Goal: Information Seeking & Learning: Learn about a topic

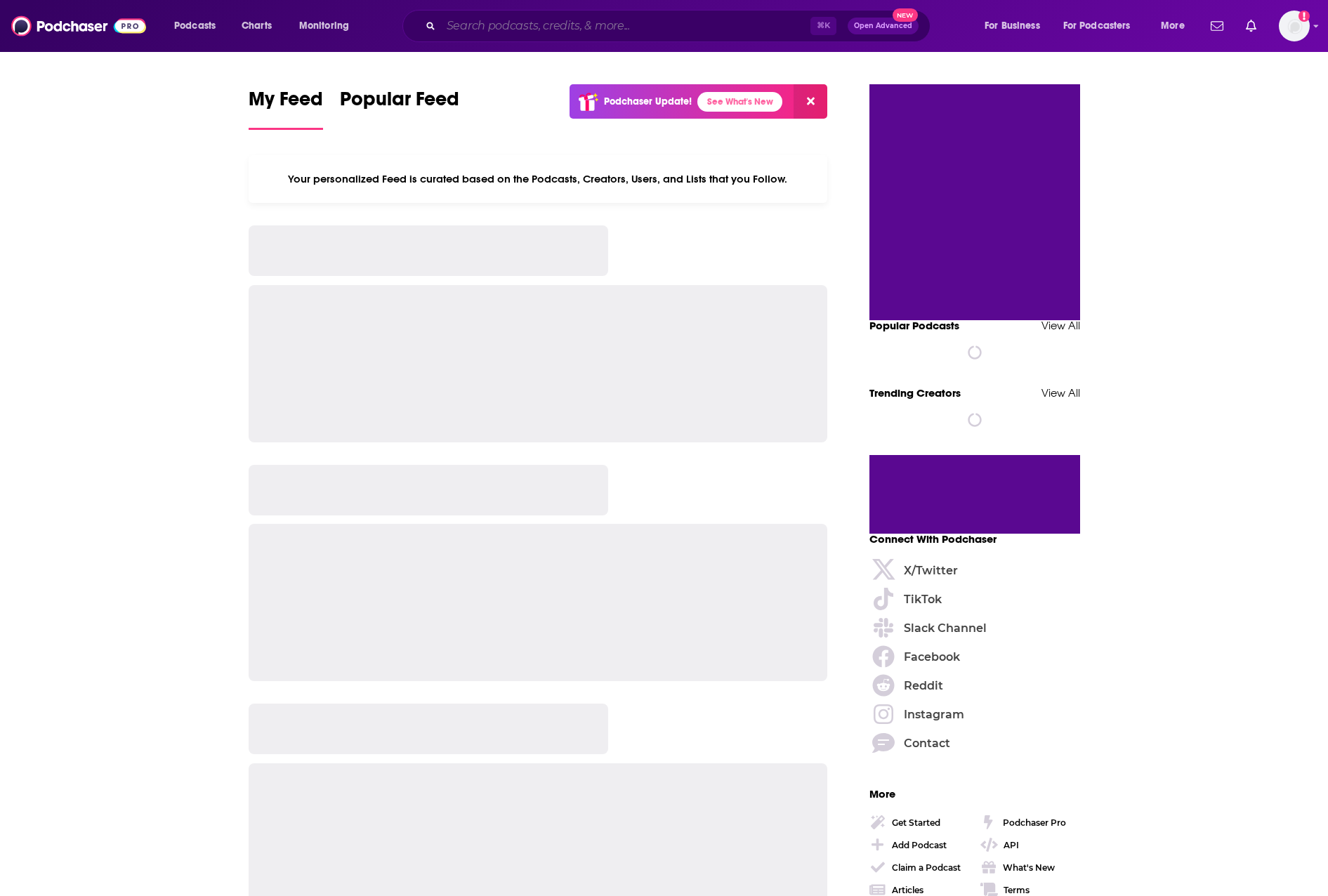
click at [690, 34] on input "Search podcasts, credits, & more..." at bounding box center [625, 25] width 369 height 22
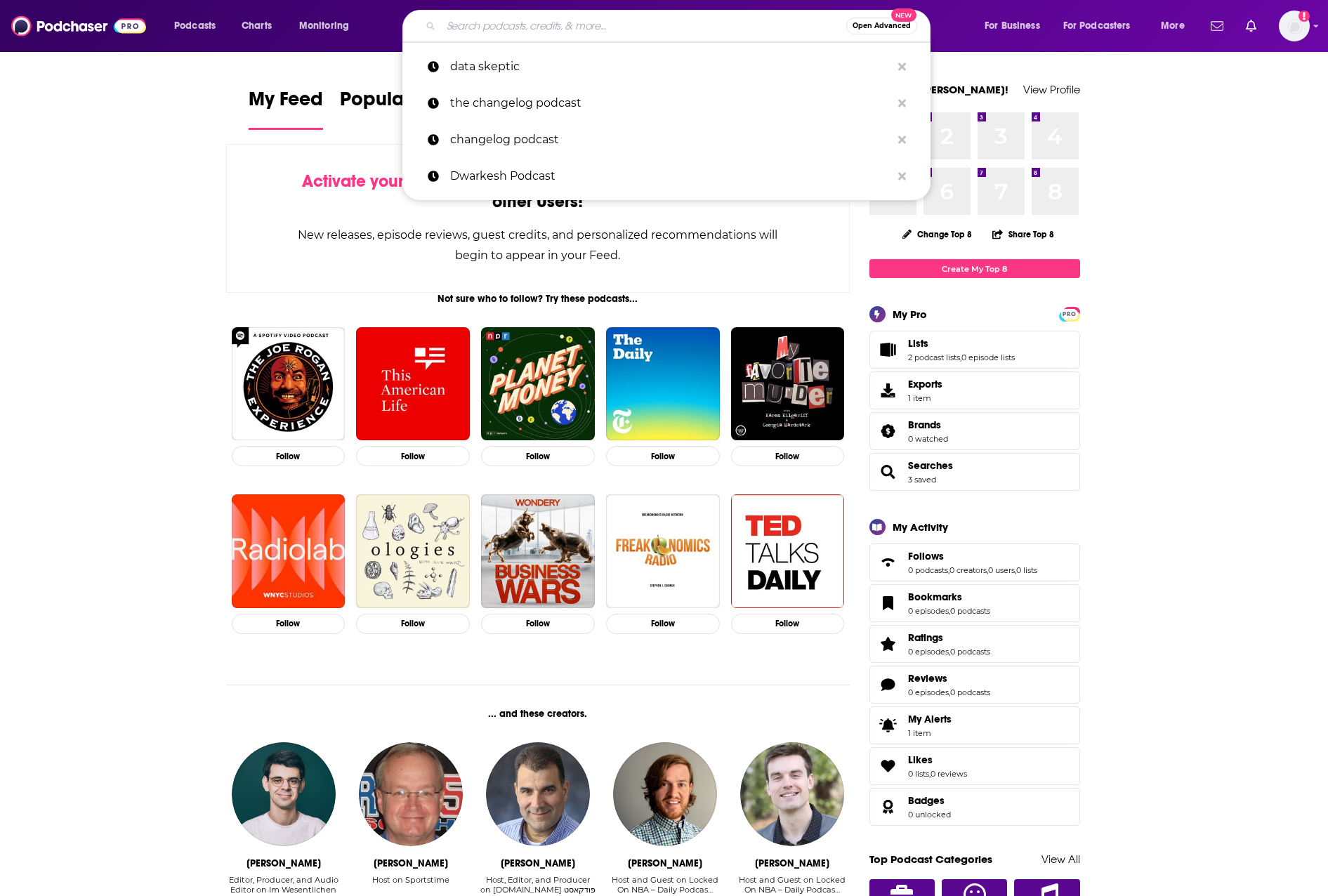
click at [546, 30] on input "Search podcasts, credits, & more..." at bounding box center [643, 25] width 405 height 22
paste input "A Beginner's Guide to AI"
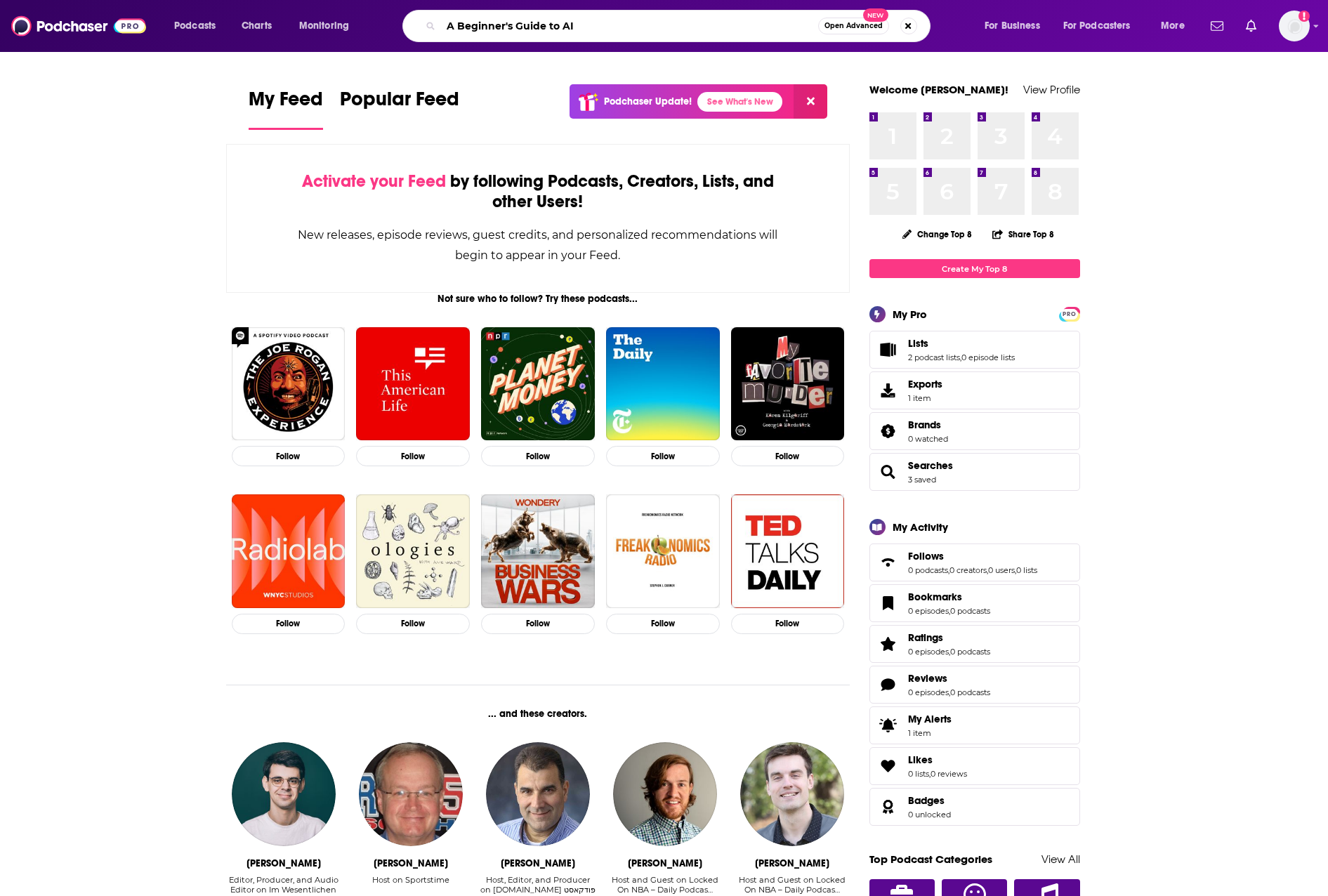
type input "A Beginner's Guide to AI"
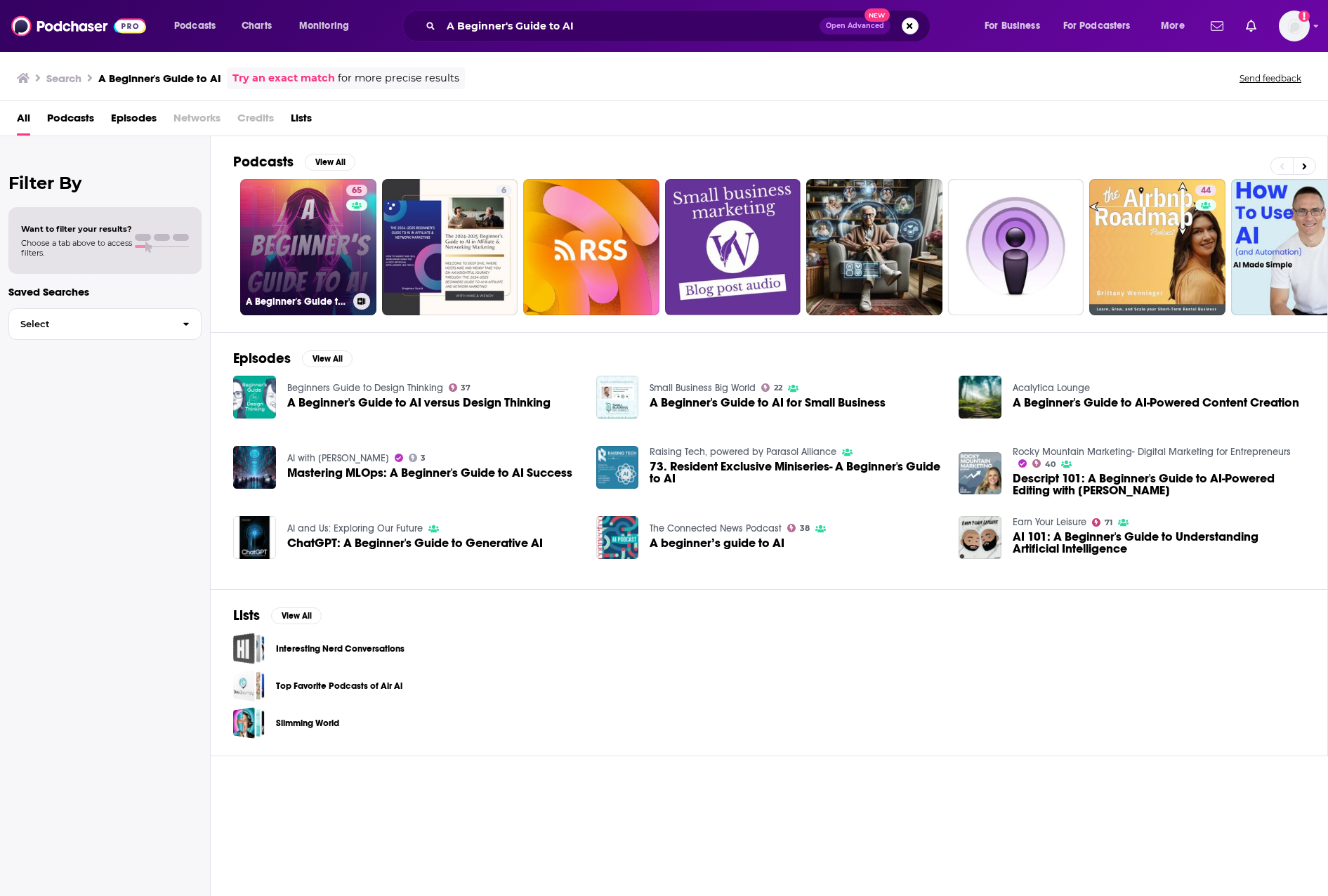
click at [308, 255] on link "65 A Beginner's Guide to AI" at bounding box center [308, 247] width 137 height 136
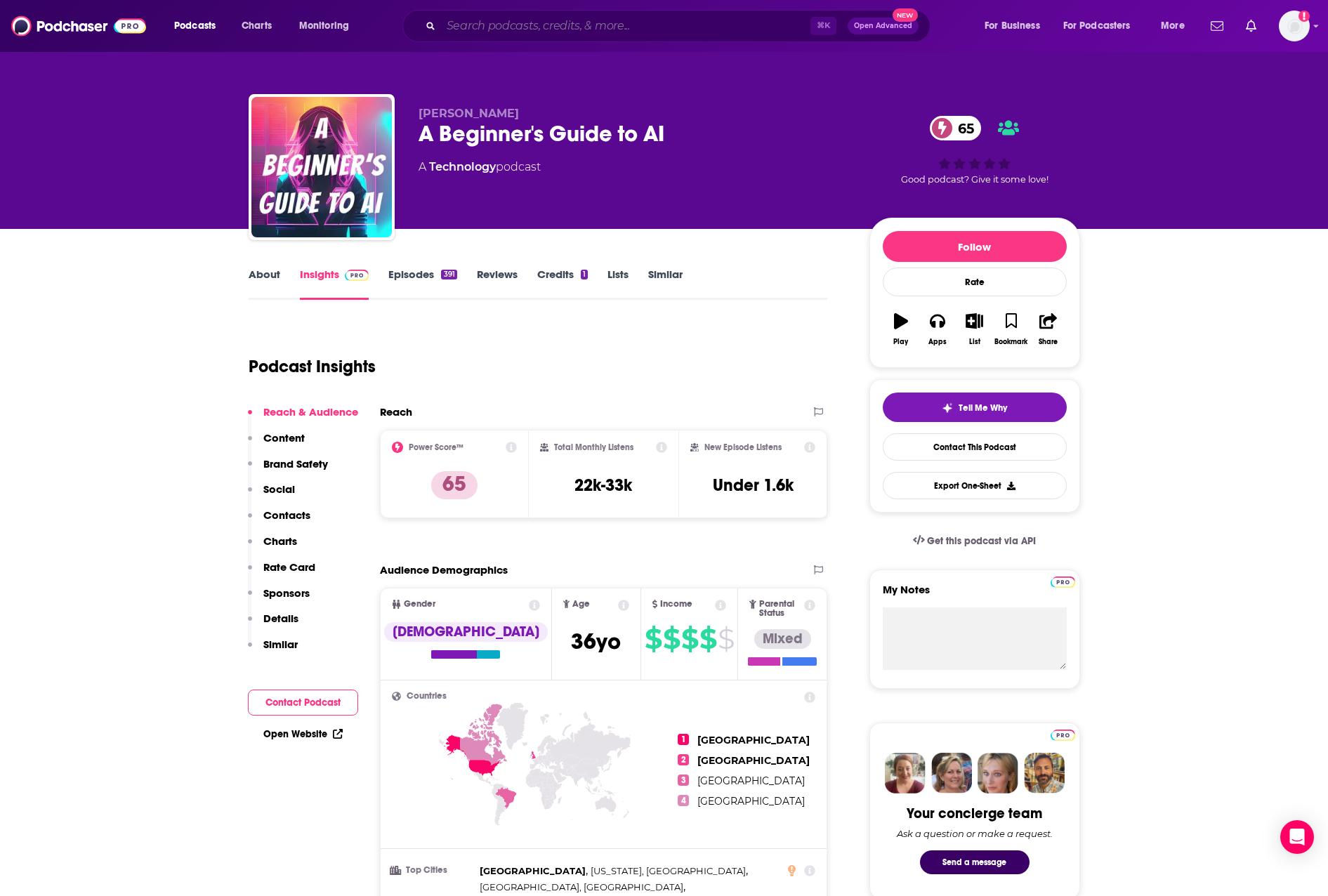
click at [605, 27] on input "Search podcasts, credits, & more..." at bounding box center [625, 25] width 369 height 22
paste input "AI Today Podcast"
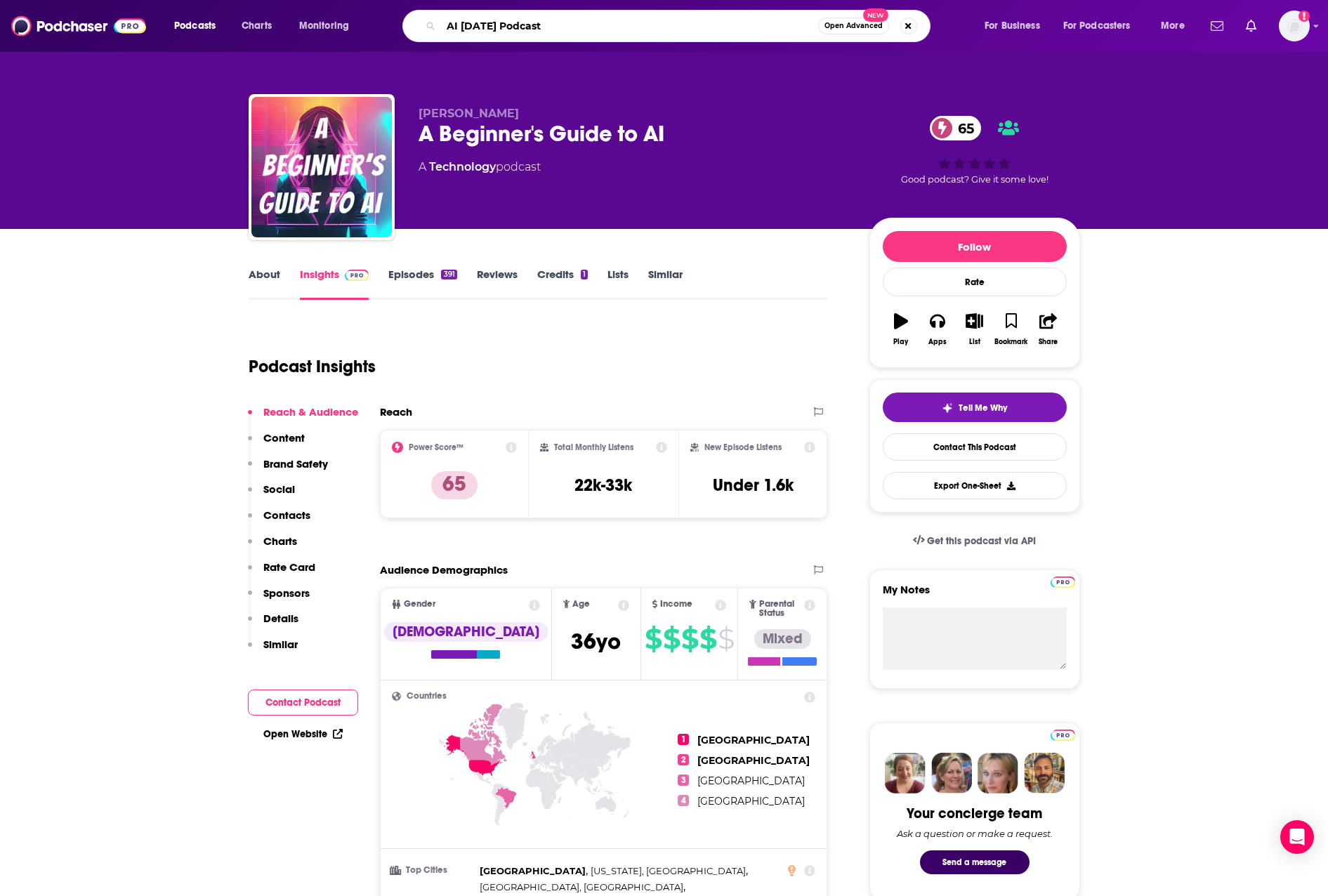
type input "AI Today Podcast"
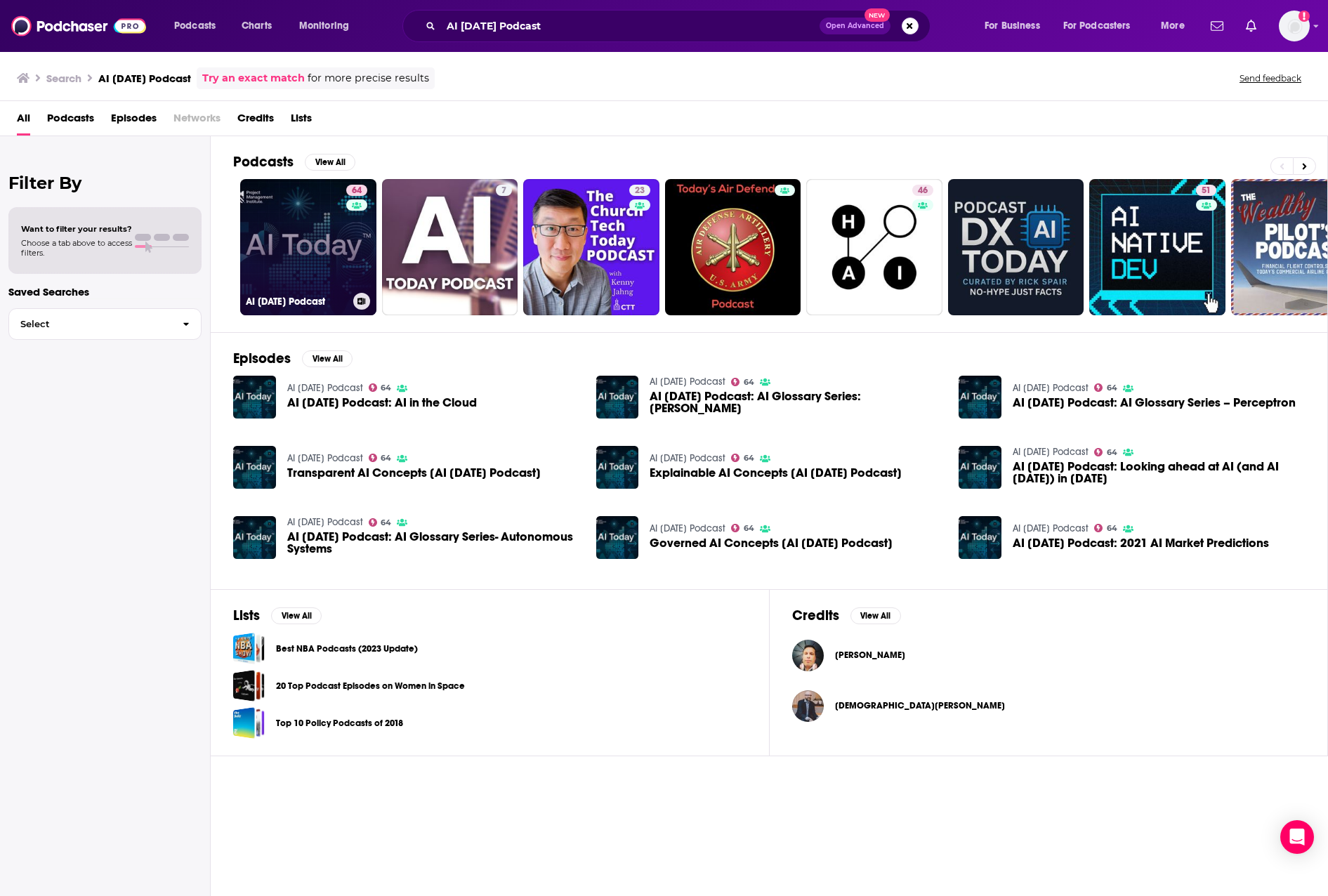
click at [325, 254] on link "64 AI Today Podcast" at bounding box center [308, 247] width 137 height 136
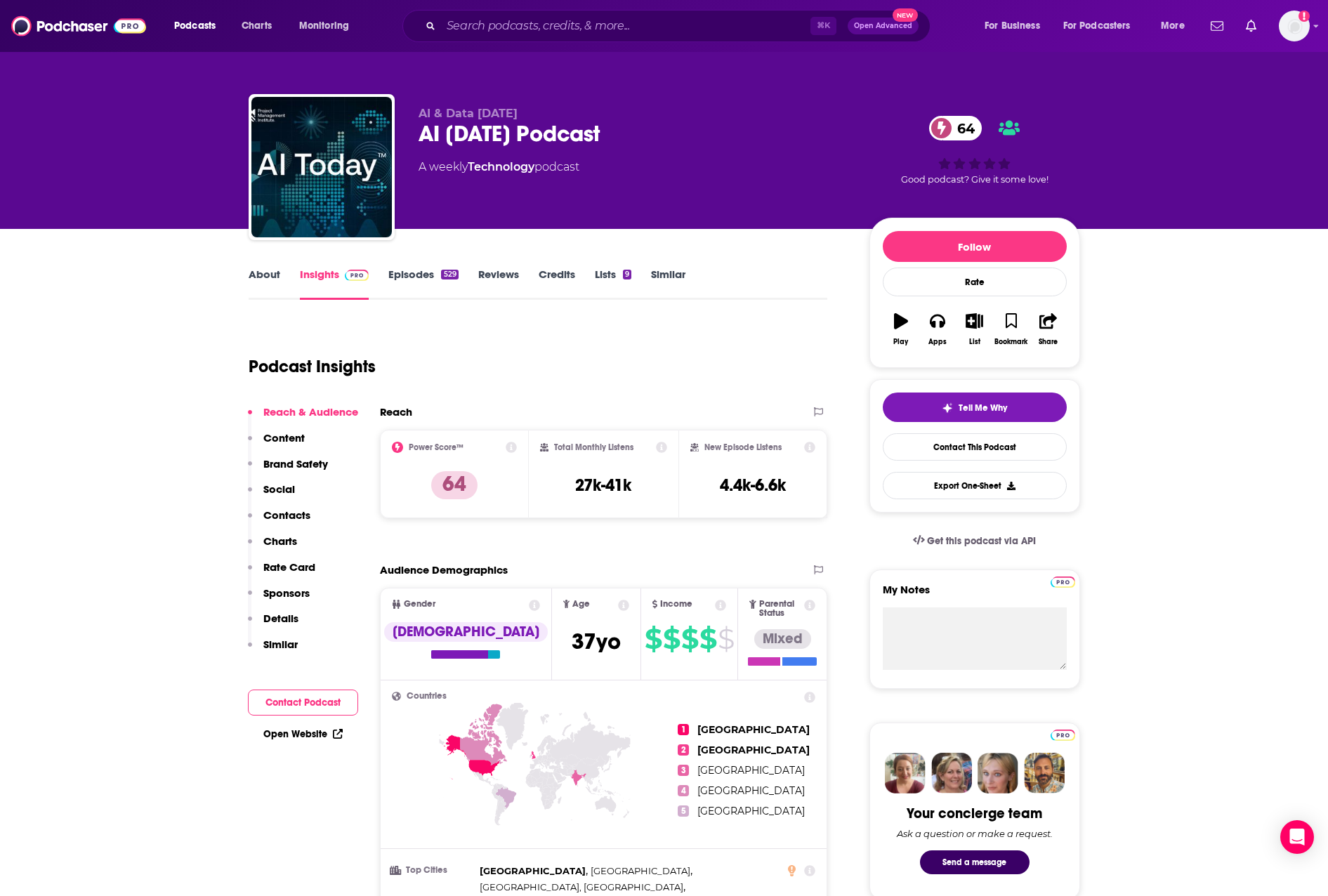
click at [305, 434] on div "Reach & Audience Content Brand Safety Social Contacts Charts Rate Card Sponsors…" at bounding box center [303, 534] width 111 height 259
click at [510, 447] on icon at bounding box center [511, 447] width 11 height 11
drag, startPoint x: 650, startPoint y: 358, endPoint x: 514, endPoint y: 75, distance: 314.0
click at [650, 354] on div "Podcast Insights" at bounding box center [532, 358] width 568 height 72
click at [463, 21] on input "Search podcasts, credits, & more..." at bounding box center [625, 25] width 369 height 22
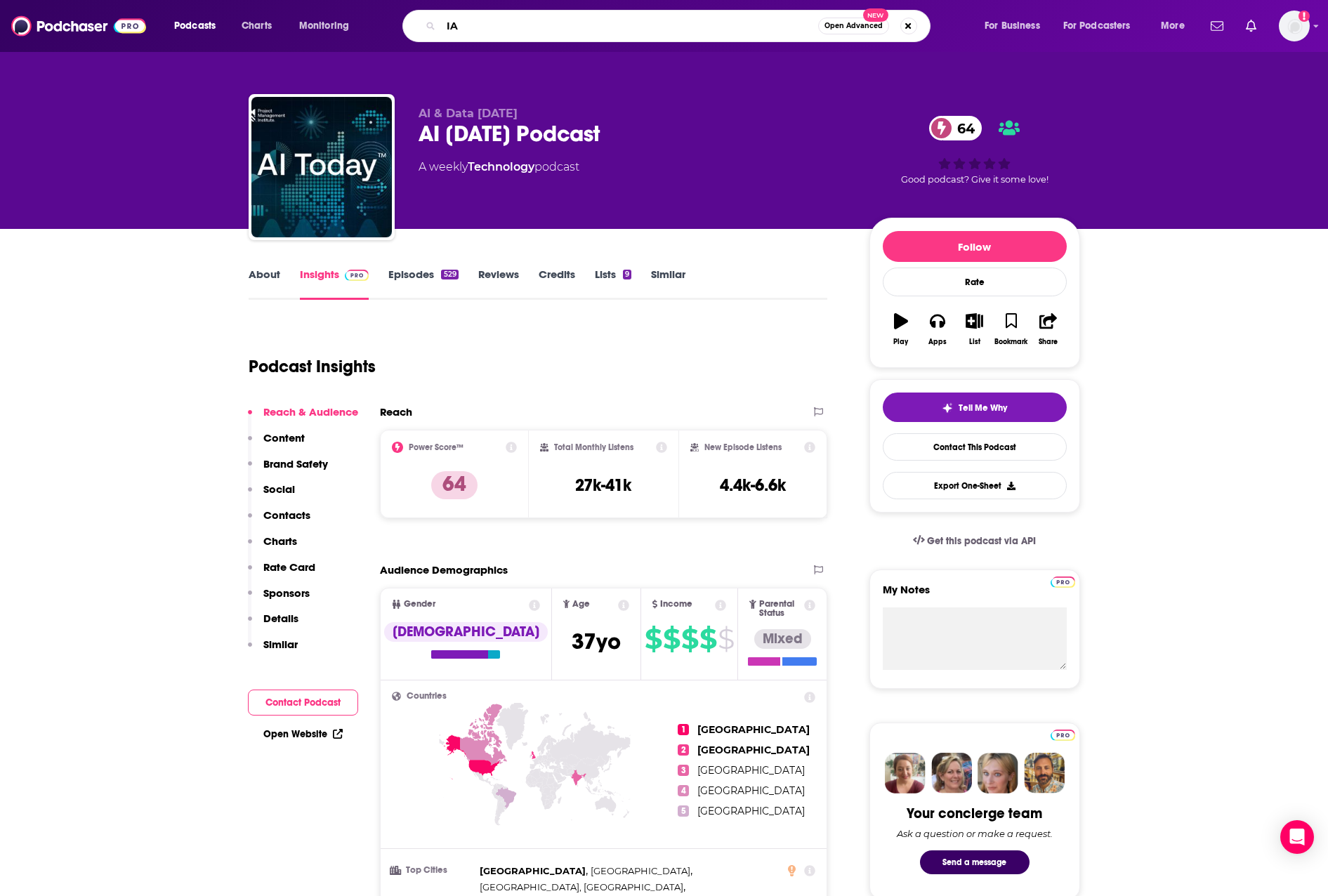
type input "I"
type input "Ai podcast"
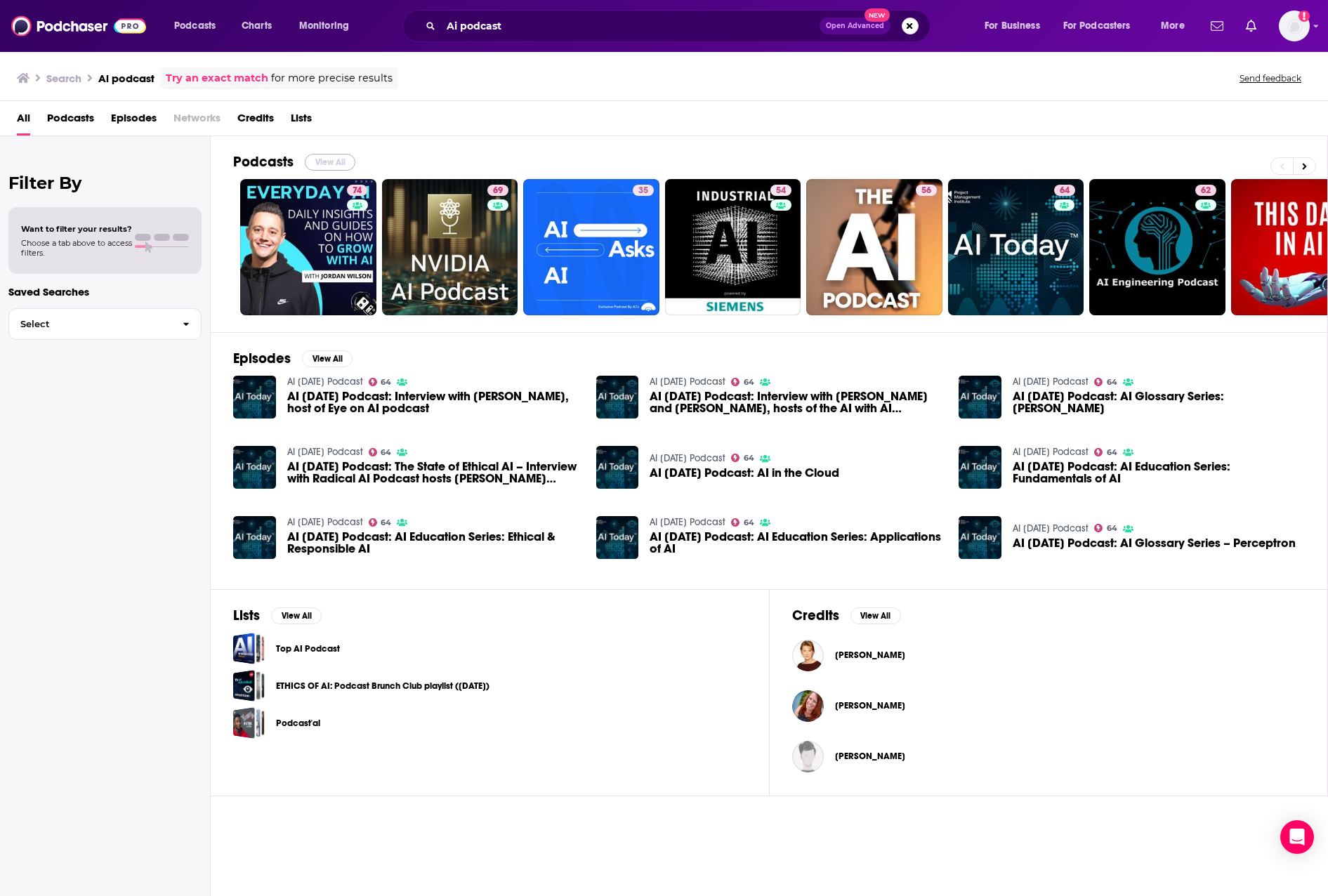
click at [337, 155] on button "View All" at bounding box center [330, 162] width 50 height 17
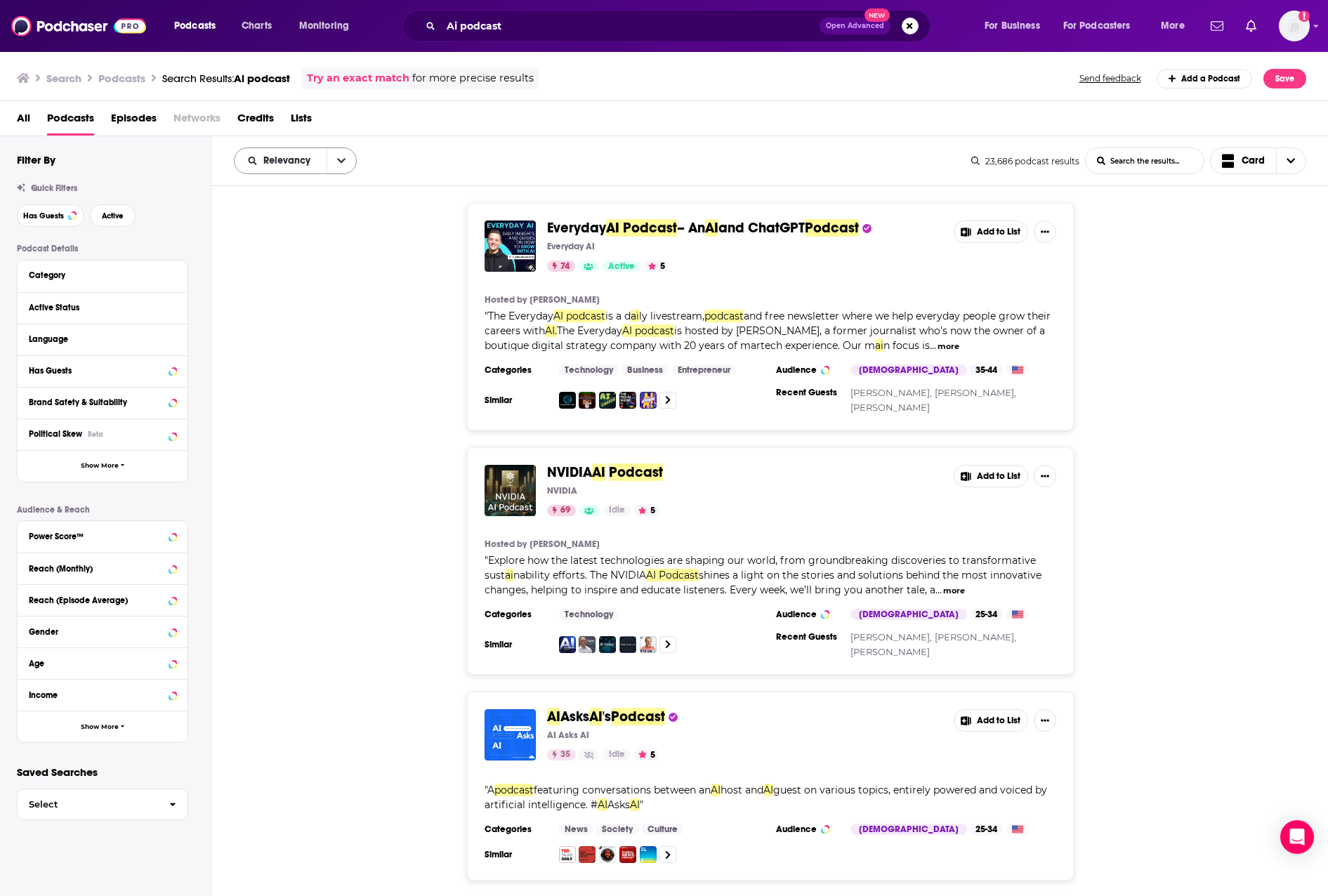
click at [339, 165] on icon "open menu" at bounding box center [341, 160] width 8 height 10
click at [315, 212] on span "By Rating" at bounding box center [304, 210] width 83 height 8
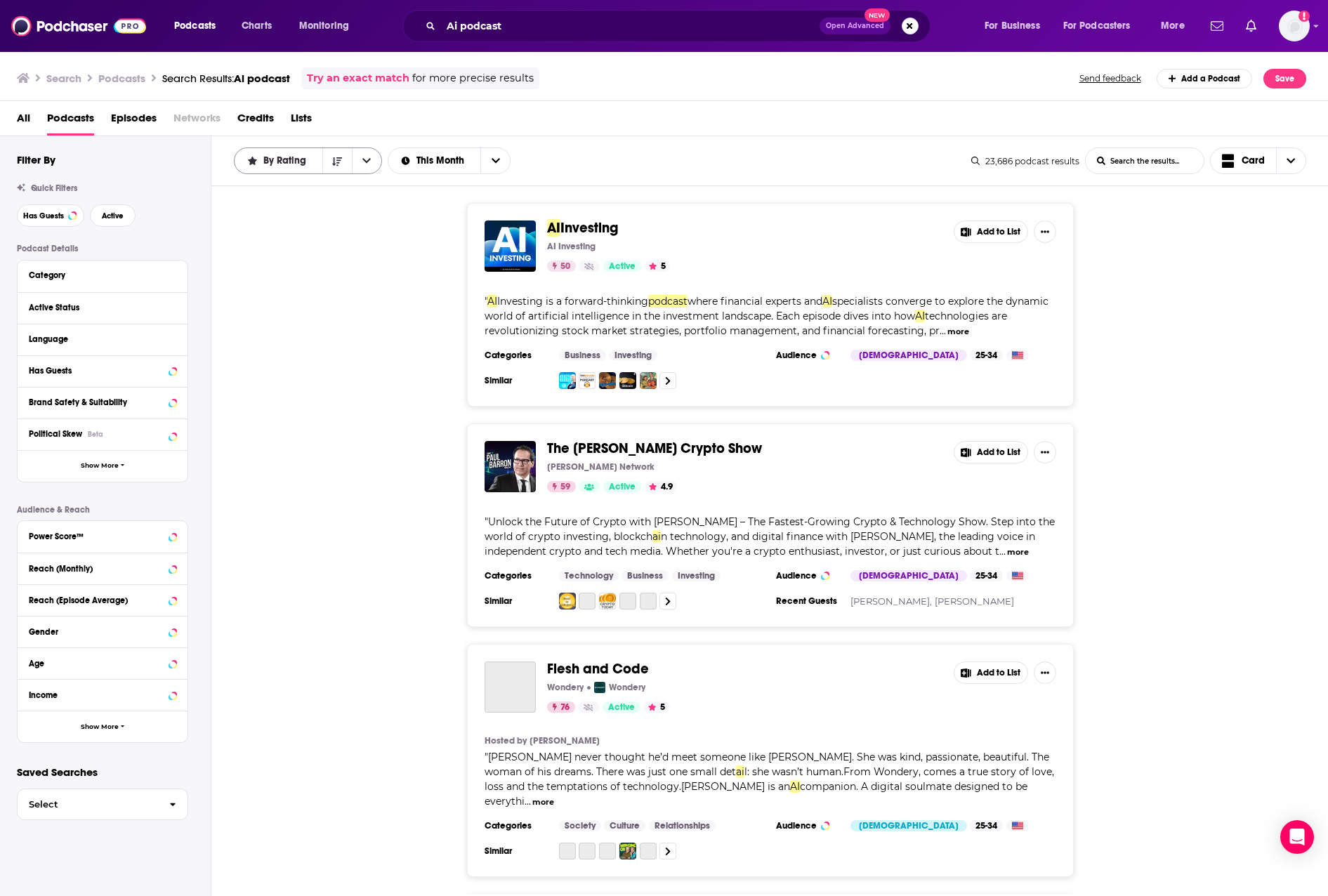
click at [307, 170] on div "By Rating" at bounding box center [308, 160] width 148 height 27
click at [306, 164] on span "By Rating" at bounding box center [287, 160] width 48 height 10
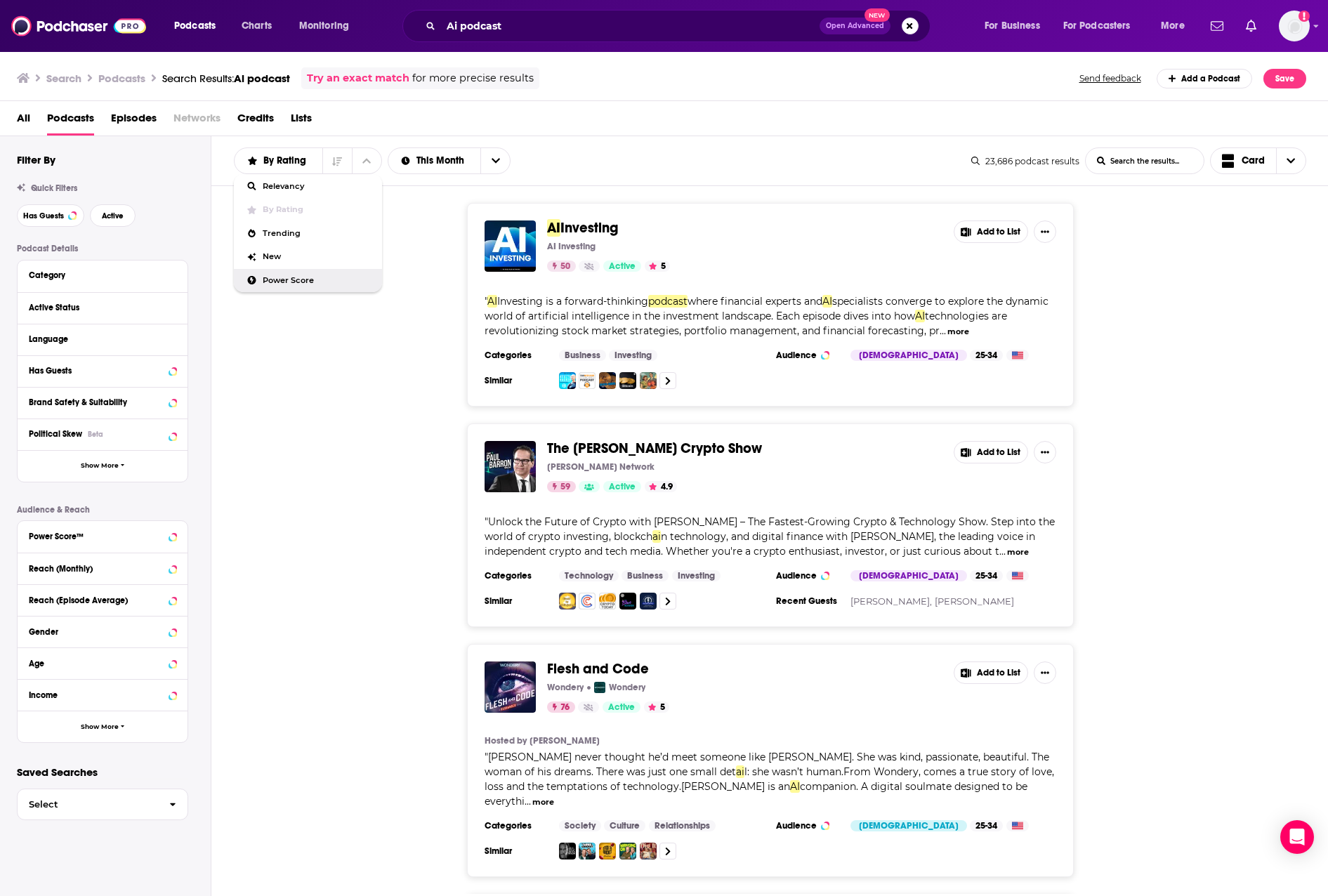
click at [316, 365] on div "AI Investing AI Investing 50 Active 5 Add to List " AI Investing is a forward-t…" at bounding box center [770, 304] width 1117 height 204
click at [275, 163] on span "By Rating" at bounding box center [287, 160] width 48 height 10
click at [162, 500] on div "Podcast Details Category Active Status Language Has Guests Brand Safety & Suita…" at bounding box center [114, 493] width 194 height 499
click at [156, 536] on icon at bounding box center [155, 535] width 11 height 11
click at [123, 535] on div "Power Score™" at bounding box center [85, 536] width 111 height 10
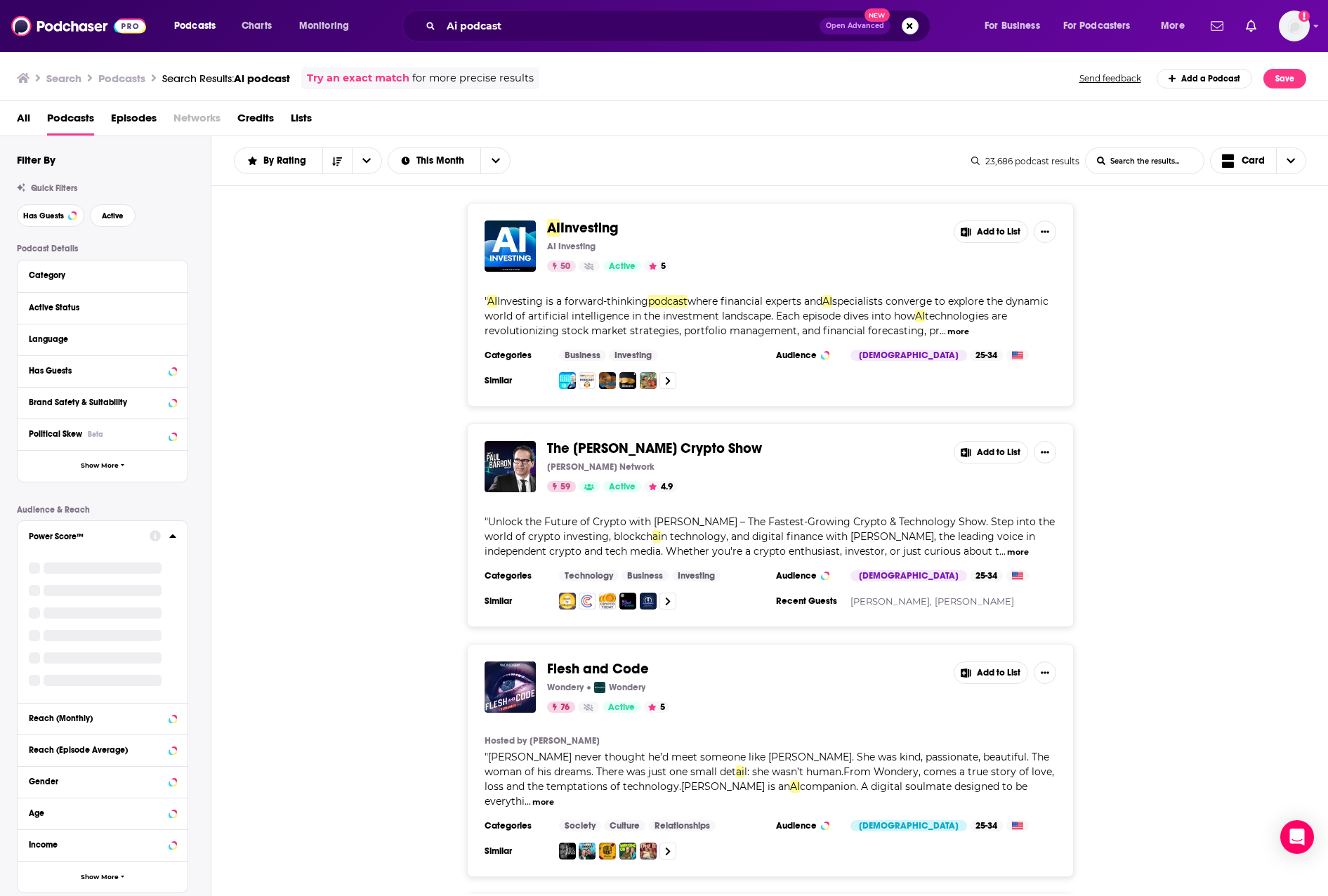
click at [177, 535] on div "Power Score™" at bounding box center [102, 612] width 170 height 182
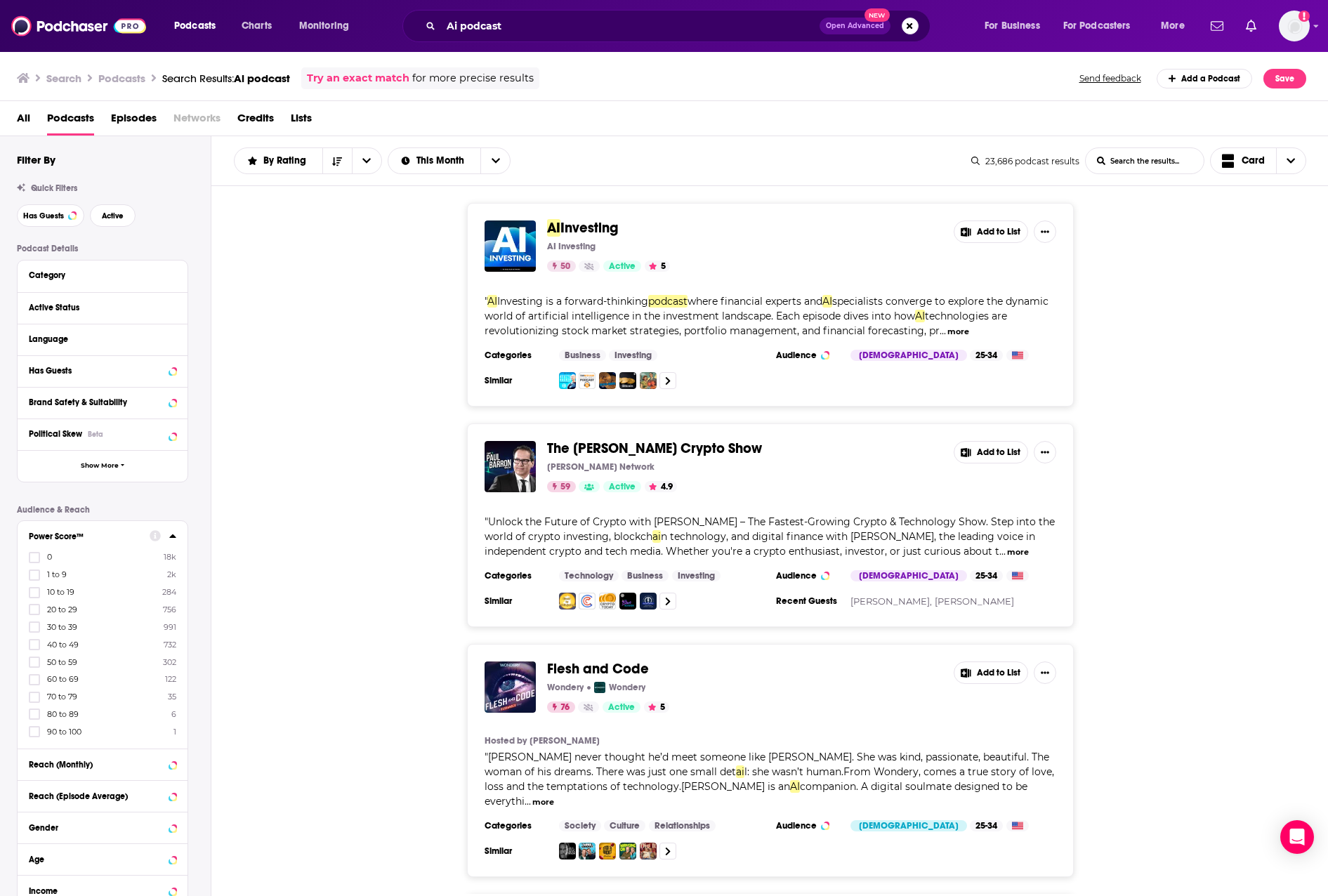
click at [175, 535] on icon at bounding box center [172, 535] width 7 height 11
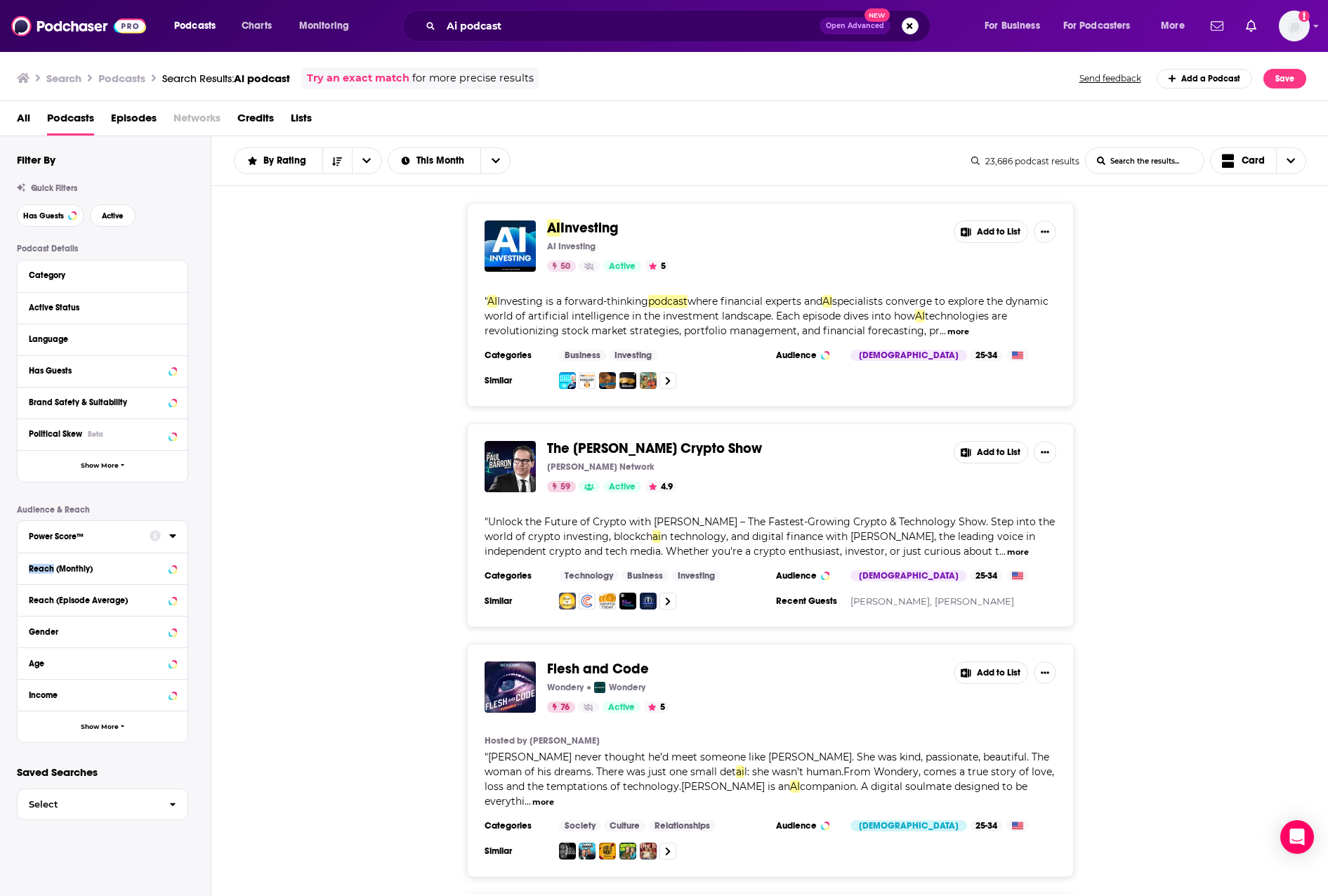
click at [175, 535] on icon at bounding box center [172, 535] width 7 height 11
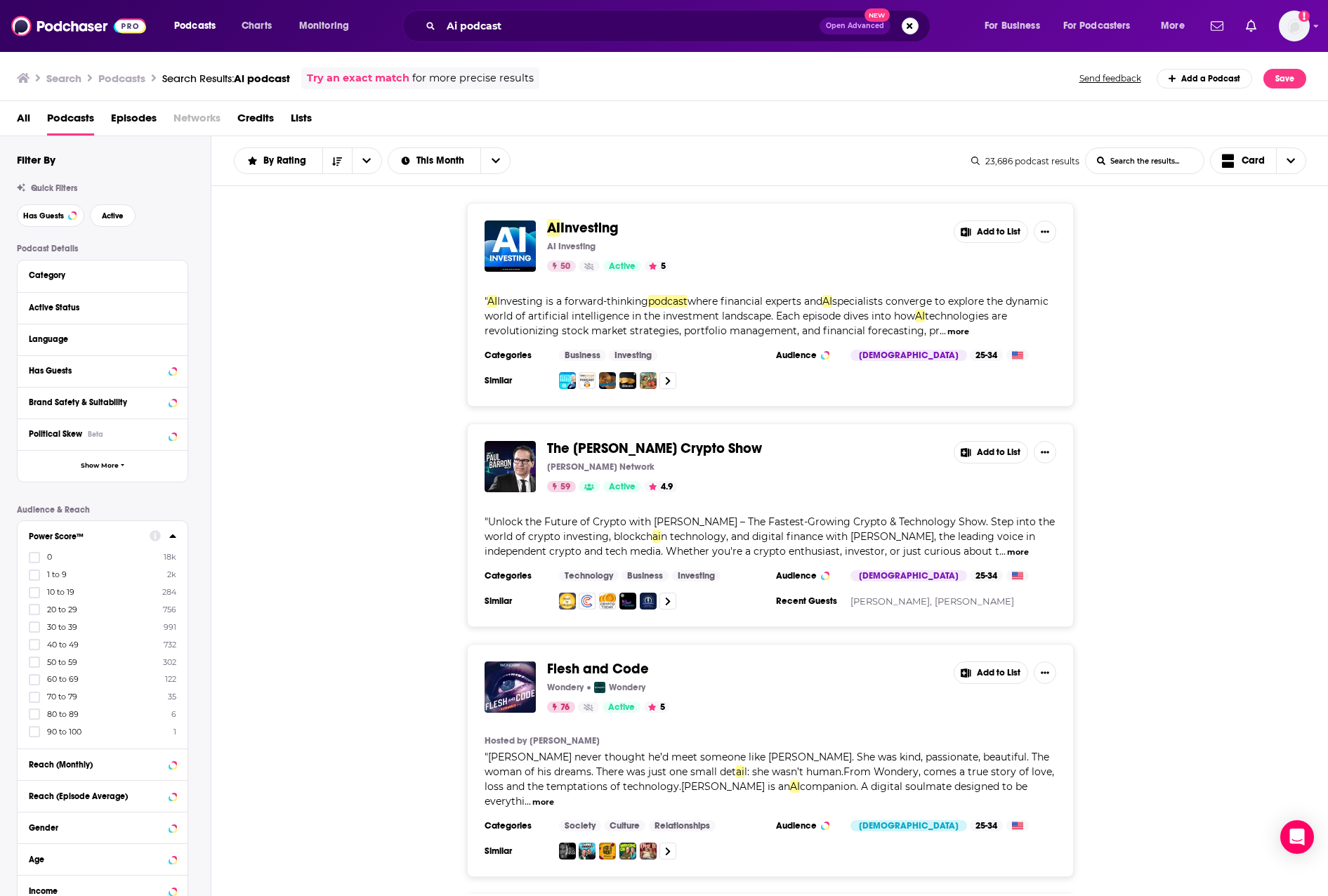
click at [58, 611] on span "20 to 29" at bounding box center [63, 609] width 31 height 10
click at [34, 614] on input "multiSelectOption-20-3" at bounding box center [34, 614] width 0 height 0
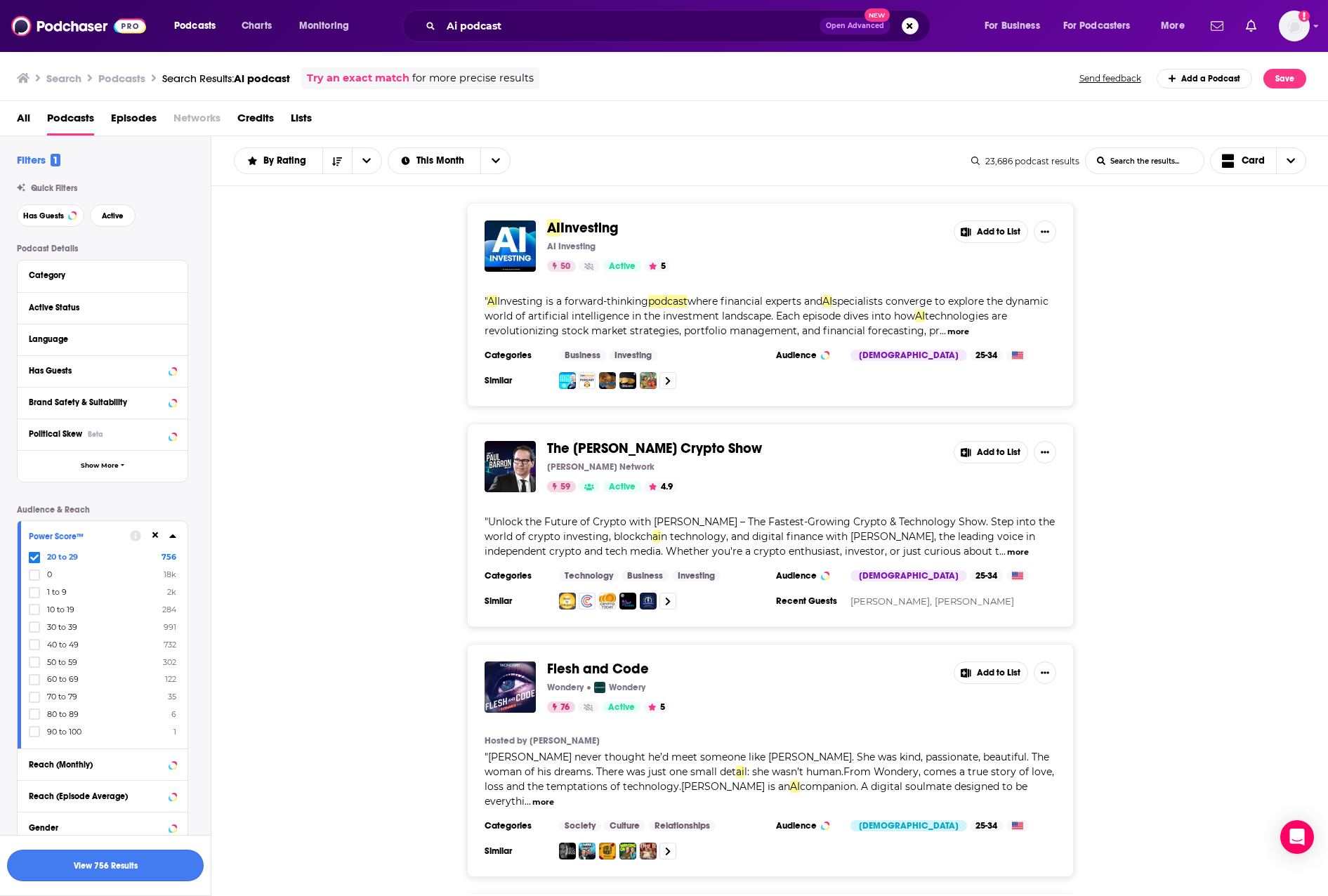
click at [148, 874] on button "View 756 Results" at bounding box center [105, 865] width 197 height 31
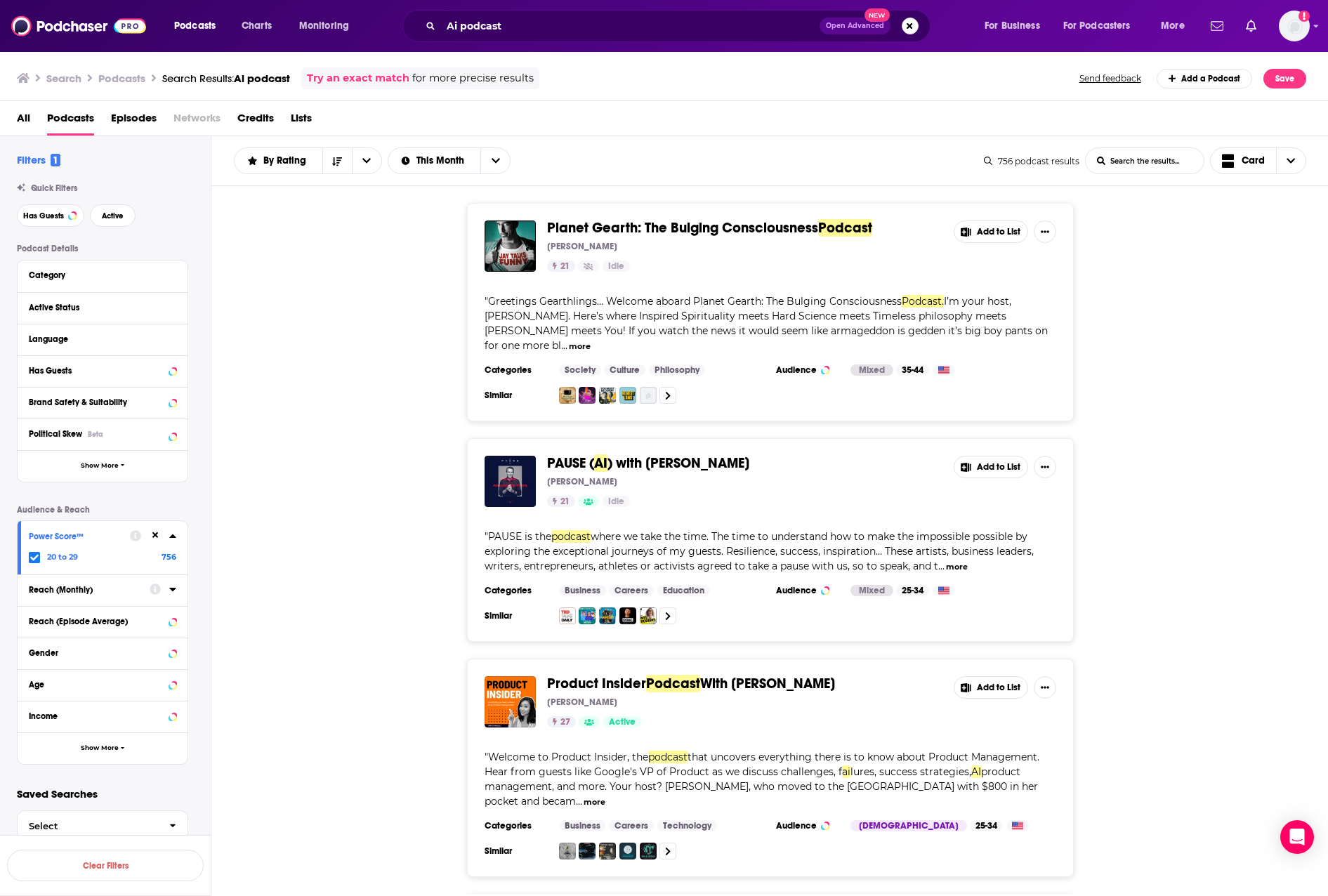
click at [33, 554] on icon at bounding box center [34, 557] width 8 height 8
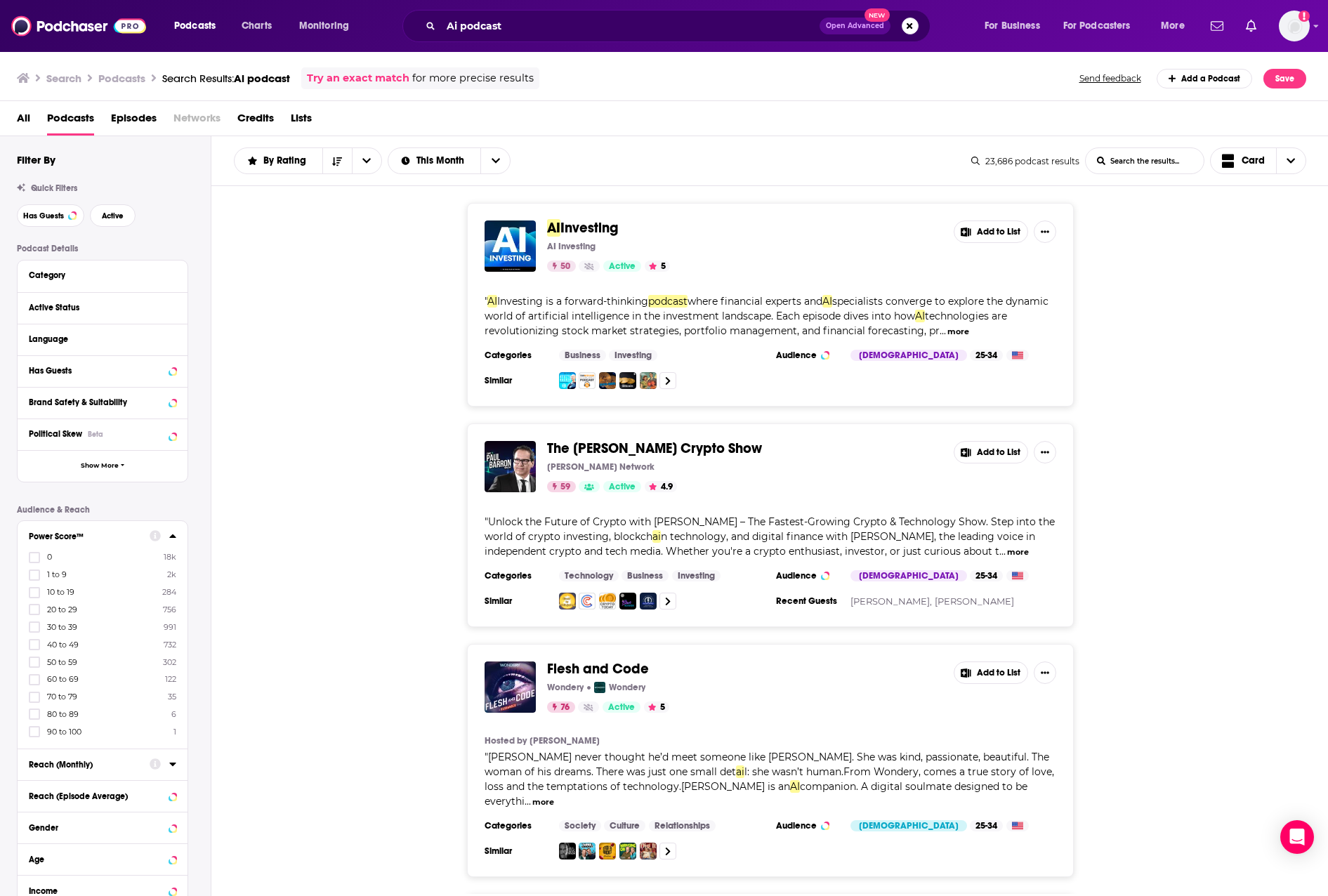
click at [62, 699] on span "70 to 79" at bounding box center [63, 696] width 31 height 10
click at [34, 702] on input "multiSelectOption-70-8" at bounding box center [34, 702] width 0 height 0
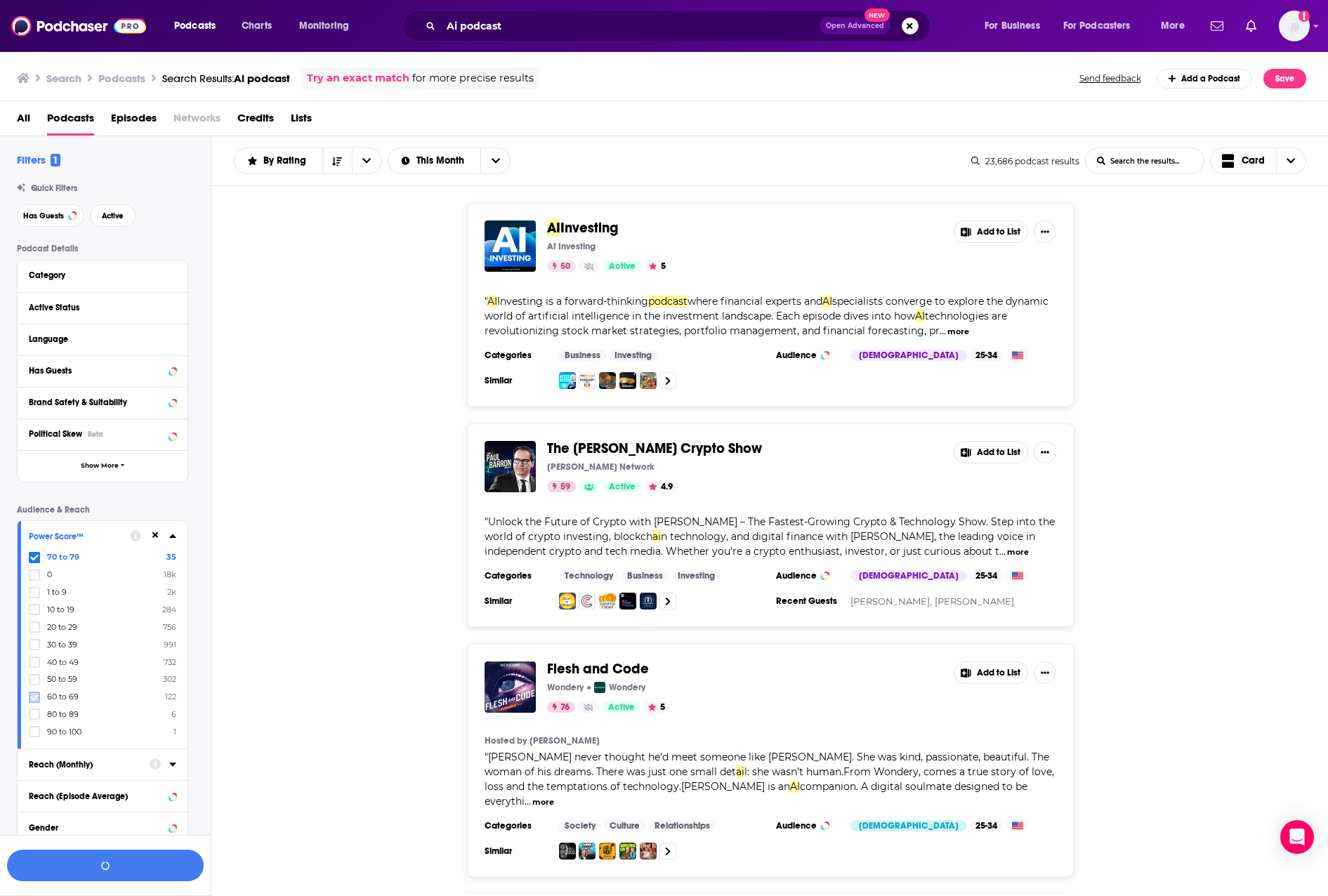
click at [31, 696] on icon at bounding box center [34, 697] width 8 height 6
click at [31, 555] on icon at bounding box center [34, 557] width 8 height 8
click at [34, 713] on icon at bounding box center [34, 714] width 8 height 8
click at [34, 730] on icon at bounding box center [34, 731] width 8 height 8
click at [112, 869] on button "button" at bounding box center [105, 865] width 197 height 31
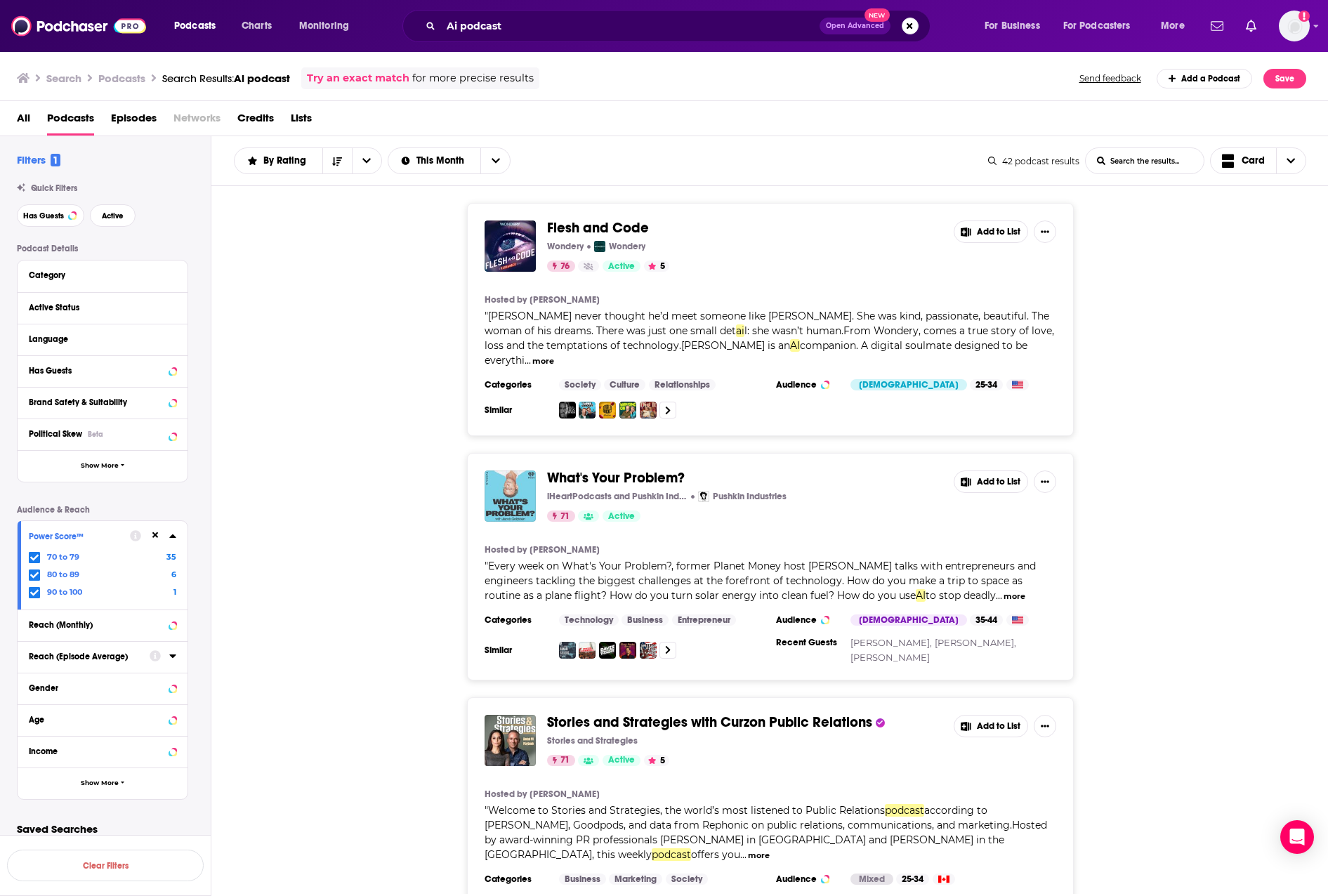
click at [501, 480] on img "What's Your Problem?" at bounding box center [510, 496] width 51 height 51
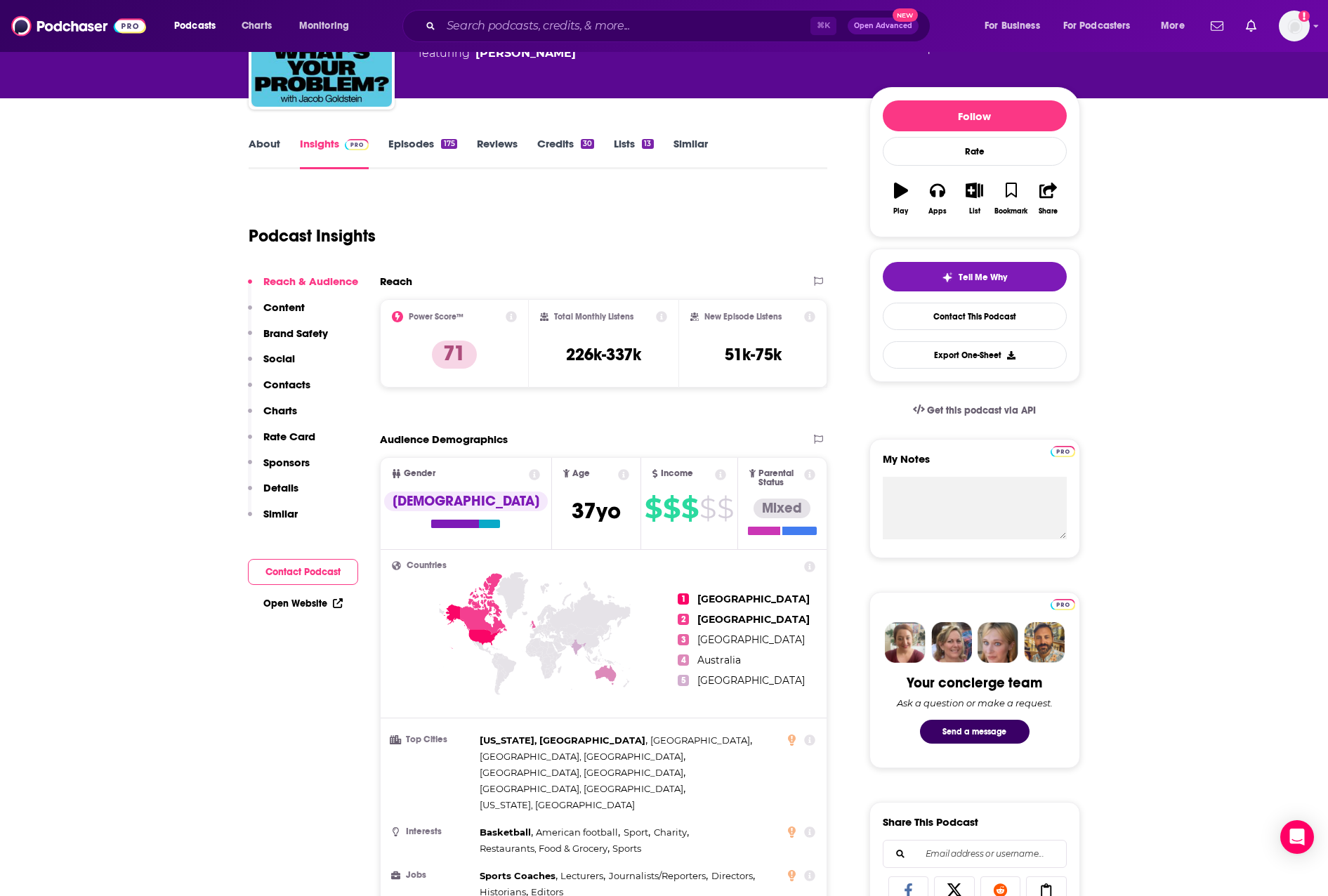
click at [301, 306] on p "Content" at bounding box center [284, 307] width 41 height 13
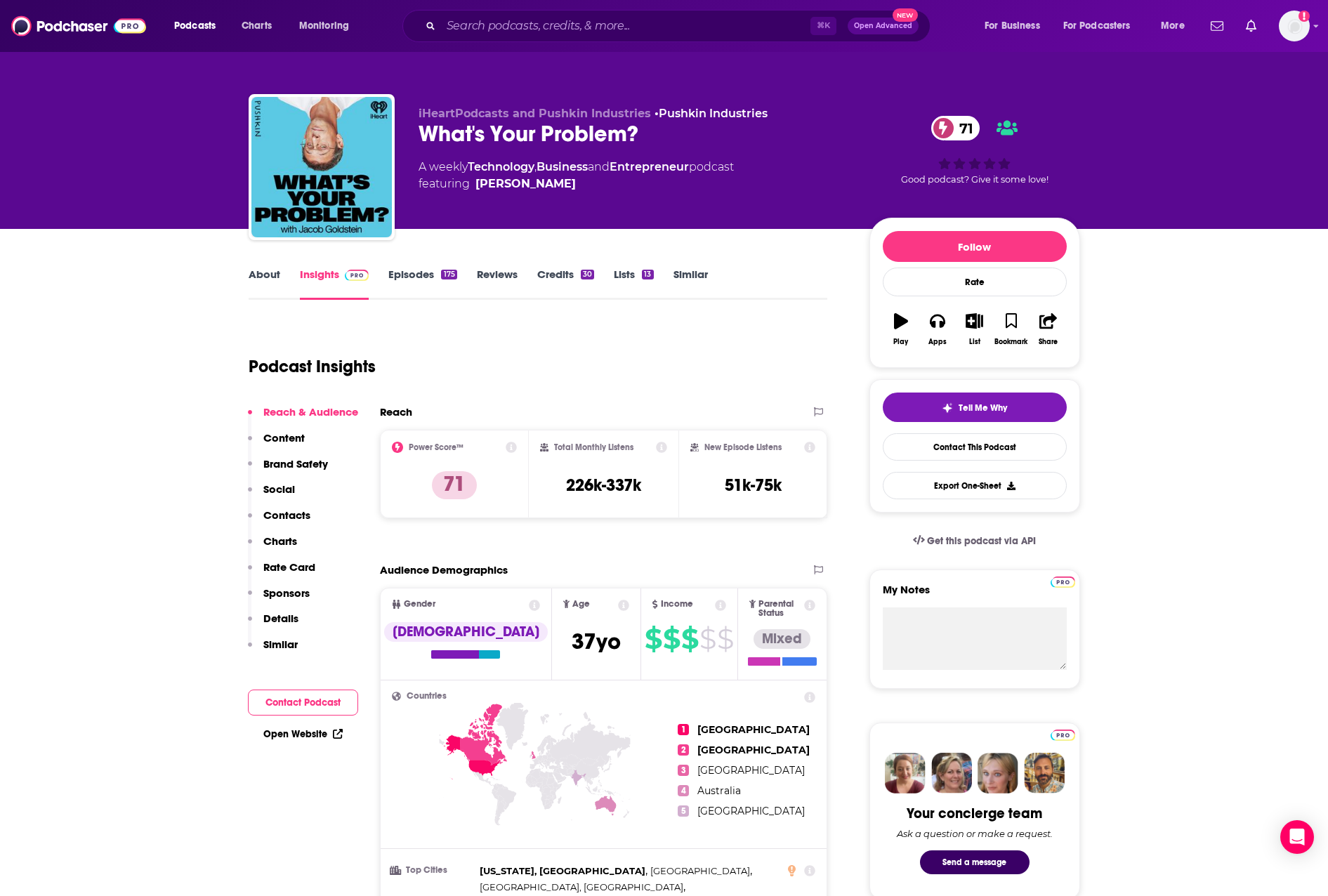
click at [271, 270] on link "About" at bounding box center [264, 284] width 31 height 32
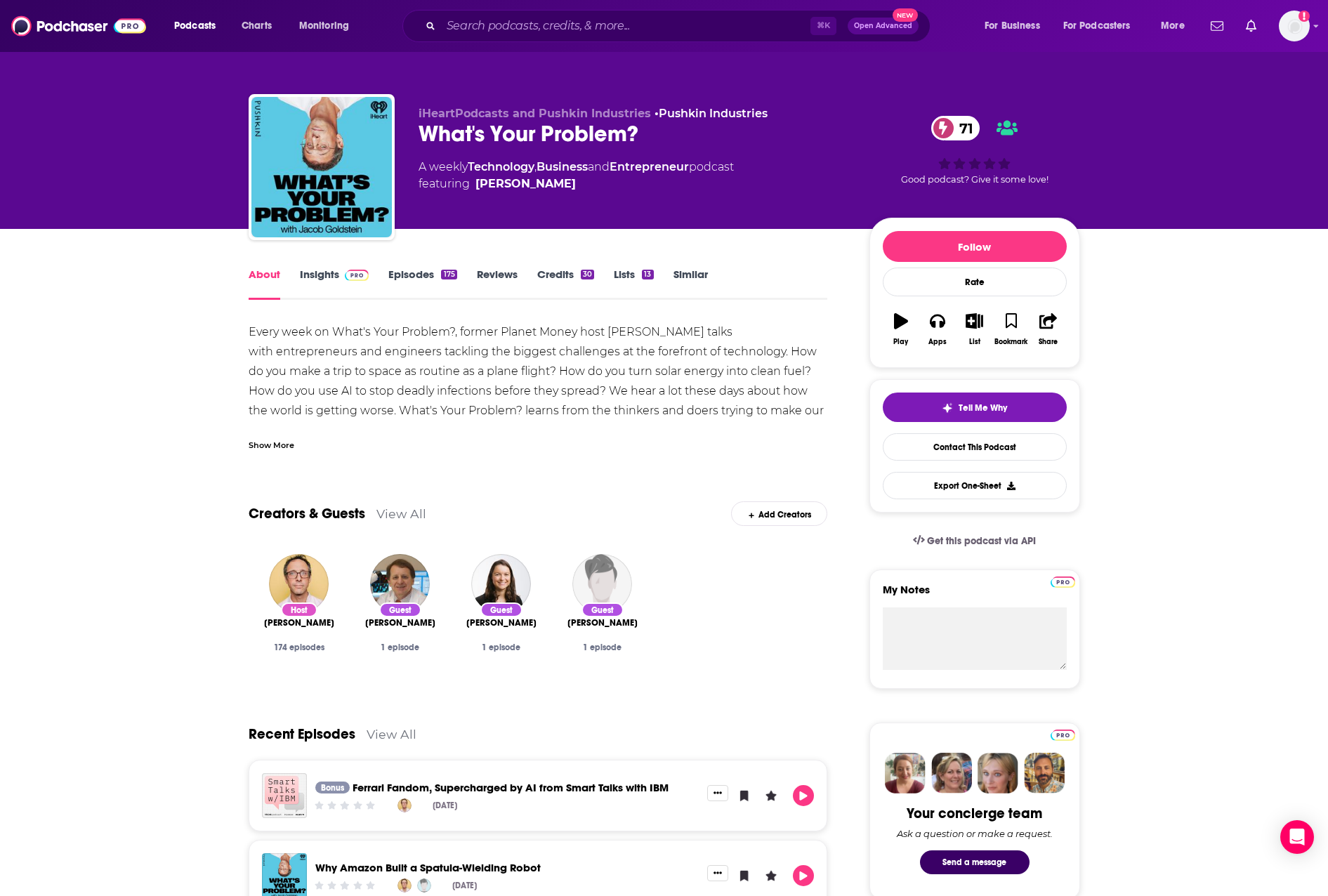
click at [265, 443] on div "Show More" at bounding box center [272, 444] width 46 height 13
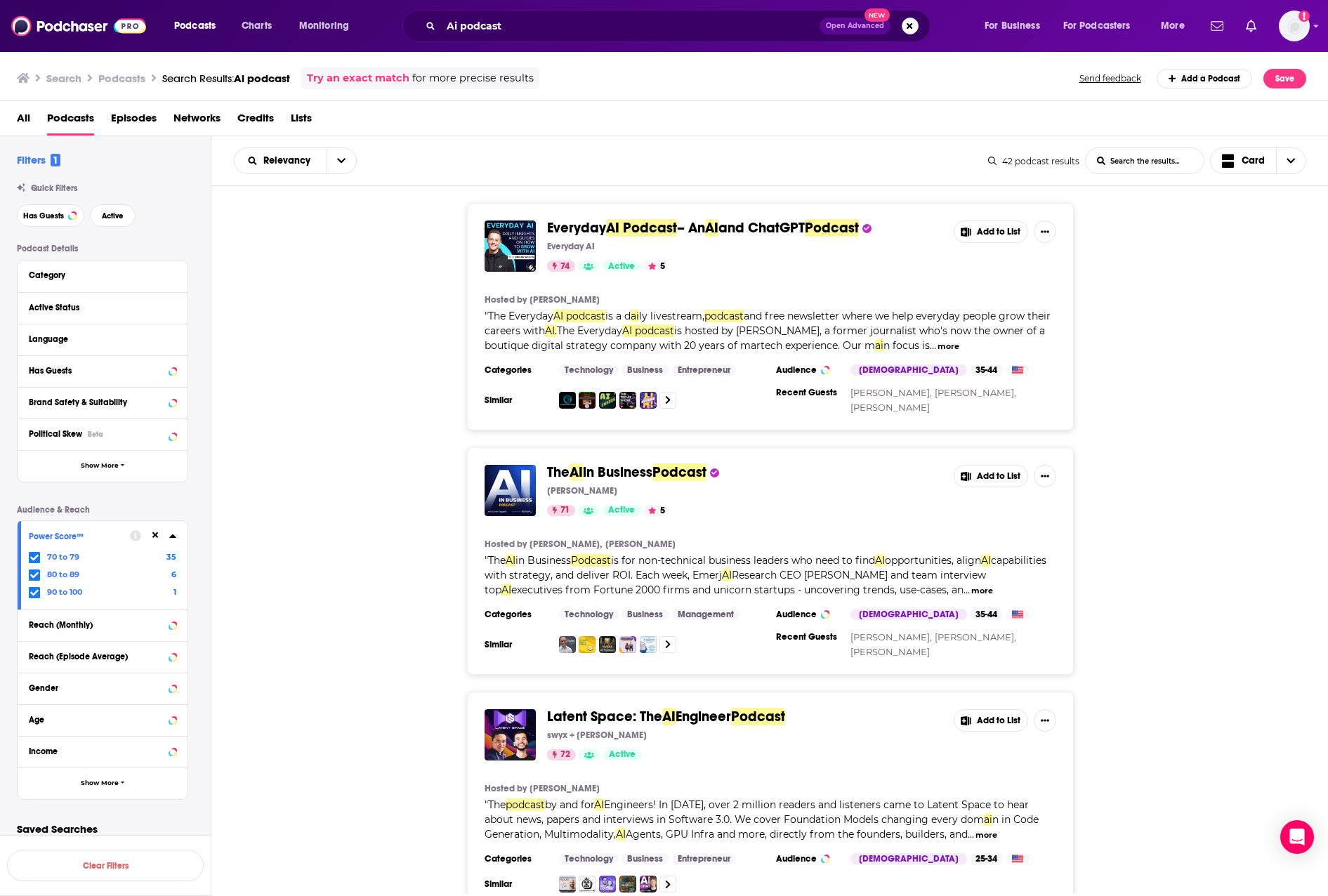
click at [544, 326] on span "and free newsletter where we help everyday people grow their careers with" at bounding box center [767, 323] width 566 height 27
click at [528, 324] on span "and free newsletter where we help everyday people grow their careers with" at bounding box center [767, 323] width 566 height 27
click at [841, 330] on span "is hosted by Jordan Wilson, a former journalist who's now the owner of a boutiq…" at bounding box center [764, 338] width 561 height 27
drag, startPoint x: 825, startPoint y: 332, endPoint x: 774, endPoint y: 332, distance: 51.0
click at [774, 332] on span "is hosted by Jordan Wilson, a former journalist who's now the owner of a boutiq…" at bounding box center [764, 338] width 561 height 27
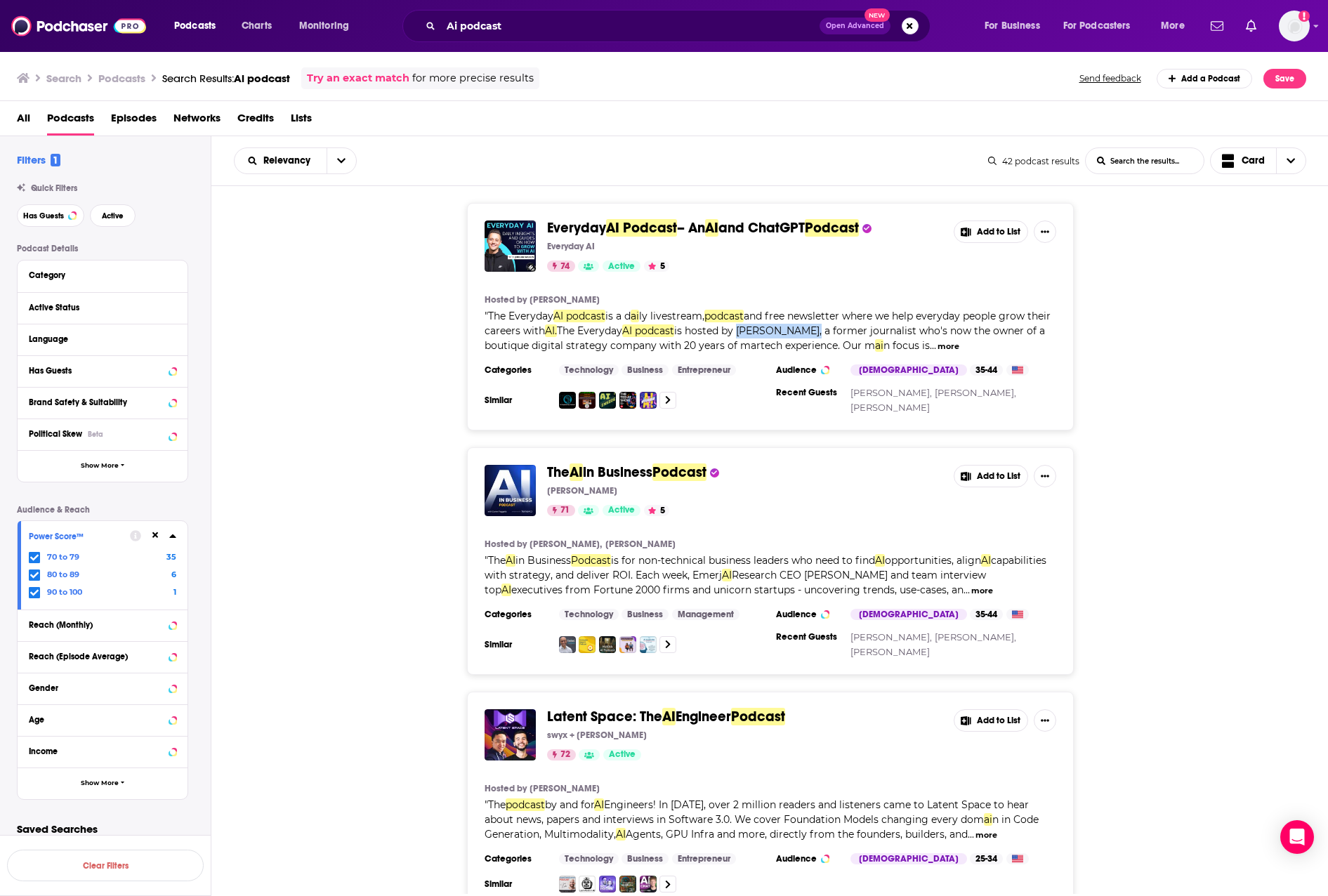
copy span "Jordan Wilson,"
click at [519, 249] on img "Everyday AI Podcast – An AI and ChatGPT Podcast" at bounding box center [510, 246] width 51 height 51
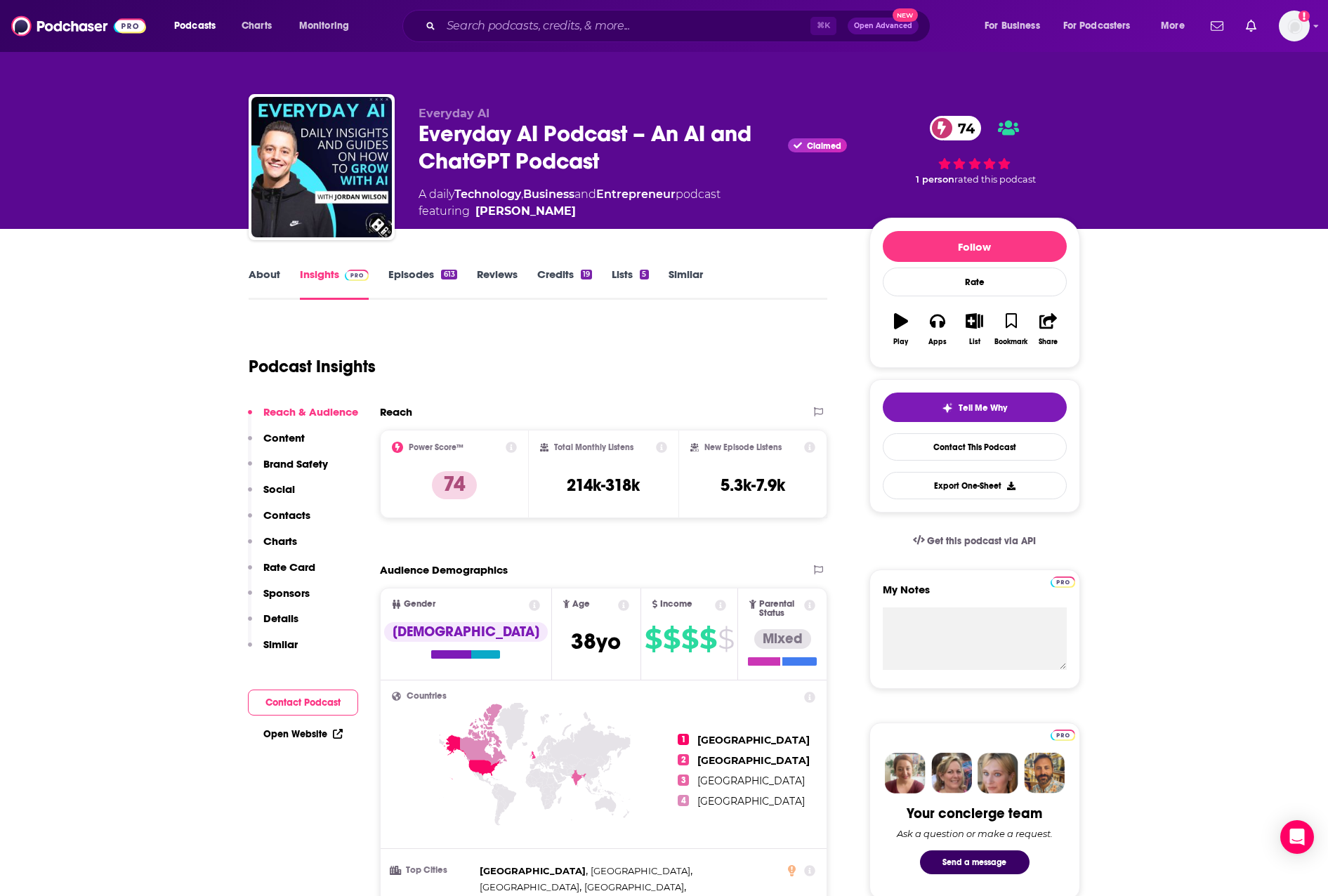
click at [293, 512] on p "Contacts" at bounding box center [287, 515] width 47 height 13
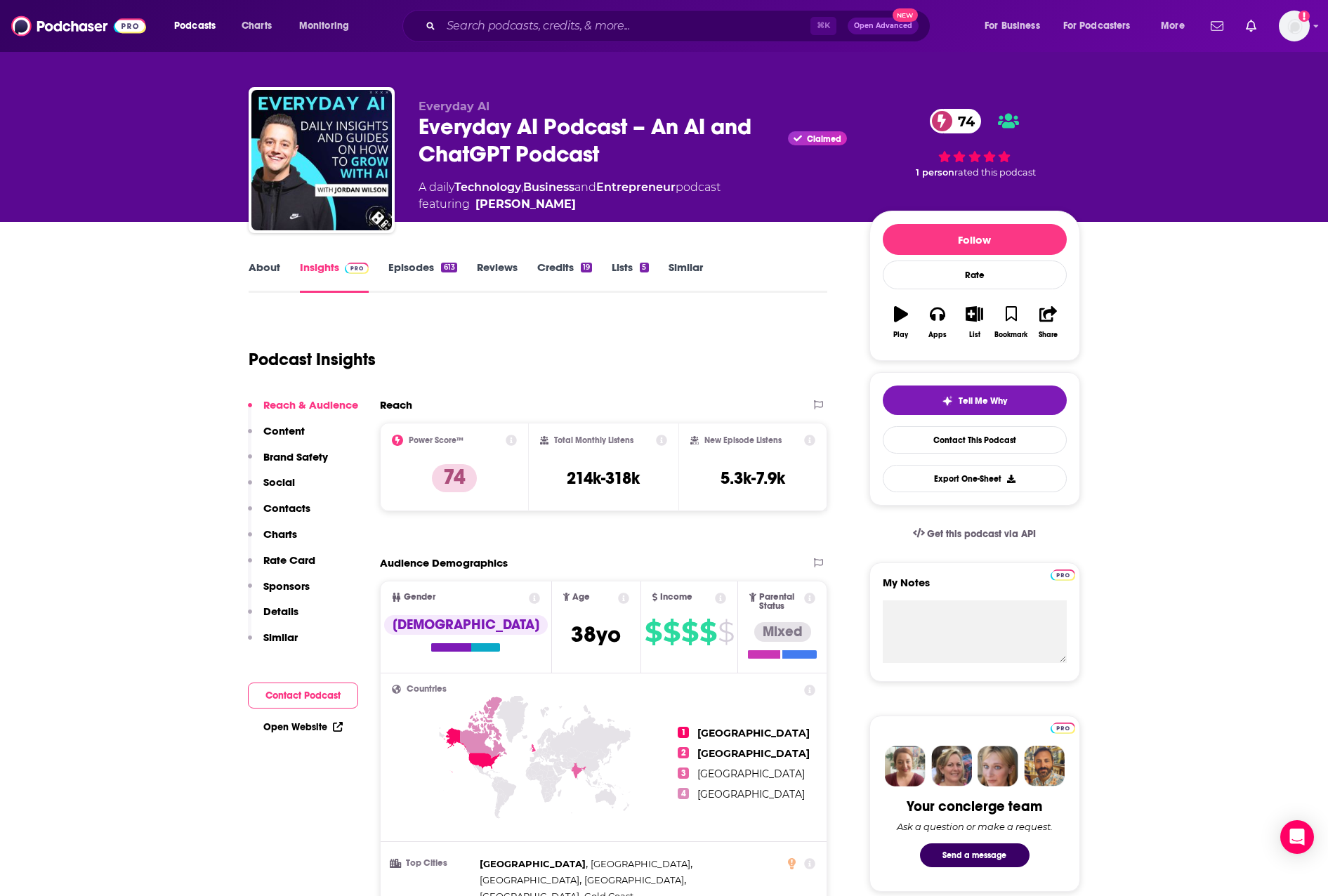
click at [264, 265] on link "About" at bounding box center [264, 277] width 31 height 32
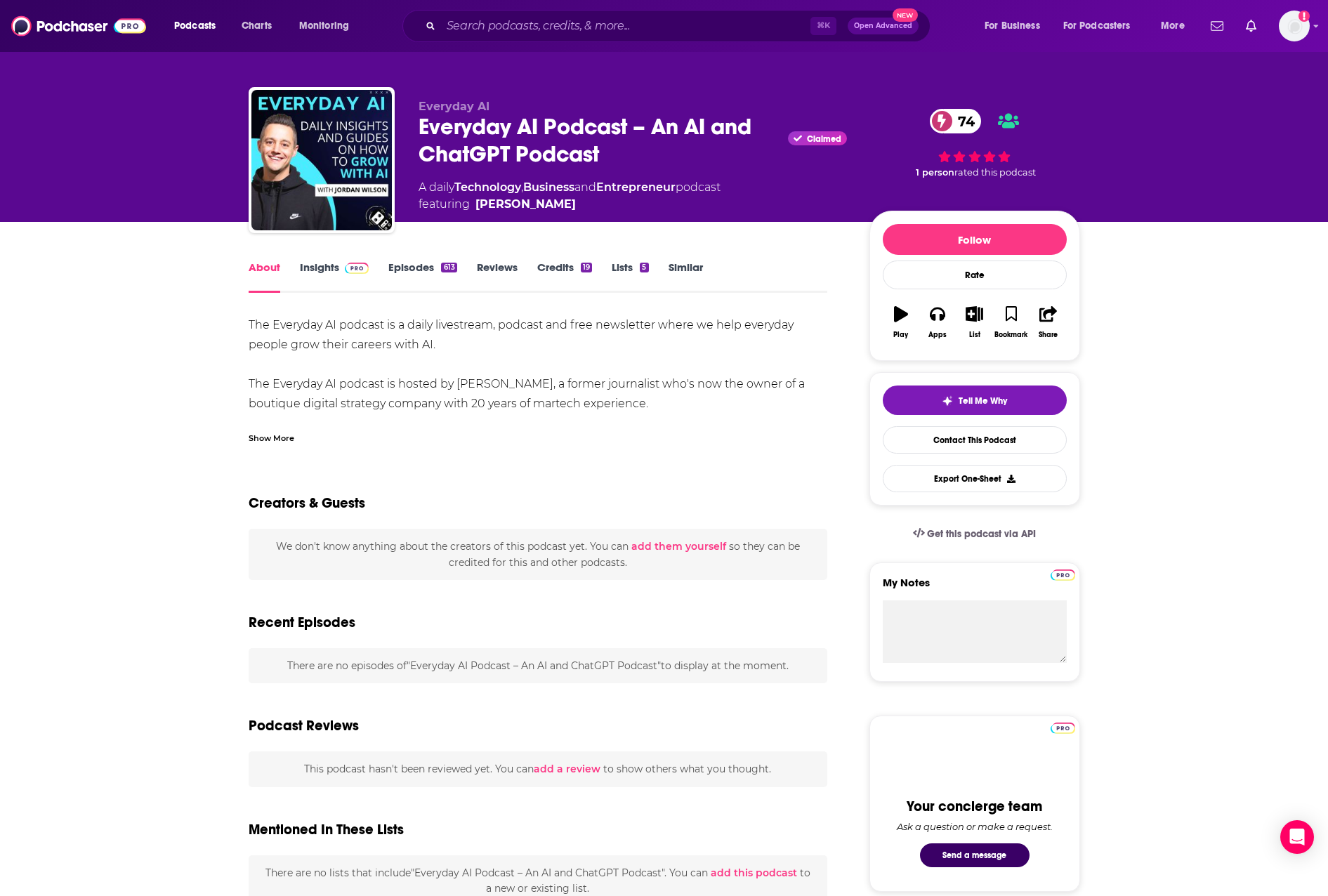
scroll to position [2, 0]
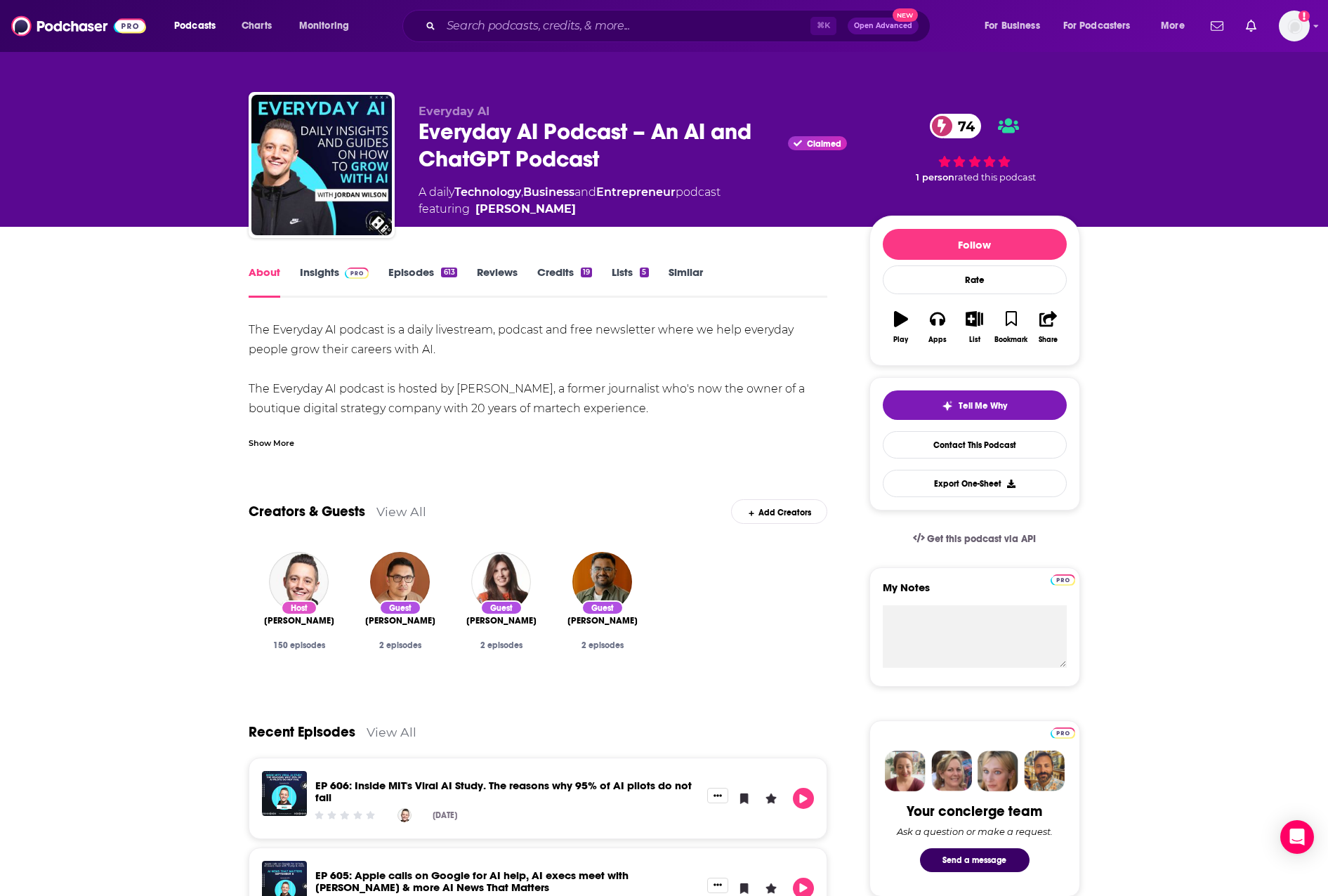
drag, startPoint x: 243, startPoint y: 327, endPoint x: 691, endPoint y: 407, distance: 455.1
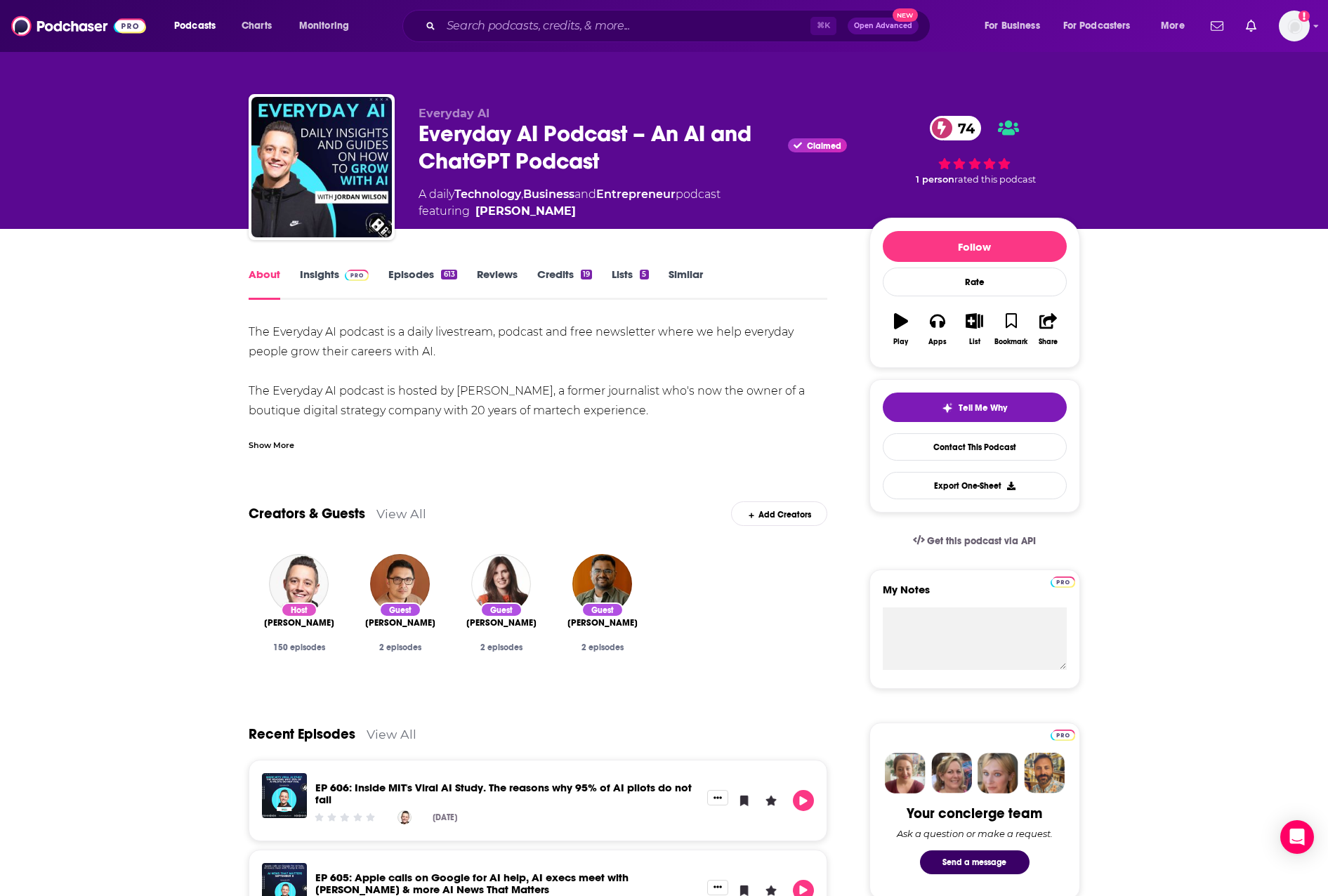
copy div "The Everyday AI podcast is a daily livestream, podcast and free newsletter wher…"
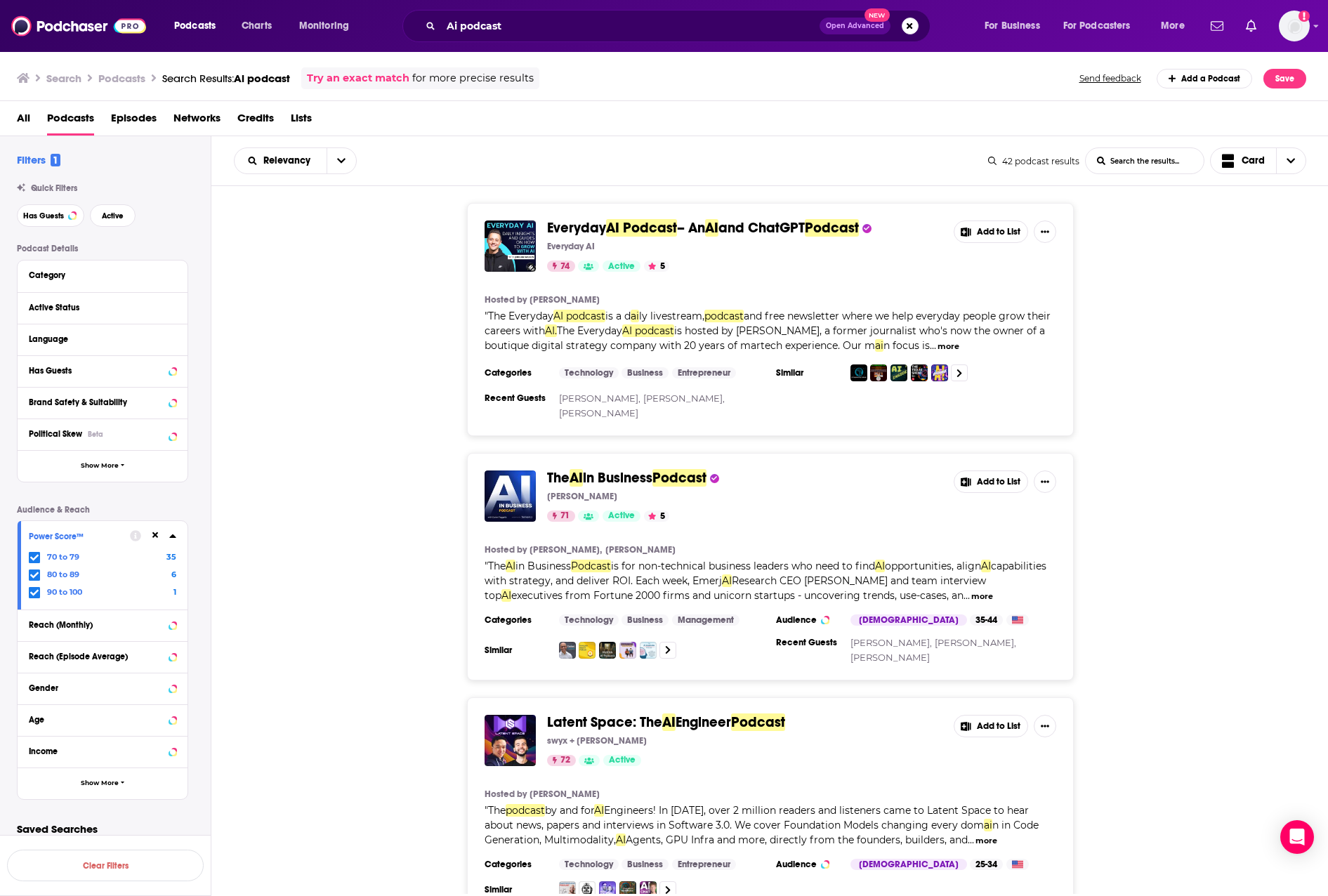
click at [635, 469] on span "in Business" at bounding box center [617, 477] width 69 height 18
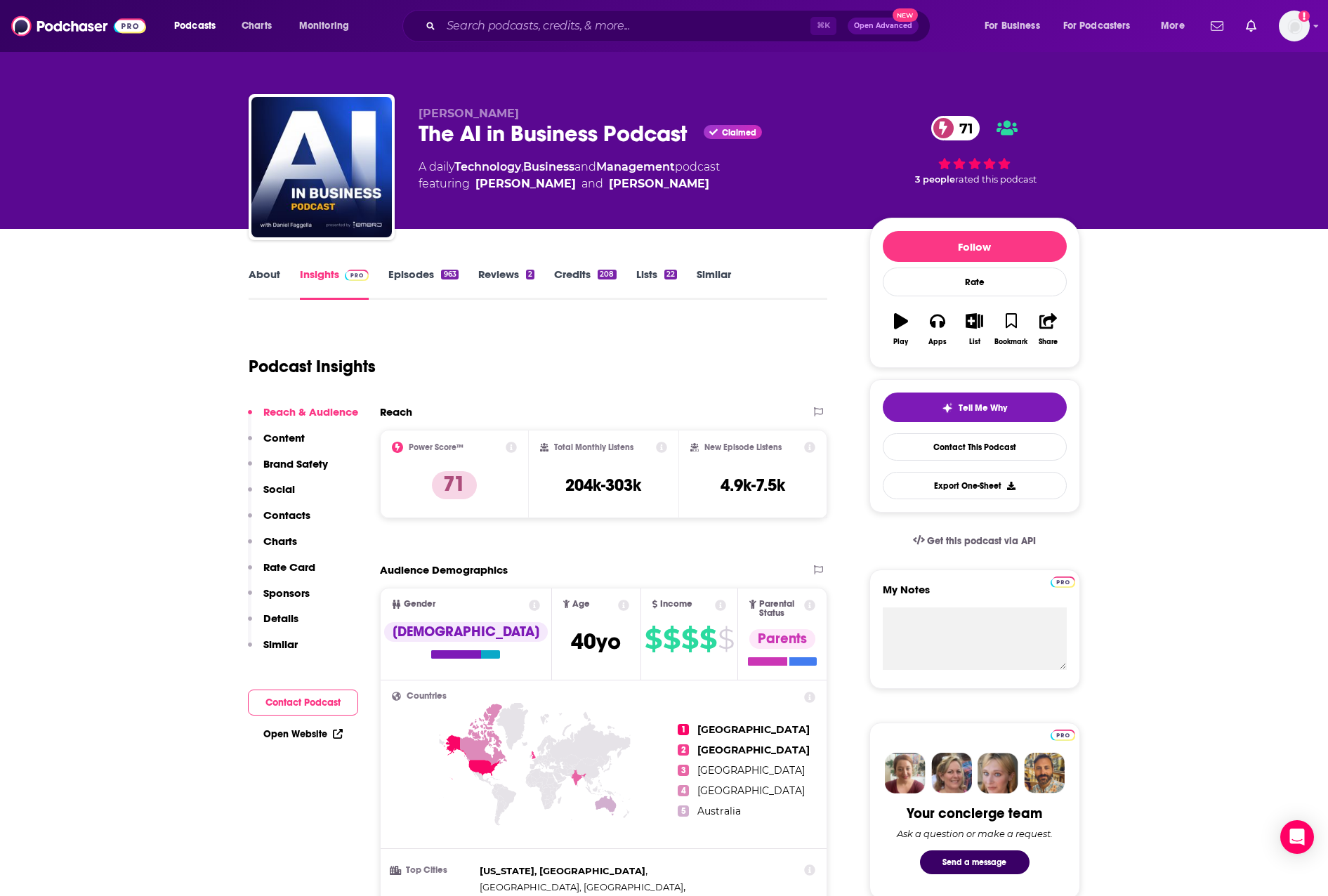
click at [289, 515] on p "Contacts" at bounding box center [287, 515] width 47 height 13
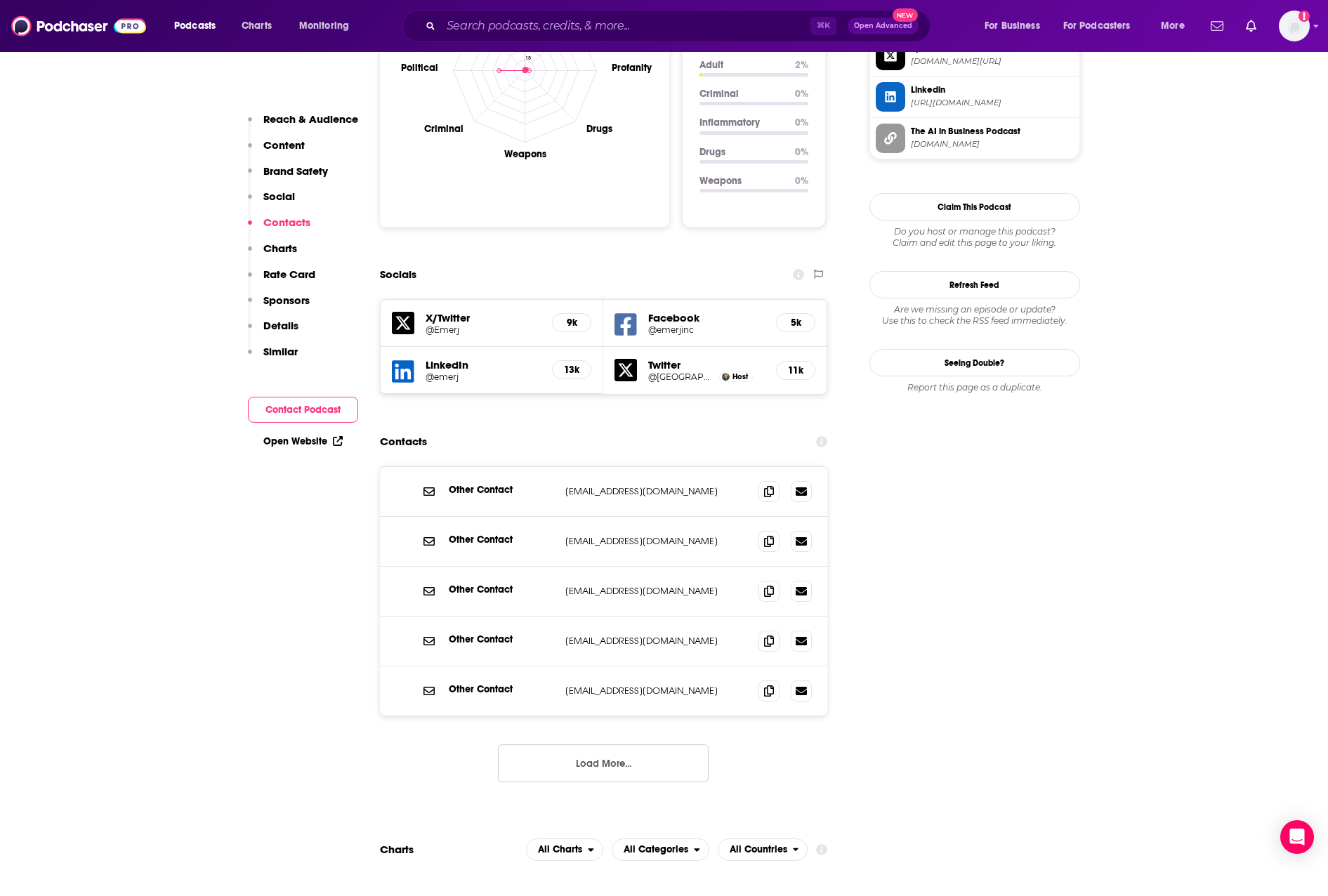
scroll to position [1556, 0]
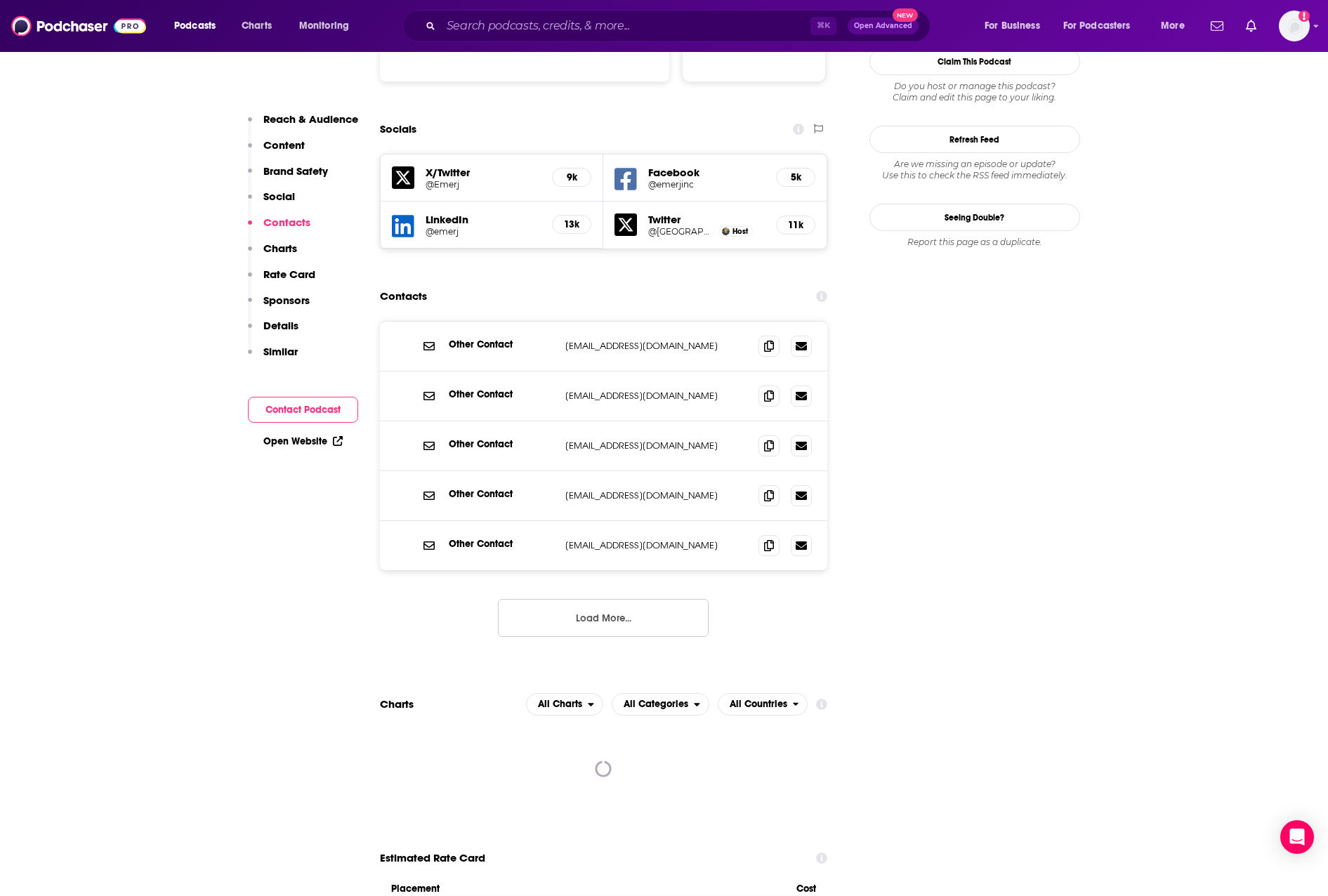
click at [644, 599] on button "Load More..." at bounding box center [603, 618] width 211 height 38
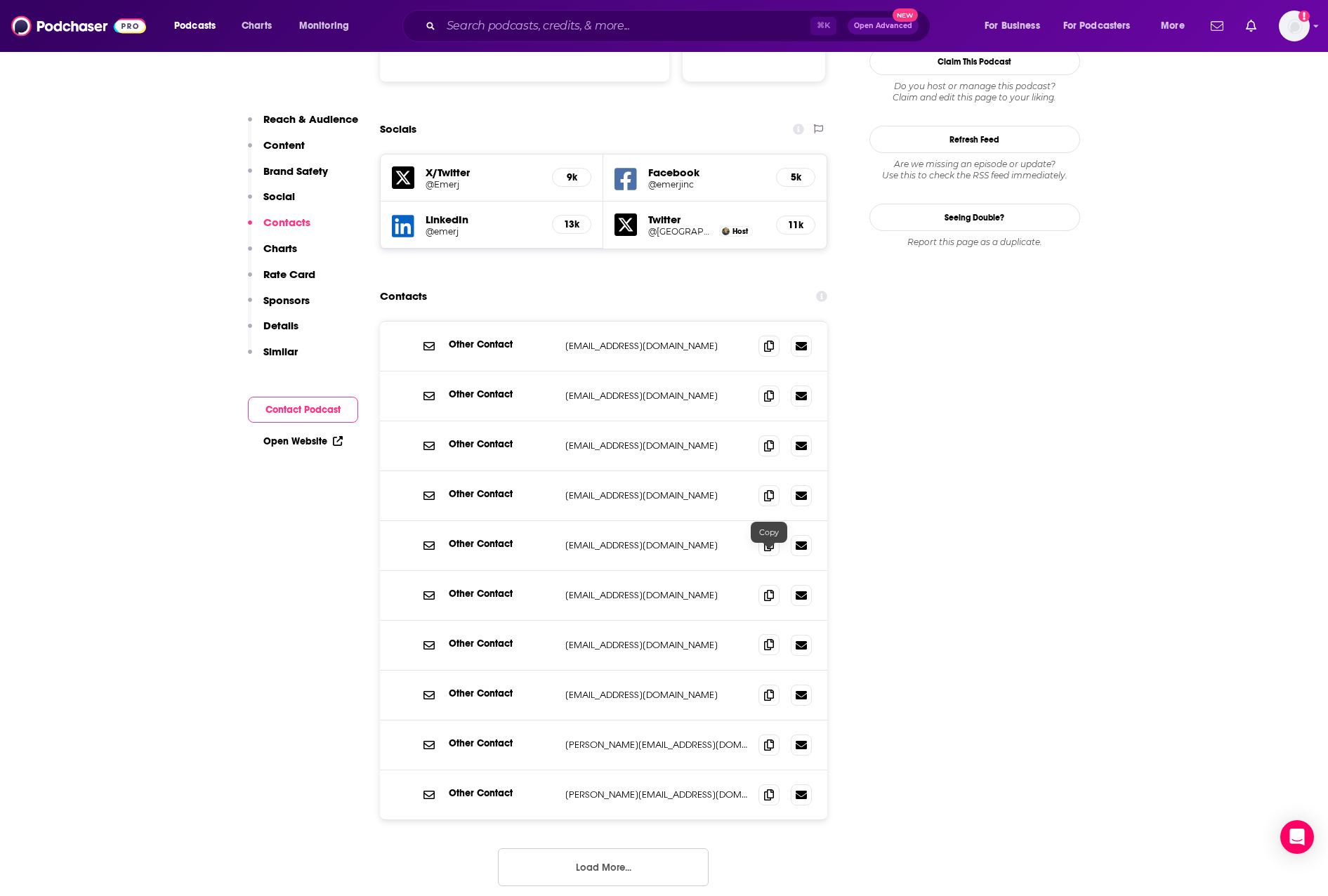
click at [770, 639] on icon at bounding box center [769, 644] width 10 height 11
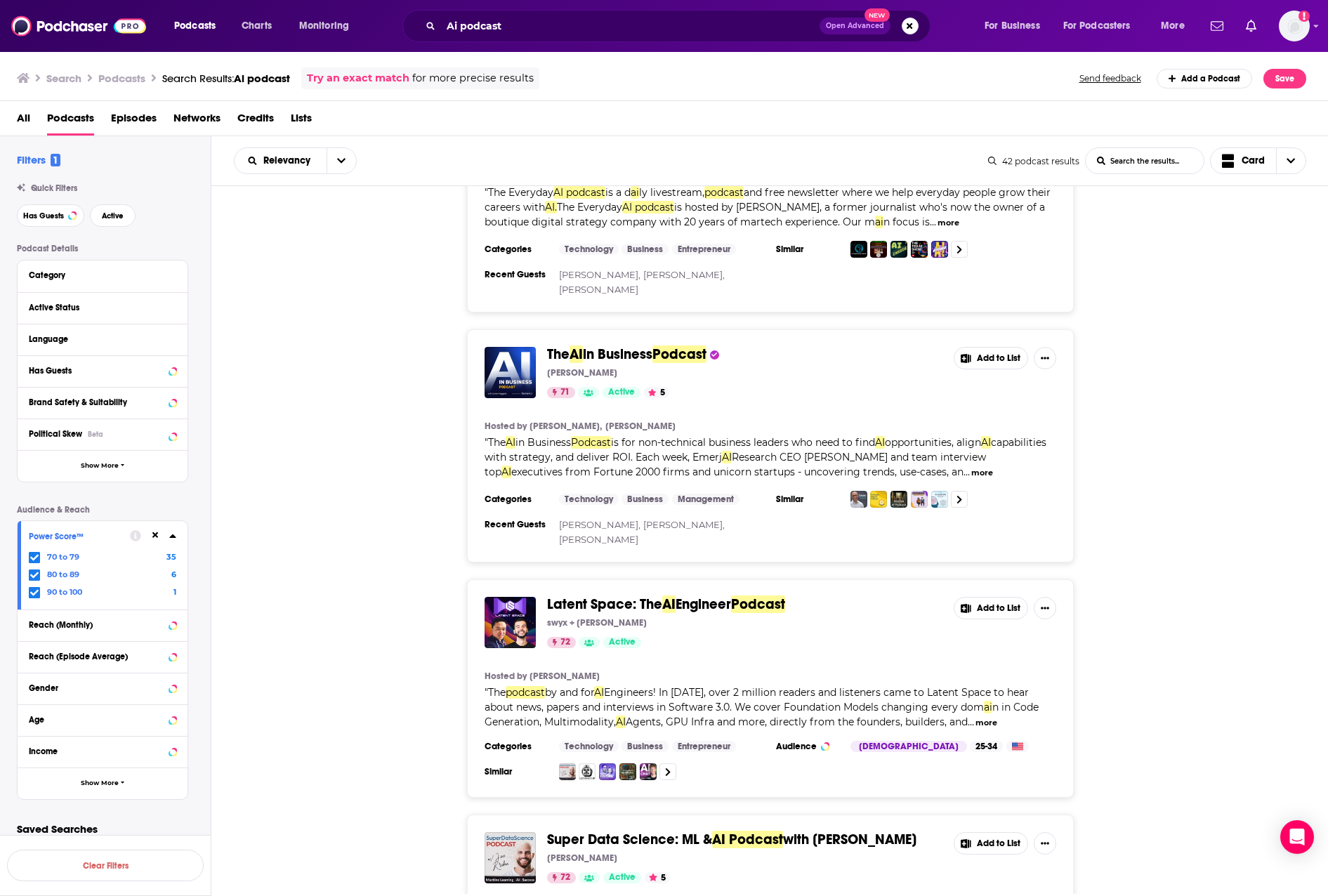
scroll to position [327, 0]
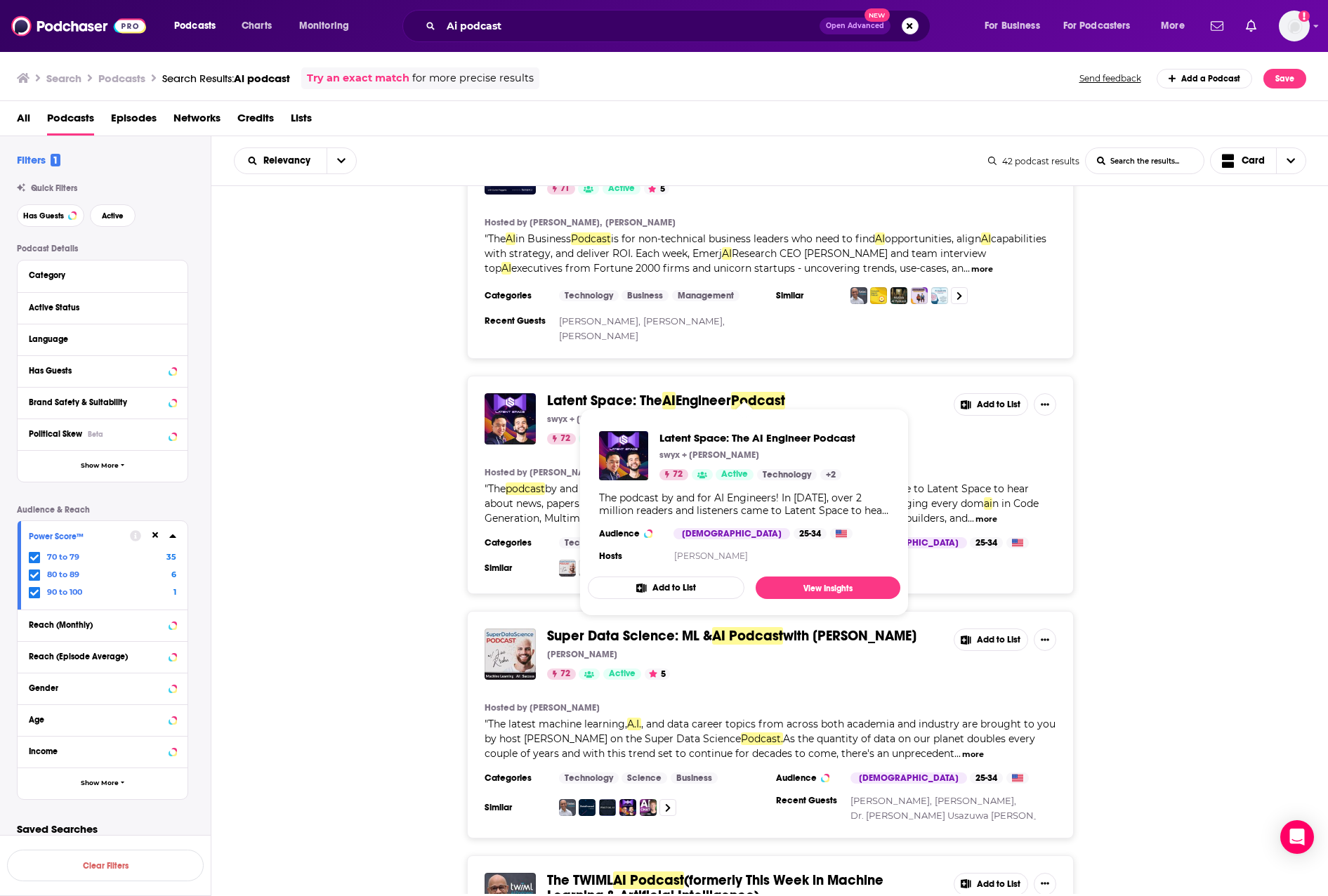
click at [667, 392] on span "AI" at bounding box center [668, 400] width 13 height 18
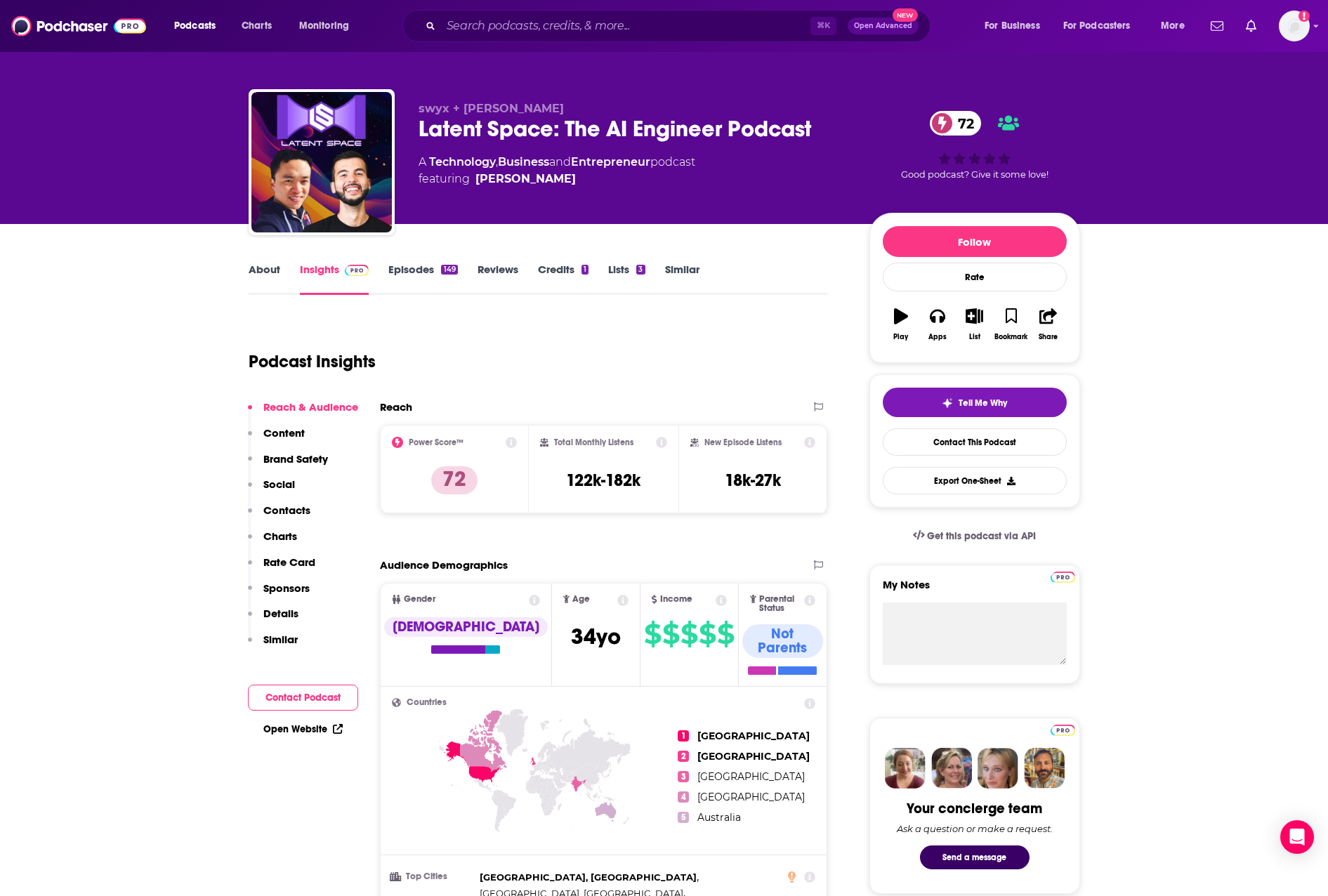
click at [305, 509] on p "Contacts" at bounding box center [287, 509] width 47 height 13
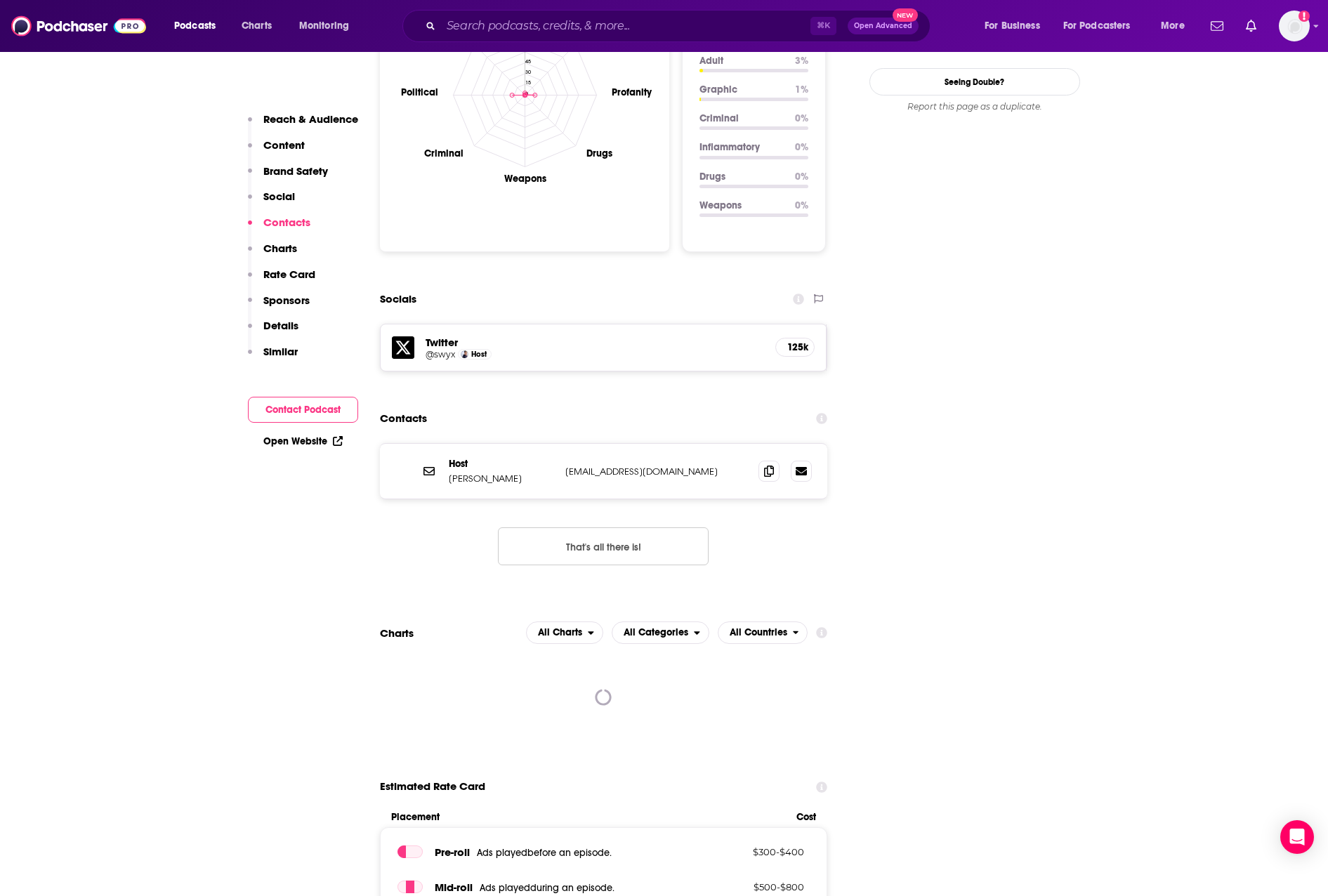
scroll to position [1540, 0]
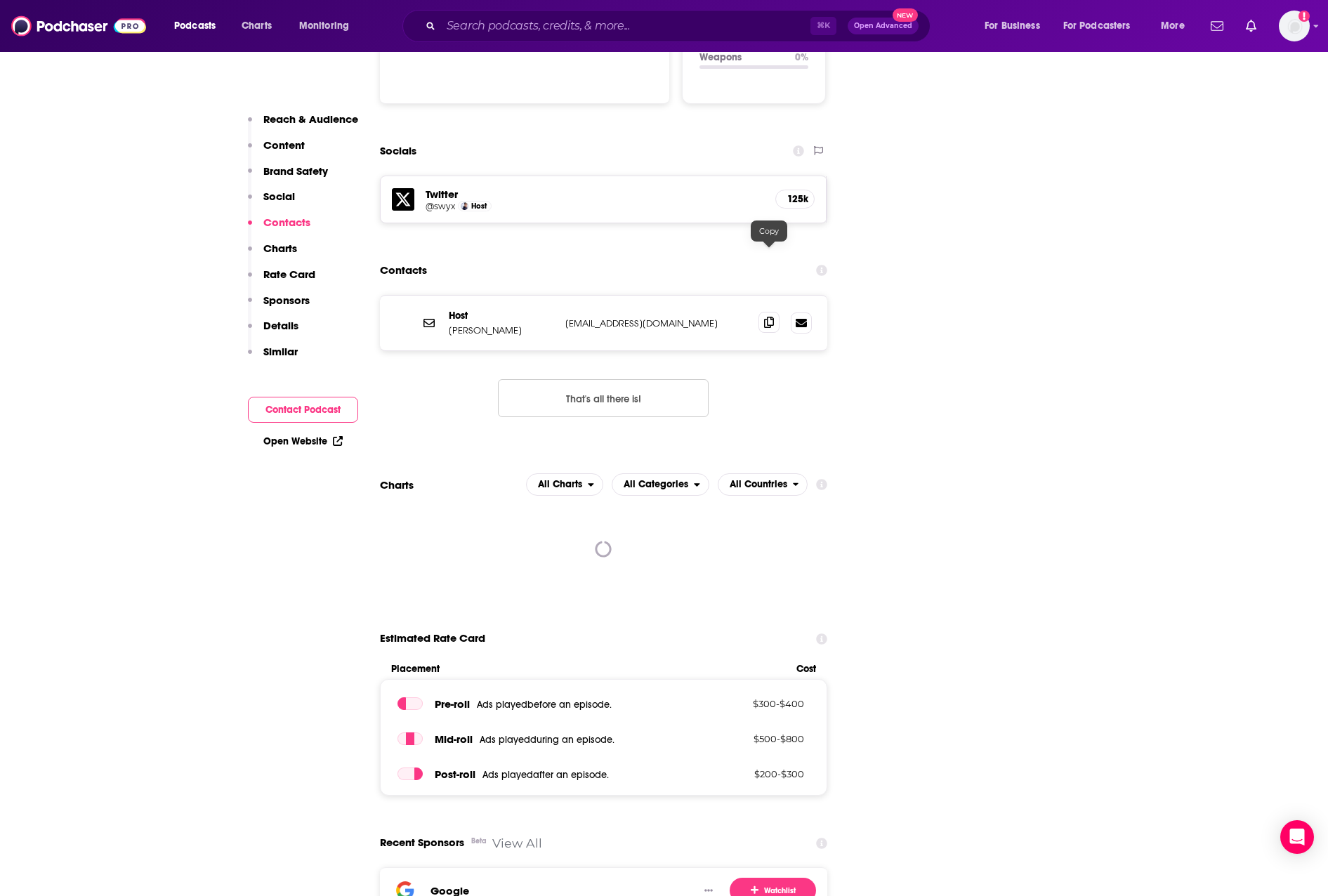
click at [767, 316] on icon at bounding box center [769, 322] width 10 height 11
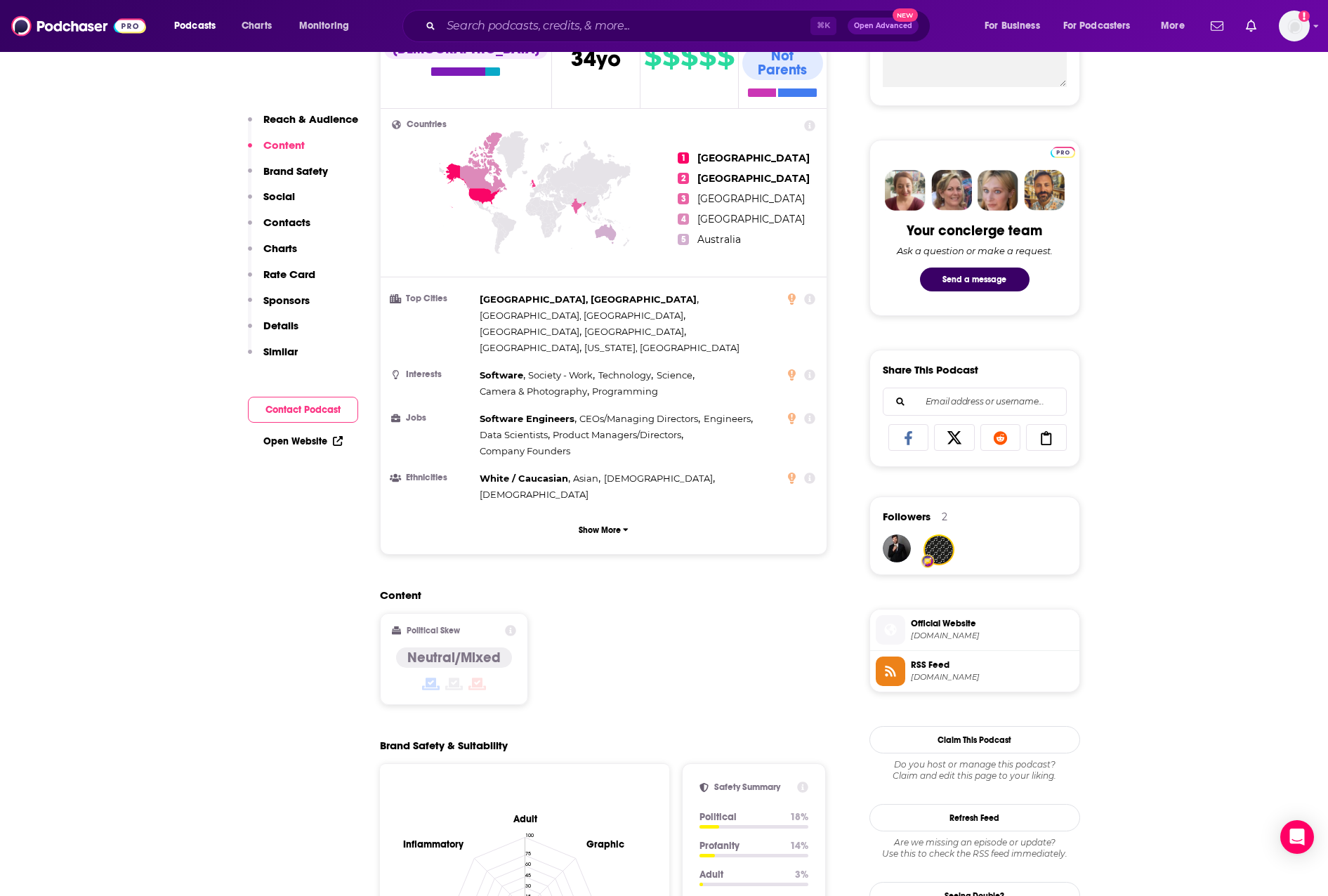
scroll to position [0, 0]
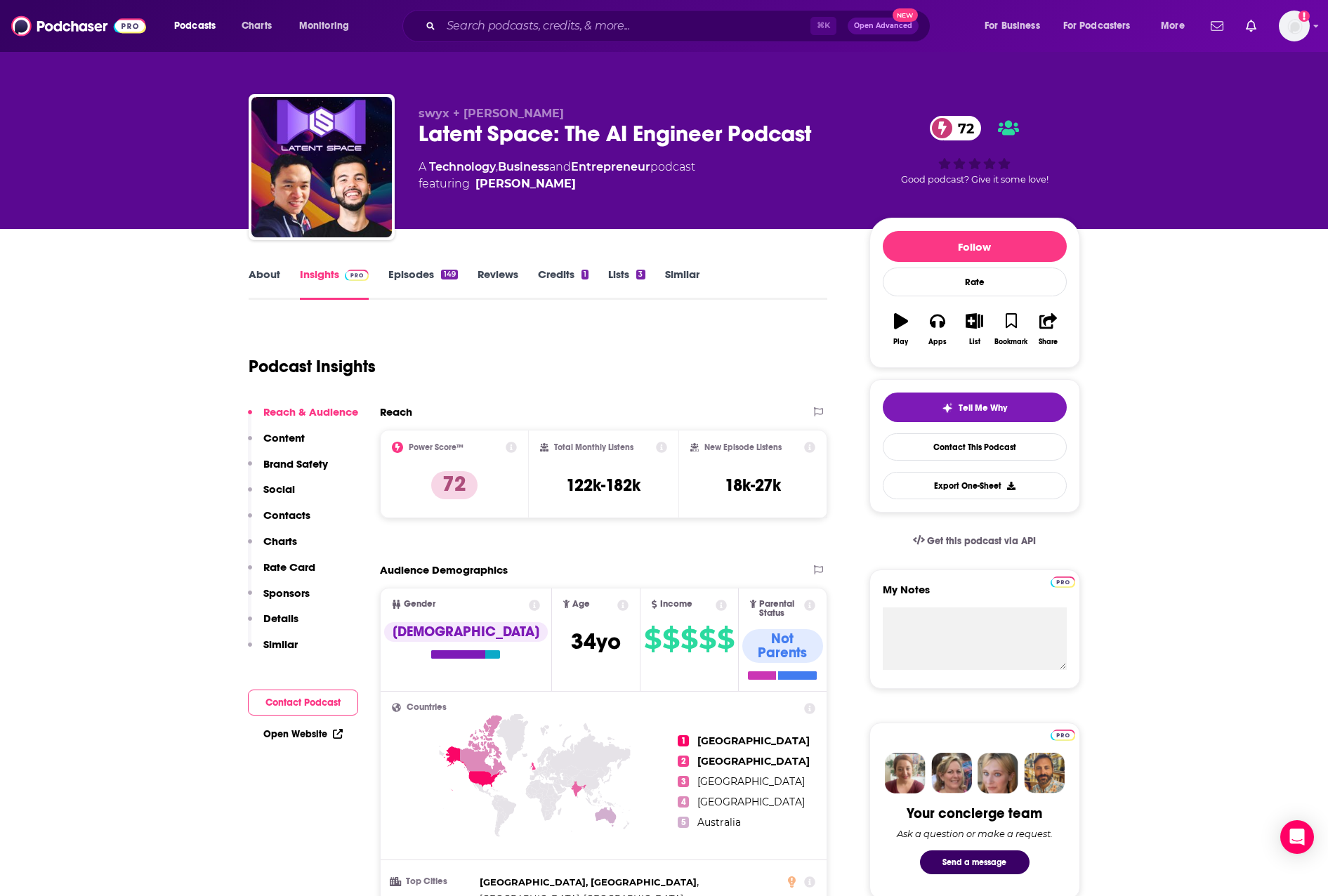
click at [266, 274] on link "About" at bounding box center [264, 284] width 31 height 32
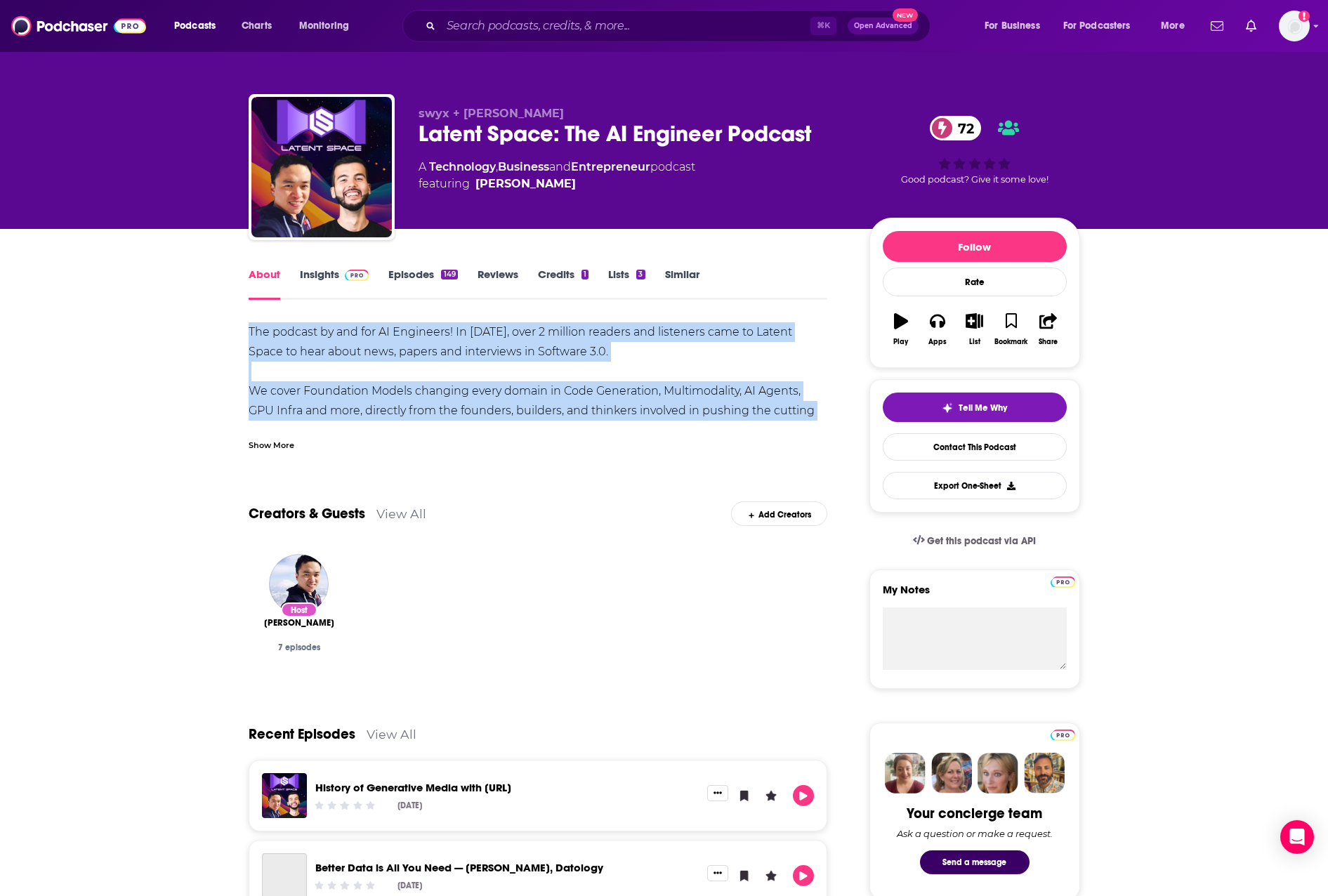
drag, startPoint x: 355, startPoint y: 338, endPoint x: 851, endPoint y: 417, distance: 502.3
copy div "The podcast by and for AI Engineers! In 2024, over 2 million readers and listen…"
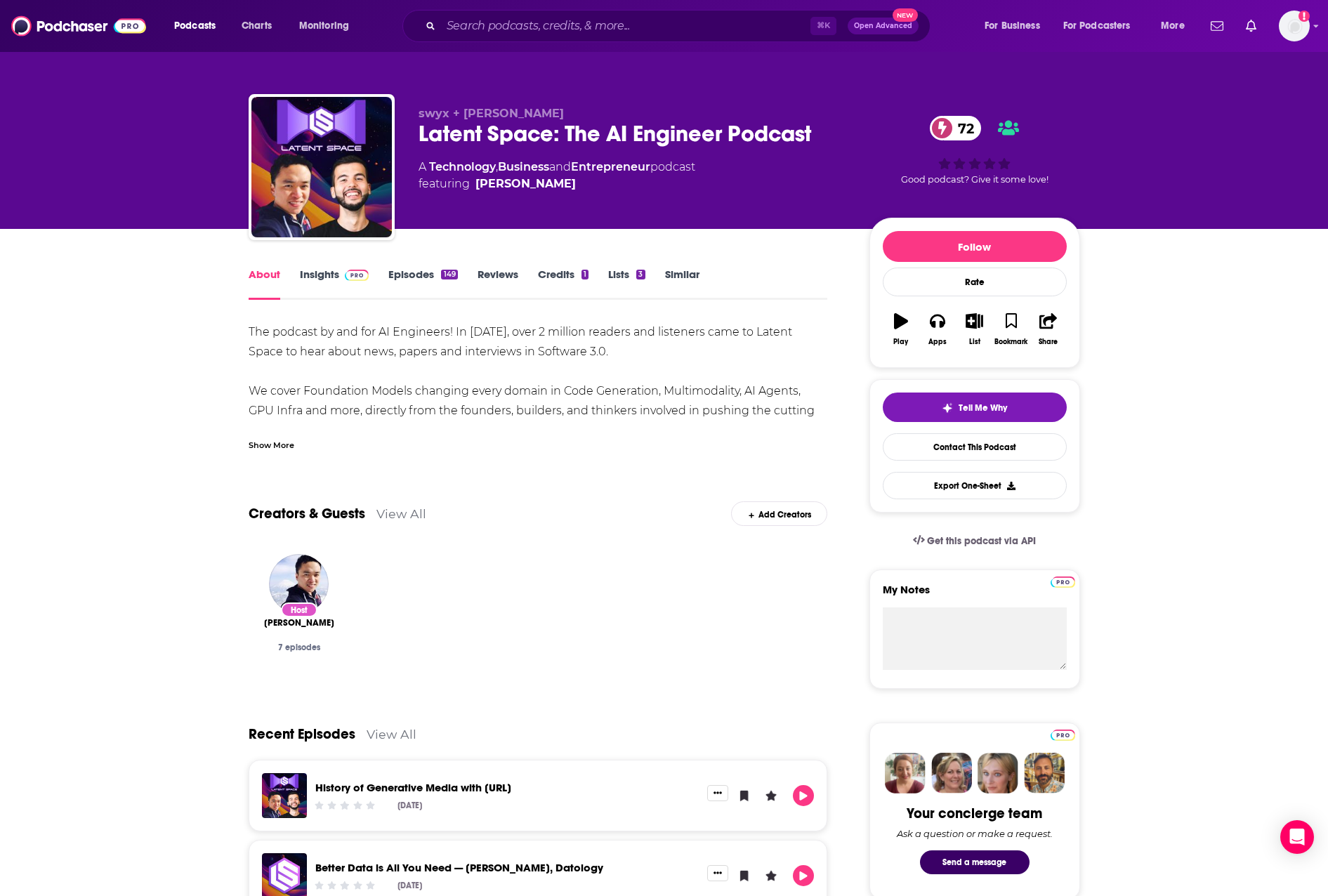
click at [292, 443] on div "Show More" at bounding box center [272, 444] width 46 height 13
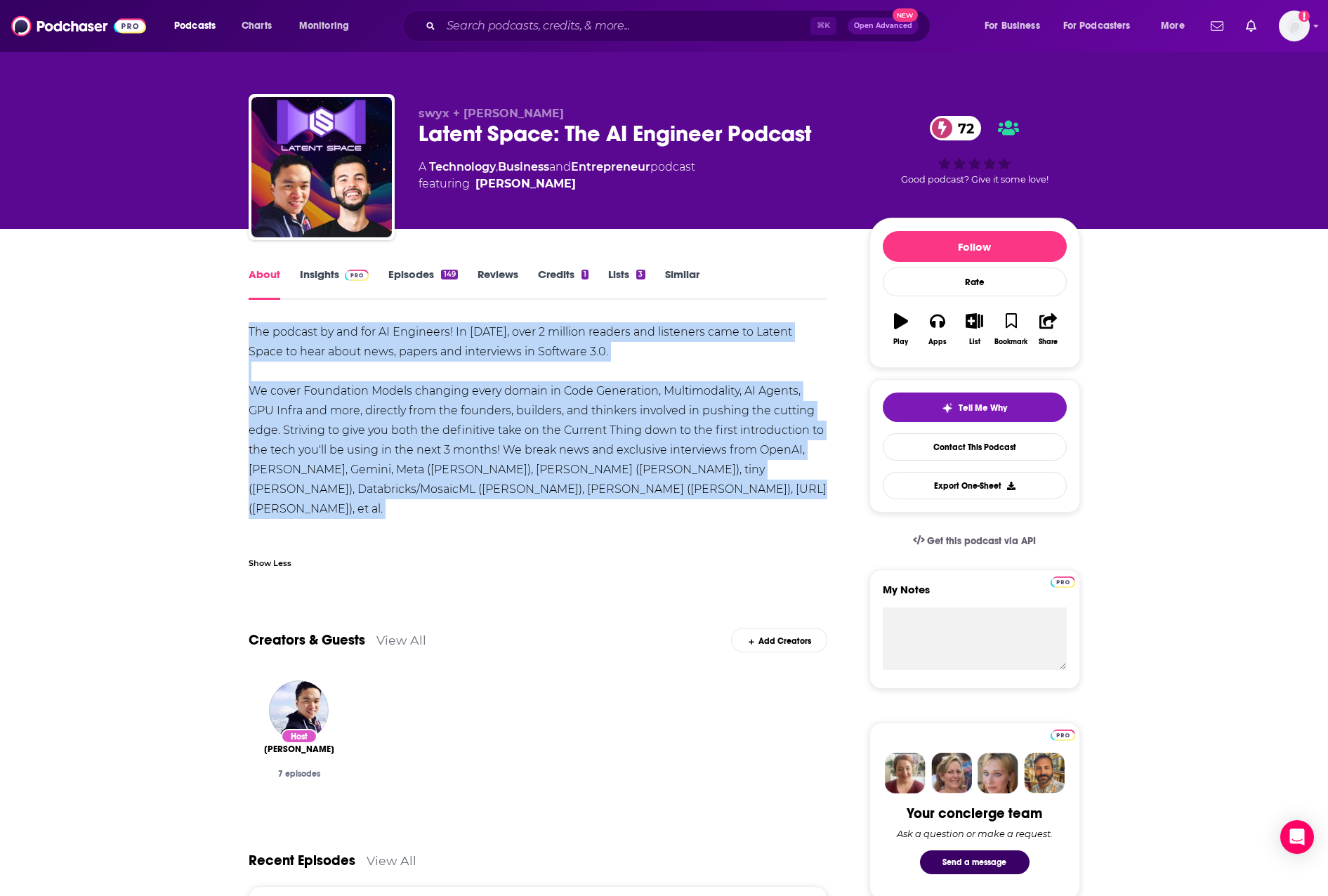
drag, startPoint x: 528, startPoint y: 506, endPoint x: 243, endPoint y: 333, distance: 333.4
copy div "The podcast by and for AI Engineers! In 2024, over 2 million readers and listen…"
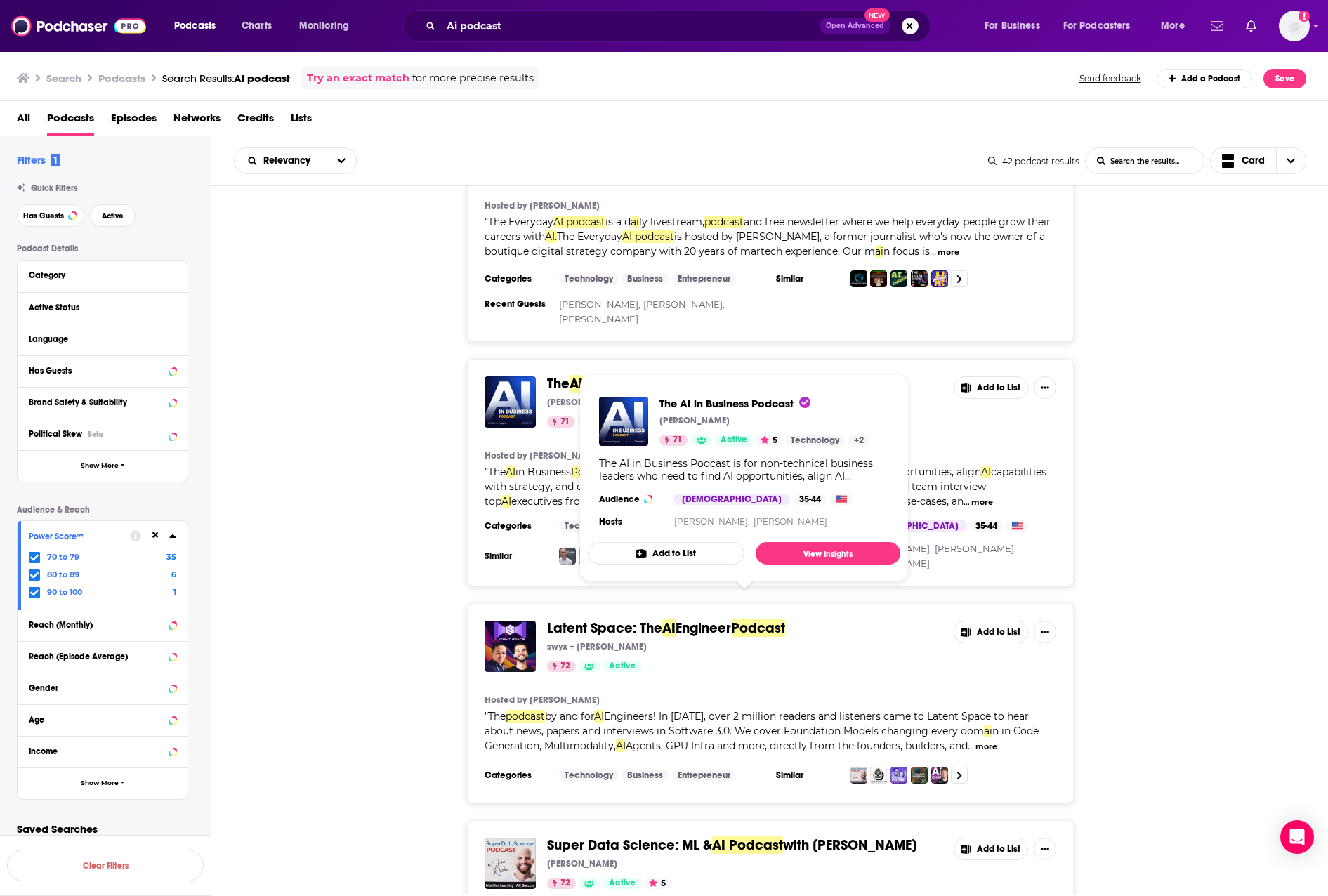
scroll to position [111, 0]
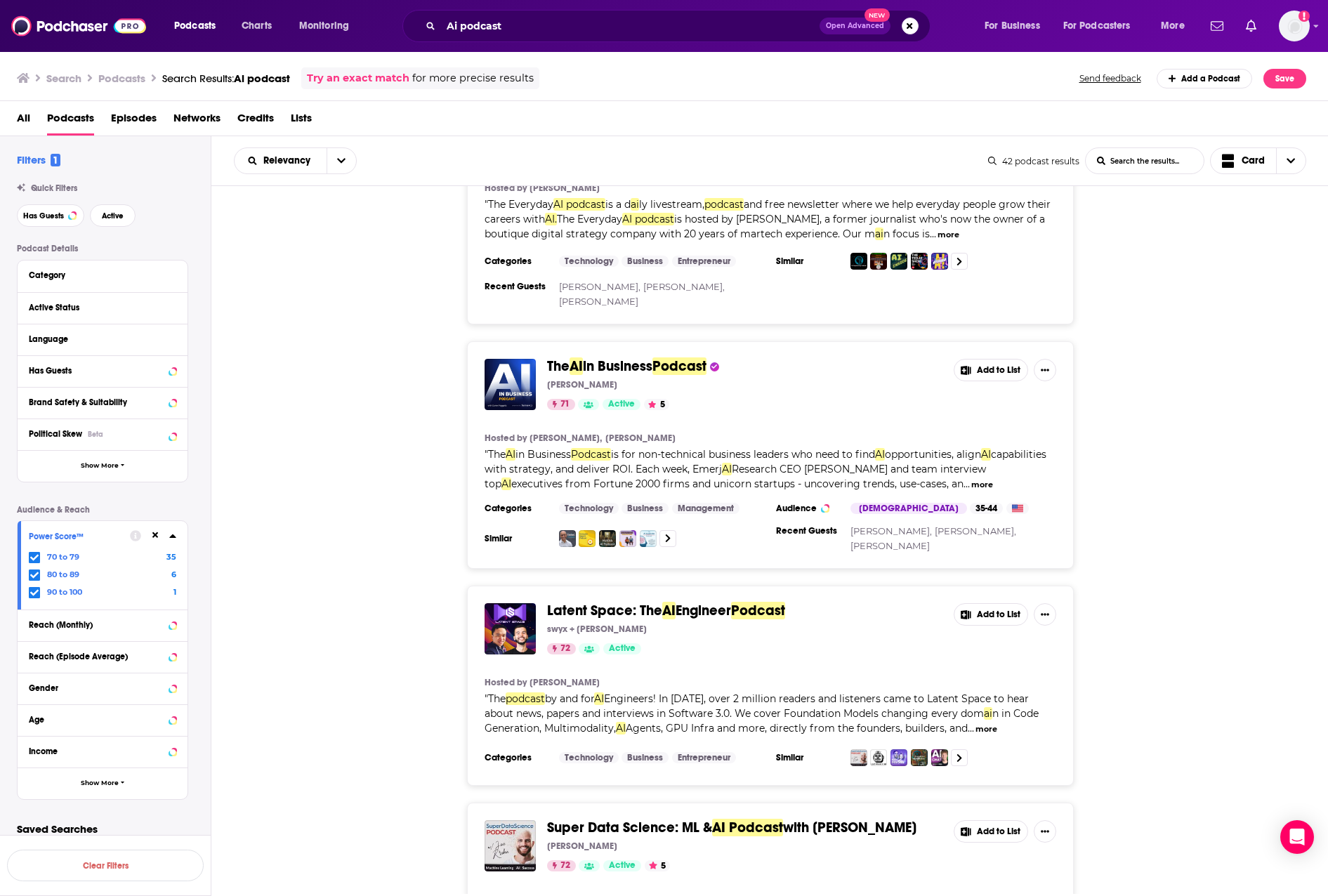
click at [981, 723] on button "more" at bounding box center [986, 729] width 22 height 12
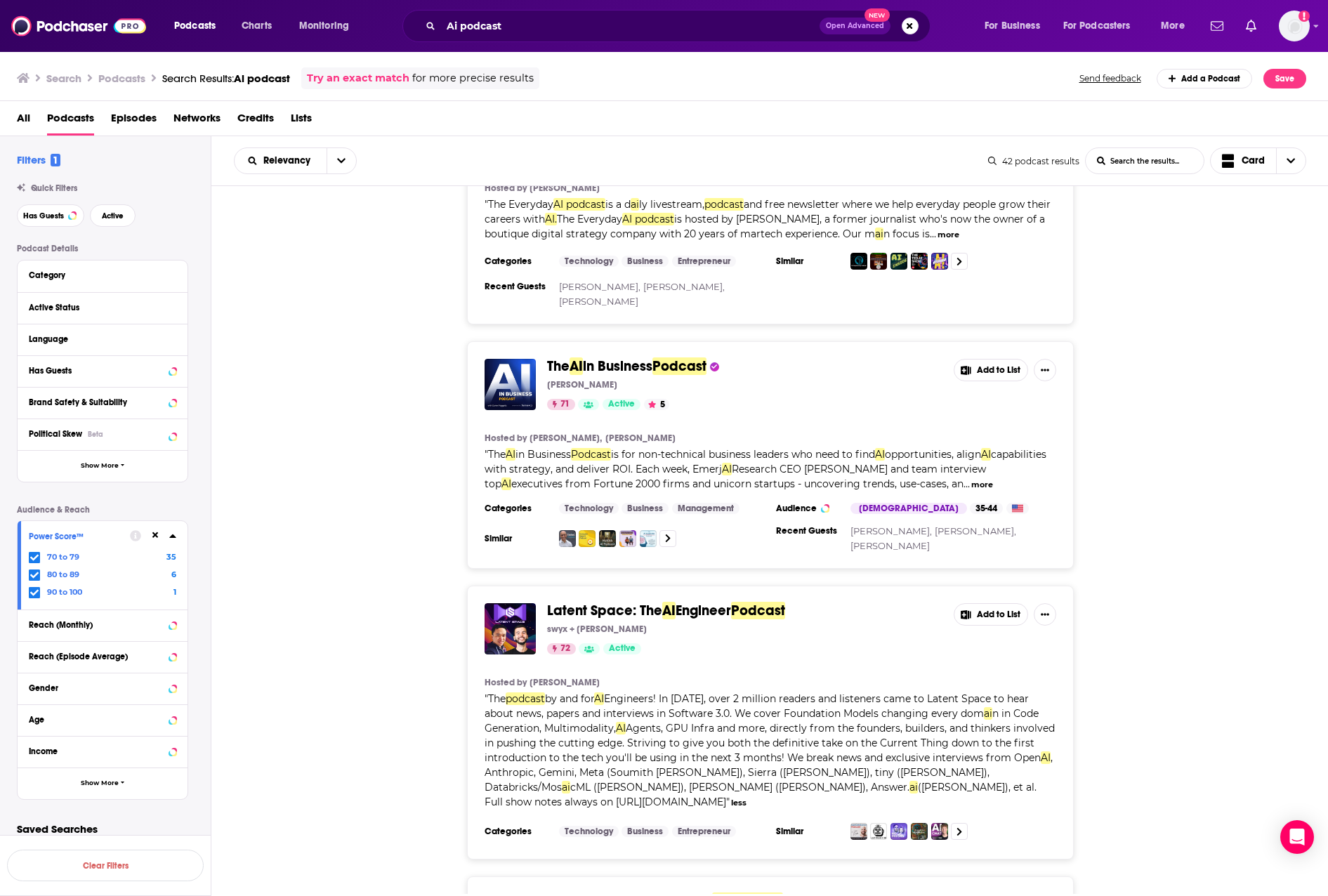
click at [577, 602] on span "Latent Space: The" at bounding box center [604, 610] width 115 height 18
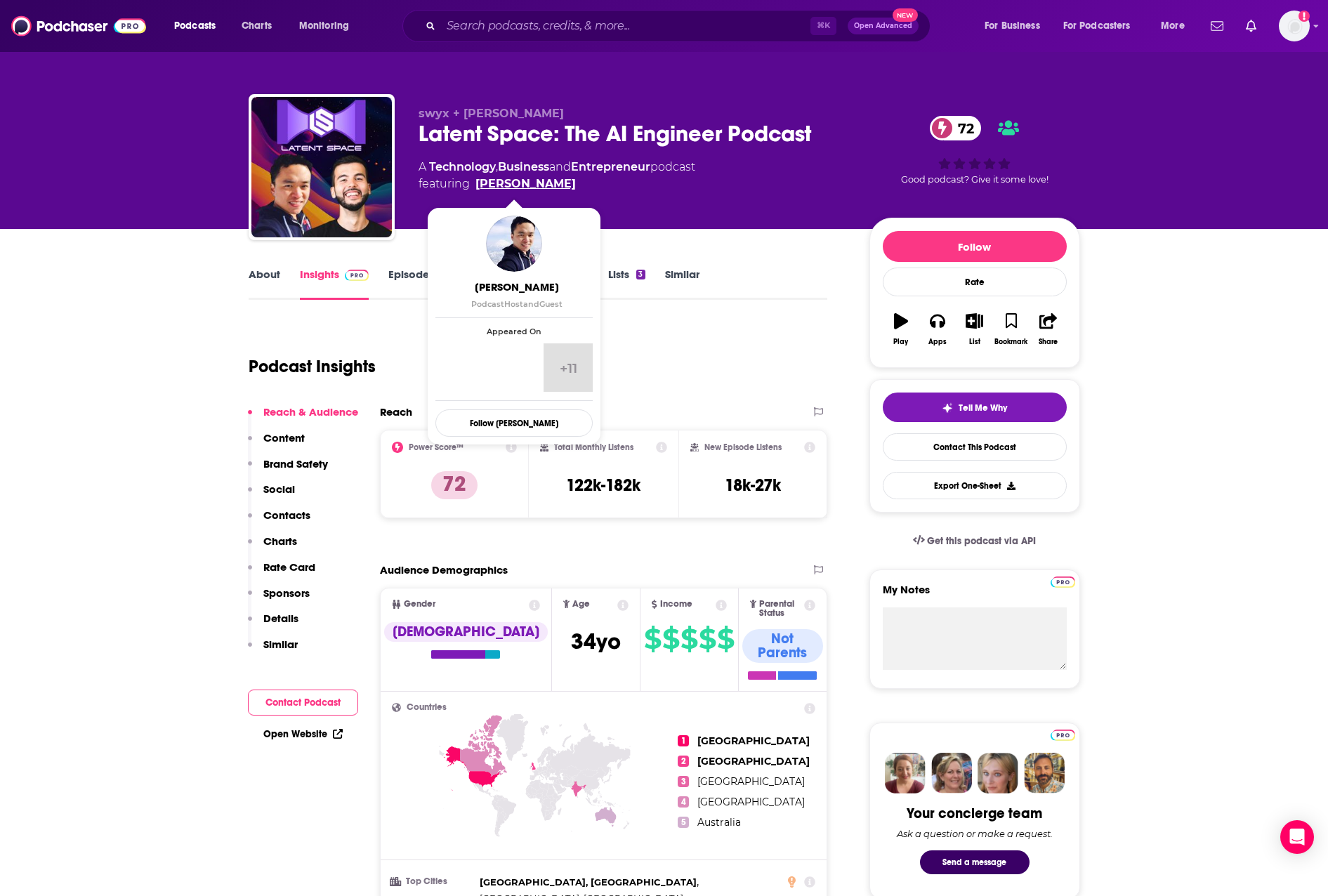
click at [501, 184] on link "Shawn Wang" at bounding box center [526, 184] width 101 height 17
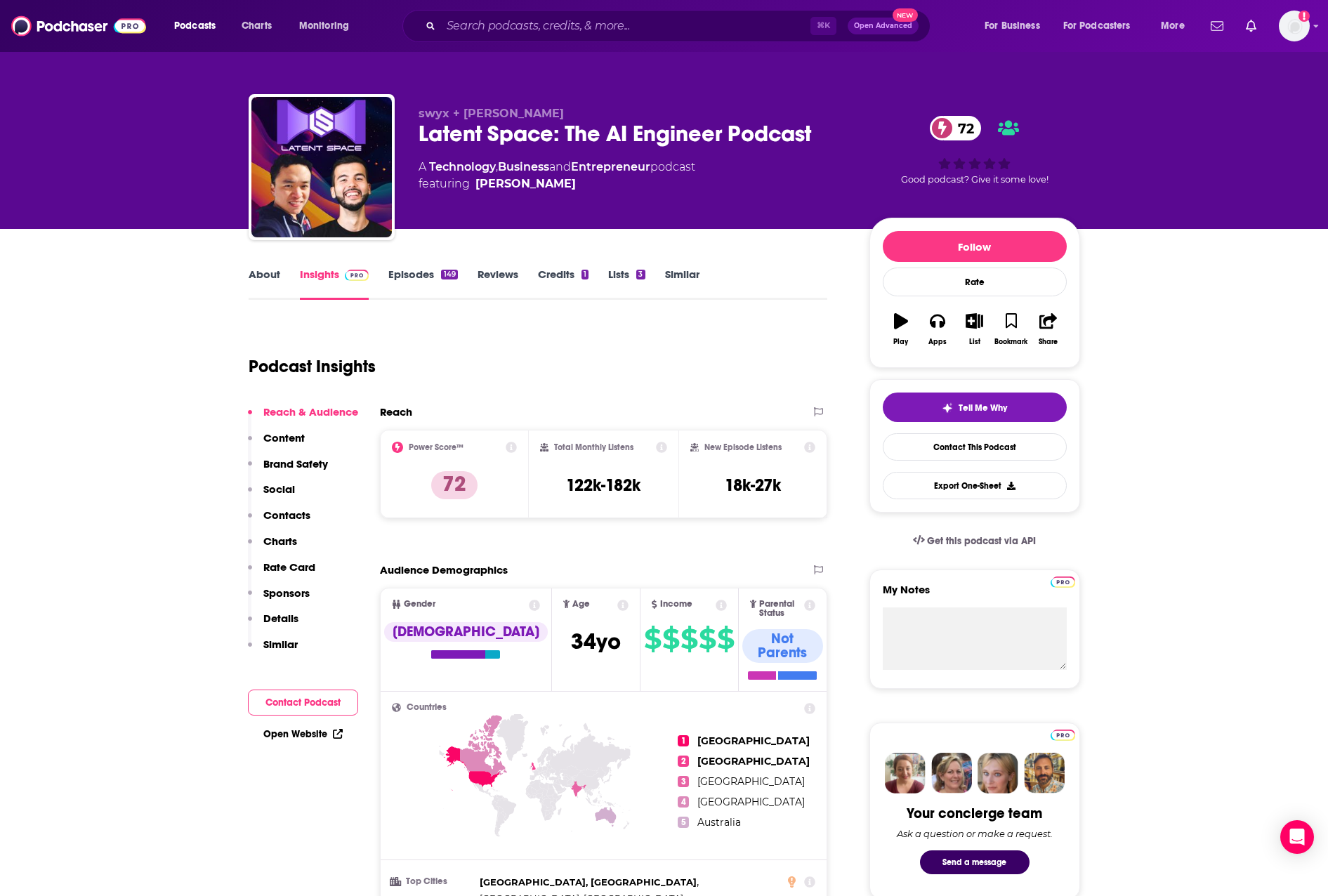
click at [294, 516] on p "Contacts" at bounding box center [287, 515] width 47 height 13
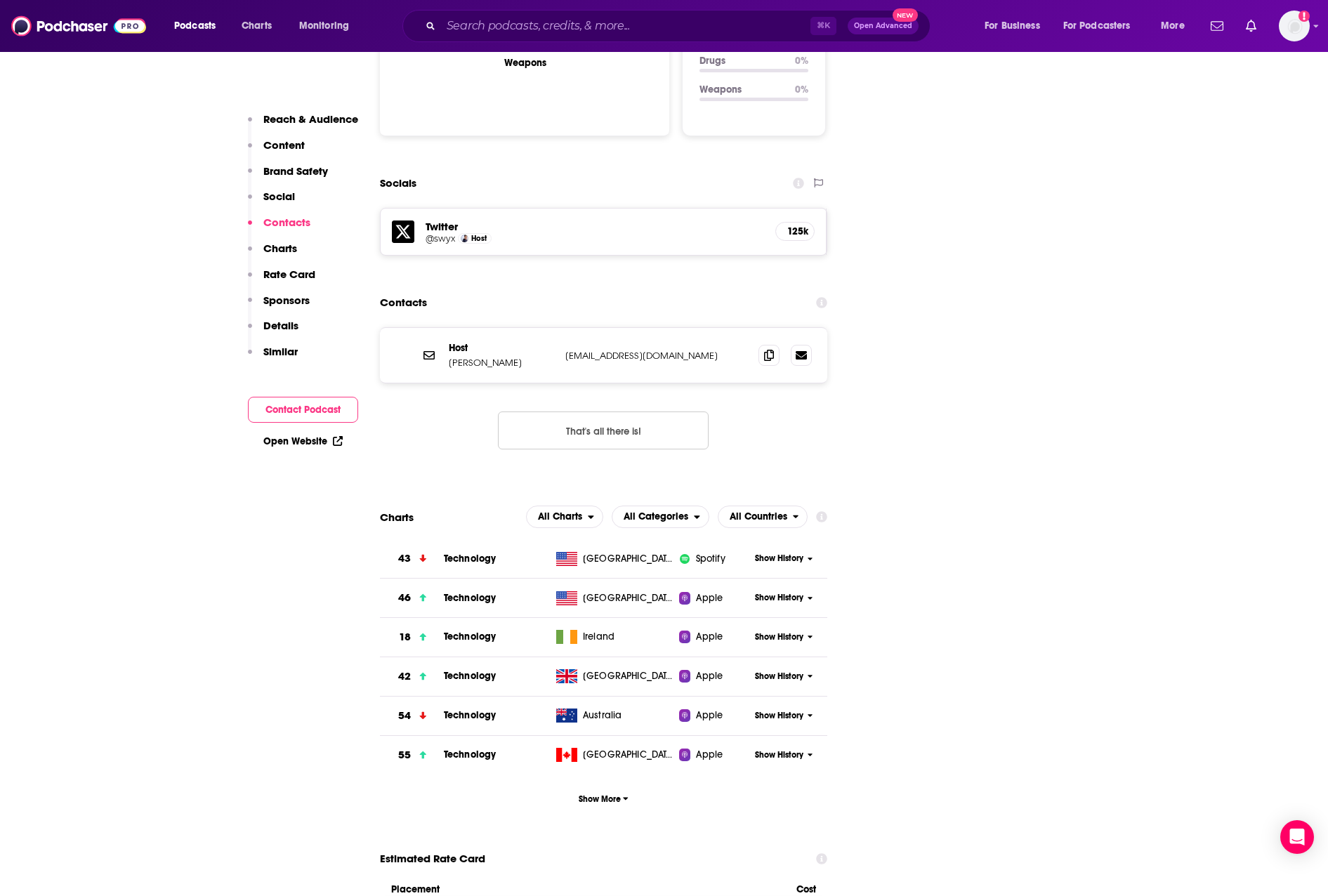
scroll to position [1540, 0]
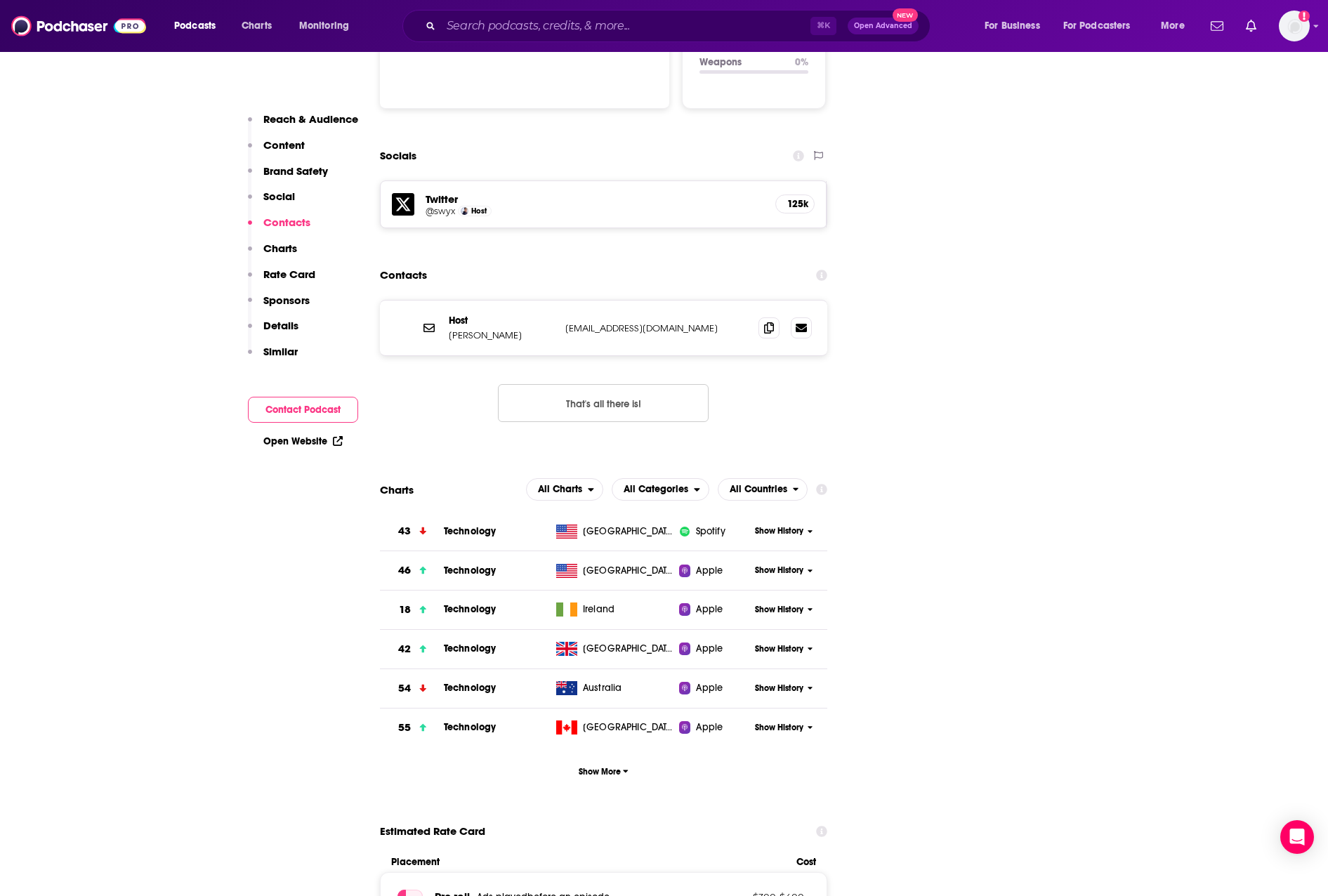
click at [555, 384] on button "That's all there is!" at bounding box center [603, 403] width 211 height 38
drag, startPoint x: 513, startPoint y: 268, endPoint x: 445, endPoint y: 271, distance: 68.1
click at [445, 300] on div "Host Alessio Fanelli alessio@decibel.vc alessio@decibel.vc" at bounding box center [604, 328] width 449 height 55
copy p "Alessio Fanelli"
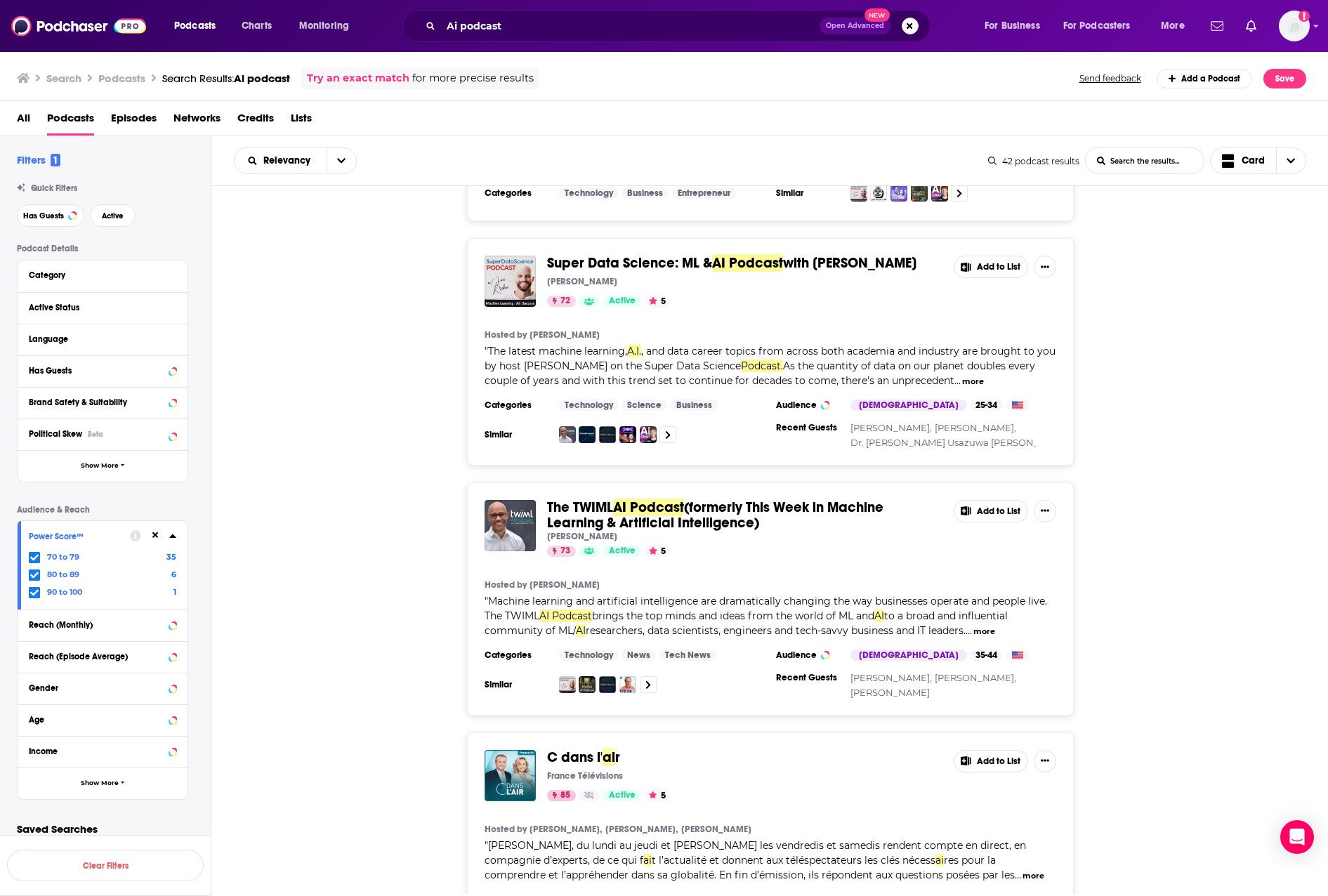
scroll to position [673, 0]
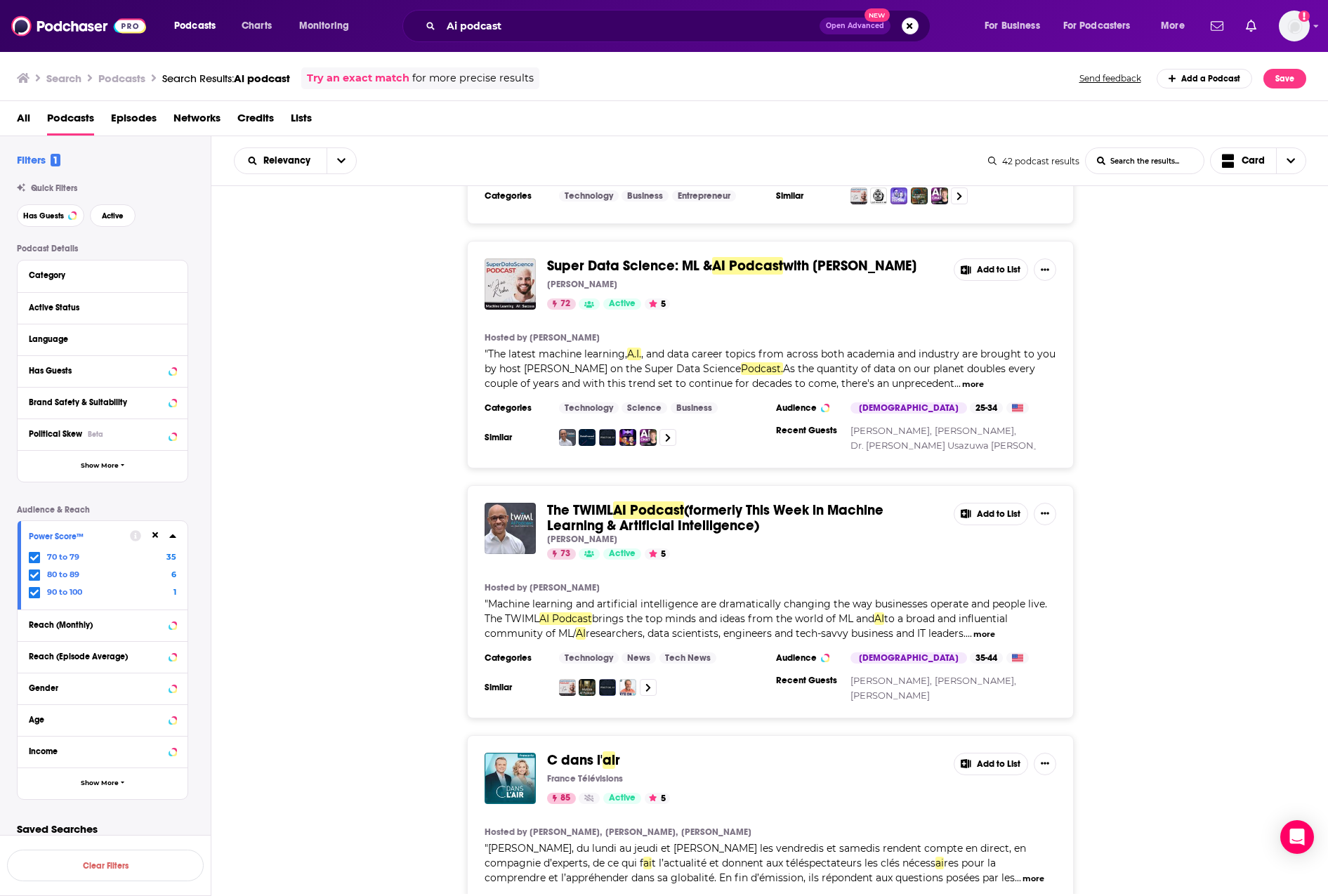
click at [767, 257] on span "AI Podcast" at bounding box center [748, 265] width 71 height 18
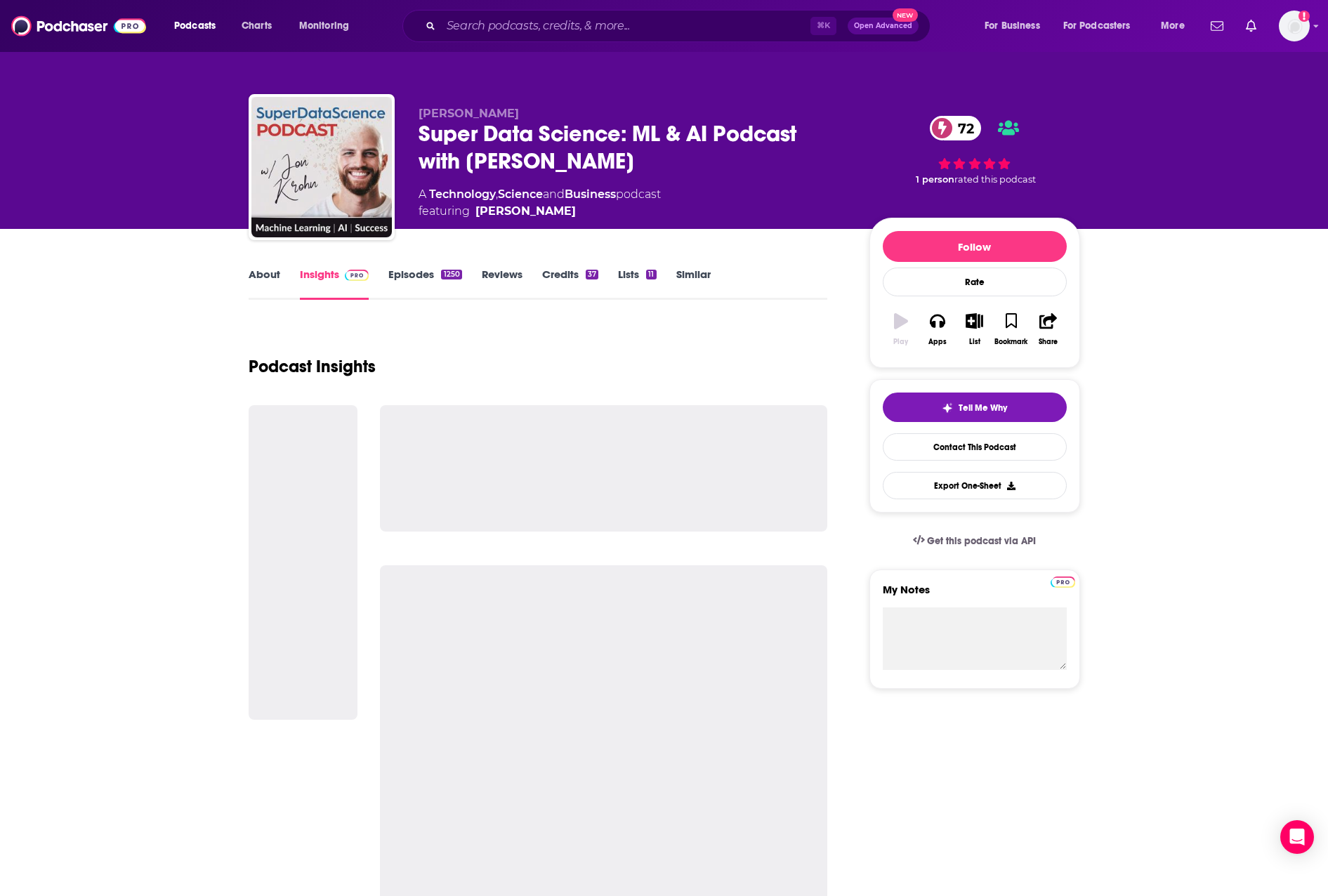
scroll to position [2, 0]
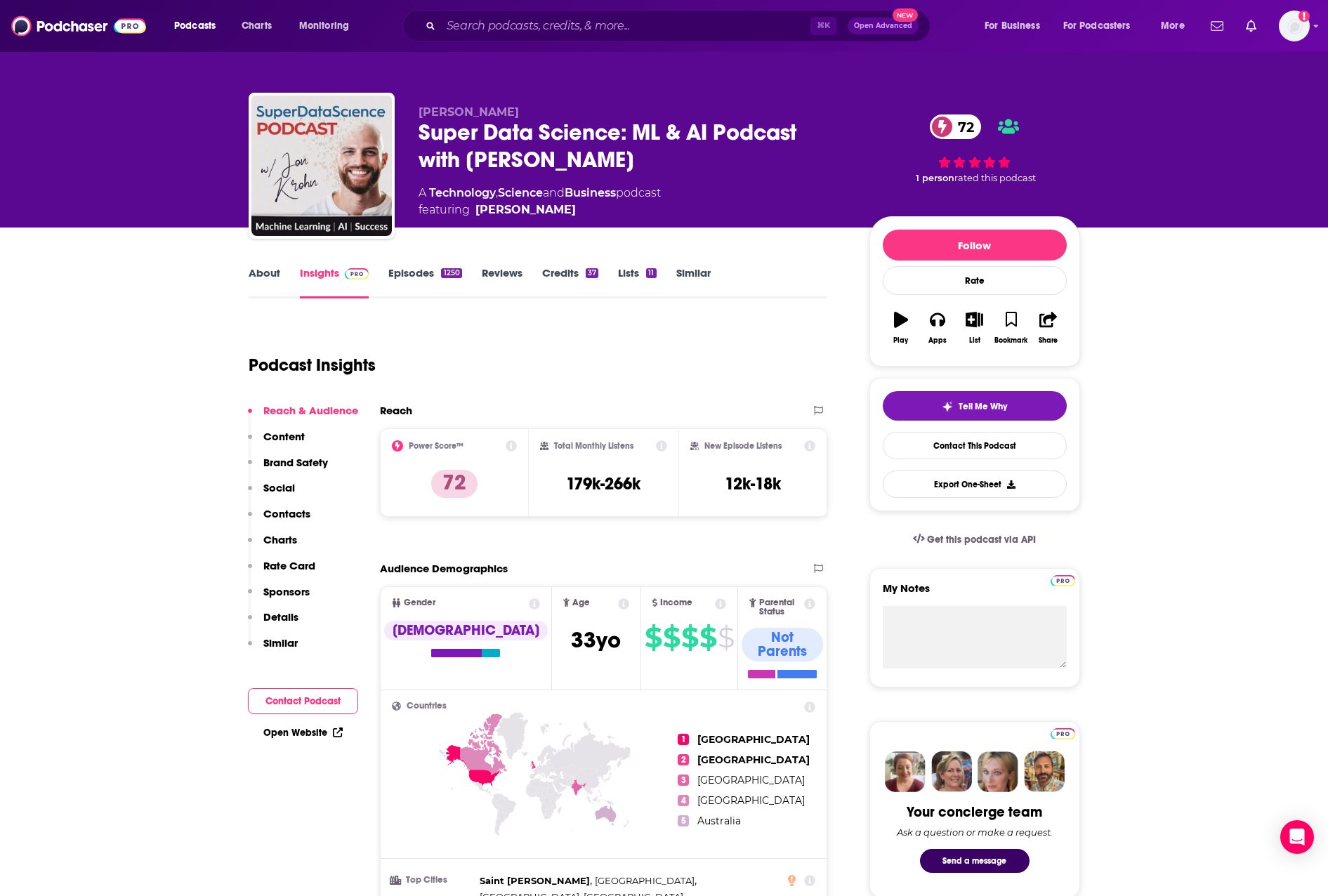
click at [295, 515] on p "Contacts" at bounding box center [287, 513] width 47 height 13
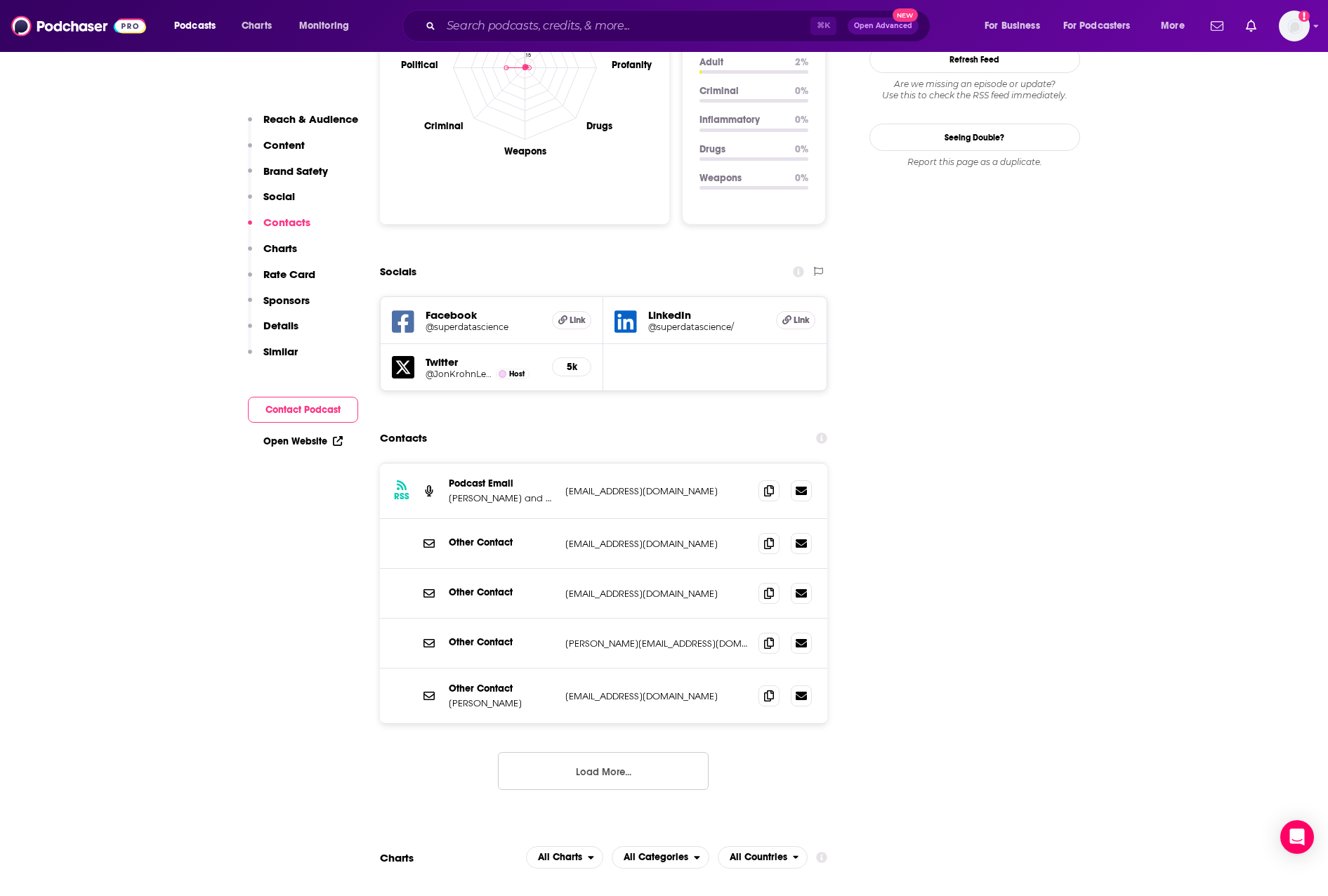
scroll to position [1571, 0]
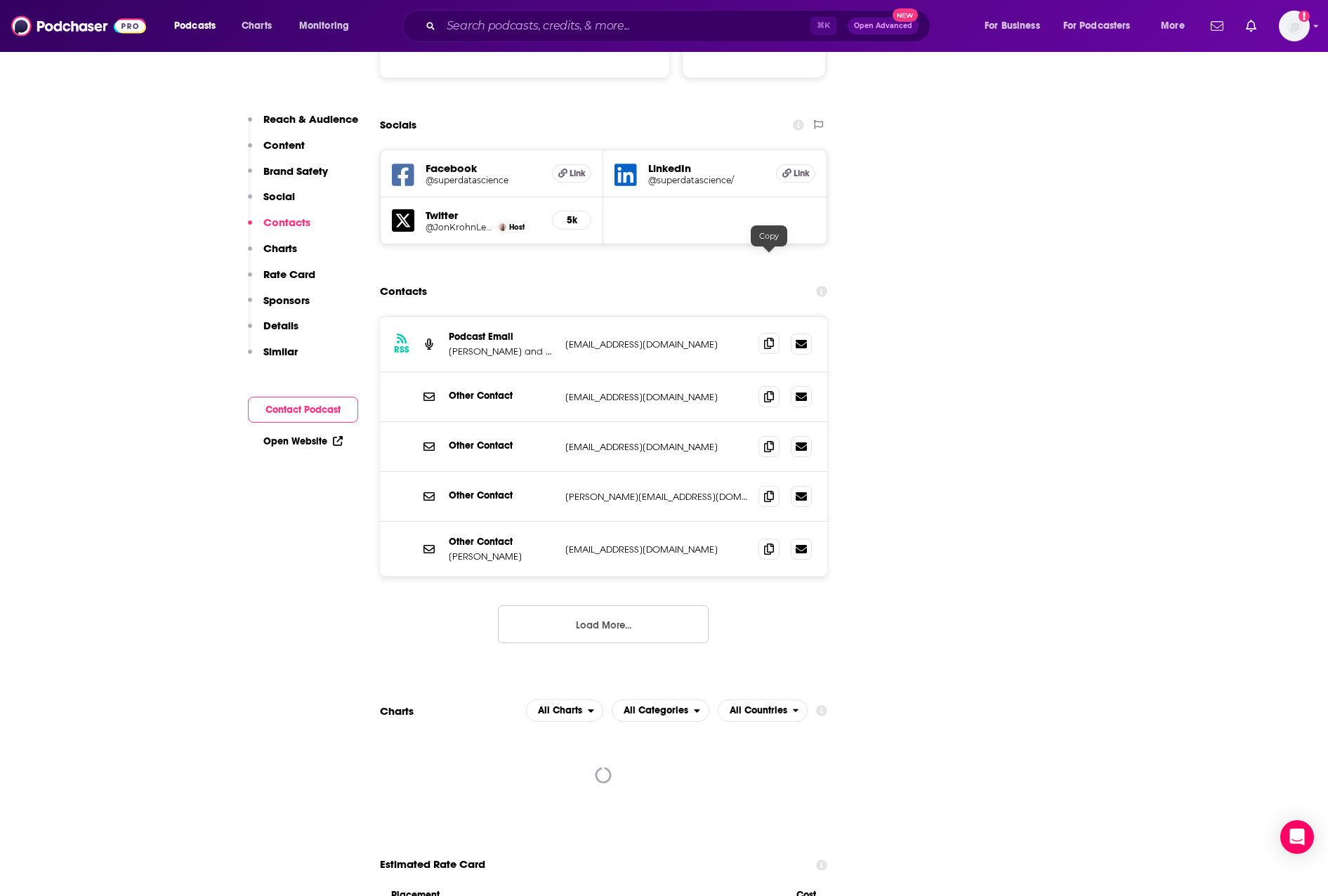
click at [768, 338] on icon at bounding box center [769, 343] width 10 height 11
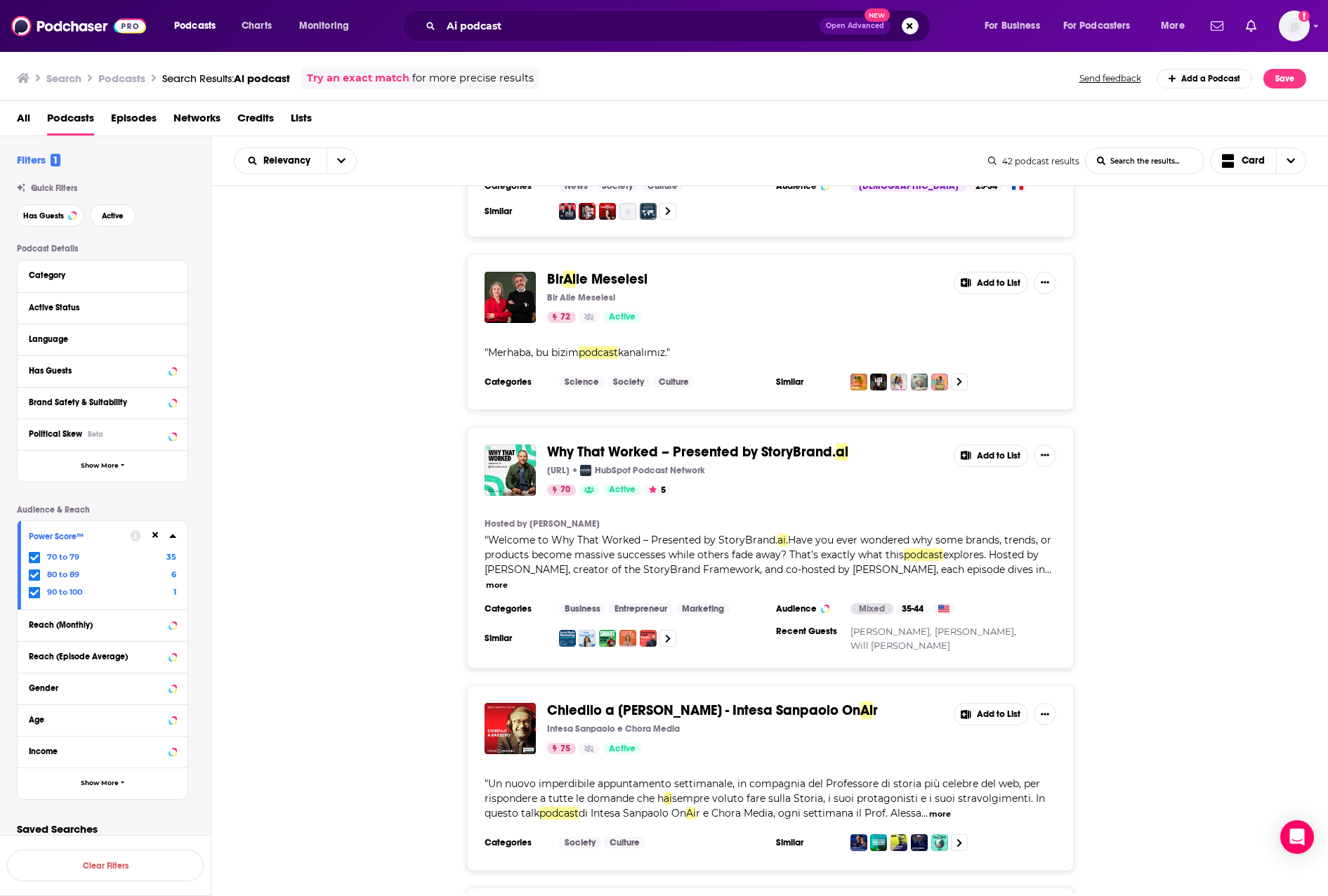
scroll to position [1418, 0]
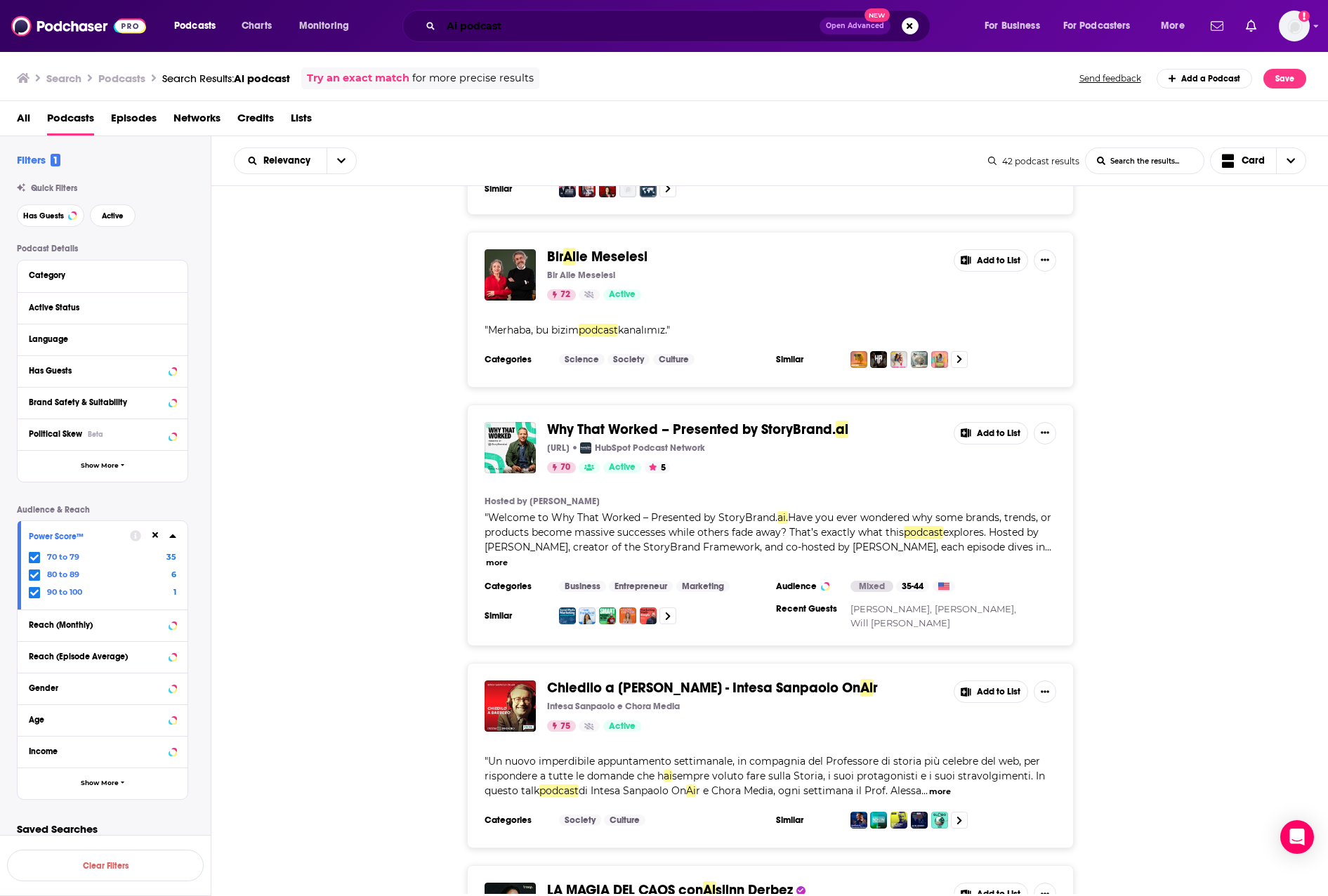
click at [498, 25] on input "Ai podcast" at bounding box center [630, 25] width 378 height 22
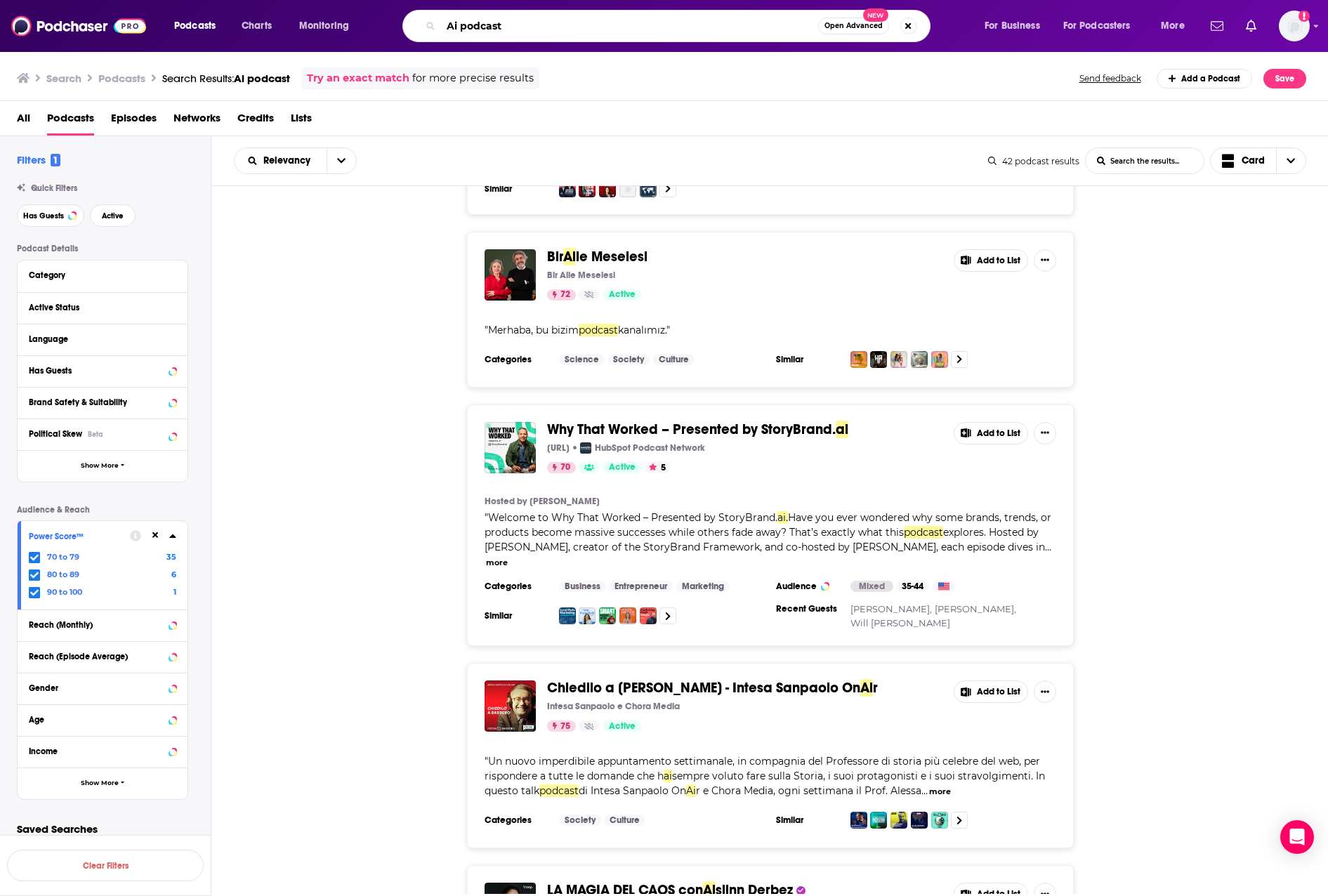
click at [498, 25] on input "Ai podcast" at bounding box center [629, 25] width 378 height 22
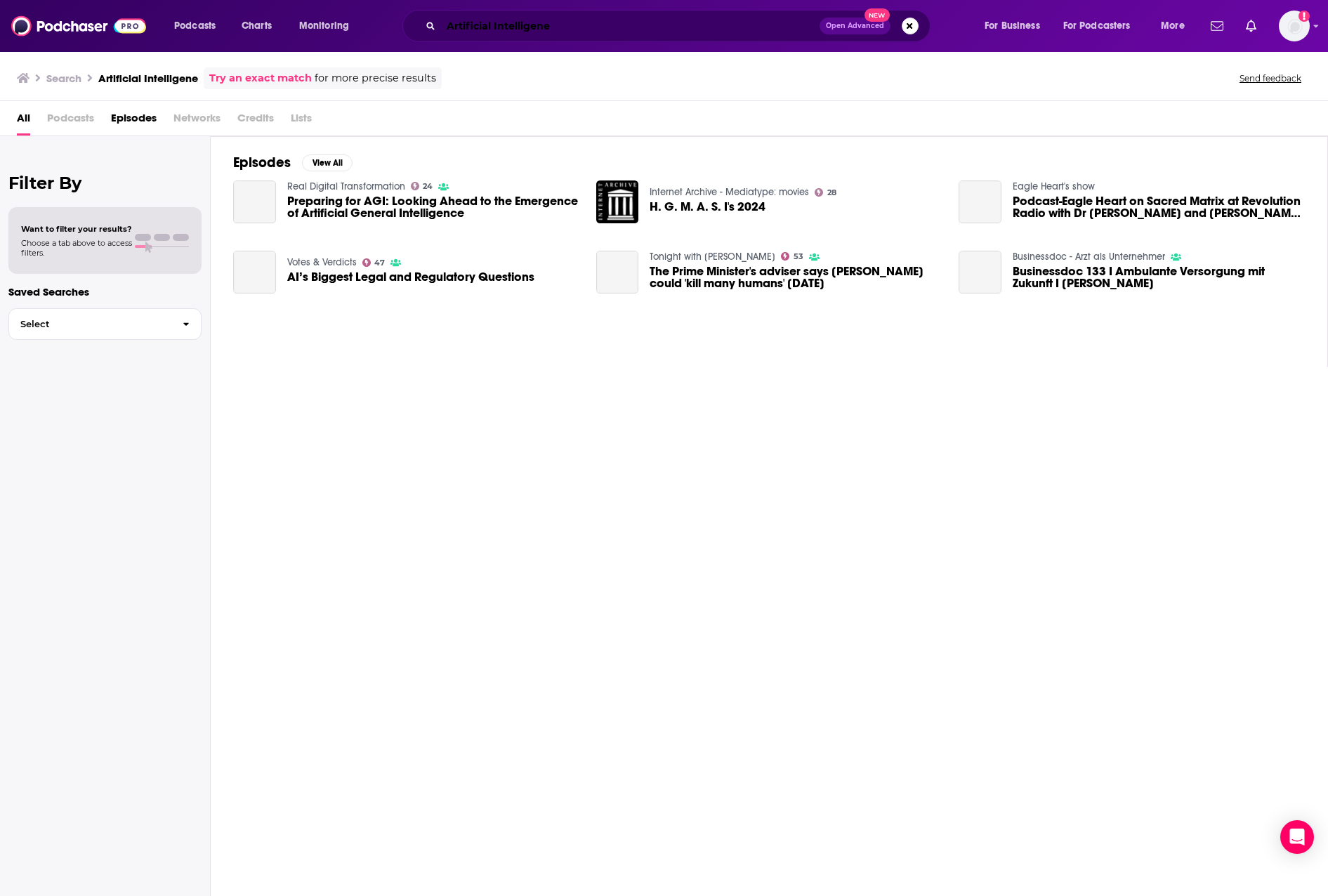
click at [542, 24] on input "Artificial Intelligene" at bounding box center [630, 25] width 378 height 22
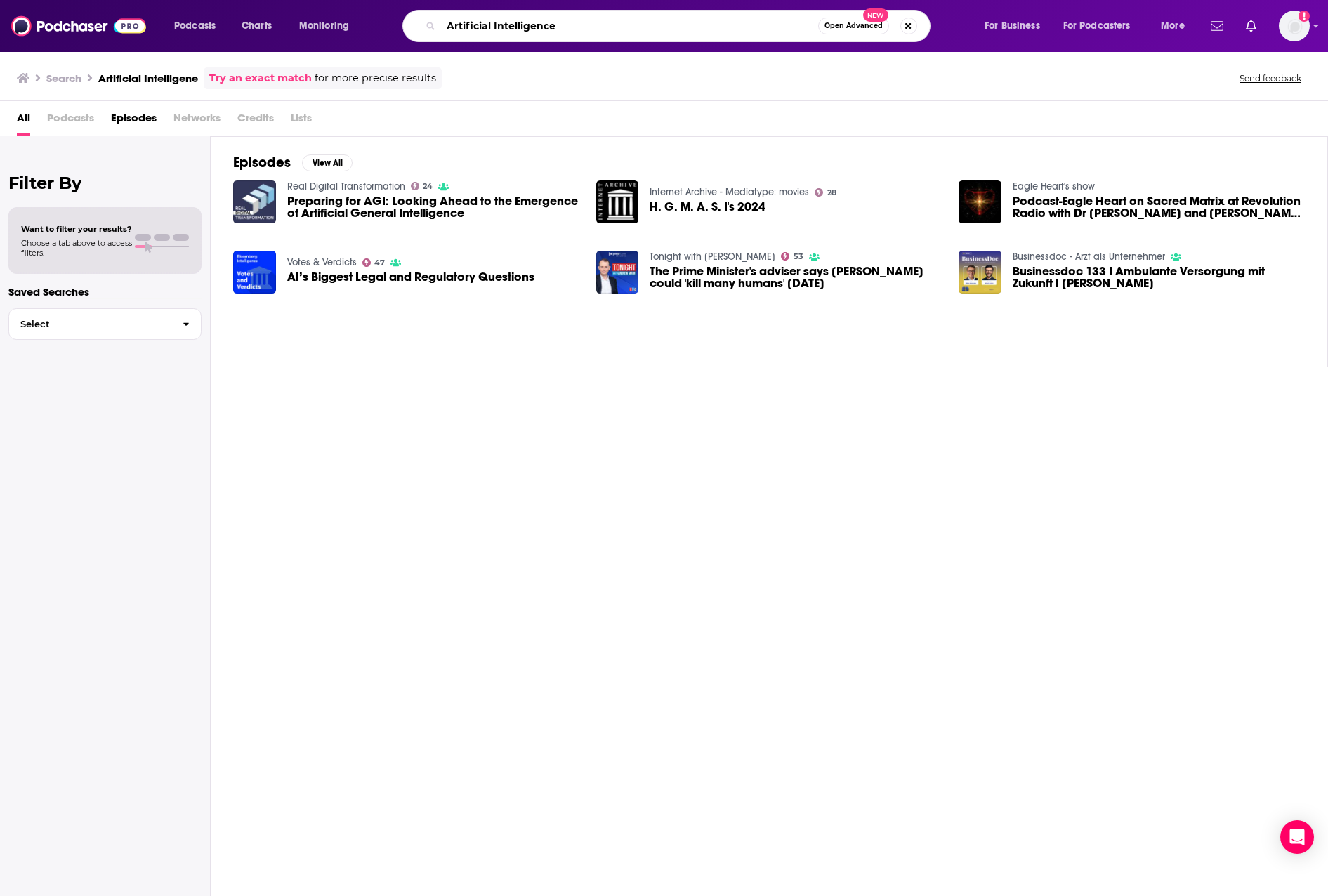
type input "Artificial Intelligence"
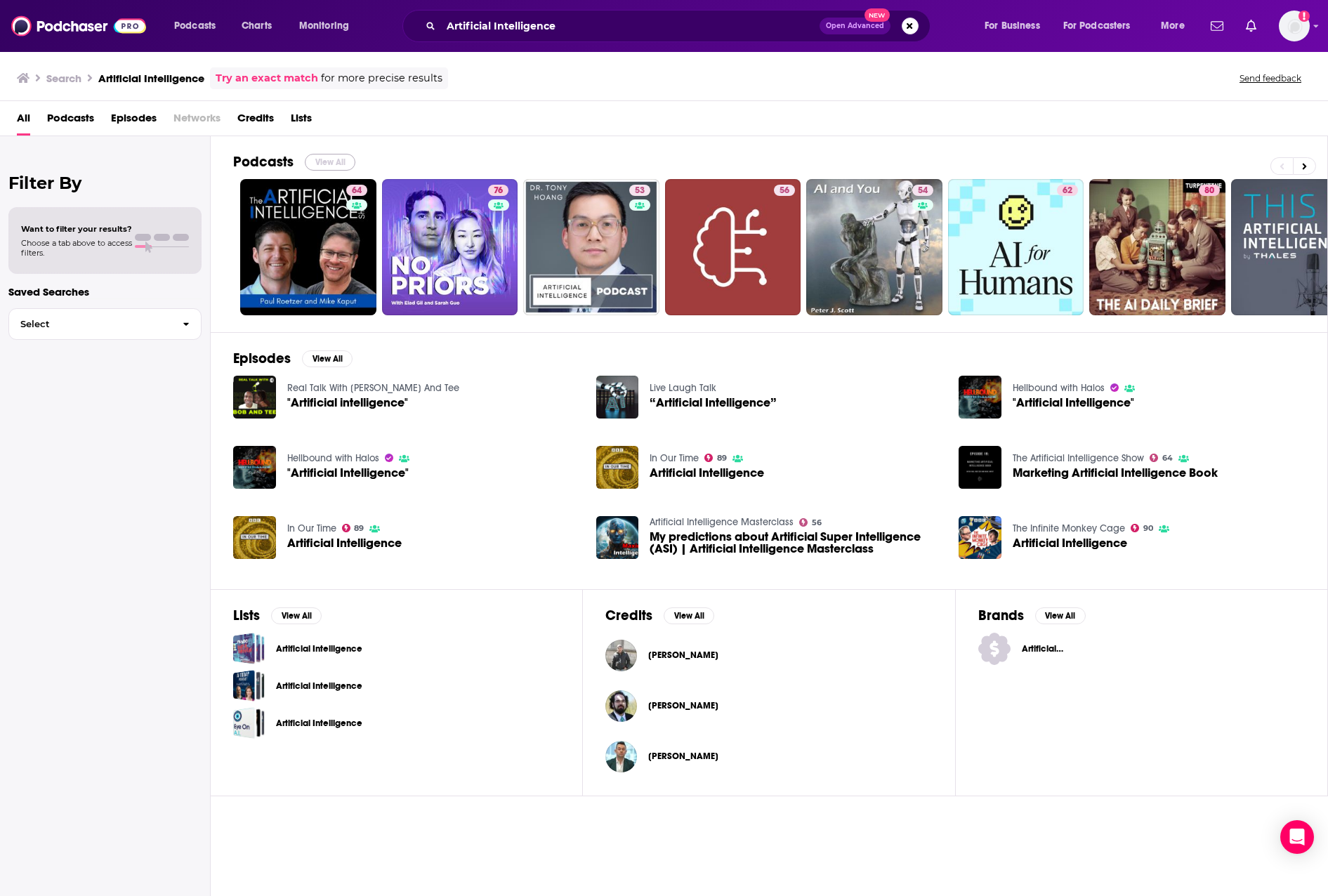
click at [331, 165] on button "View All" at bounding box center [330, 162] width 50 height 17
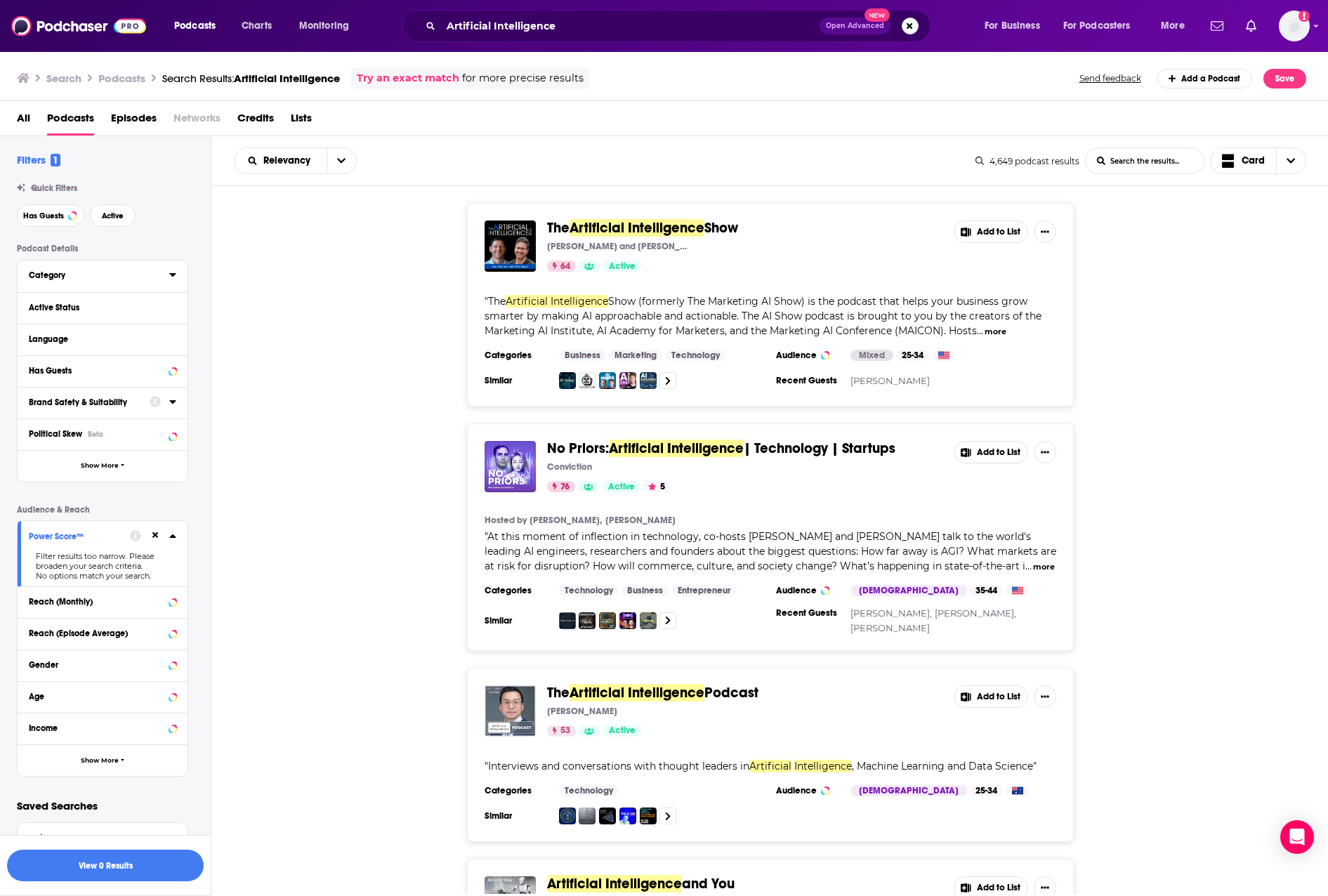
click at [116, 274] on div "Category" at bounding box center [95, 275] width 131 height 10
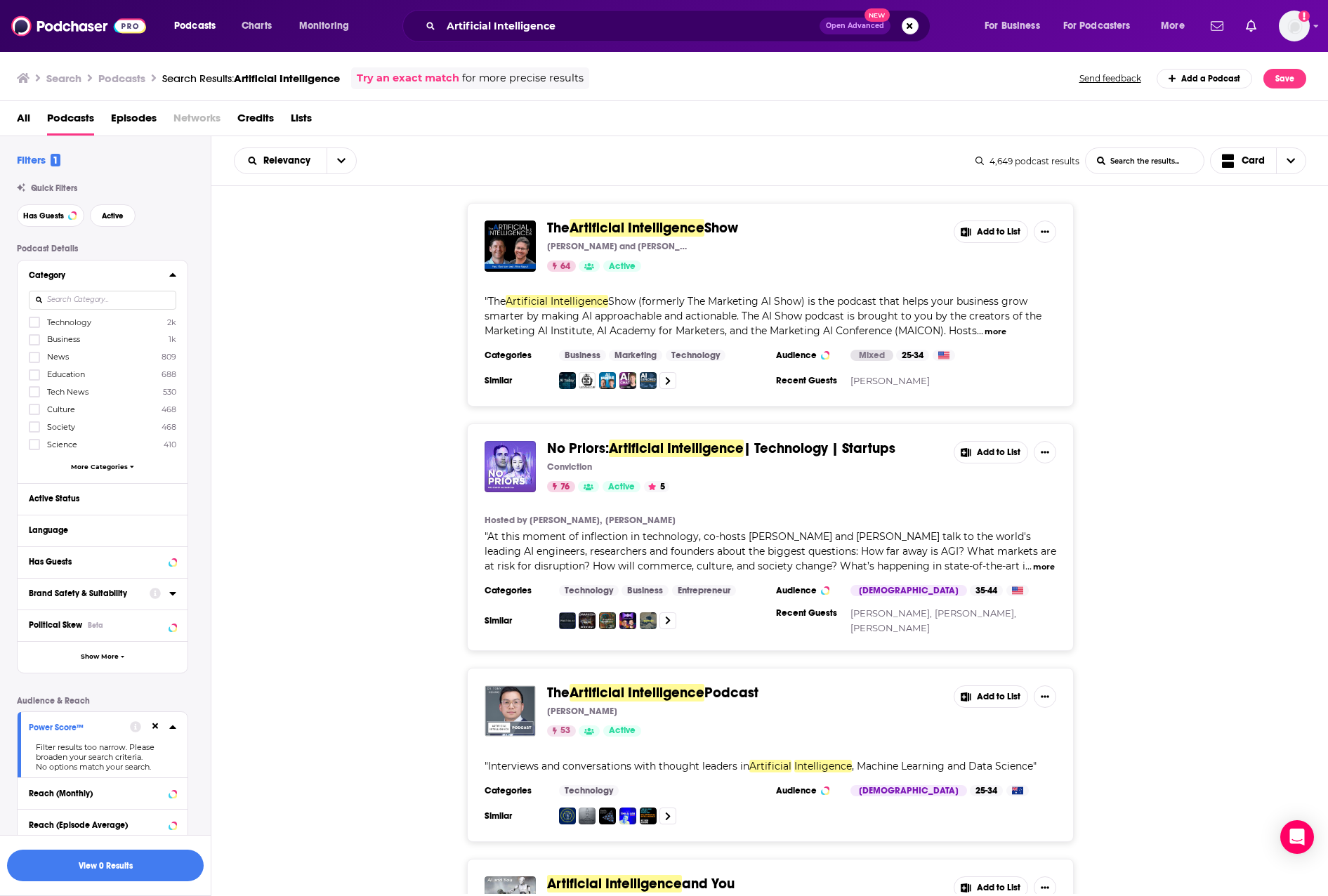
click at [94, 458] on div "Technology 2k Business 1k News 809 Education 688 Tech News 530 Culture 468 Soci…" at bounding box center [102, 397] width 147 height 162
click at [96, 464] on span "More Categories" at bounding box center [99, 467] width 57 height 8
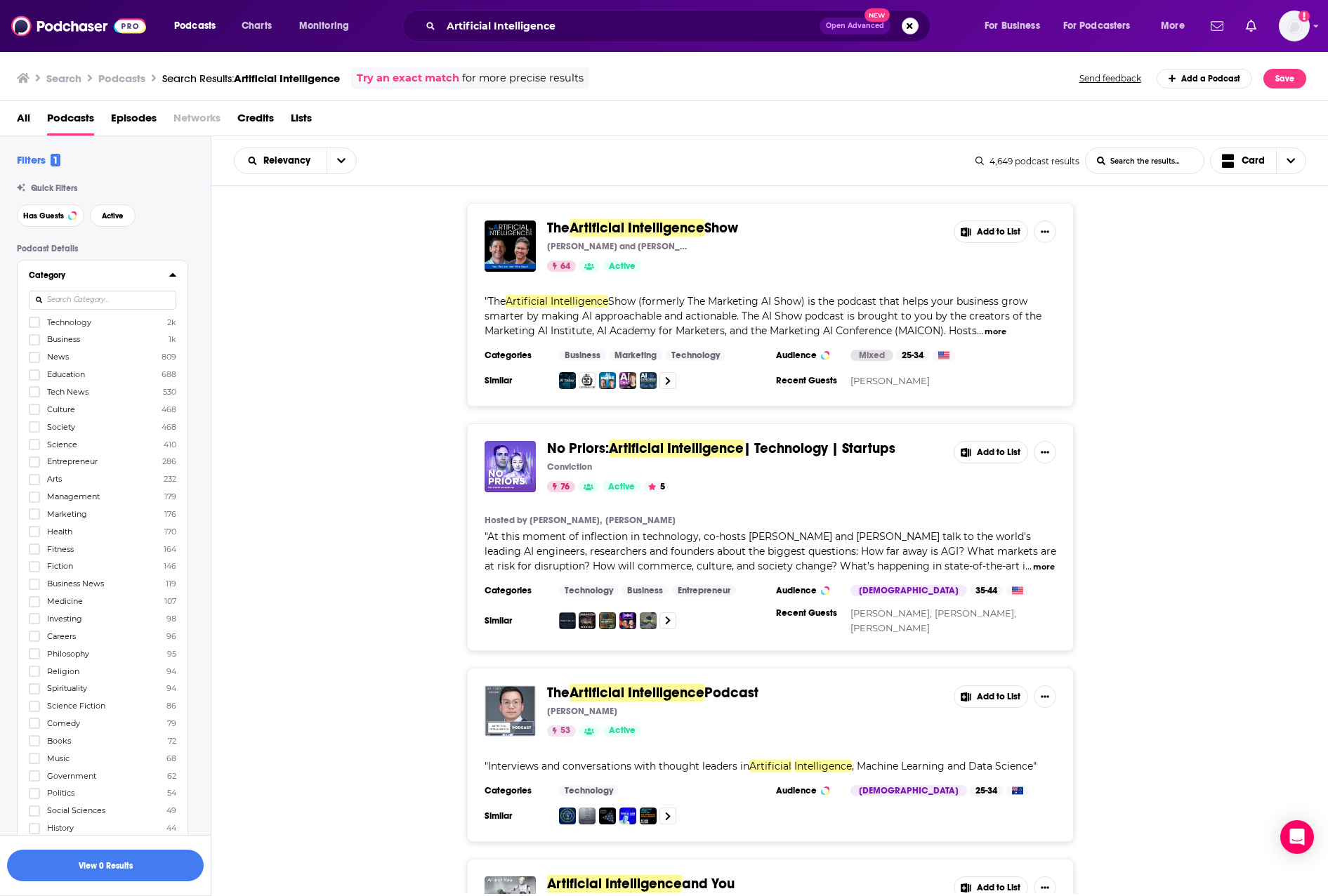
click at [170, 273] on icon at bounding box center [172, 275] width 7 height 11
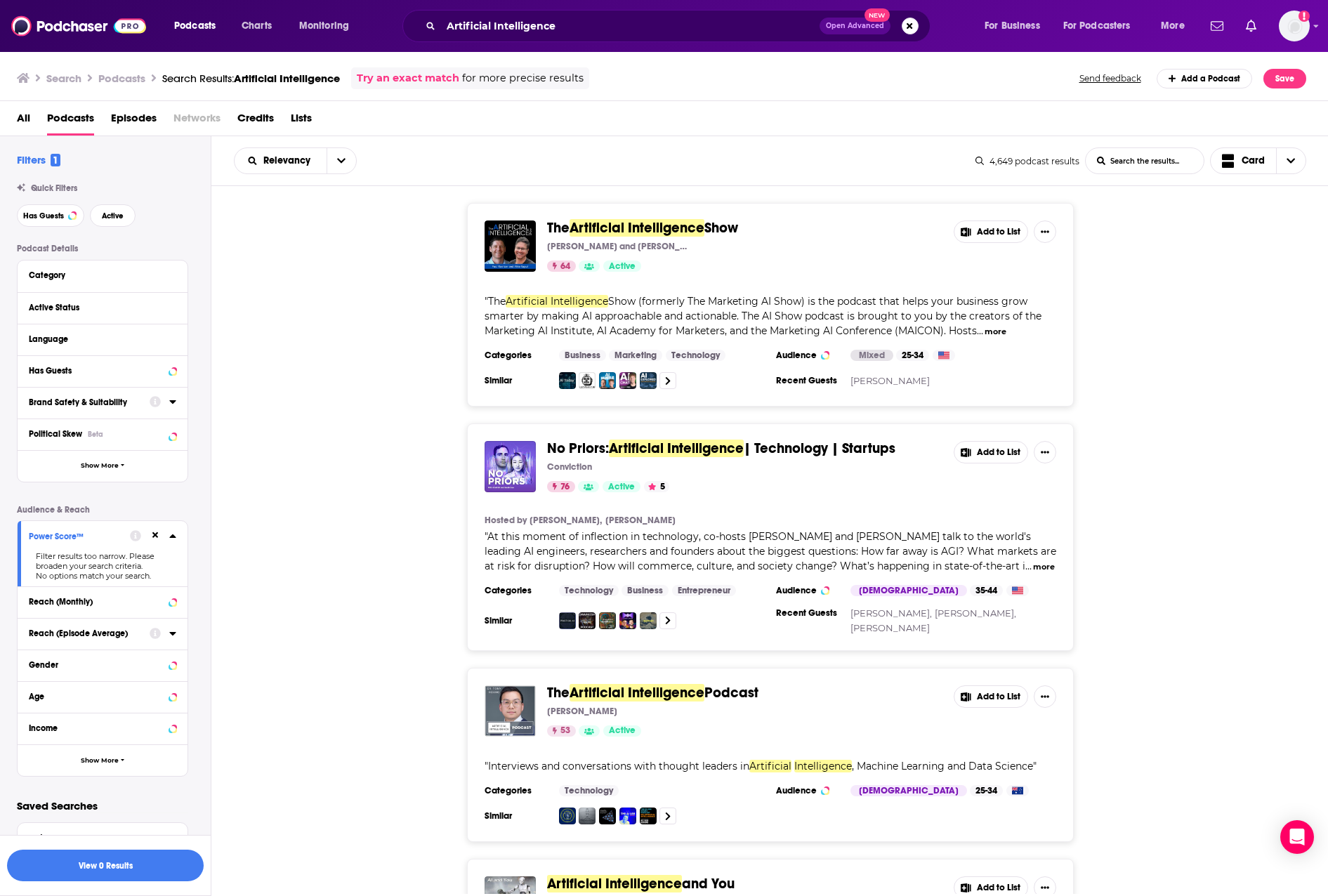
click at [113, 635] on div "Reach (Episode Average)" at bounding box center [85, 633] width 111 height 10
click at [127, 627] on button "Reach (Episode Average)" at bounding box center [89, 633] width 121 height 18
click at [77, 268] on button "Category" at bounding box center [99, 275] width 140 height 18
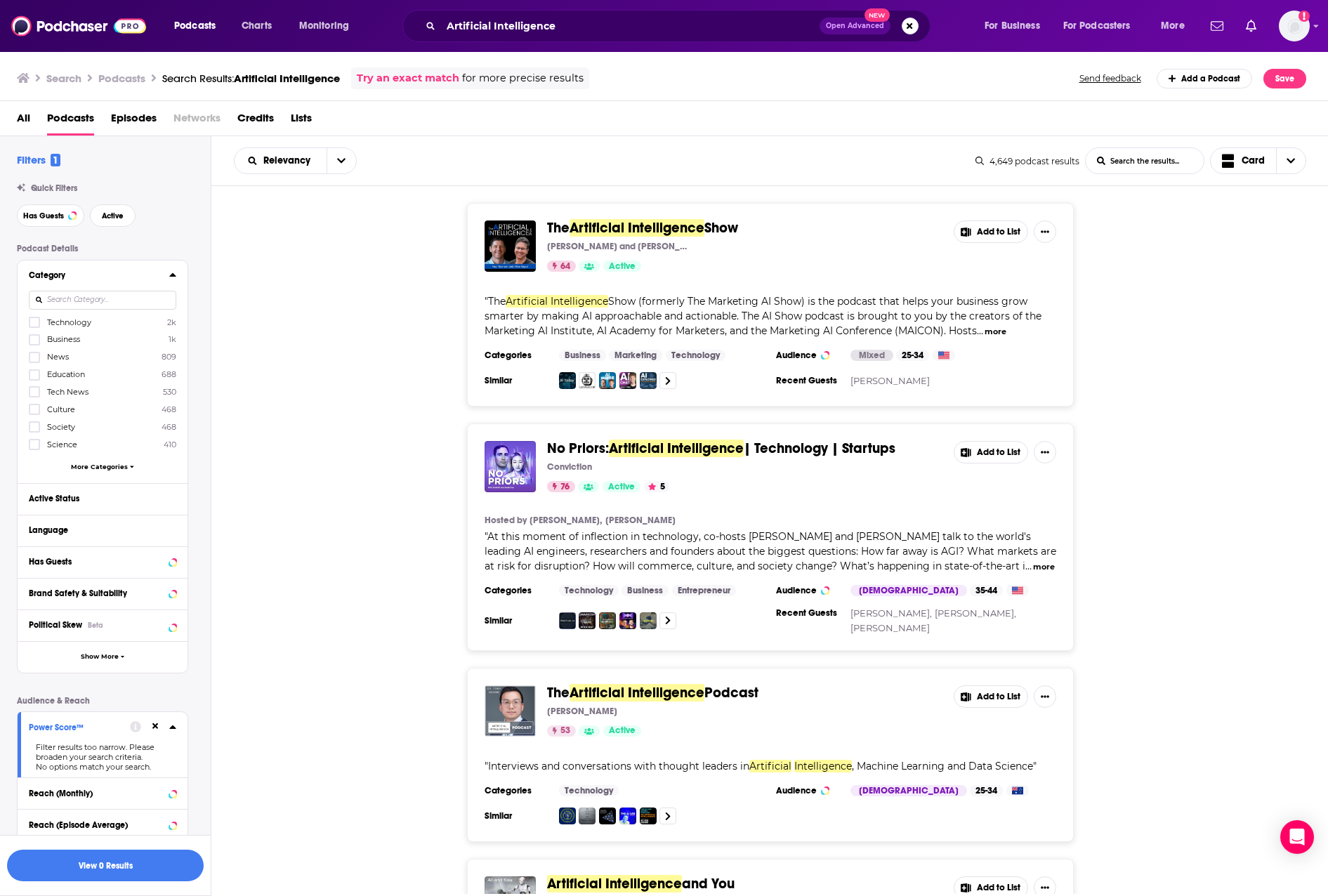
click at [82, 323] on span "Technology" at bounding box center [69, 322] width 44 height 10
click at [34, 326] on input "multiSelectOption-technology-0" at bounding box center [34, 326] width 0 height 0
click at [301, 164] on span "Relevancy" at bounding box center [289, 160] width 52 height 10
click at [342, 365] on div "The Artificial Intelligence Show Paul Roetzer and Mike Kaput 64 Active Add to L…" at bounding box center [770, 304] width 1117 height 204
click at [133, 869] on button "View 9 Results" at bounding box center [105, 865] width 197 height 31
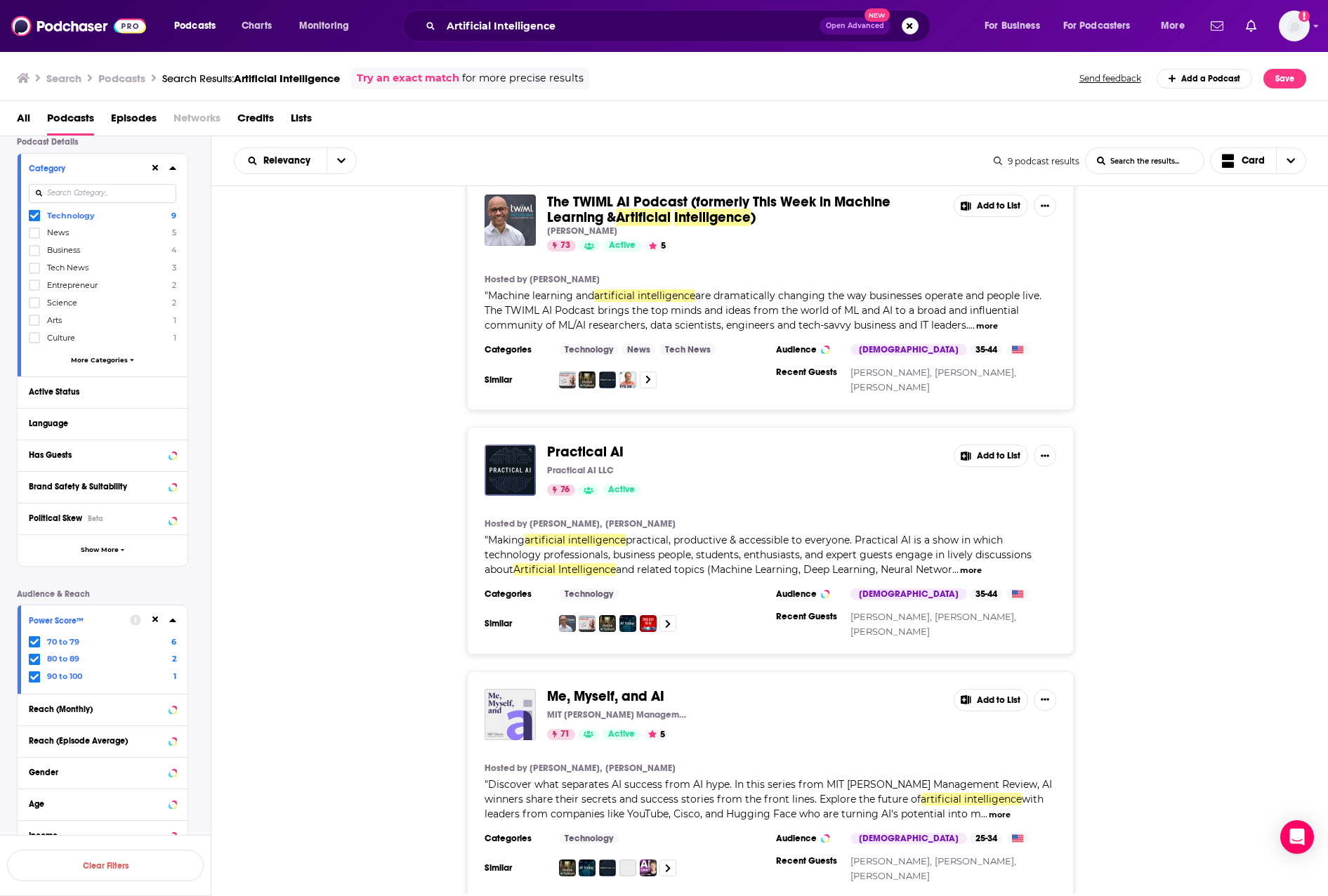
scroll to position [512, 0]
click at [587, 448] on span "Practical AI" at bounding box center [585, 450] width 76 height 18
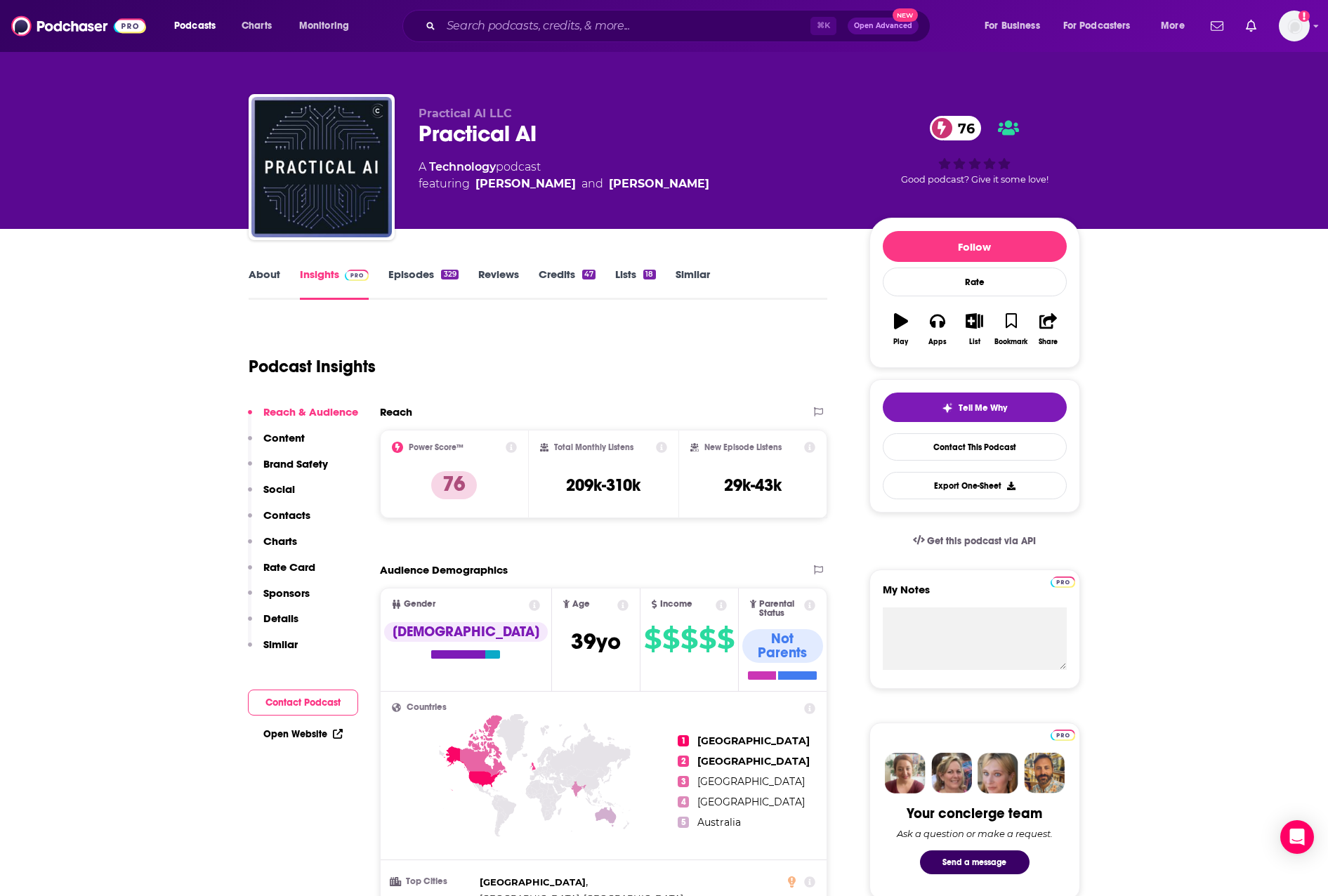
click at [289, 510] on p "Contacts" at bounding box center [287, 515] width 47 height 13
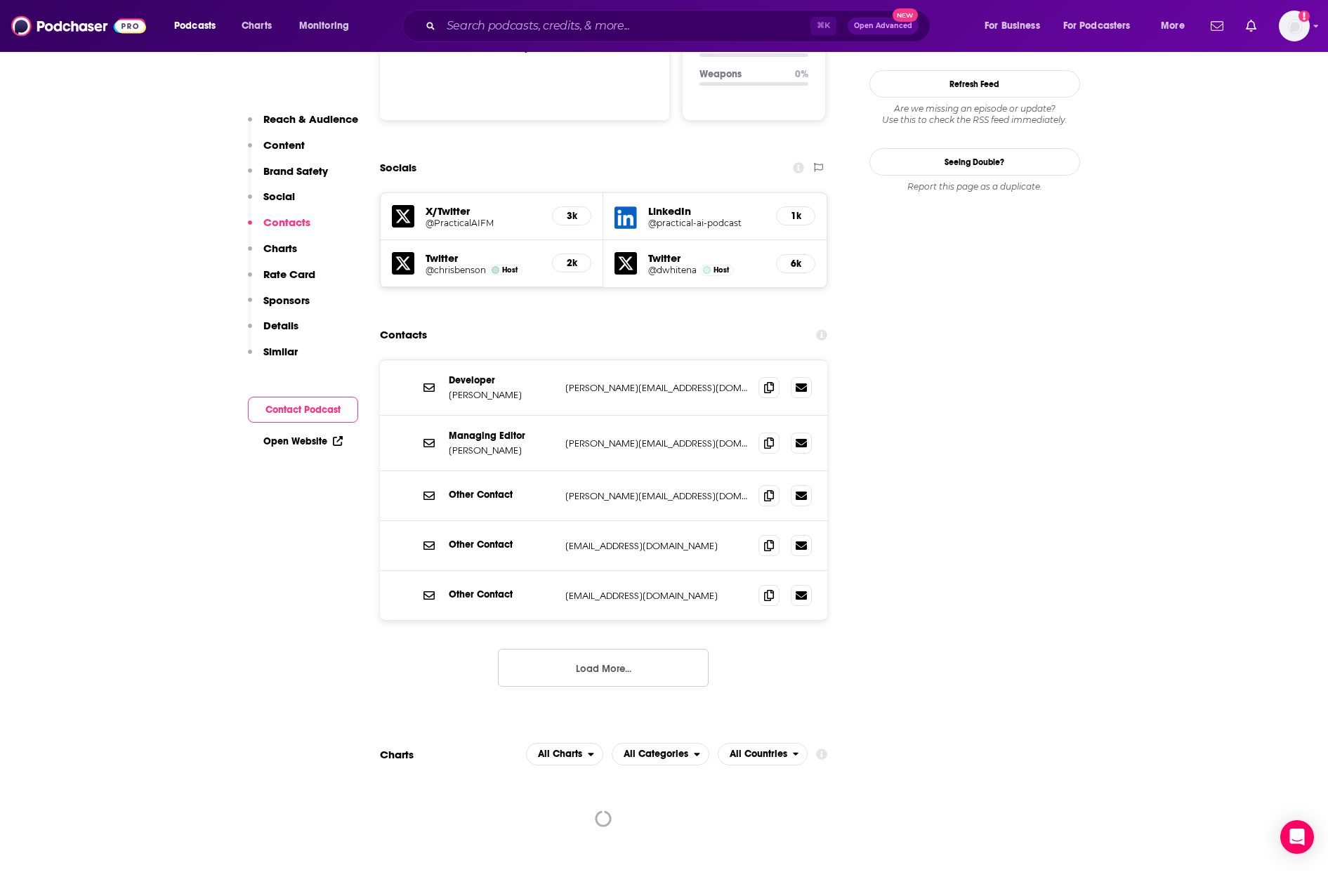
scroll to position [1572, 0]
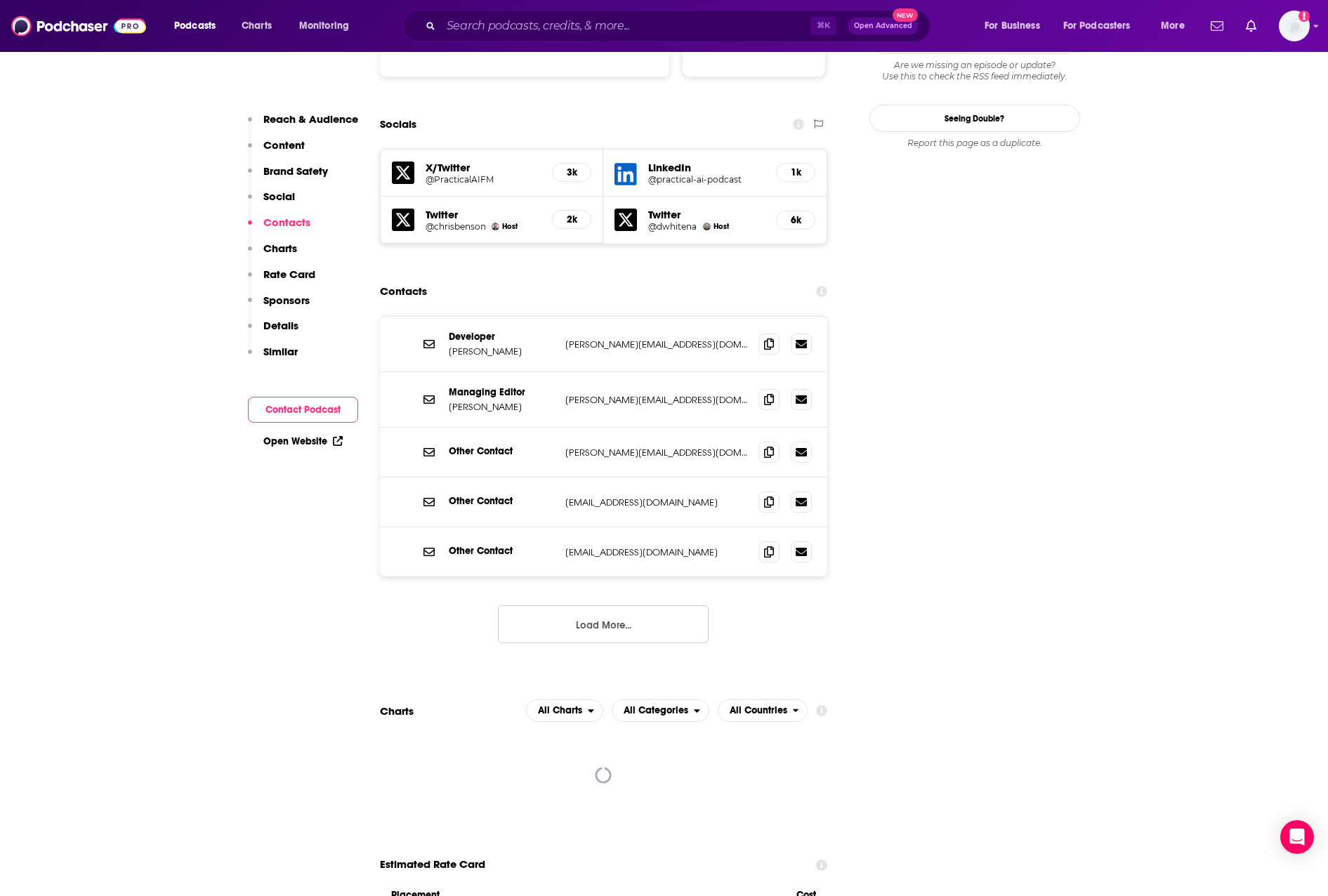
click at [559, 605] on button "Load More..." at bounding box center [603, 625] width 211 height 38
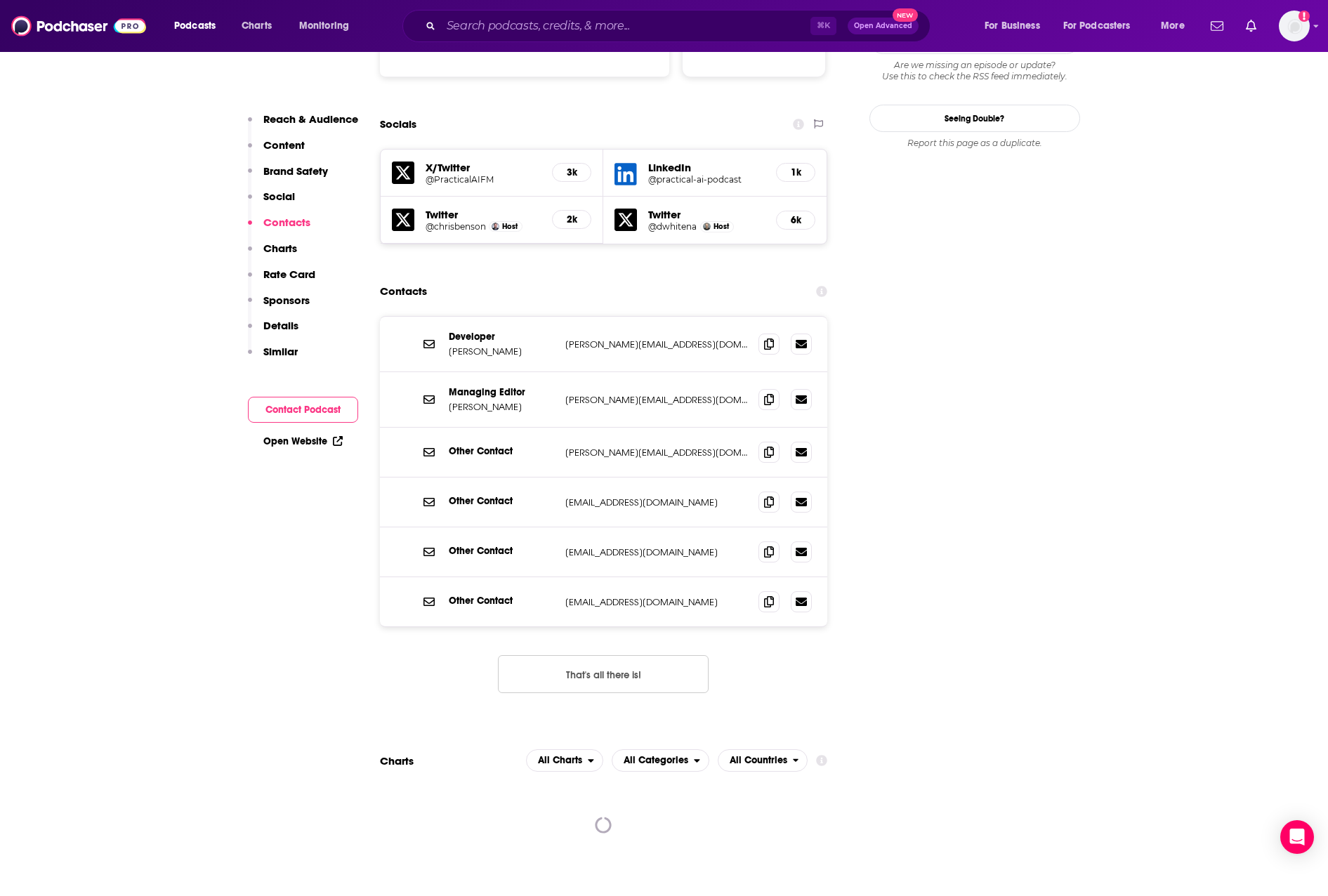
drag, startPoint x: 507, startPoint y: 324, endPoint x: 540, endPoint y: 319, distance: 33.4
click at [507, 401] on p "[PERSON_NAME]" at bounding box center [501, 407] width 105 height 12
click at [761, 388] on span at bounding box center [770, 399] width 21 height 21
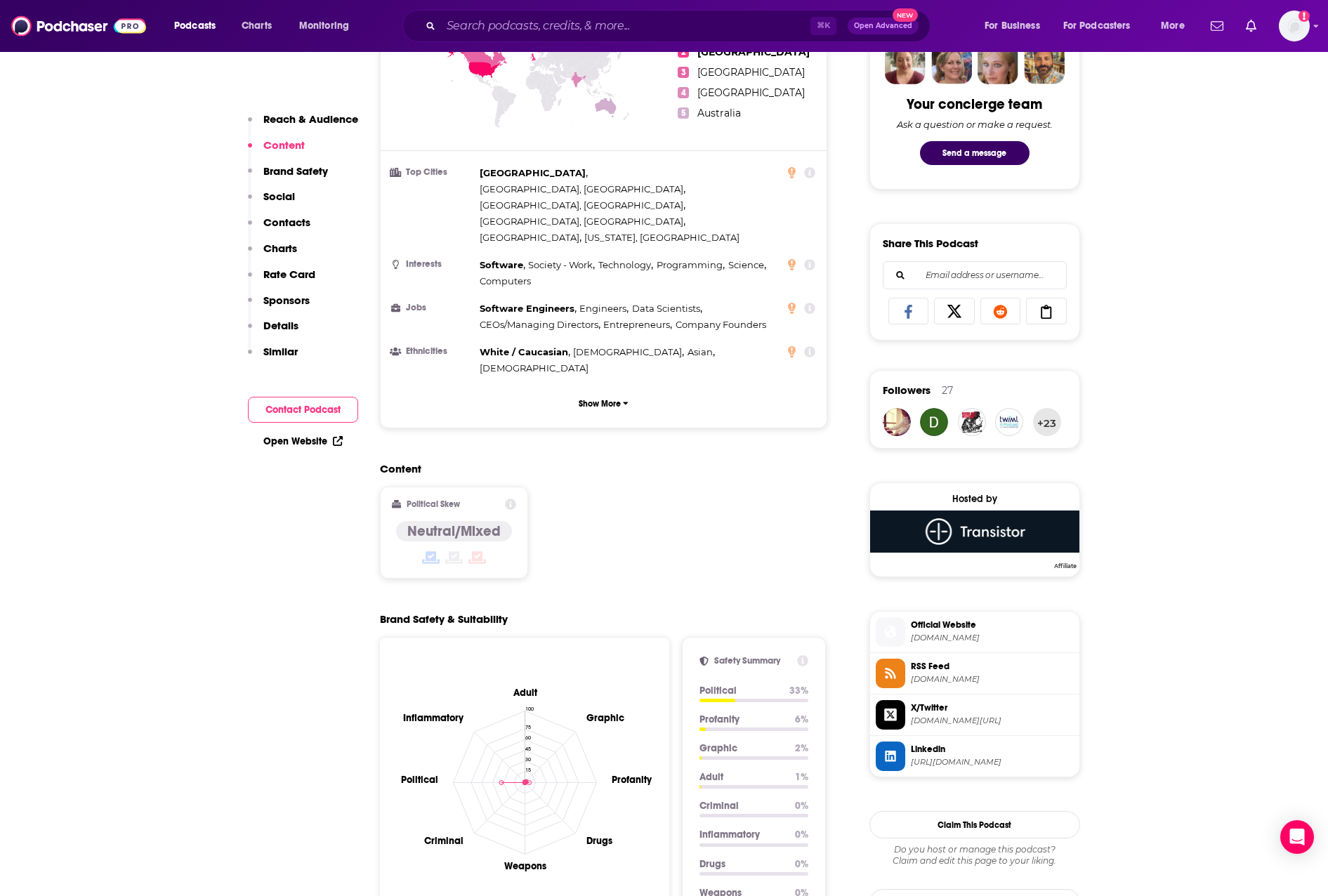
scroll to position [0, 0]
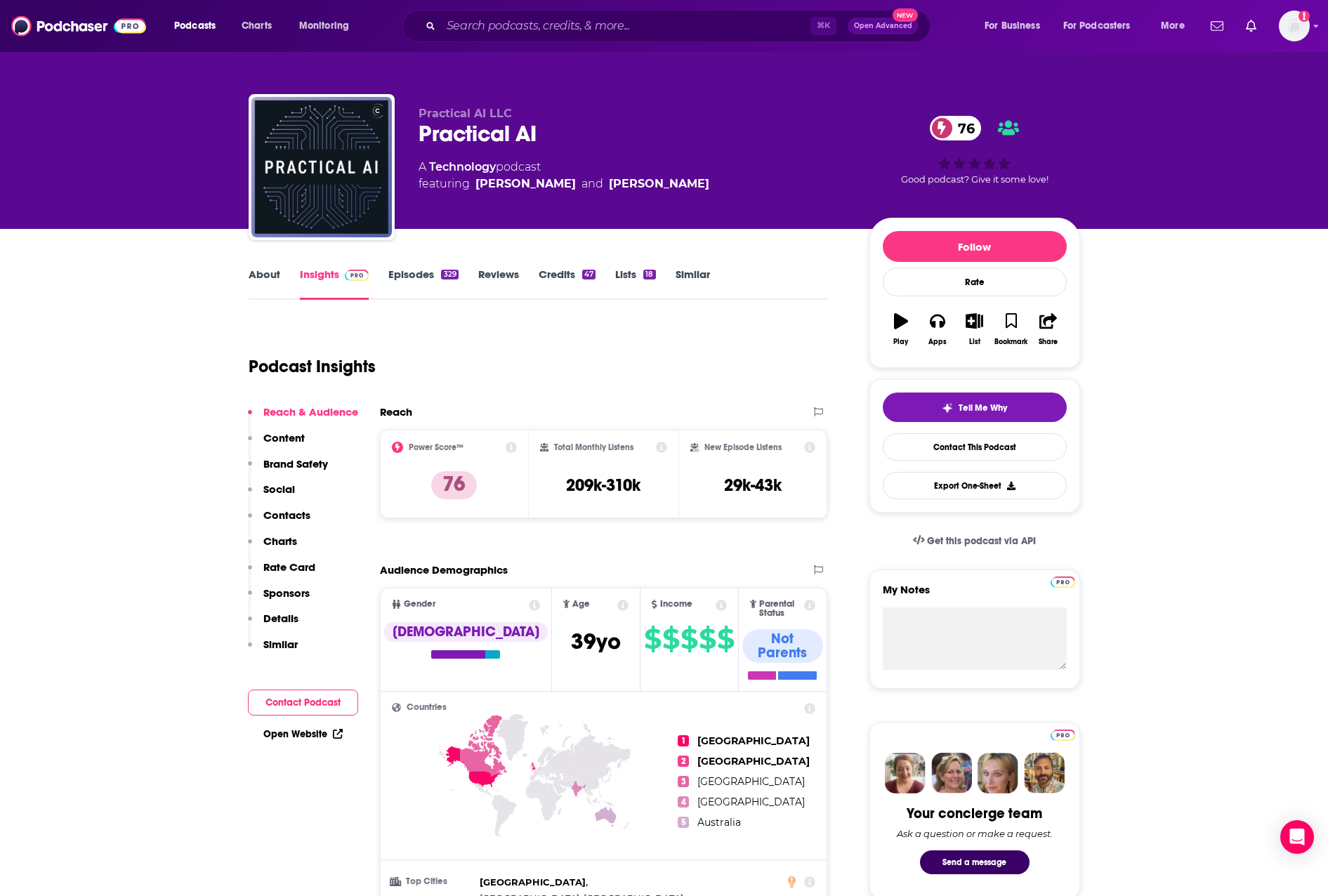
click at [262, 284] on link "About" at bounding box center [264, 284] width 31 height 32
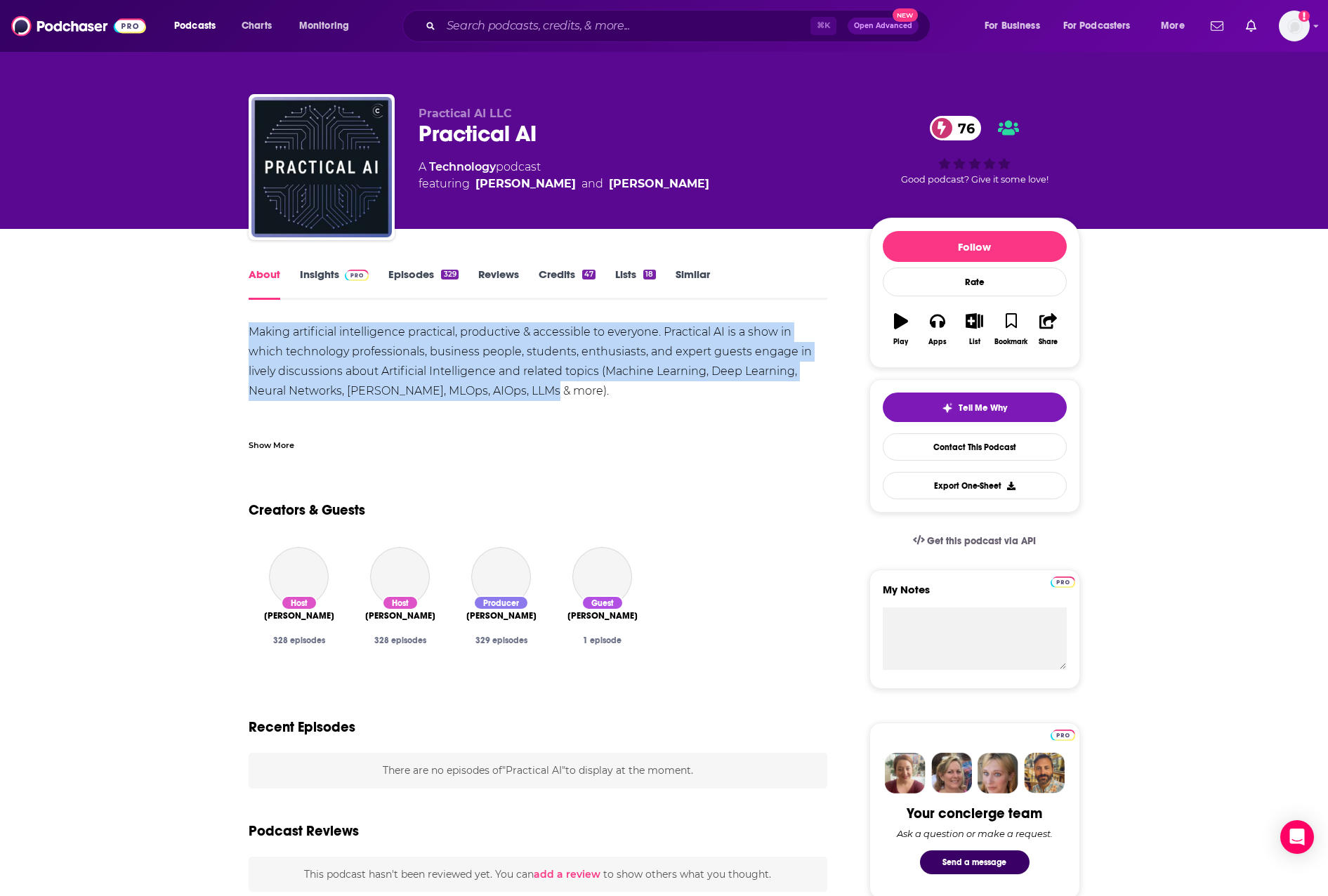
drag, startPoint x: 566, startPoint y: 390, endPoint x: 601, endPoint y: 387, distance: 35.1
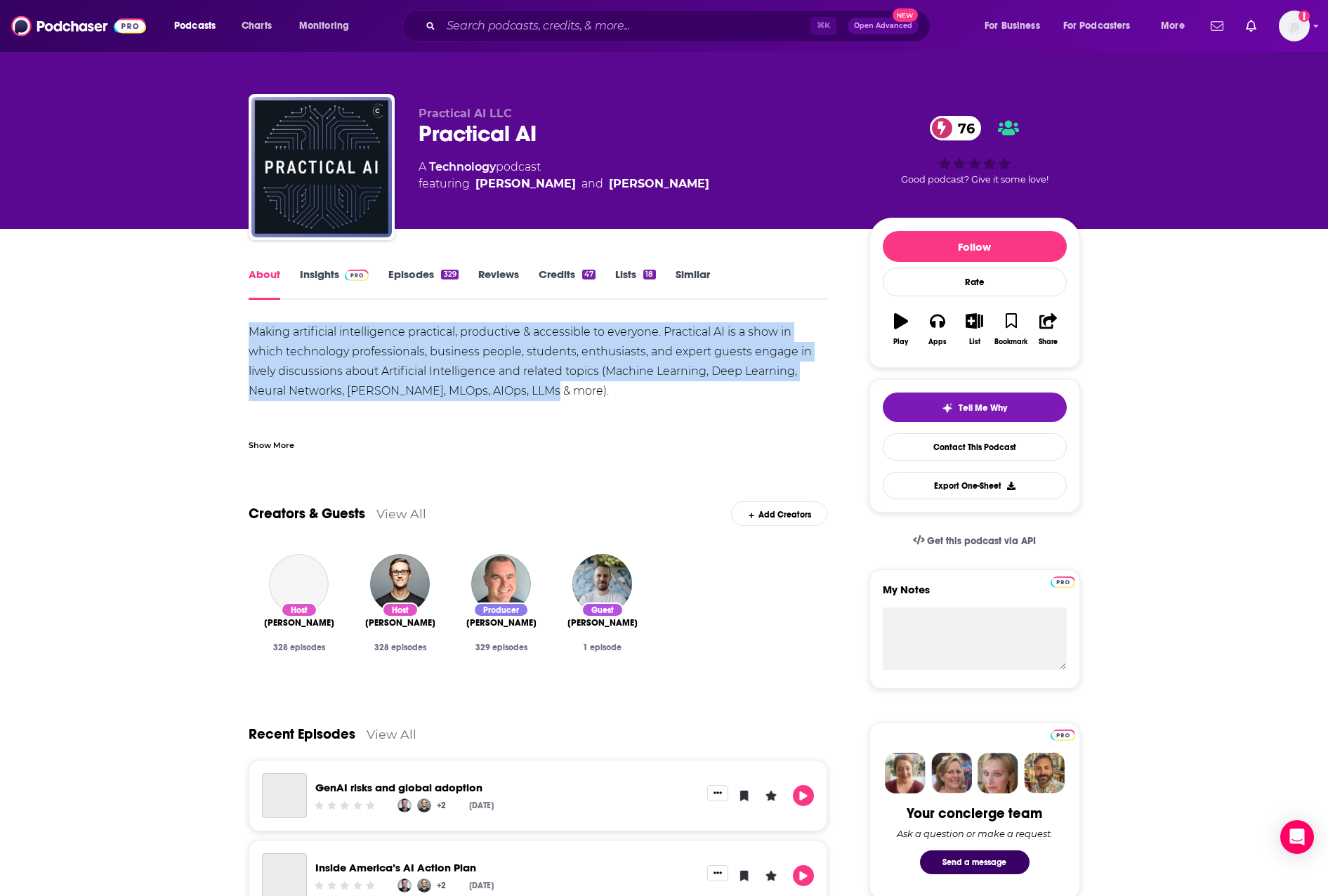
copy div "Making artificial intelligence practical, productive & accessible to everyone. …"
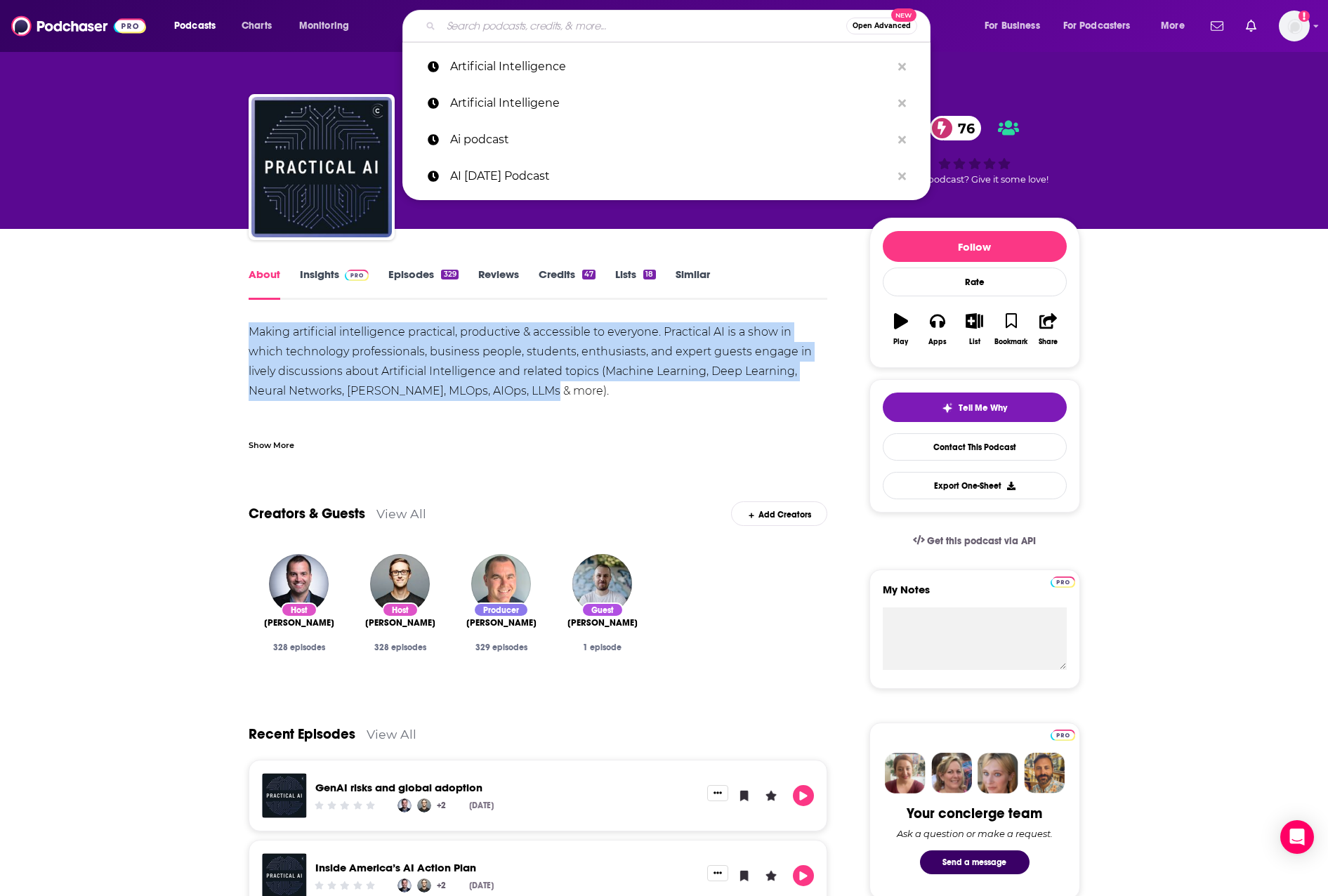
click at [613, 31] on input "Search podcasts, credits, & more..." at bounding box center [643, 25] width 405 height 22
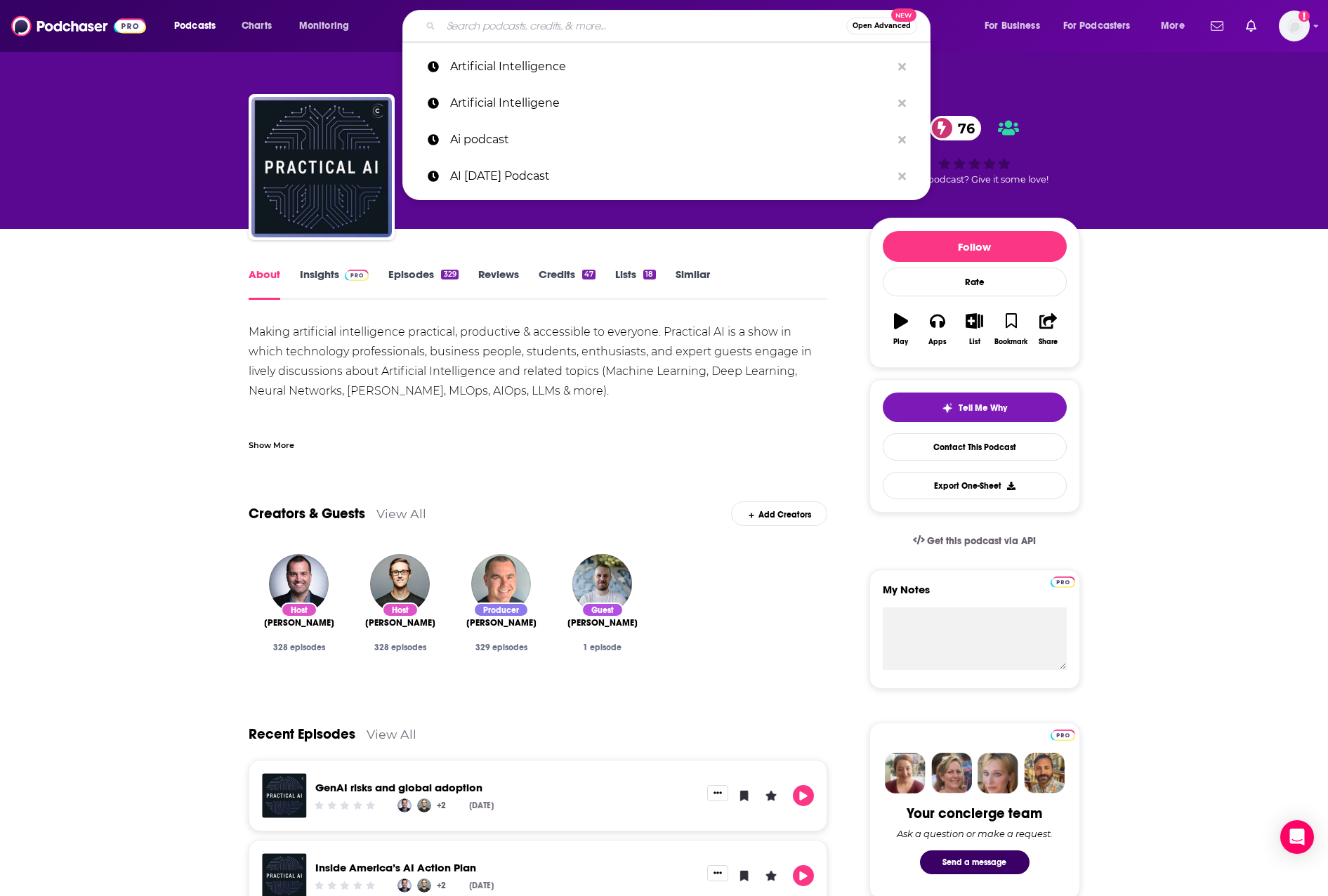
paste input "Cloud Unplugged"
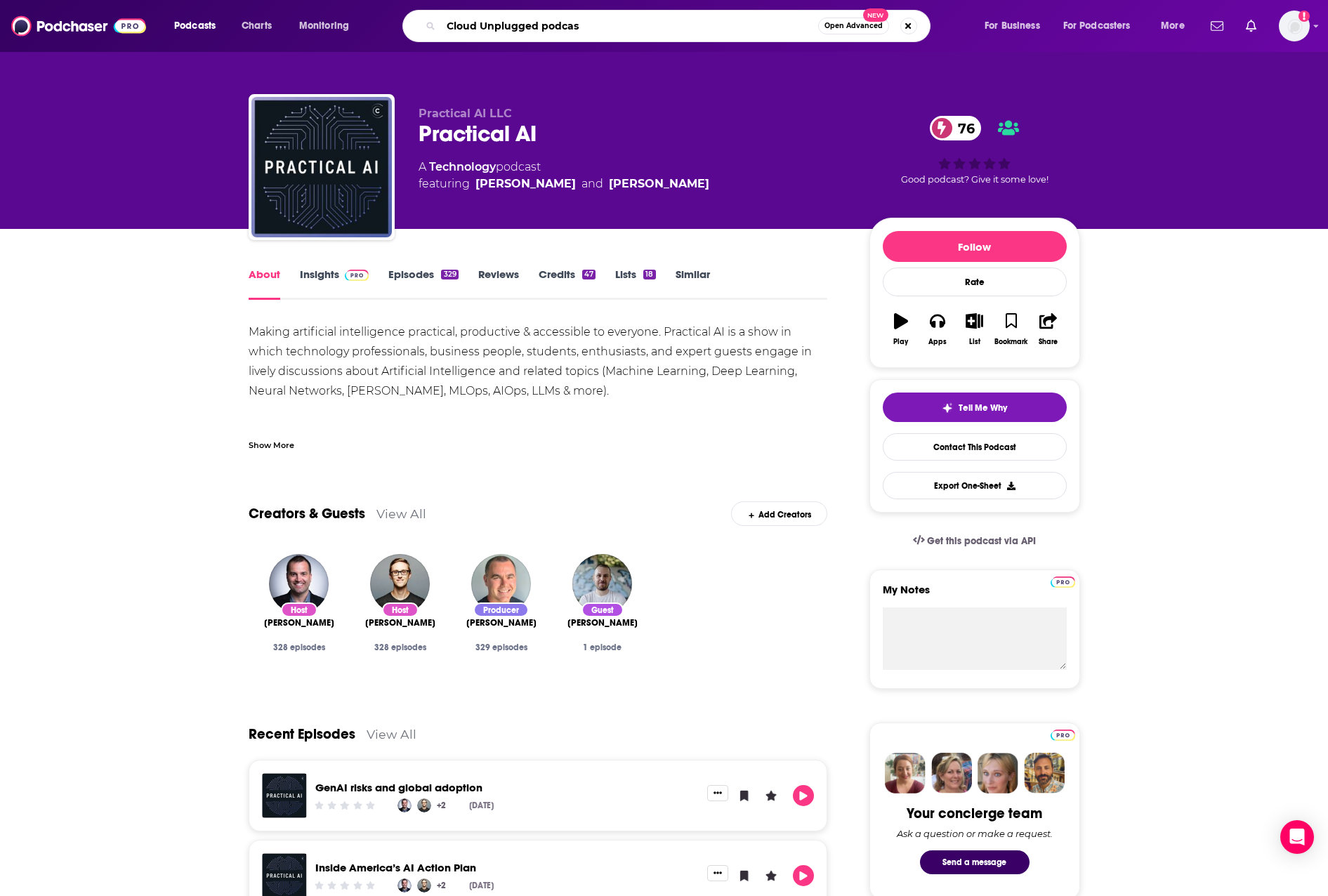
type input "Cloud Unplugged podcast"
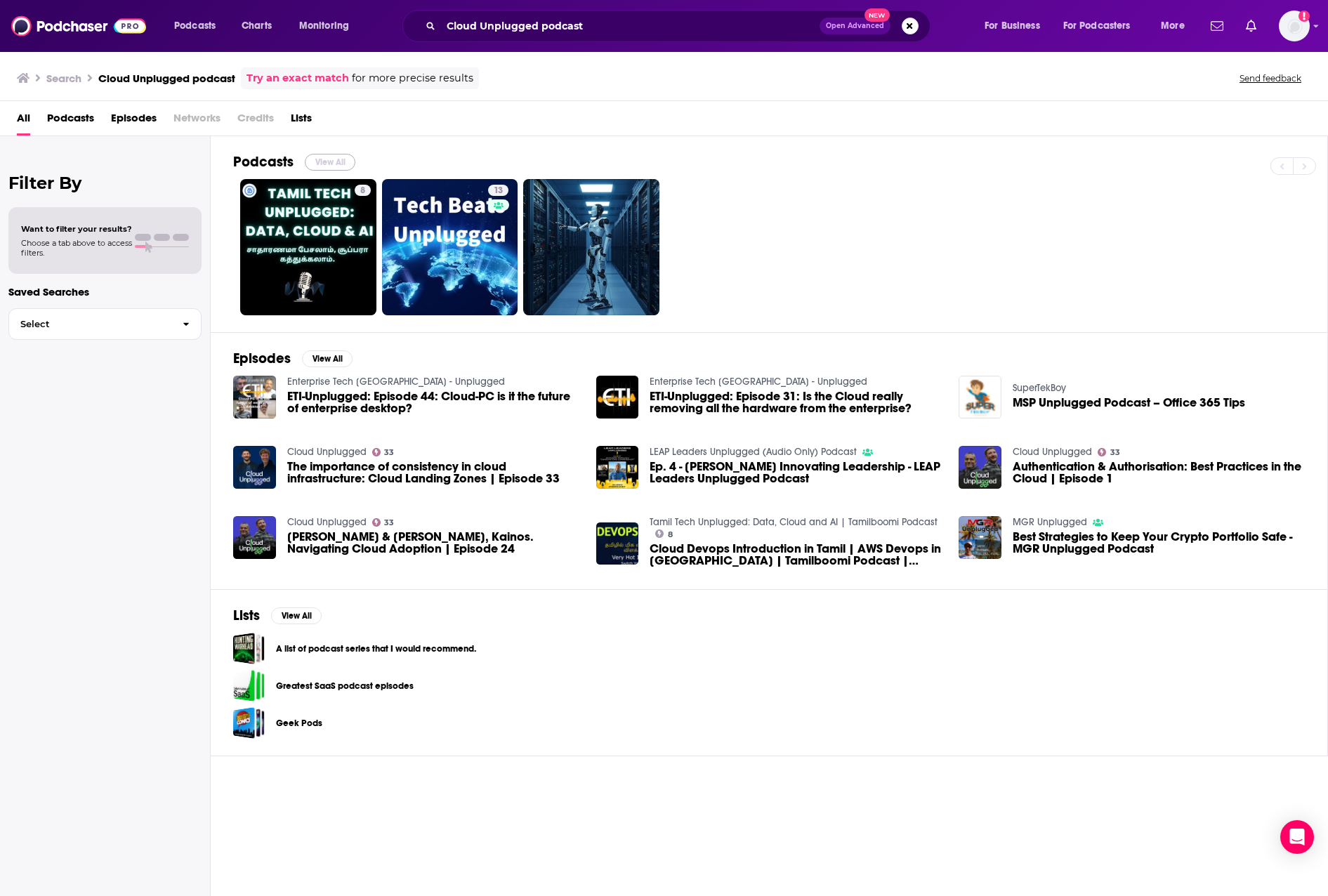
click at [324, 169] on button "View All" at bounding box center [330, 162] width 50 height 17
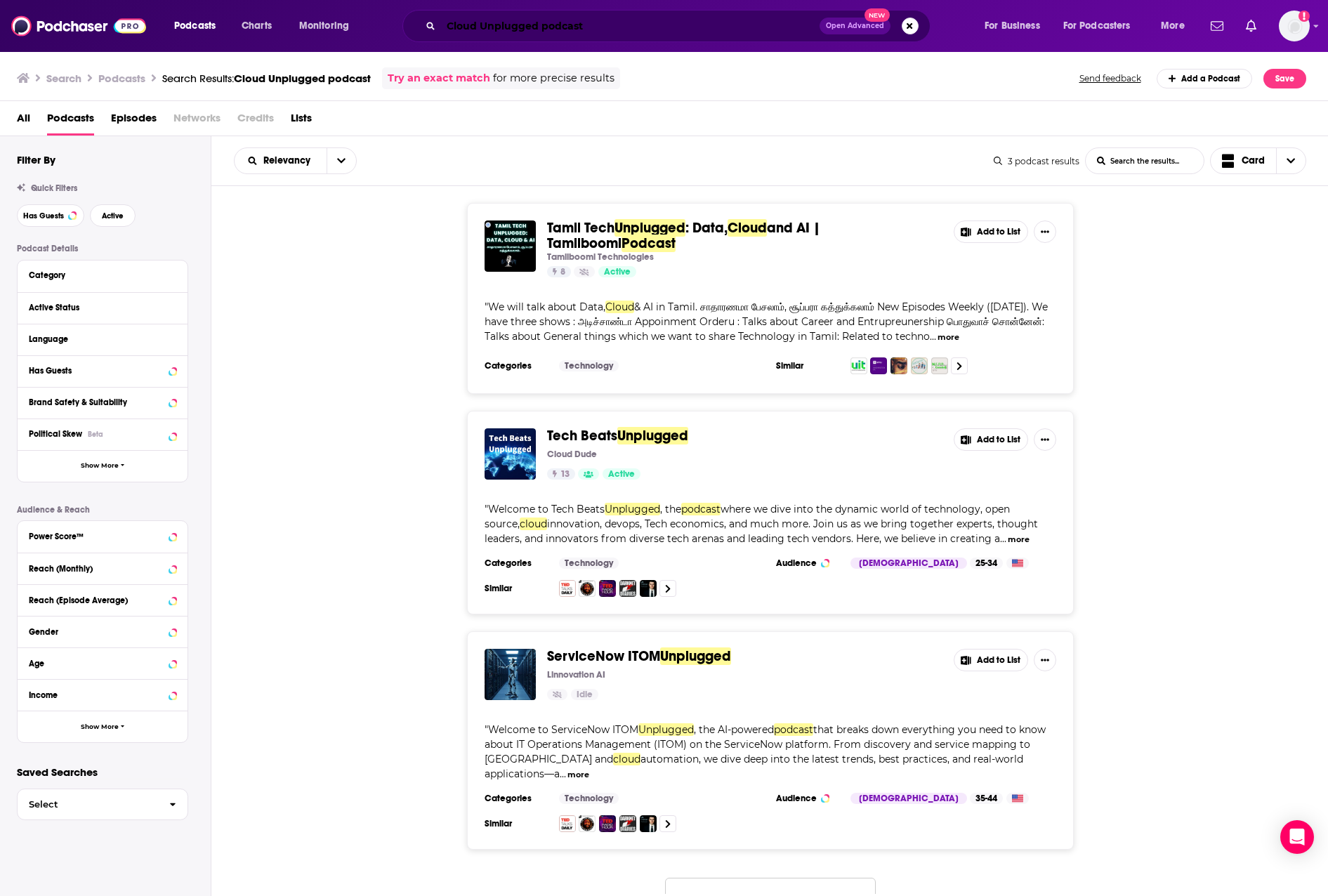
click at [619, 27] on input "Cloud Unplugged podcast" at bounding box center [630, 25] width 378 height 22
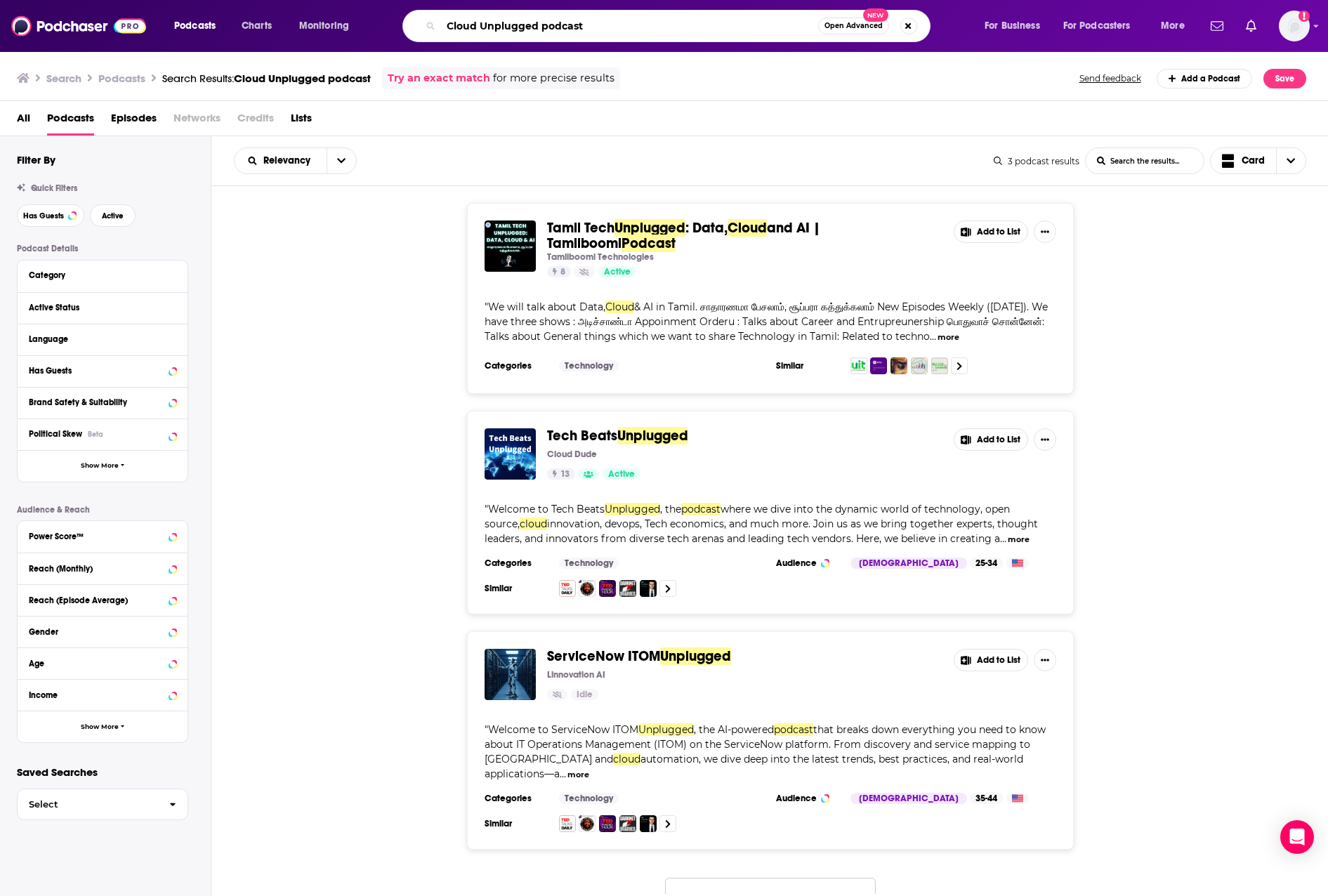
click at [619, 27] on input "Cloud Unplugged podcast" at bounding box center [629, 25] width 378 height 22
paste input "Cloud Wars Live with [PERSON_NAME]"
type input "Cloud Wars Live with [PERSON_NAME]"
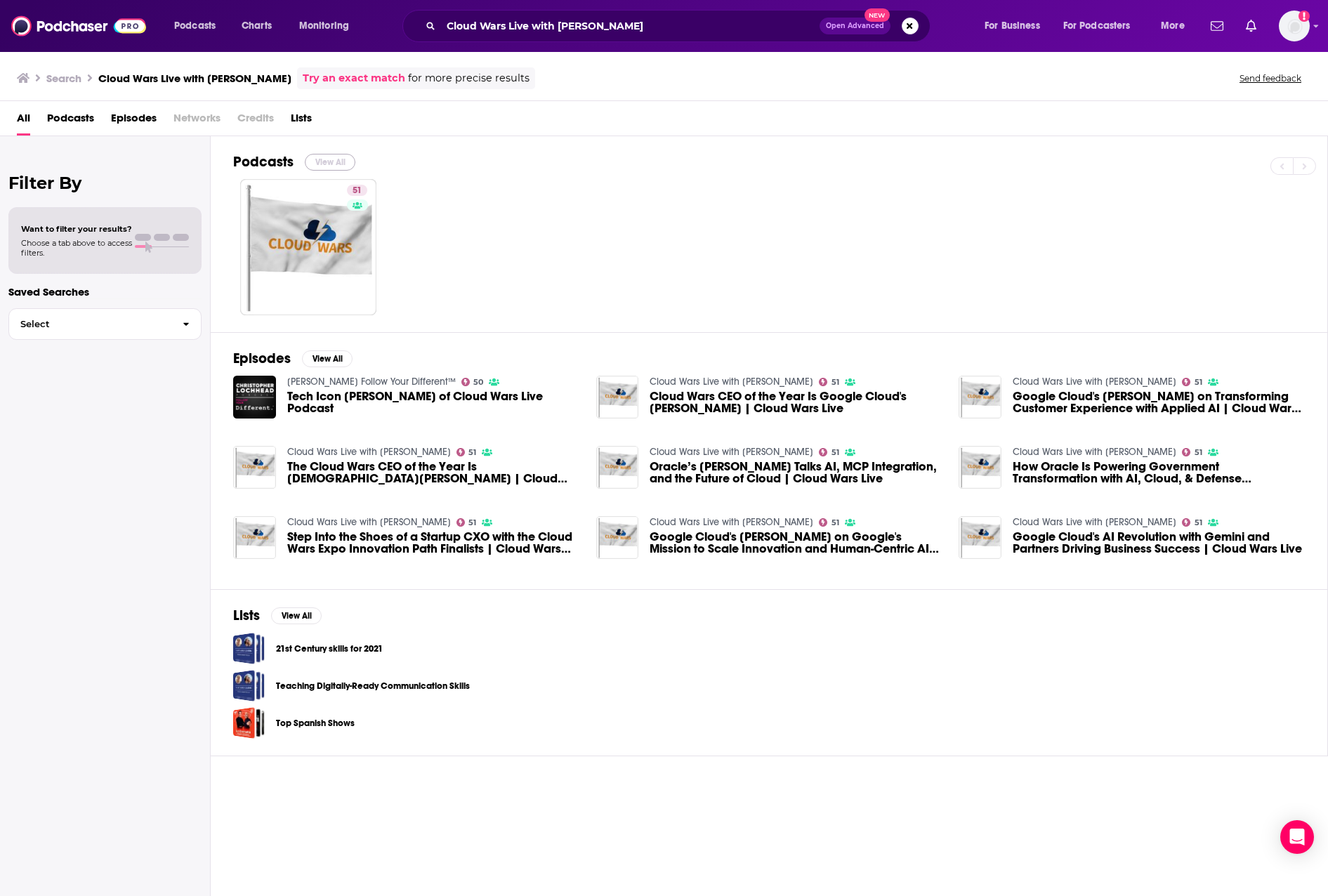
click at [317, 162] on button "View All" at bounding box center [330, 162] width 50 height 17
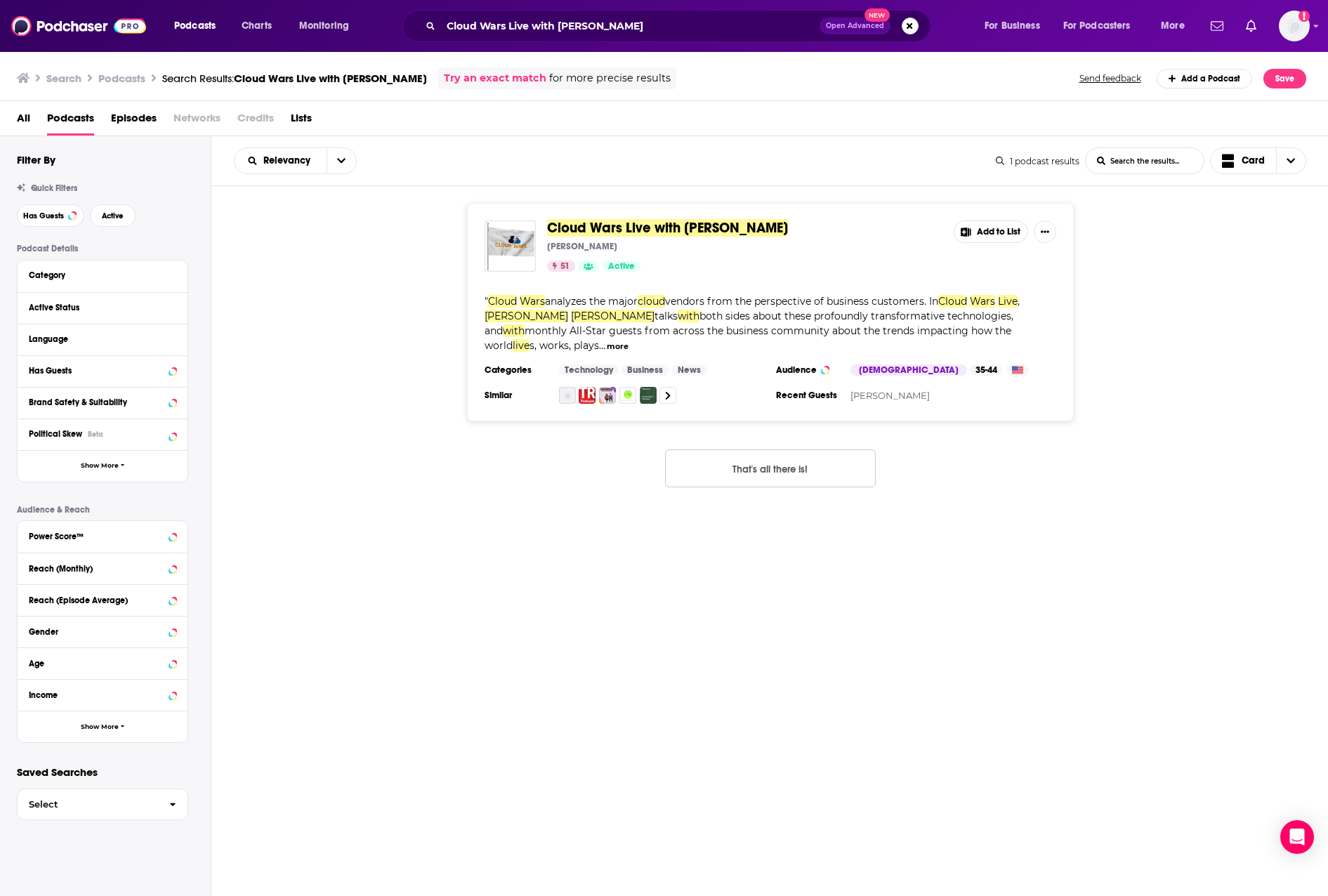
click at [629, 341] on button "more" at bounding box center [618, 347] width 22 height 12
drag, startPoint x: 716, startPoint y: 330, endPoint x: 678, endPoint y: 280, distance: 62.8
click at [716, 330] on span "monthly All-Star guests from across the business community about the trends imp…" at bounding box center [748, 338] width 527 height 27
click at [645, 224] on span "Cloud Wars Live with [PERSON_NAME]" at bounding box center [667, 227] width 241 height 18
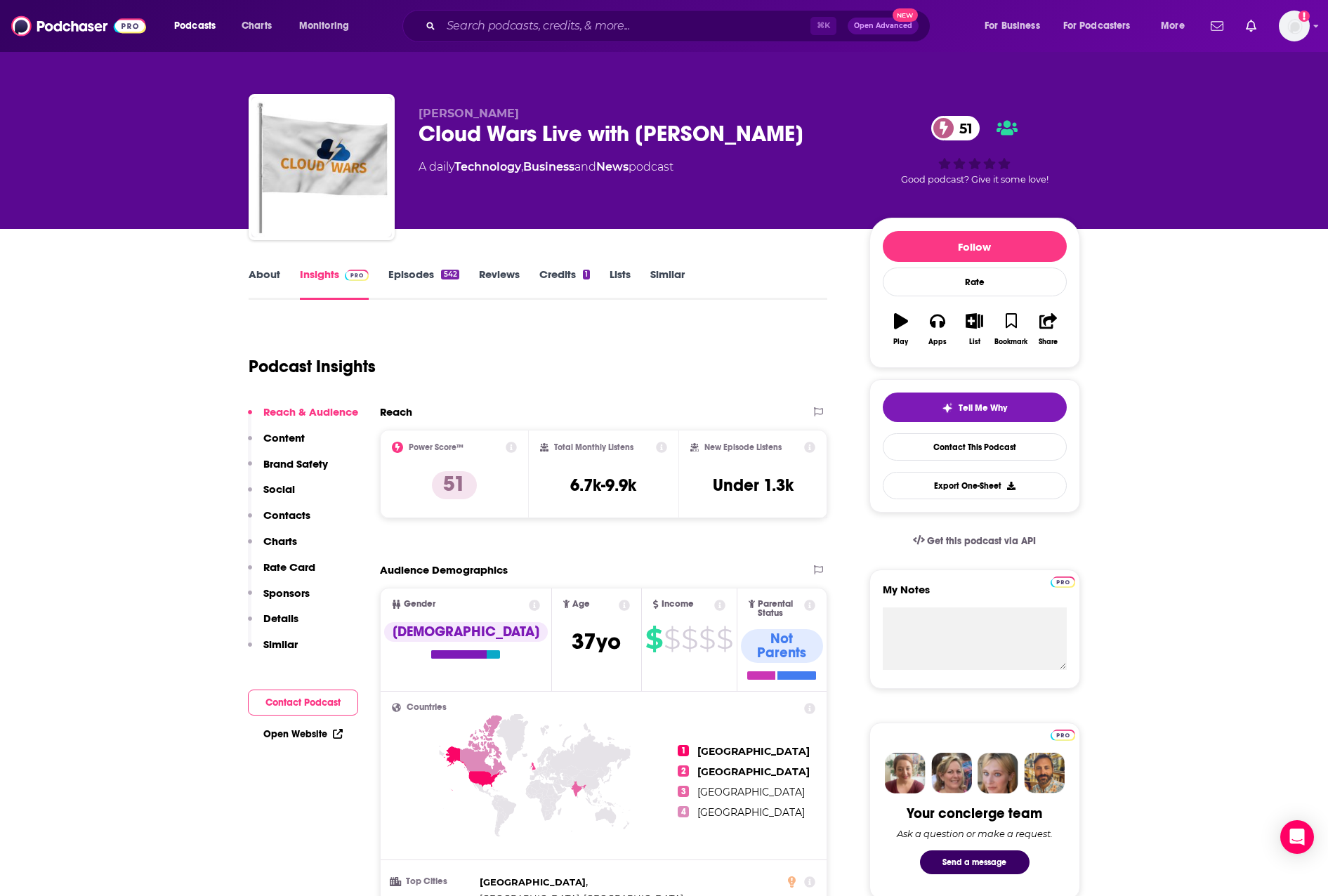
click at [422, 277] on link "Episodes 542" at bounding box center [423, 284] width 70 height 32
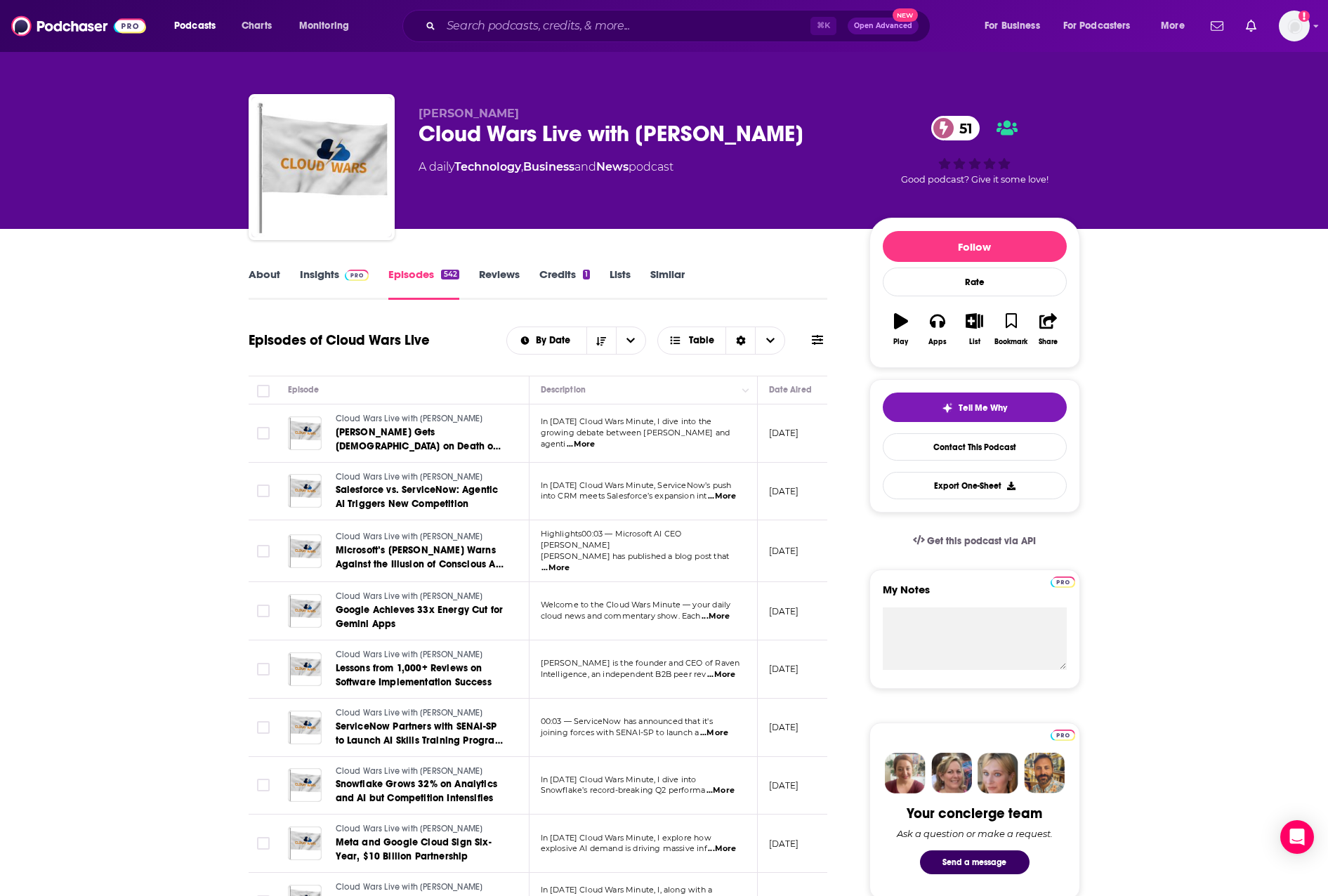
click at [256, 271] on link "About" at bounding box center [264, 284] width 31 height 32
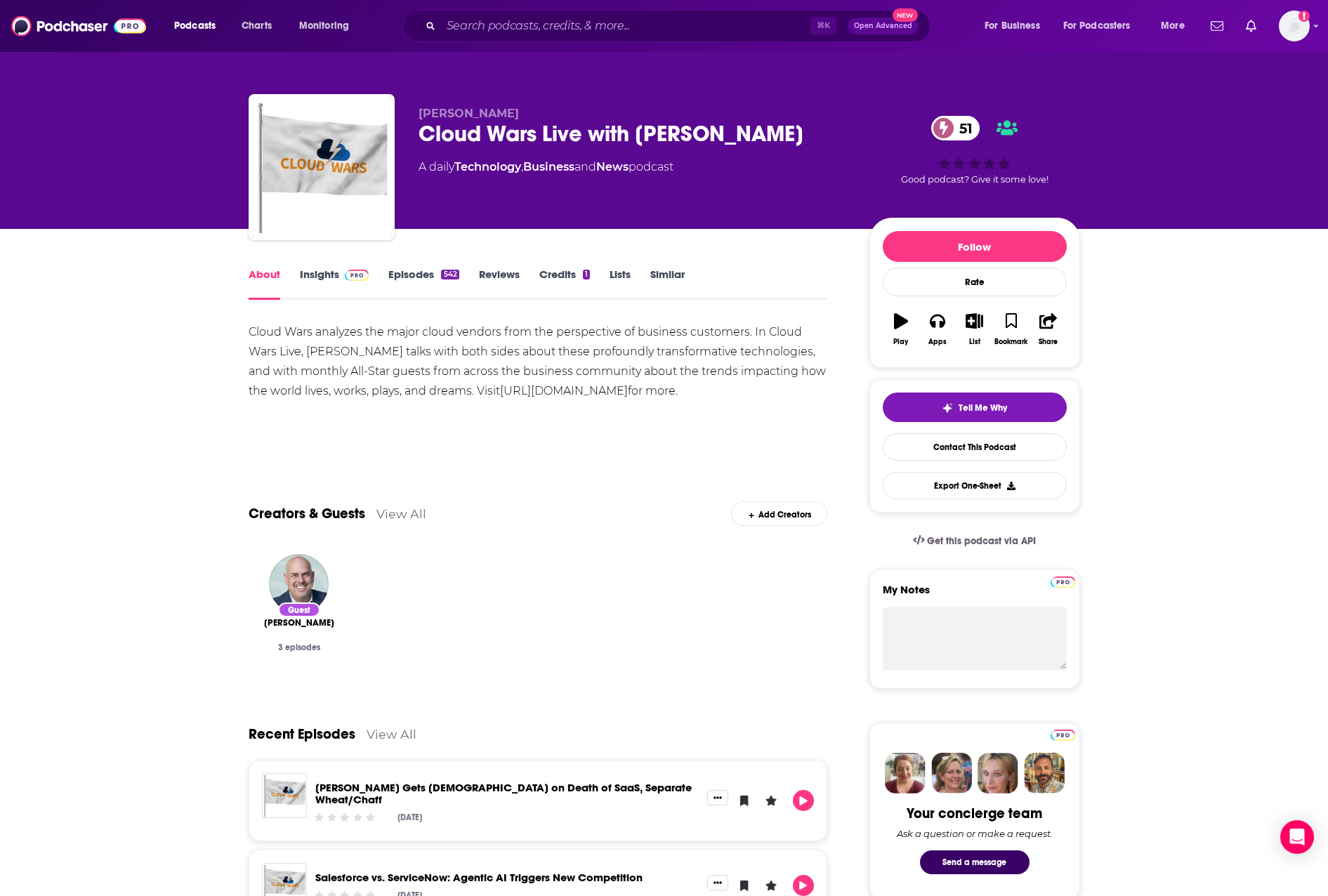
click at [426, 374] on div "Cloud Wars analyzes the major cloud vendors from the perspective of business cu…" at bounding box center [539, 361] width 580 height 79
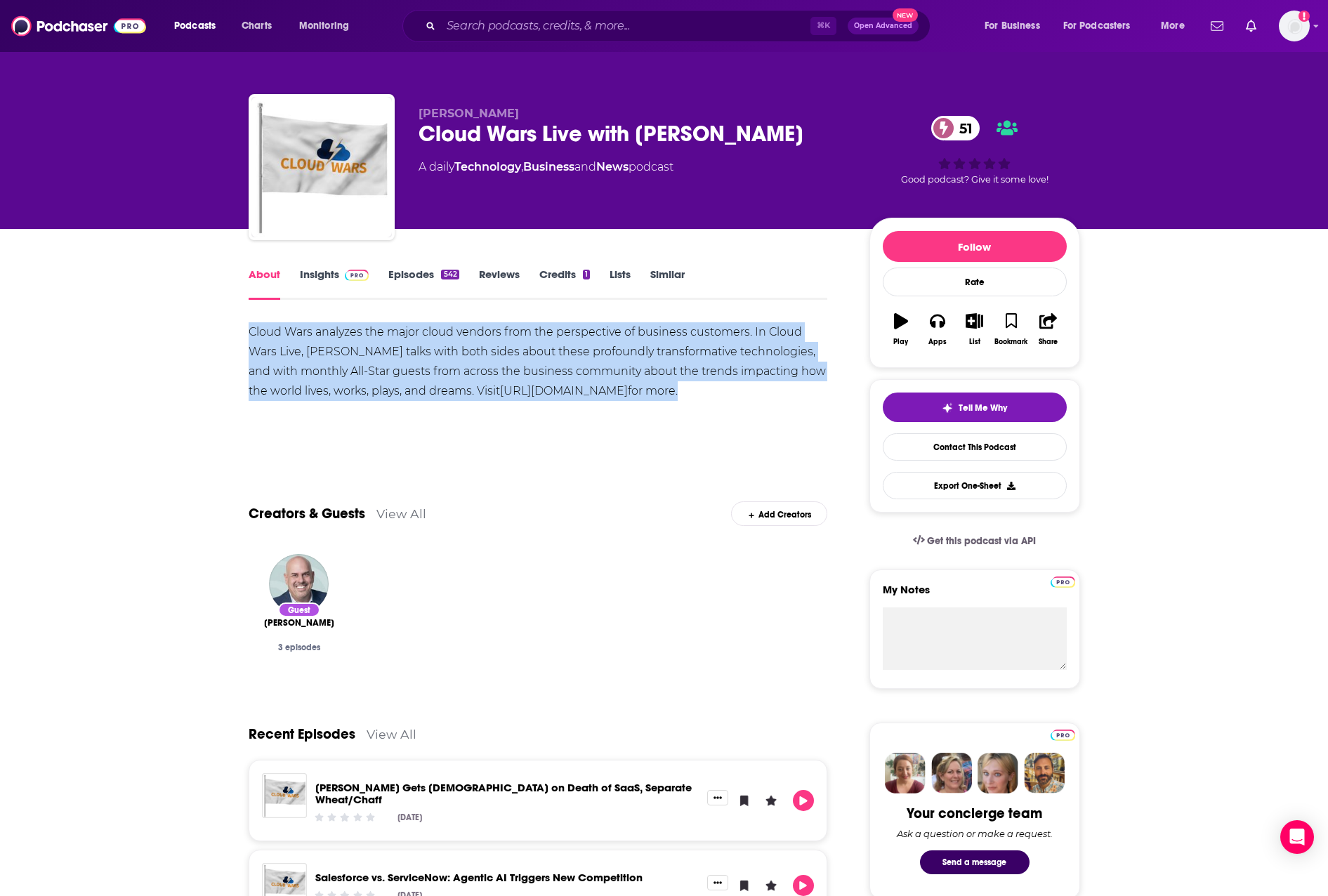
click at [330, 271] on link "Insights" at bounding box center [334, 284] width 69 height 32
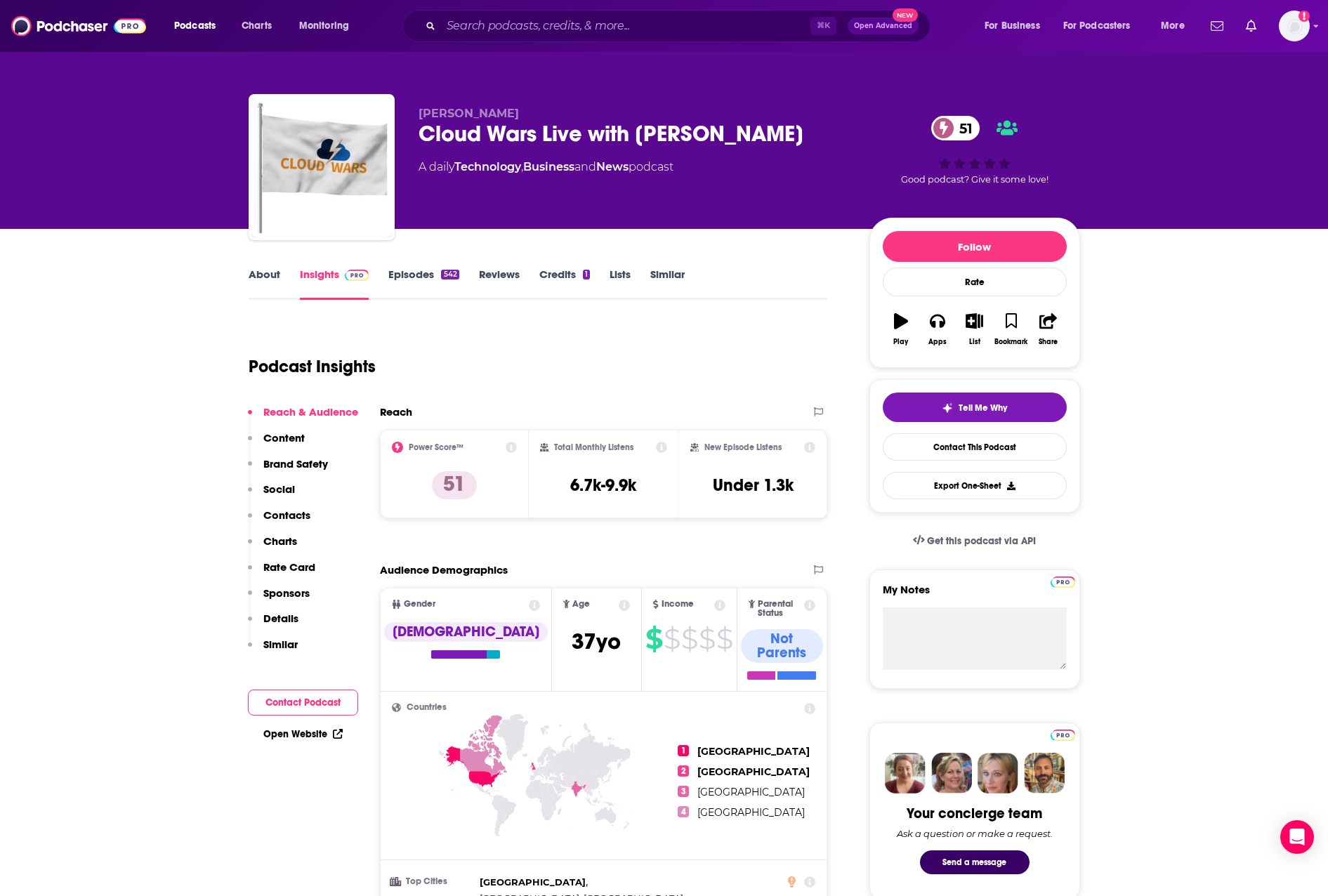
click at [296, 513] on p "Contacts" at bounding box center [287, 515] width 47 height 13
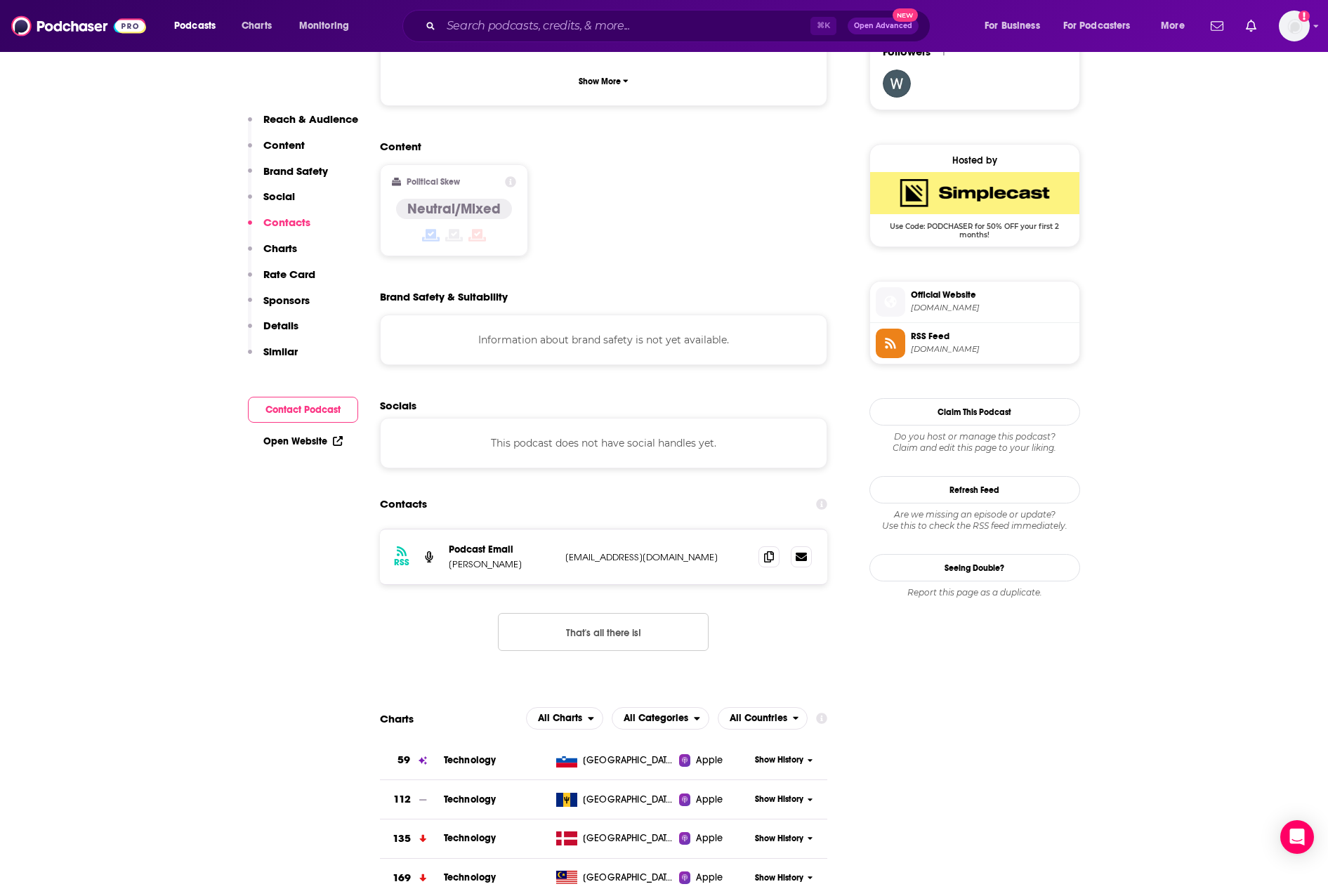
scroll to position [1261, 0]
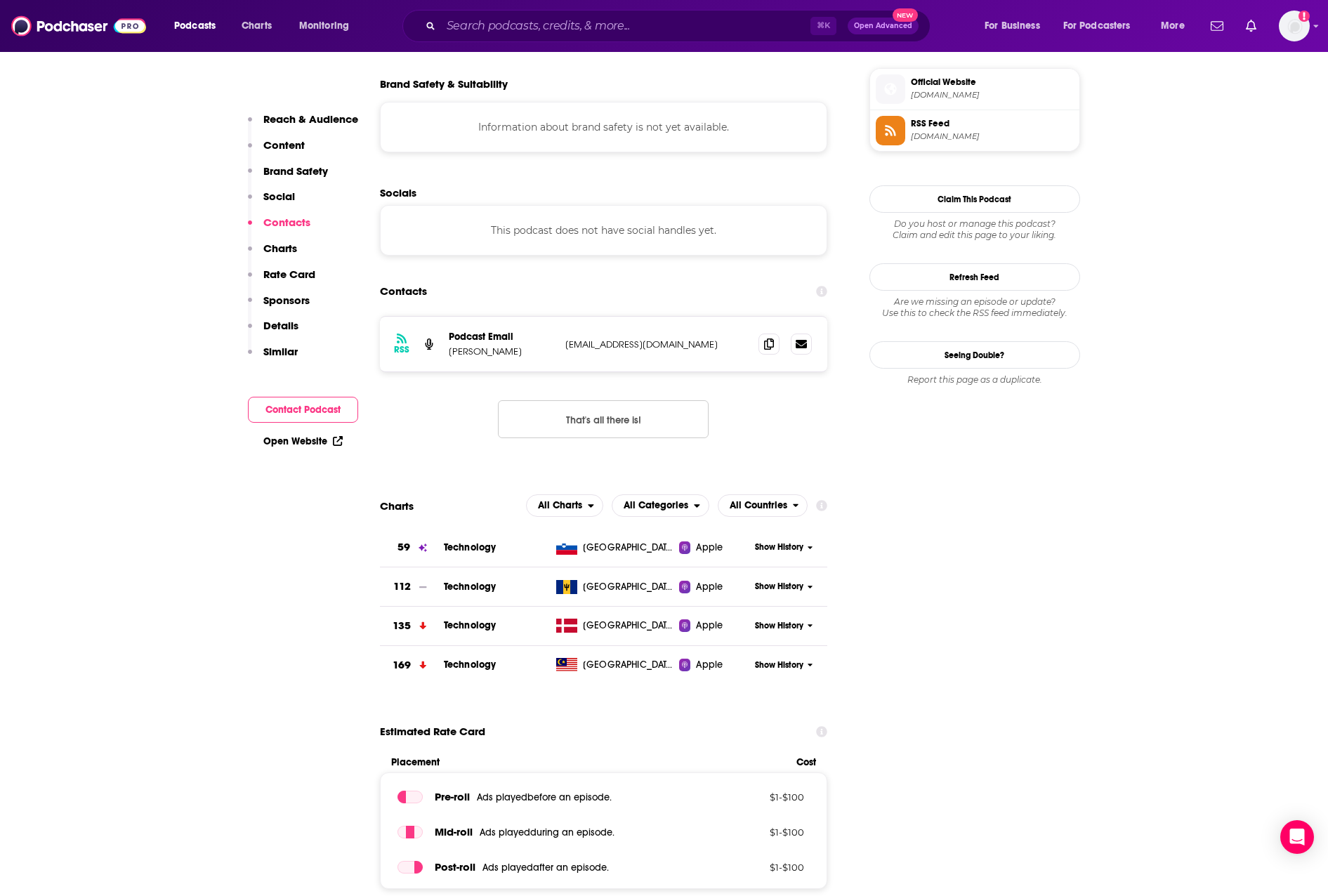
click at [553, 400] on button "That's all there is!" at bounding box center [603, 419] width 211 height 38
click at [759, 332] on span at bounding box center [770, 343] width 21 height 21
click at [764, 27] on input "Search podcasts, credits, & more..." at bounding box center [625, 25] width 369 height 22
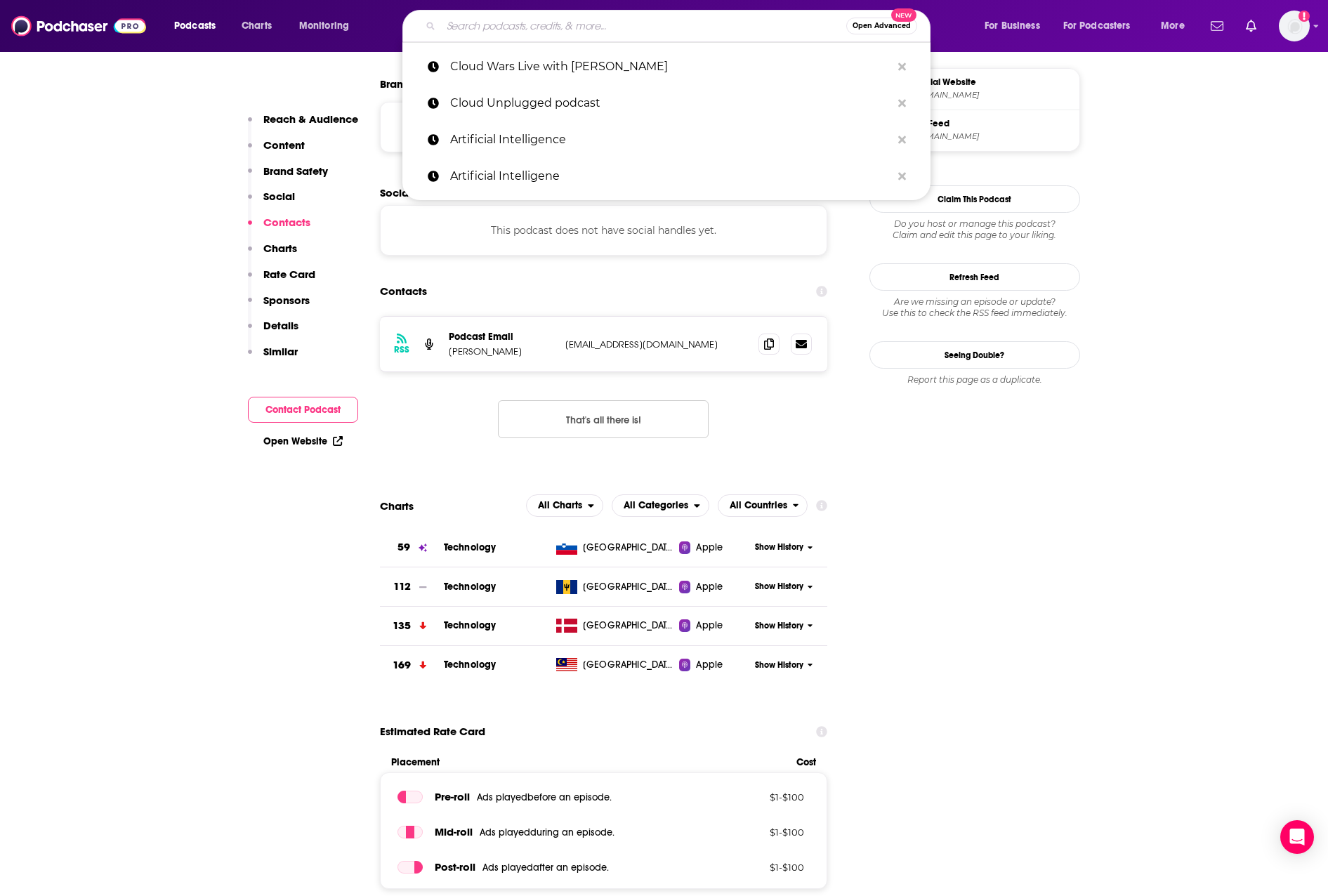
paste input "Data Driven"
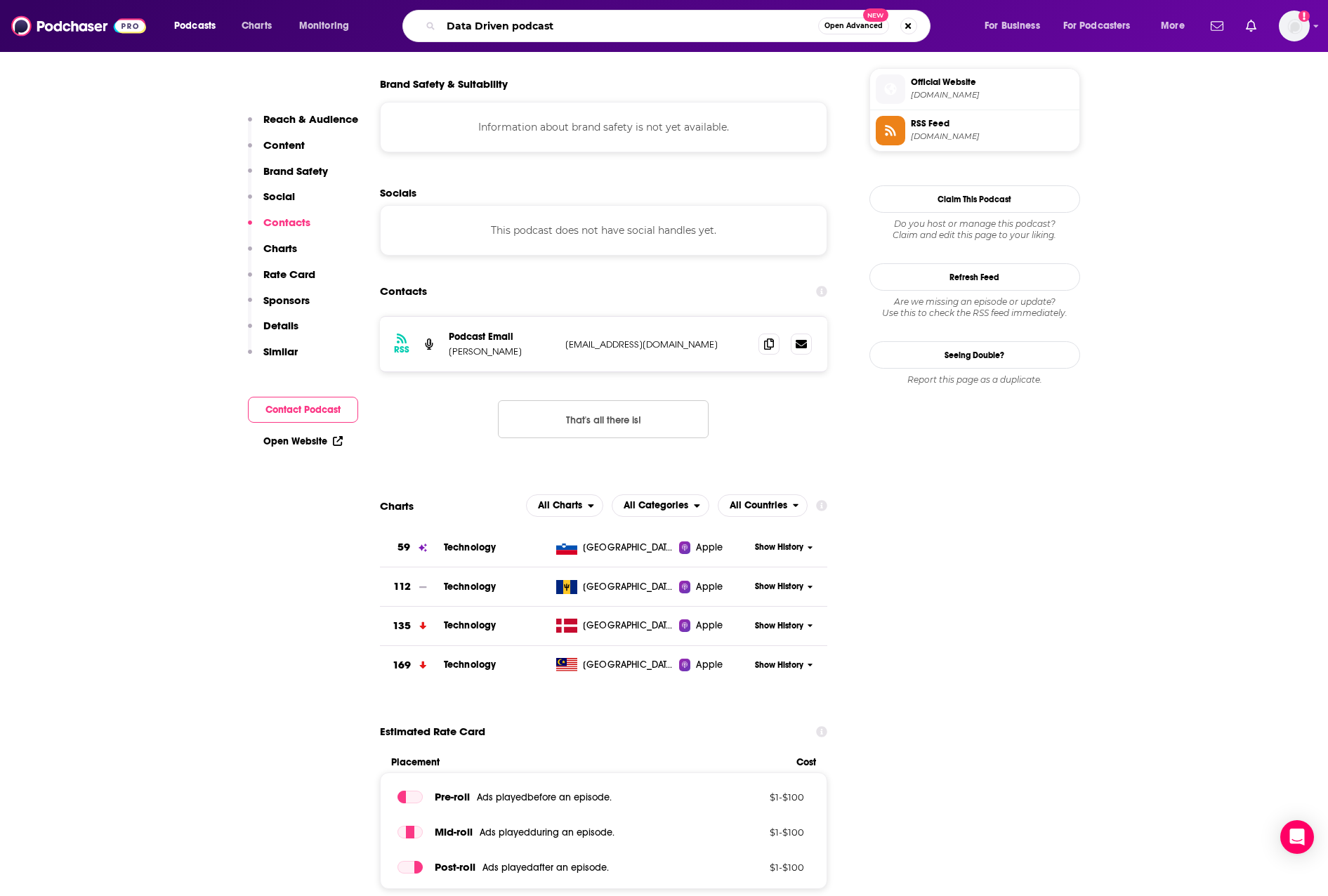
type input "Data Driven podcast"
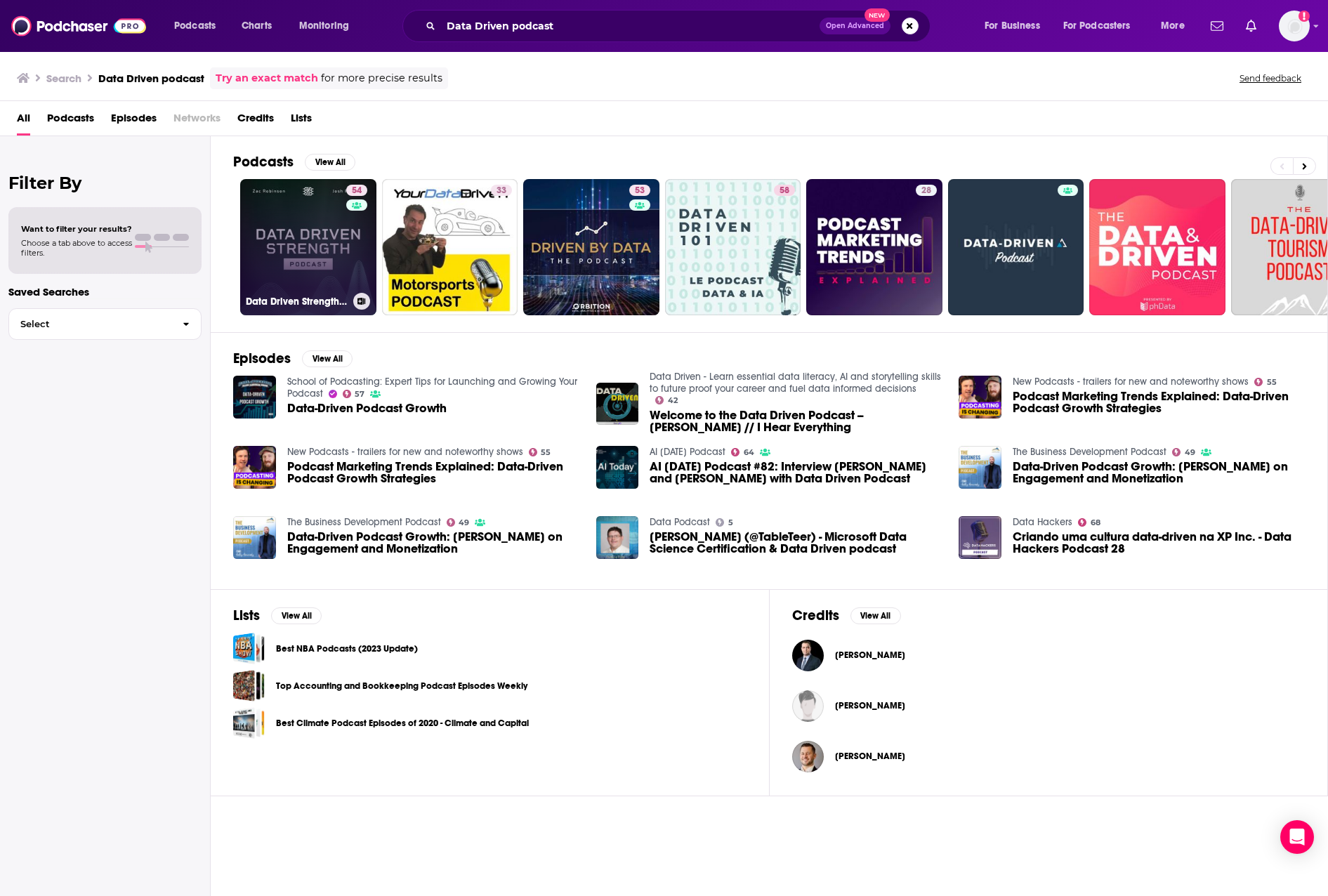
click at [320, 239] on link "54 Data Driven Strength Podcast" at bounding box center [308, 247] width 137 height 136
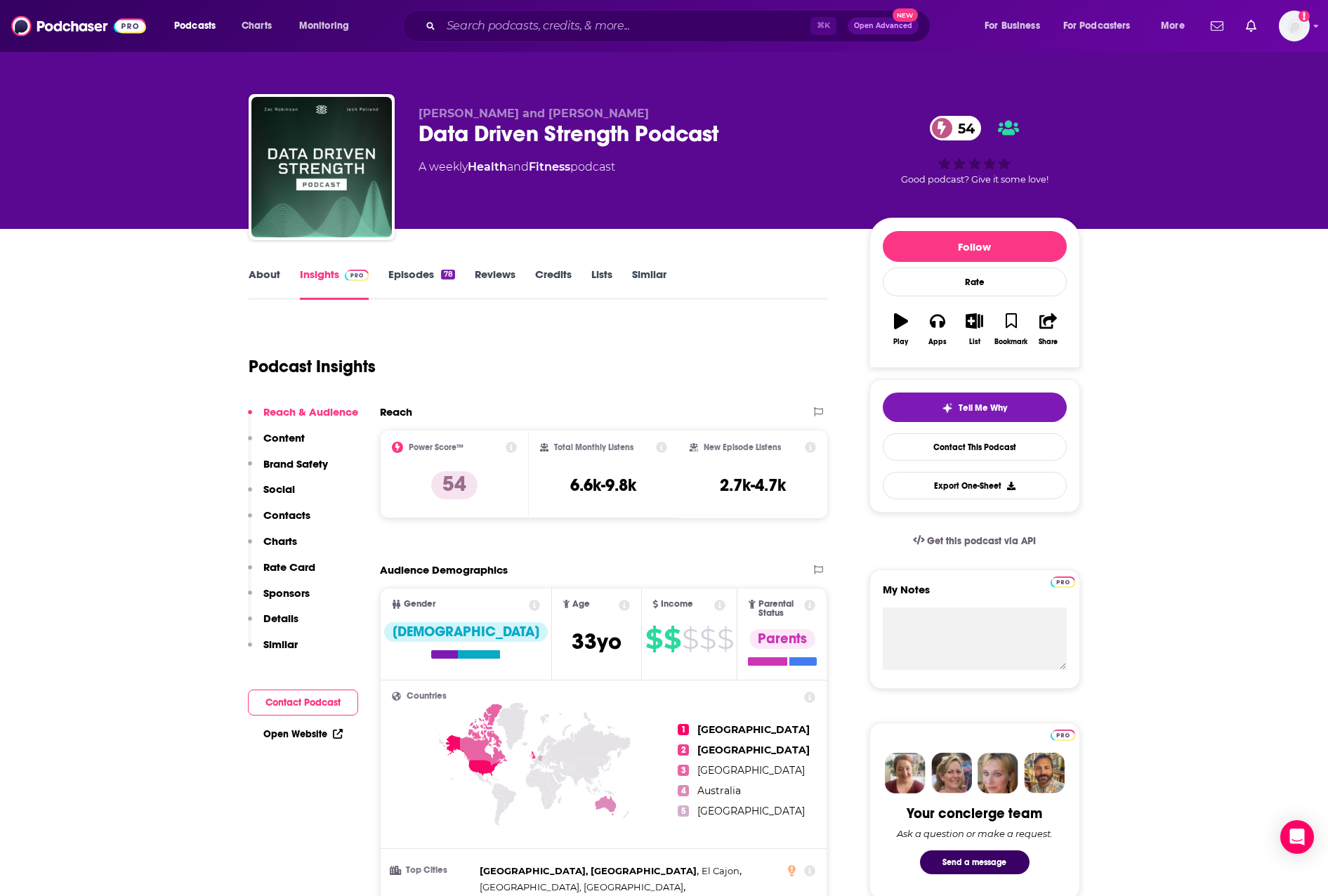
click at [267, 276] on link "About" at bounding box center [264, 284] width 31 height 32
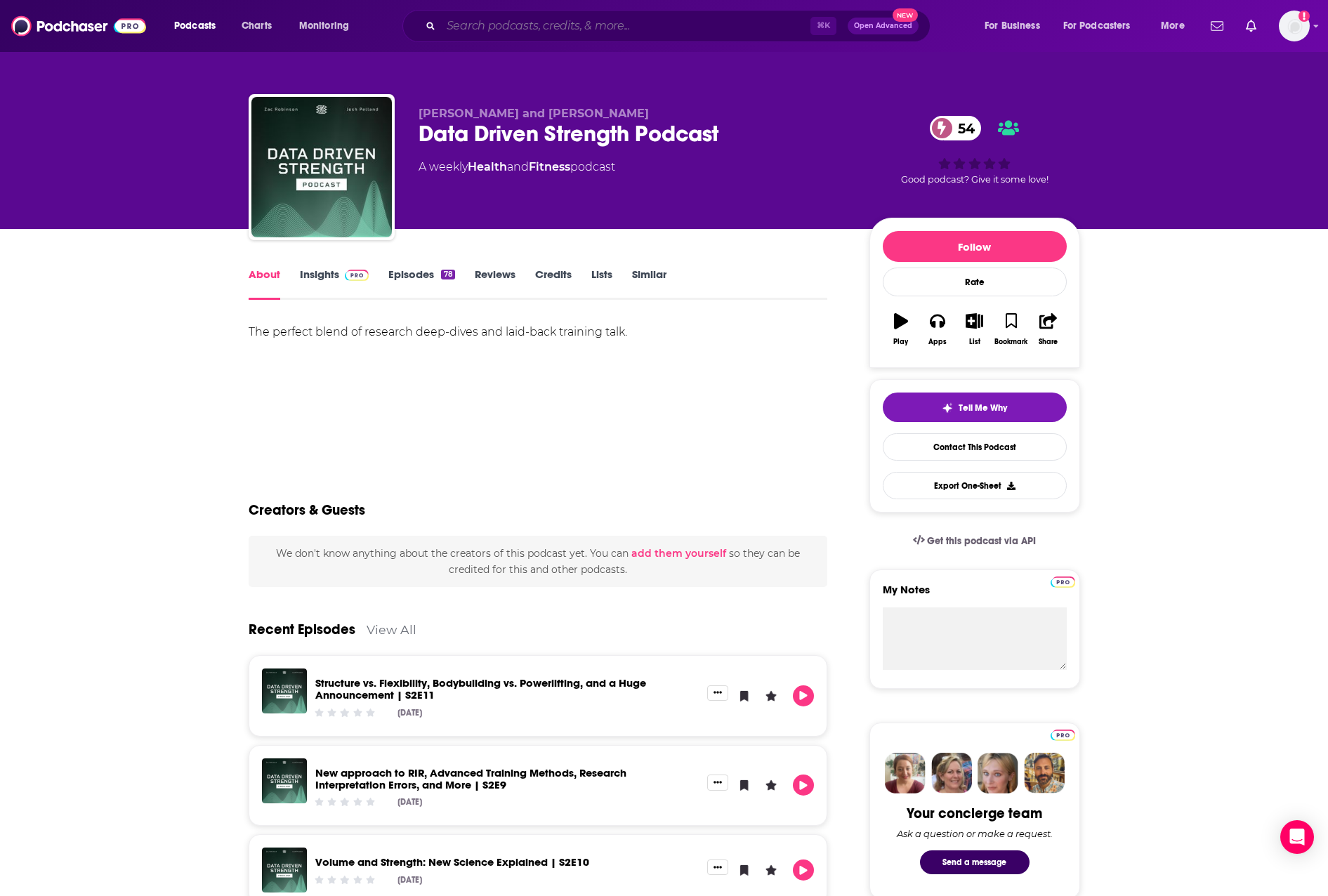
click at [501, 24] on input "Search podcasts, credits, & more..." at bounding box center [625, 25] width 369 height 22
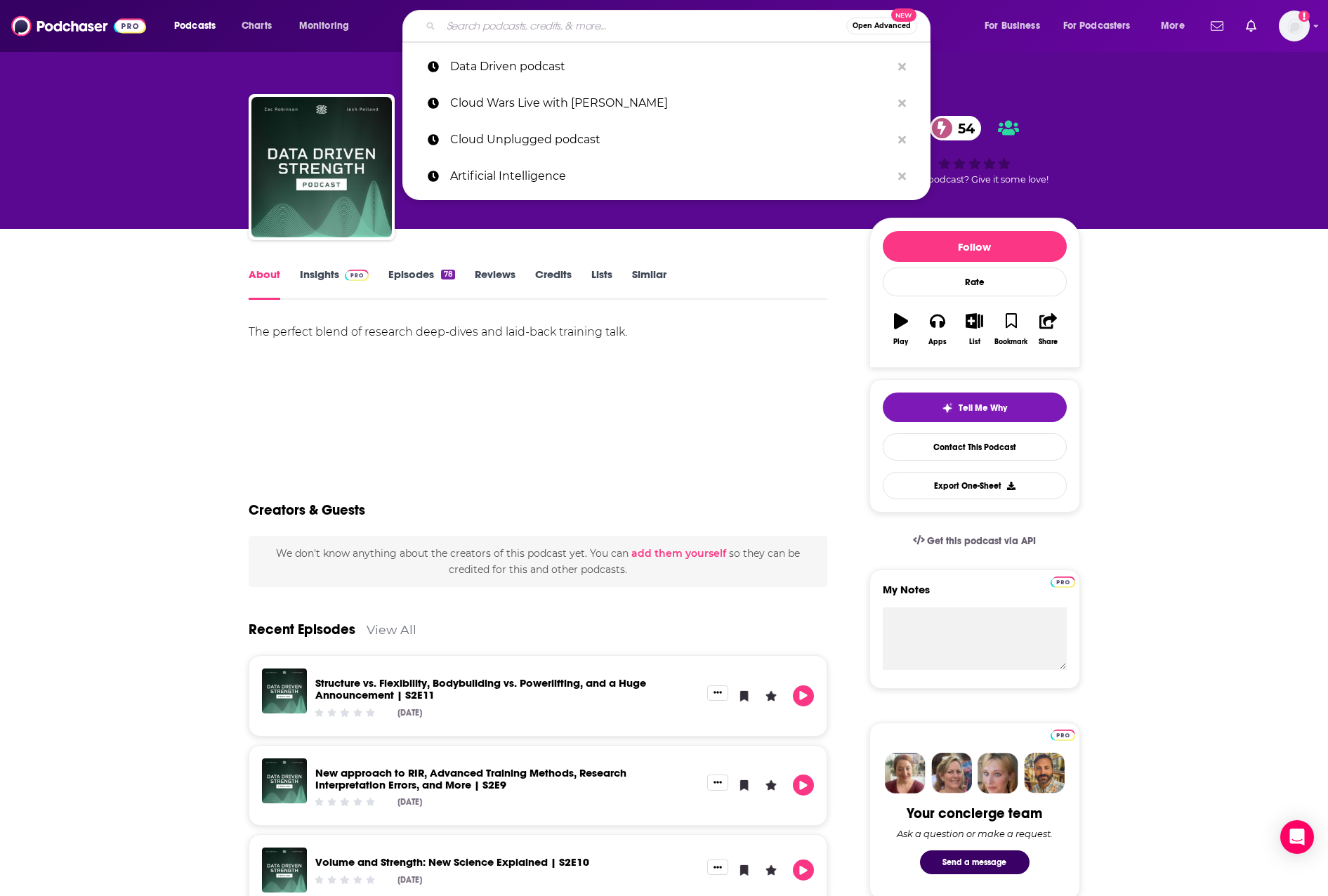
paste input "Data Engineering Podcast"
type input "Data Engineering Podcast"
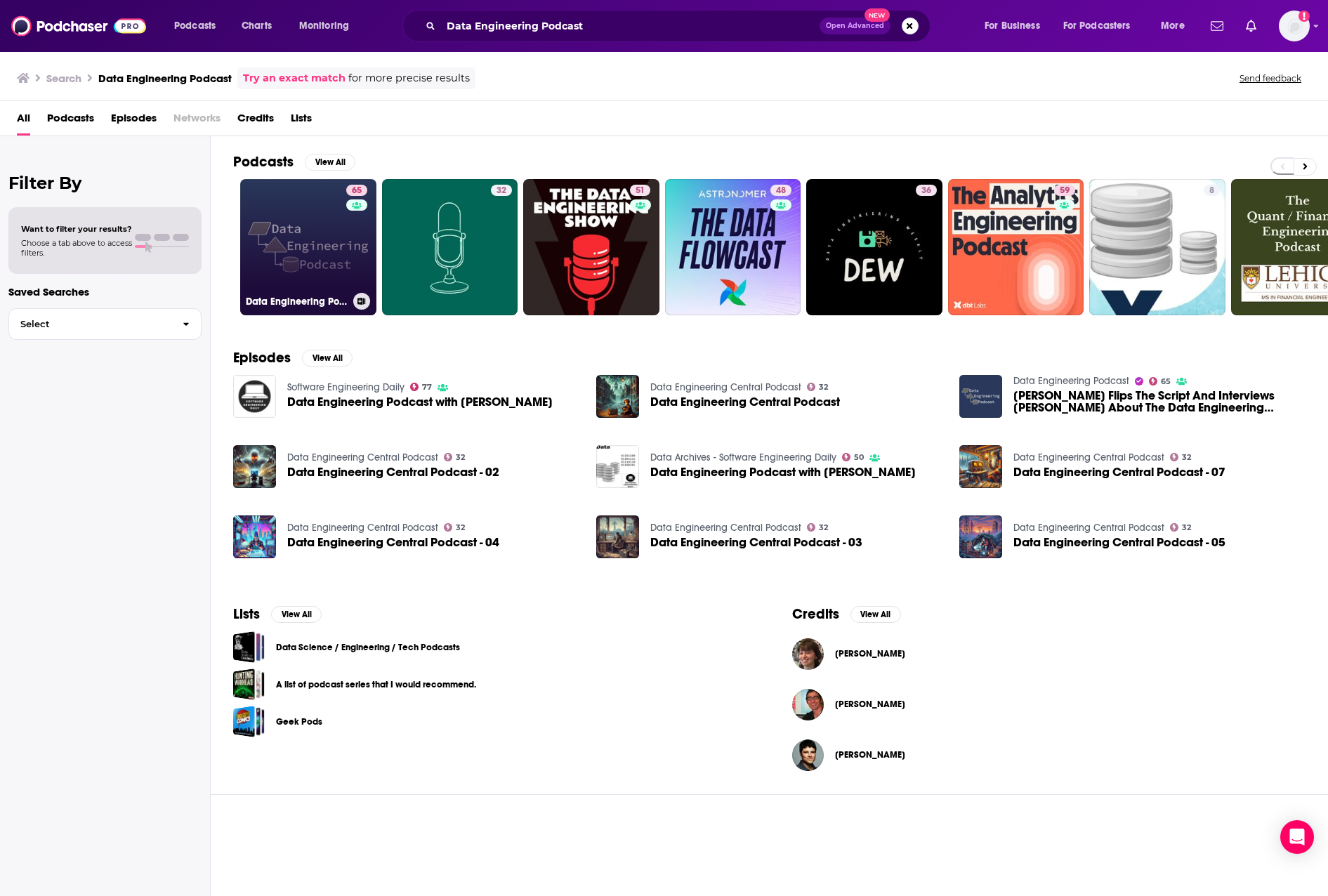
click at [315, 278] on link "65 Data Engineering Podcast" at bounding box center [308, 247] width 137 height 136
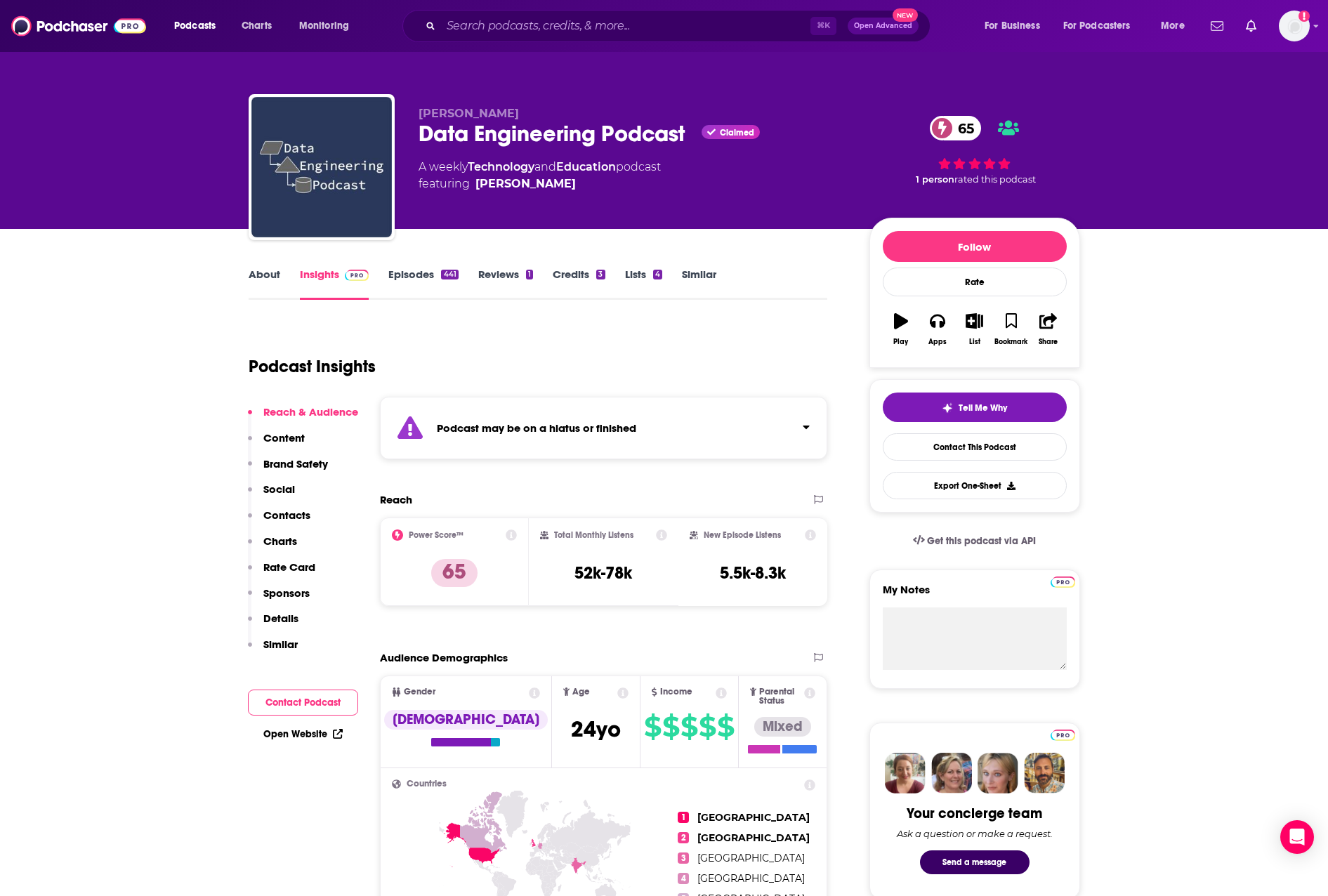
click at [264, 274] on link "About" at bounding box center [264, 284] width 31 height 32
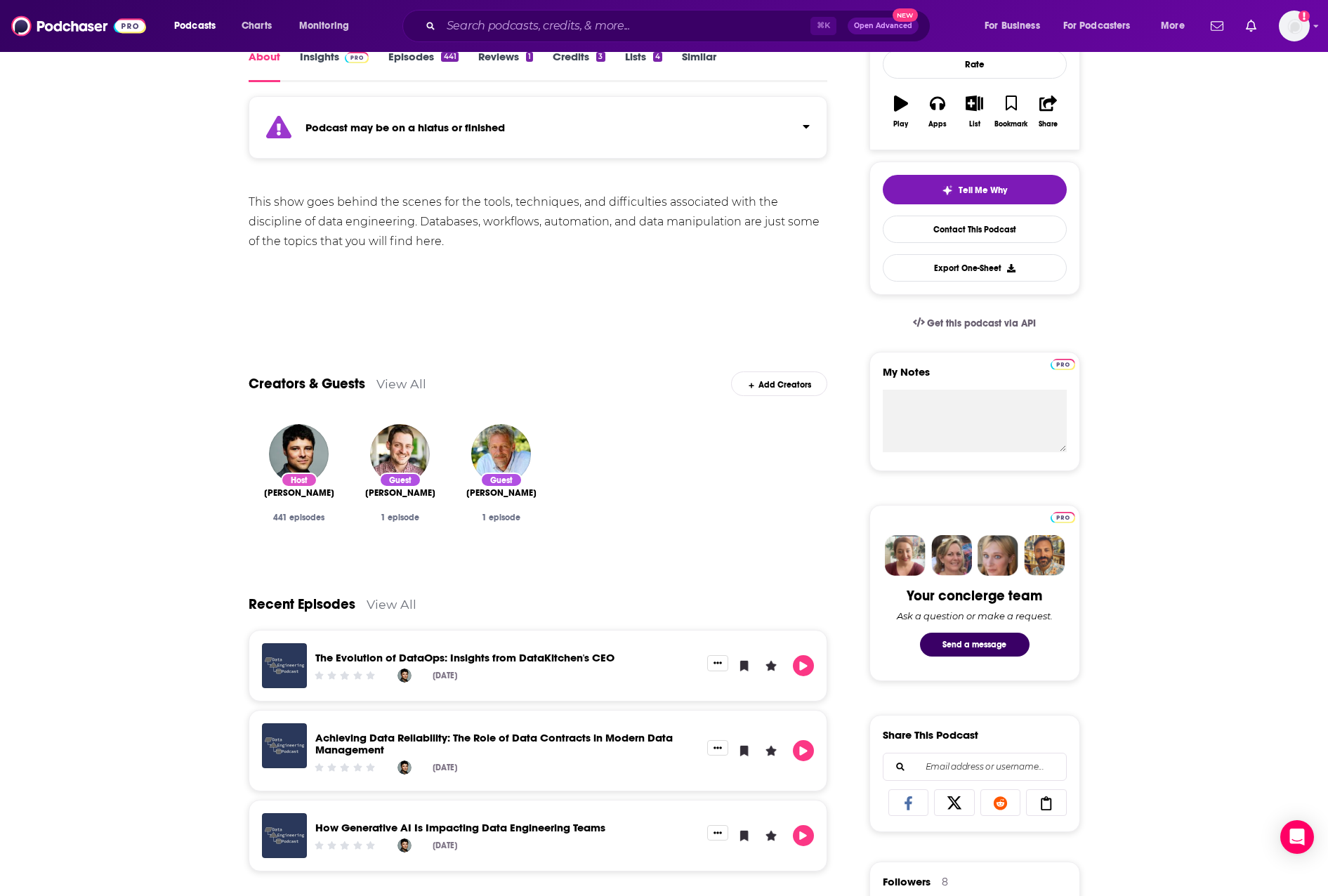
scroll to position [220, 0]
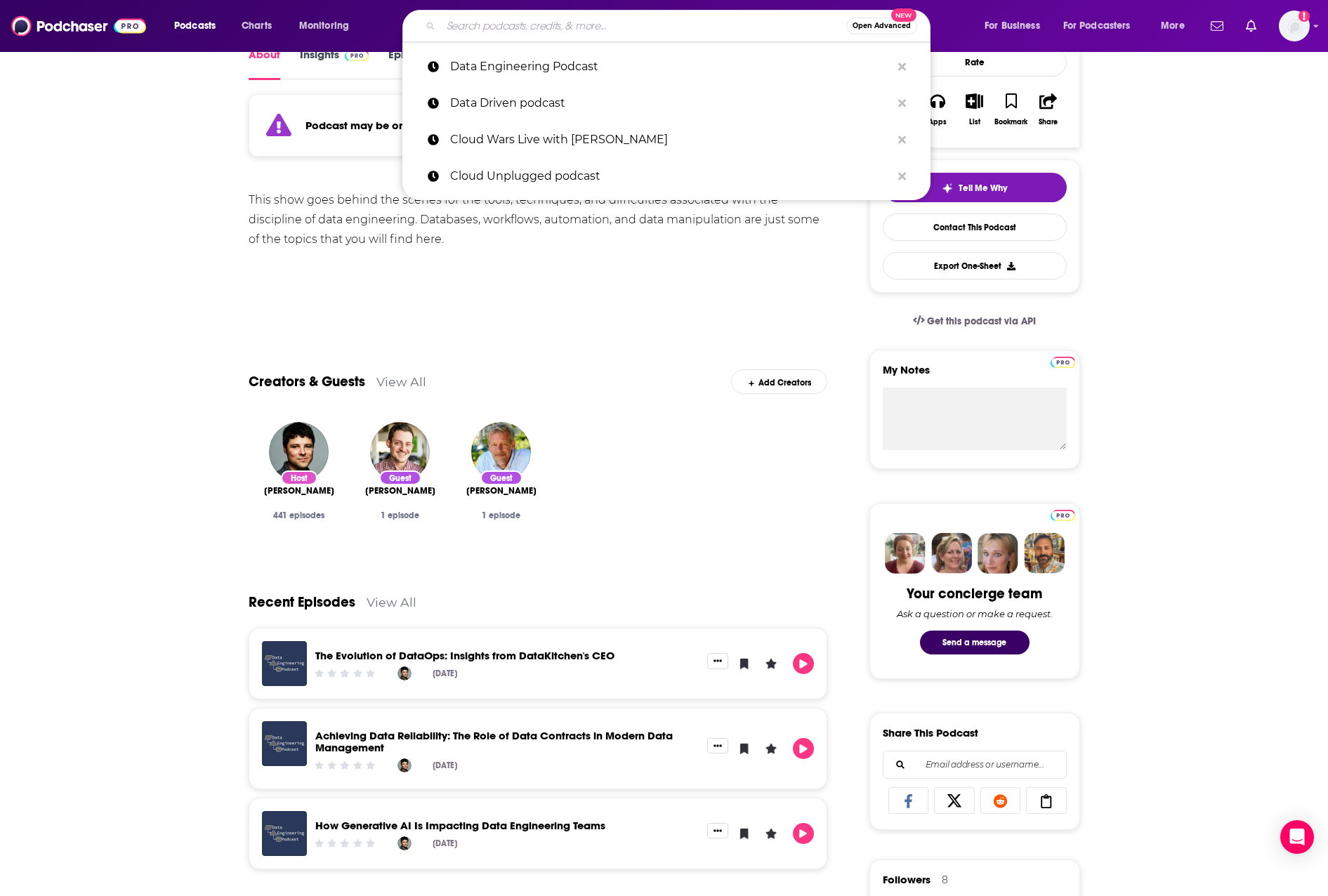
click at [555, 27] on input "Search podcasts, credits, & more..." at bounding box center [643, 25] width 405 height 22
paste input "Data Skeptic"
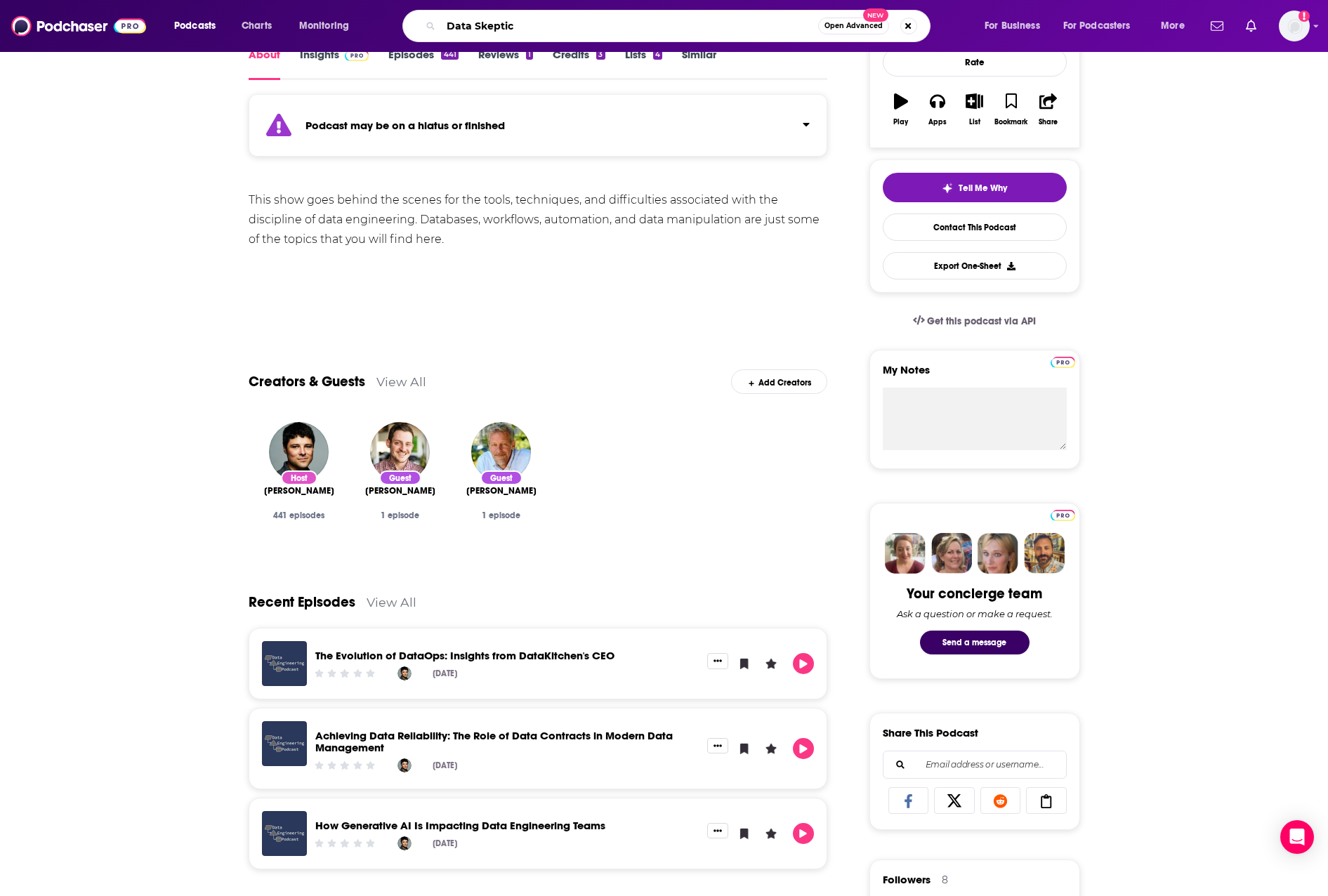
type input "Data Skeptic"
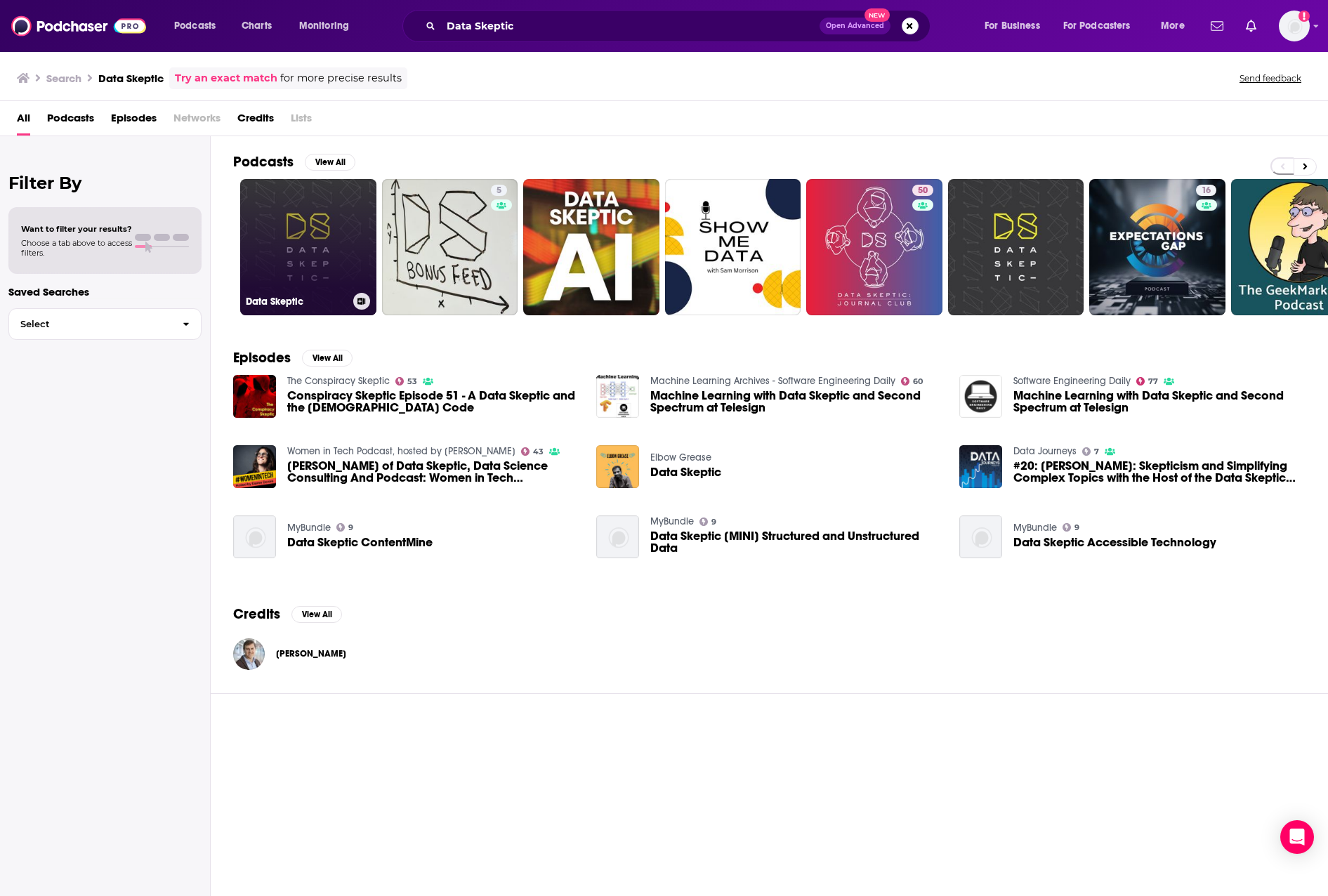
click at [325, 233] on link "Data Skeptic" at bounding box center [308, 247] width 137 height 136
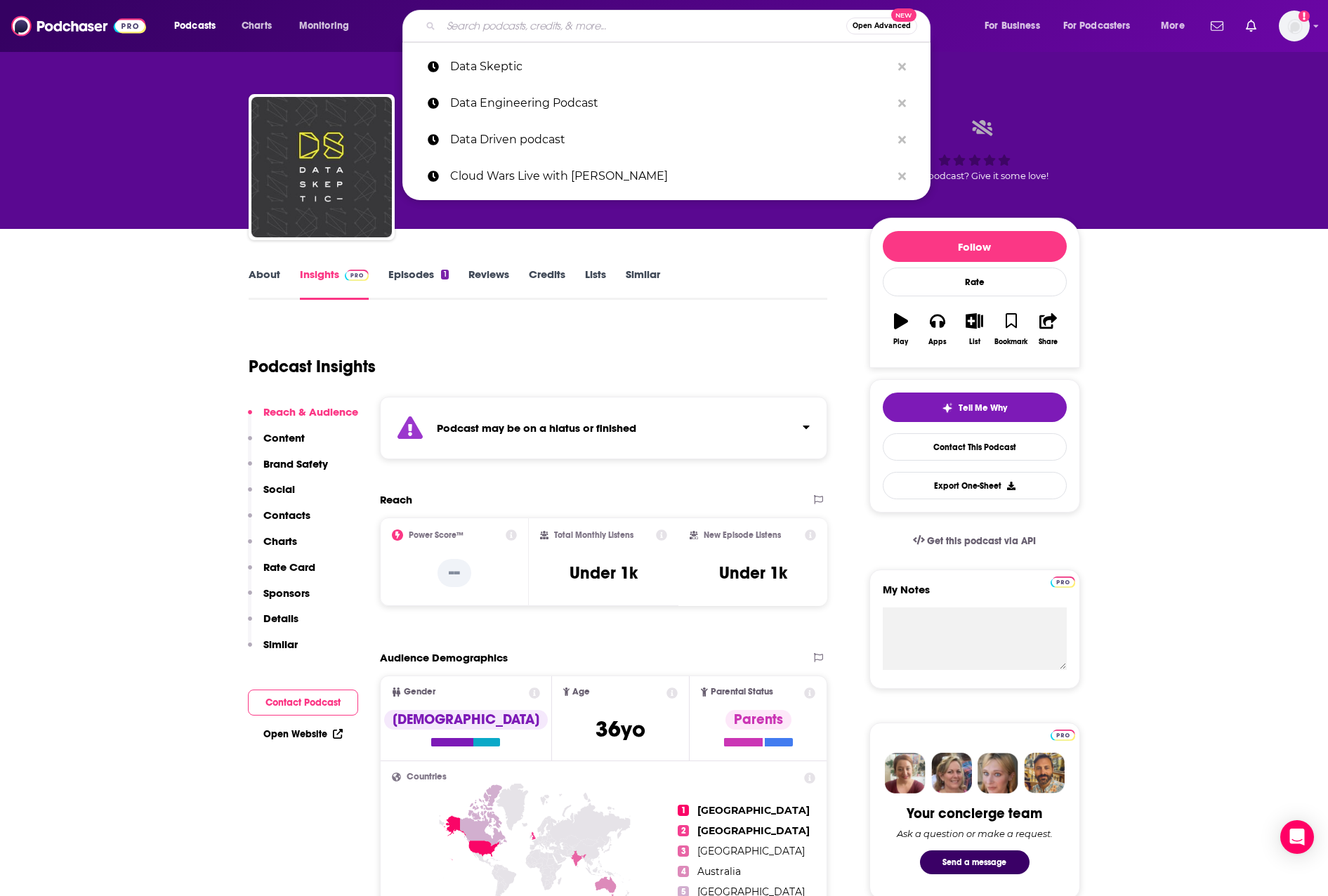
click at [555, 31] on input "Search podcasts, credits, & more..." at bounding box center [643, 25] width 405 height 22
paste input "DataFramed"
type input "DataFramed"
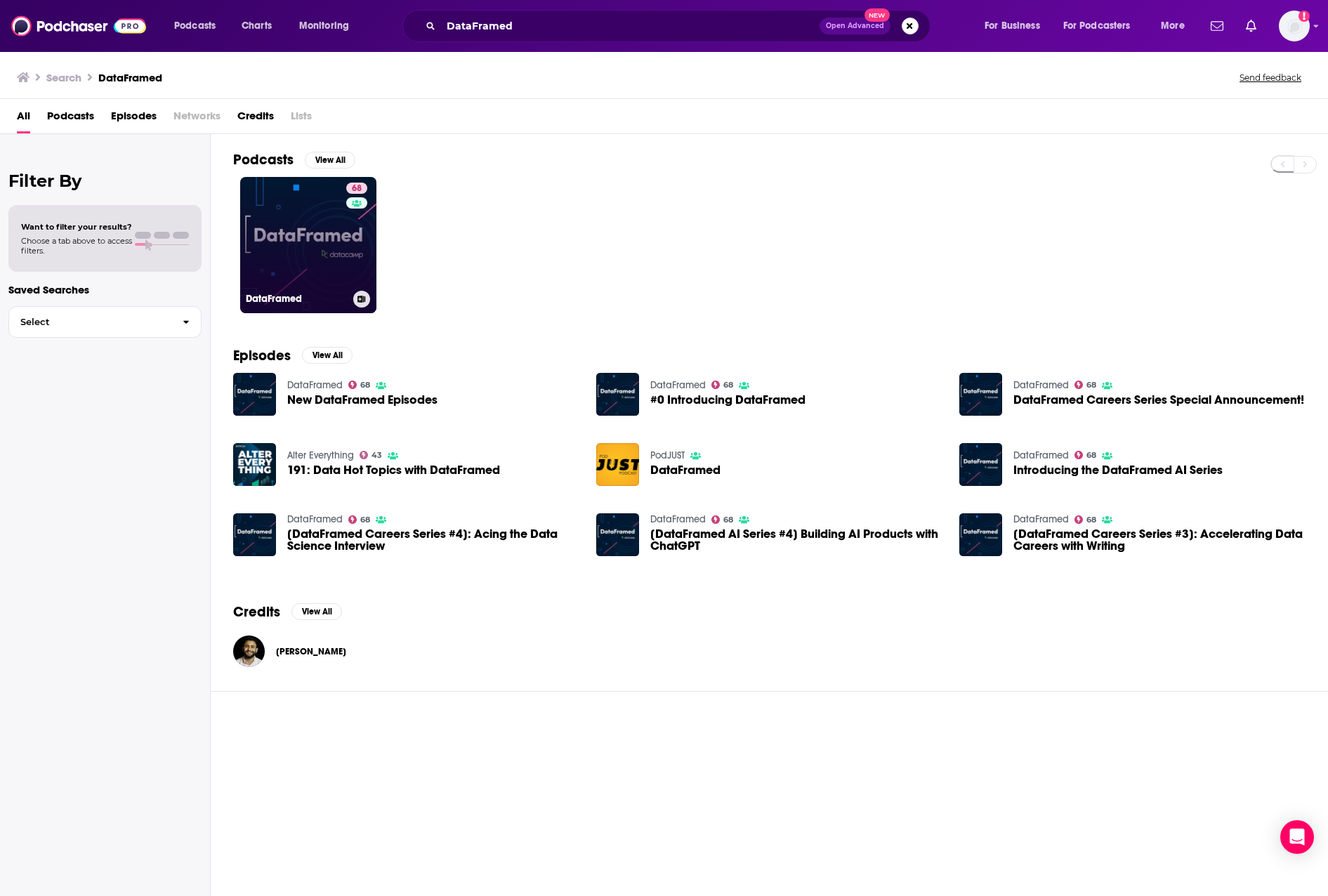
click at [375, 232] on link "68 DataFramed" at bounding box center [308, 245] width 137 height 136
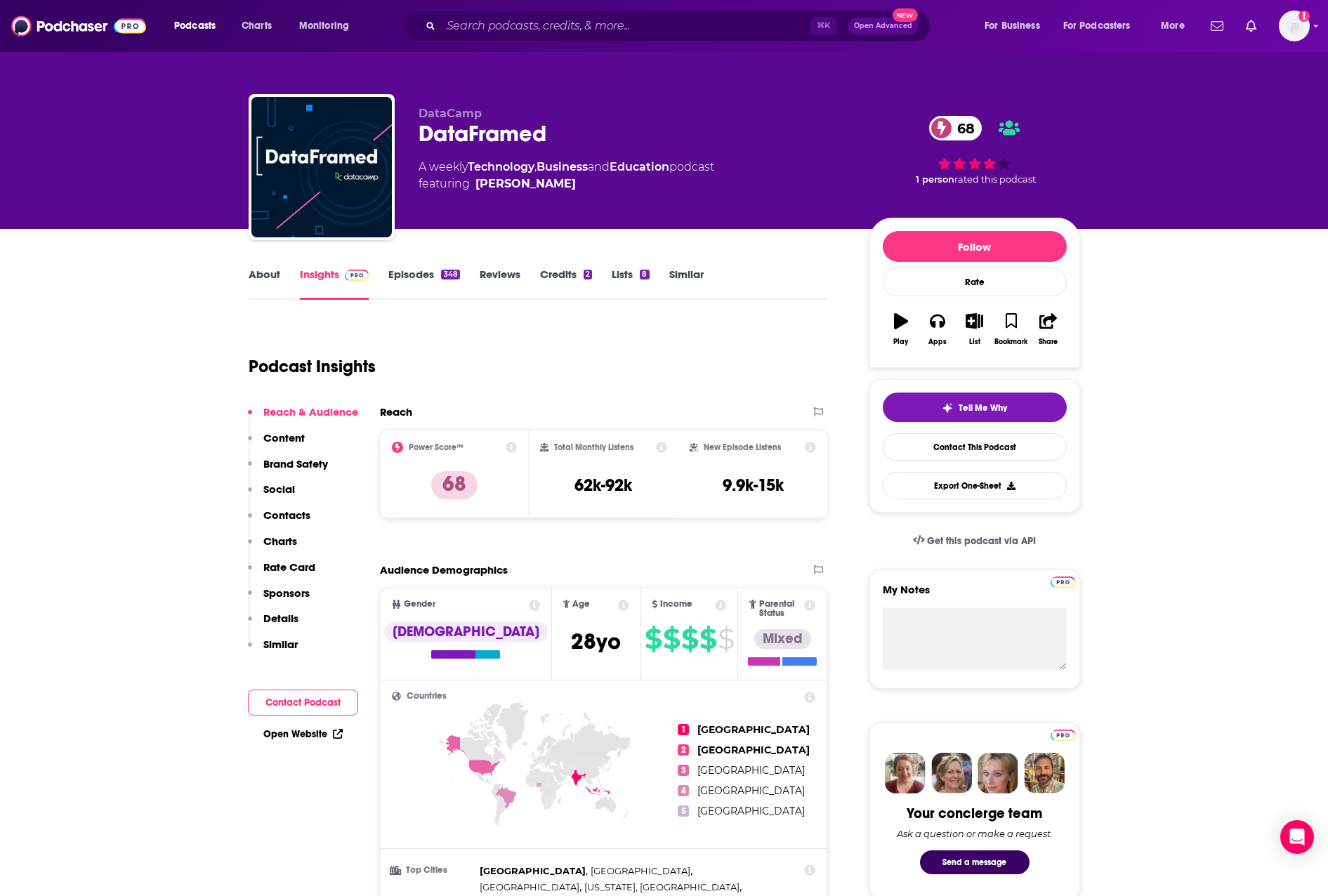
click at [268, 275] on link "About" at bounding box center [264, 284] width 31 height 32
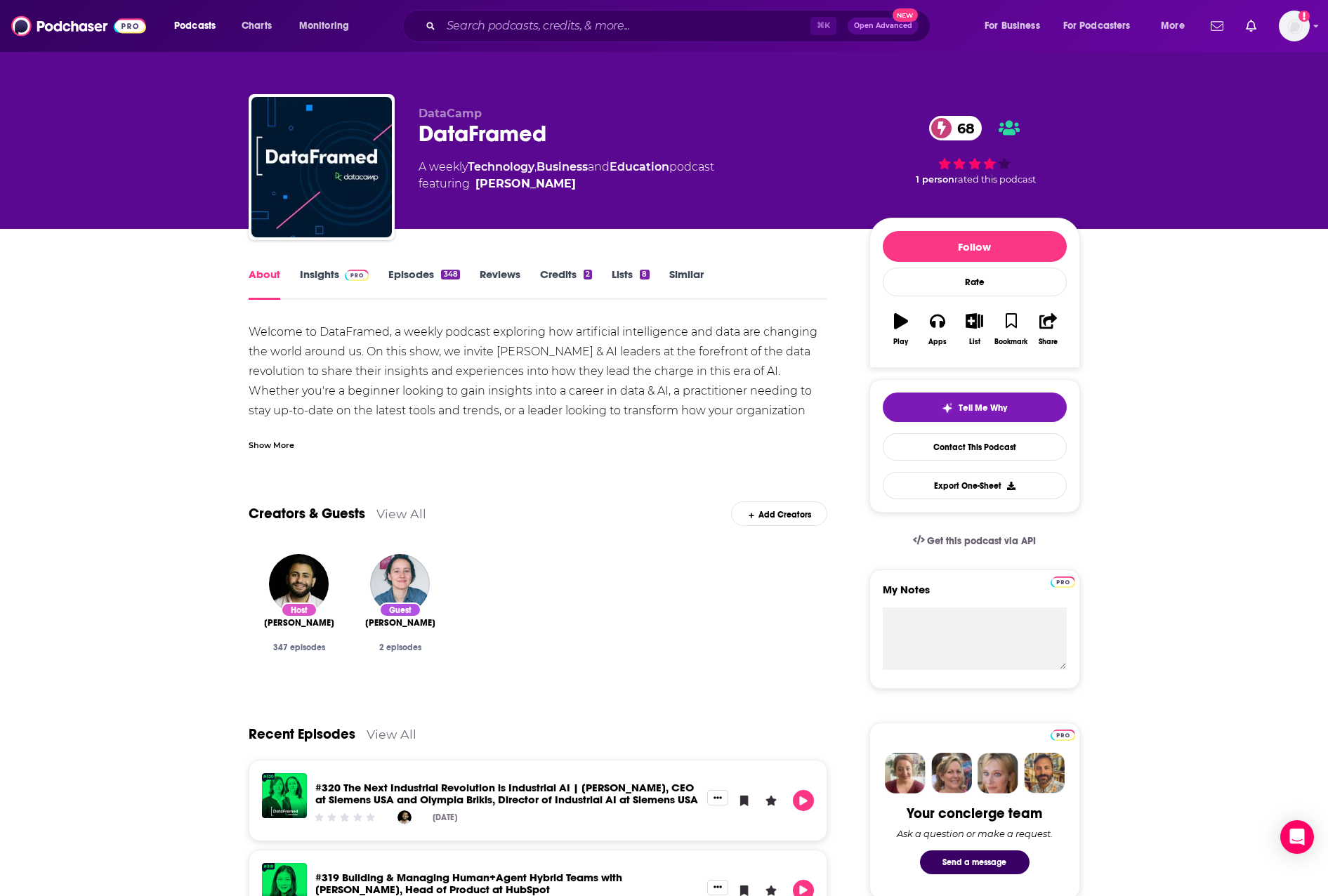
click at [306, 276] on link "Insights" at bounding box center [334, 284] width 69 height 32
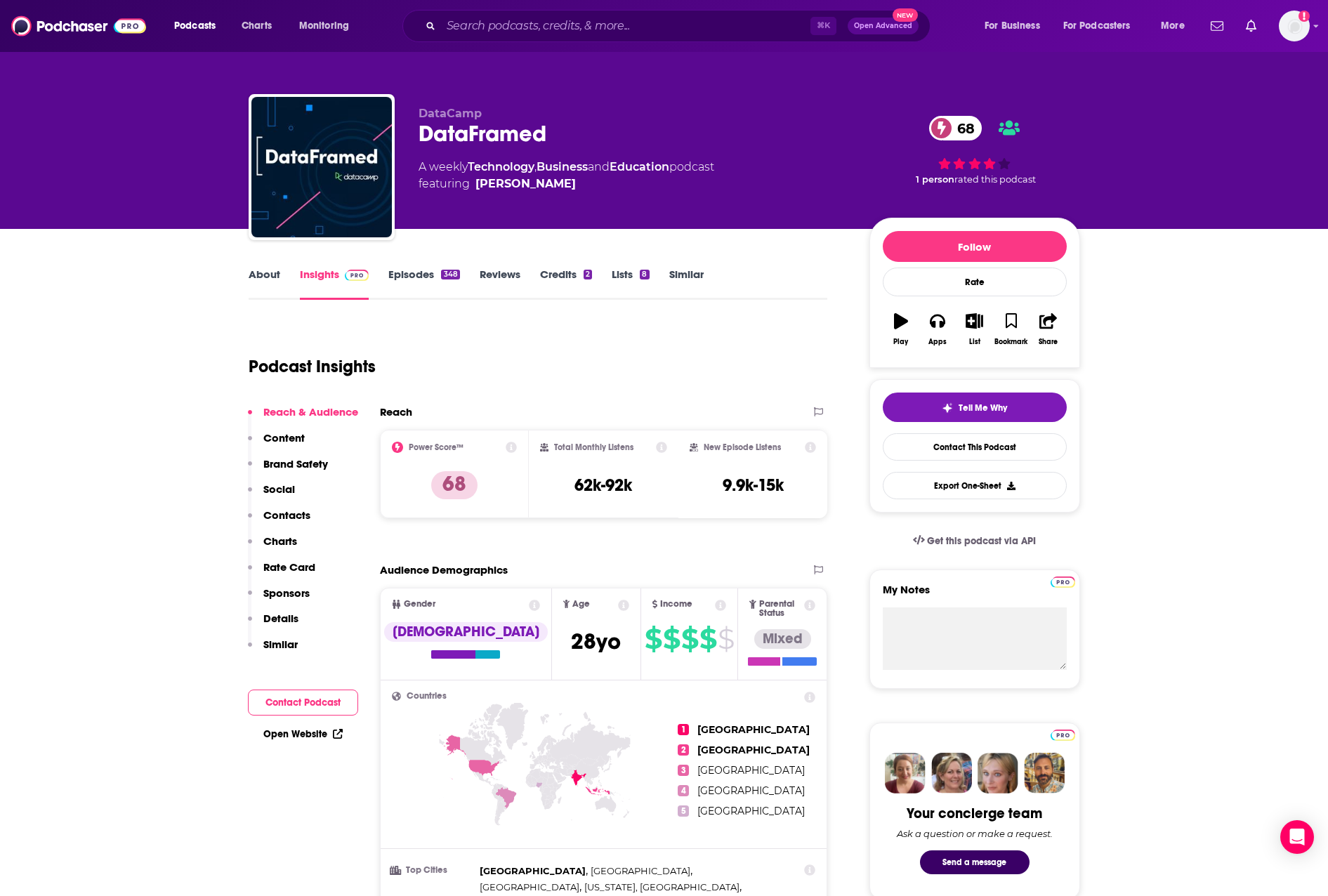
click at [288, 505] on button "Social" at bounding box center [272, 496] width 47 height 26
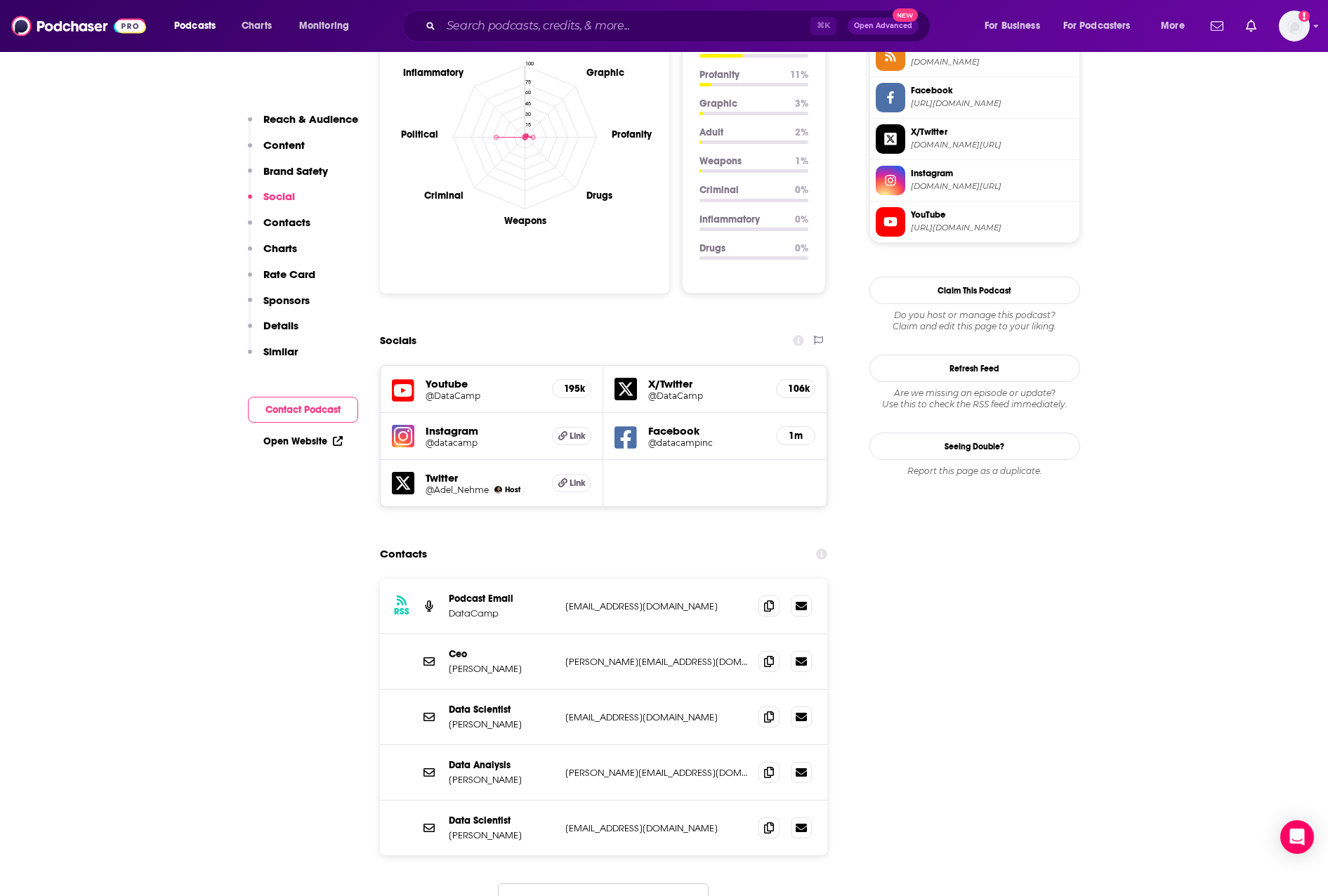
scroll to position [1405, 0]
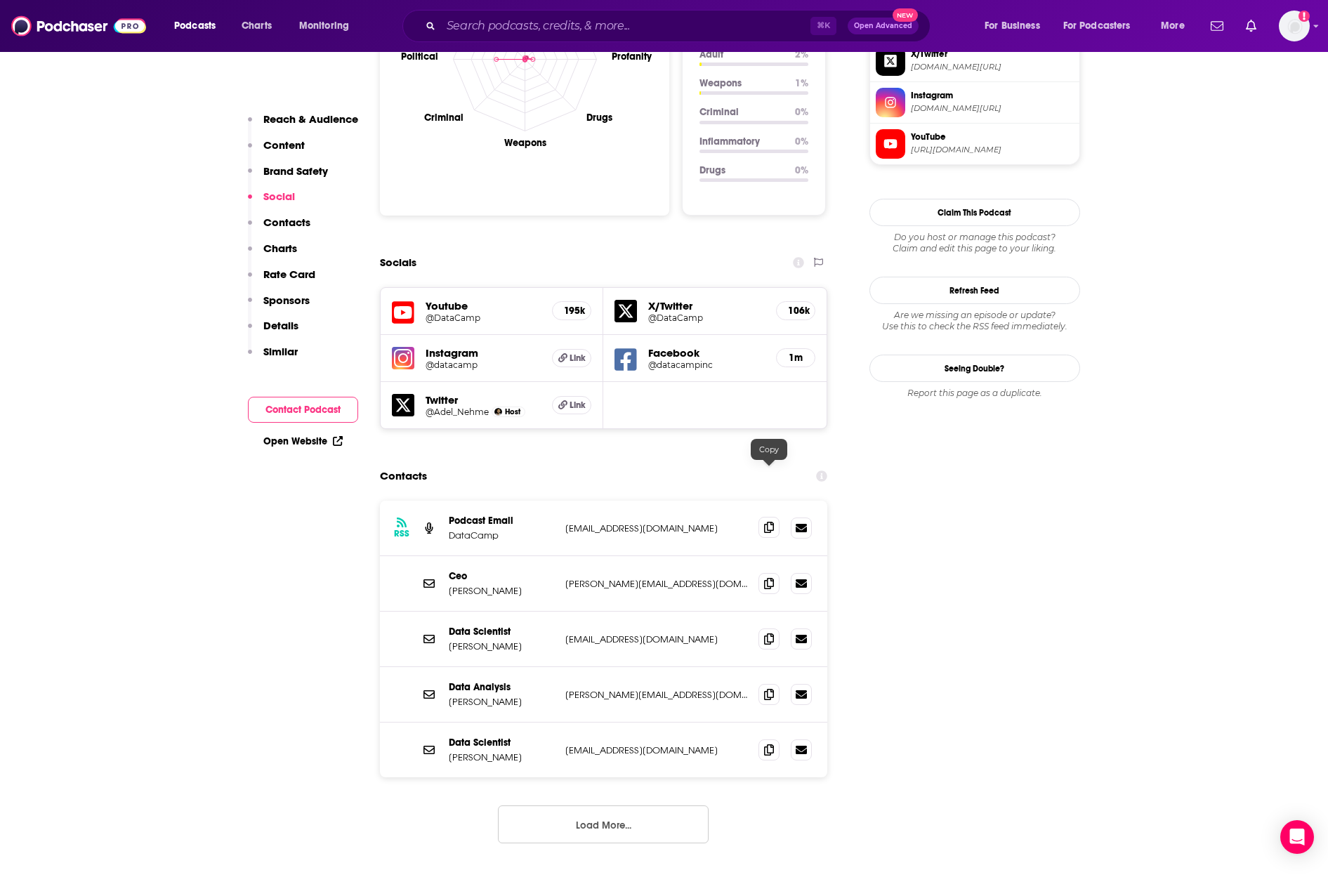
click at [771, 522] on icon at bounding box center [769, 527] width 10 height 11
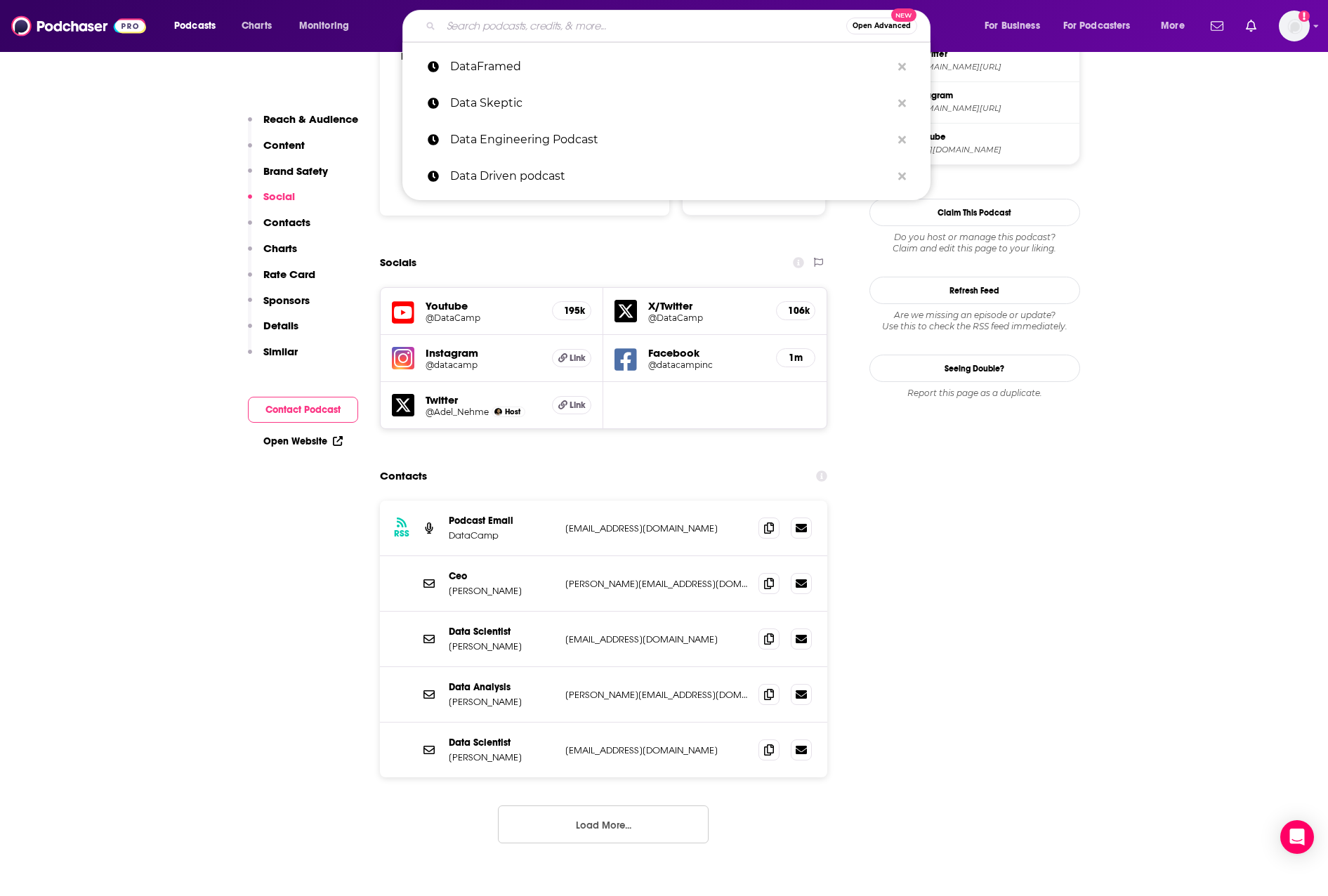
click at [661, 27] on input "Search podcasts, credits, & more..." at bounding box center [643, 25] width 405 height 22
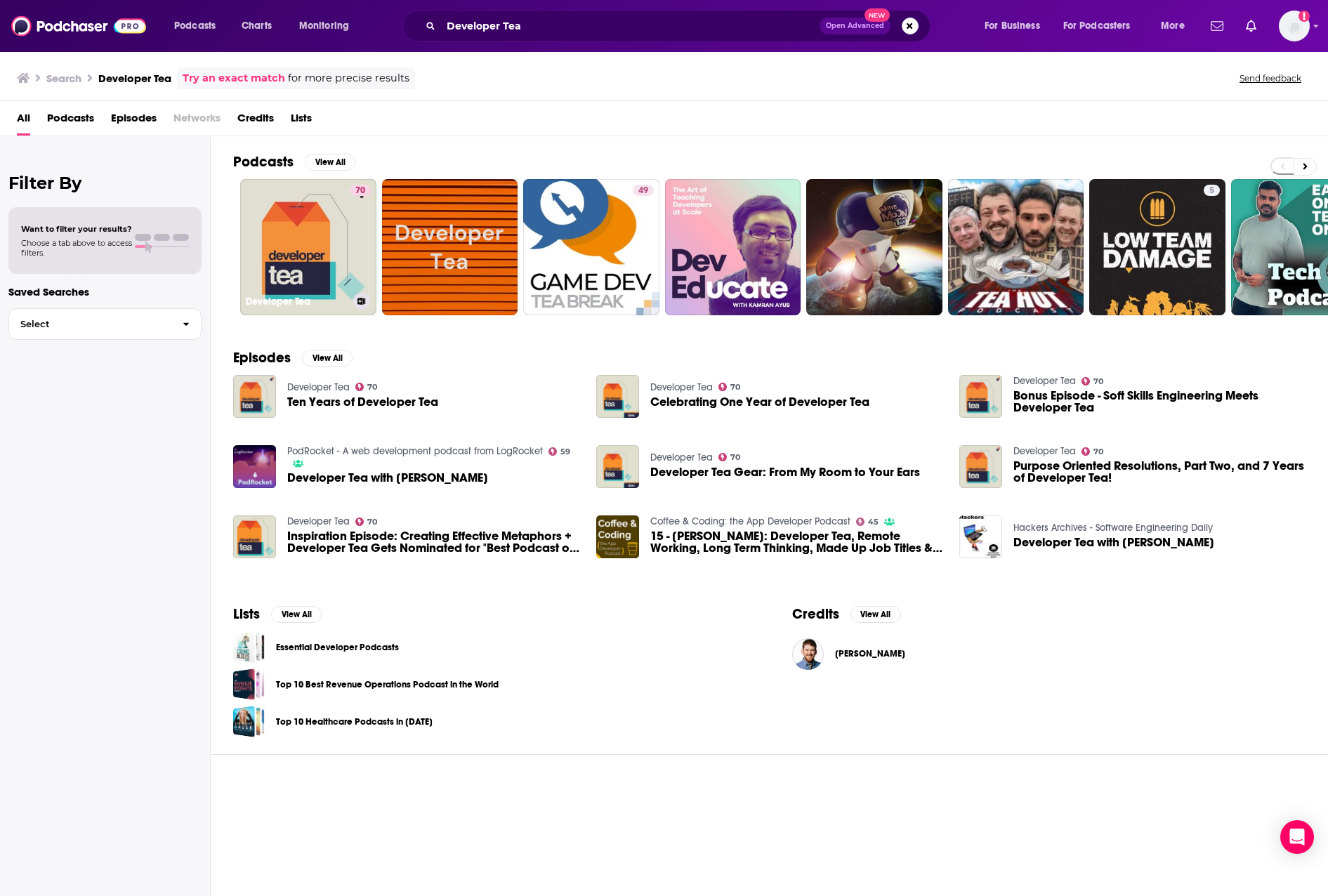
click at [334, 230] on link "70 Developer Tea" at bounding box center [308, 247] width 137 height 136
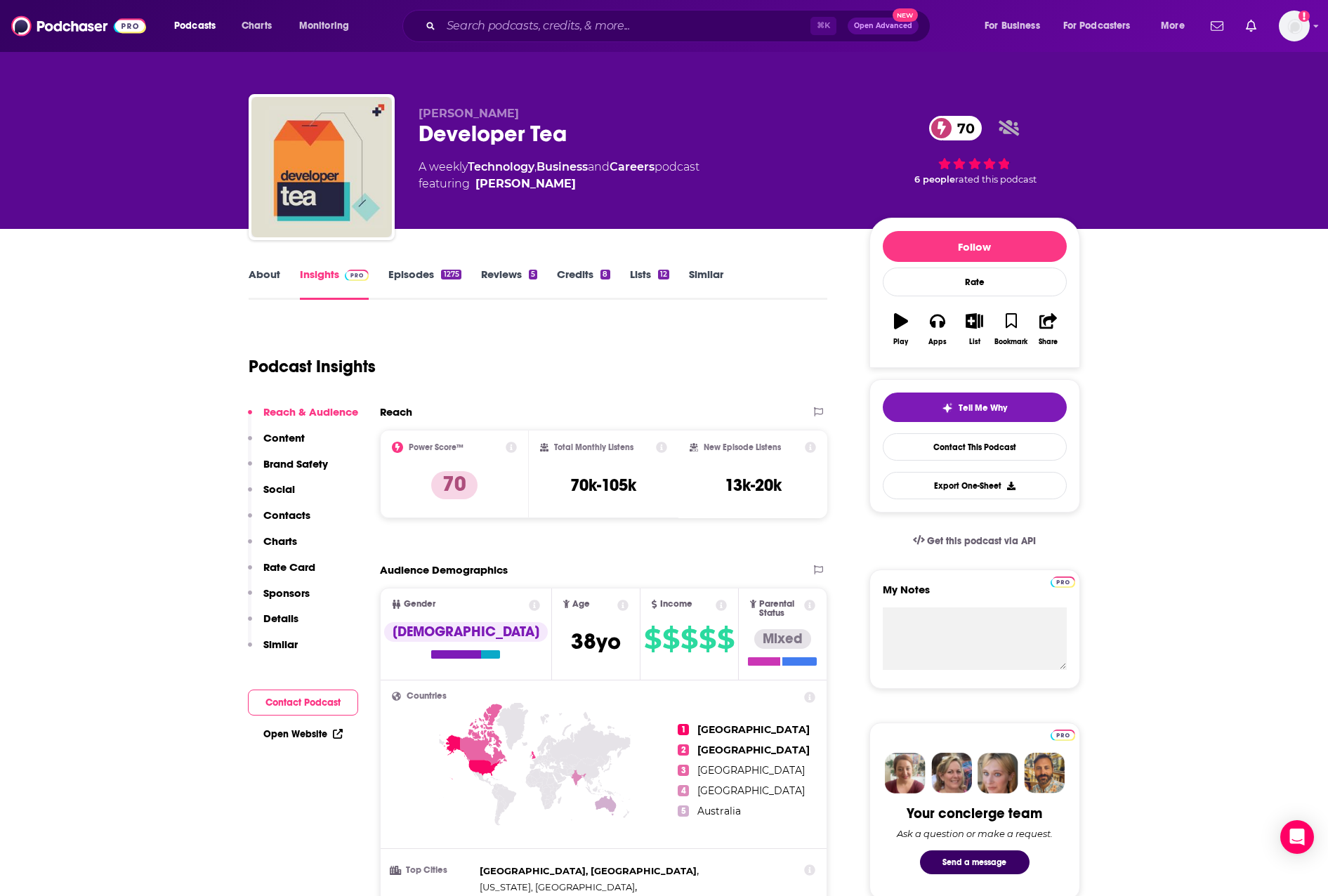
click at [288, 509] on p "Contacts" at bounding box center [287, 515] width 47 height 13
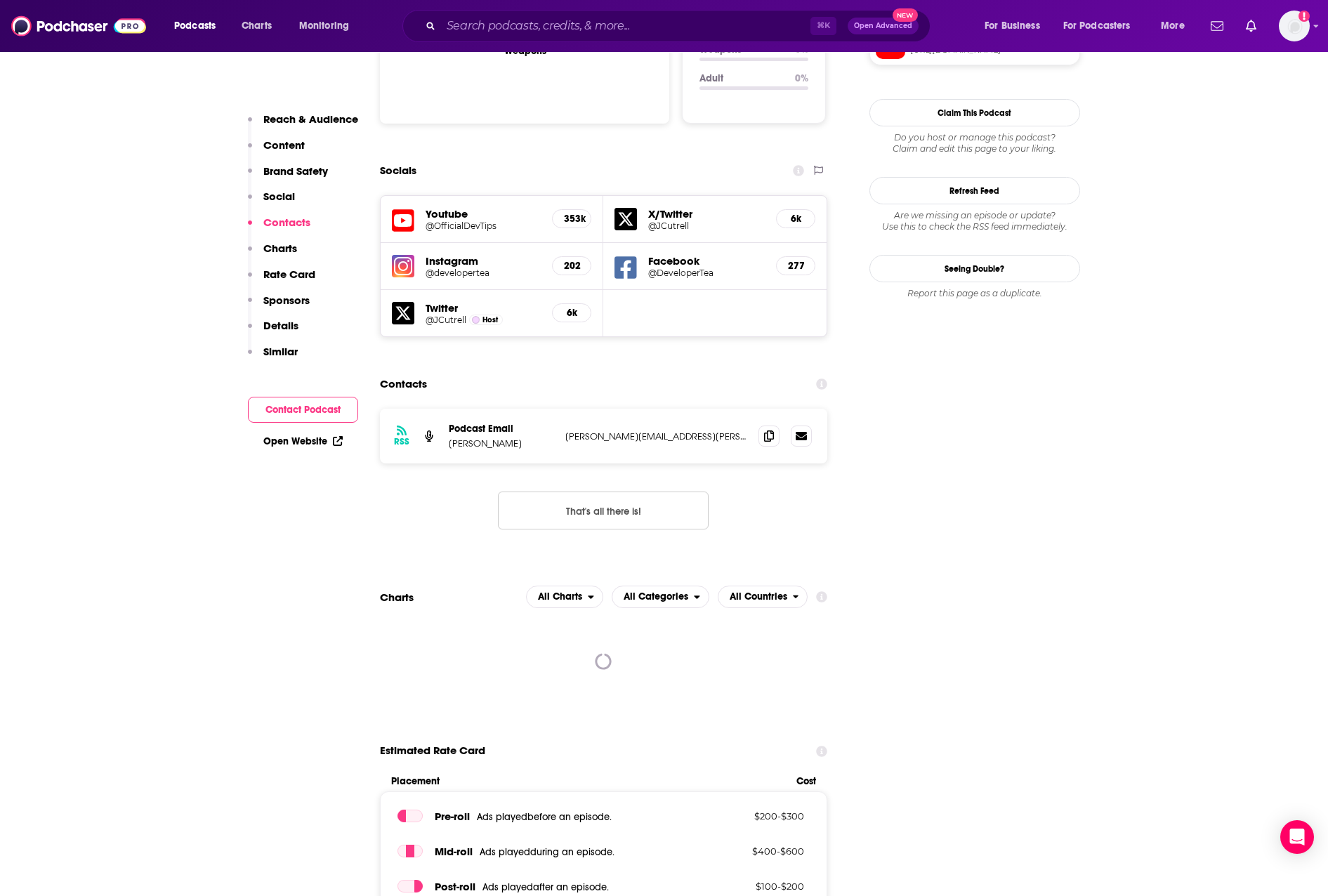
scroll to position [1601, 0]
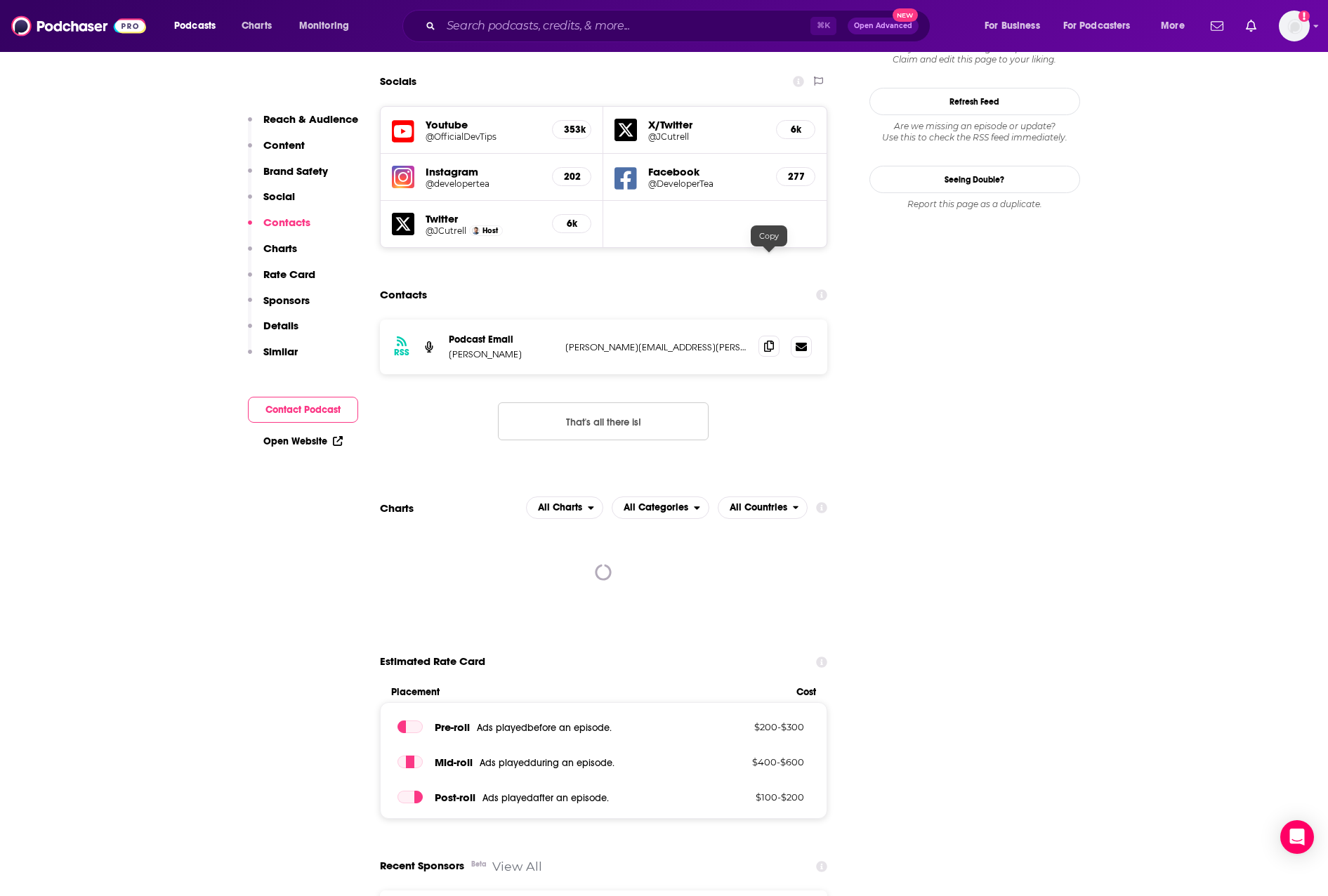
click at [759, 336] on span at bounding box center [770, 346] width 21 height 21
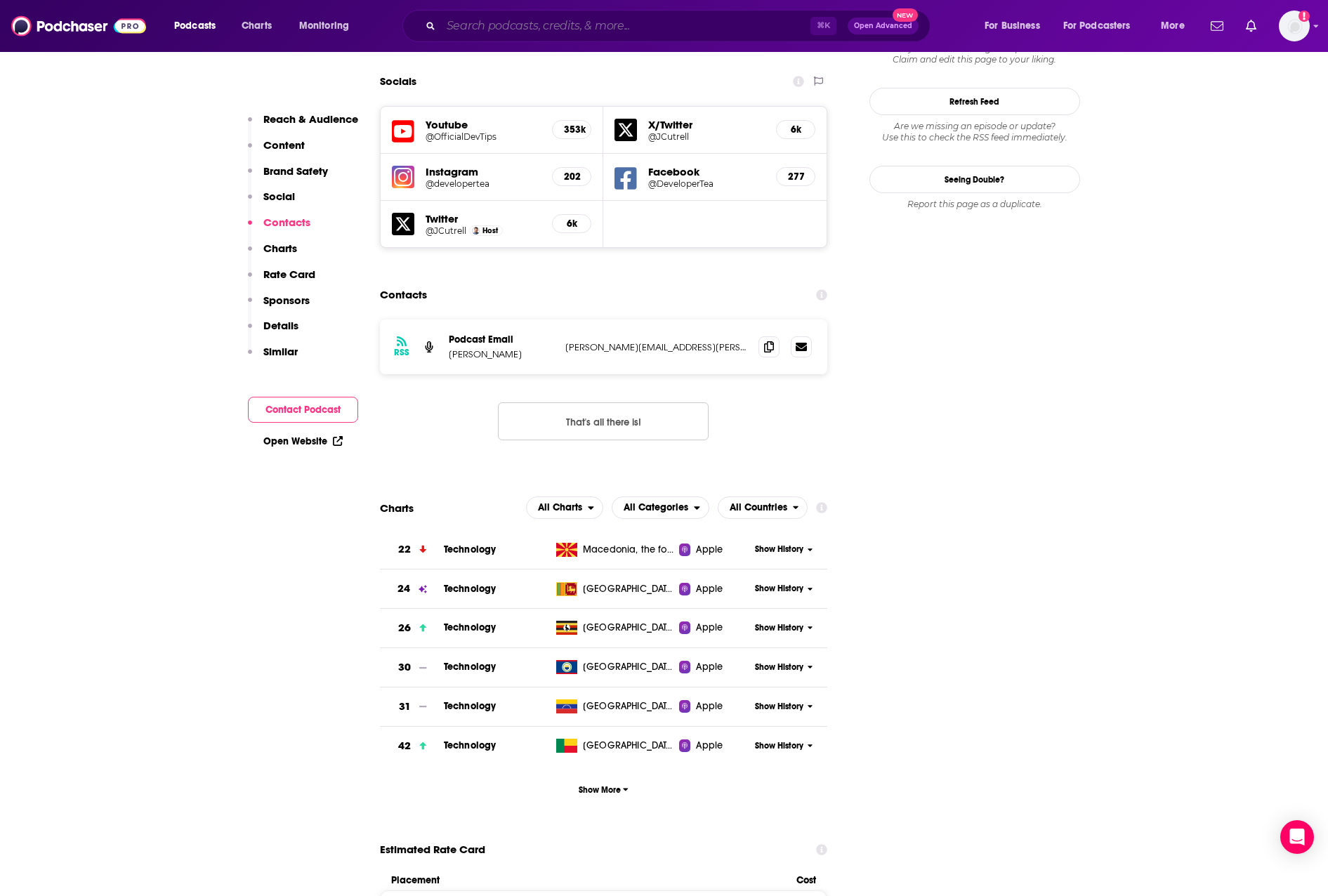
click at [489, 22] on input "Search podcasts, credits, & more..." at bounding box center [625, 25] width 369 height 22
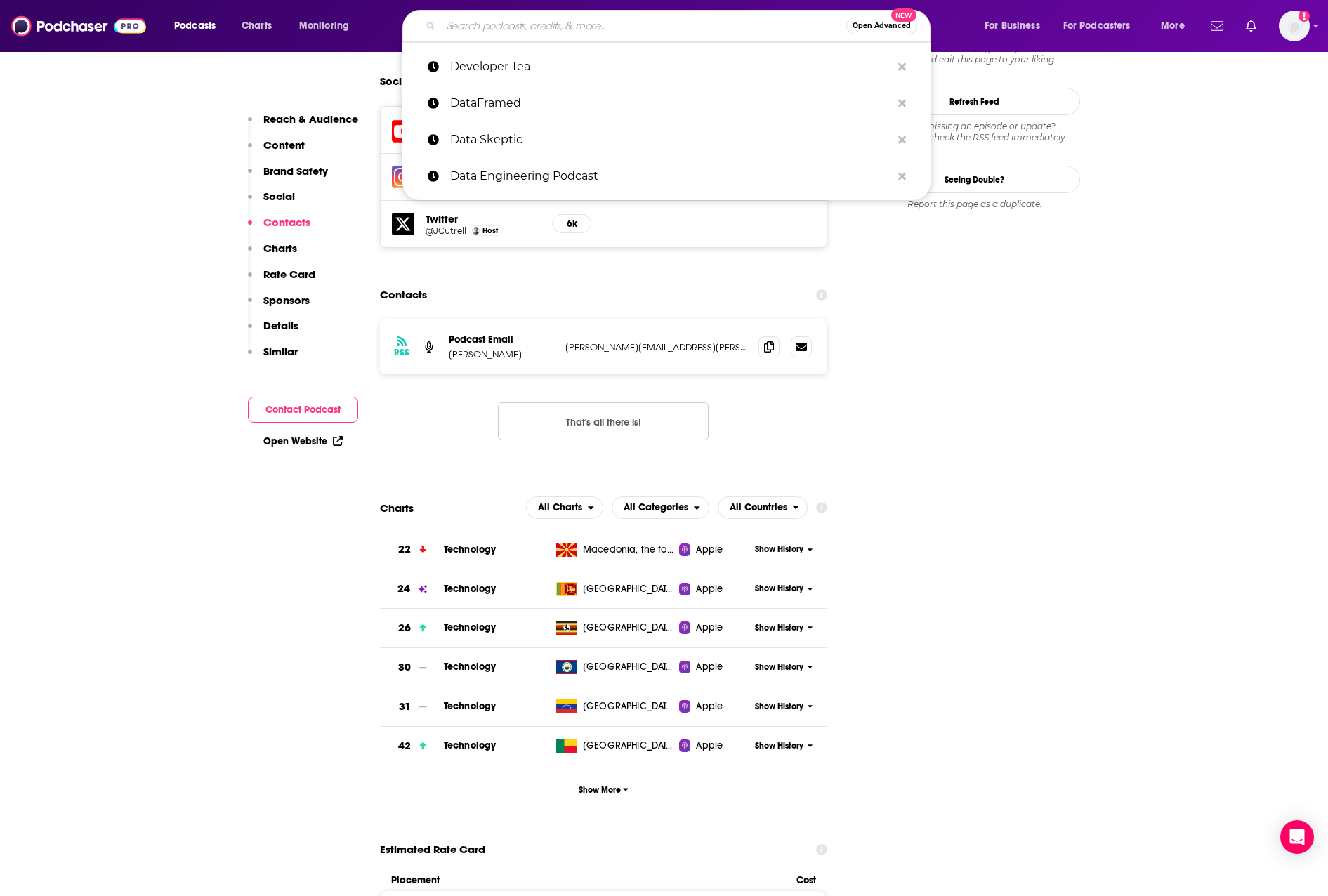
click at [489, 22] on input "Search podcasts, credits, & more..." at bounding box center [643, 25] width 405 height 22
paste input "Front End Happy Hour"
type input "Front End Happy Hour"
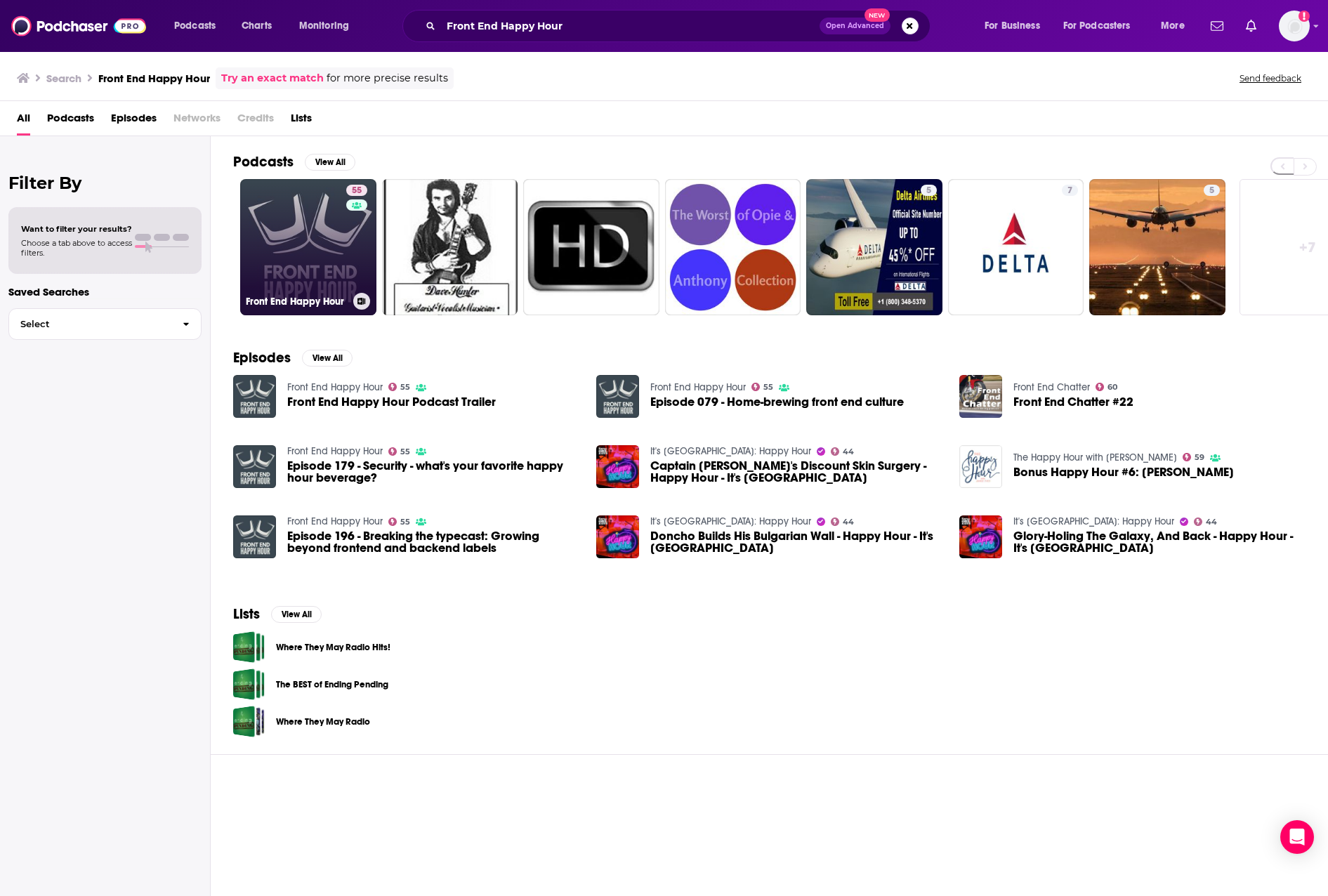
click at [333, 281] on link "55 Front End Happy Hour" at bounding box center [308, 247] width 137 height 136
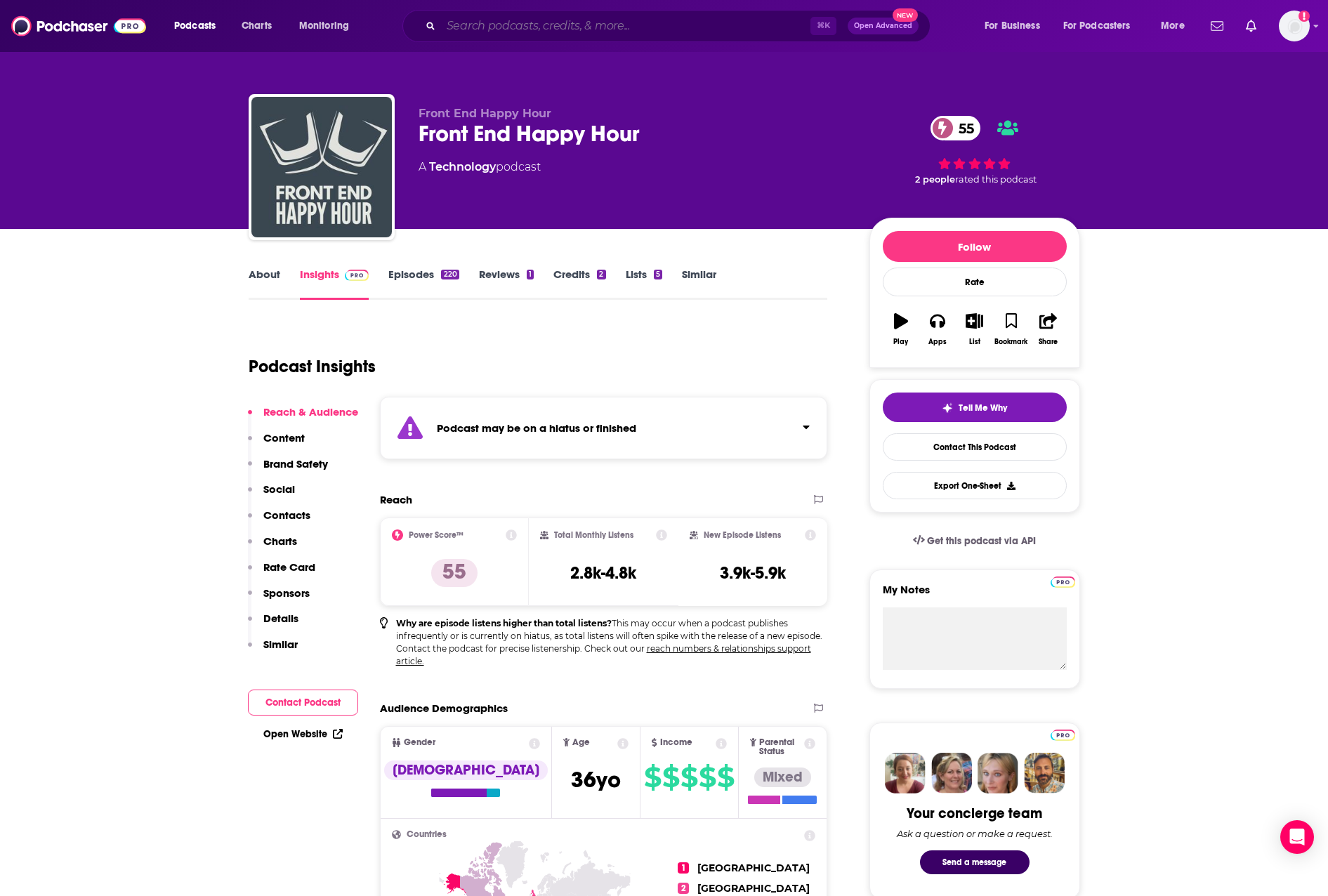
click at [625, 30] on input "Search podcasts, credits, & more..." at bounding box center [625, 25] width 369 height 22
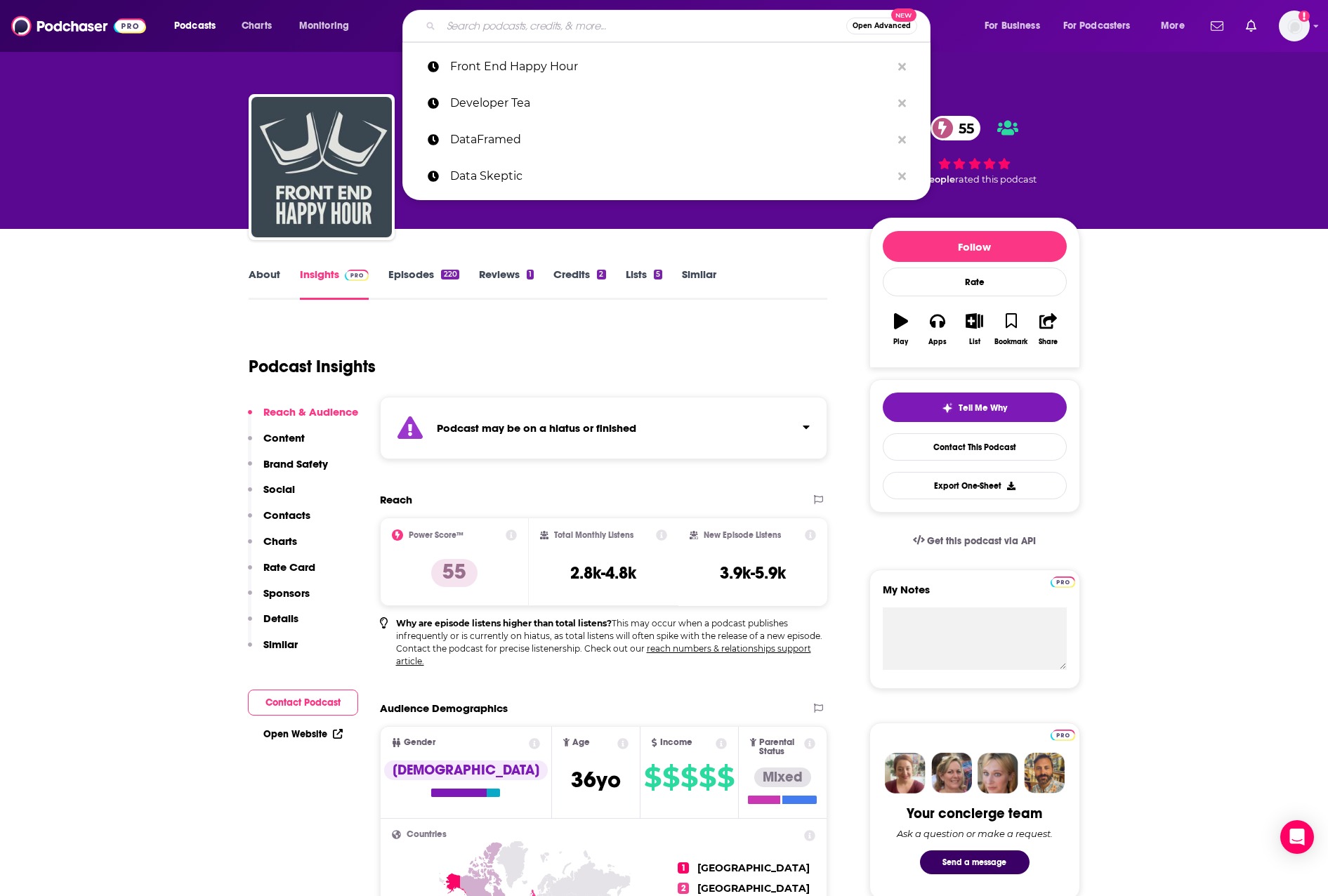
paste input "Hard Fork"
type input "Hard Fork"
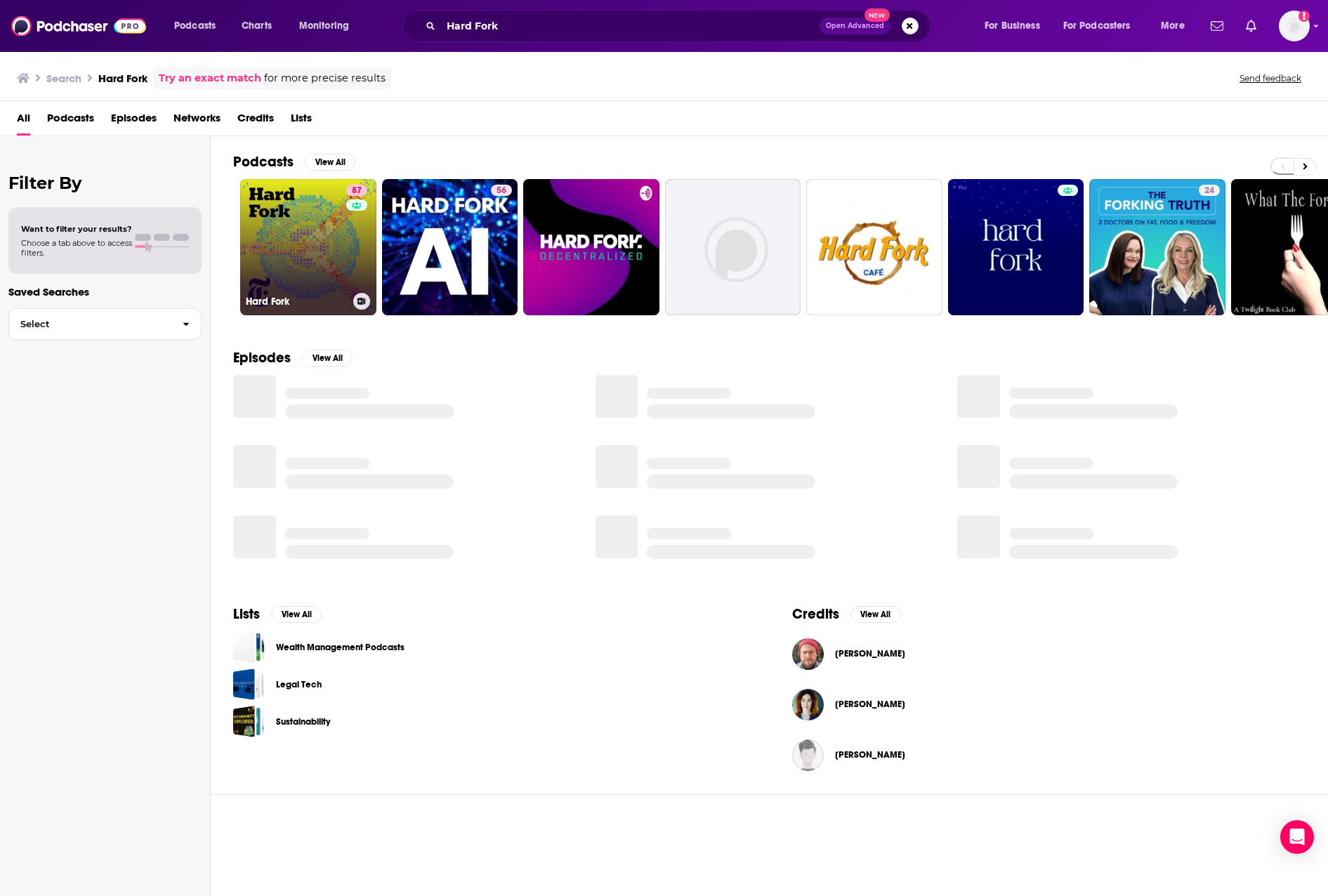
click at [306, 262] on link "87 Hard Fork" at bounding box center [308, 247] width 137 height 136
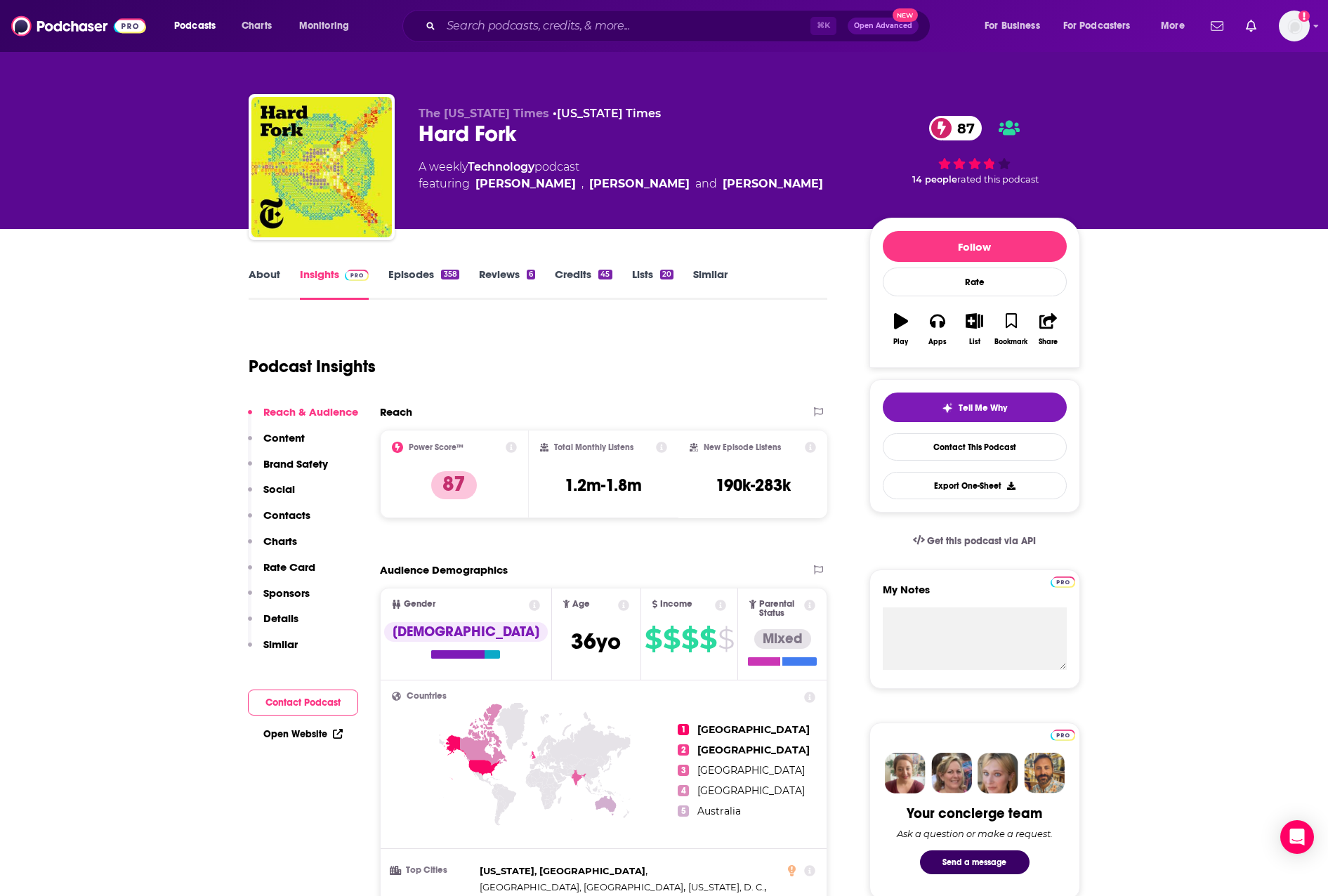
click at [280, 515] on p "Contacts" at bounding box center [287, 515] width 47 height 13
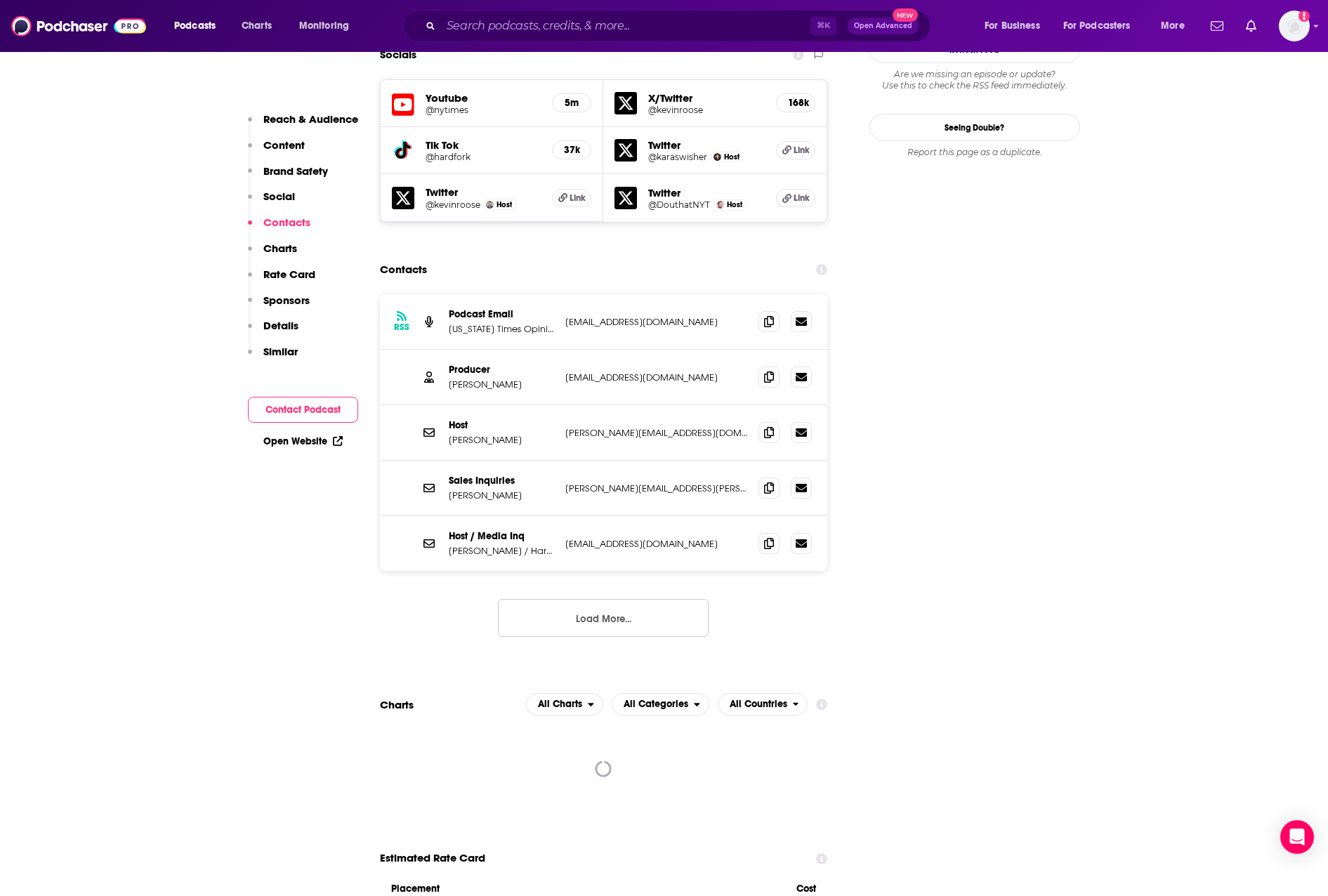
scroll to position [1620, 0]
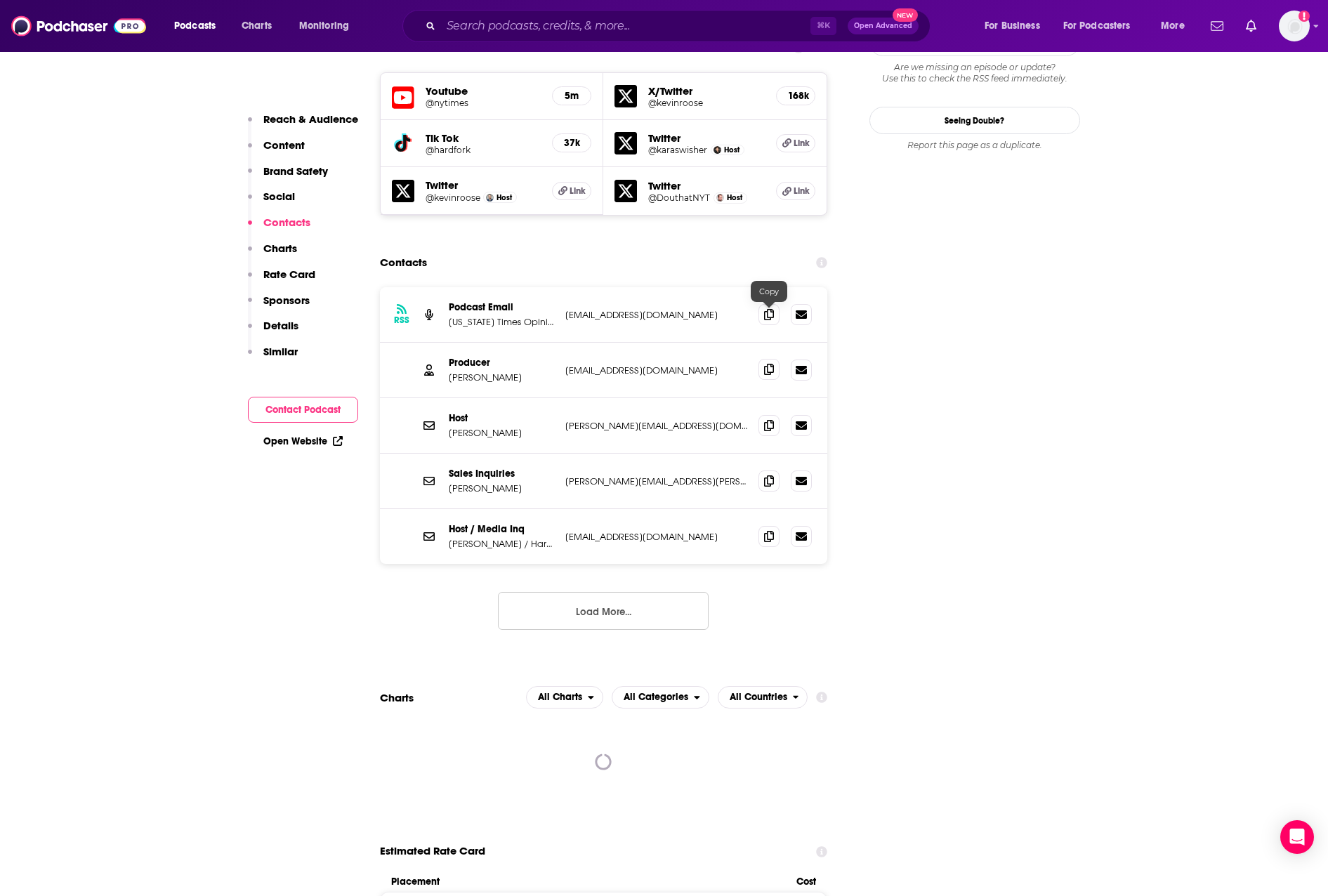
click at [766, 364] on icon at bounding box center [769, 369] width 10 height 11
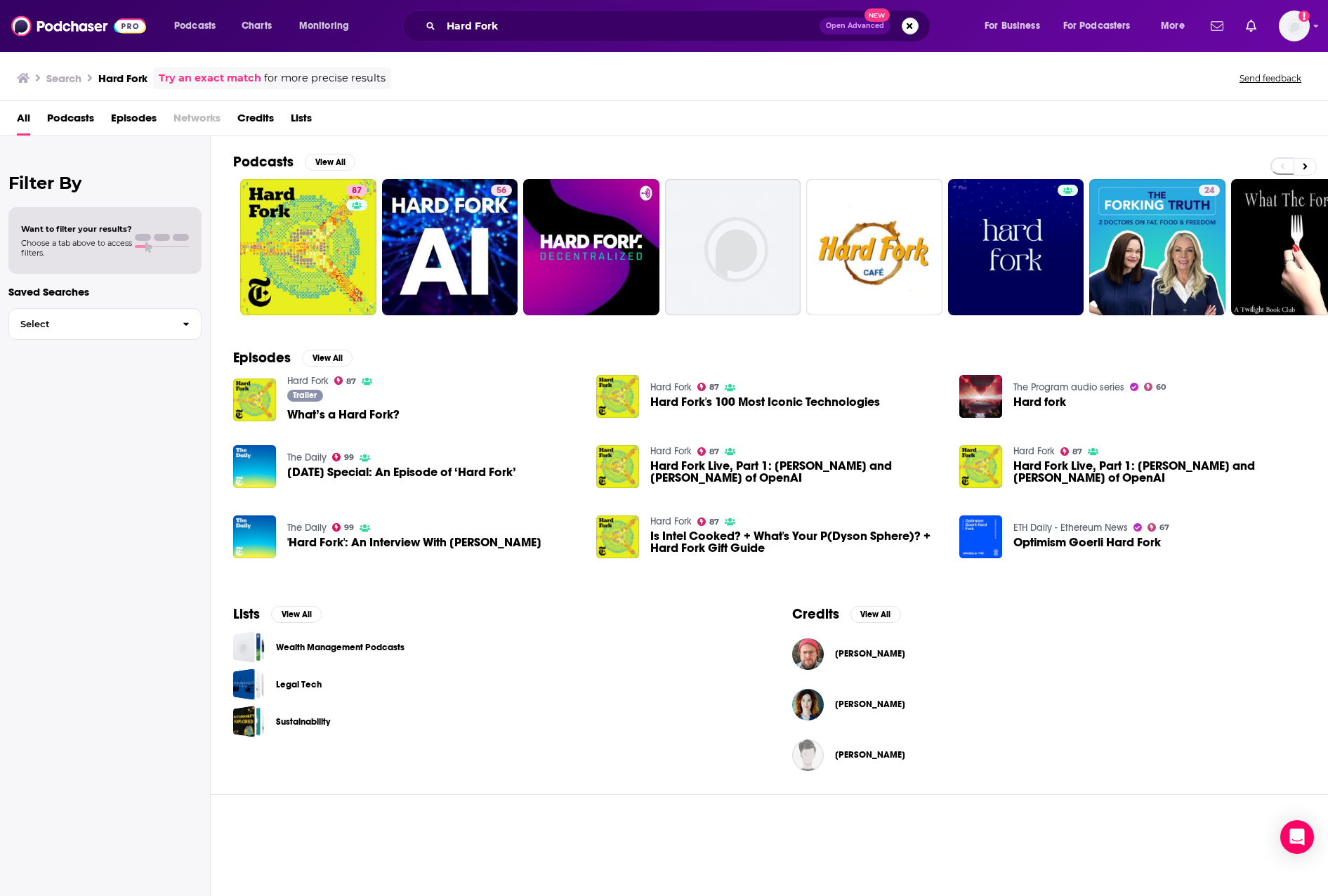
click at [602, 40] on div "Hard Fork Open Advanced New" at bounding box center [667, 26] width 528 height 32
click at [603, 32] on input "Hard Fork" at bounding box center [630, 25] width 378 height 22
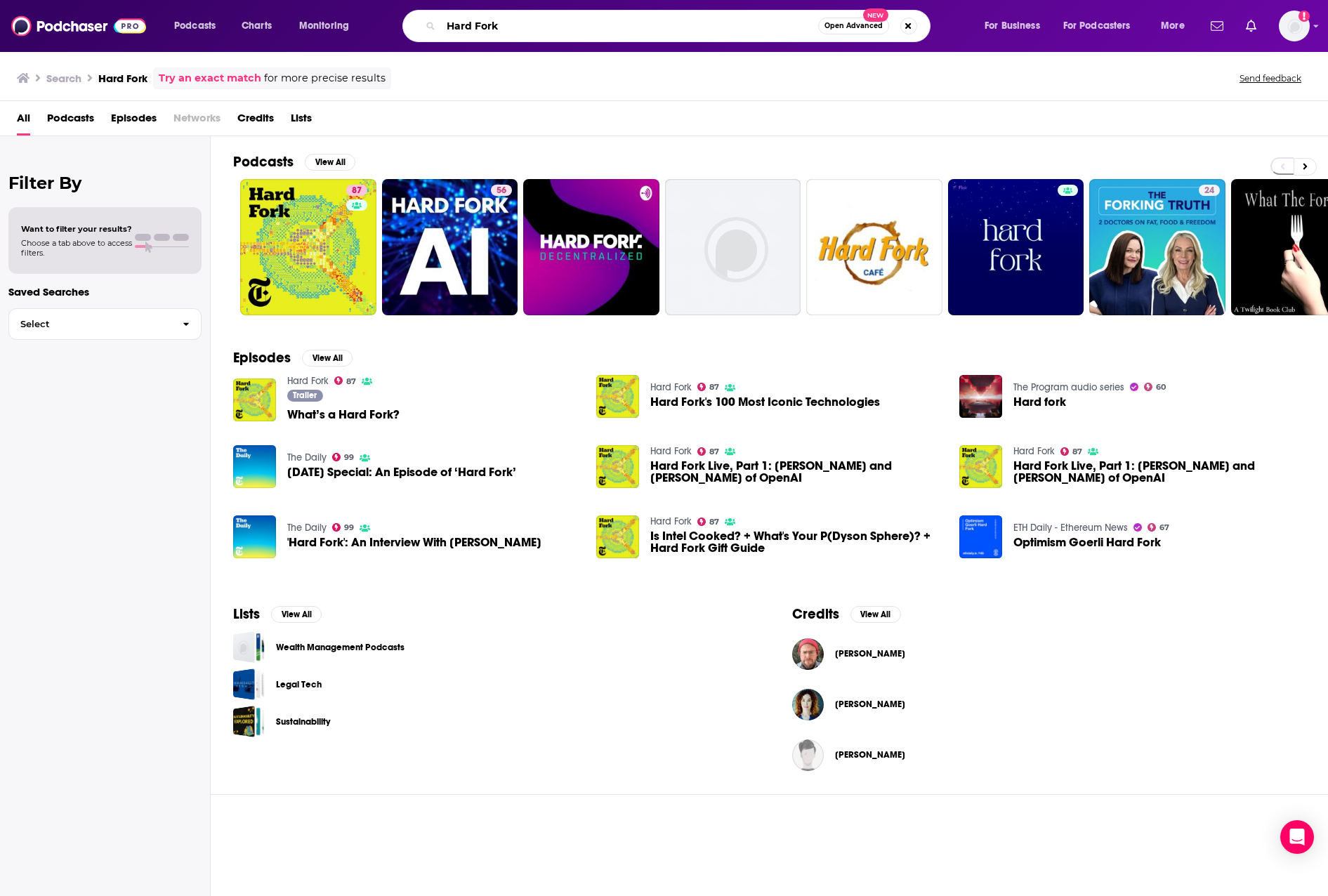
click at [603, 32] on input "Hard Fork" at bounding box center [629, 25] width 378 height 22
paste input "IT Visionaries"
type input "IT Visionaries"
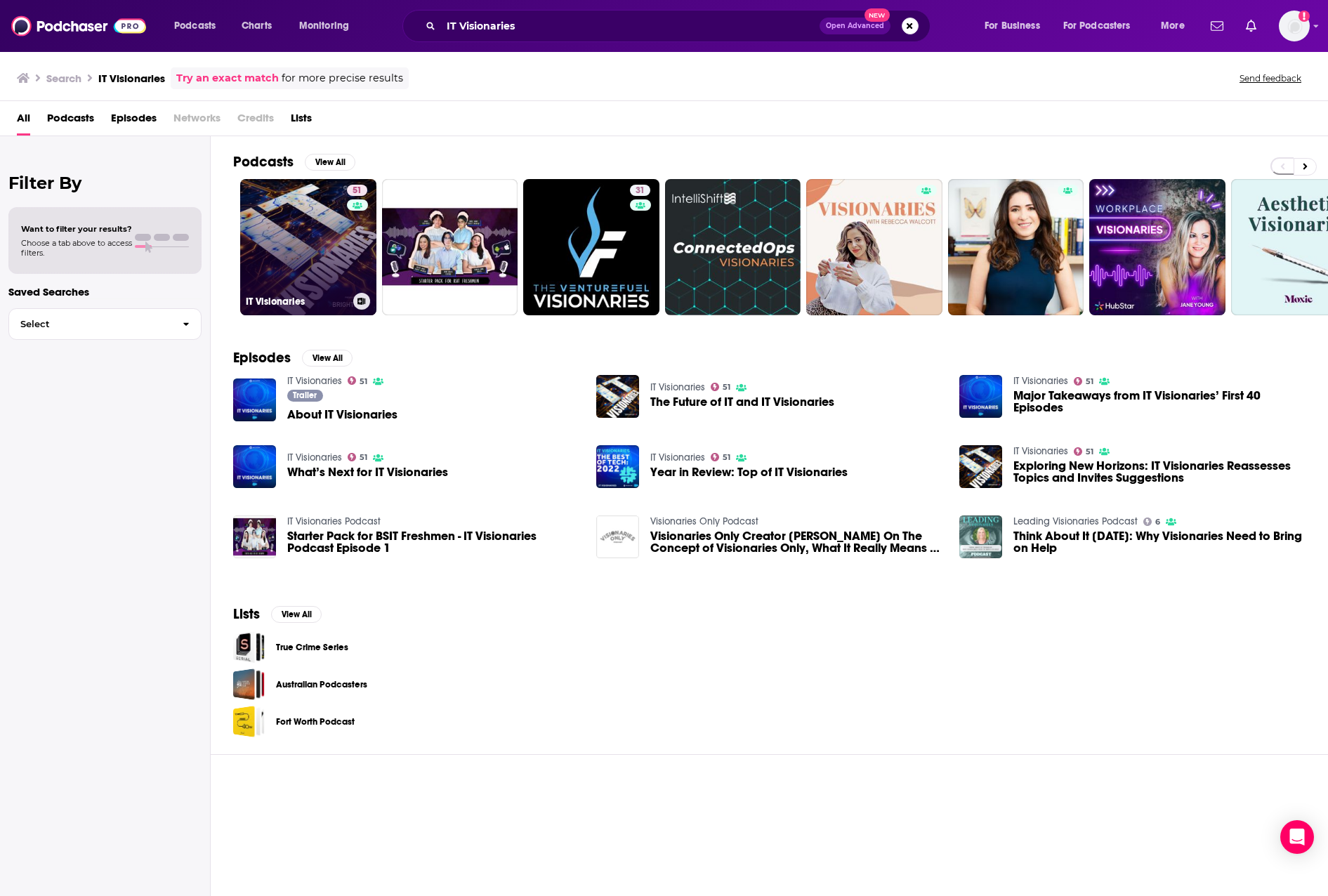
click at [322, 246] on link "51 IT Visionaries" at bounding box center [308, 247] width 137 height 136
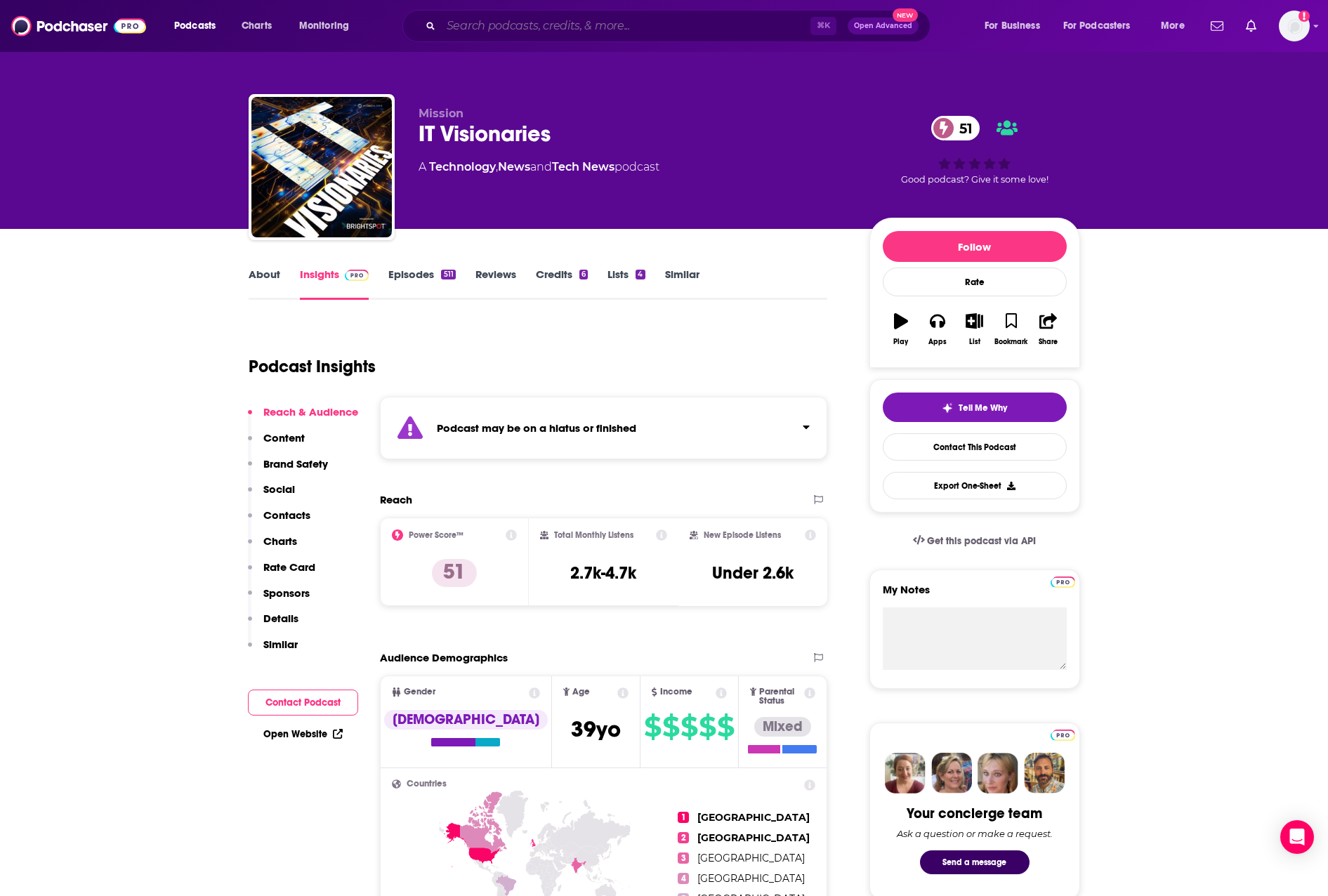
click at [513, 29] on input "Search podcasts, credits, & more..." at bounding box center [625, 25] width 369 height 22
paste input "[PERSON_NAME] Podcast"
type input "[PERSON_NAME] Podcast"
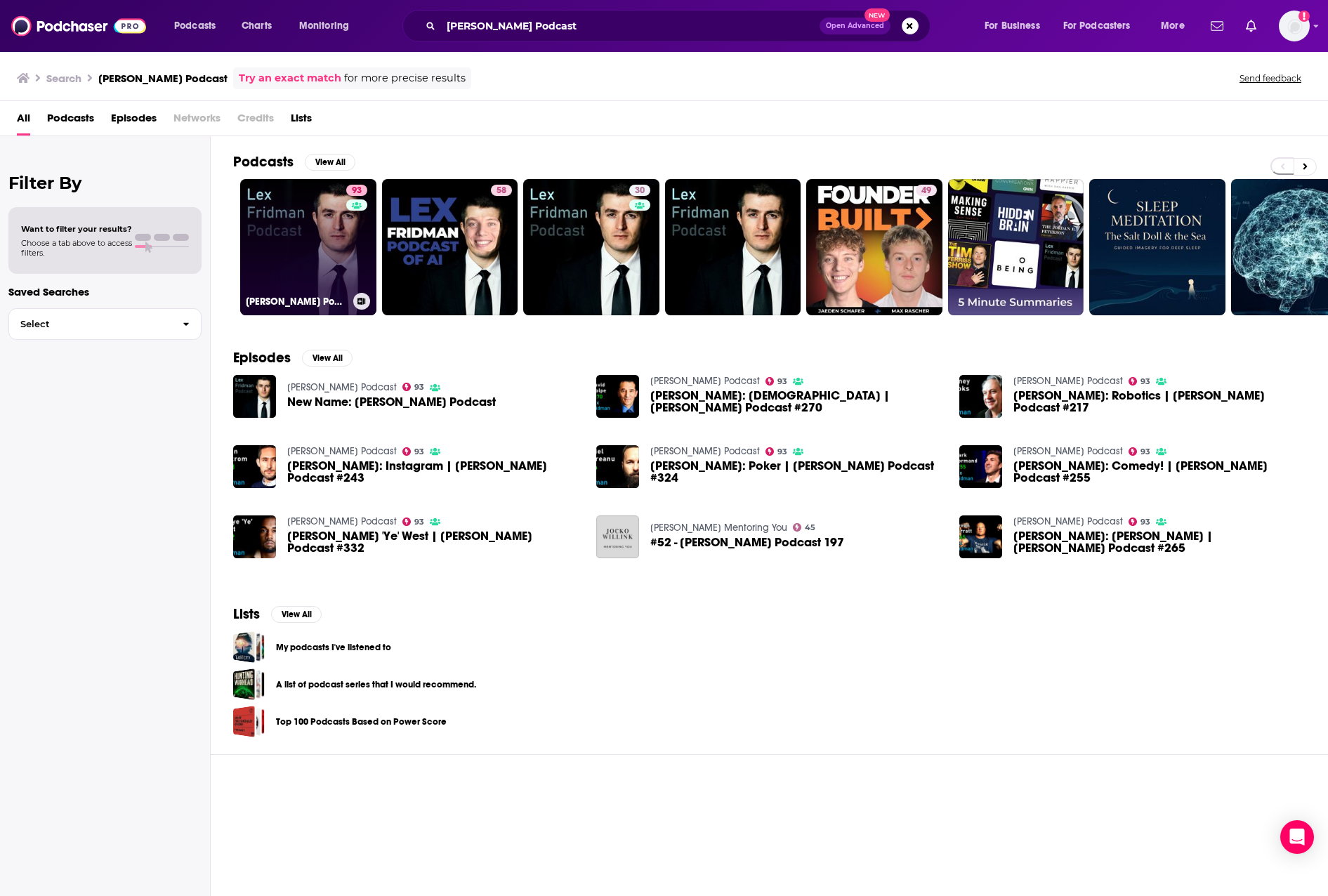
click at [343, 239] on link "93 [PERSON_NAME] Podcast" at bounding box center [308, 247] width 137 height 136
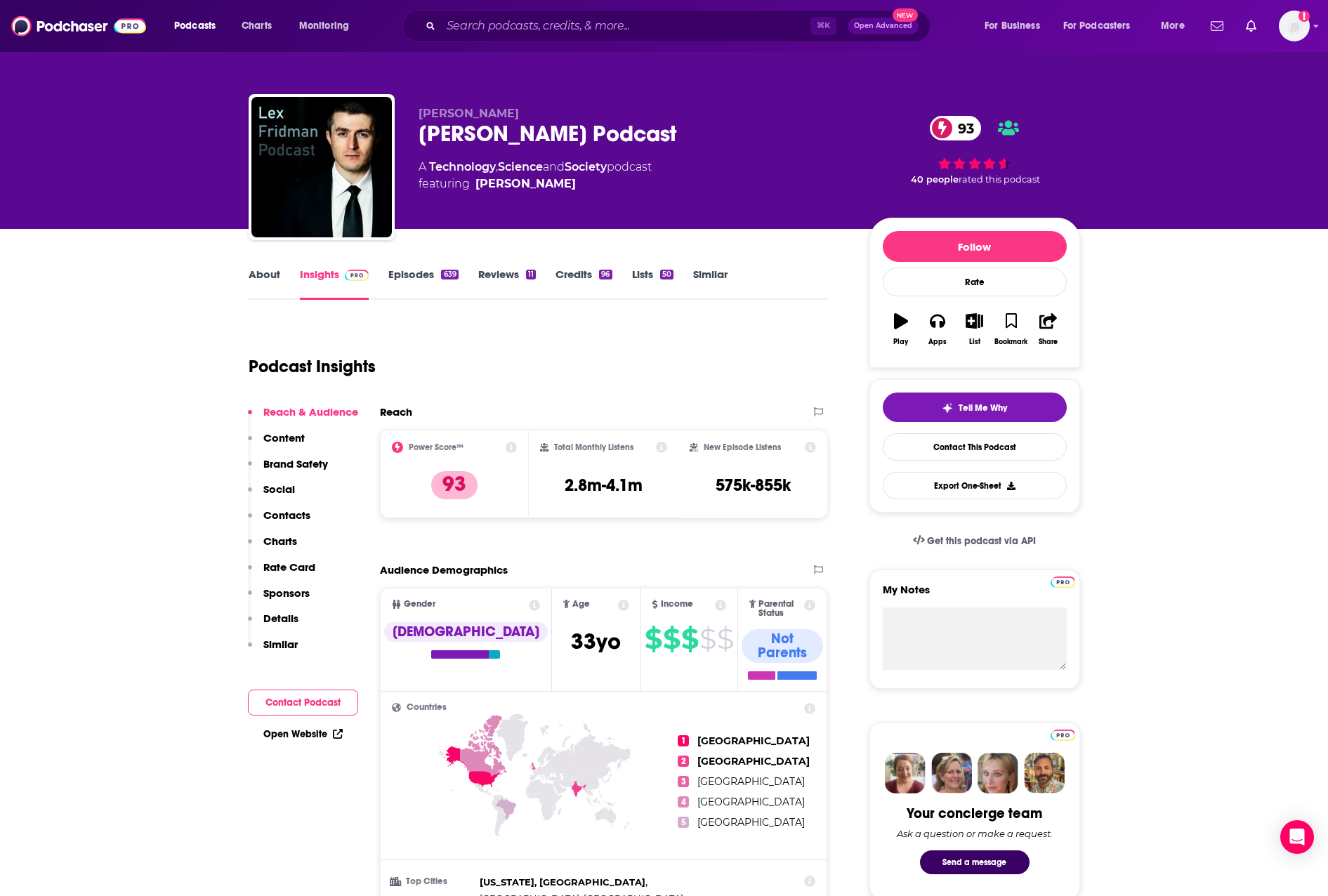
click at [289, 514] on p "Contacts" at bounding box center [287, 515] width 47 height 13
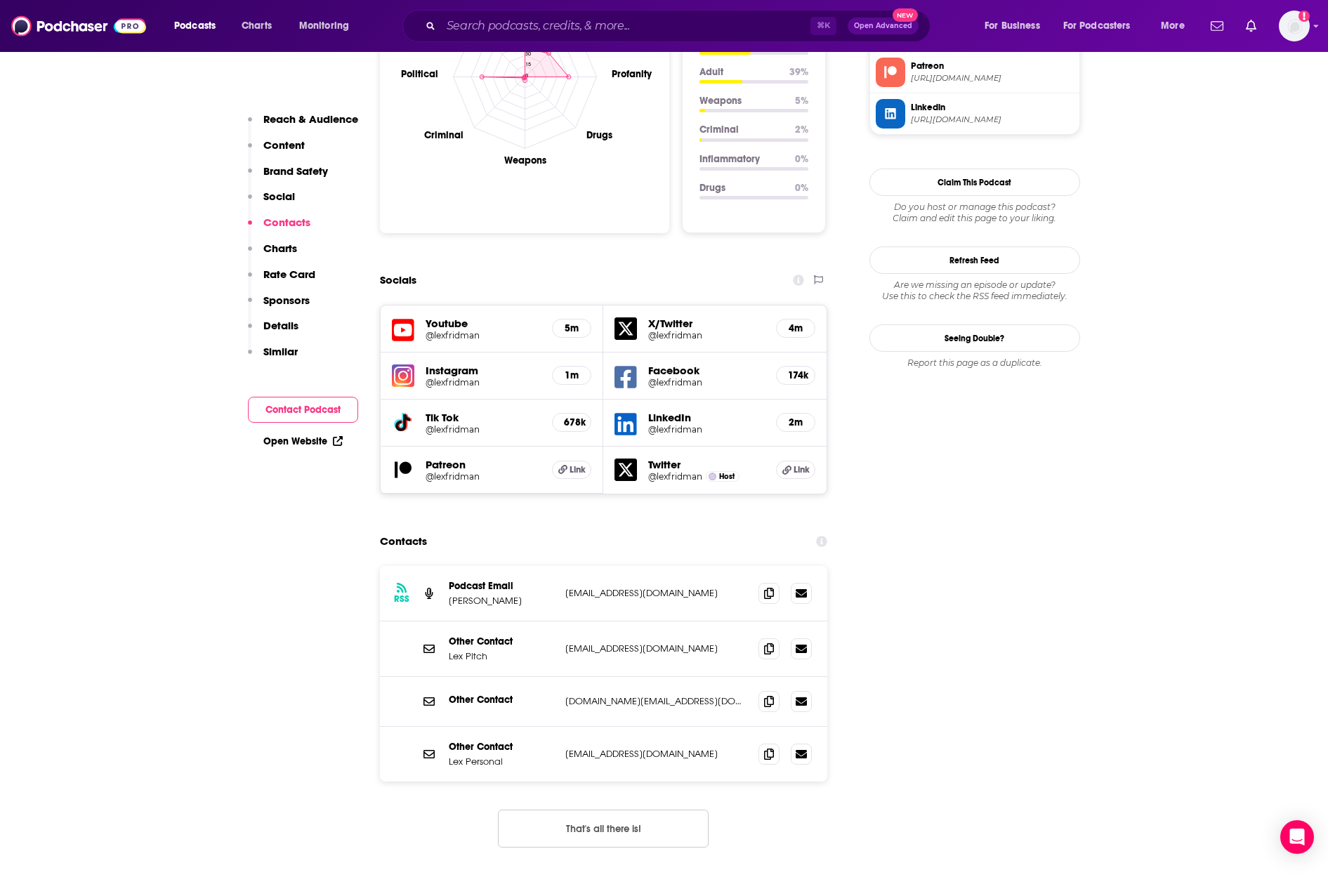
scroll to position [1665, 0]
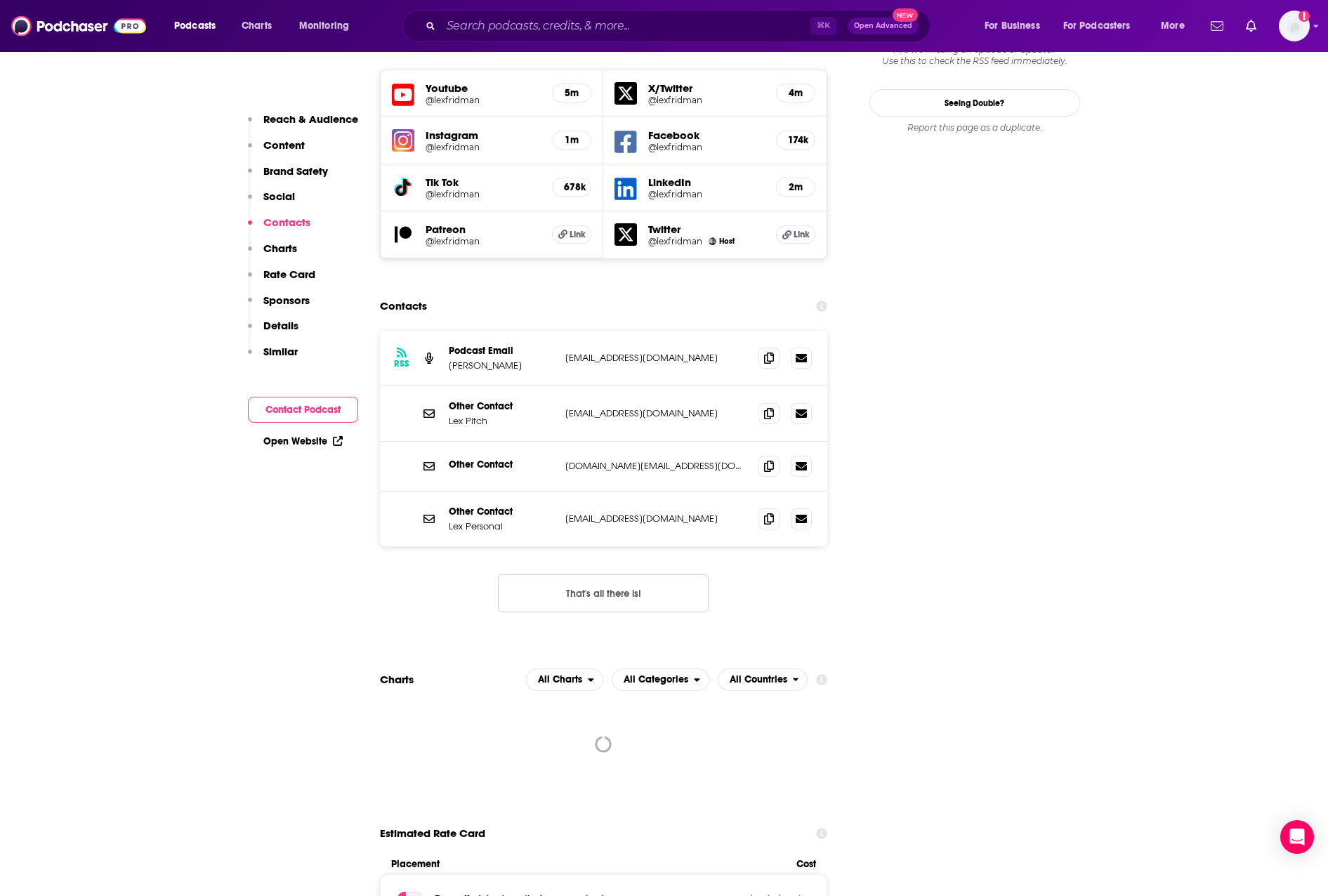
drag, startPoint x: 623, startPoint y: 264, endPoint x: 634, endPoint y: 264, distance: 11.0
click at [624, 352] on p "[EMAIL_ADDRESS][DOMAIN_NAME]" at bounding box center [656, 358] width 182 height 12
click at [773, 407] on icon at bounding box center [769, 413] width 10 height 11
click at [703, 19] on input "Search podcasts, credits, & more..." at bounding box center [625, 25] width 369 height 22
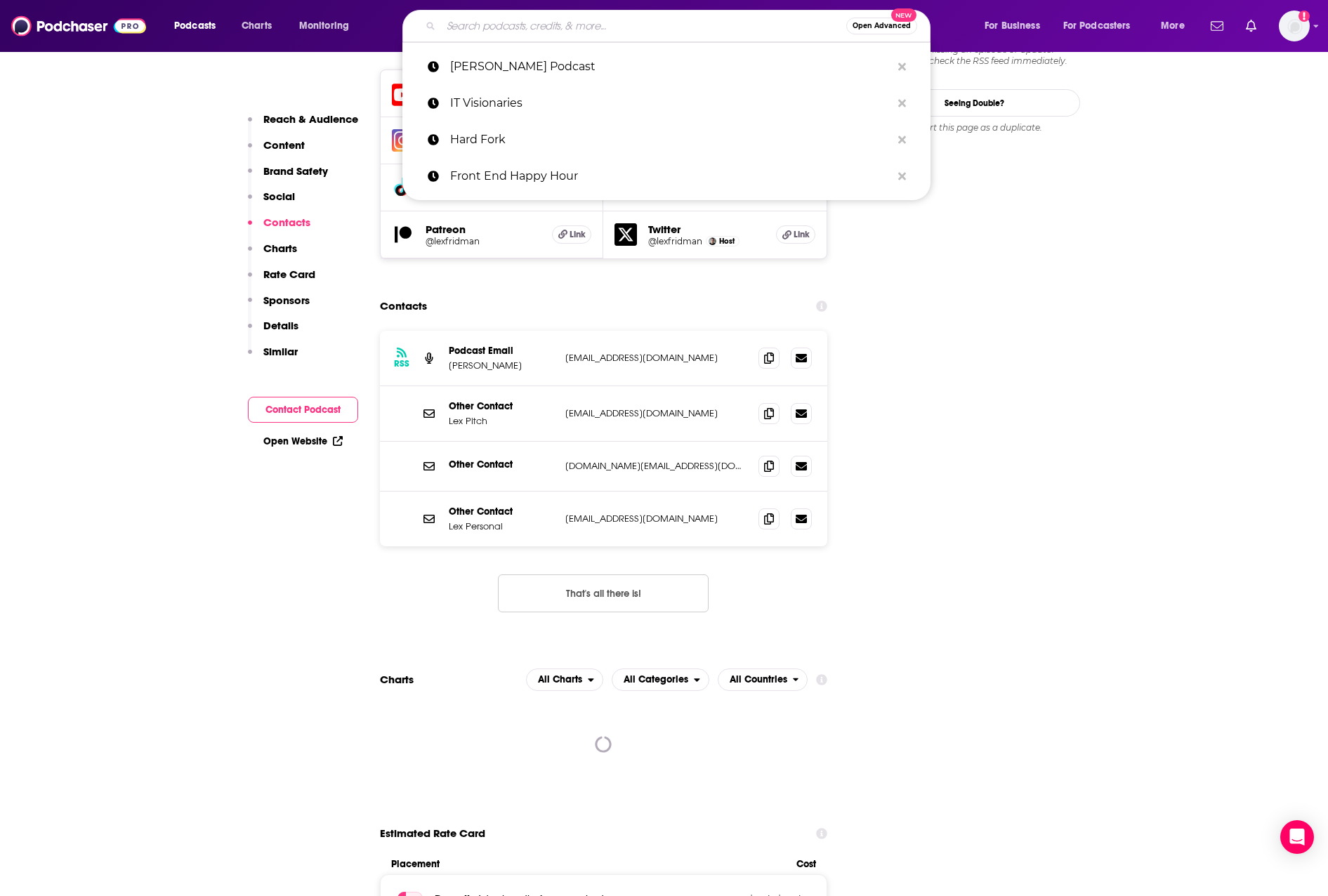
paste input "Python Bytes"
type input "Python Bytes"
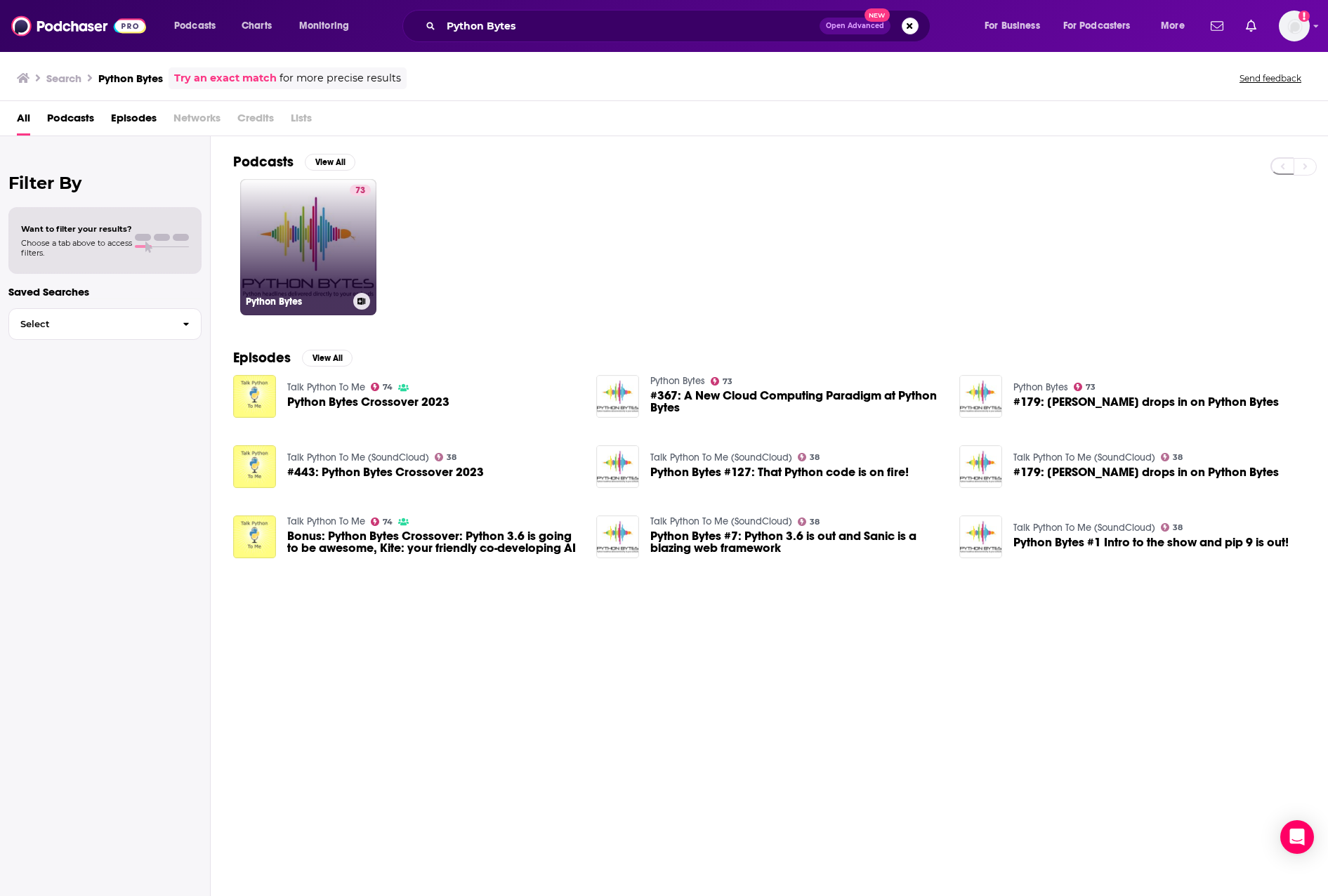
click at [342, 234] on link "73 Python Bytes" at bounding box center [308, 247] width 137 height 136
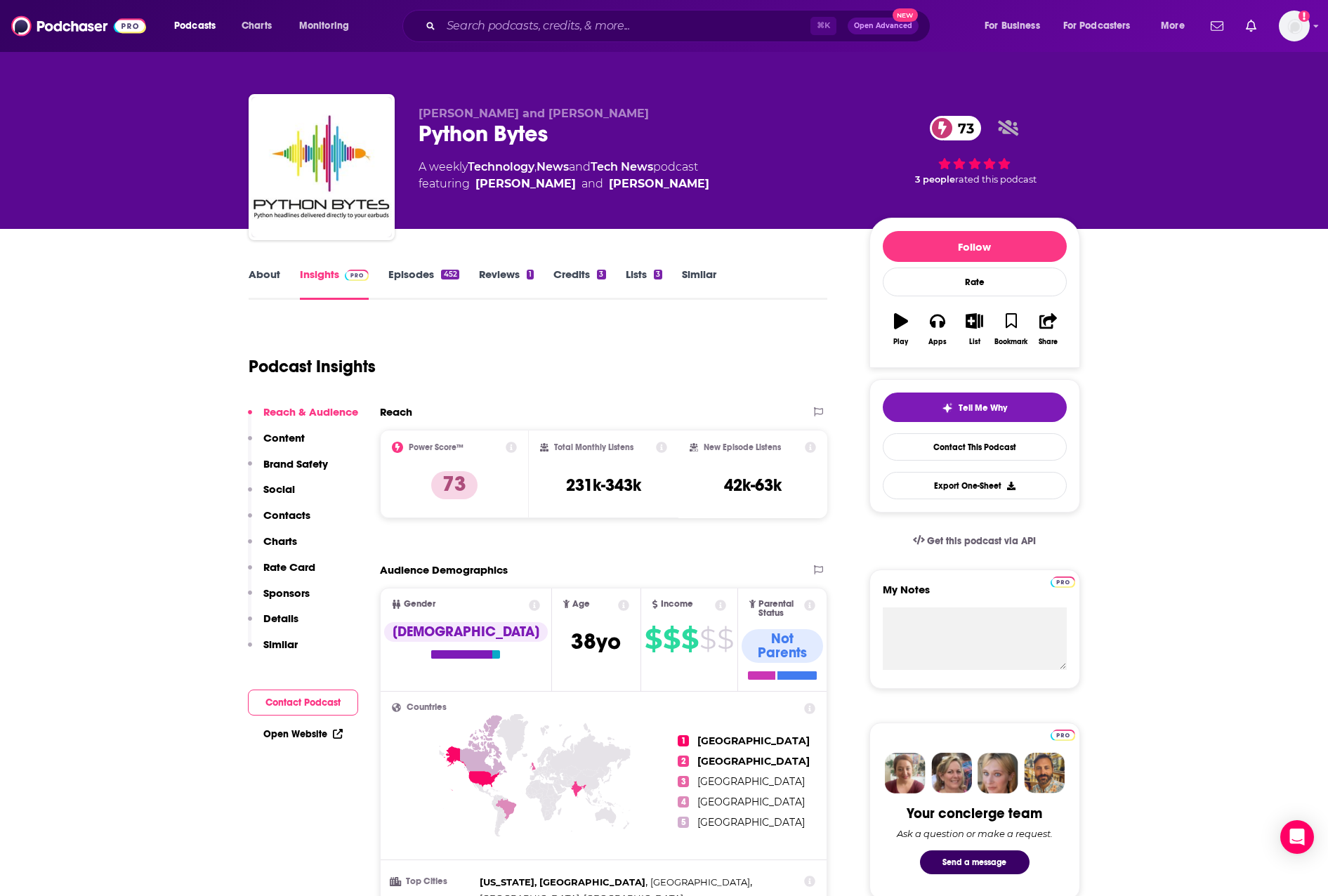
click at [249, 280] on link "About" at bounding box center [264, 284] width 31 height 32
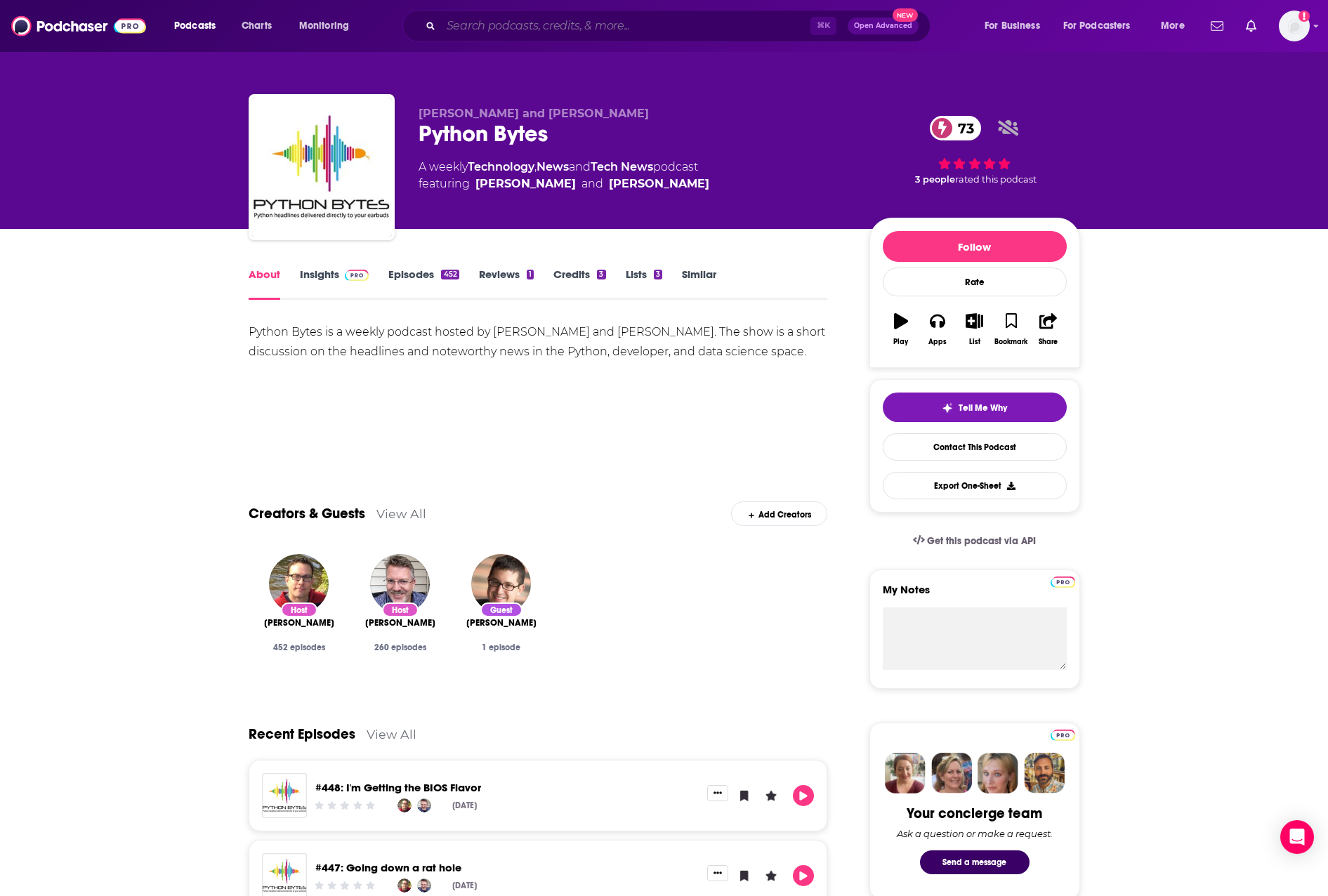
click at [674, 24] on input "Search podcasts, credits, & more..." at bounding box center [625, 25] width 369 height 22
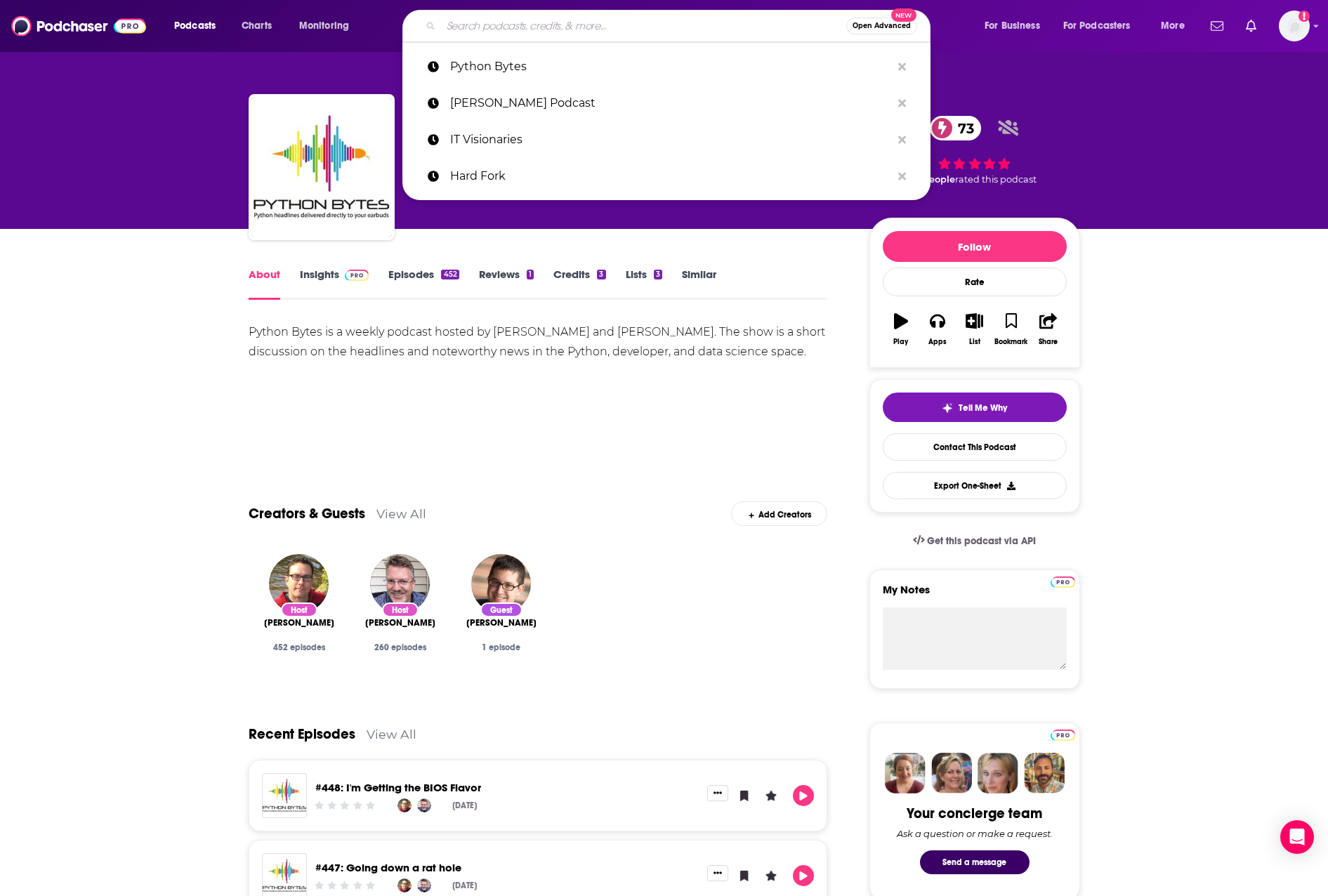
click at [674, 24] on input "Search podcasts, credits, & more..." at bounding box center [643, 25] width 405 height 22
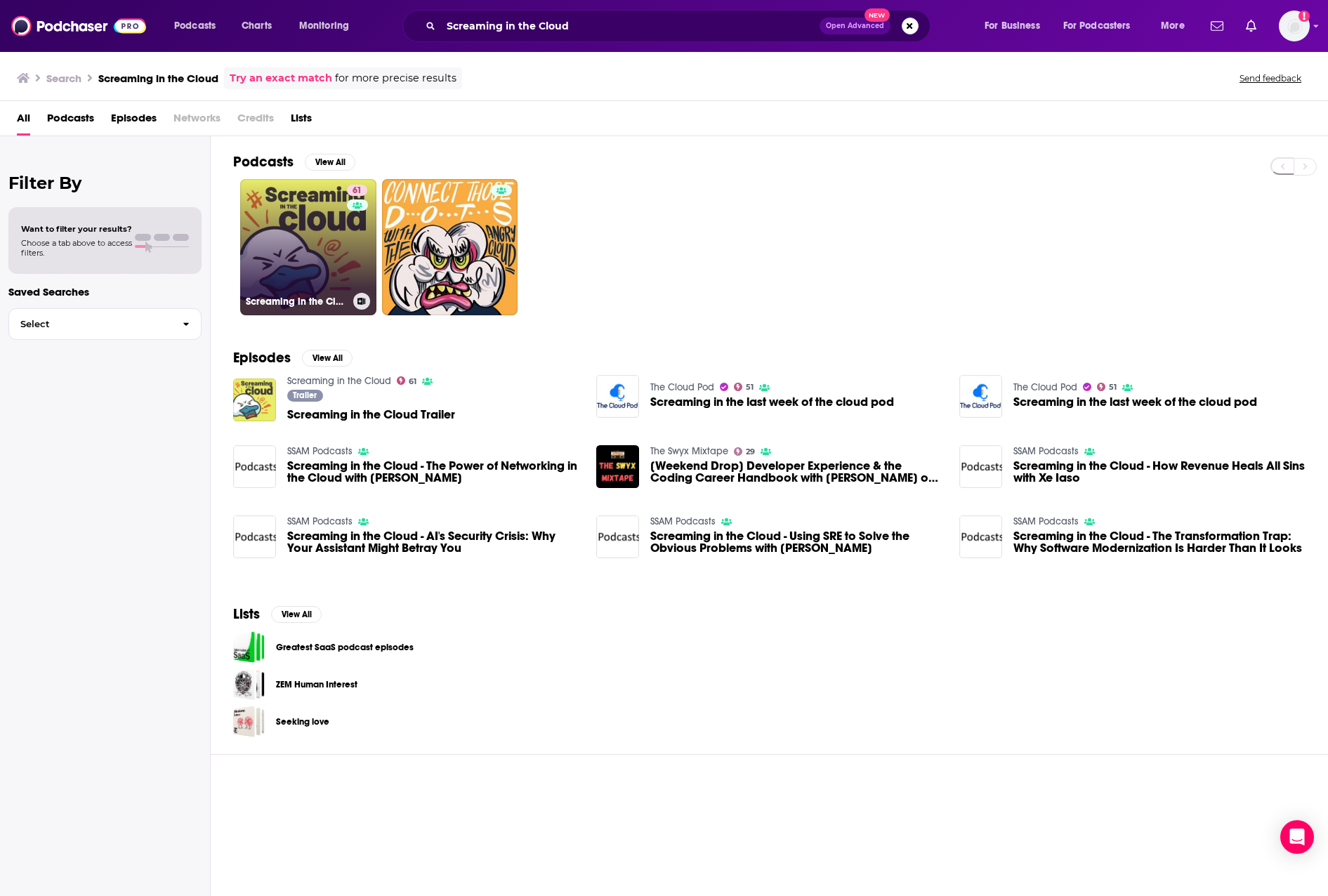
click at [347, 275] on div "61" at bounding box center [359, 239] width 24 height 108
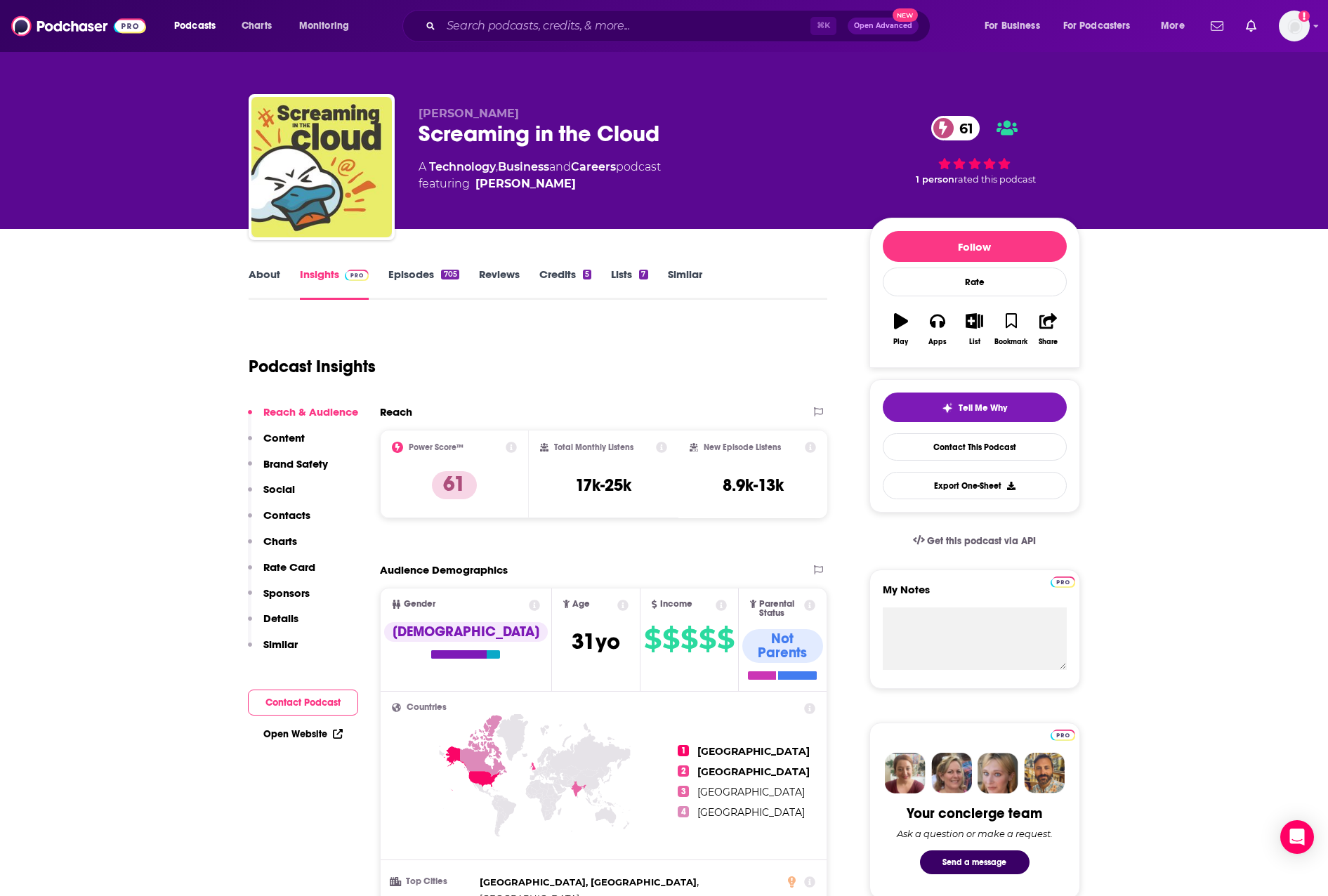
click at [272, 287] on link "About" at bounding box center [264, 284] width 31 height 32
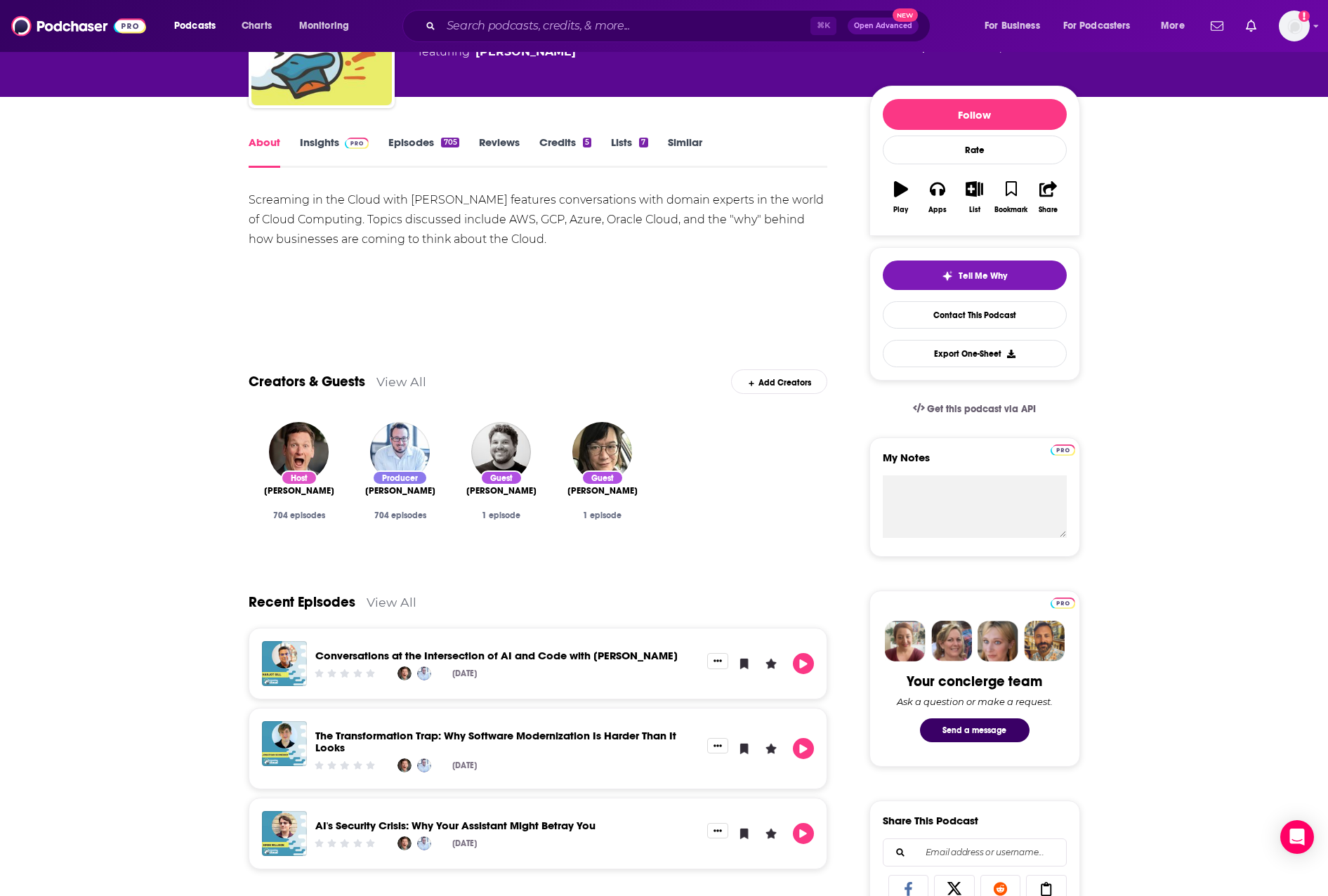
scroll to position [136, 0]
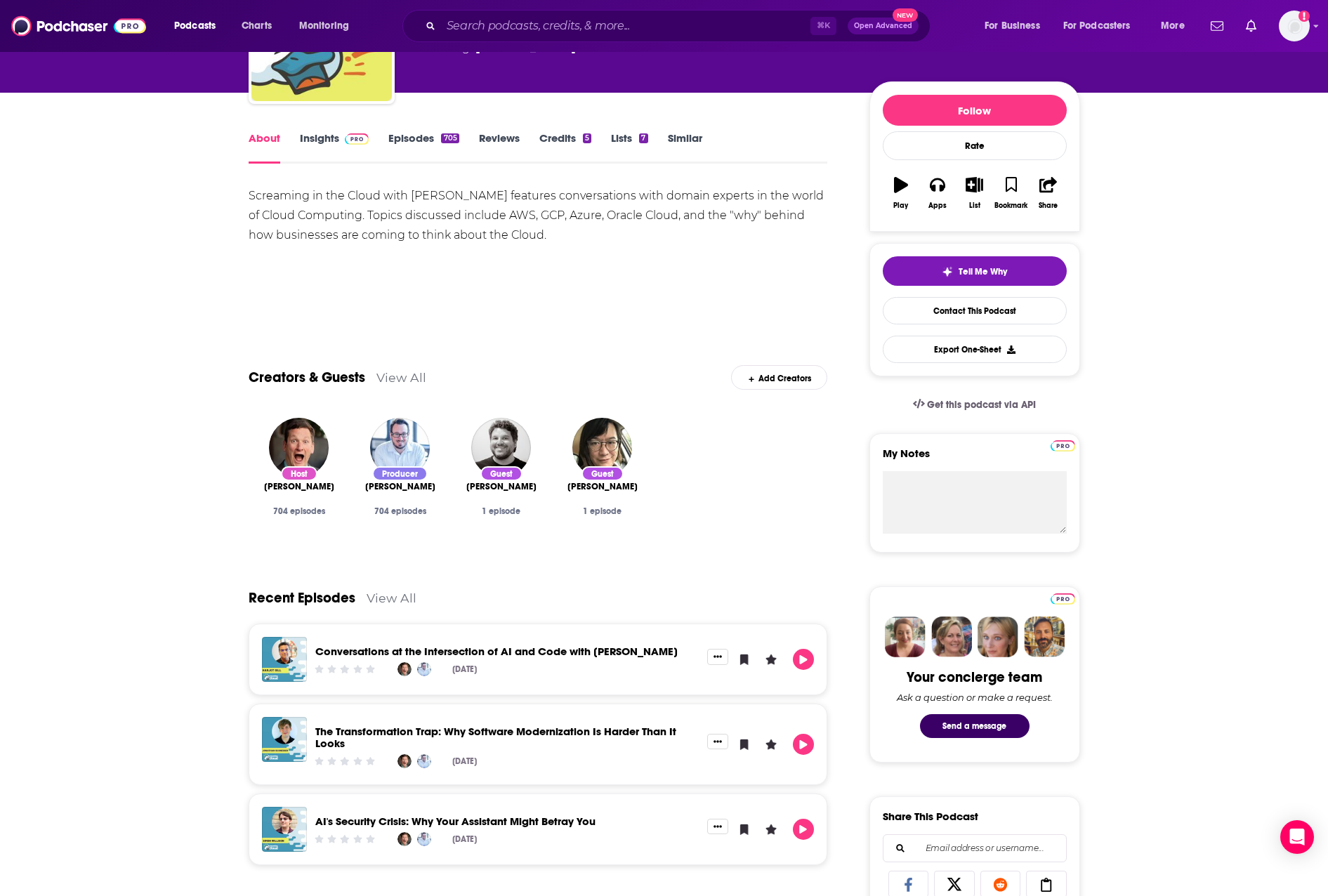
click at [323, 143] on link "Insights" at bounding box center [334, 147] width 69 height 32
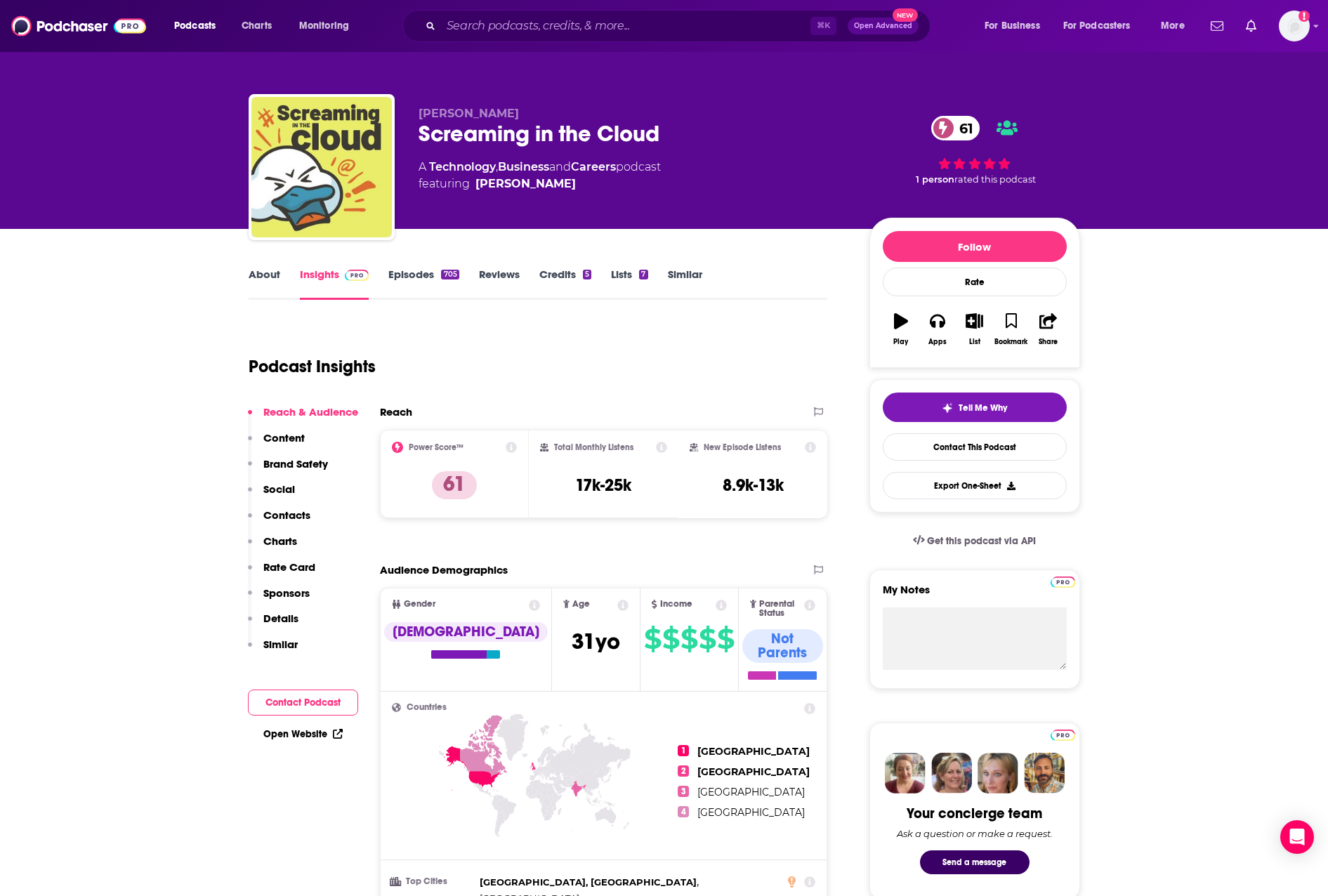
click at [273, 515] on p "Contacts" at bounding box center [287, 515] width 47 height 13
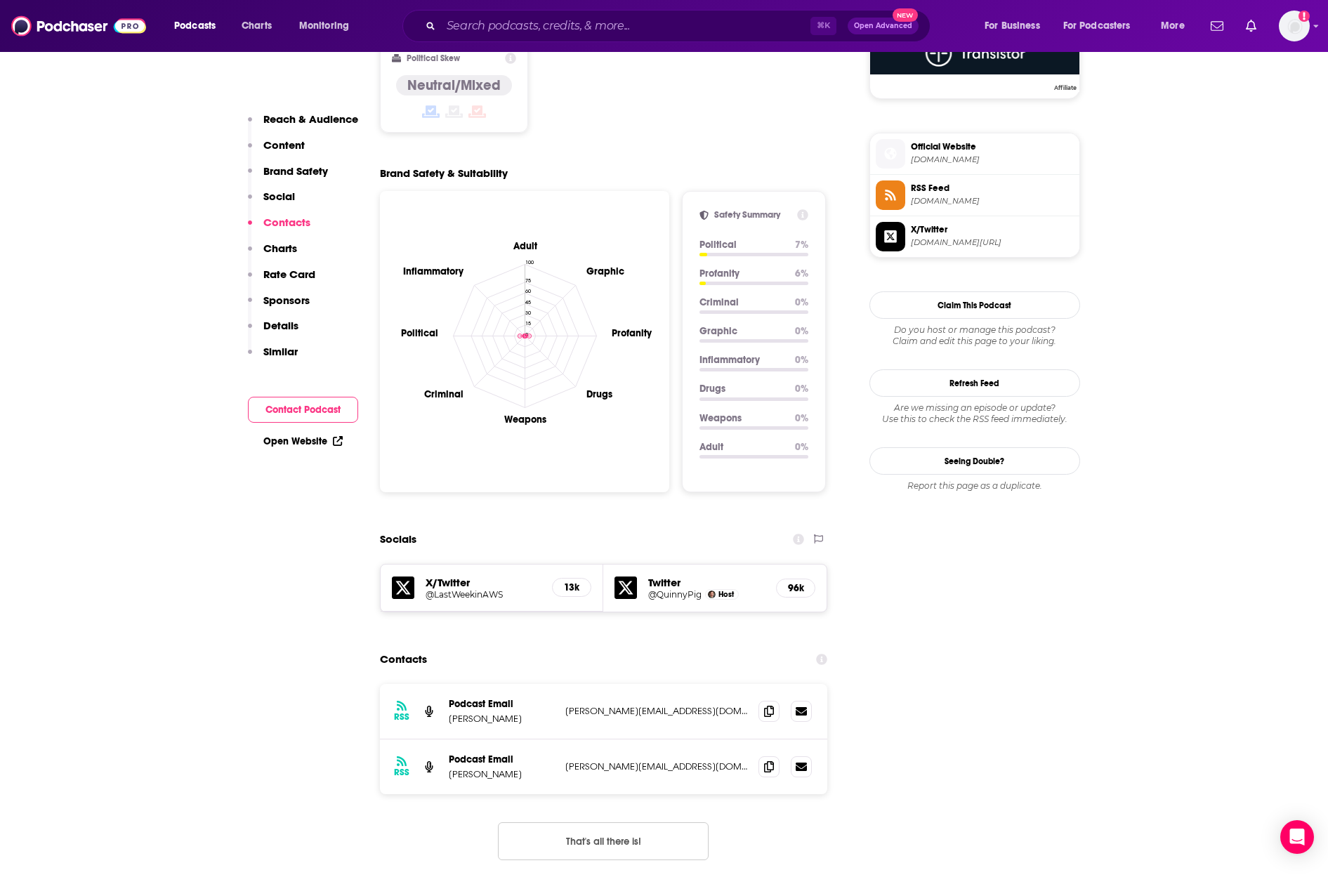
scroll to position [1540, 0]
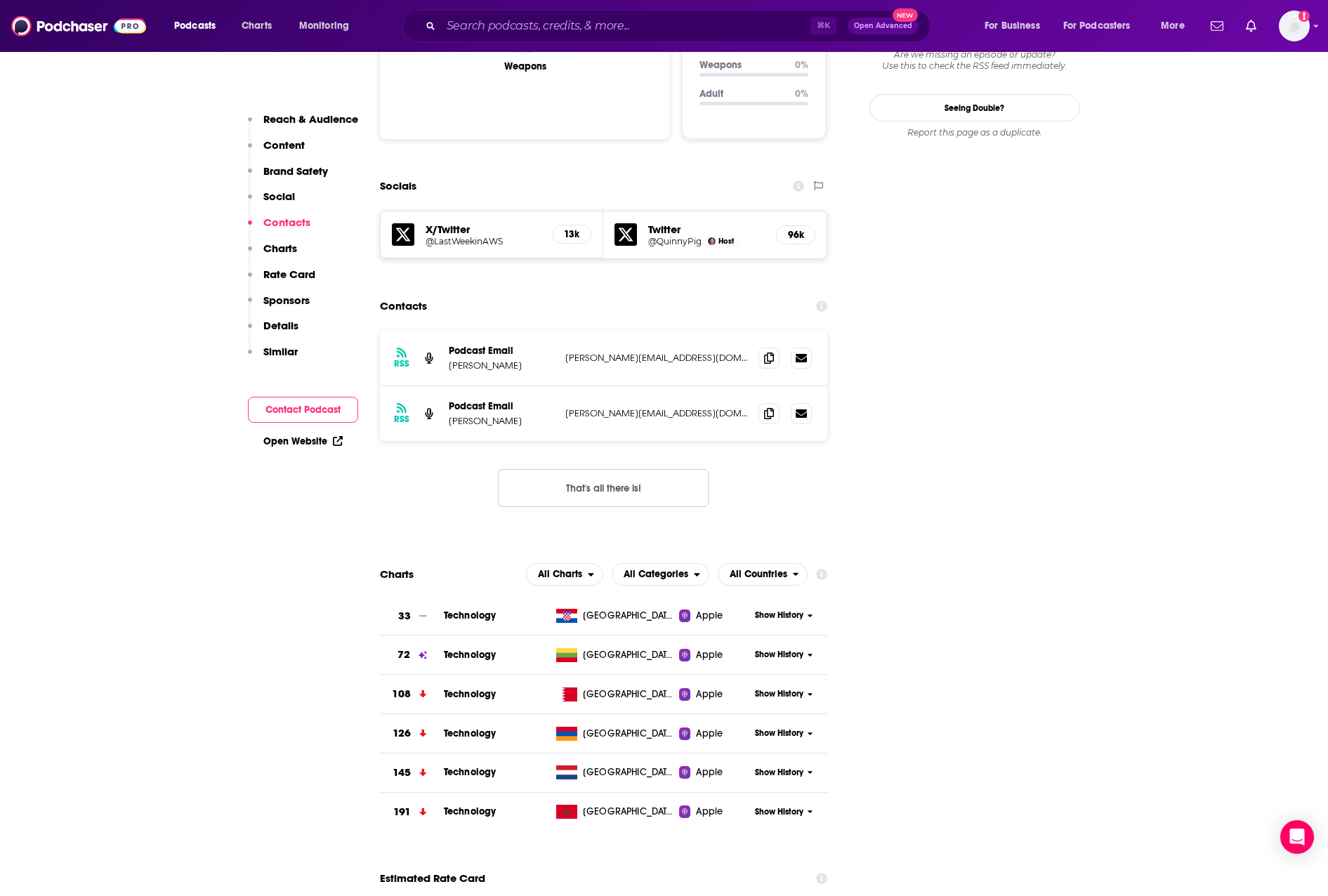
click at [740, 331] on div "RSS Podcast Email [PERSON_NAME] [PERSON_NAME][EMAIL_ADDRESS][DOMAIN_NAME] [PERS…" at bounding box center [604, 358] width 449 height 56
click at [770, 352] on icon at bounding box center [769, 357] width 10 height 11
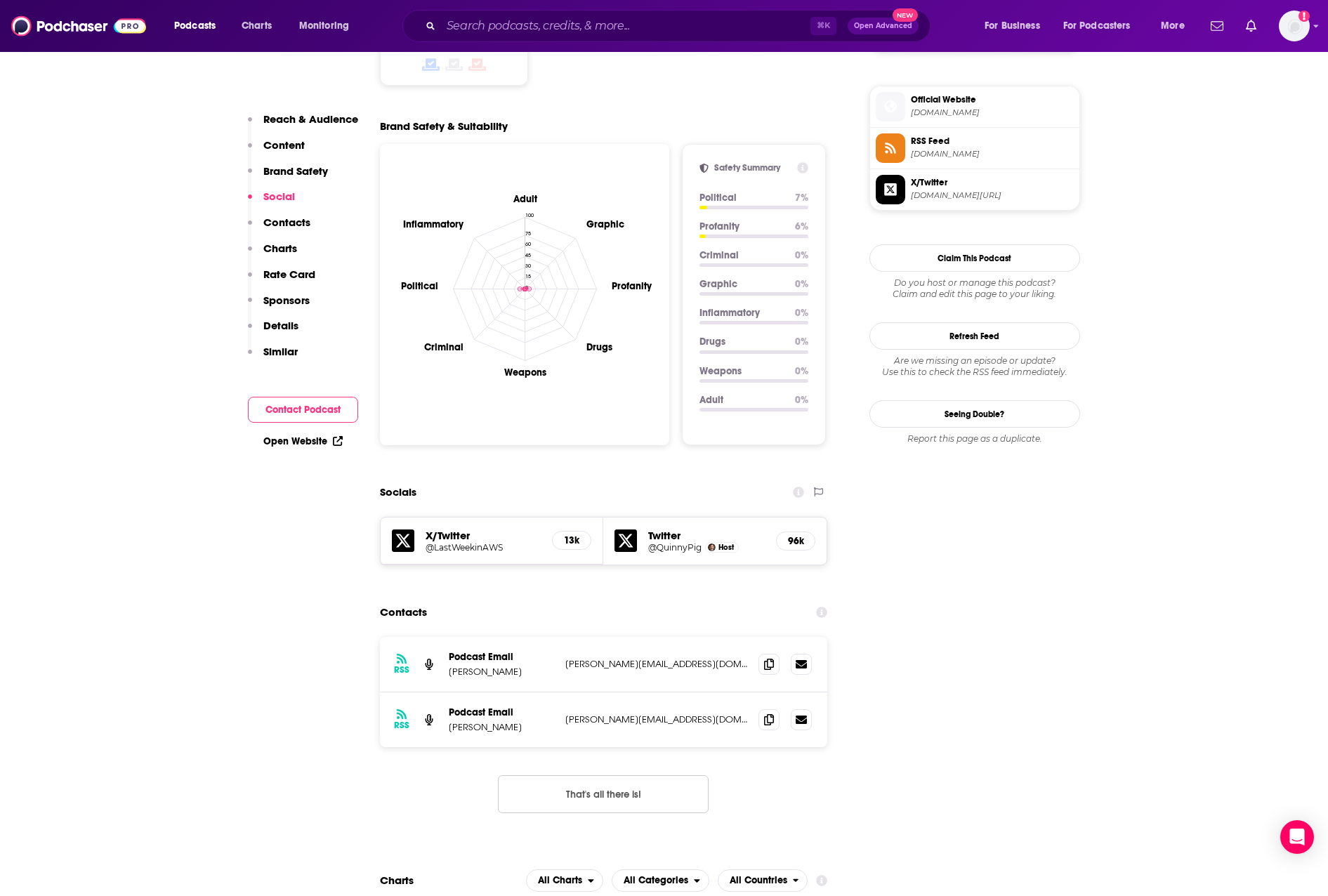
scroll to position [1470, 0]
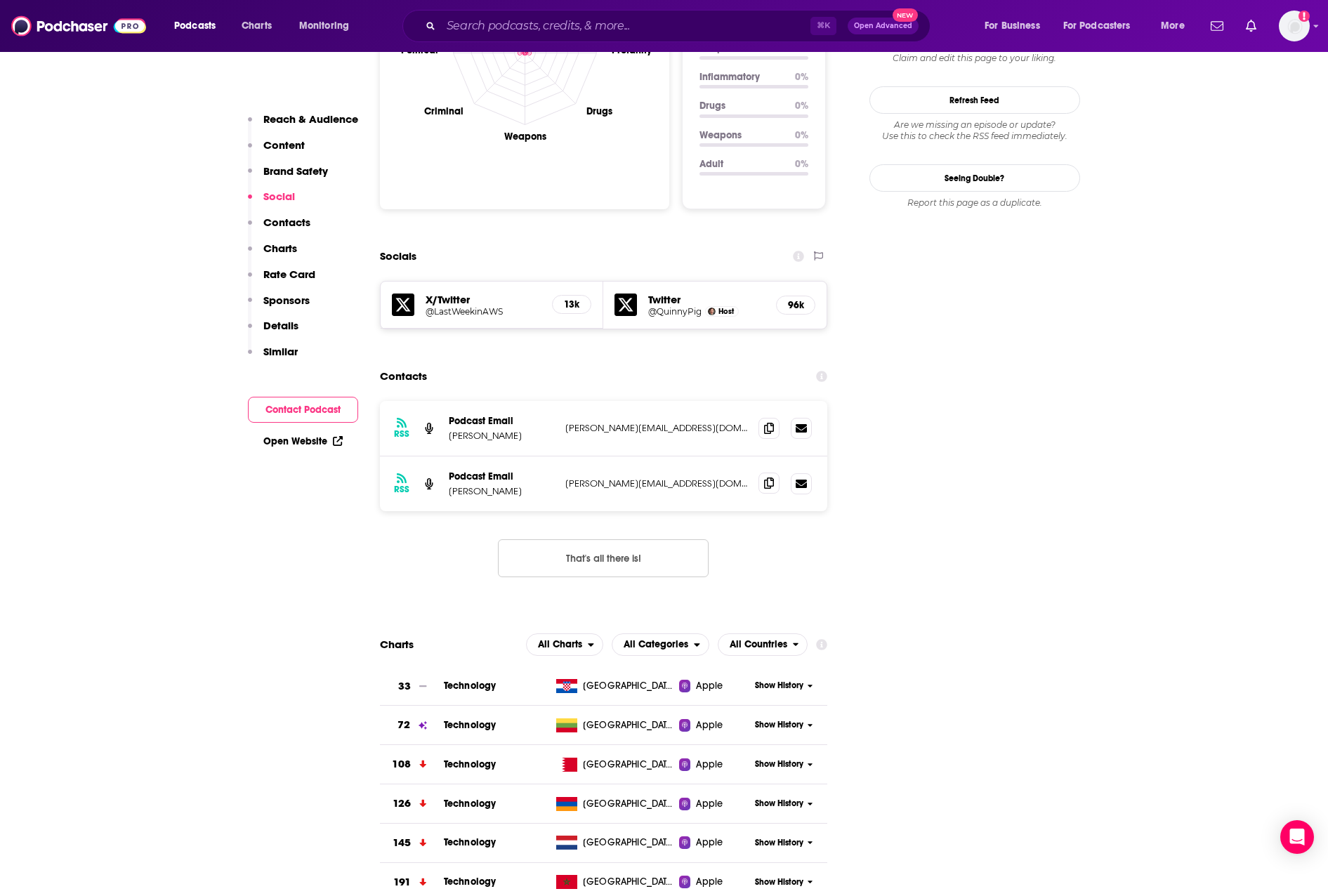
click at [774, 477] on icon at bounding box center [769, 483] width 10 height 11
click at [604, 22] on input "Search podcasts, credits, & more..." at bounding box center [625, 25] width 369 height 22
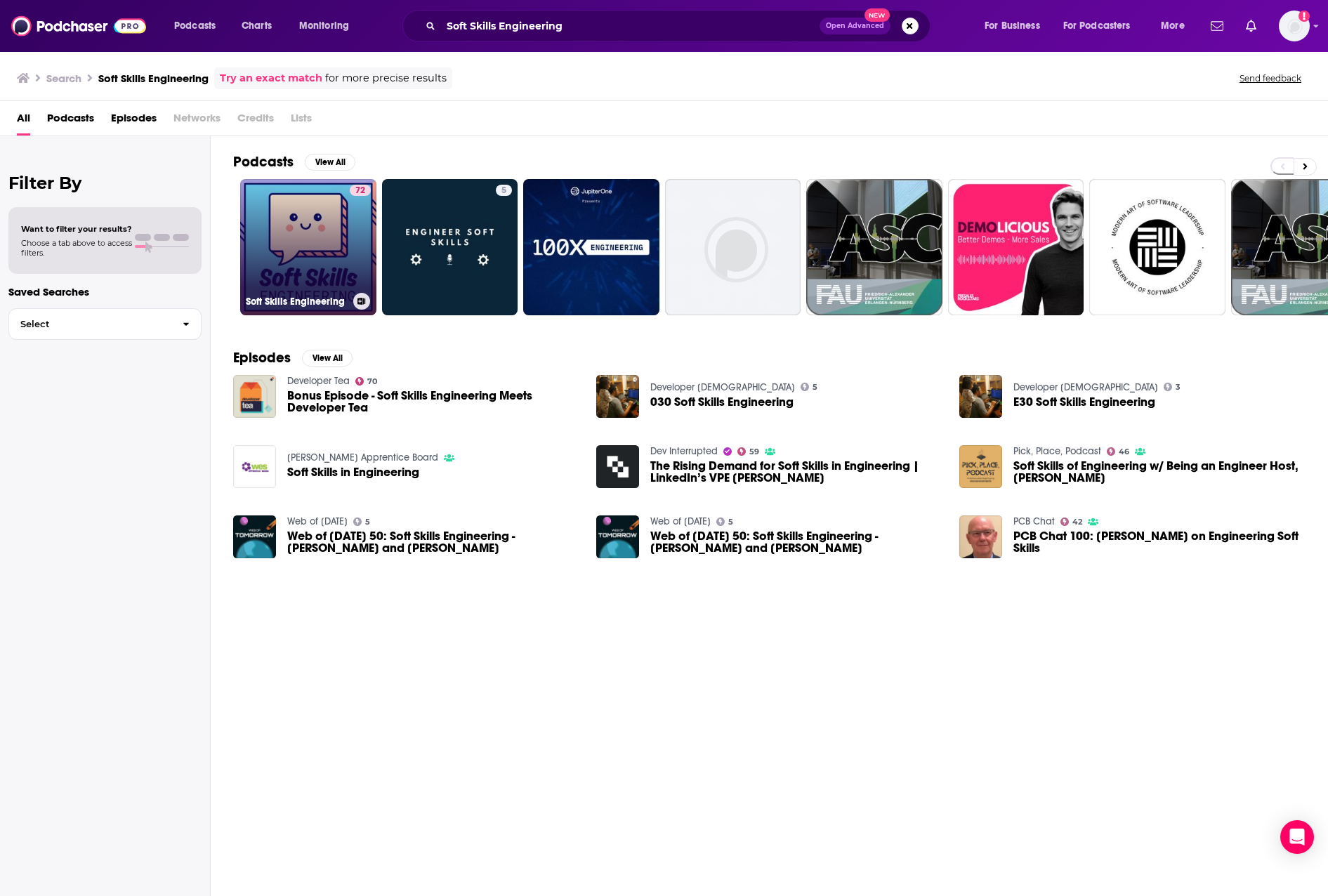
click at [350, 236] on div "72" at bounding box center [361, 239] width 21 height 108
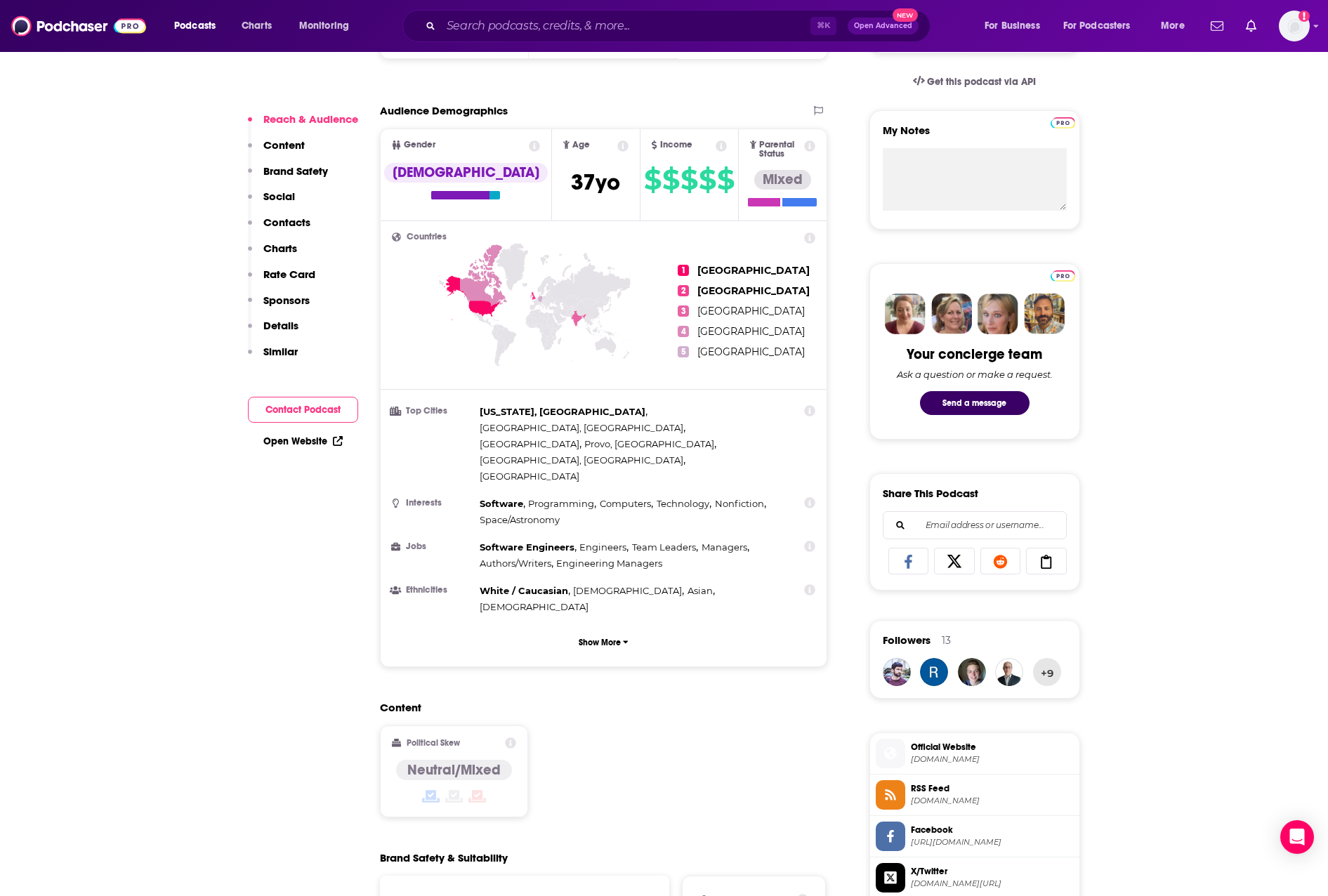
scroll to position [837, 0]
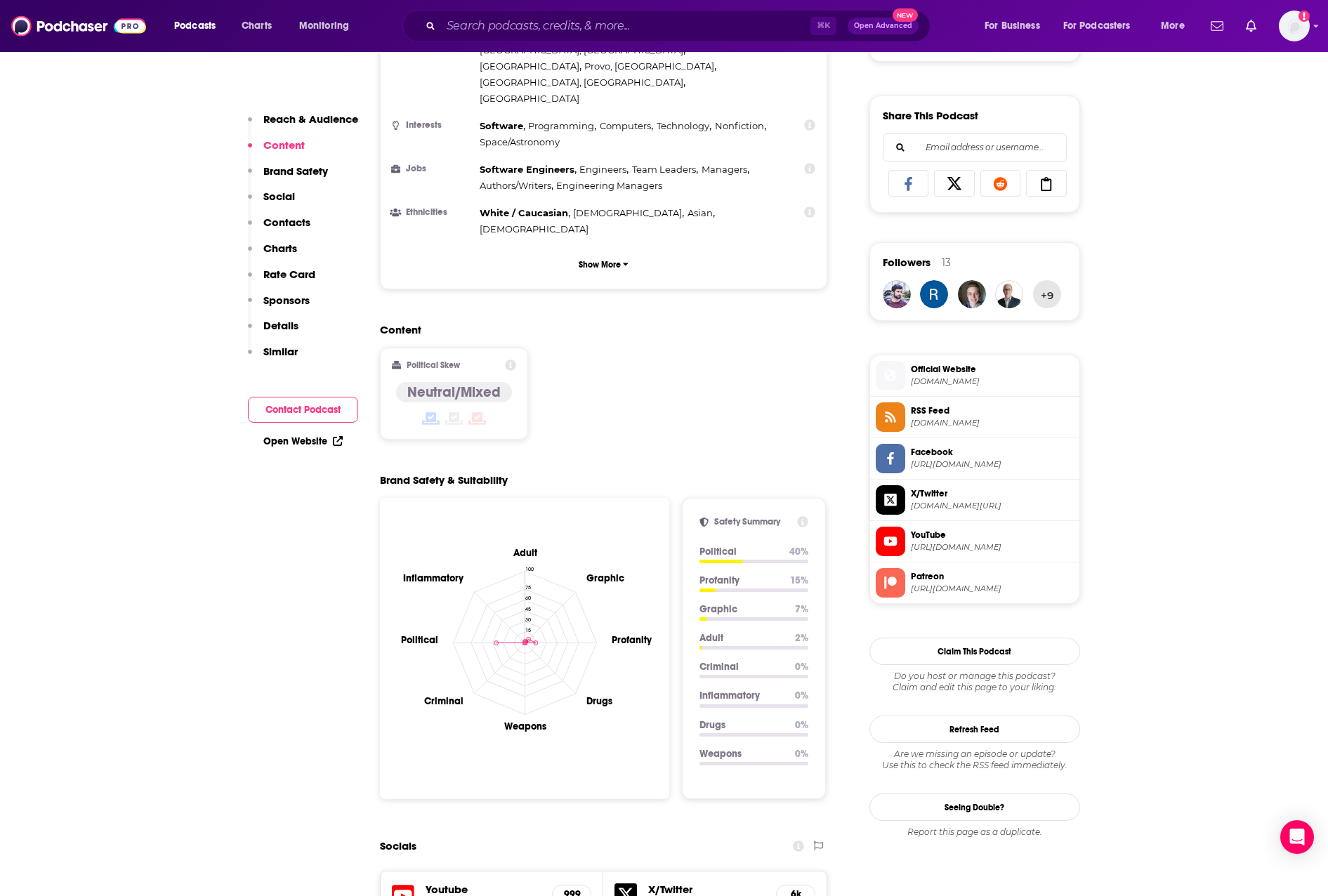
click at [297, 219] on p "Contacts" at bounding box center [287, 222] width 47 height 13
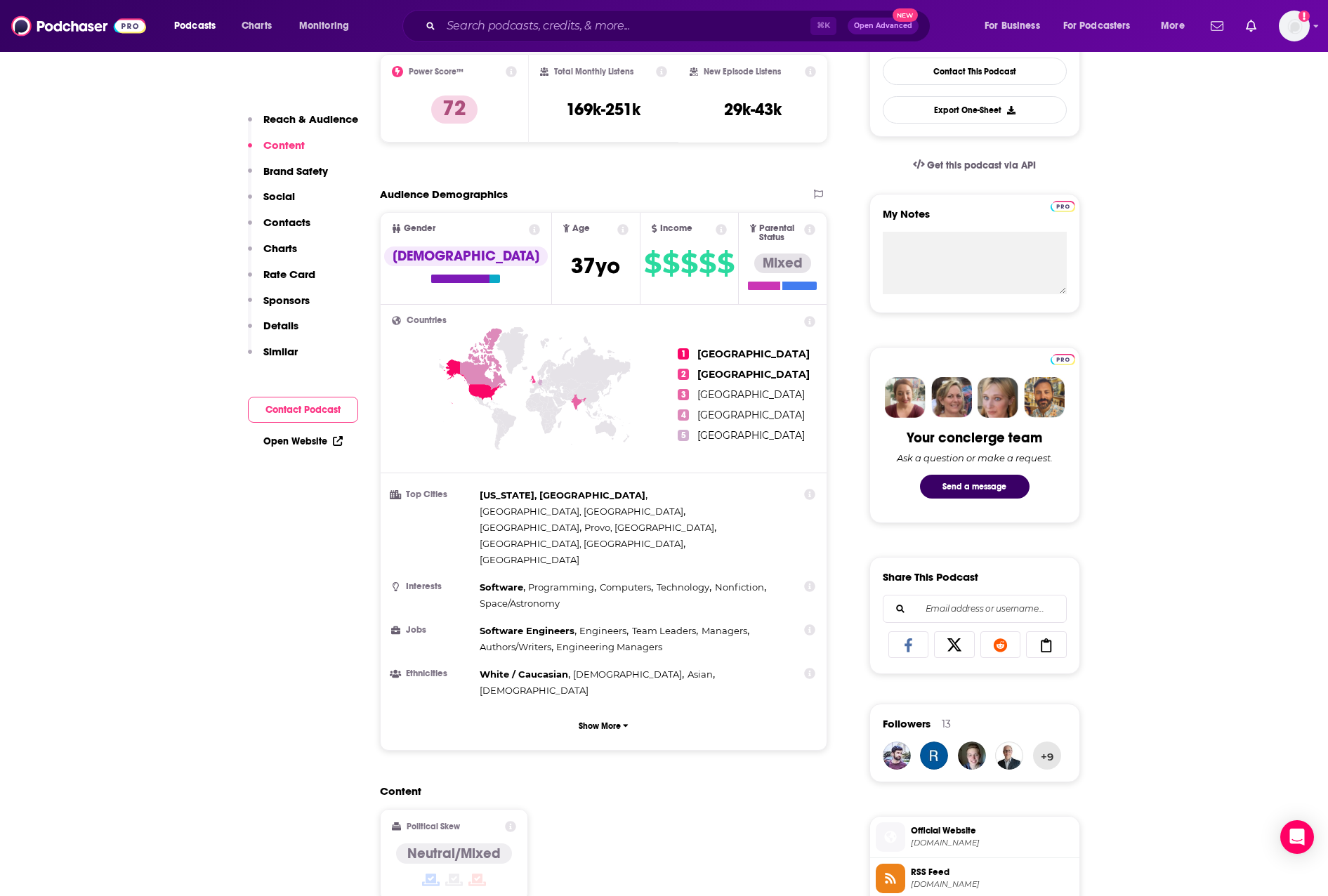
scroll to position [0, 0]
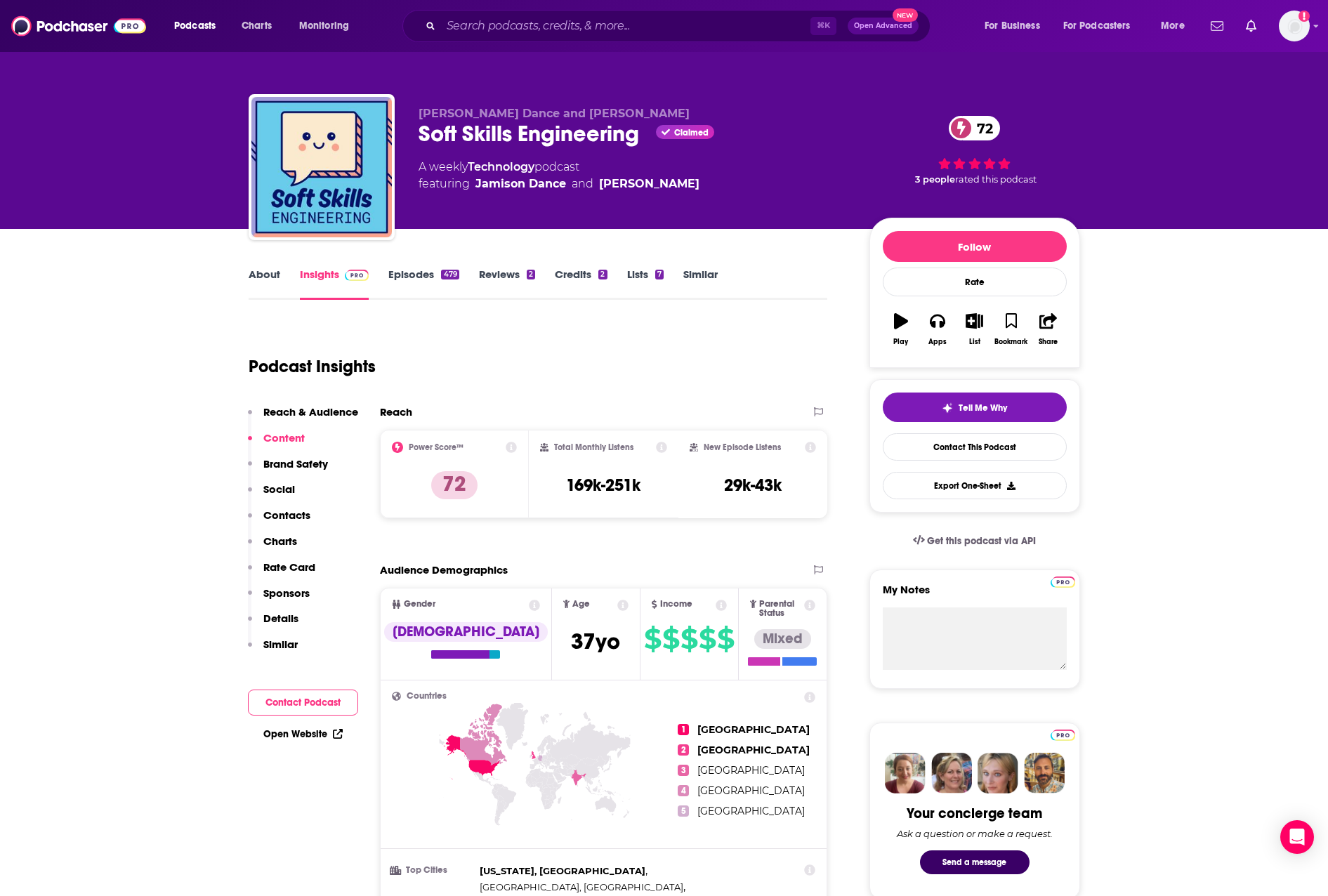
click at [272, 270] on link "About" at bounding box center [264, 284] width 31 height 32
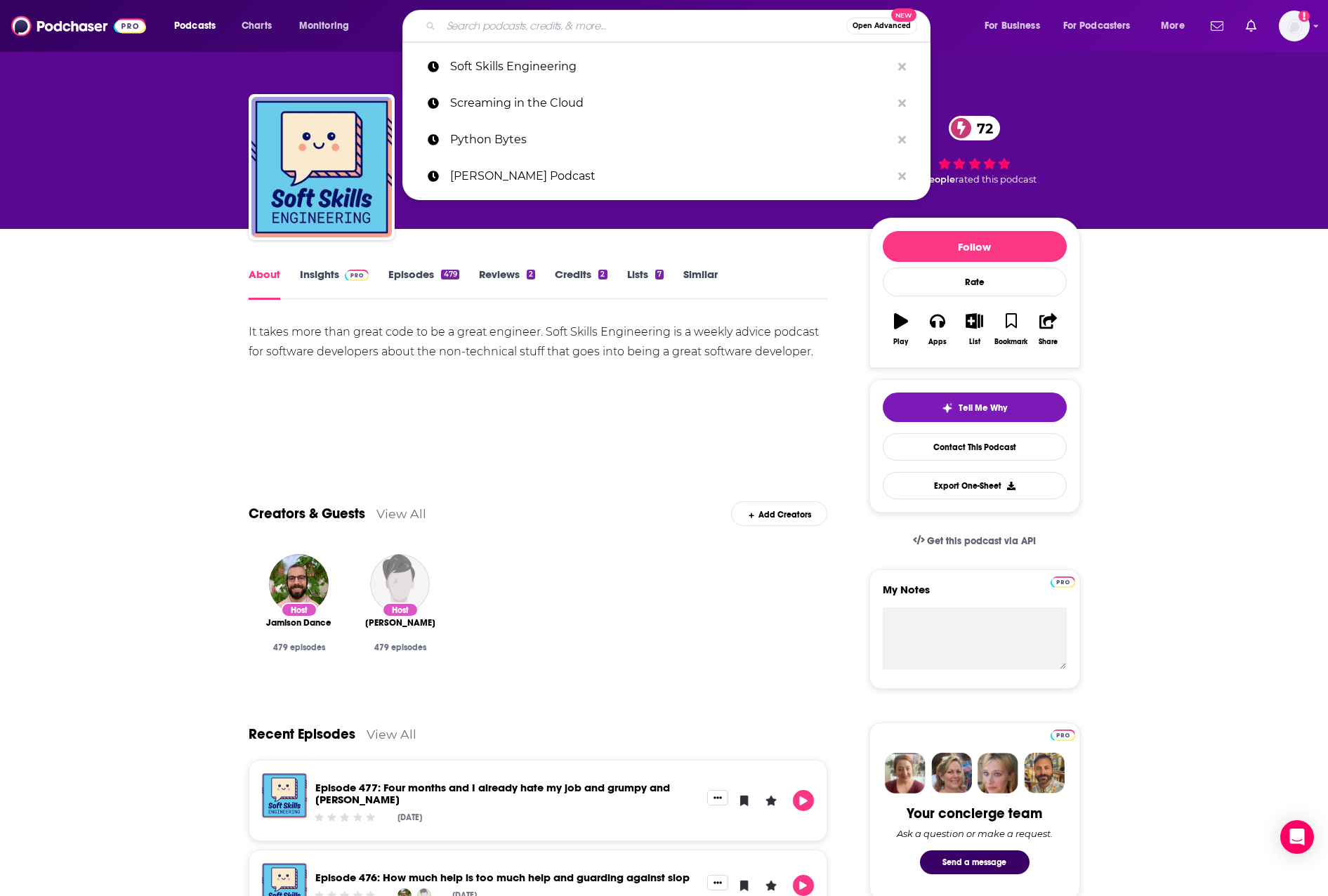
click at [732, 32] on input "Search podcasts, credits, & more..." at bounding box center [643, 25] width 405 height 22
paste input "Software Engineering Radio - the podcast for professional software developers"
type input "Software Engineering Radio - the podcast for professional software developers"
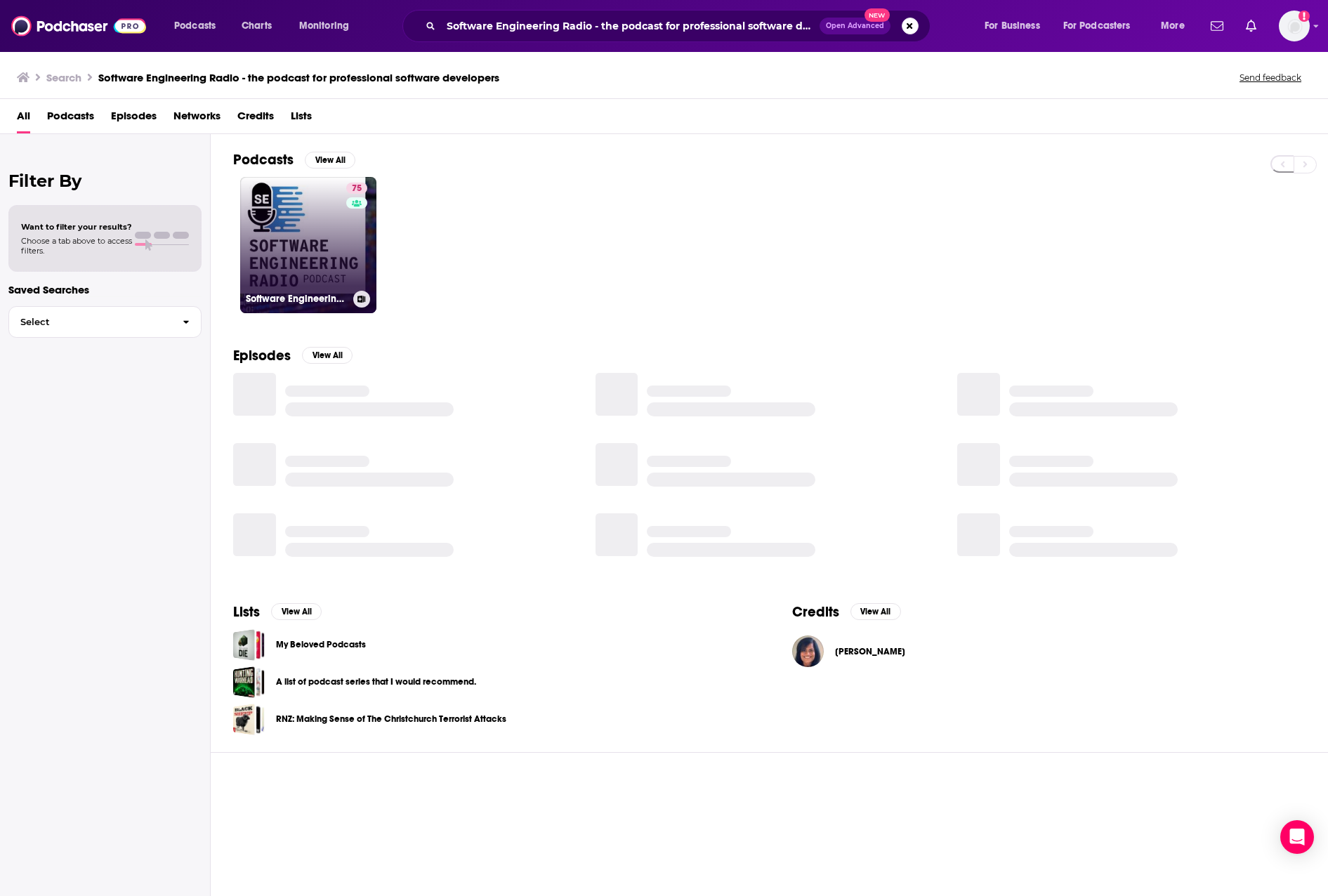
click at [340, 239] on link "75 Software Engineering Radio - the podcast for professional software developers" at bounding box center [308, 245] width 137 height 136
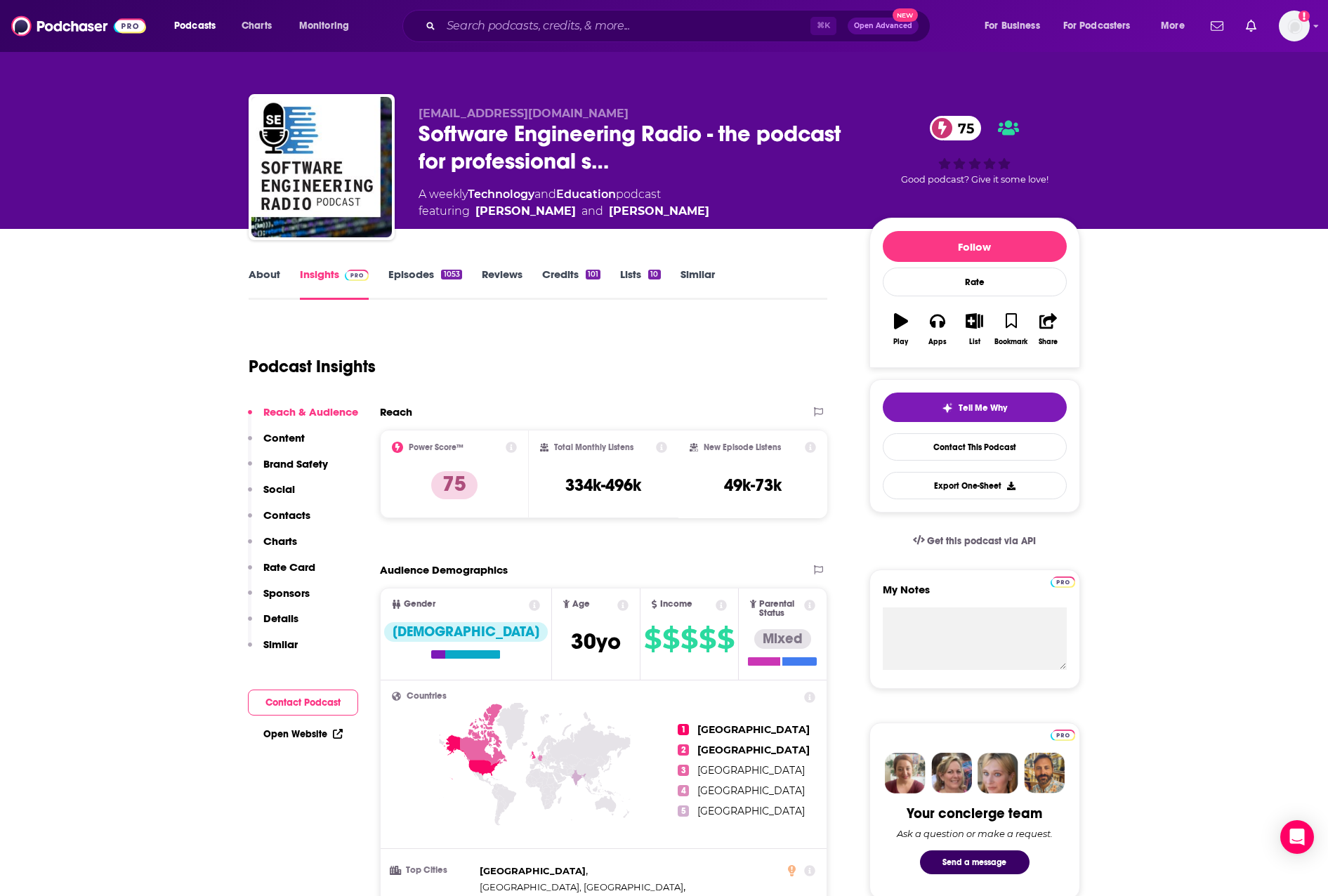
click at [270, 279] on link "About" at bounding box center [264, 284] width 31 height 32
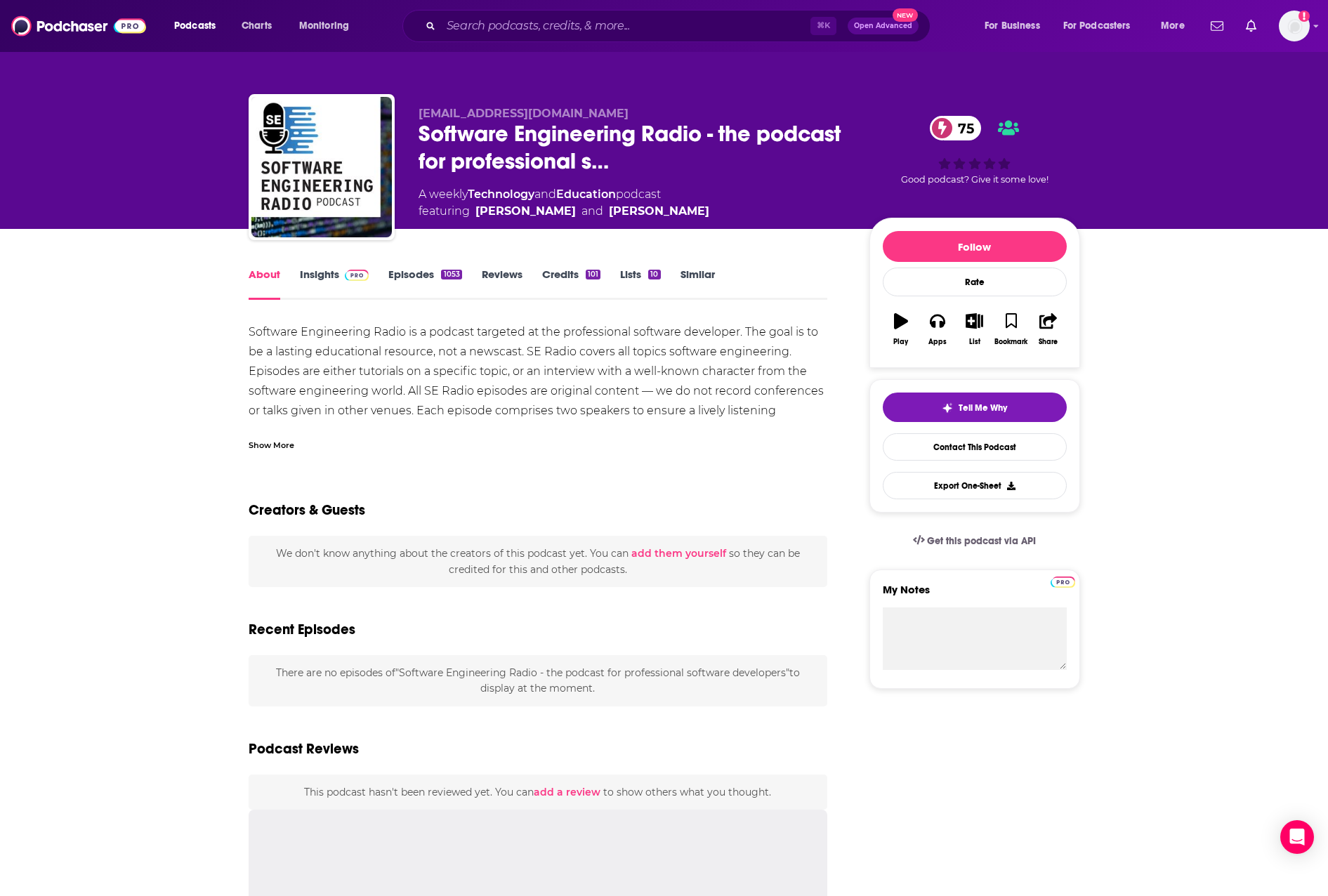
click at [269, 276] on link "About" at bounding box center [264, 284] width 31 height 32
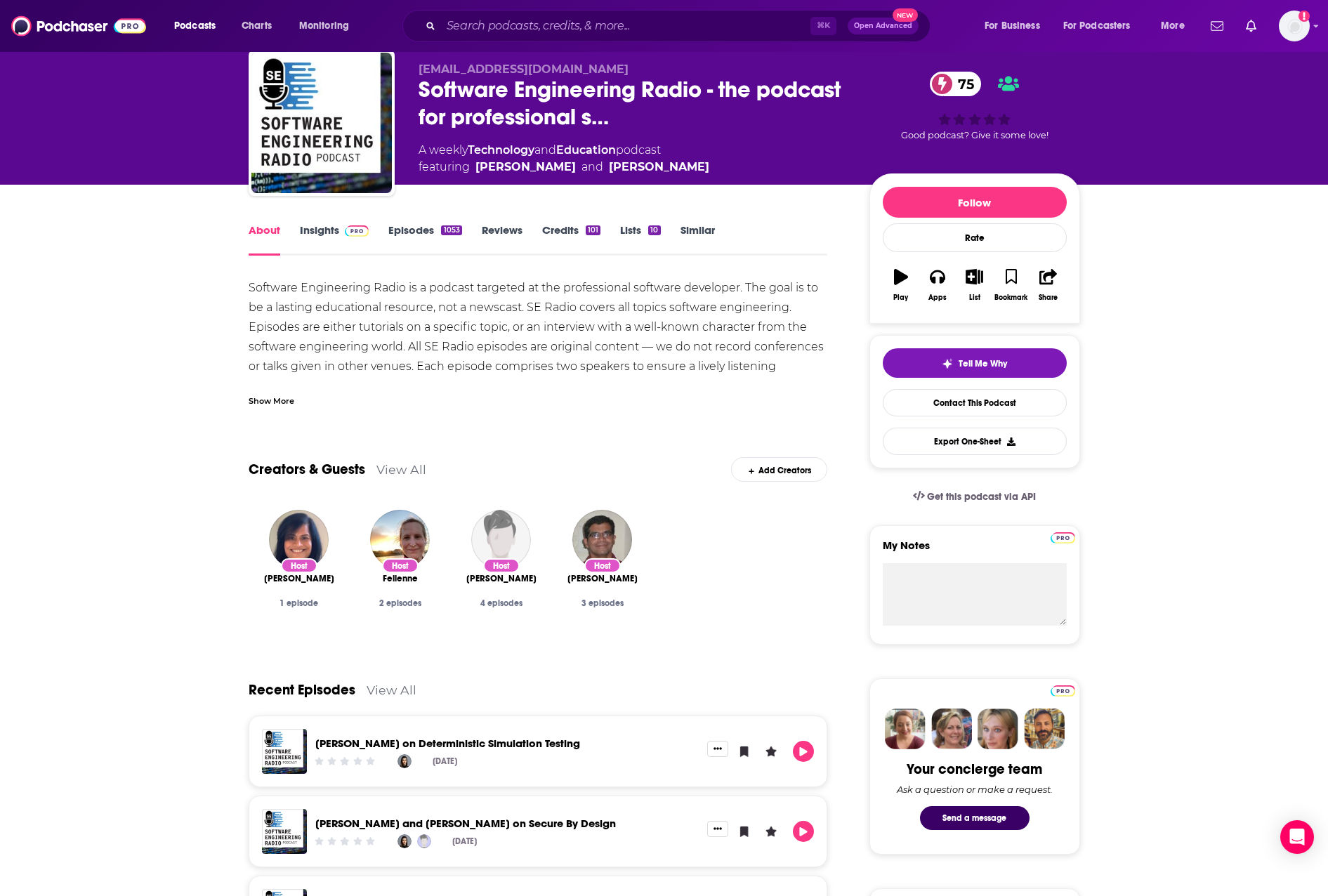
scroll to position [2, 0]
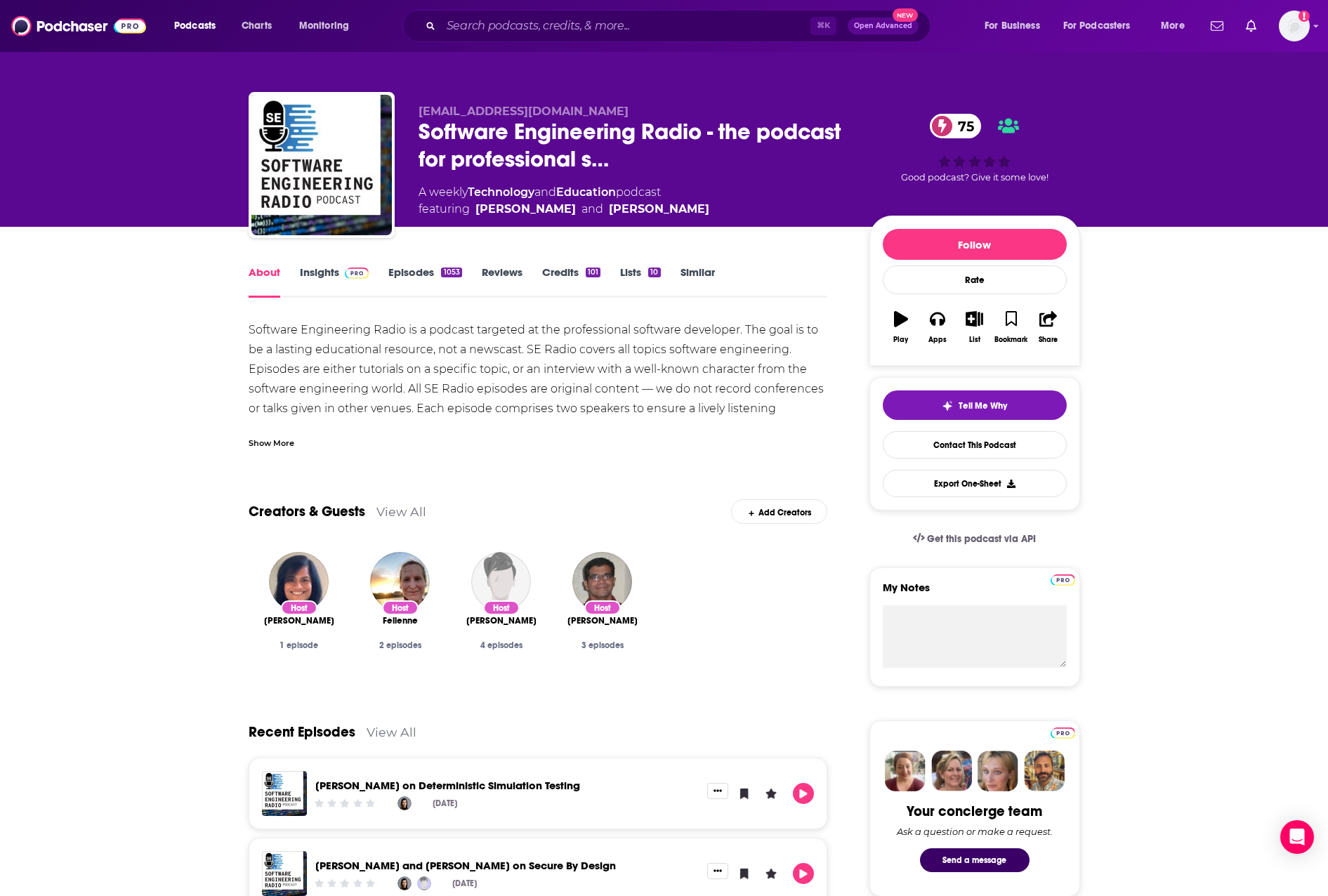
click at [304, 270] on link "Insights" at bounding box center [334, 281] width 69 height 32
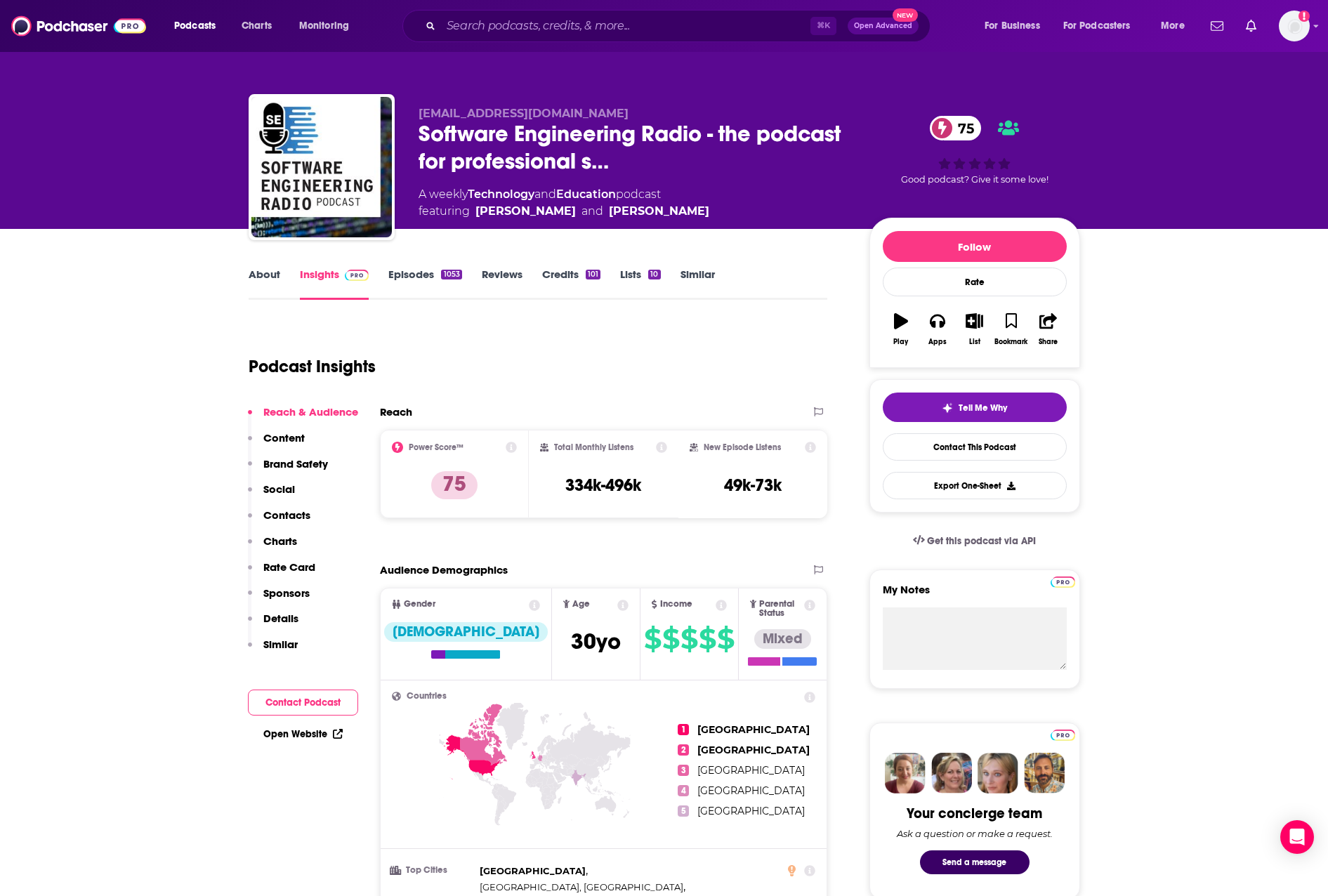
click at [289, 514] on p "Contacts" at bounding box center [287, 515] width 47 height 13
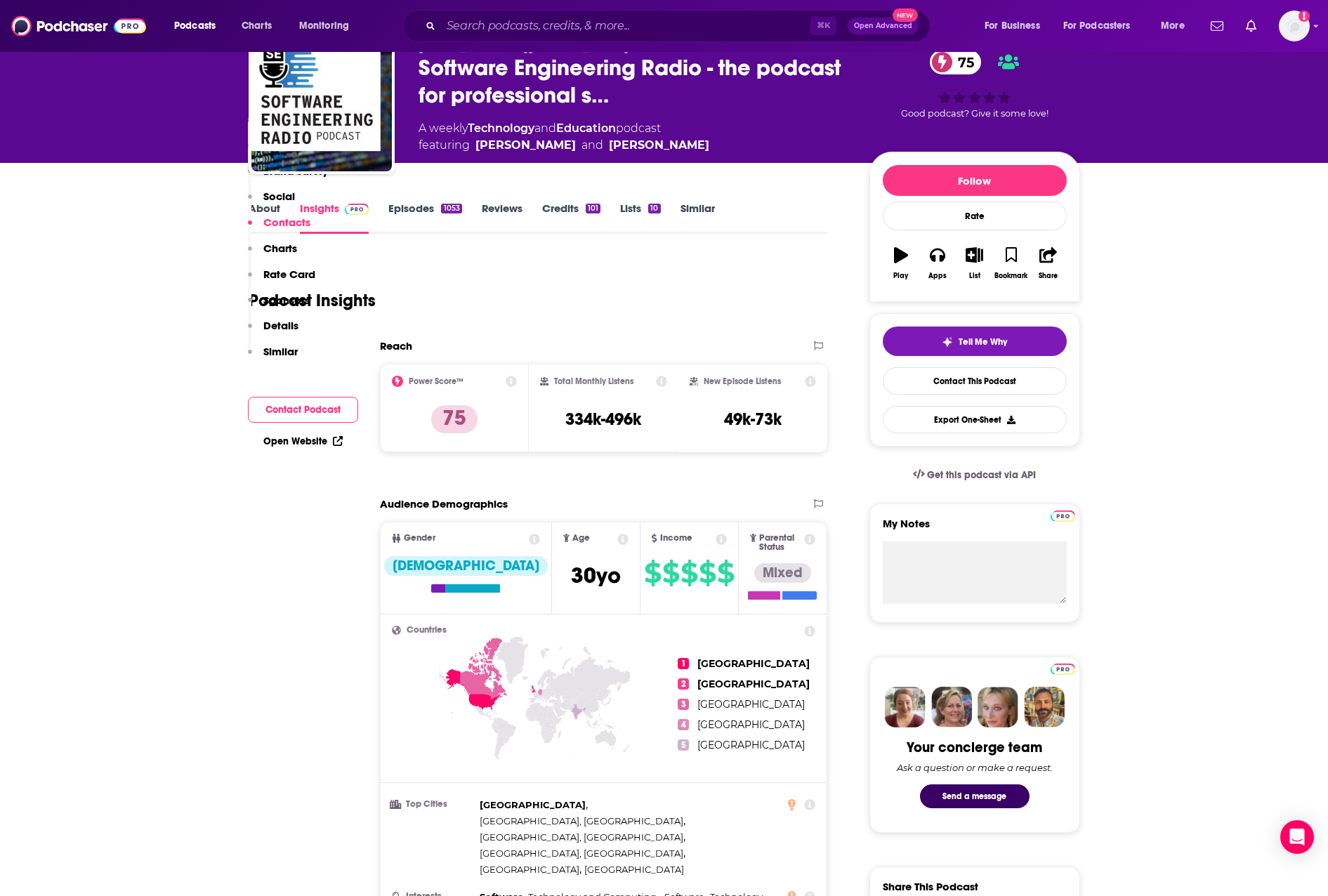
scroll to position [1603, 0]
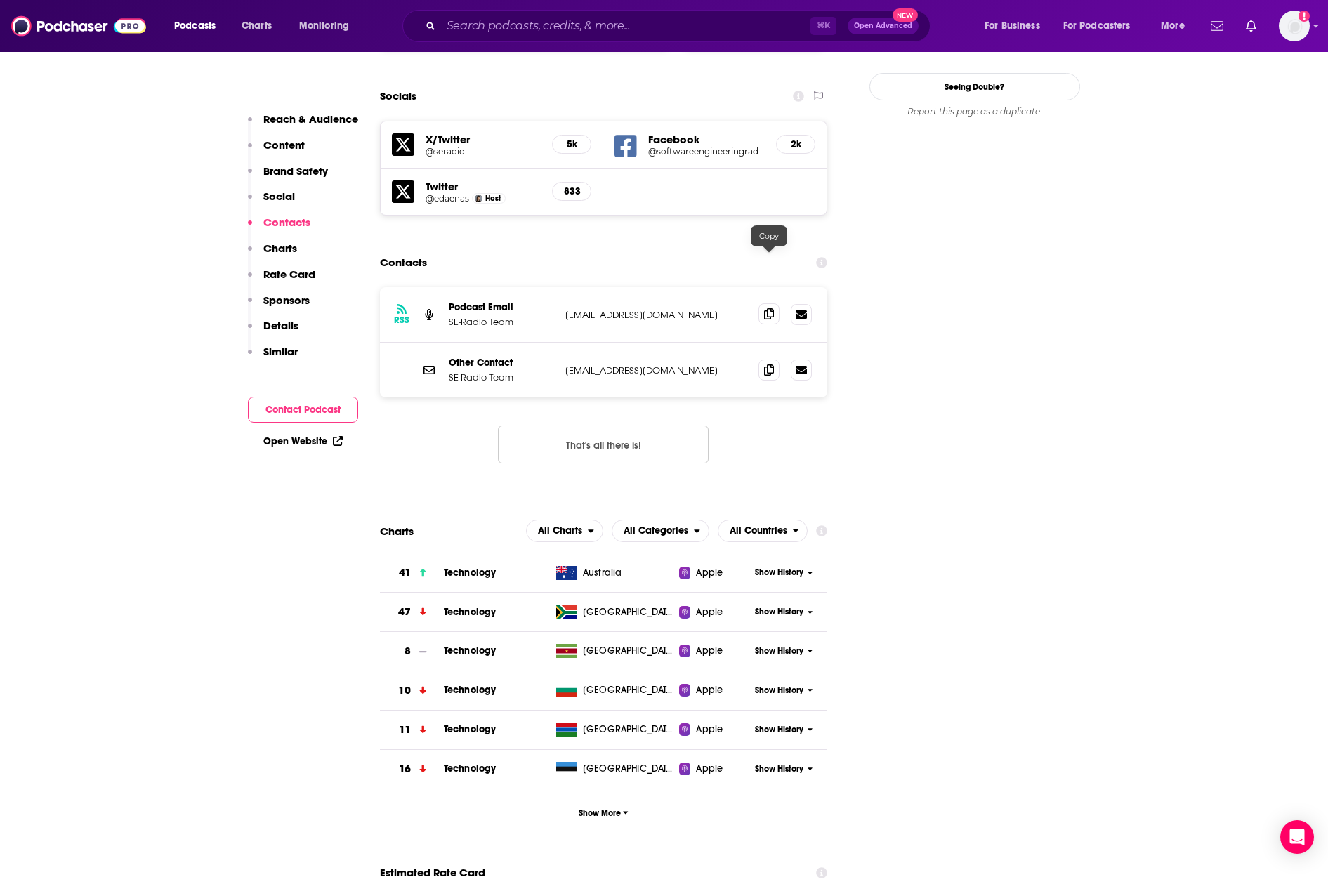
click at [768, 308] on icon at bounding box center [769, 313] width 10 height 11
click at [698, 33] on input "Search podcasts, credits, & more..." at bounding box center [625, 25] width 369 height 22
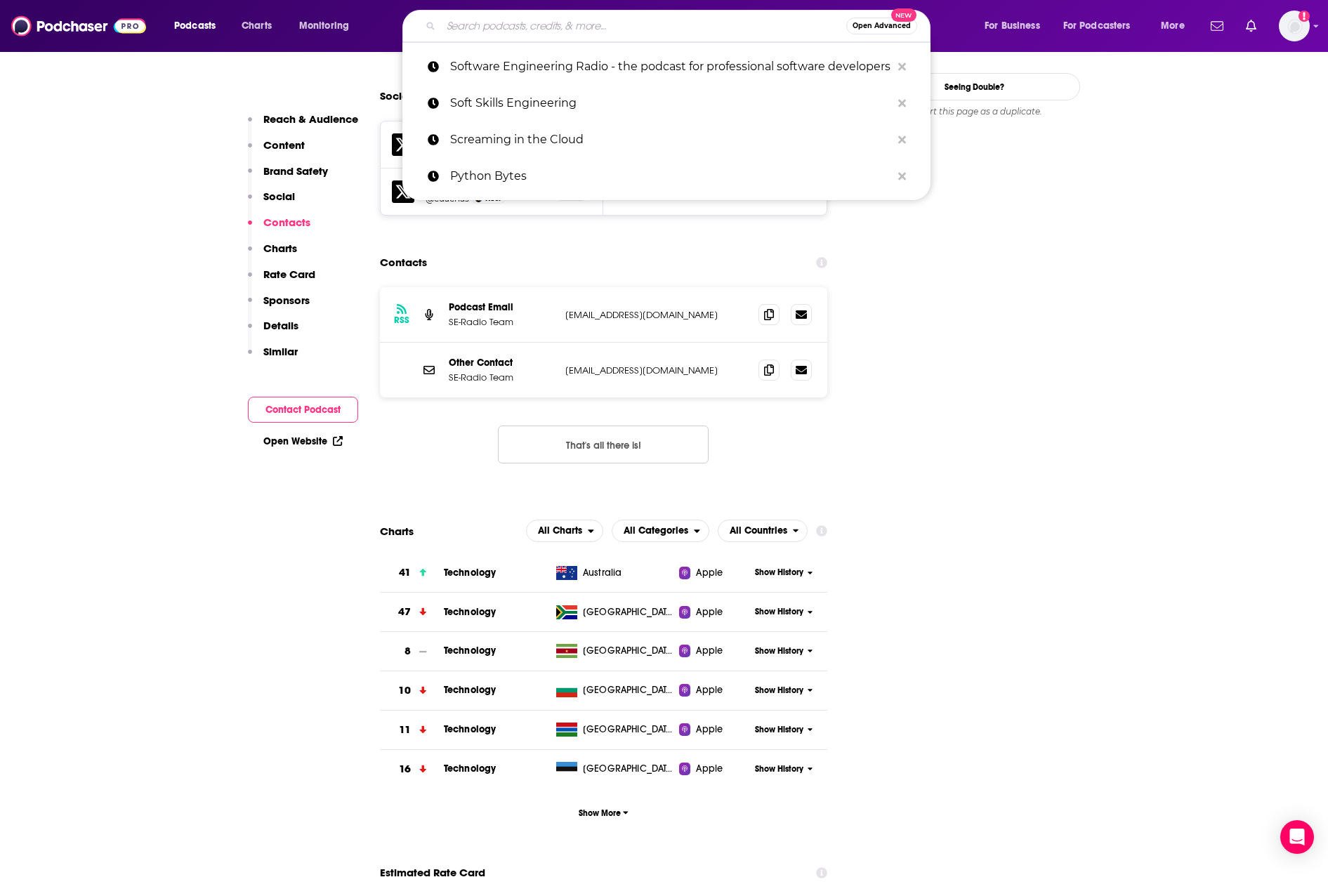
paste input "Talk Python To Me"
type input "Talk Python To Me"
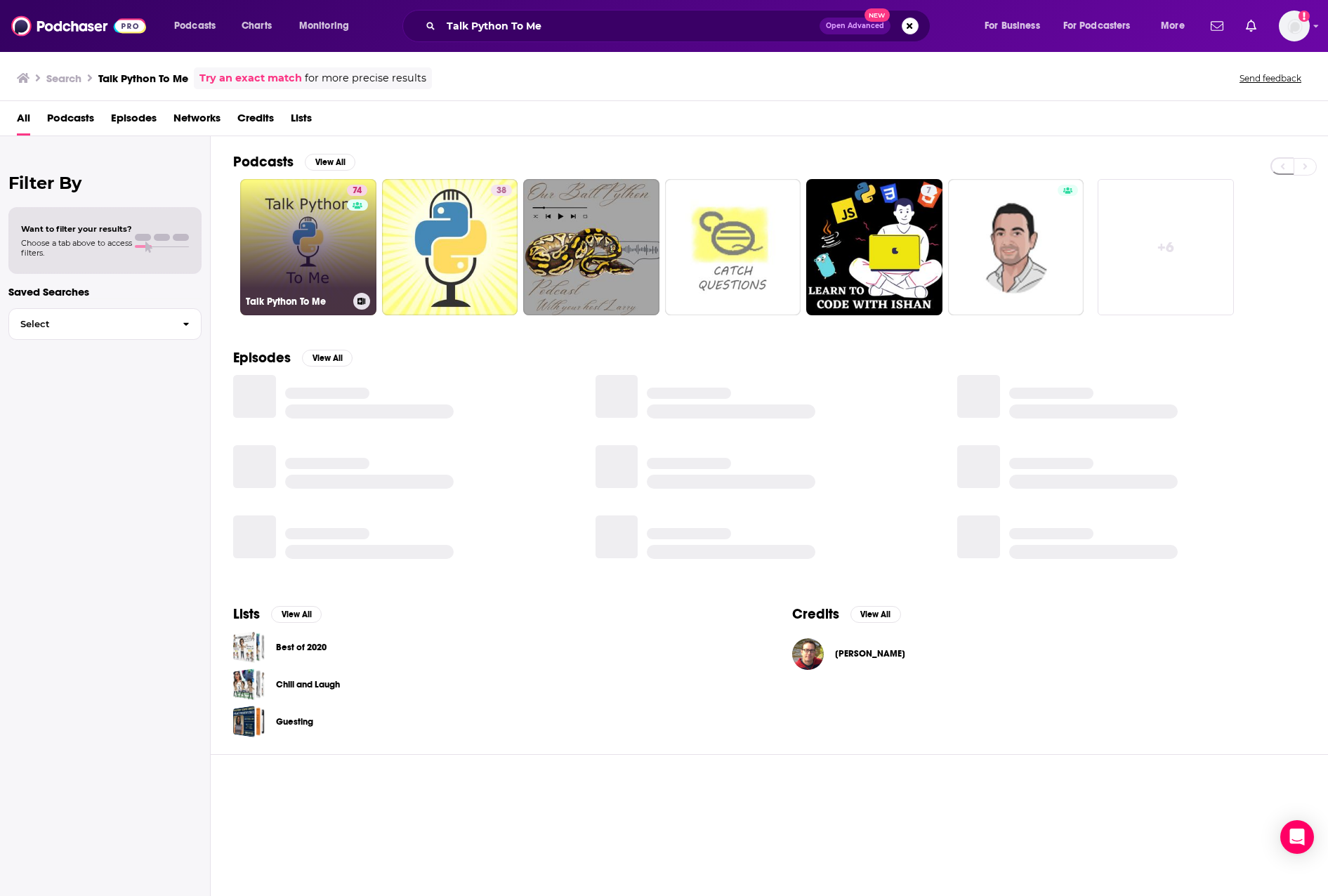
click at [327, 255] on link "74 Talk Python To Me" at bounding box center [308, 247] width 137 height 136
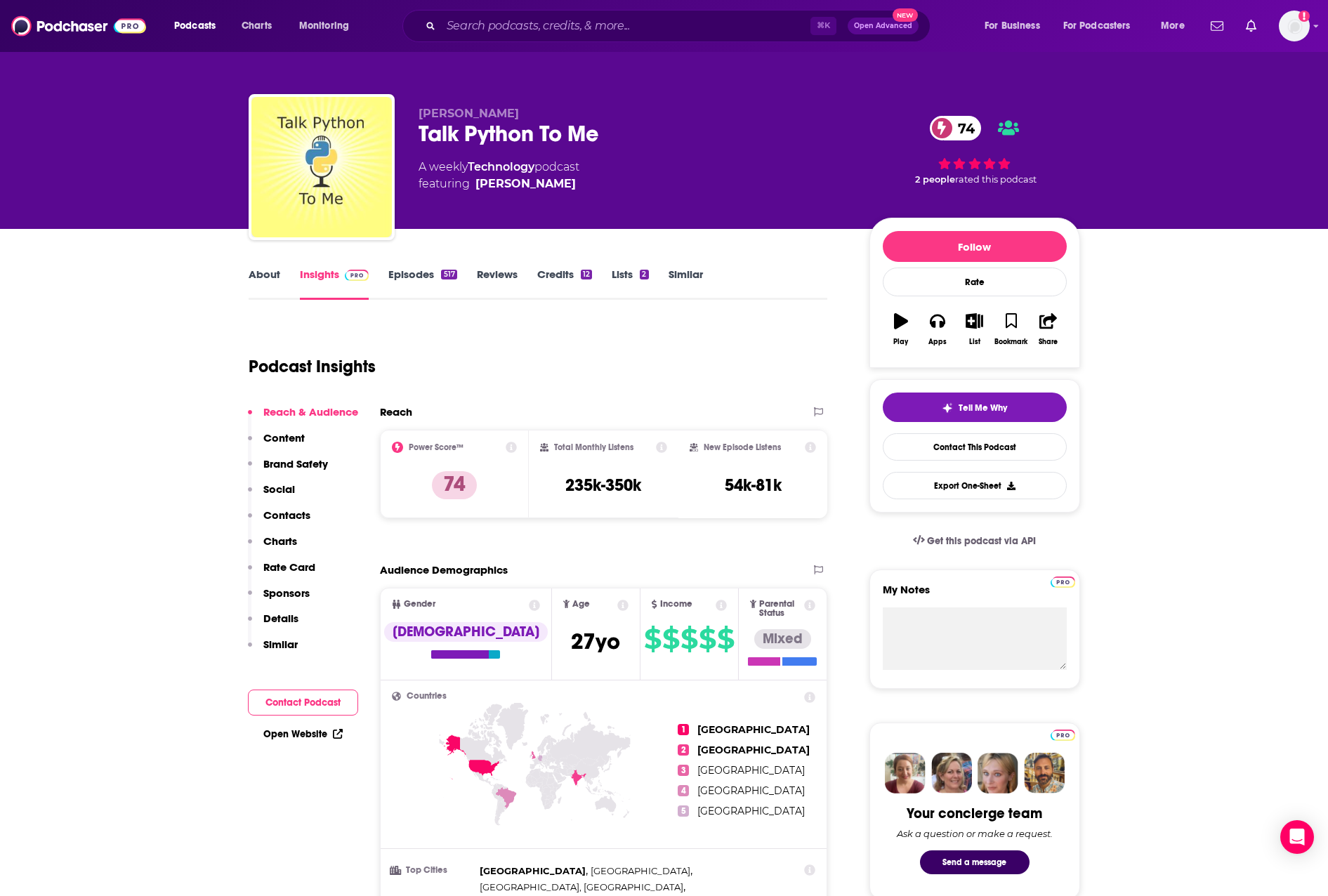
click at [295, 519] on p "Contacts" at bounding box center [287, 515] width 47 height 13
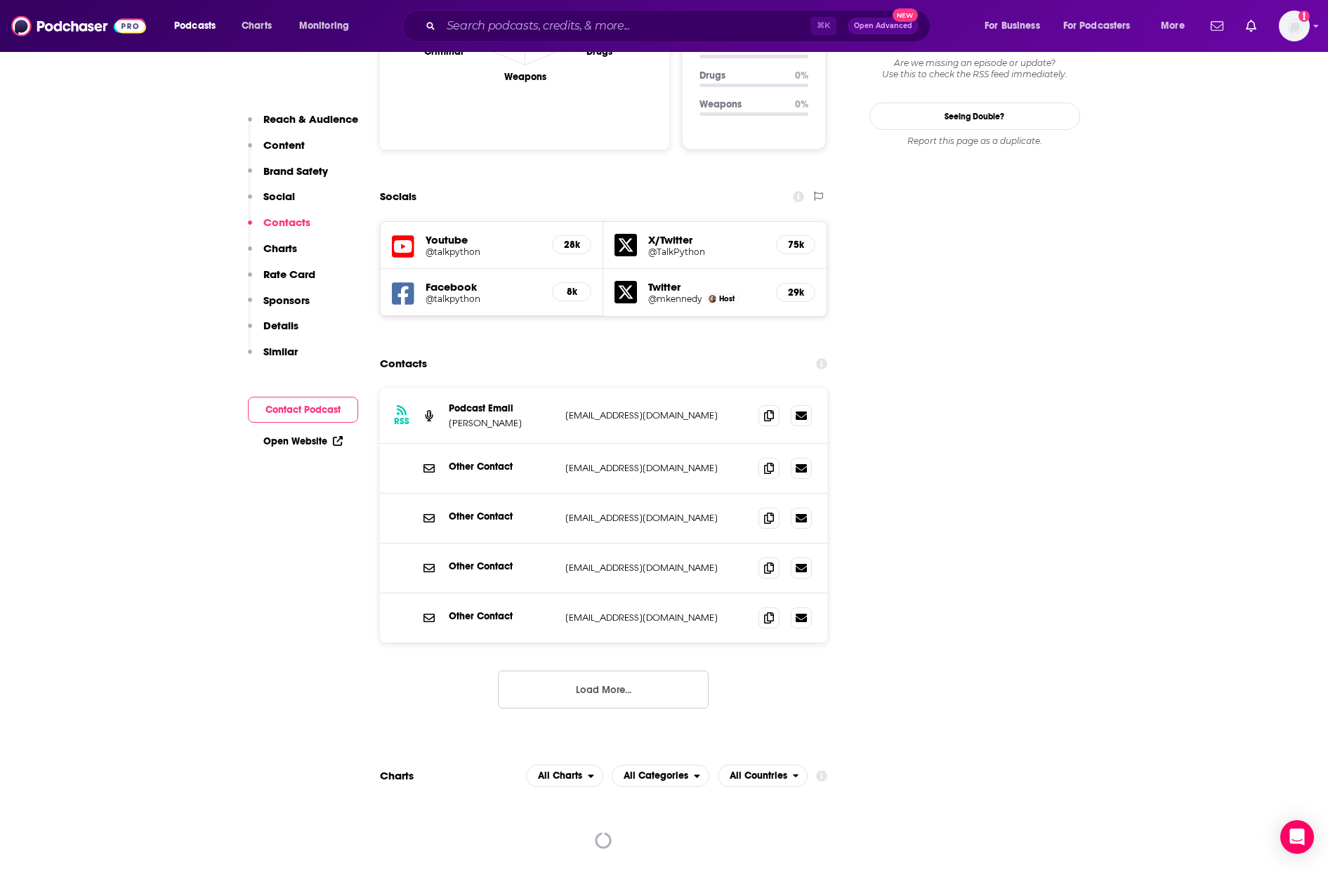
scroll to position [1604, 0]
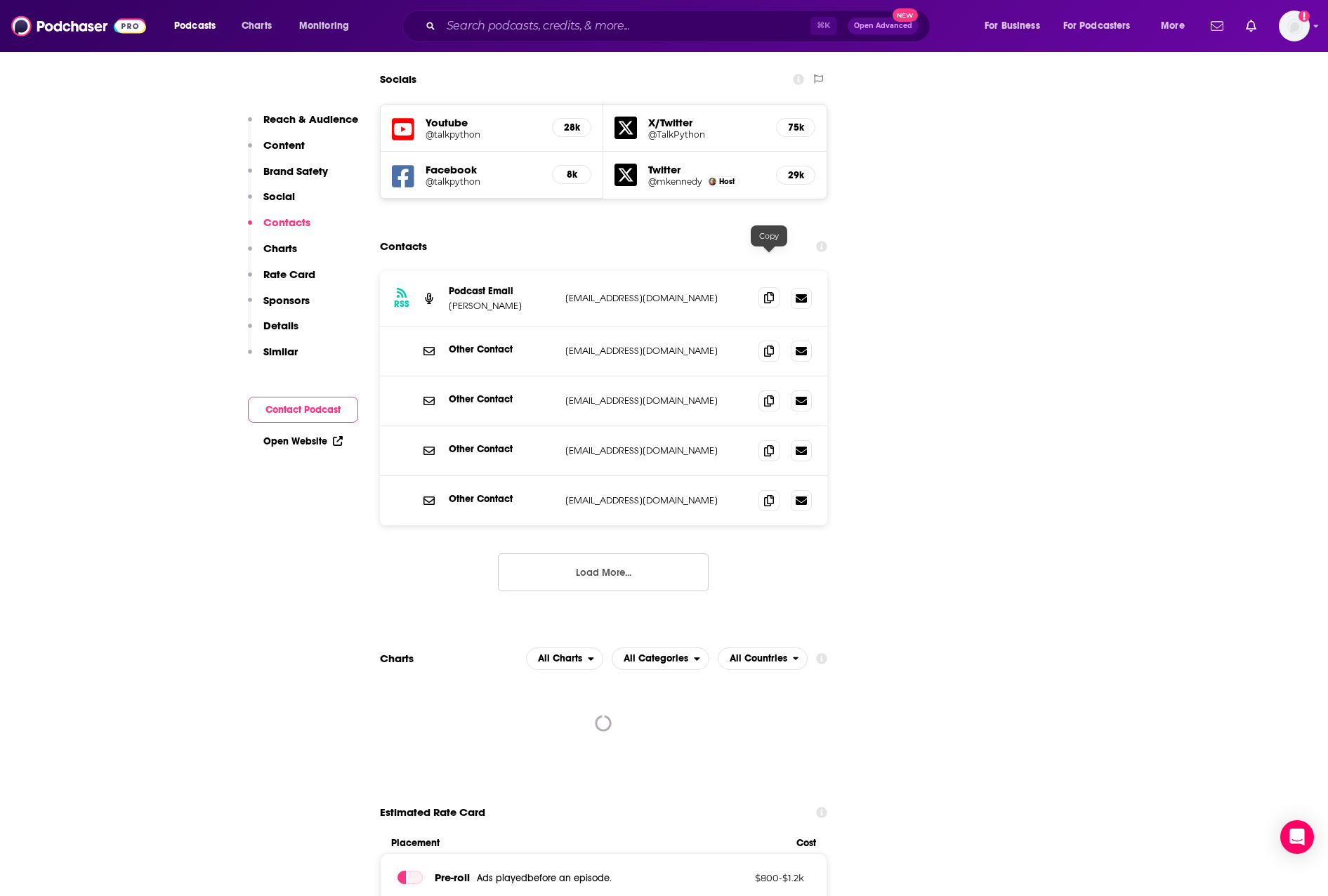
click at [776, 287] on span at bounding box center [770, 298] width 21 height 21
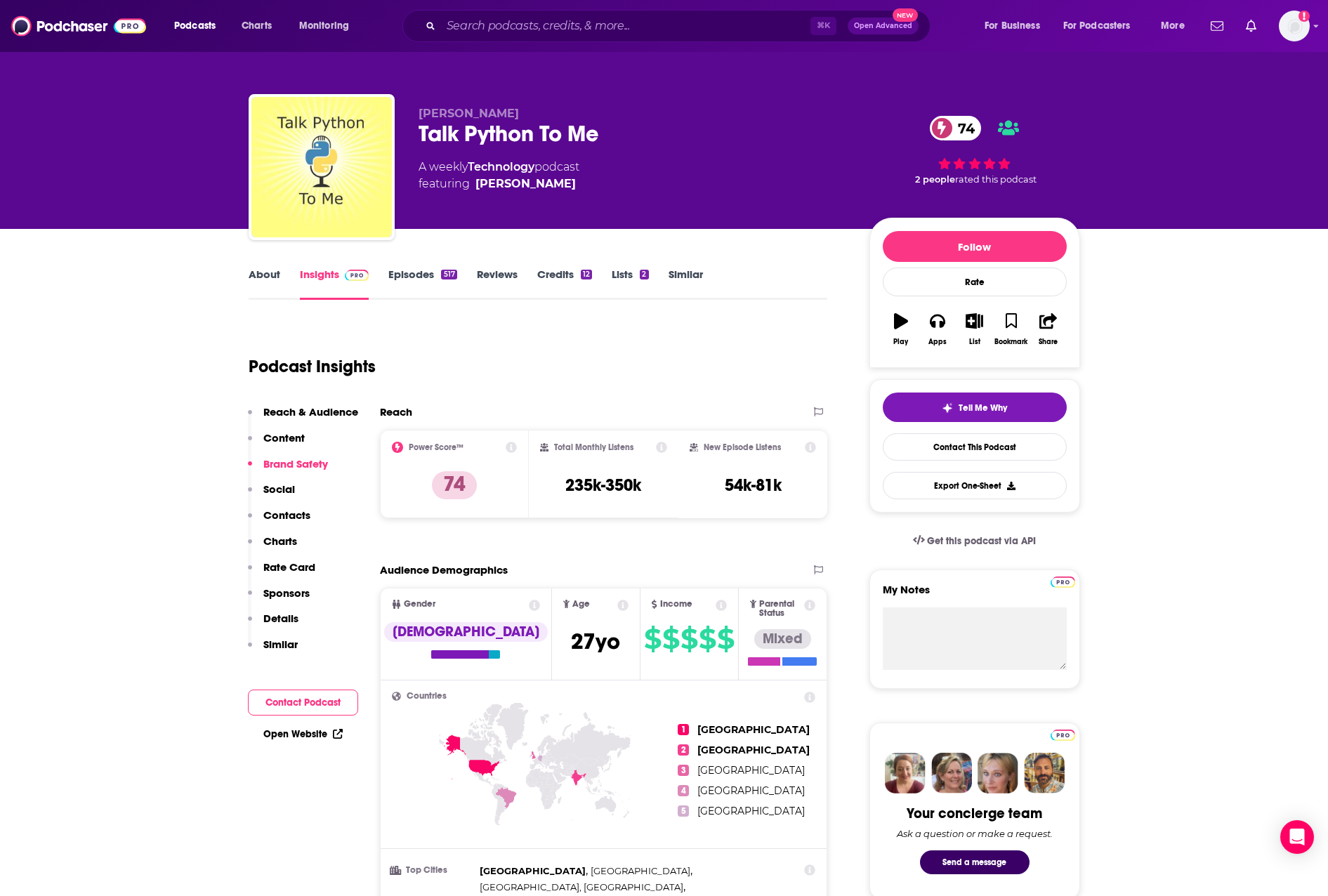
click at [264, 274] on link "About" at bounding box center [264, 284] width 31 height 32
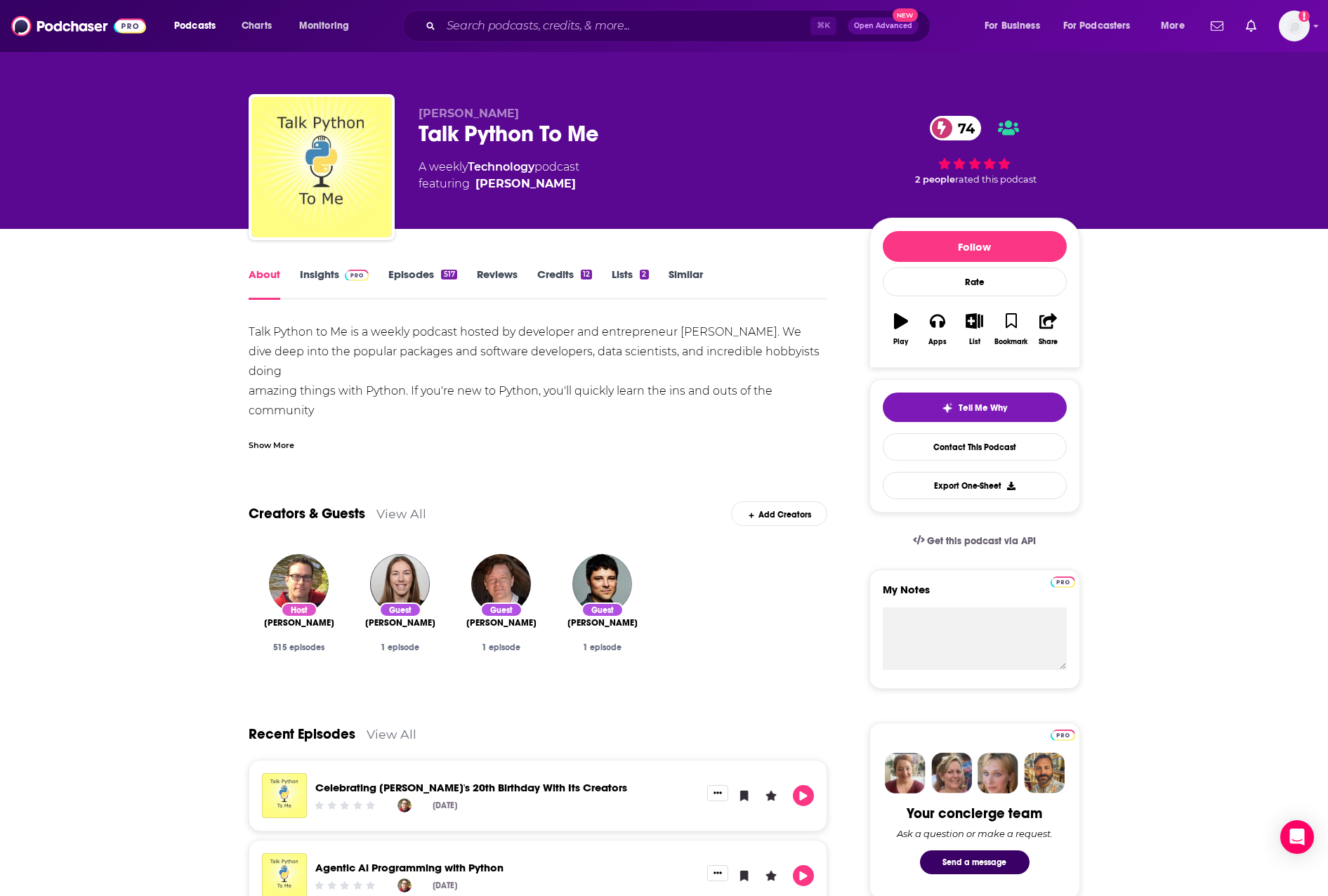
click at [330, 276] on link "Insights" at bounding box center [334, 284] width 69 height 32
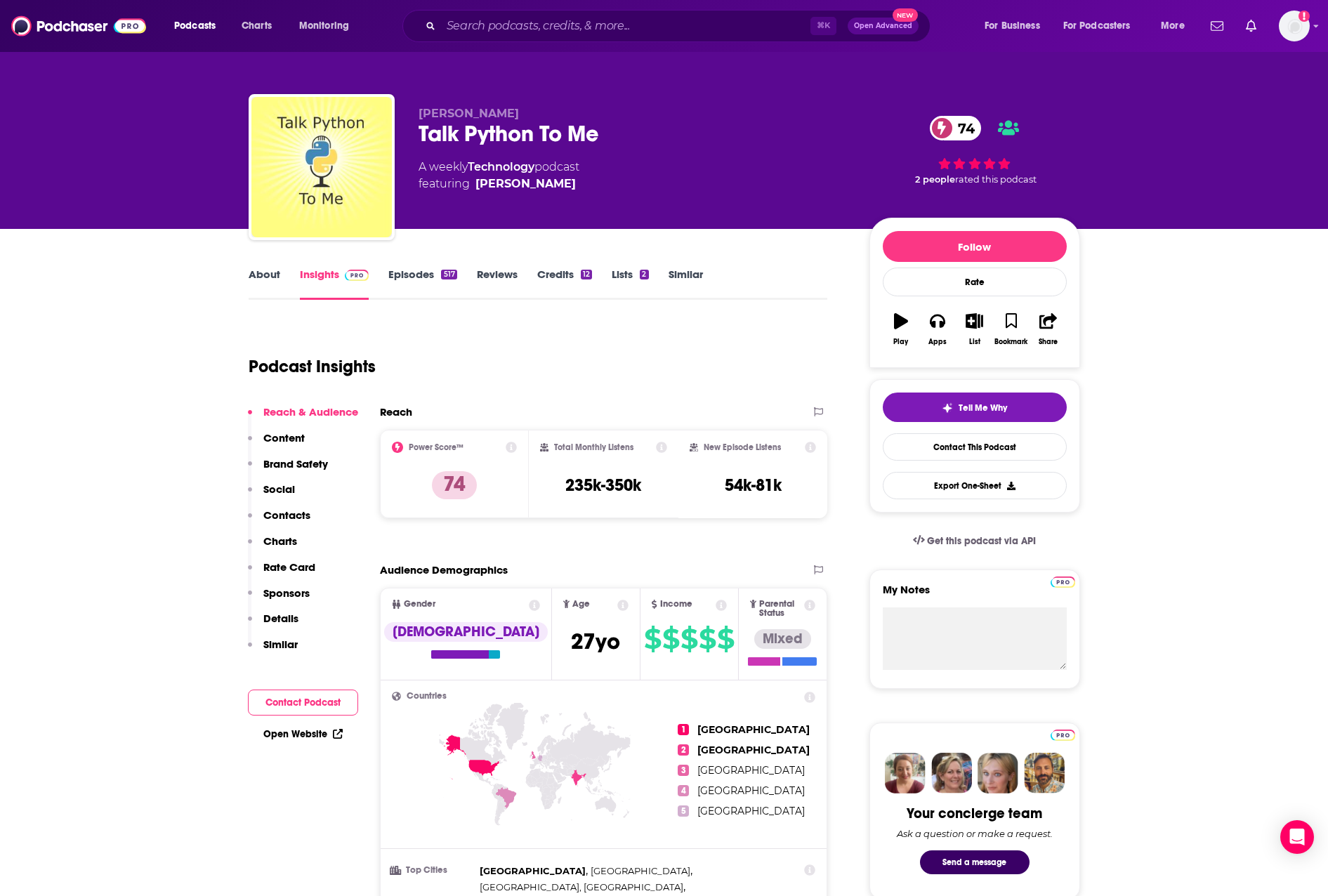
click at [292, 539] on p "Charts" at bounding box center [280, 541] width 34 height 13
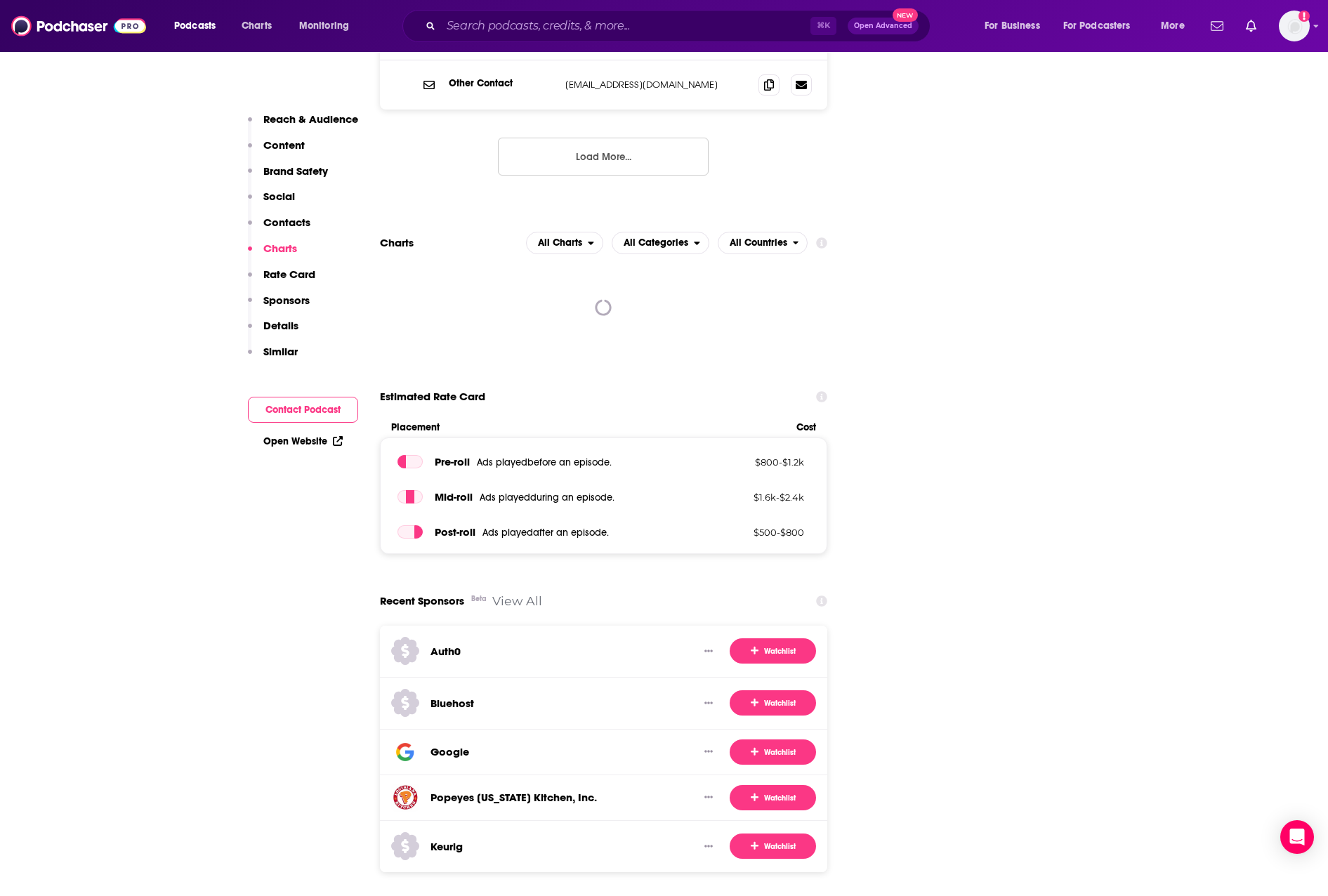
click at [288, 229] on button "Contacts" at bounding box center [279, 229] width 63 height 26
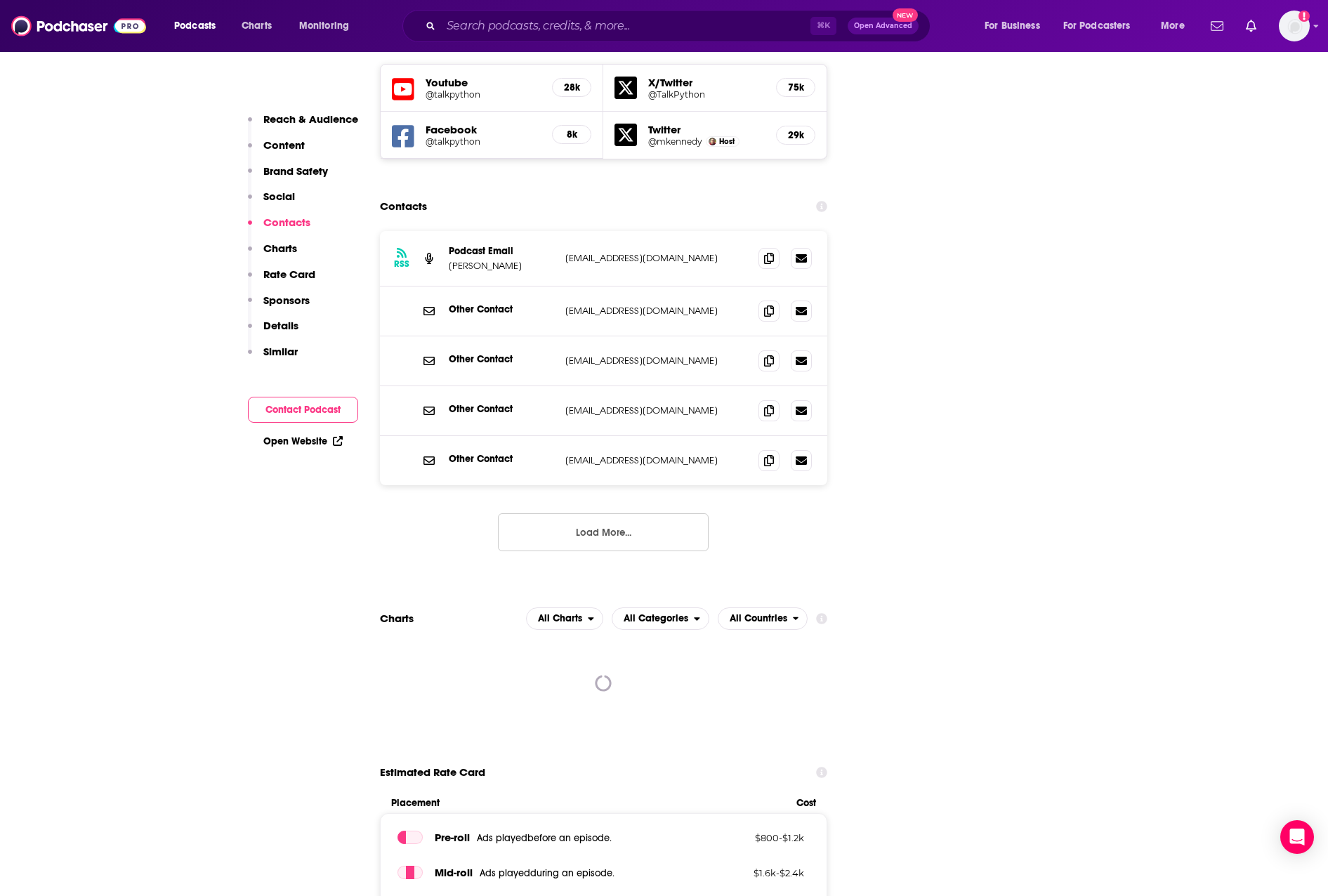
scroll to position [1604, 0]
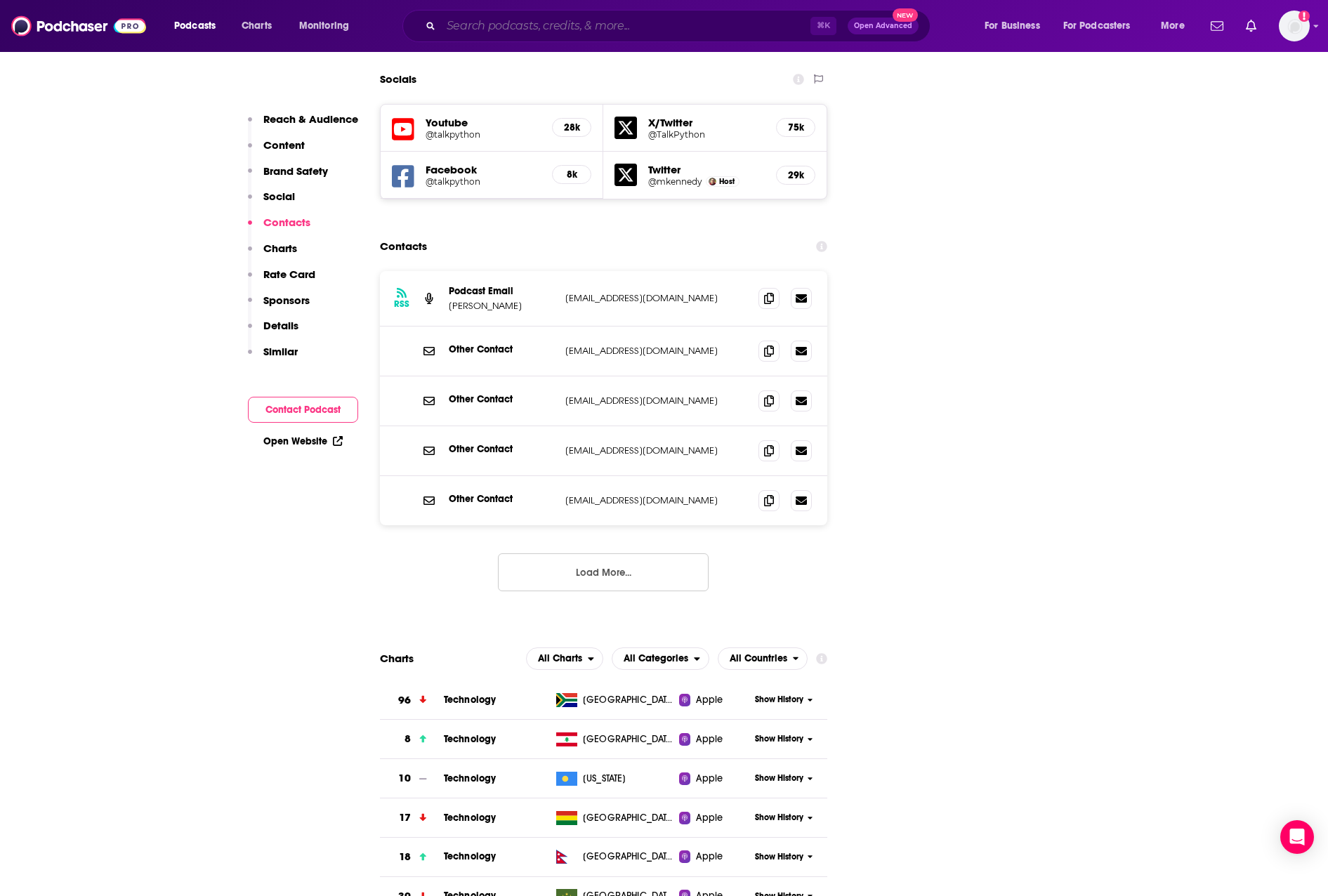
click at [743, 31] on input "Search podcasts, credits, & more..." at bounding box center [625, 25] width 369 height 22
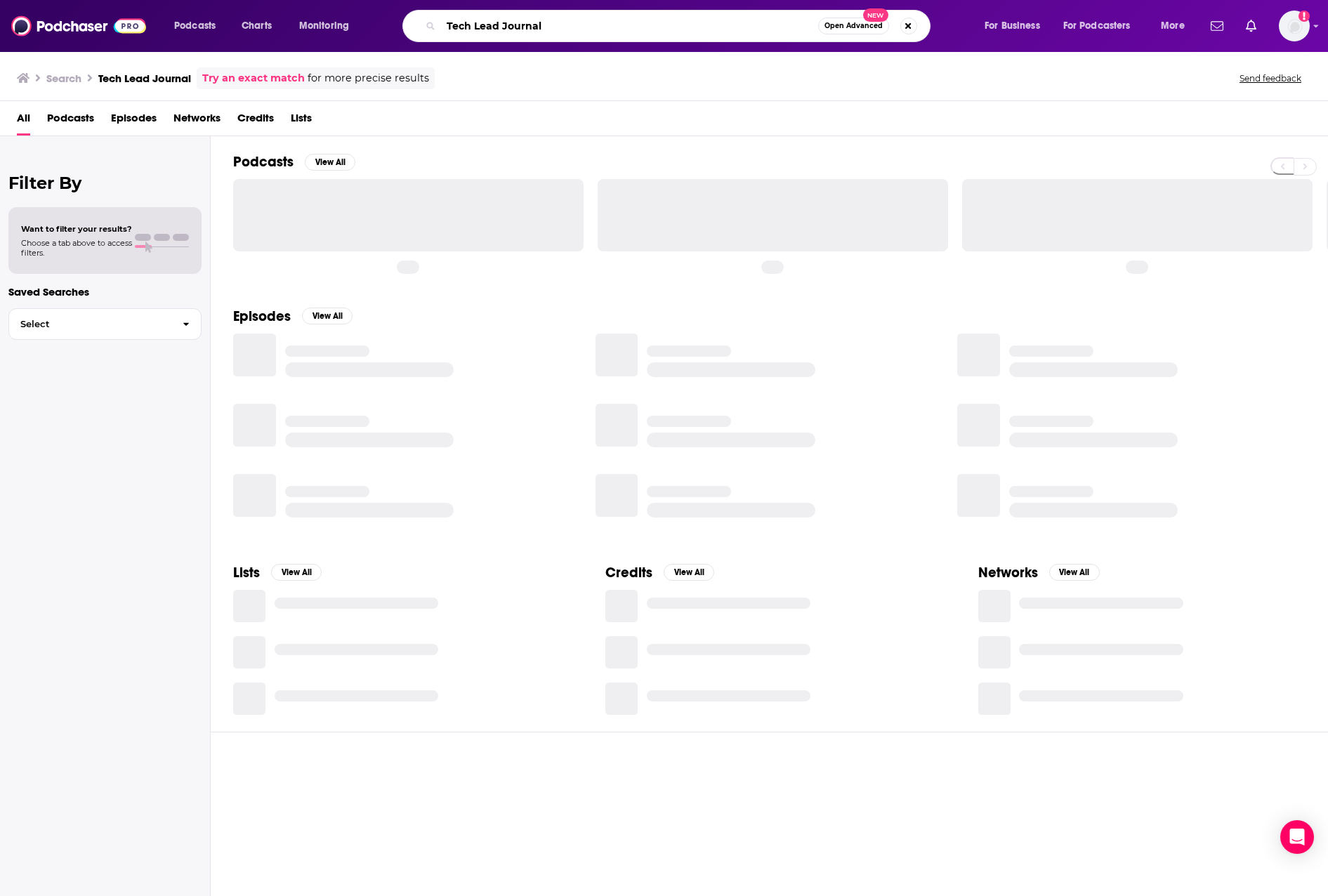
click at [742, 30] on input "Tech Lead Journal" at bounding box center [629, 25] width 378 height 22
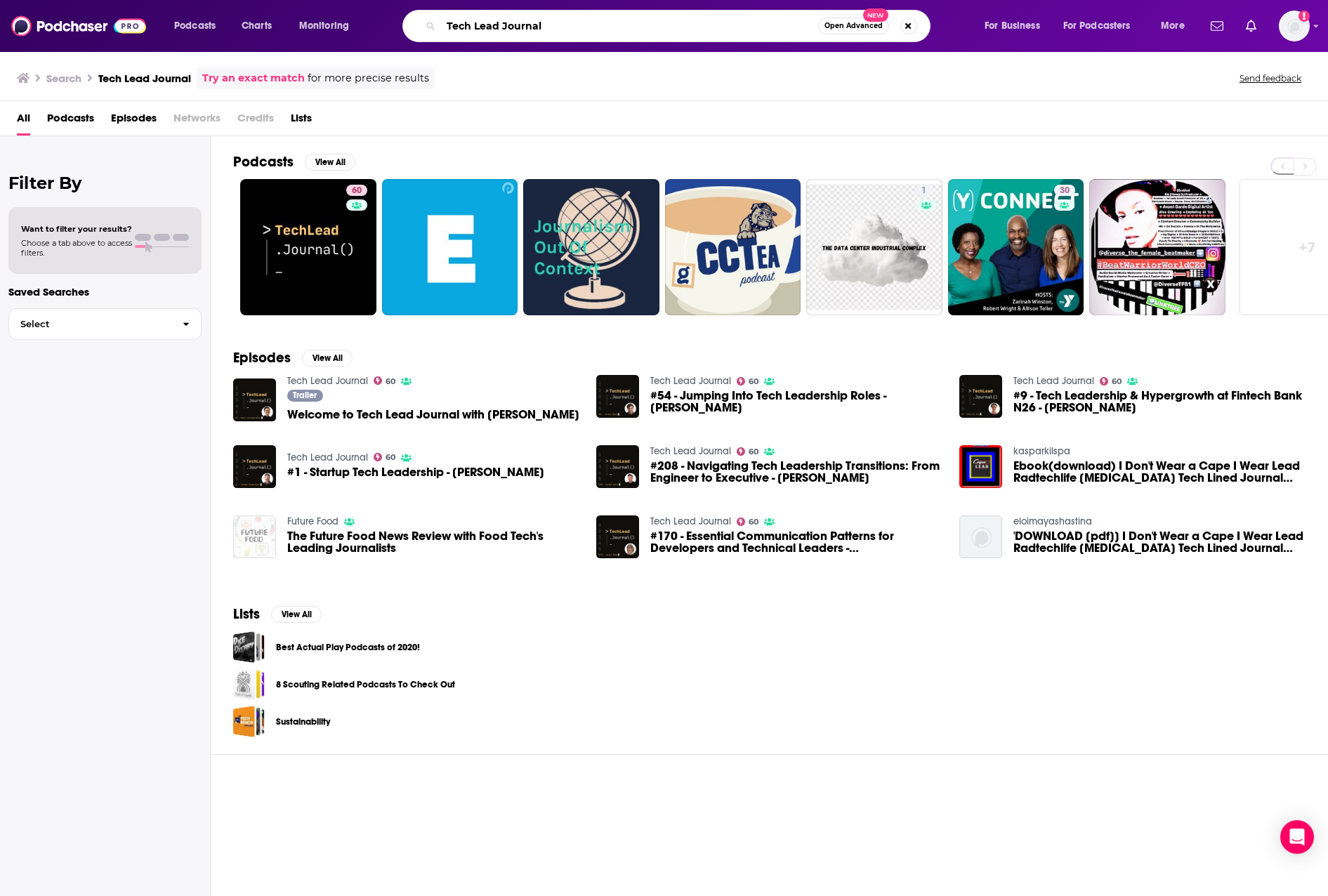
click at [784, 27] on input "Tech Lead Journal" at bounding box center [629, 25] width 378 height 22
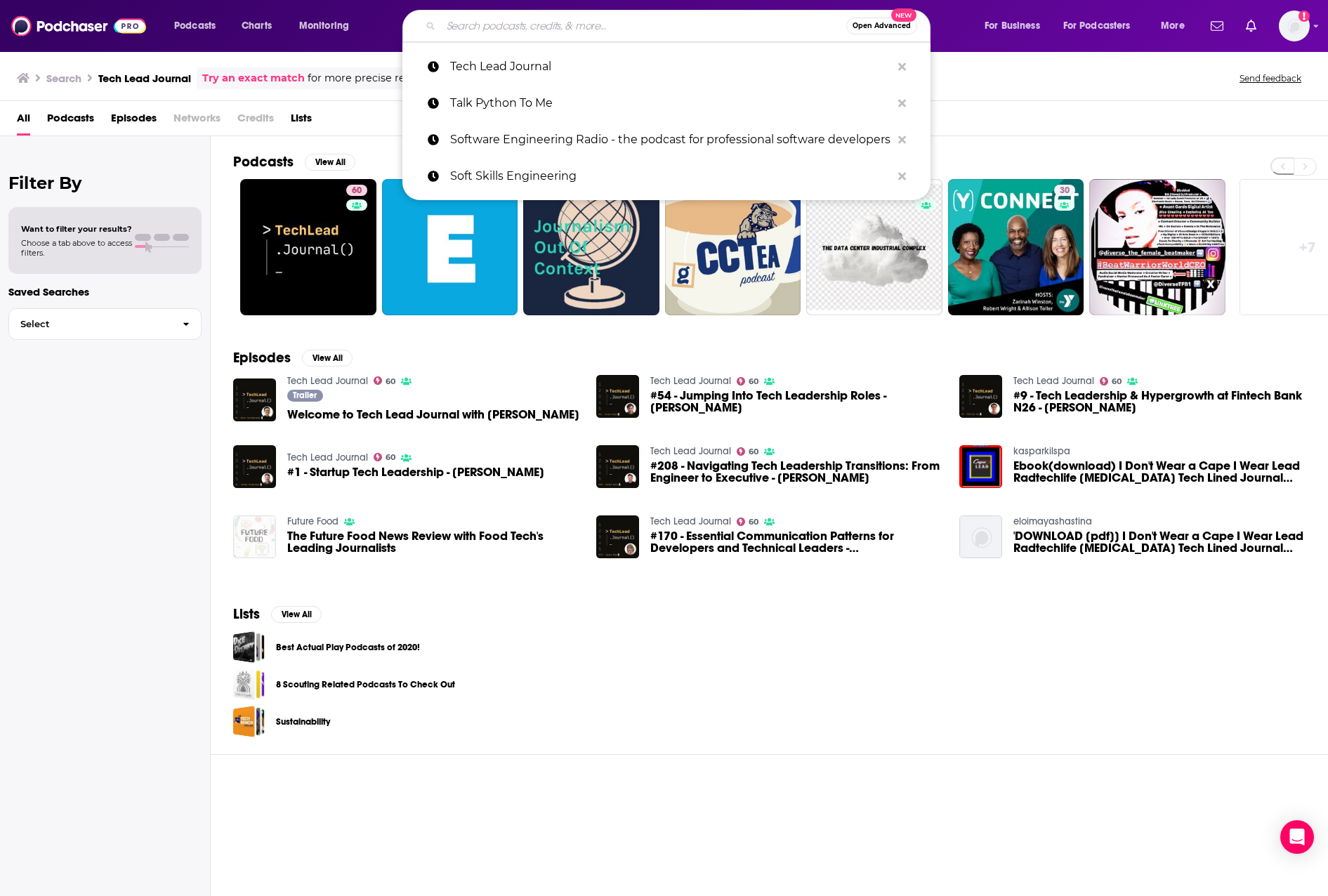
paste input "The Artificial Intelligence Podcast"
type input "The Artificial Intelligence Podcast"
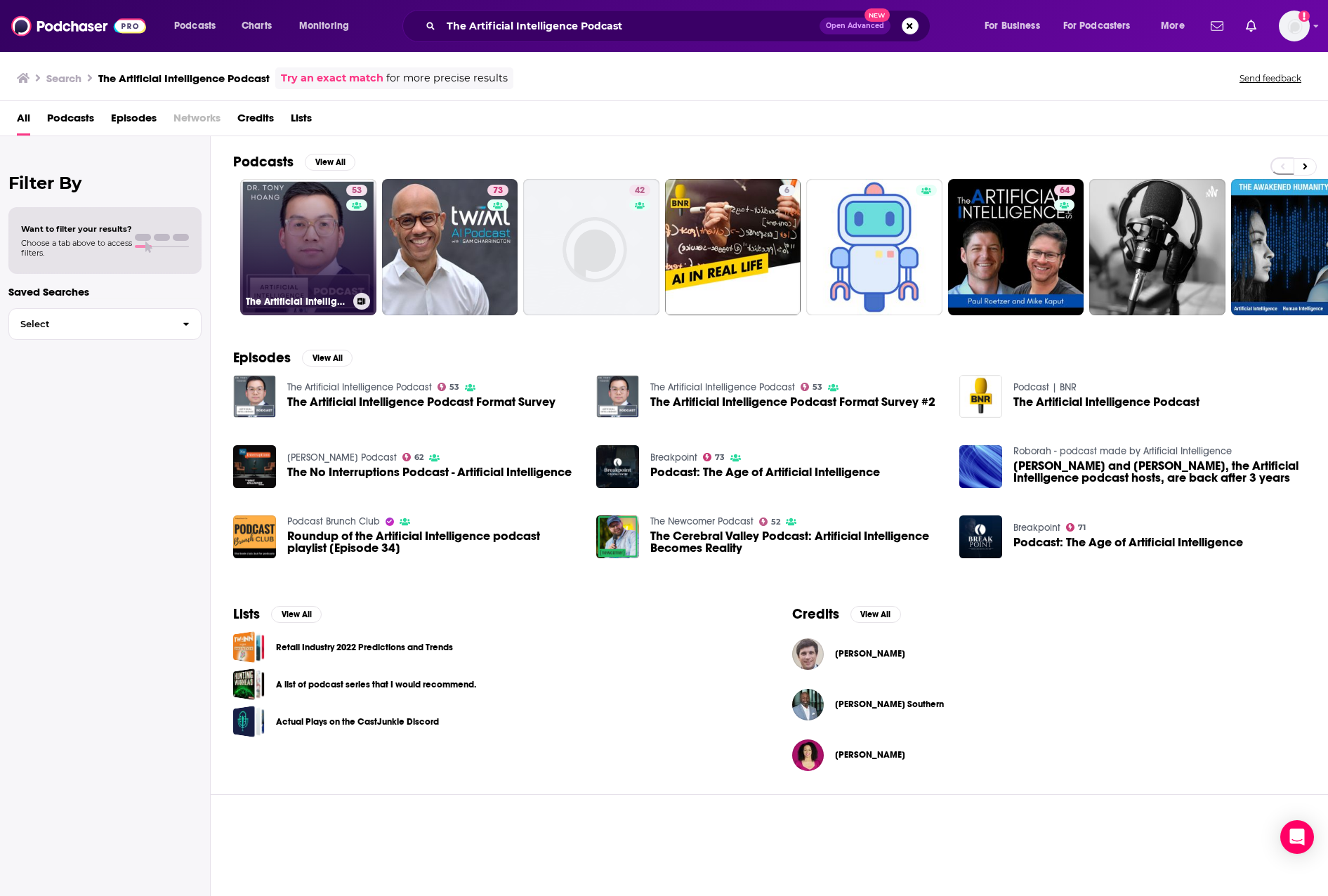
click at [335, 255] on link "53 The Artificial Intelligence Podcast" at bounding box center [308, 247] width 137 height 136
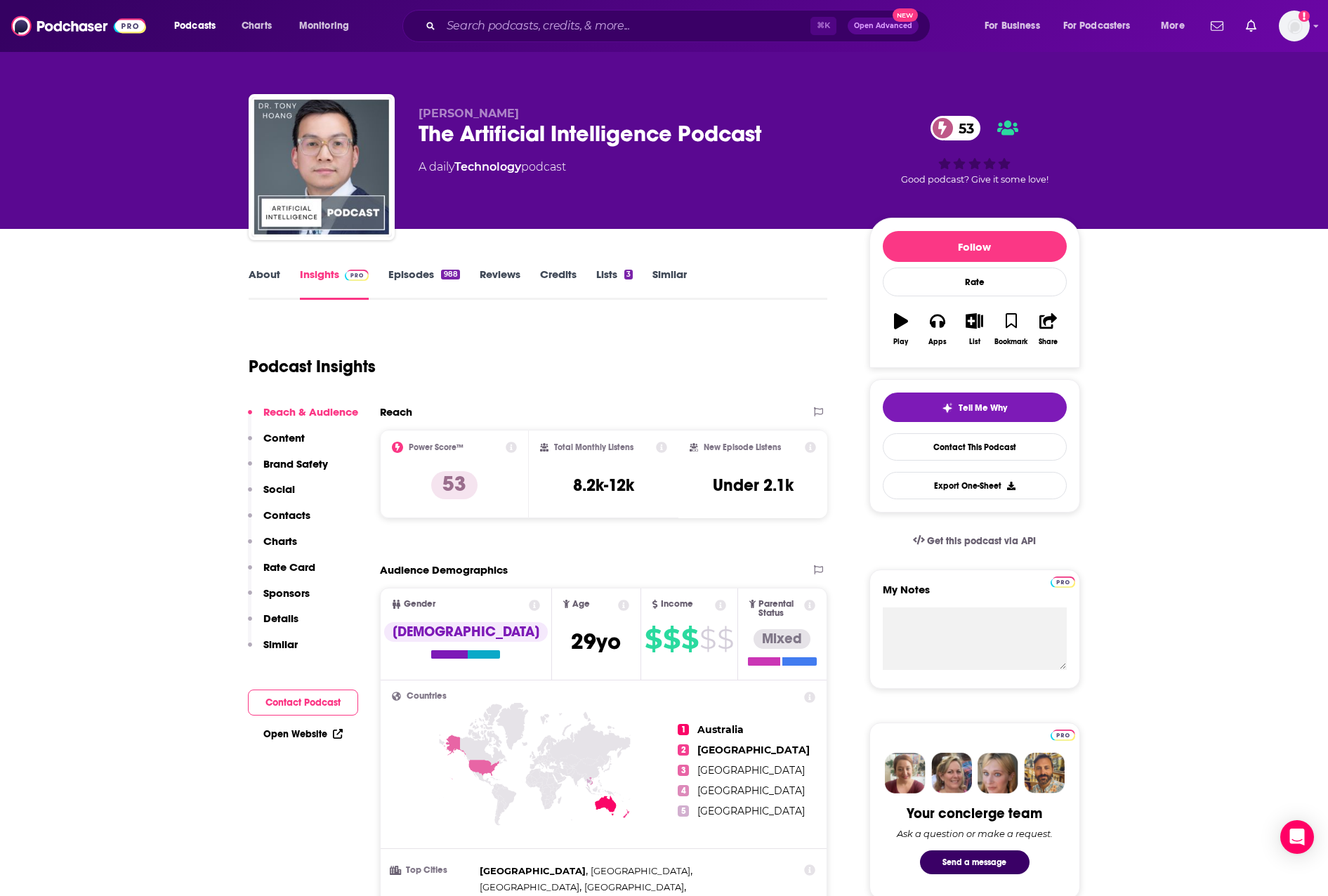
click at [266, 274] on link "About" at bounding box center [264, 284] width 31 height 32
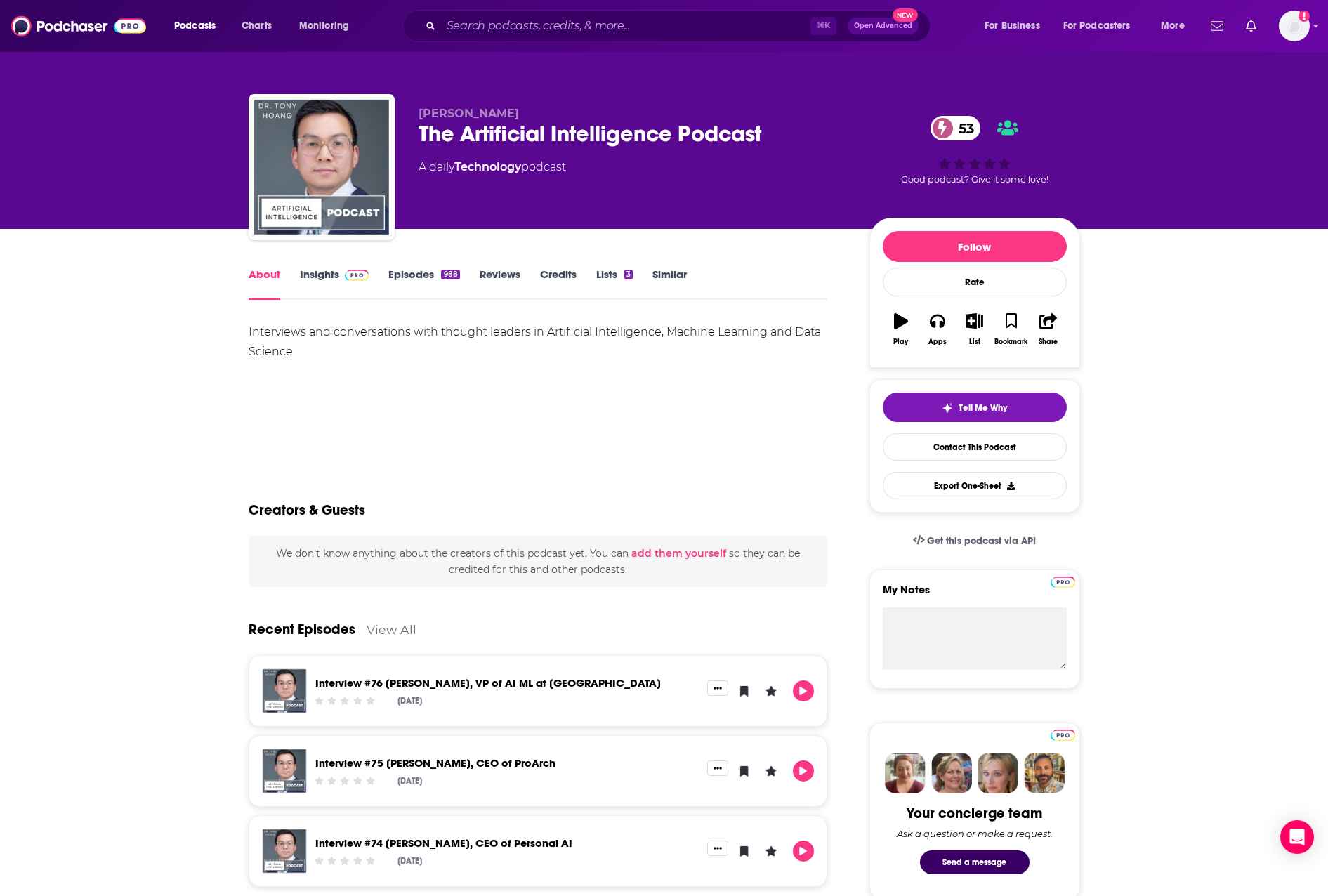
click at [311, 276] on link "Insights" at bounding box center [334, 284] width 69 height 32
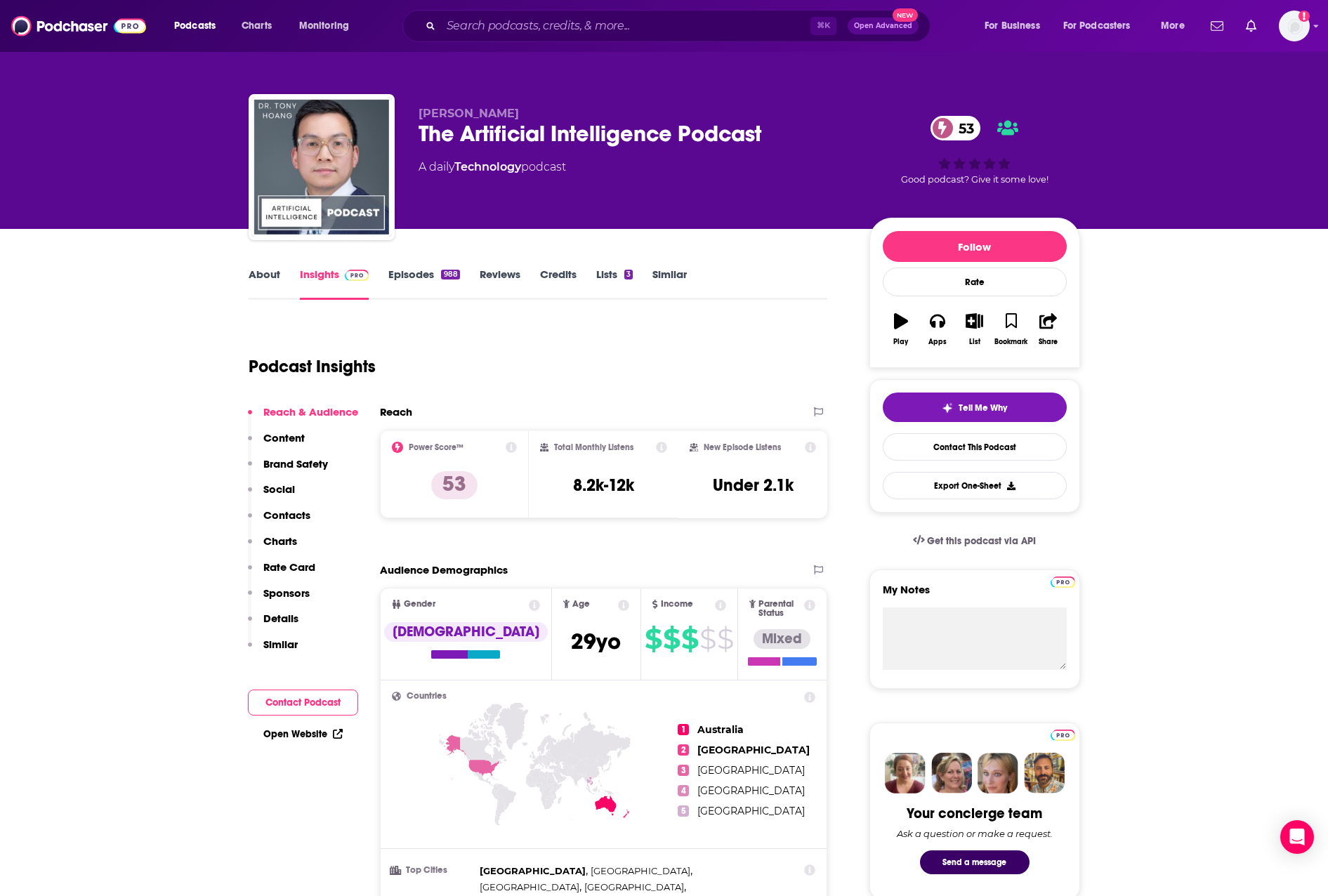
click at [291, 516] on p "Contacts" at bounding box center [287, 515] width 47 height 13
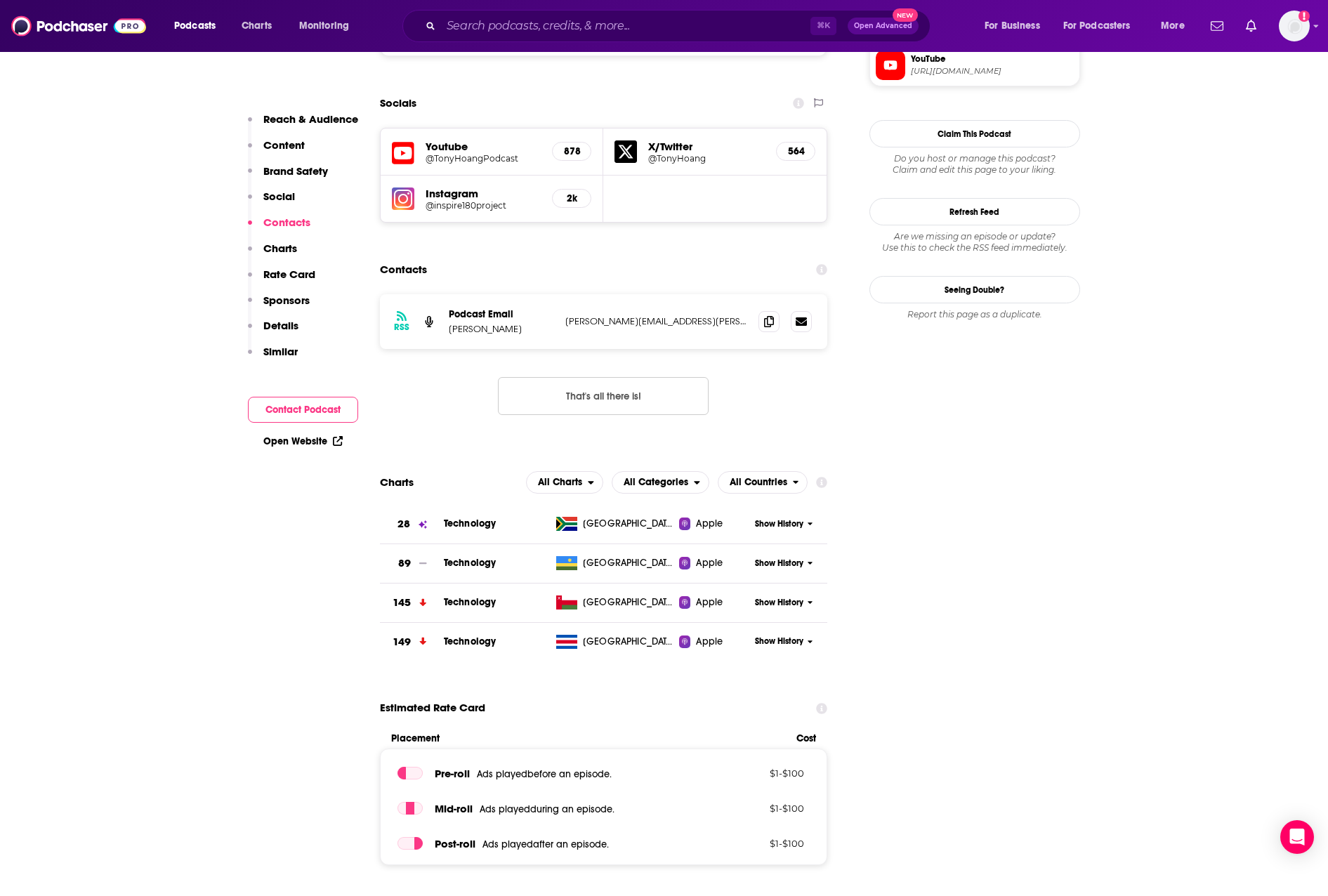
scroll to position [1318, 0]
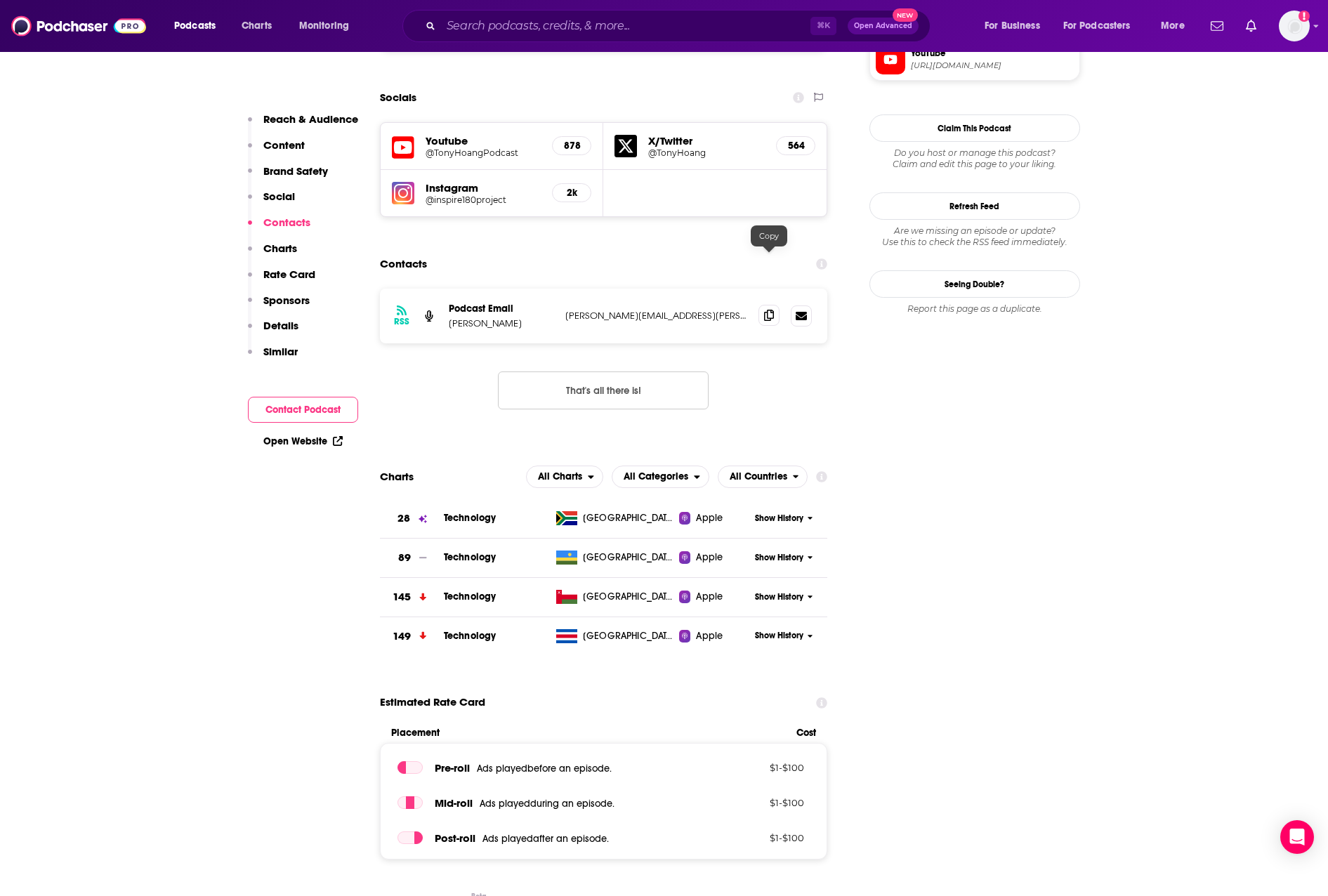
click at [768, 310] on icon at bounding box center [769, 315] width 10 height 11
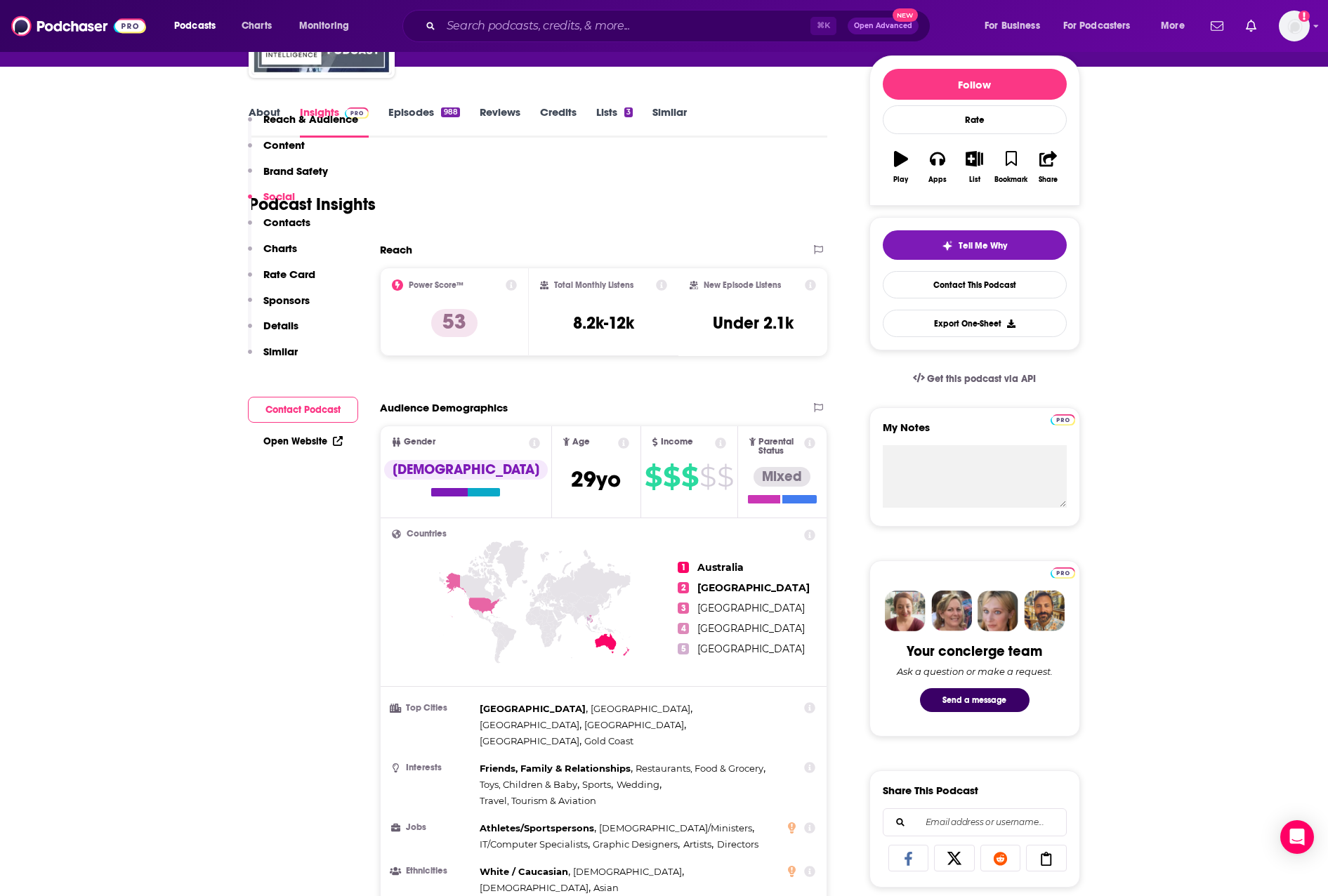
scroll to position [0, 0]
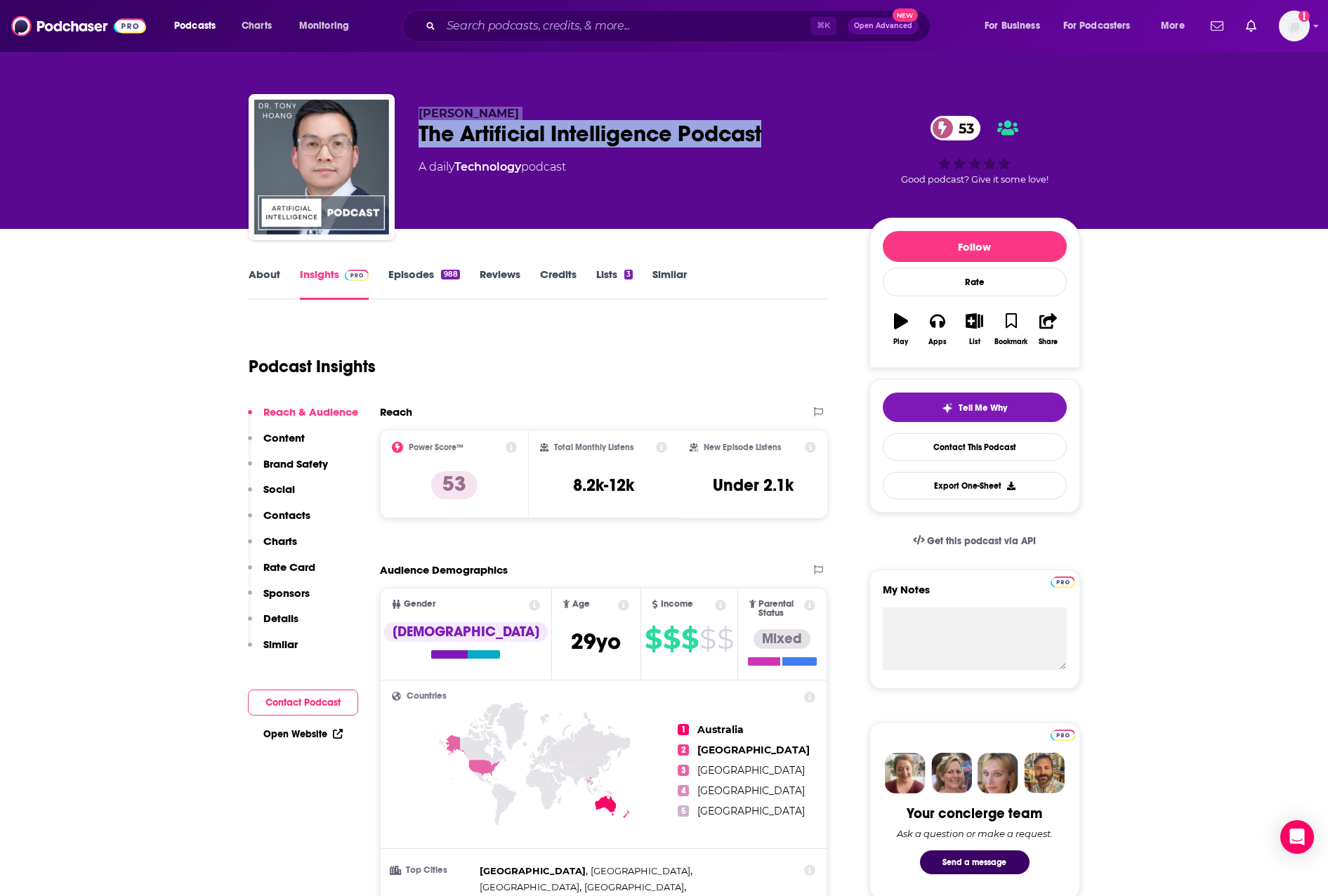
drag, startPoint x: 741, startPoint y: 131, endPoint x: 415, endPoint y: 113, distance: 326.5
click at [415, 113] on div "[PERSON_NAME] The Artificial Intelligence Podcast 53 A daily Technology podcast…" at bounding box center [664, 169] width 831 height 152
copy div "[PERSON_NAME] The Artificial Intelligence Podcast"
click at [522, 27] on input "Search podcasts, credits, & more..." at bounding box center [625, 25] width 369 height 22
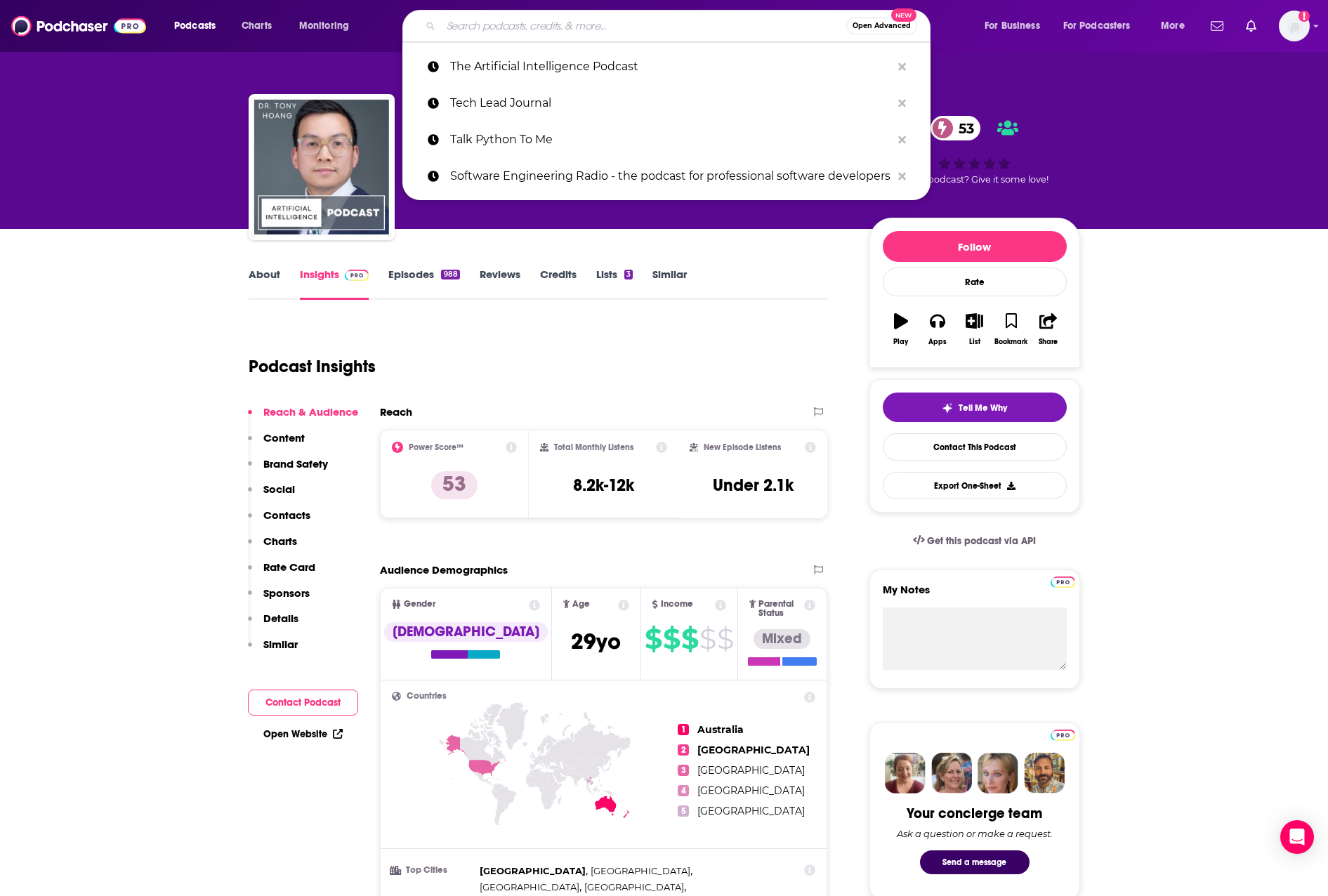
paste input "The Brave Technologist"
type input "The Brave Technologist"
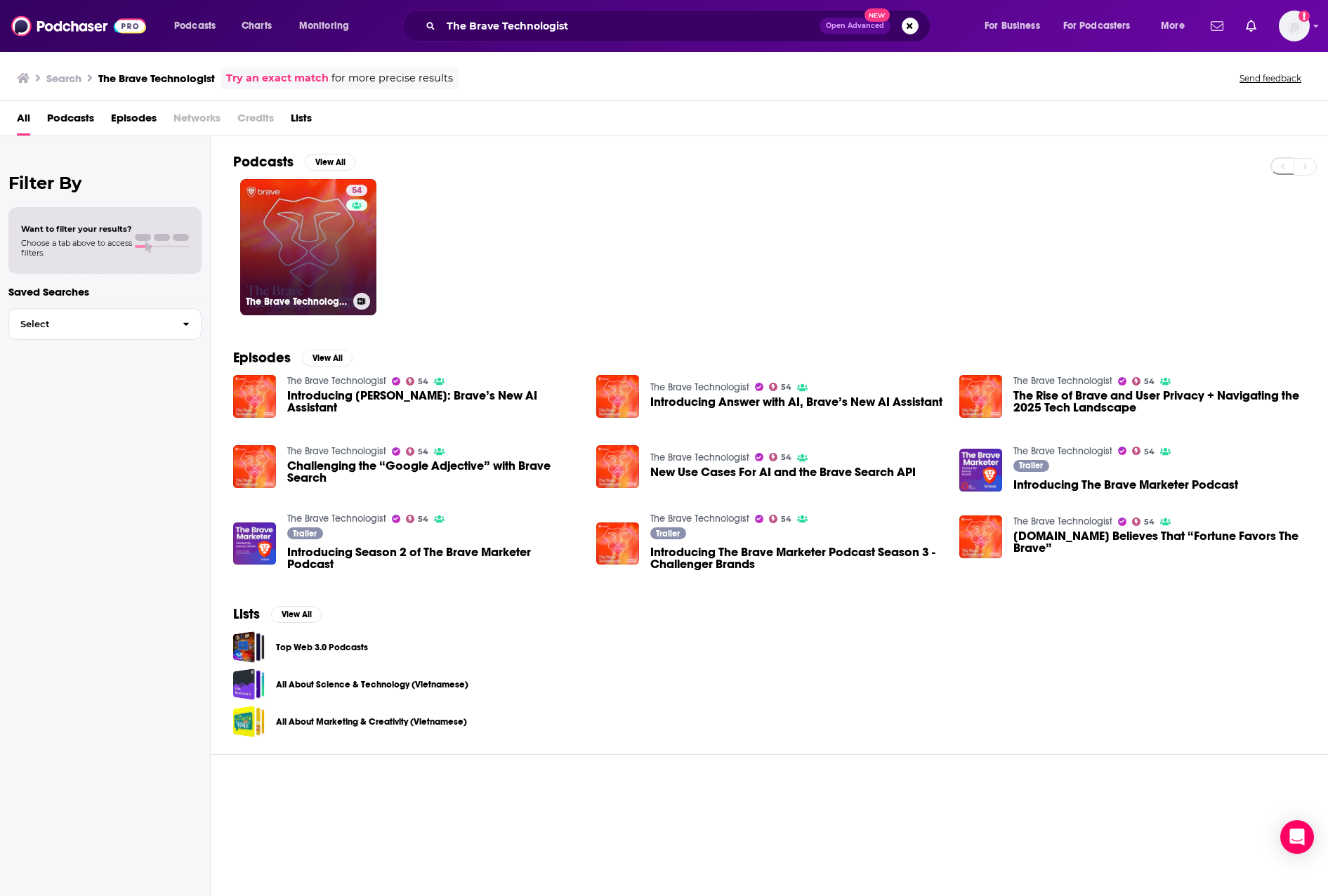
click at [299, 252] on link "54 The Brave Technologist" at bounding box center [308, 247] width 137 height 136
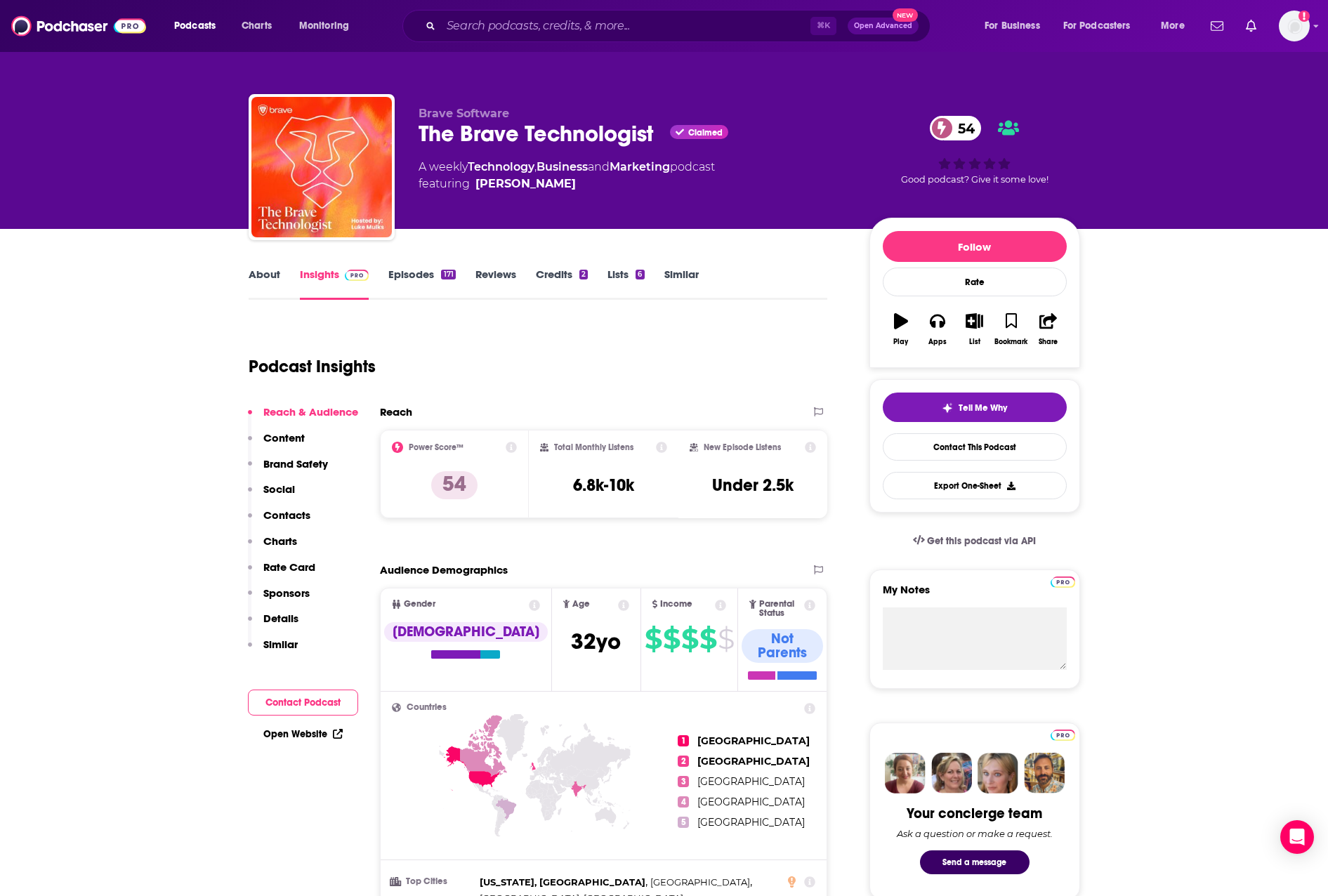
click at [262, 281] on link "About" at bounding box center [264, 284] width 31 height 32
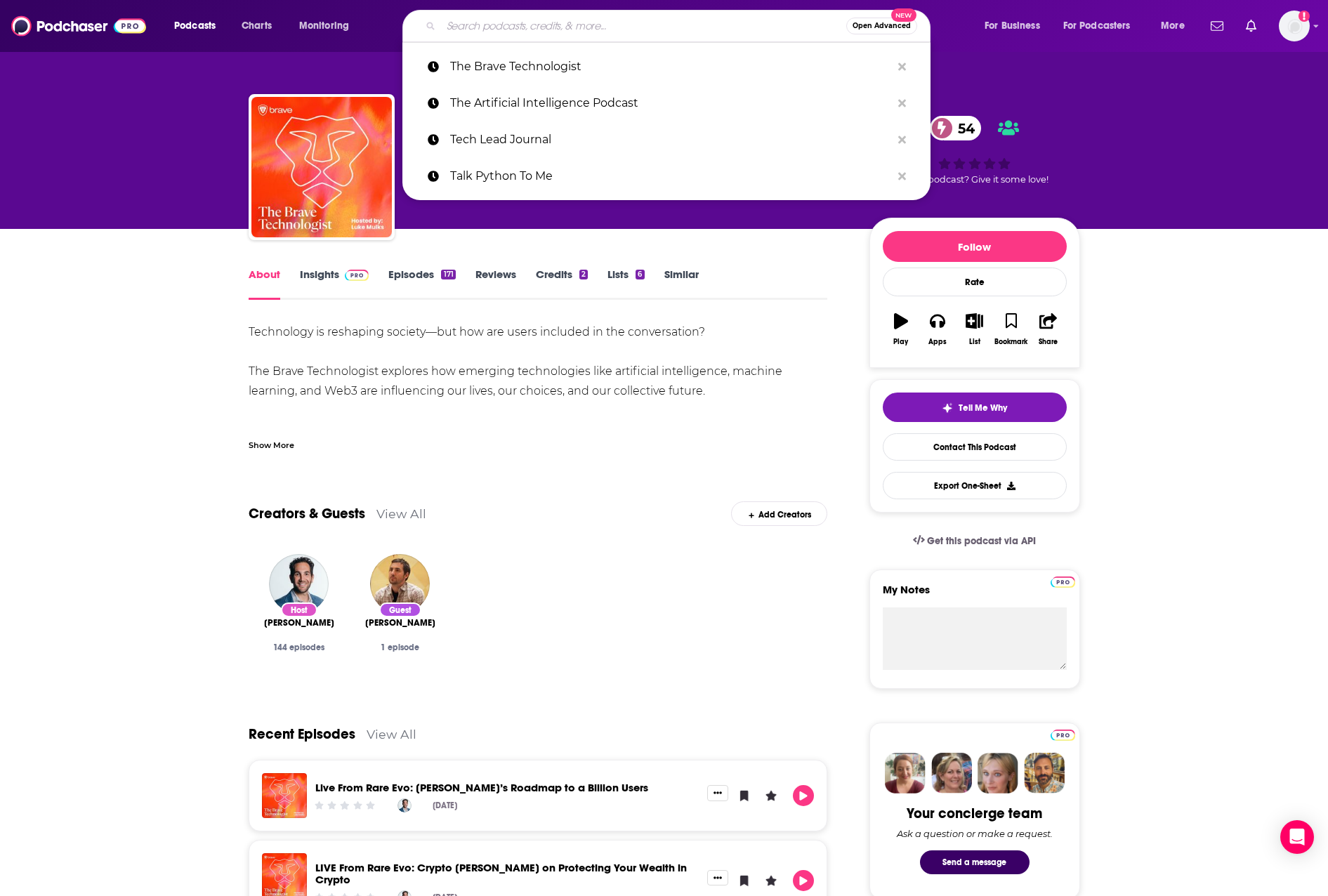
click at [661, 30] on input "Search podcasts, credits, & more..." at bounding box center [643, 25] width 405 height 22
paste input "The Changelog: Software Development, Open Source"
type input "The Changelog: Software Development, Open Source"
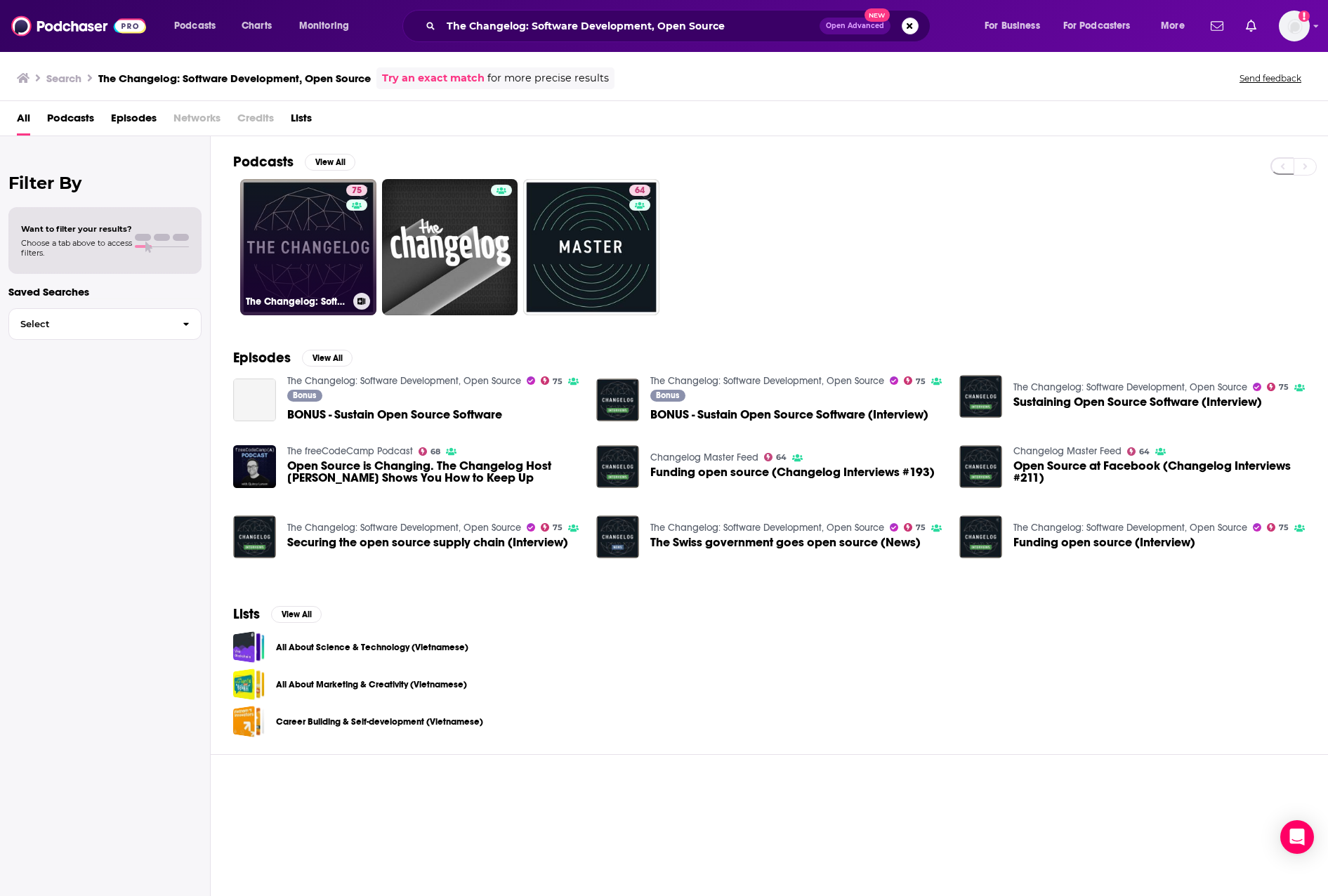
click at [304, 227] on link "75 The Changelog: Software Development, Open Source" at bounding box center [308, 247] width 137 height 136
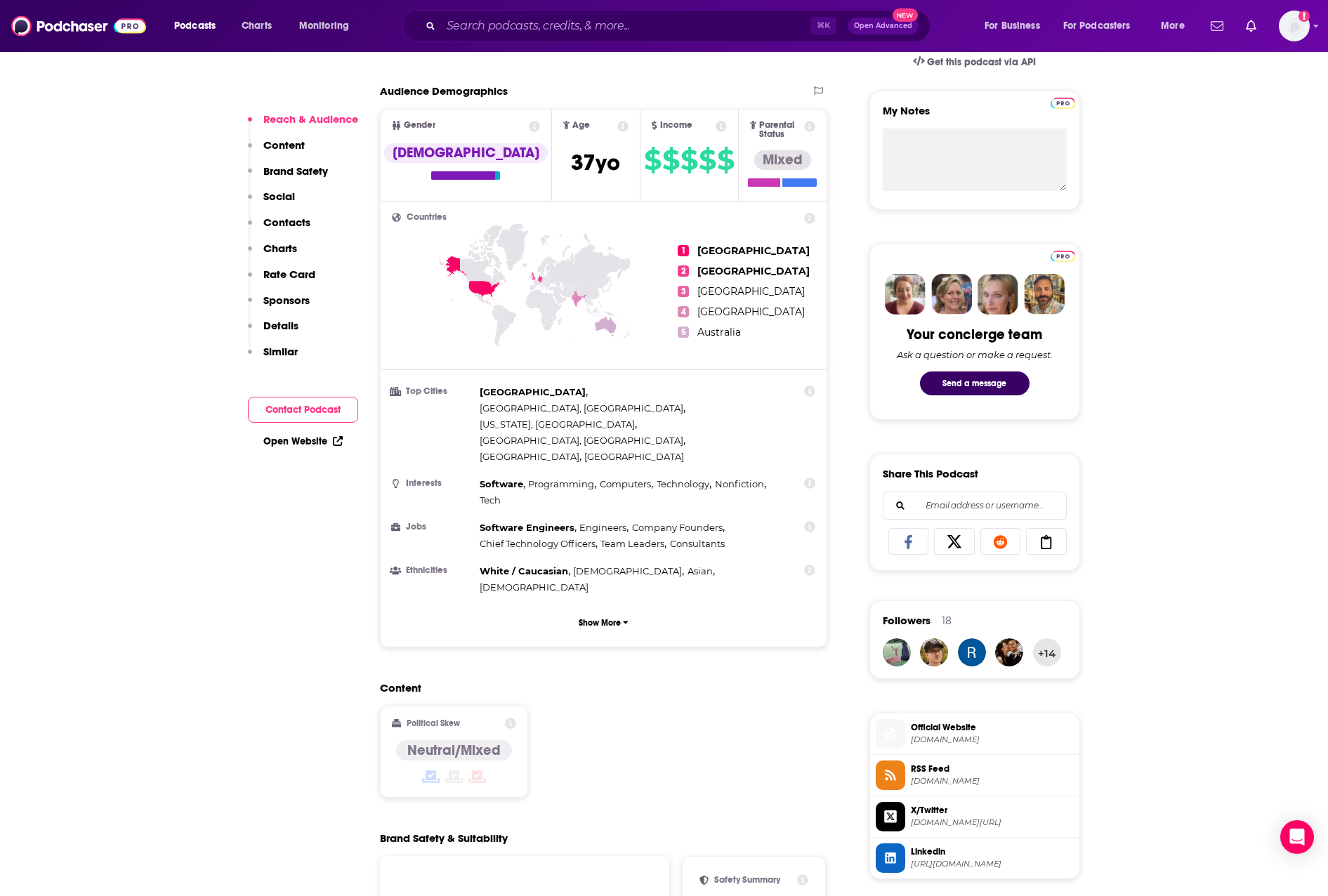
scroll to position [517, 0]
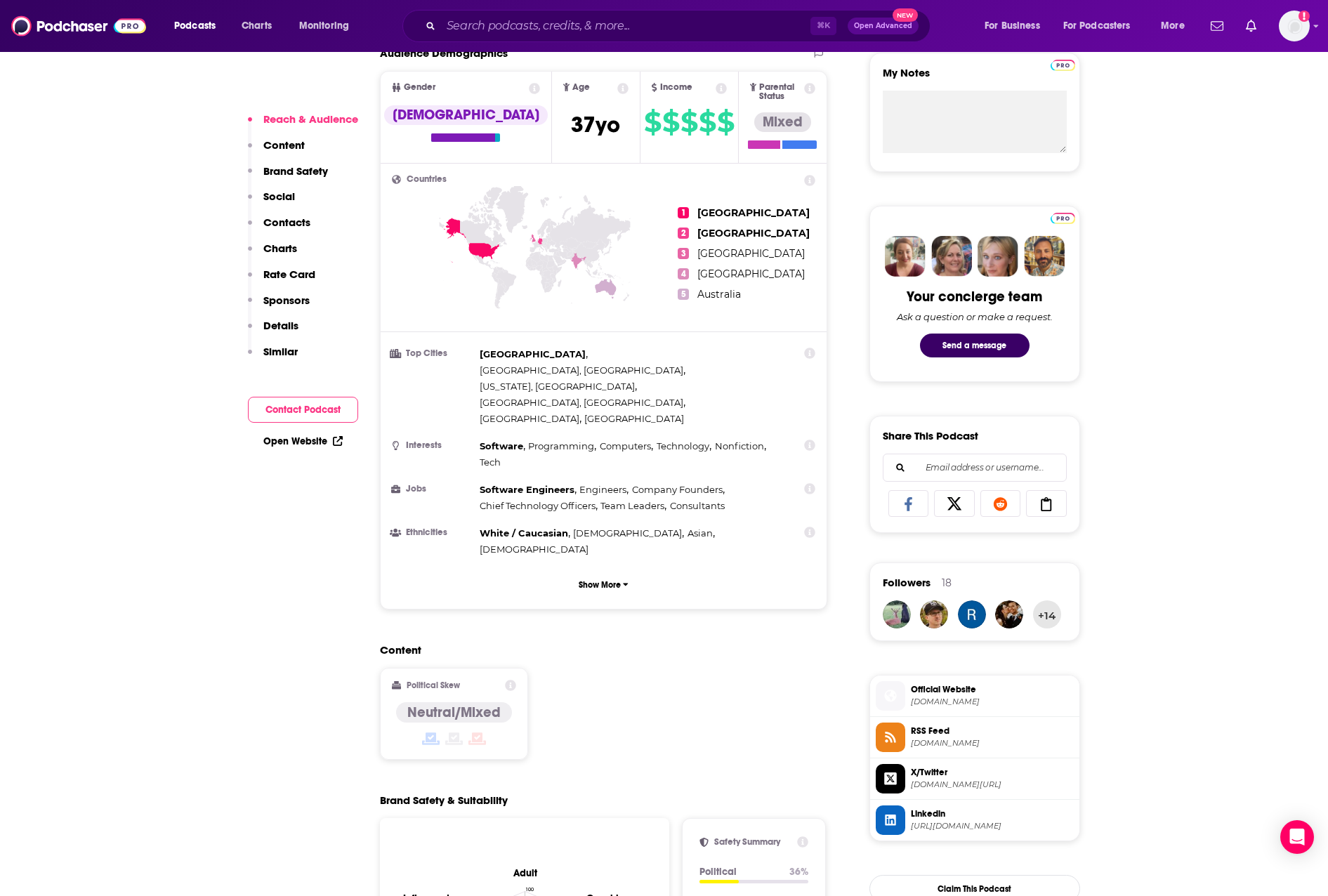
drag, startPoint x: 297, startPoint y: 244, endPoint x: 297, endPoint y: 226, distance: 18.0
click at [297, 243] on div "Reach & Audience Content Brand Safety Social Contacts Charts Rate Card Sponsors…" at bounding box center [303, 241] width 111 height 259
click at [297, 225] on p "Contacts" at bounding box center [287, 222] width 47 height 13
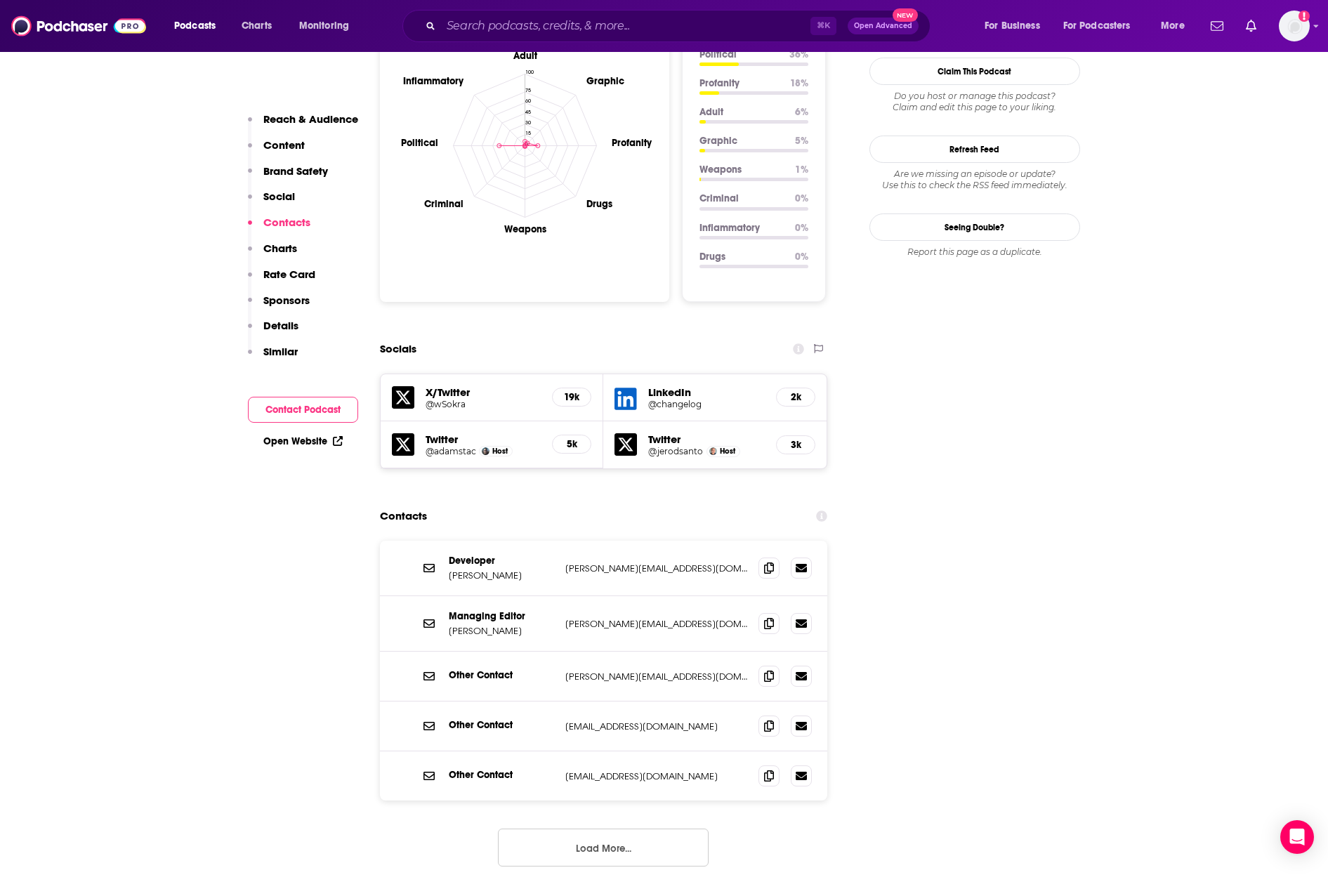
scroll to position [1572, 0]
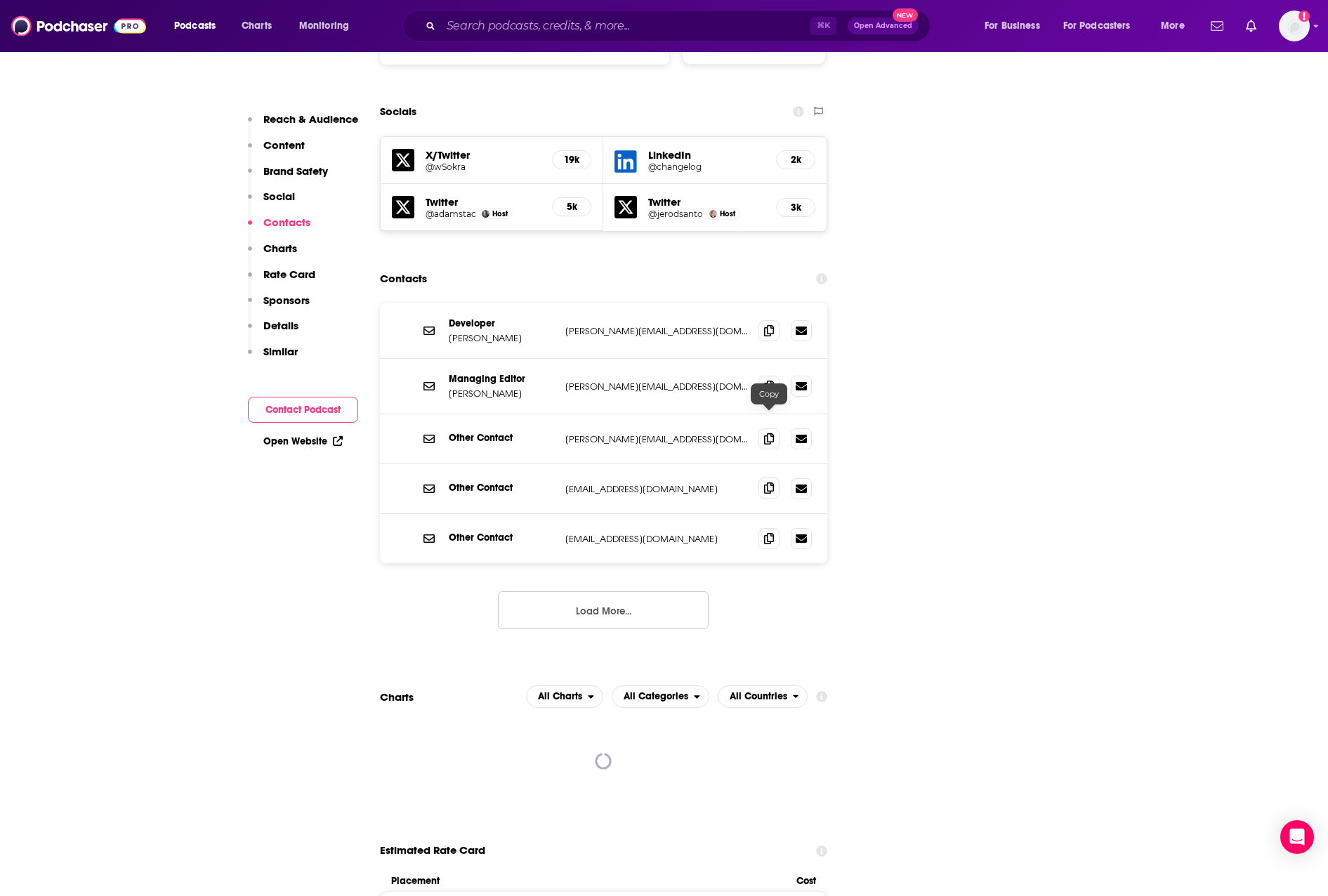
click at [768, 483] on icon at bounding box center [769, 488] width 10 height 11
click at [594, 22] on input "Search podcasts, credits, & more..." at bounding box center [625, 25] width 369 height 22
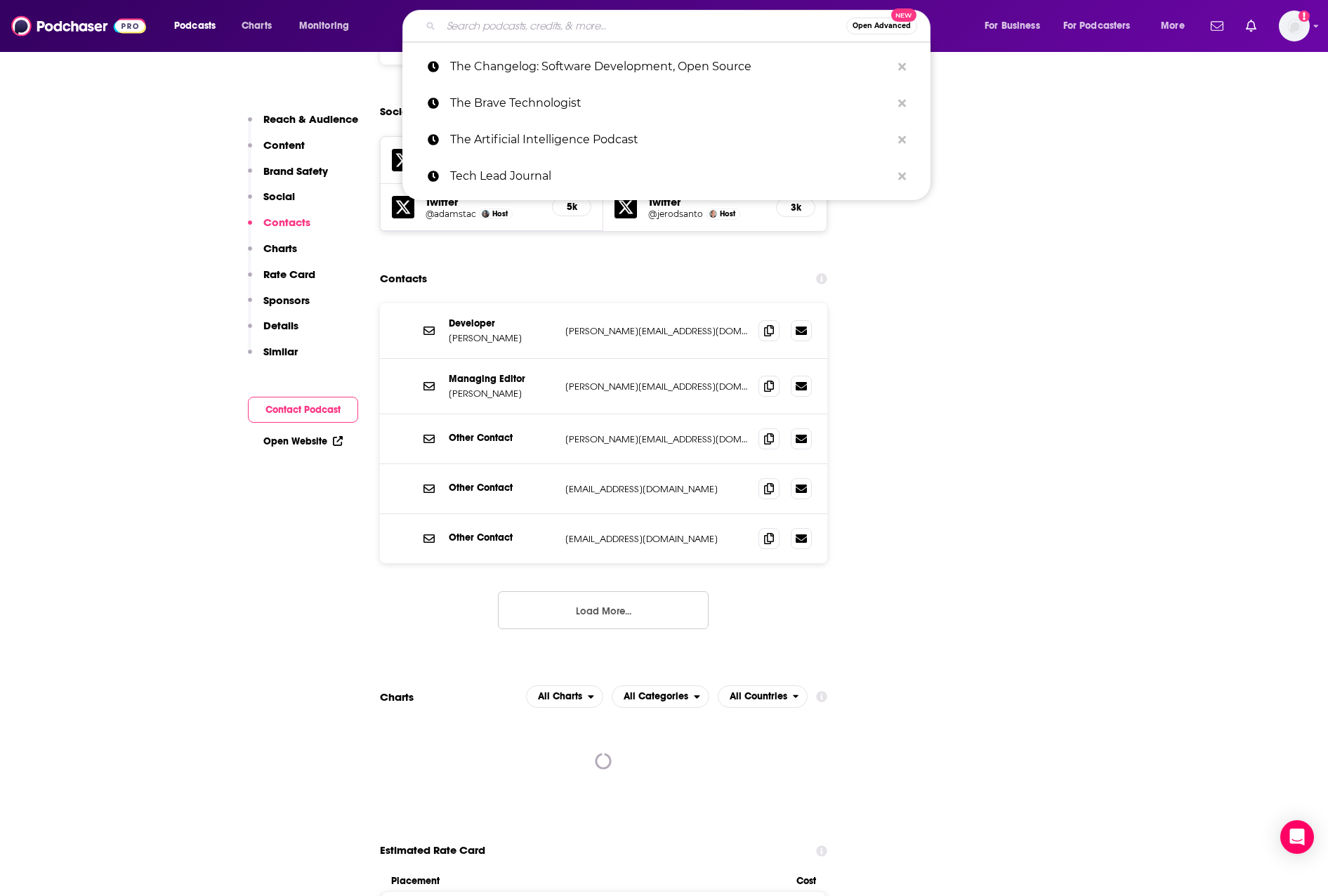
paste input "The Cloud Pod"
type input "The Cloud Pod"
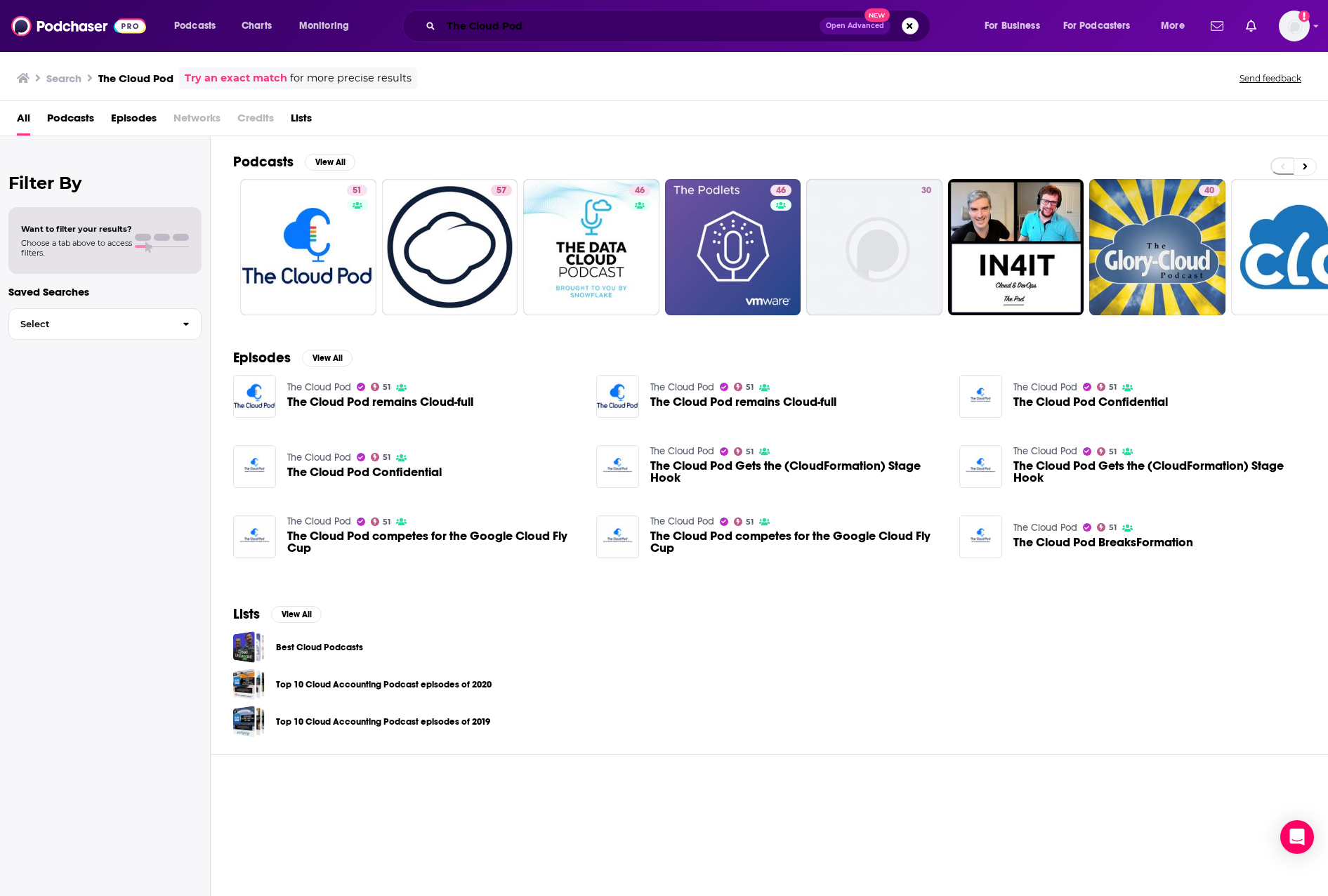
click at [581, 26] on input "The Cloud Pod" at bounding box center [630, 25] width 378 height 22
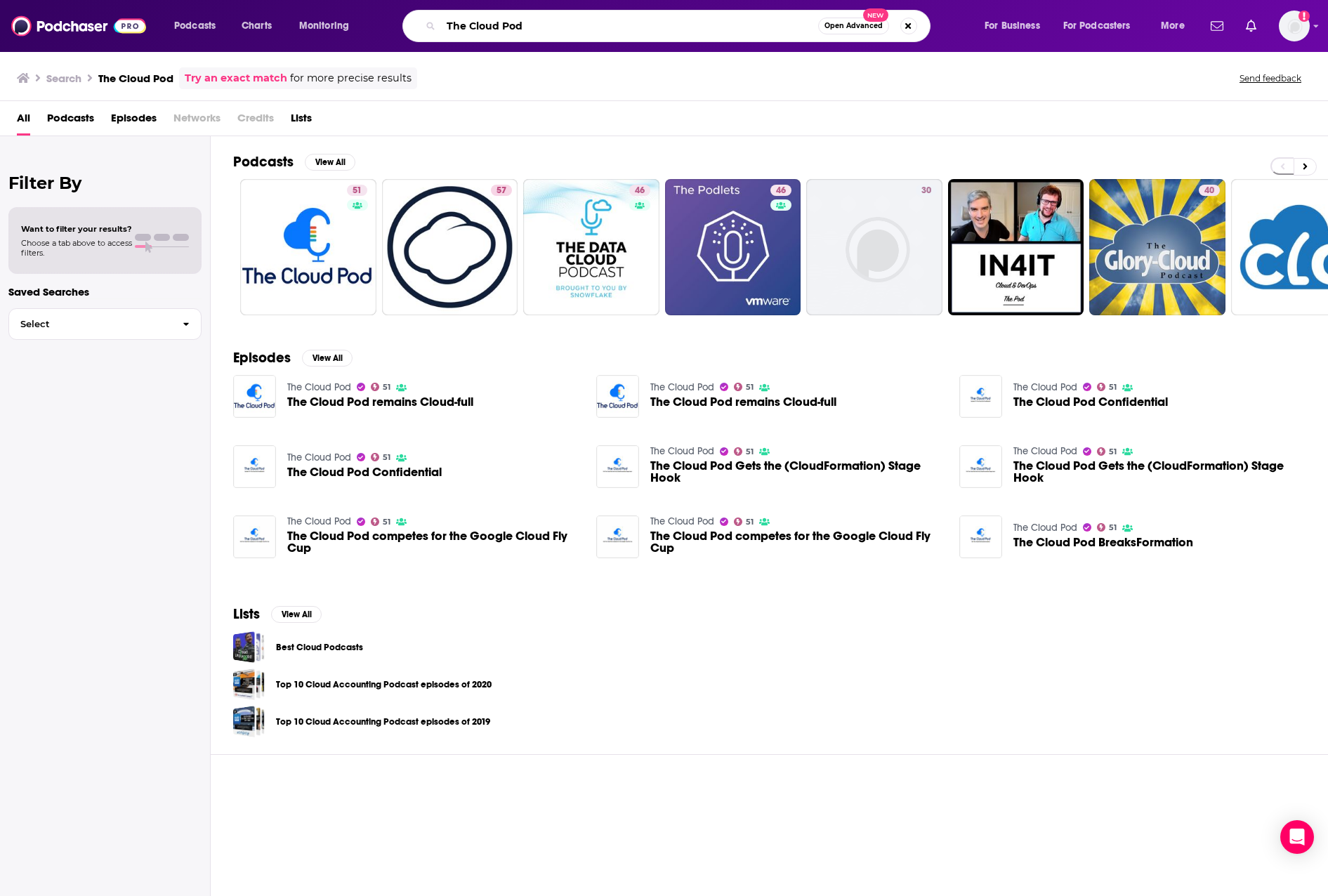
click at [581, 26] on input "The Cloud Pod" at bounding box center [629, 25] width 378 height 22
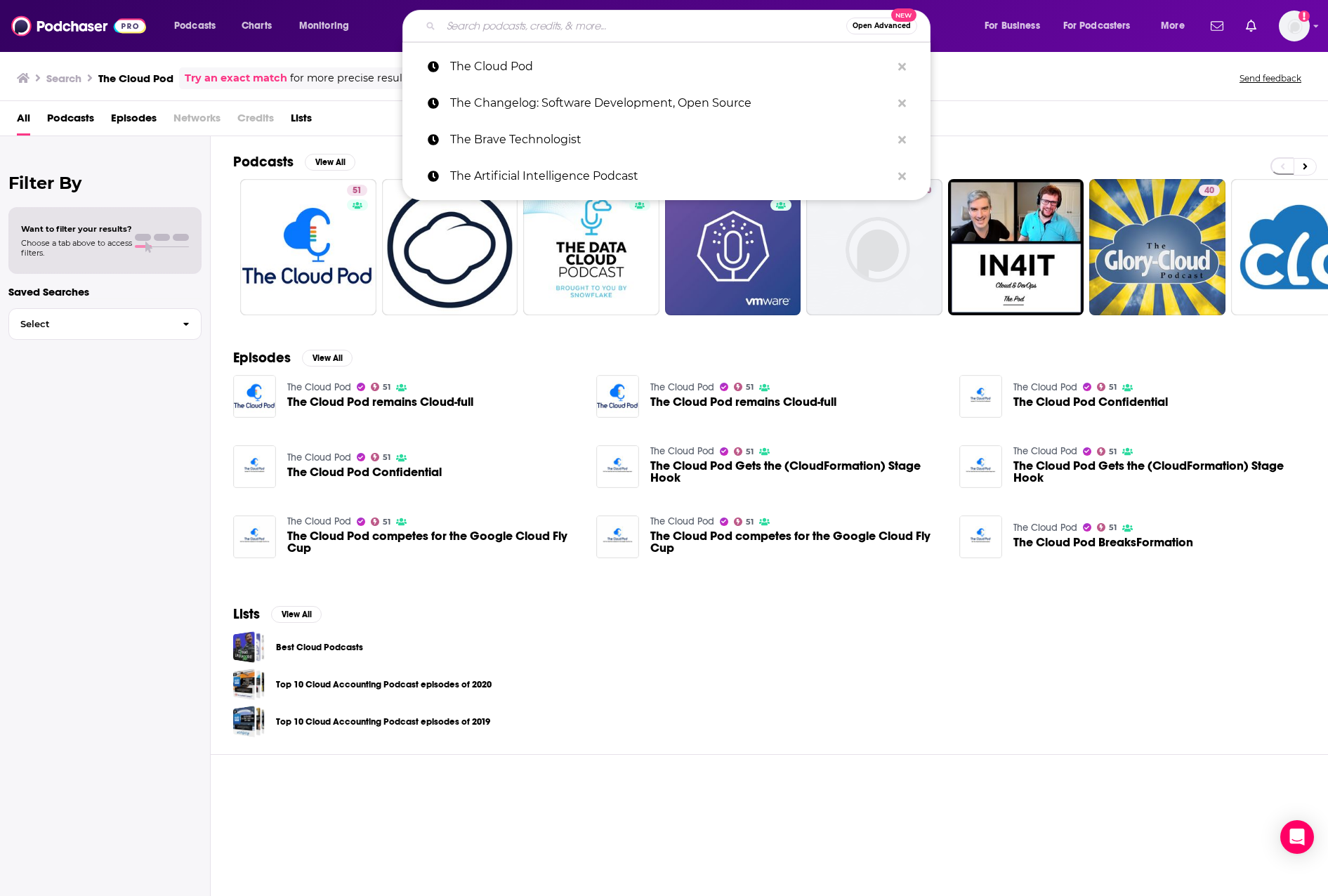
paste input "The Remarkable SaaS Podcast"
type input "The Remarkable SaaS Podcast"
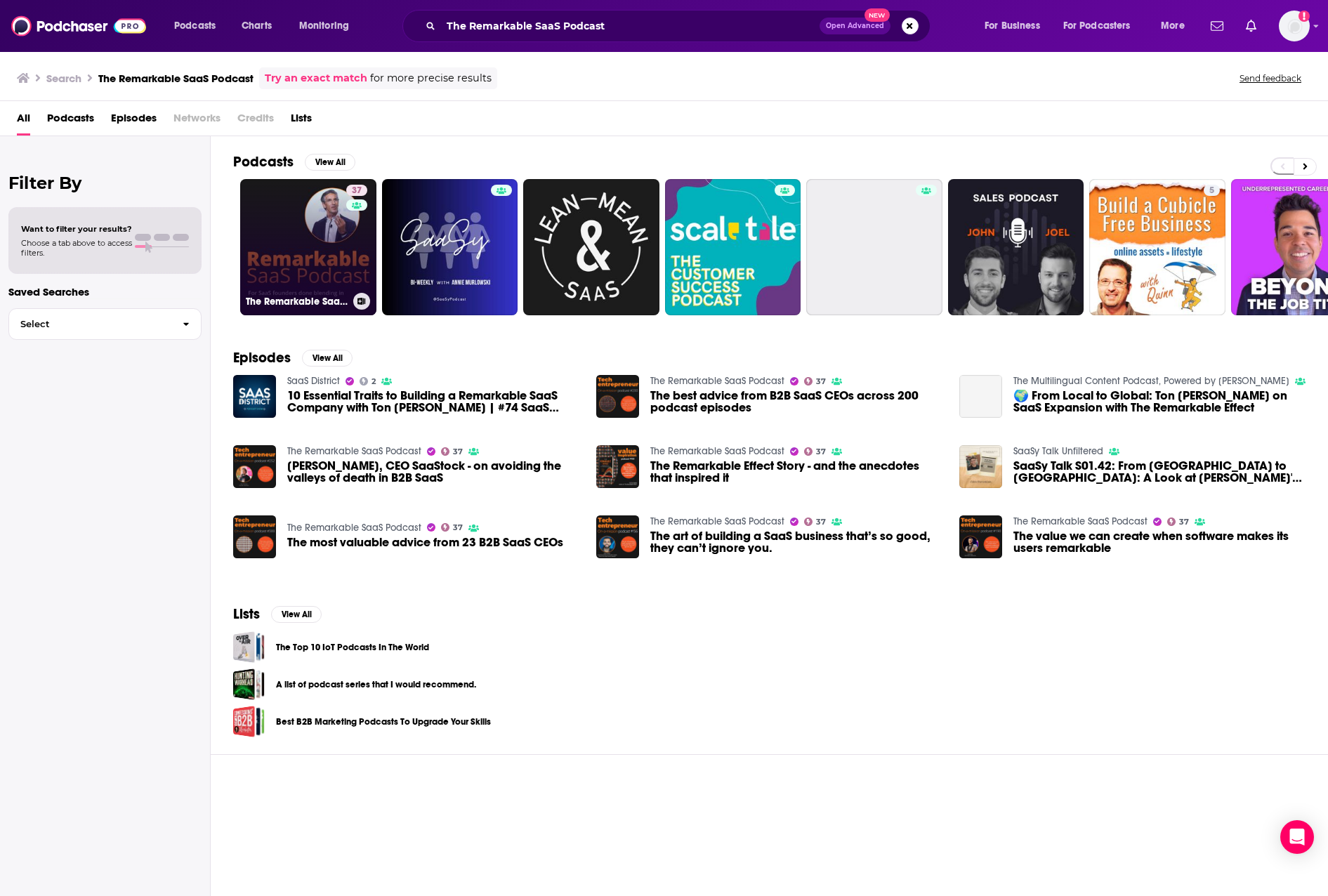
click at [342, 251] on link "37 The Remarkable SaaS Podcast" at bounding box center [308, 247] width 137 height 136
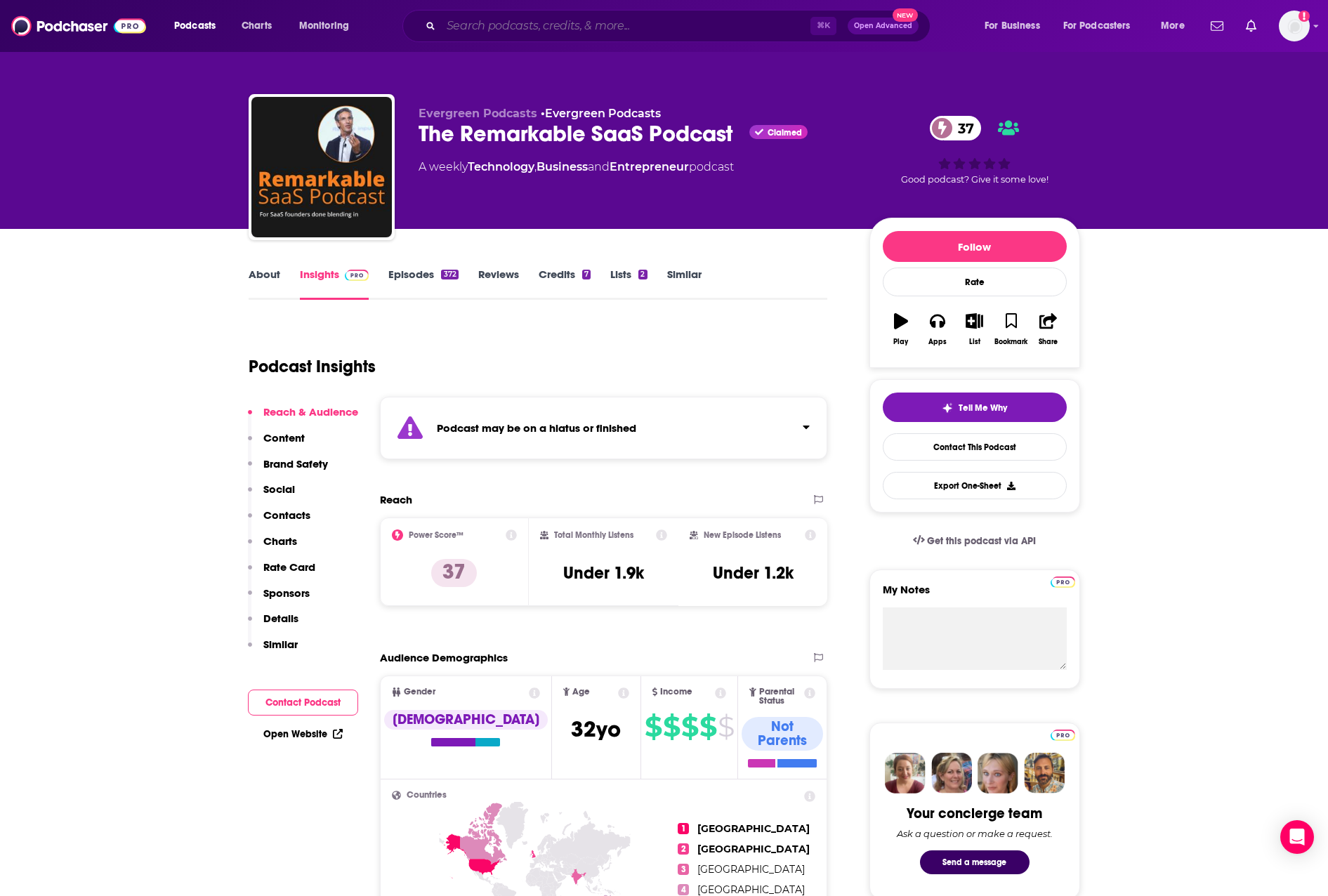
click at [616, 27] on input "Search podcasts, credits, & more..." at bounding box center [625, 25] width 369 height 22
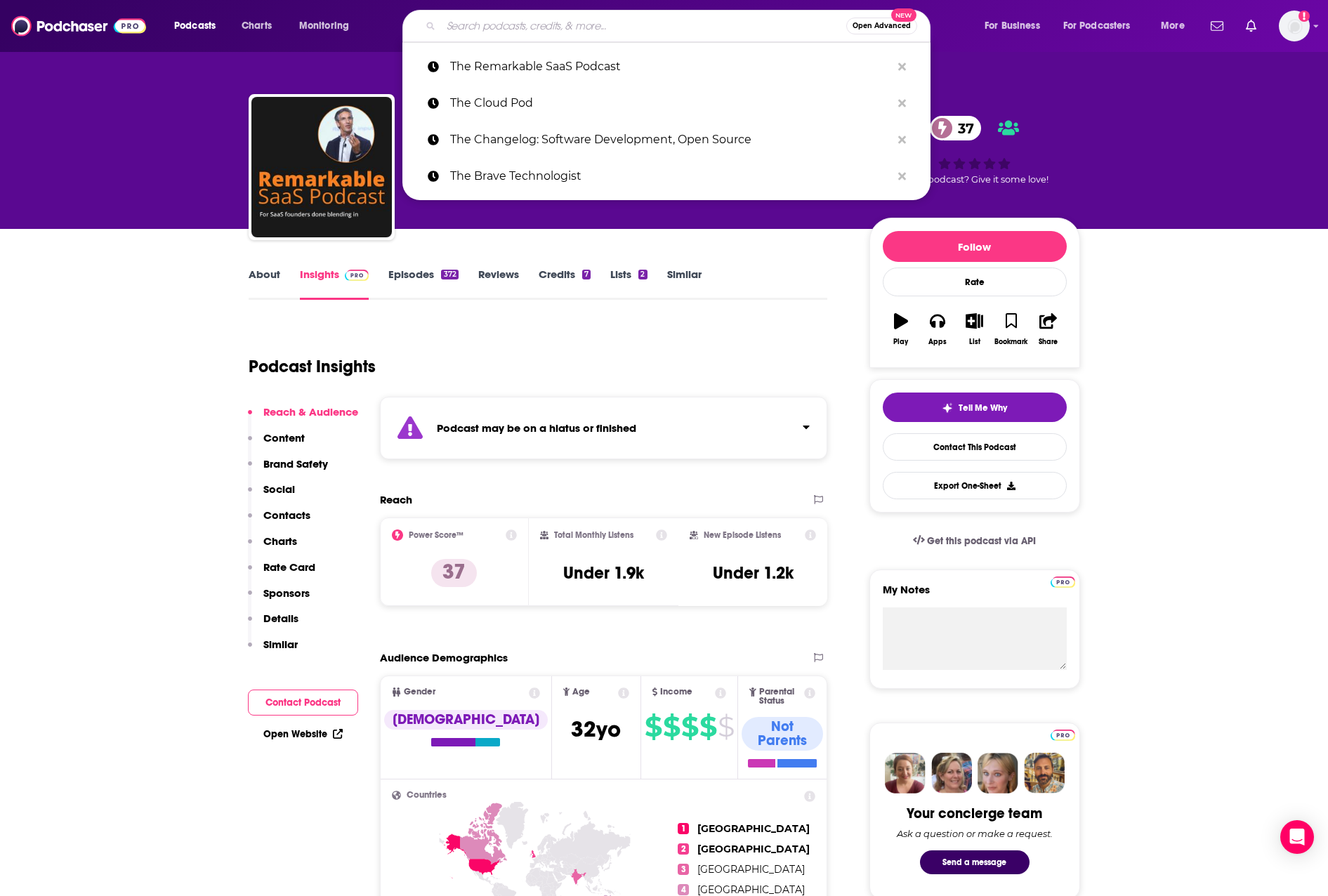
paste input "The Vergecast"
type input "The Vergecast"
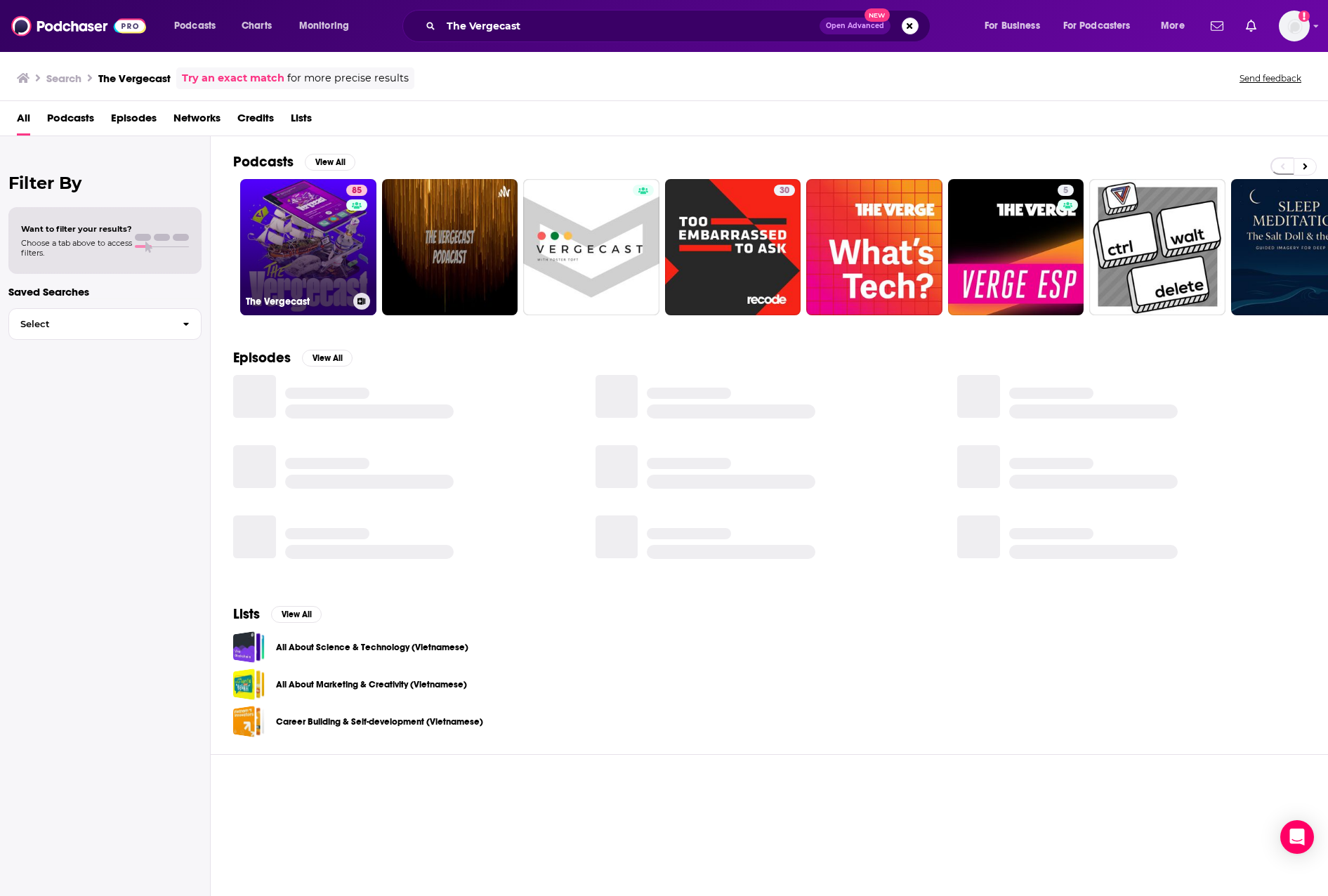
click at [330, 260] on link "85 The Vergecast" at bounding box center [308, 247] width 137 height 136
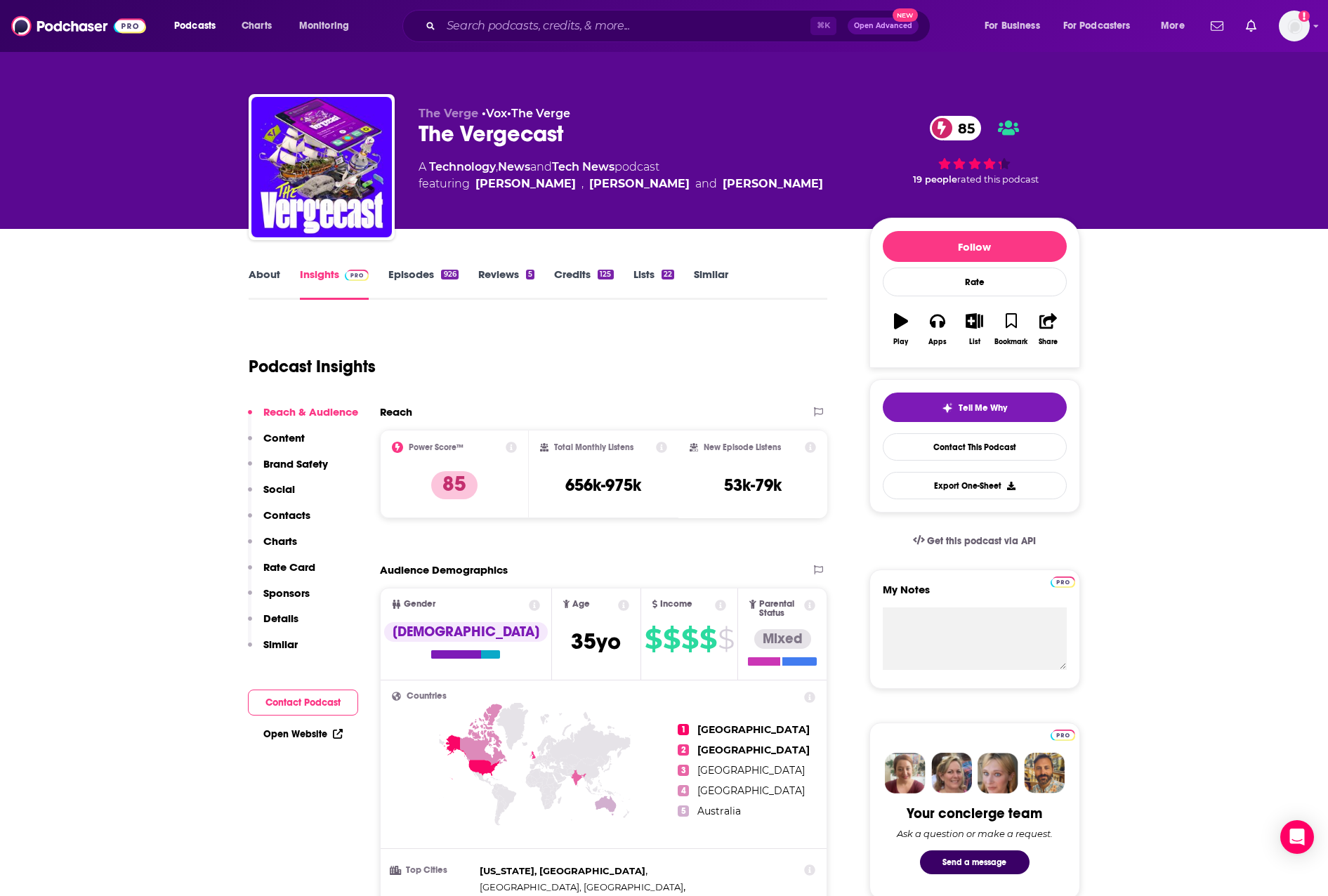
click at [273, 281] on link "About" at bounding box center [264, 284] width 31 height 32
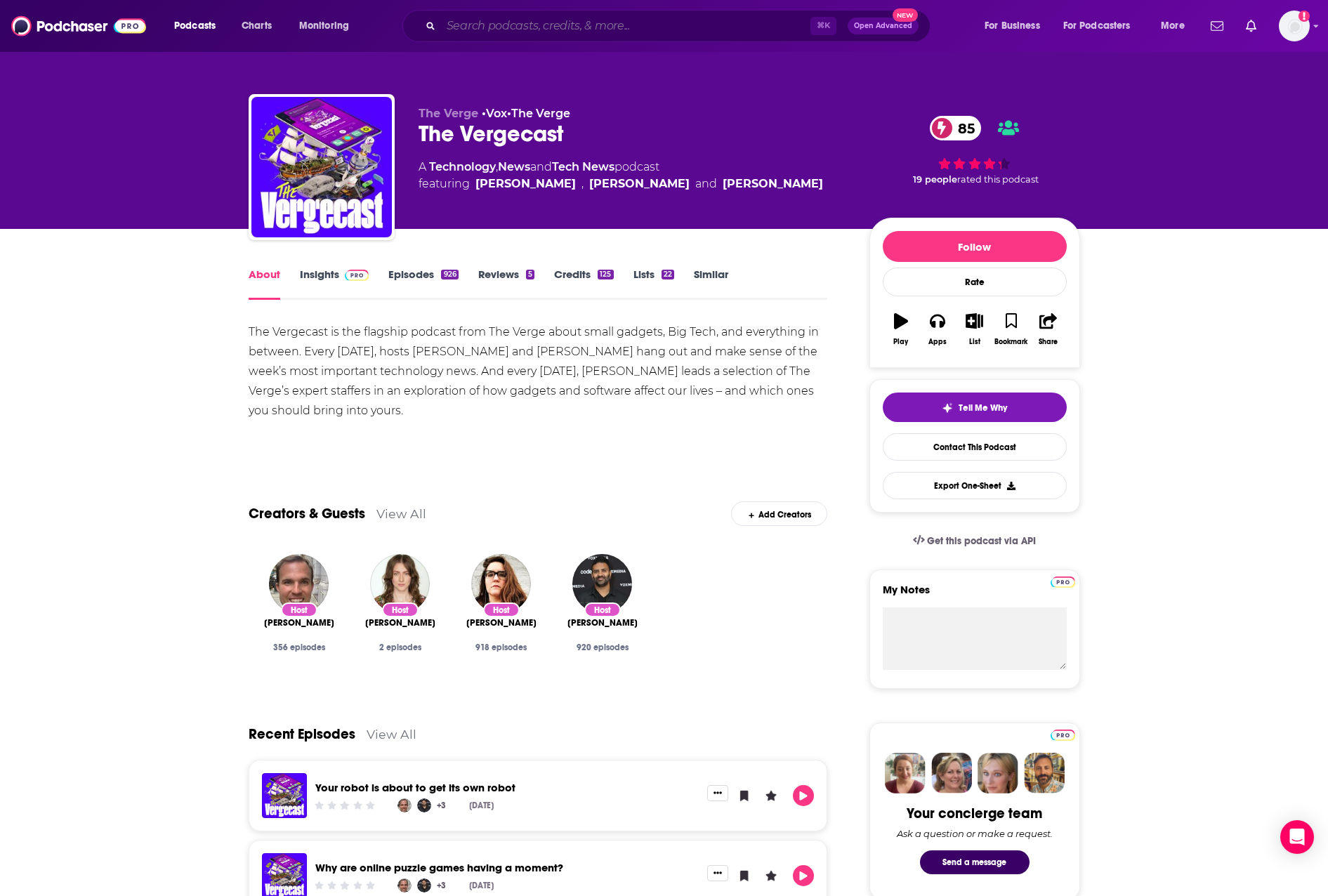
click at [483, 25] on input "Search podcasts, credits, & more..." at bounding box center [625, 25] width 369 height 22
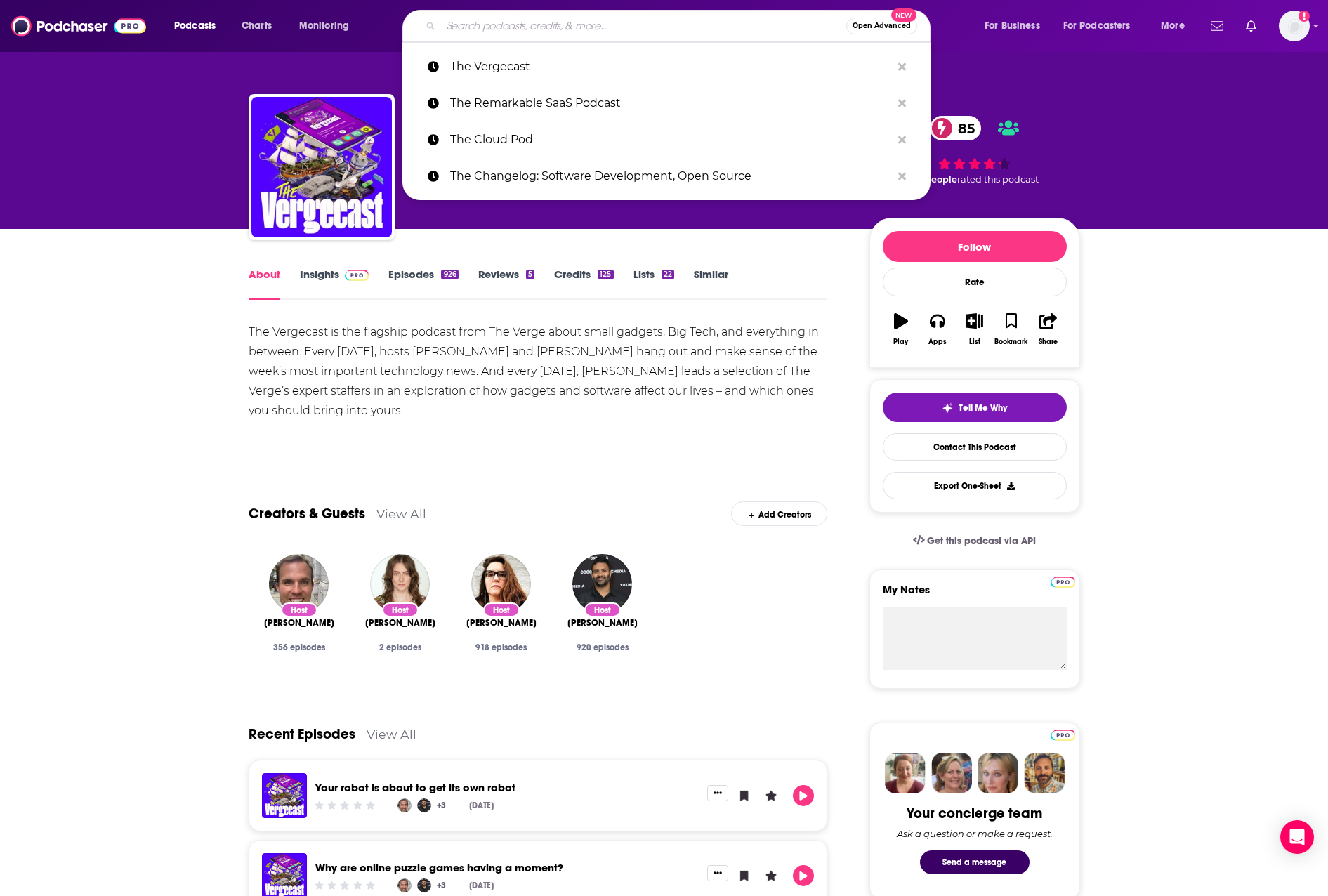
paste input "This Week in Startups"
type input "This Week in Startups"
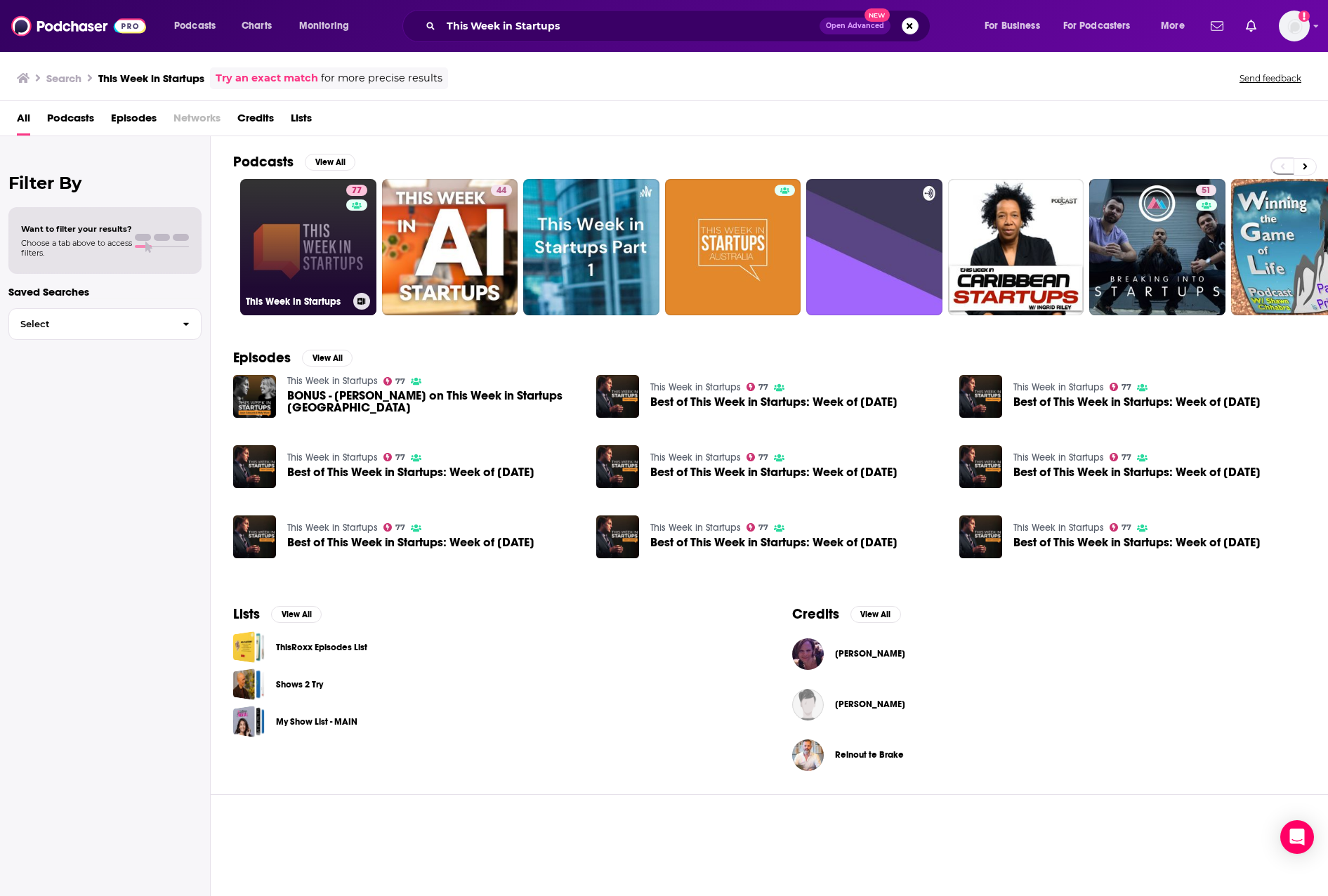
click at [329, 232] on link "77 This Week in Startups" at bounding box center [308, 247] width 137 height 136
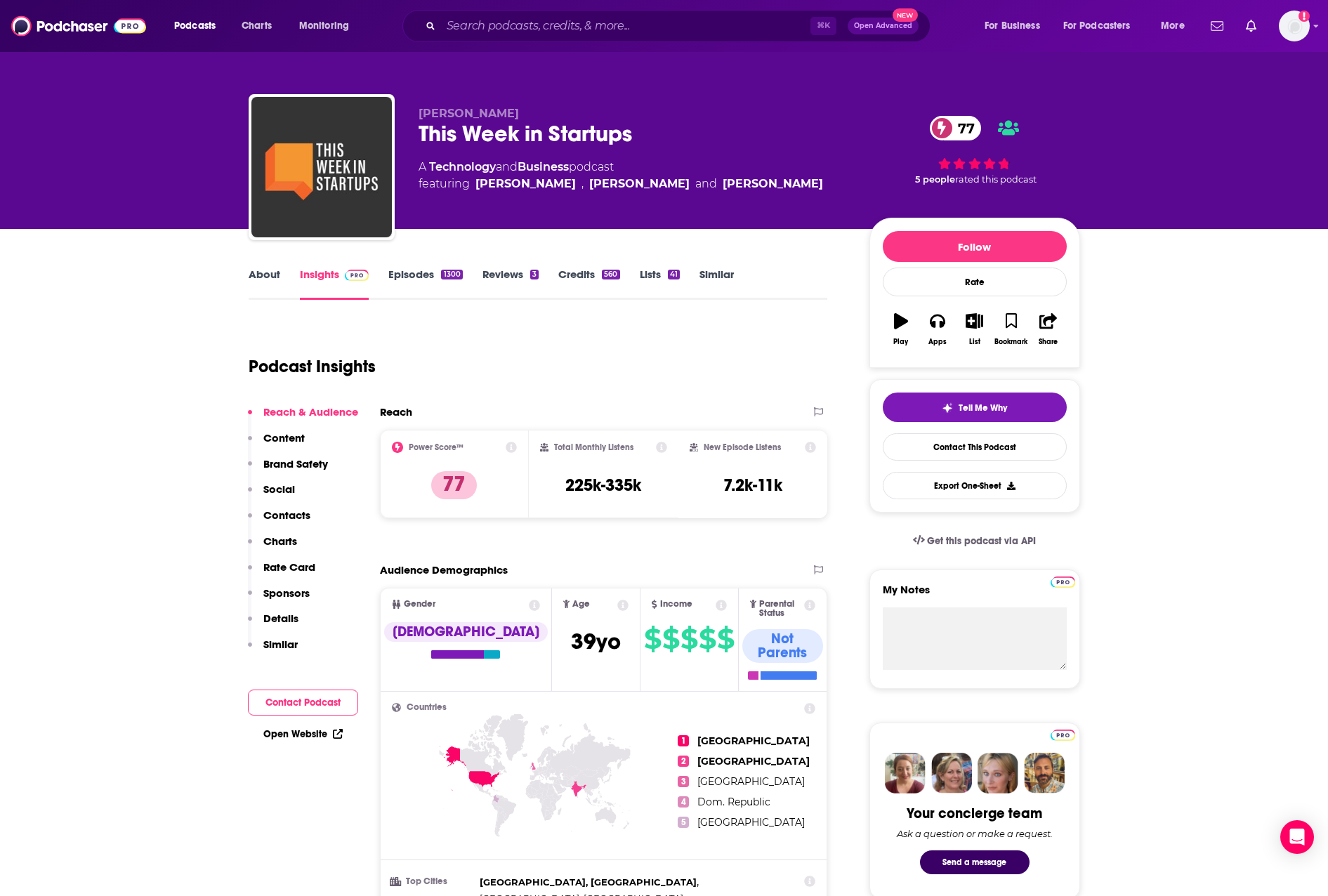
click at [274, 282] on link "About" at bounding box center [264, 284] width 31 height 32
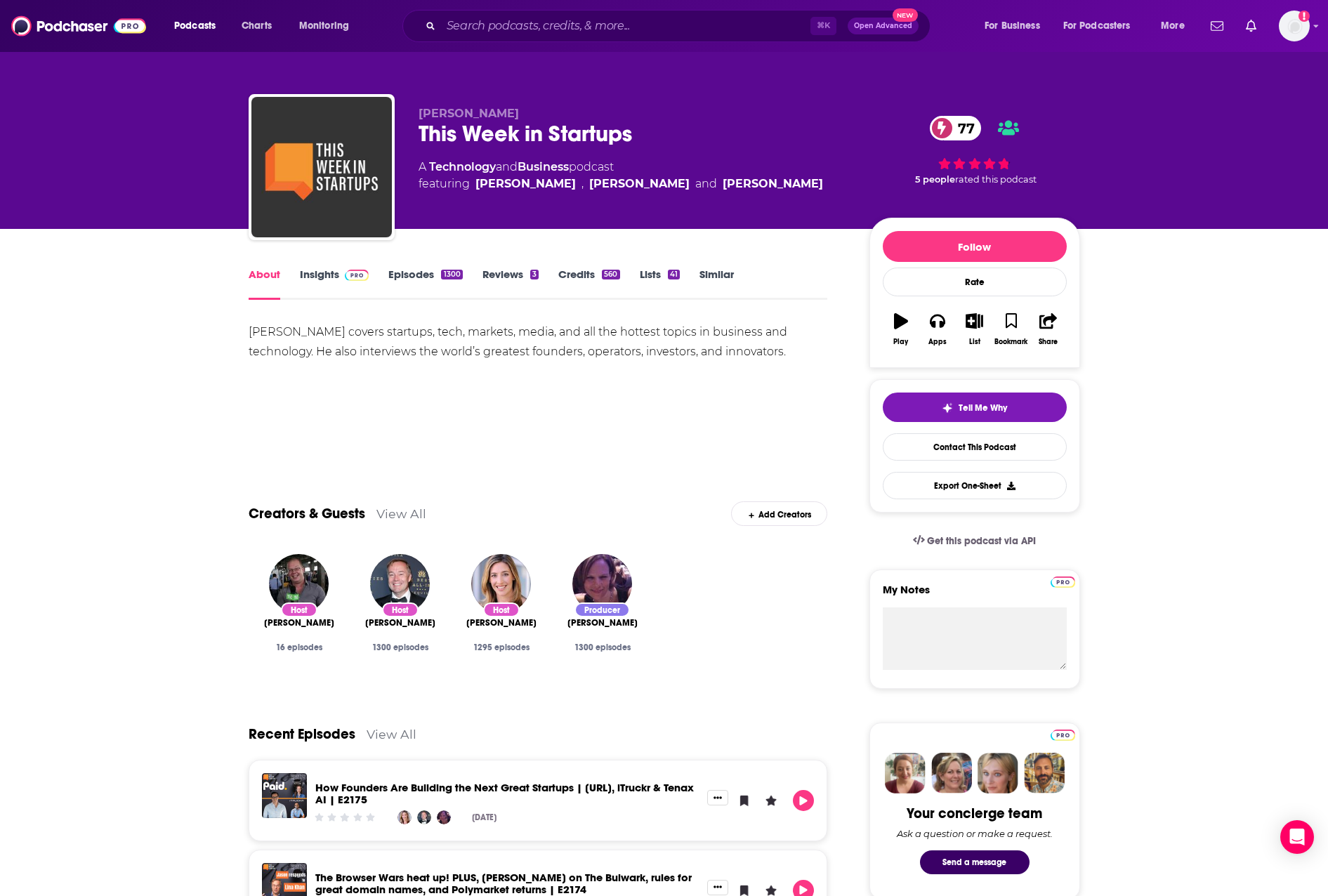
click at [330, 273] on link "Insights" at bounding box center [334, 284] width 69 height 32
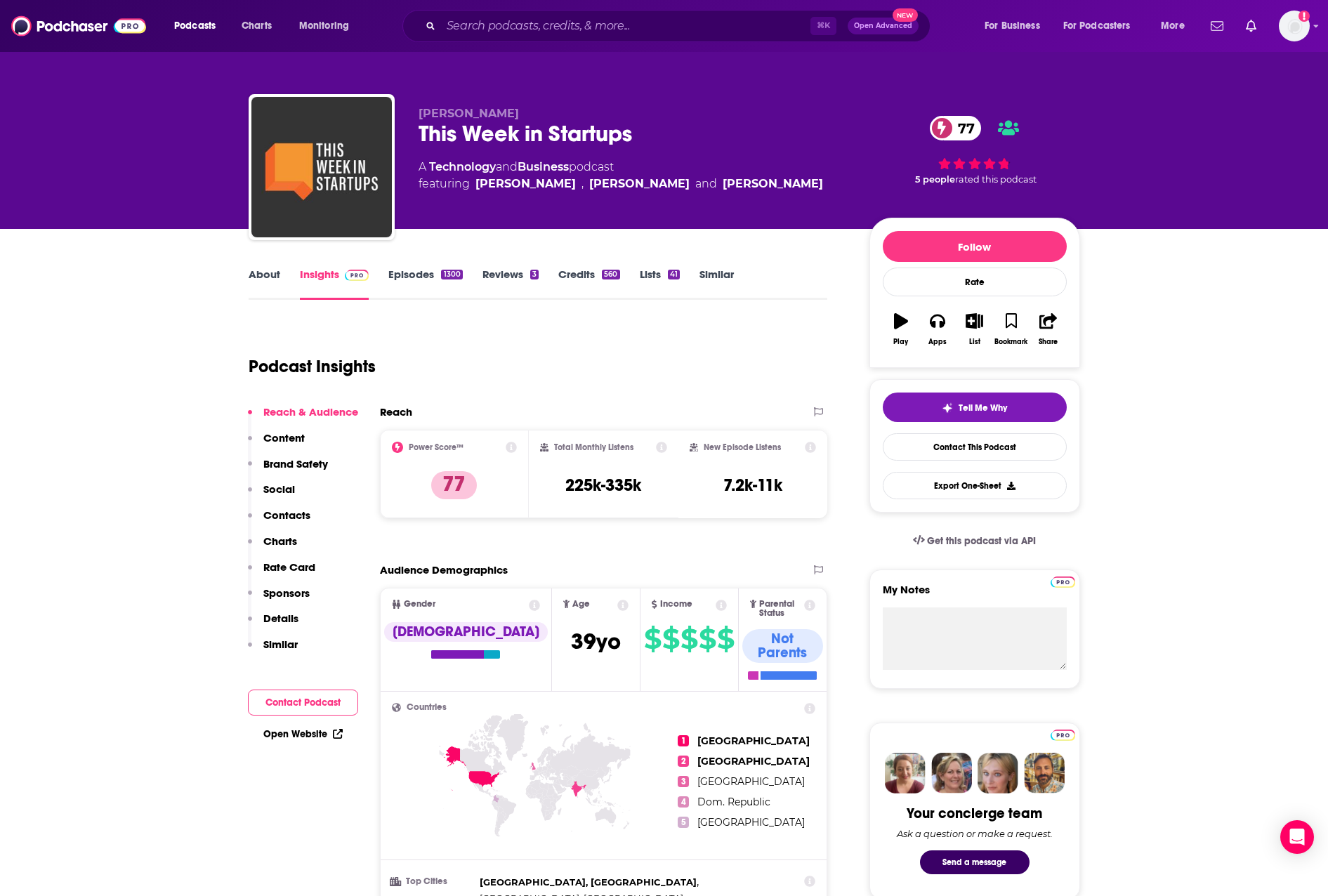
click at [285, 522] on button "Contacts" at bounding box center [279, 522] width 63 height 26
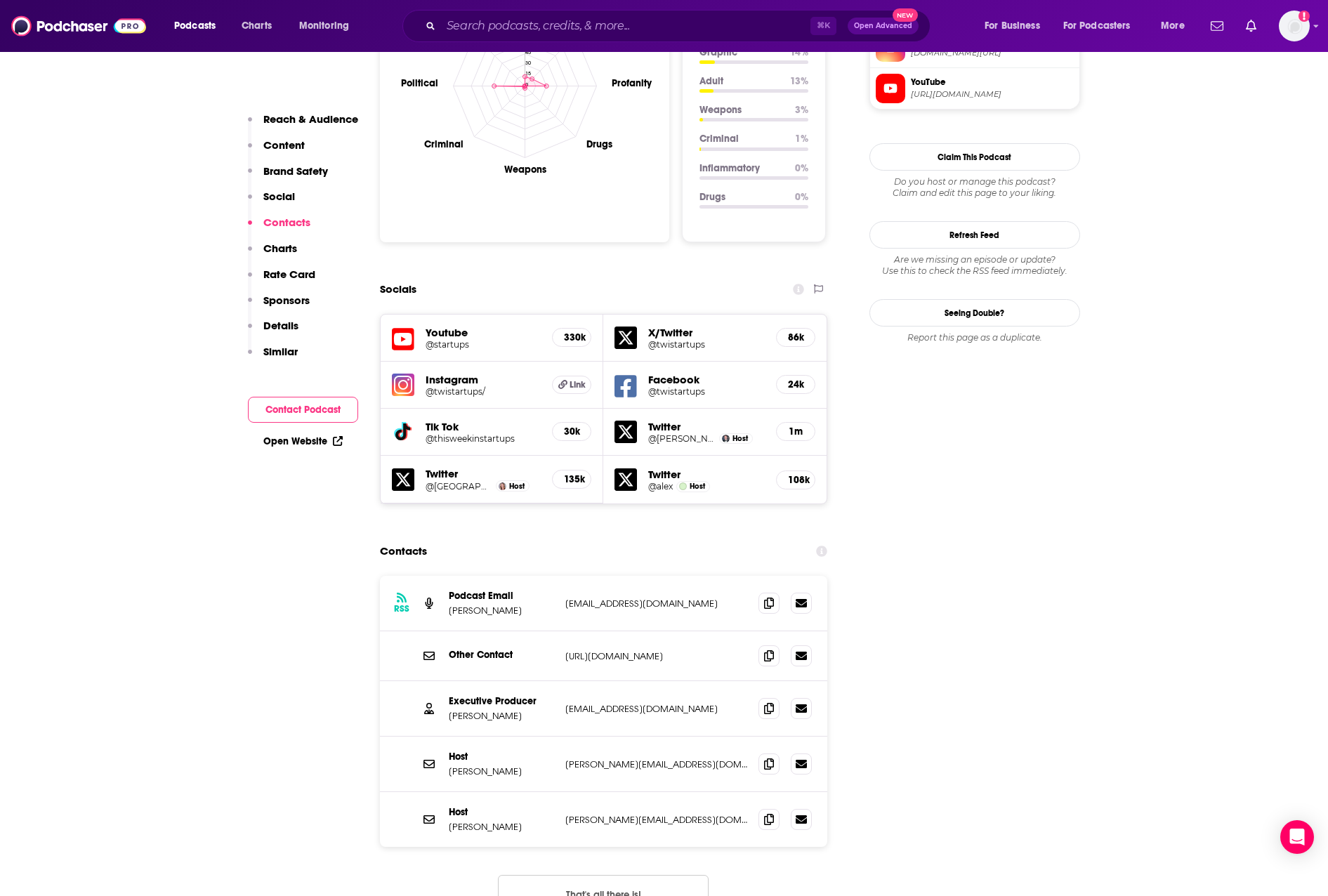
scroll to position [1650, 0]
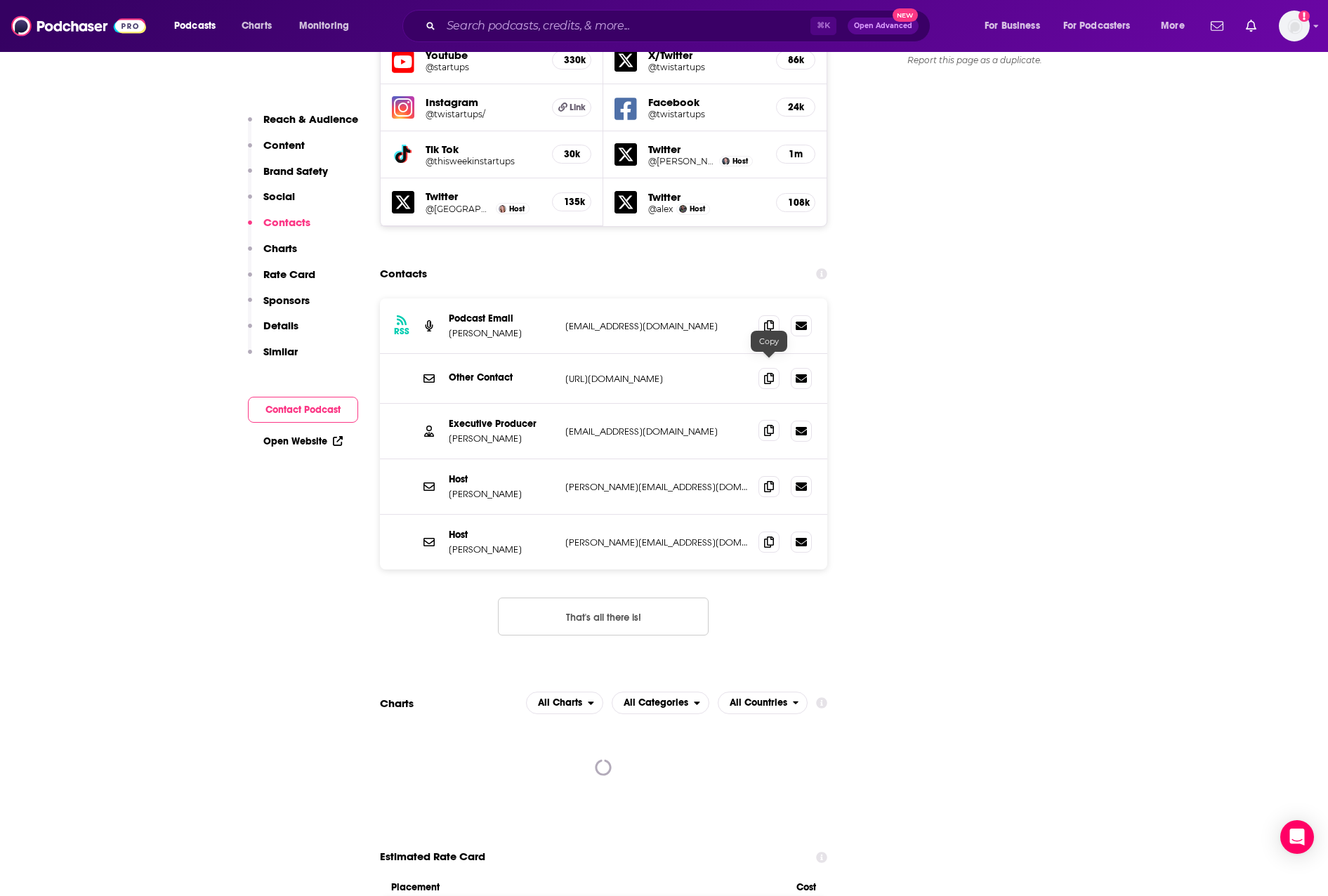
click at [768, 425] on icon at bounding box center [769, 430] width 10 height 11
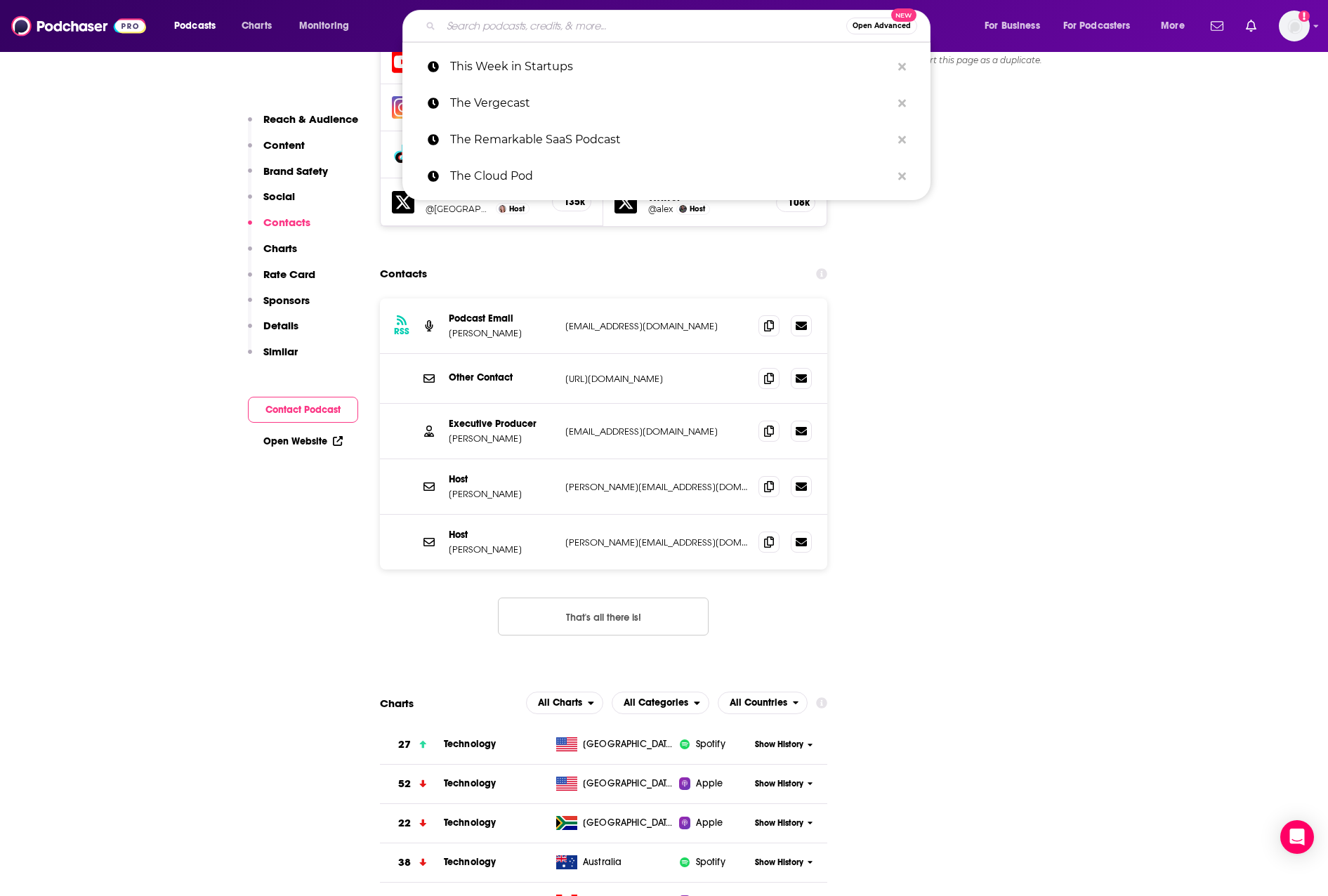
click at [687, 26] on input "Search podcasts, credits, & more..." at bounding box center [643, 25] width 405 height 22
paste input "This Week in Tech"
type input "This Week in Tech"
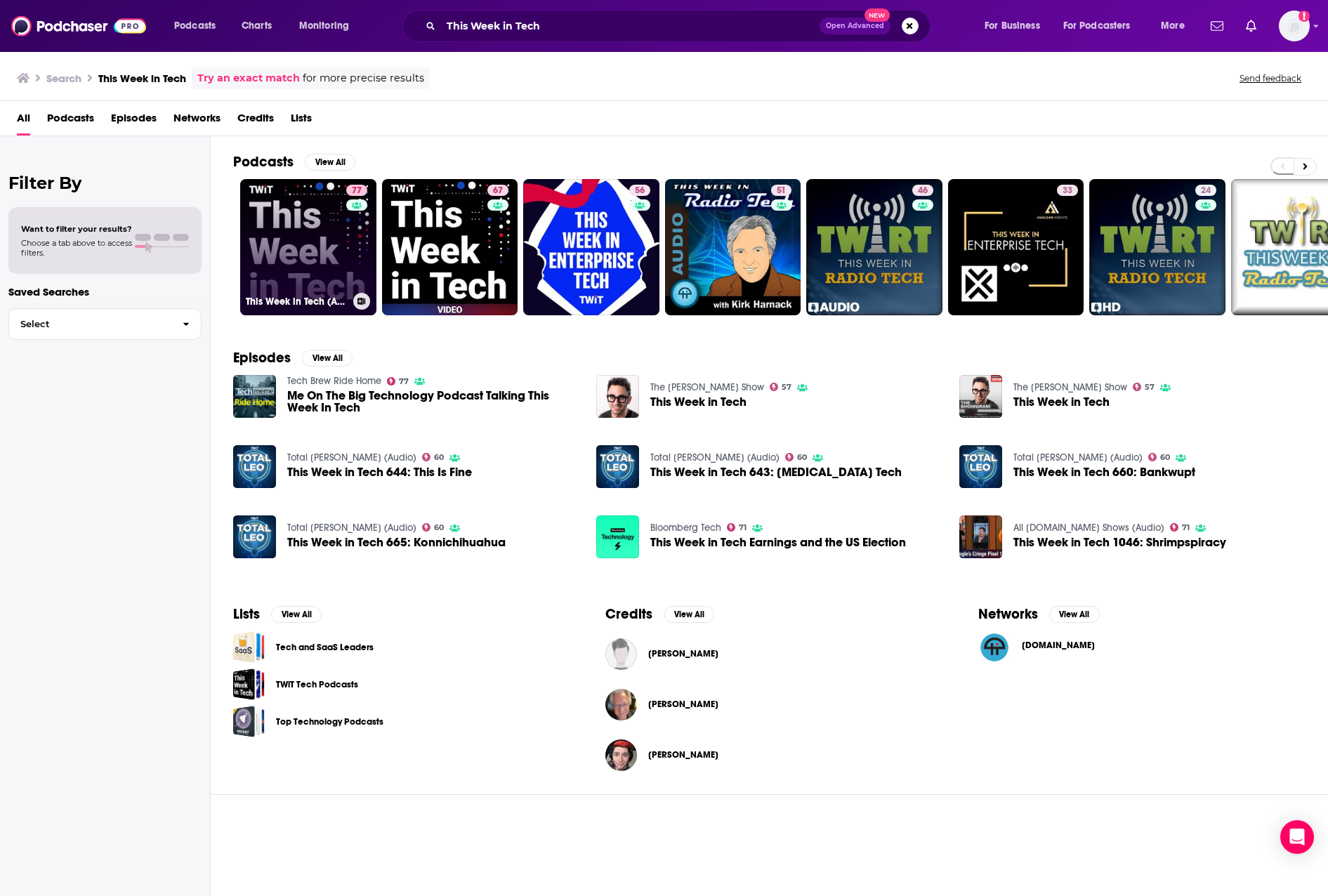
click at [312, 253] on link "77 This Week in Tech (Audio)" at bounding box center [308, 247] width 137 height 136
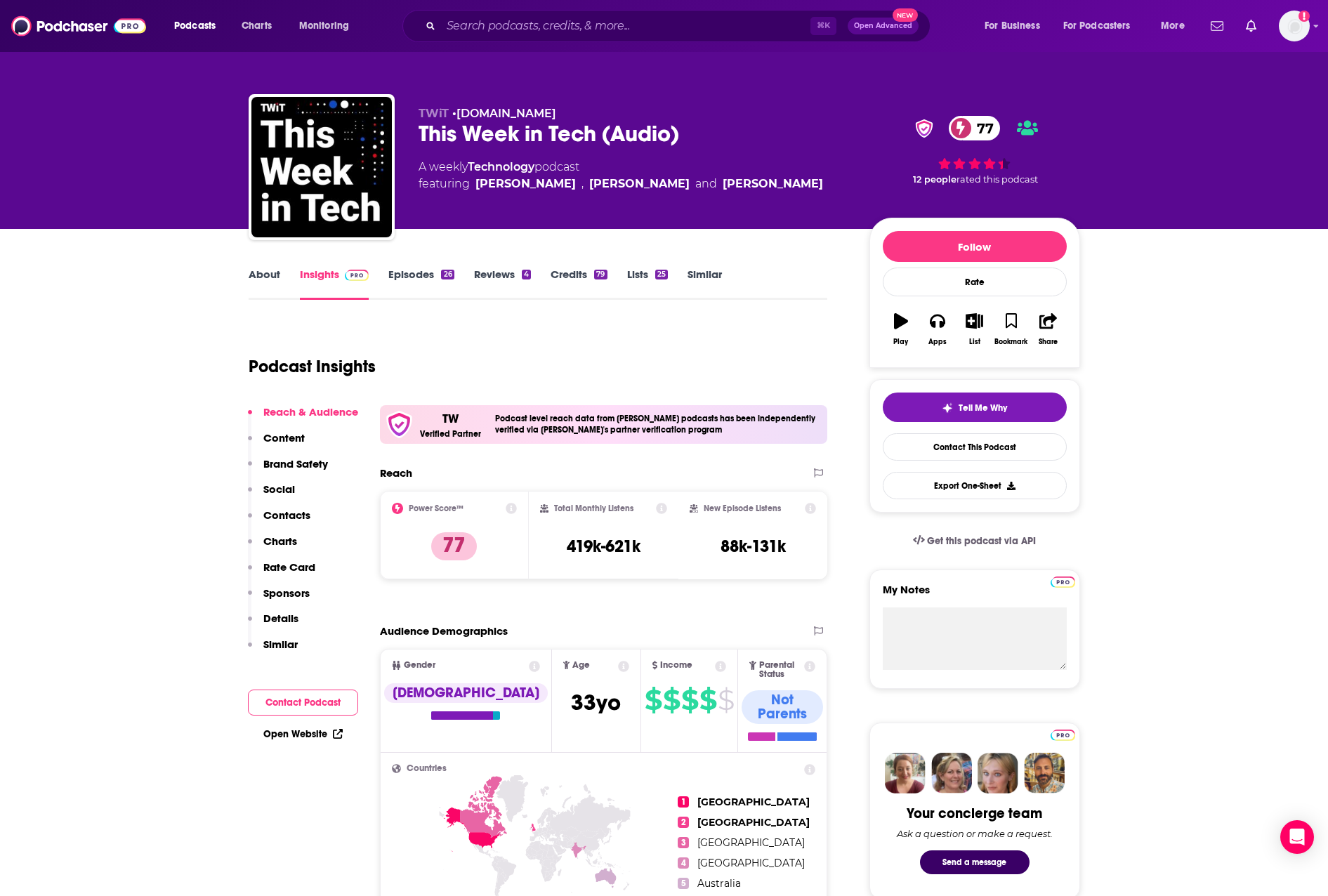
click at [257, 280] on link "About" at bounding box center [264, 284] width 31 height 32
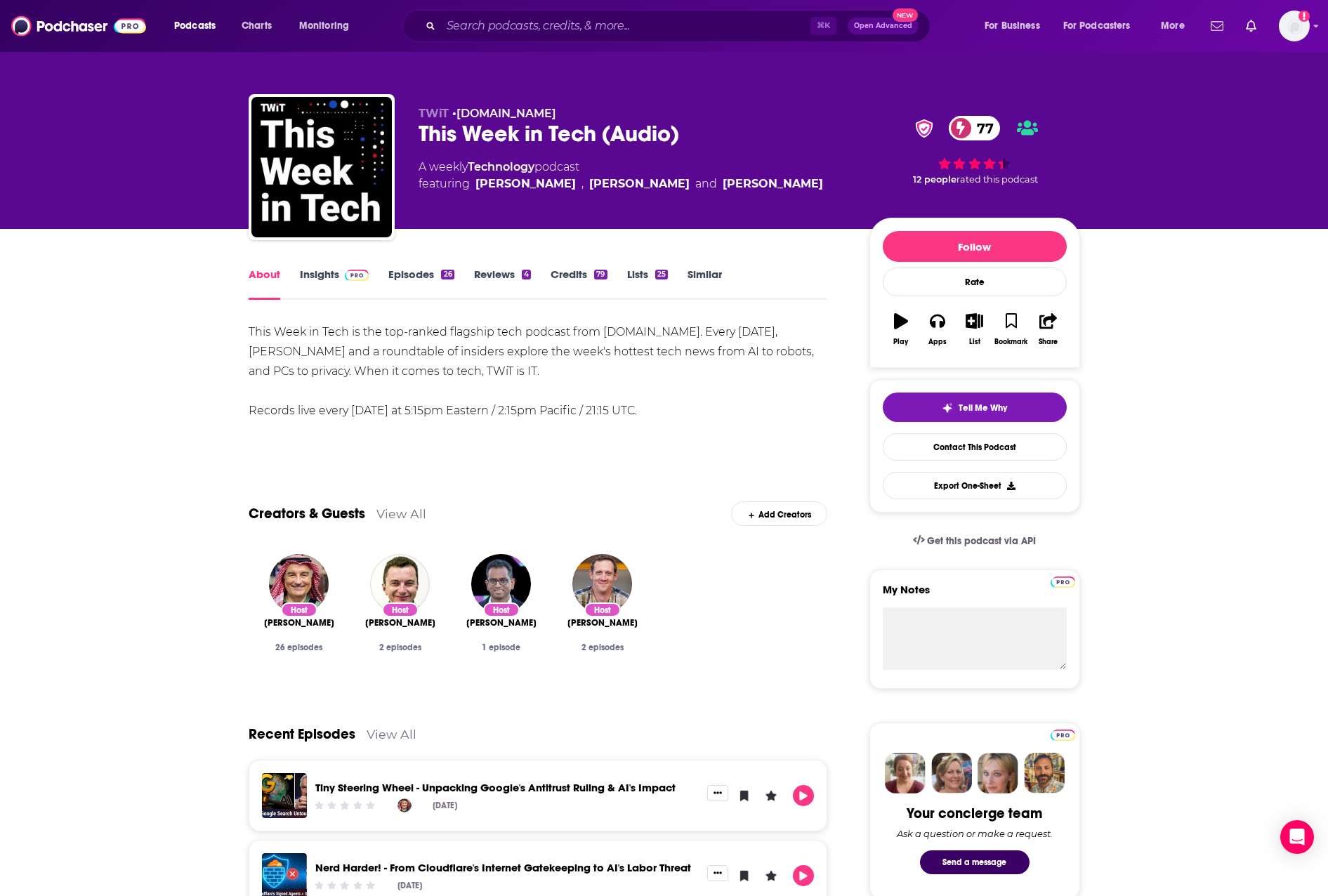
click at [324, 278] on link "Insights" at bounding box center [334, 284] width 69 height 32
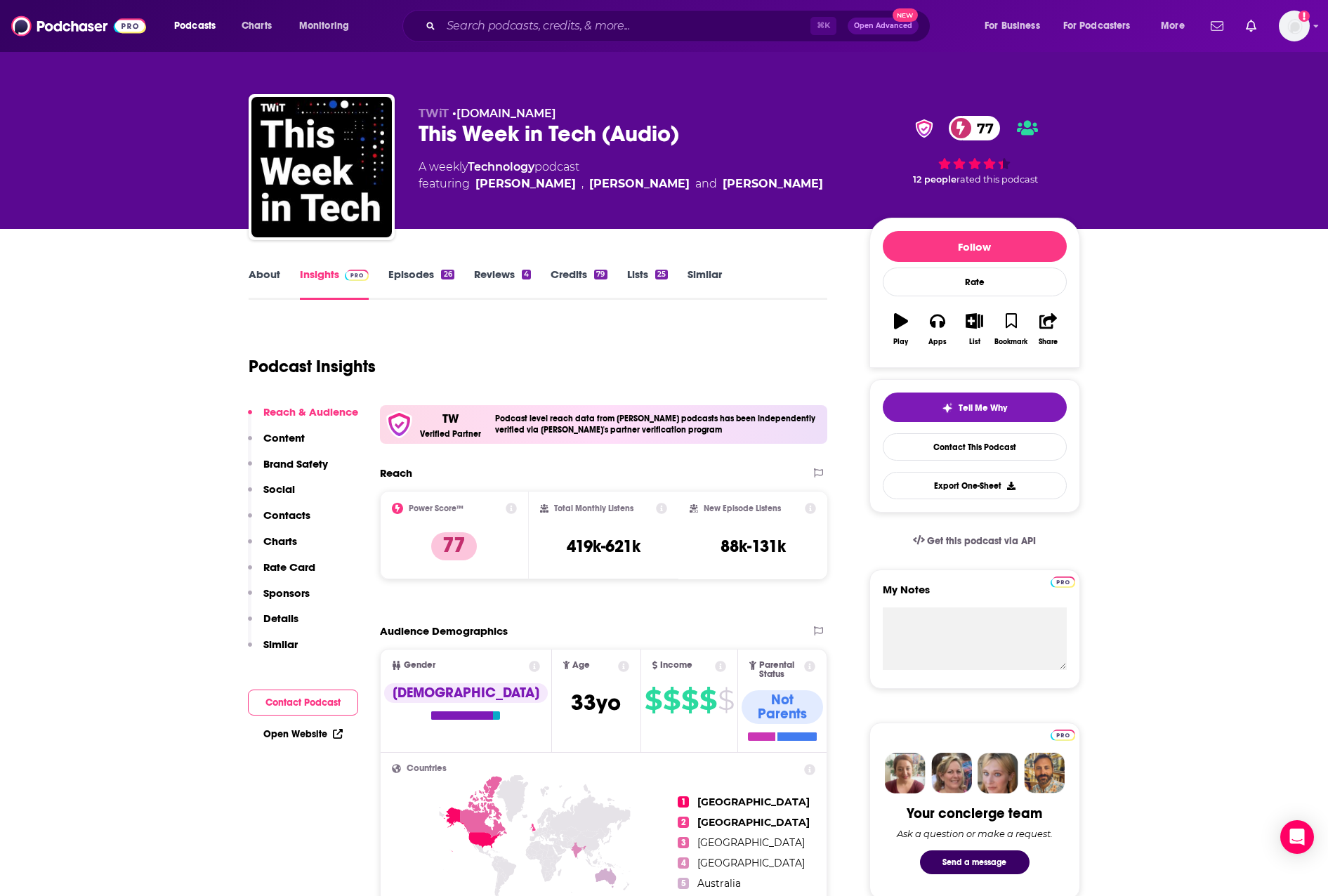
click at [291, 520] on p "Contacts" at bounding box center [287, 515] width 47 height 13
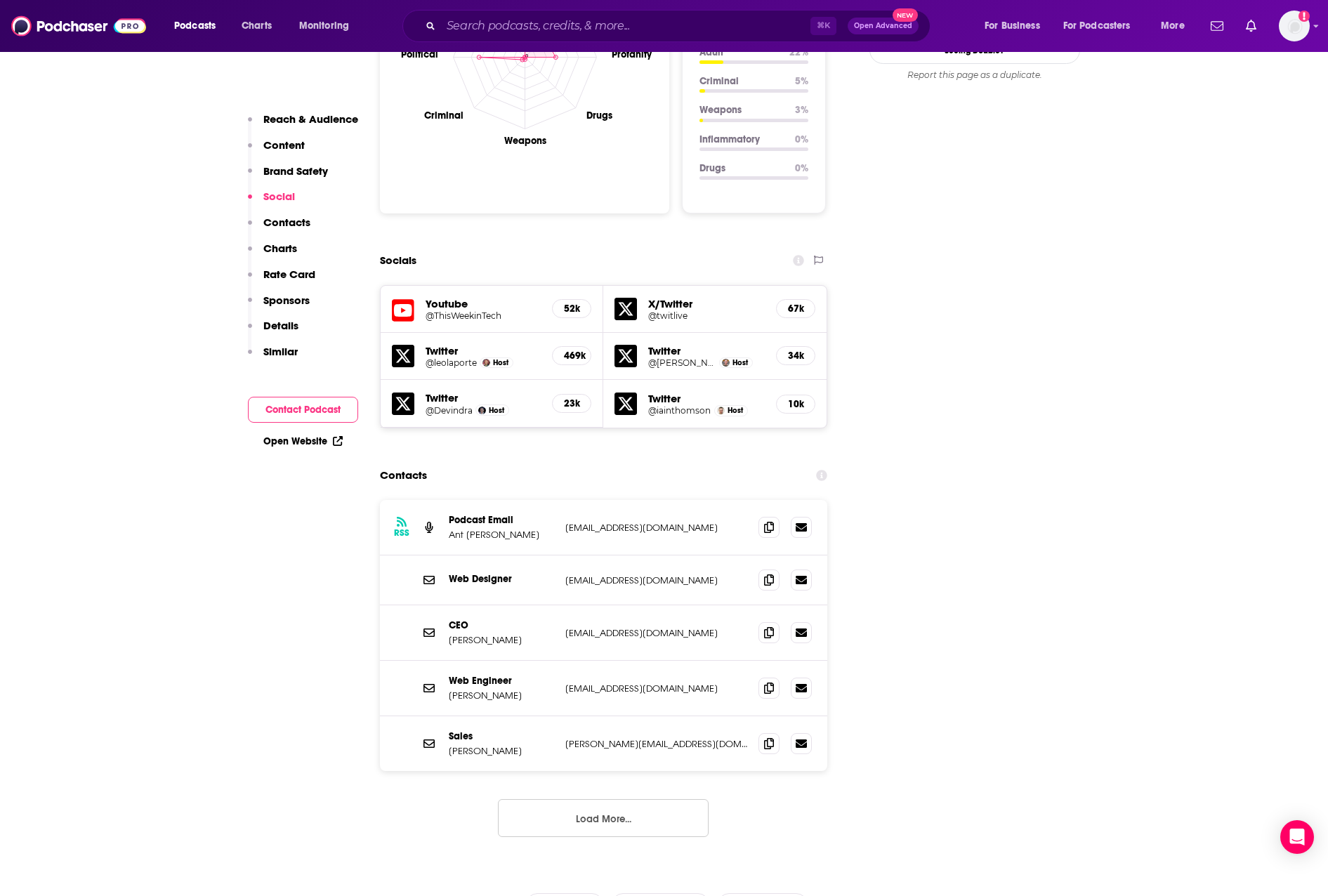
scroll to position [1514, 0]
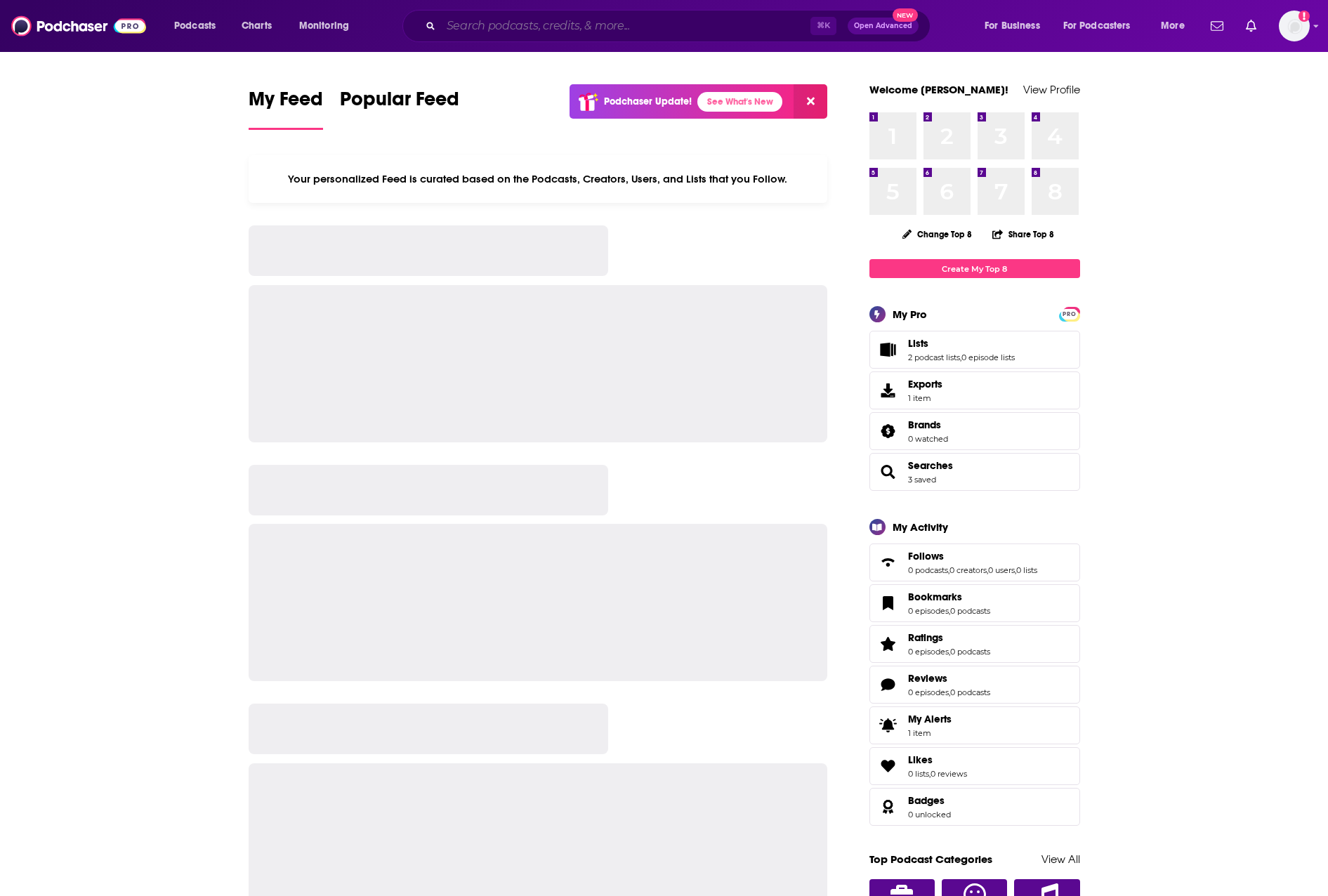
click at [533, 28] on input "Search podcasts, credits, & more..." at bounding box center [625, 25] width 369 height 22
paste input "Fortune Leadership Next"
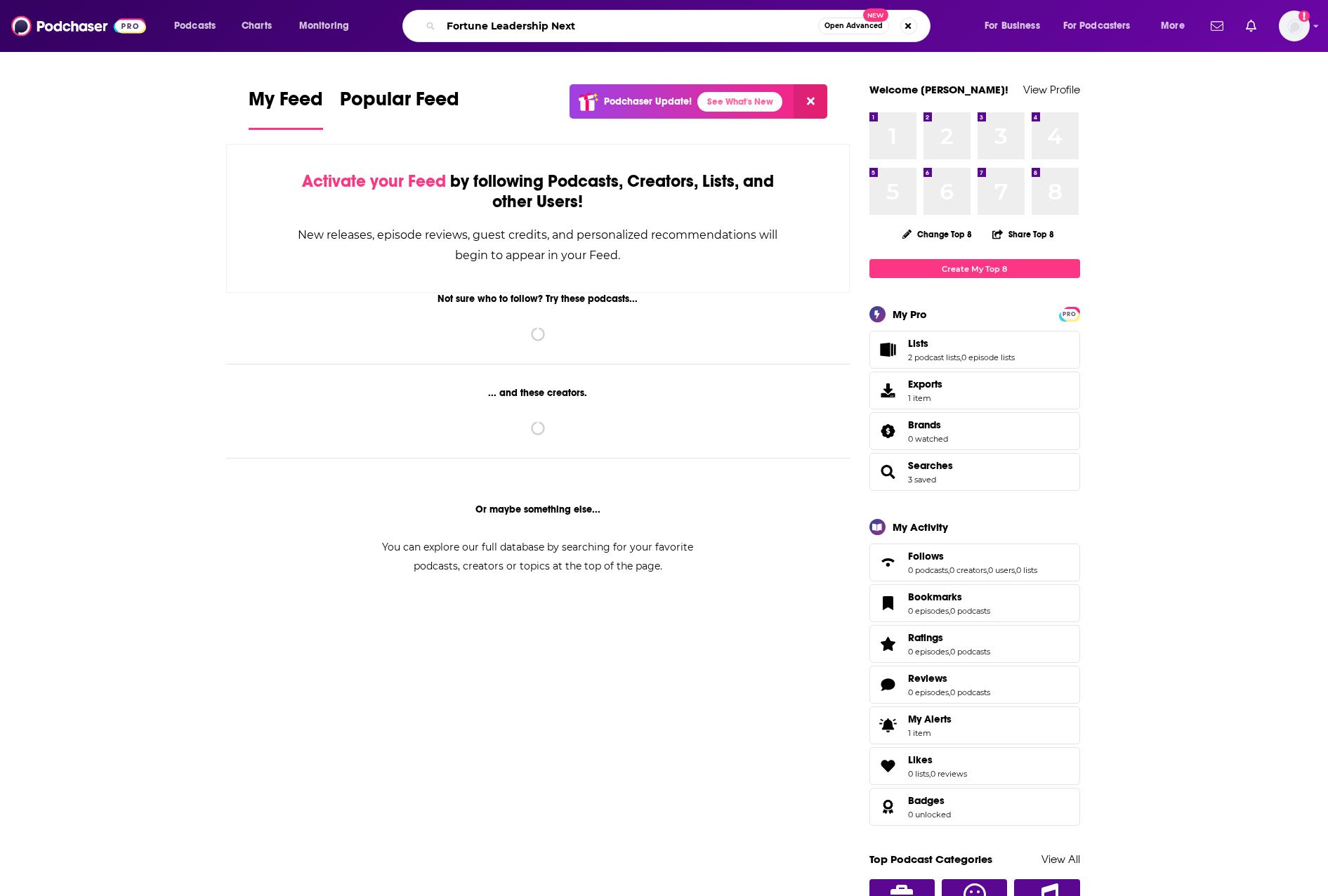
type input "Fortune Leadership Next"
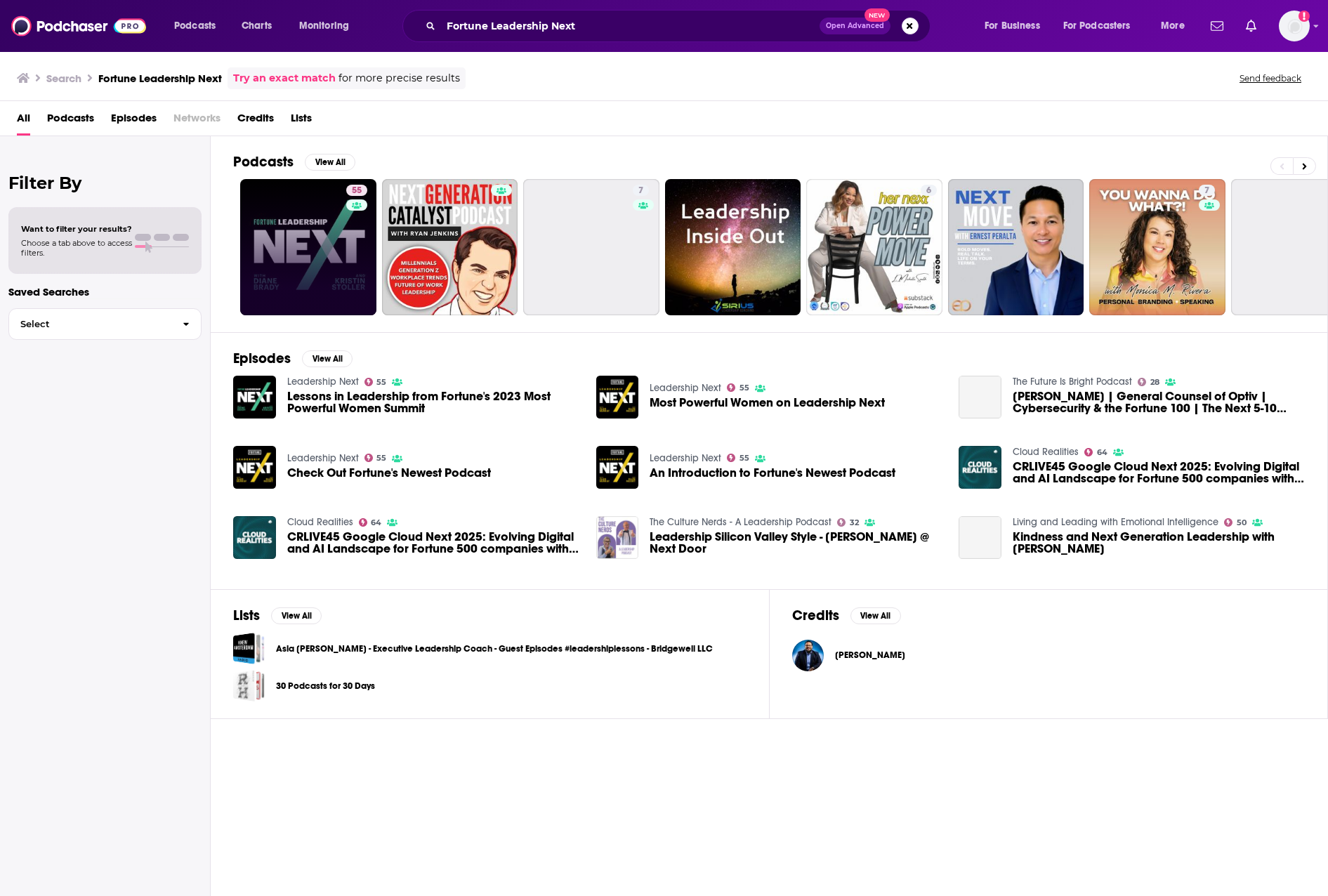
click at [319, 229] on link "55" at bounding box center [308, 247] width 137 height 136
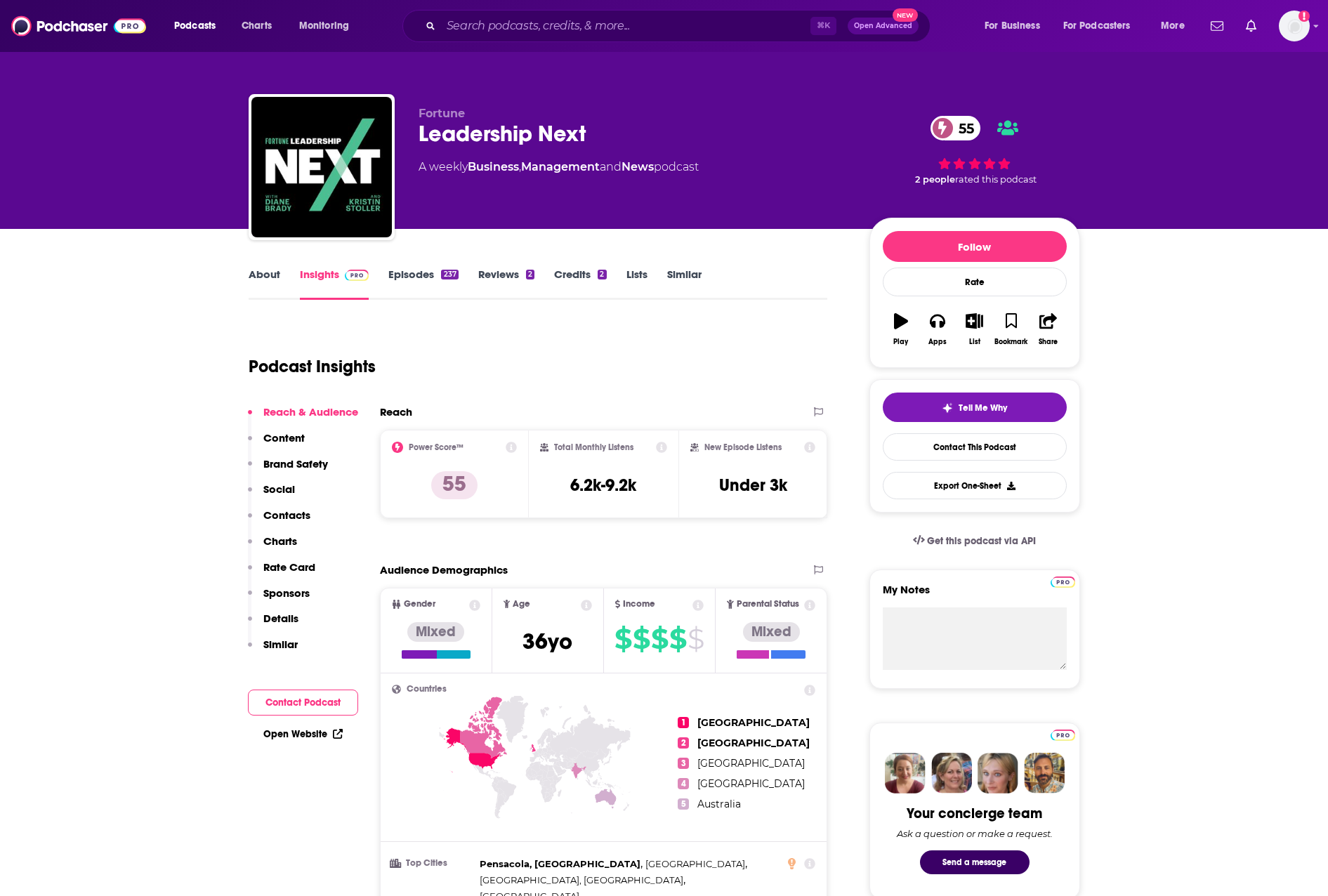
click at [288, 520] on p "Contacts" at bounding box center [287, 515] width 47 height 13
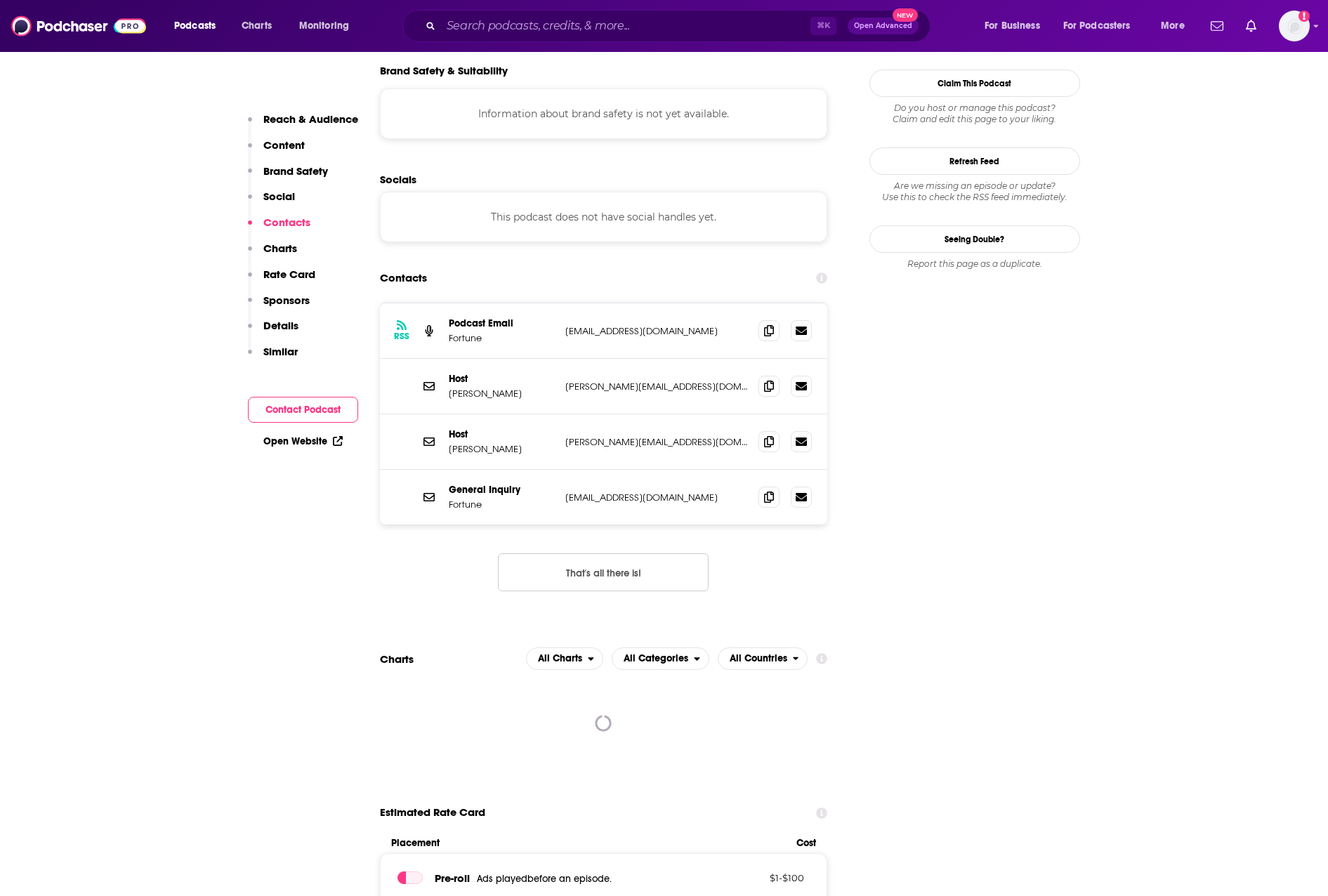
scroll to position [1244, 0]
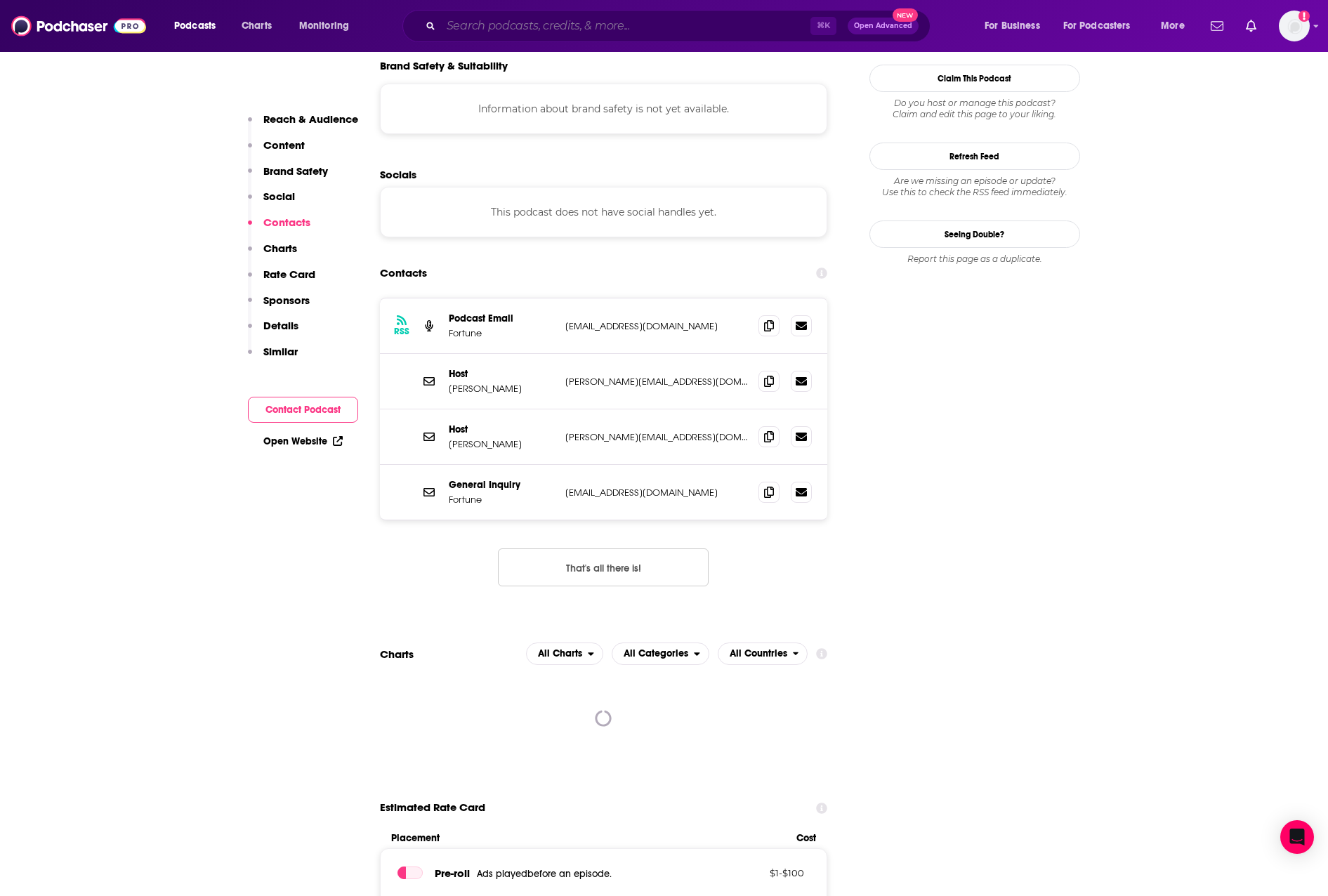
click at [613, 37] on input "Search podcasts, credits, & more..." at bounding box center [625, 25] width 369 height 22
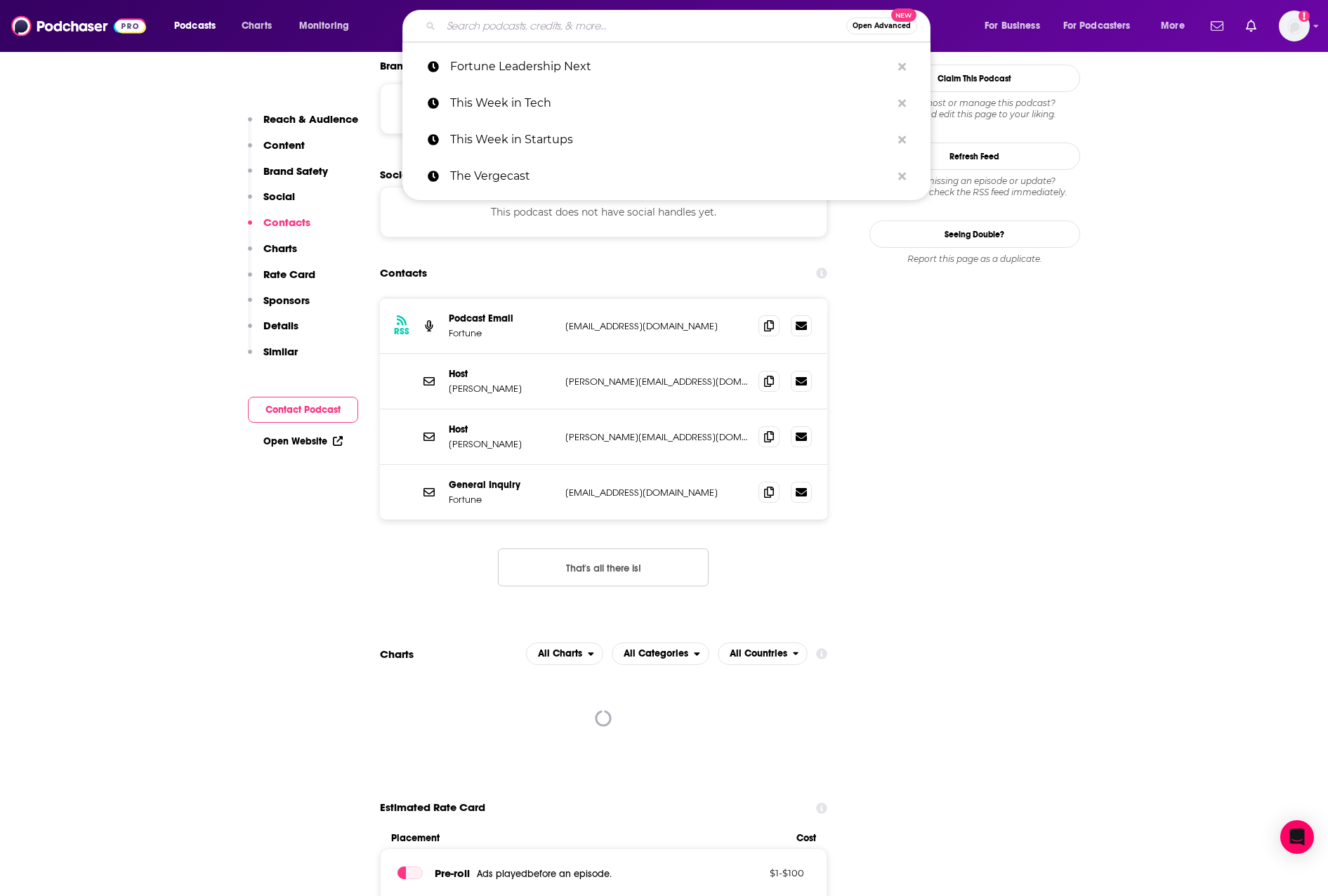
paste input "The Stack Overflow Podcast"
type input "The Stack Overflow Podcast"
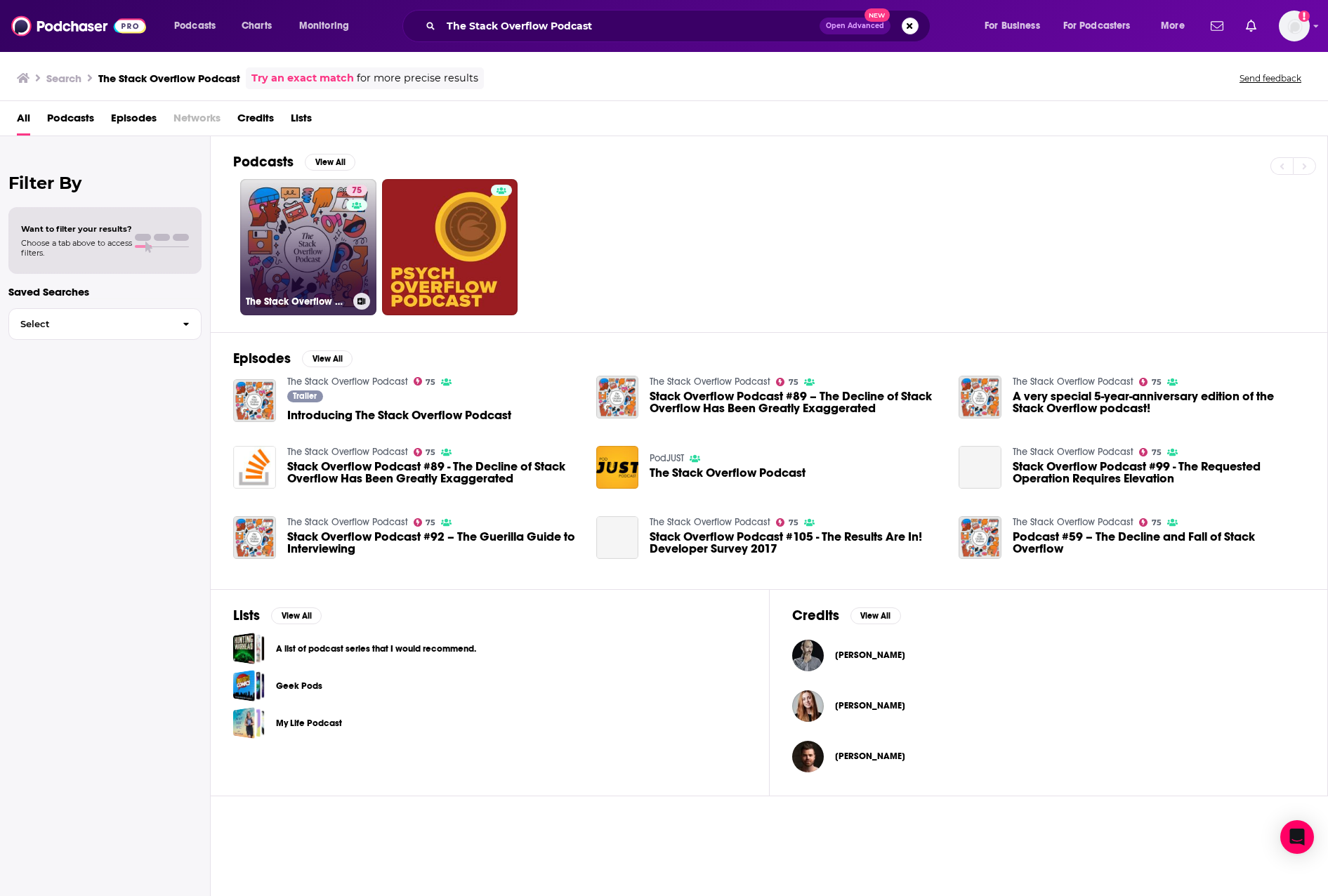
click at [342, 236] on link "75 The Stack Overflow Podcast" at bounding box center [308, 247] width 137 height 136
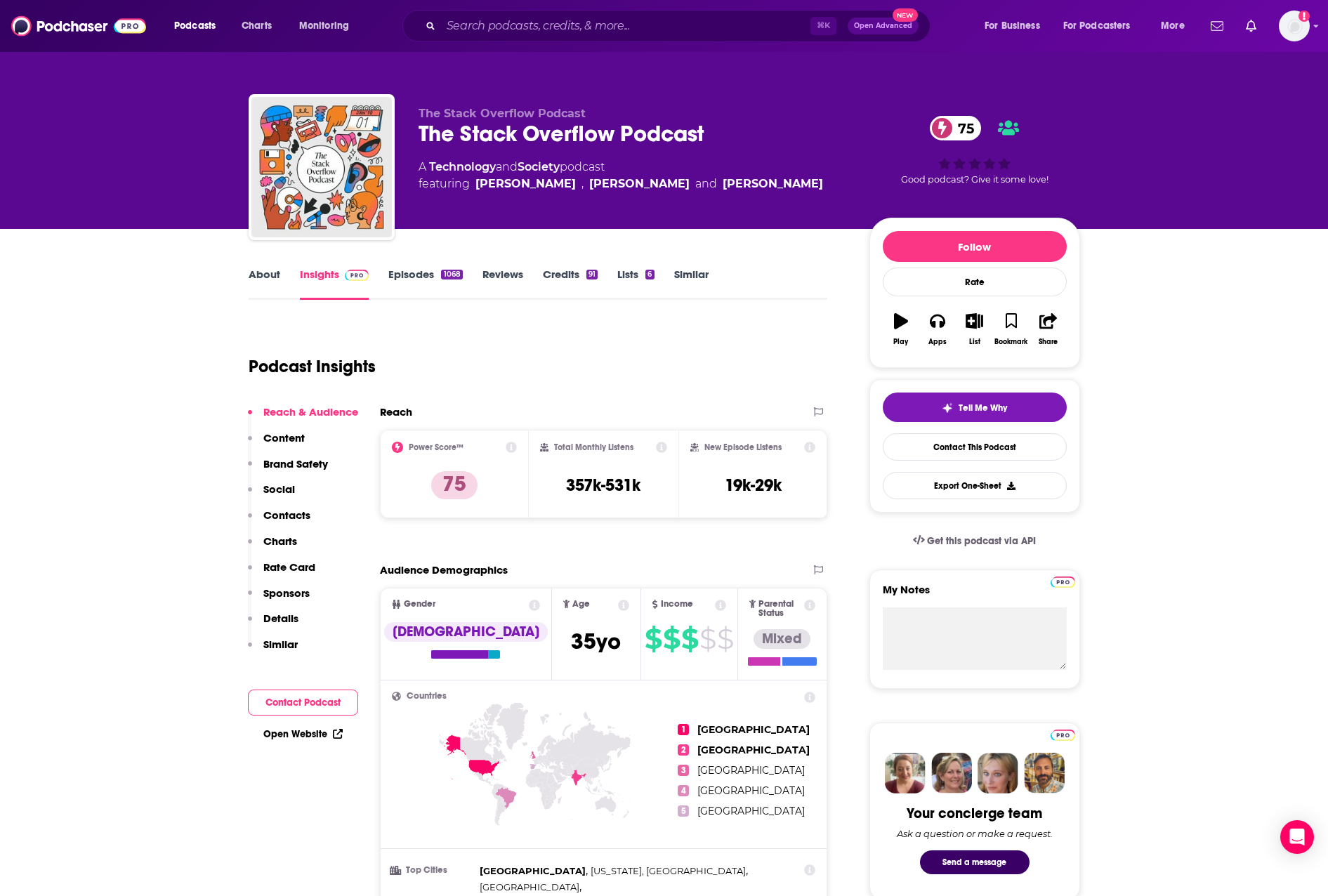
click at [299, 522] on p "Contacts" at bounding box center [287, 515] width 47 height 13
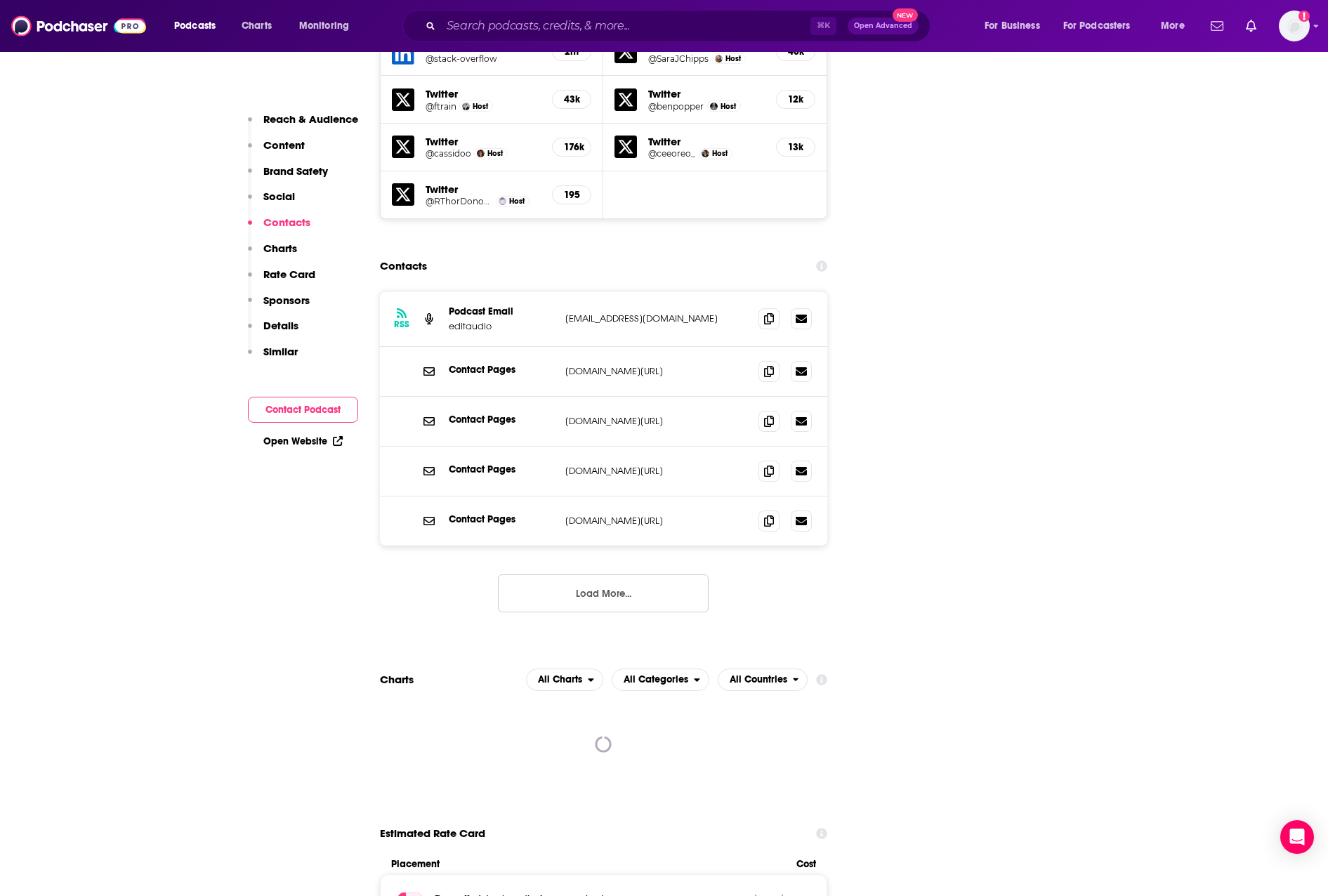
scroll to position [1745, 0]
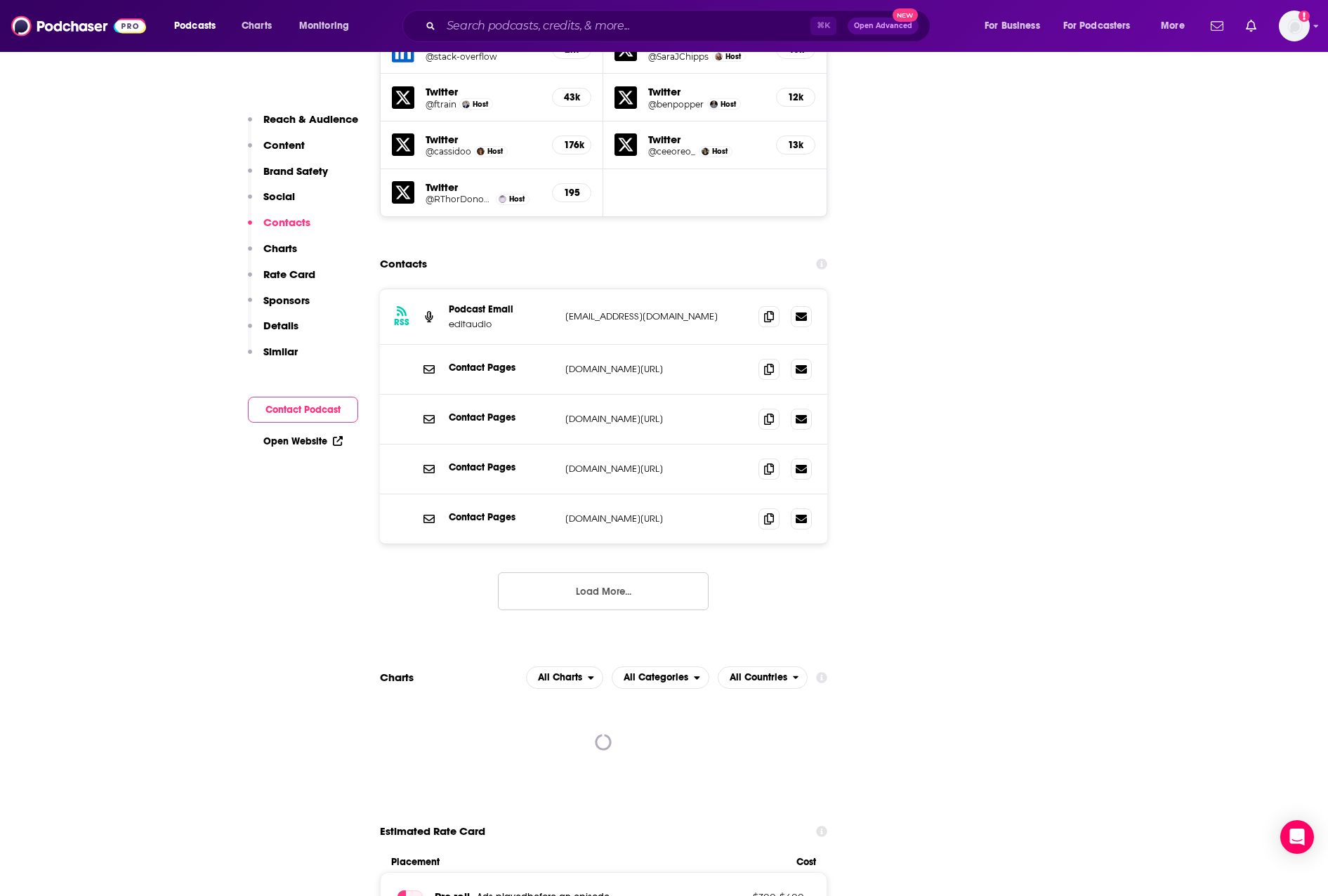
click at [616, 573] on button "Load More..." at bounding box center [603, 592] width 211 height 38
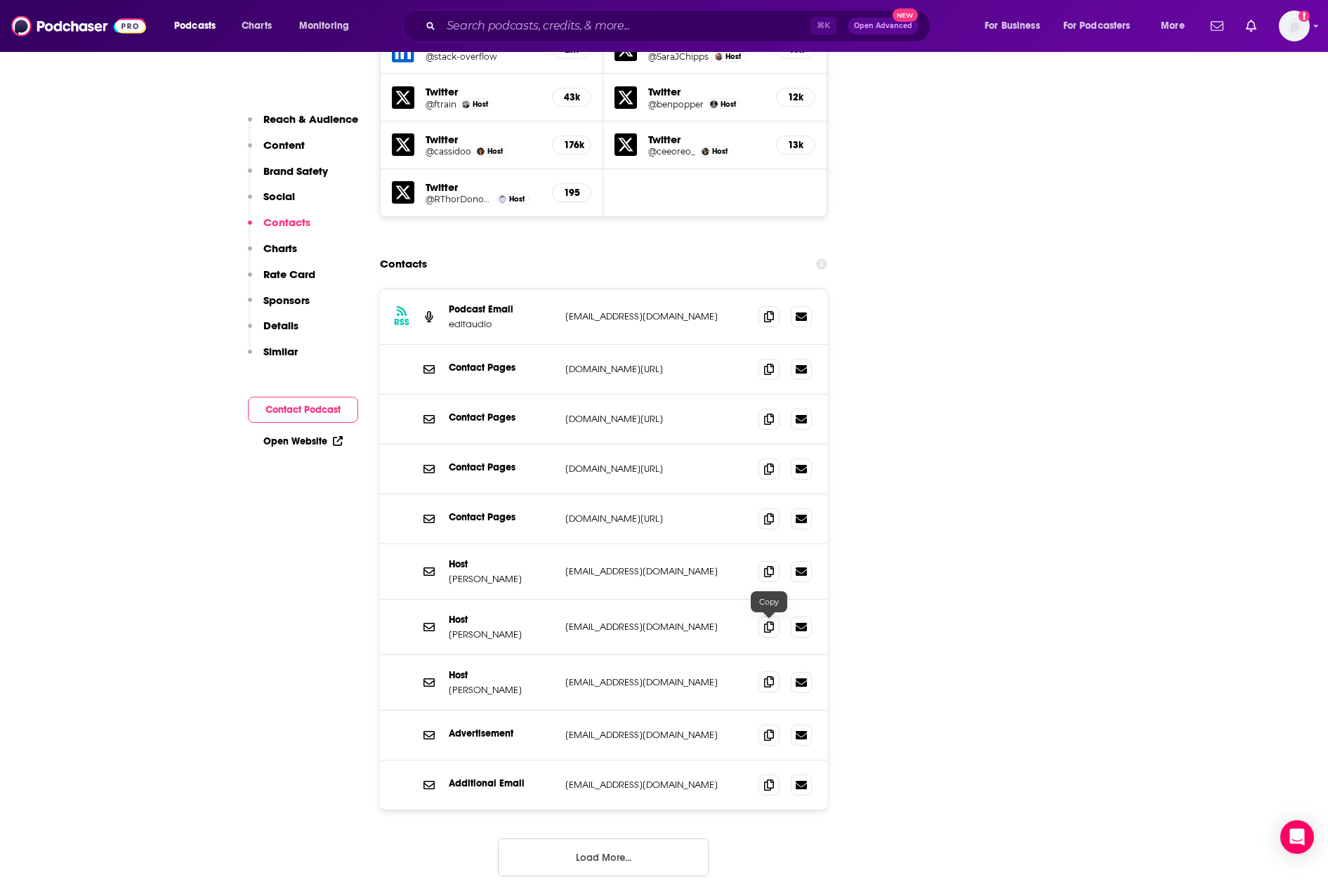
click at [772, 676] on icon at bounding box center [769, 682] width 10 height 11
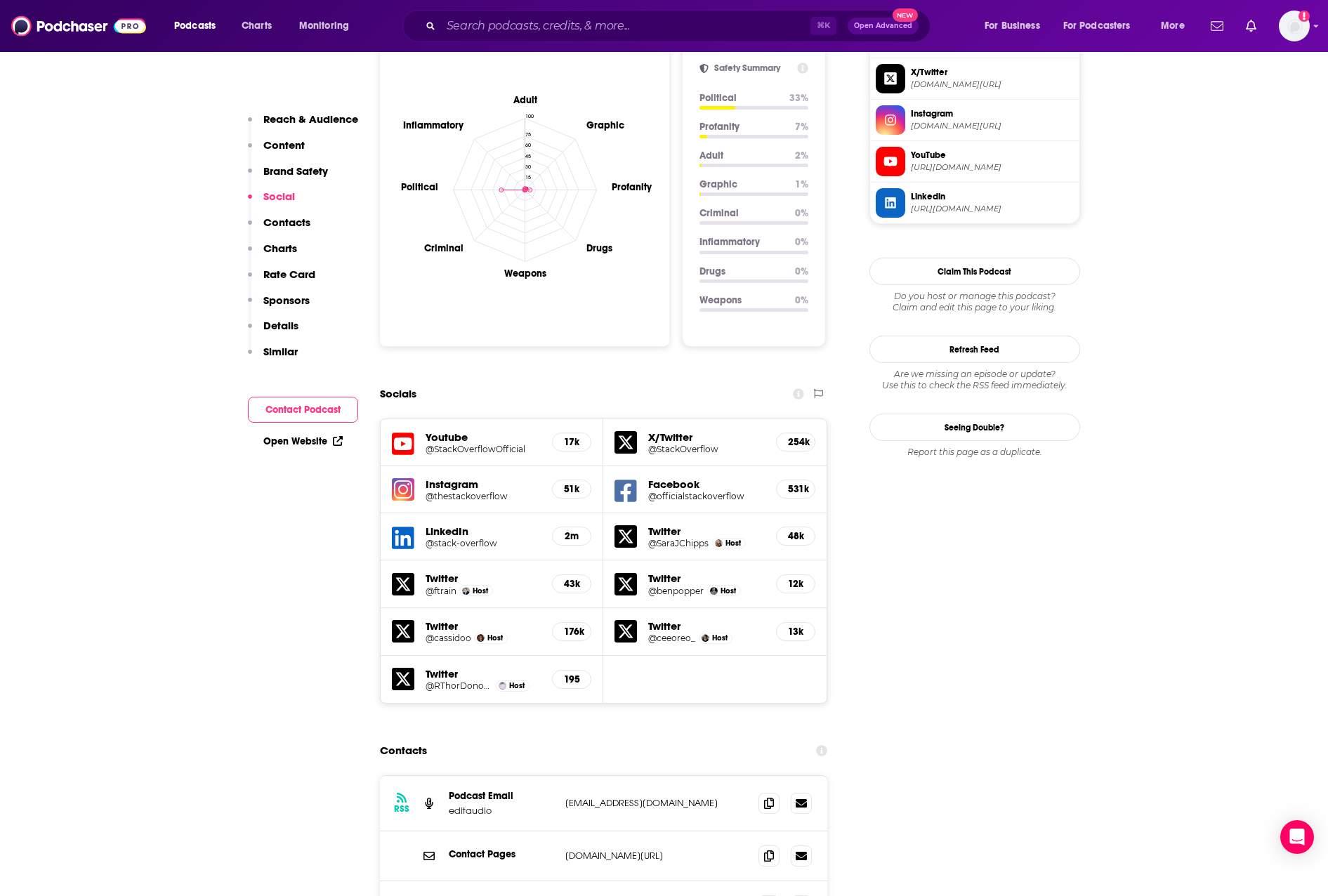
scroll to position [1219, 0]
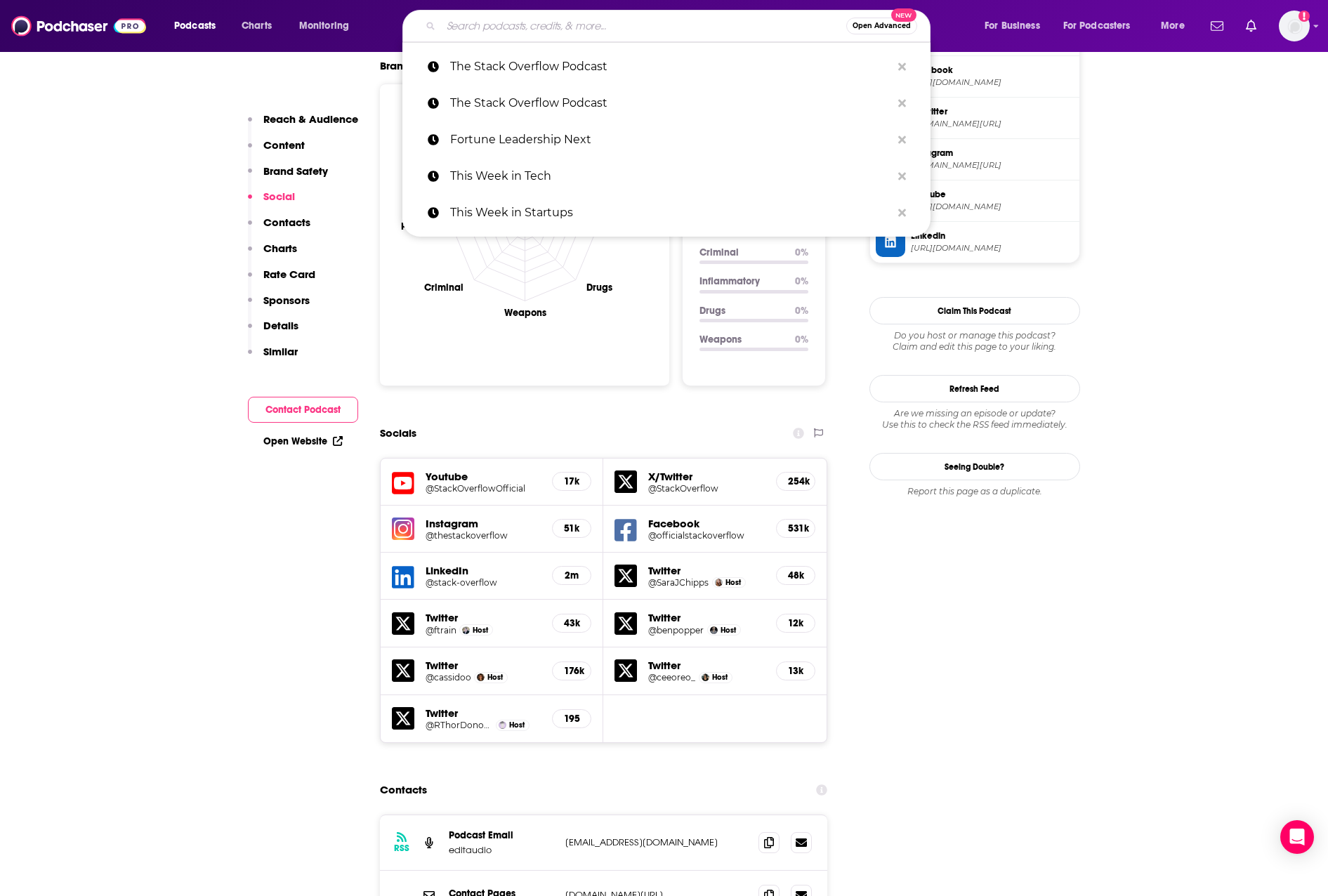
click at [753, 28] on input "Search podcasts, credits, & more..." at bounding box center [643, 25] width 405 height 22
type input "D"
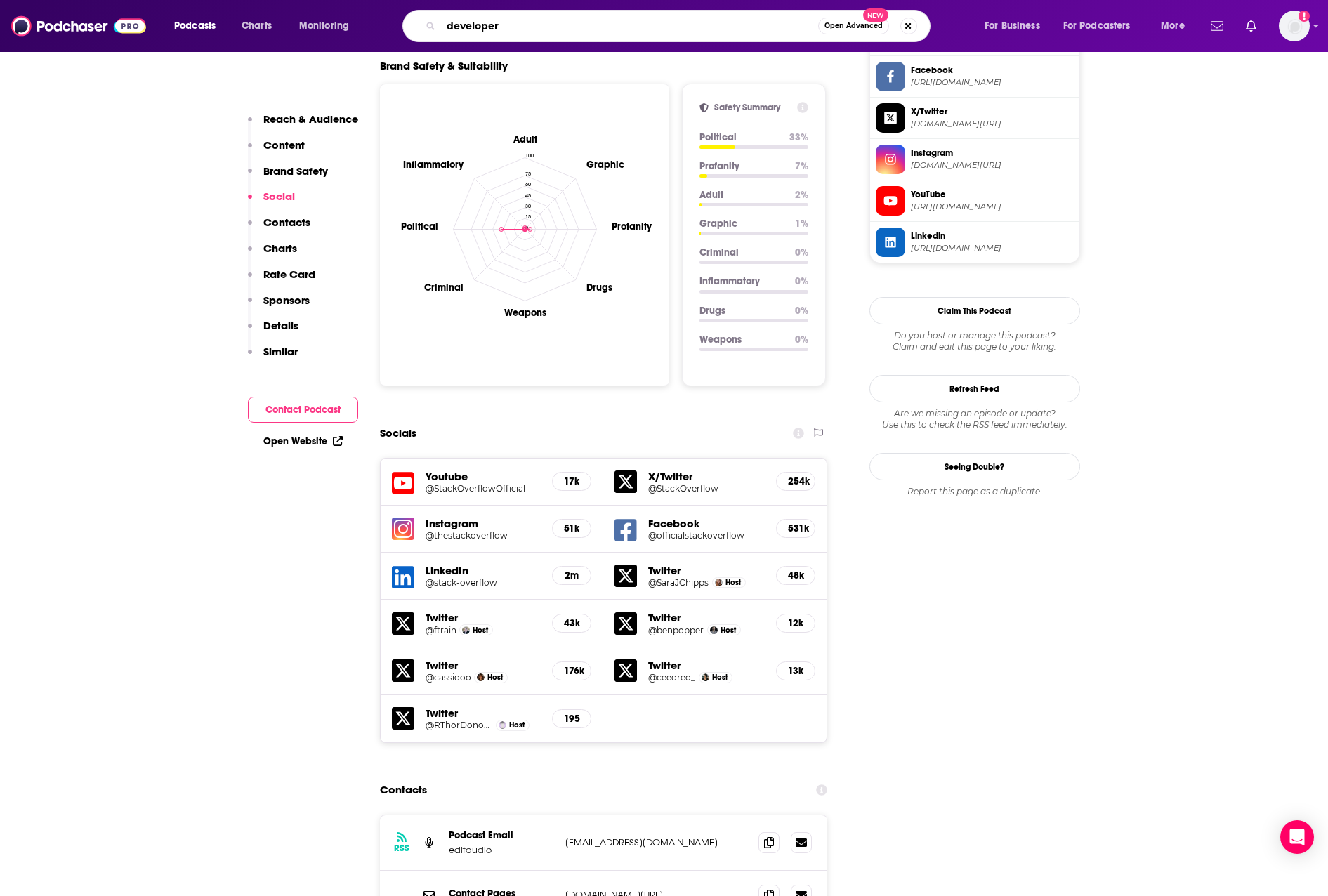
type input "developer"
click at [837, 22] on span "Open Advanced" at bounding box center [854, 25] width 58 height 7
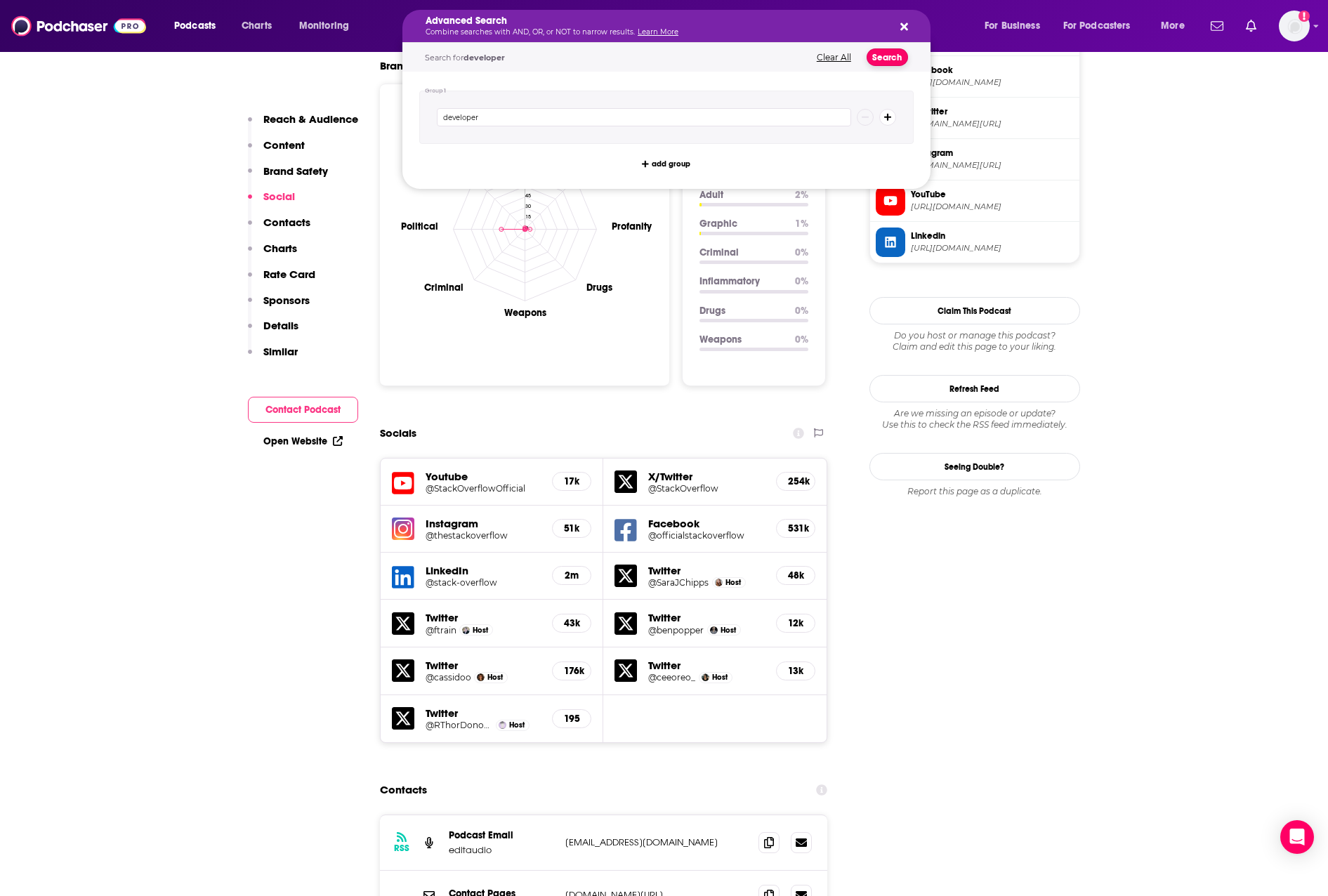
click at [884, 62] on button "Search" at bounding box center [887, 57] width 41 height 18
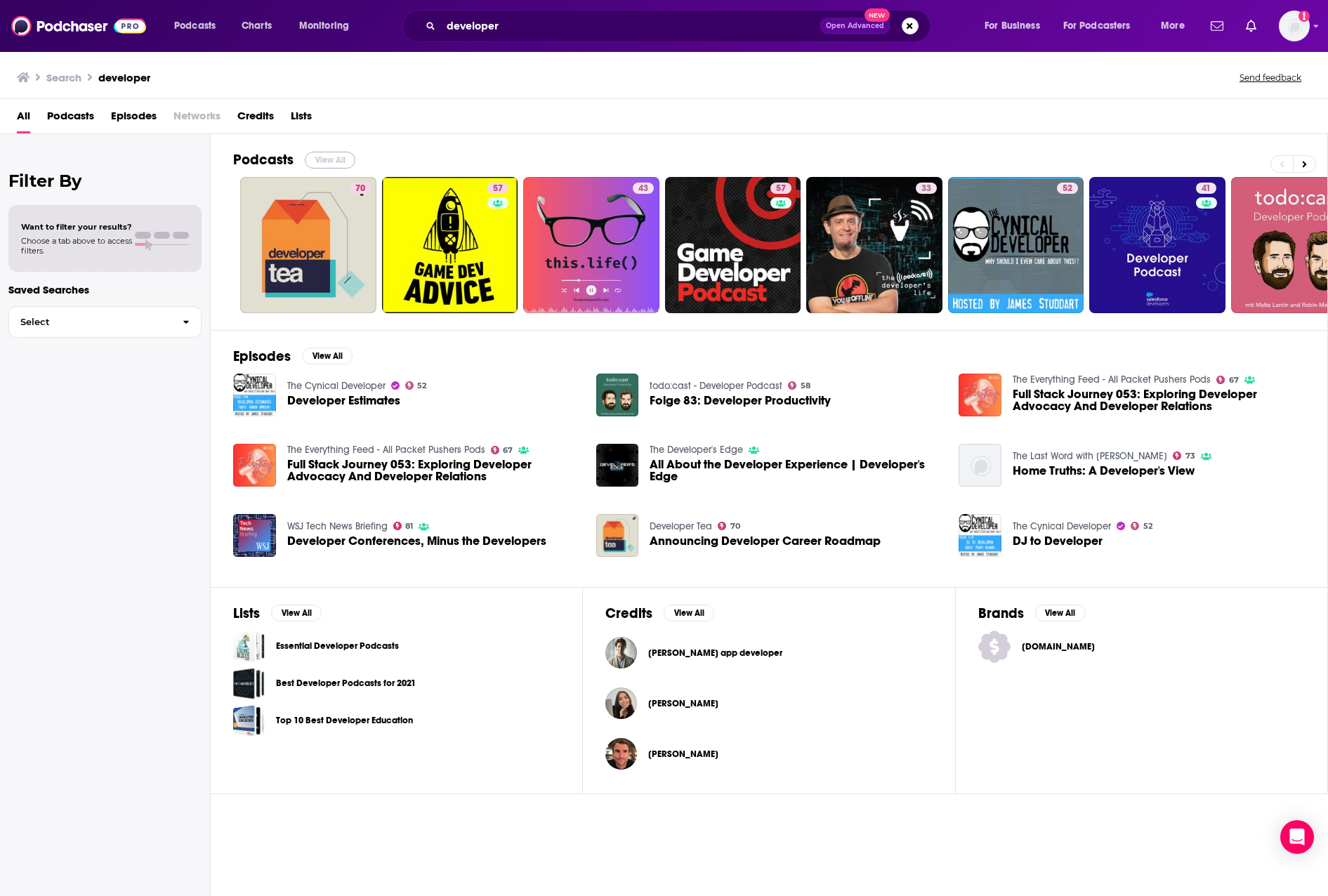
click at [344, 160] on button "View All" at bounding box center [330, 160] width 50 height 17
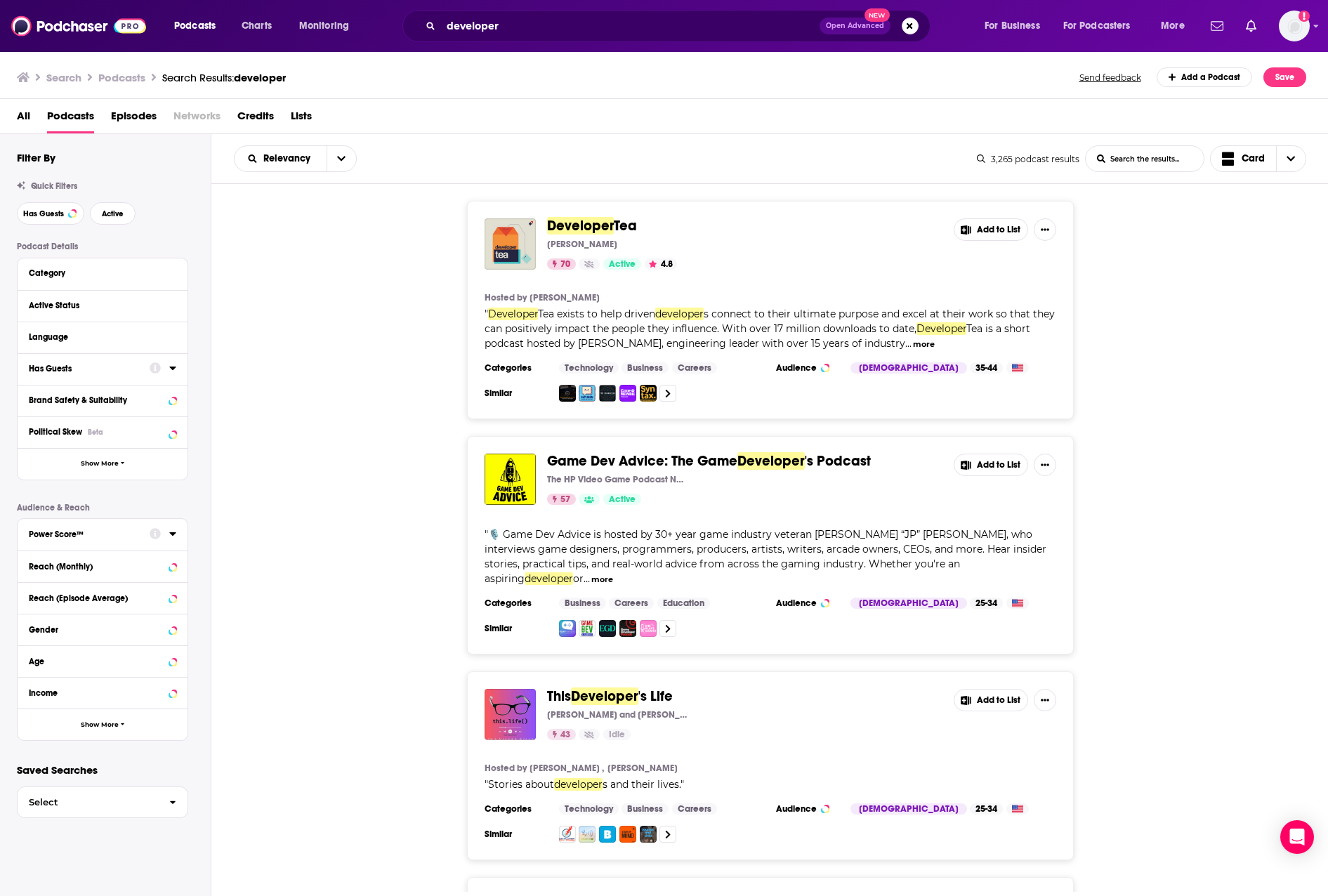
click at [173, 536] on icon at bounding box center [172, 533] width 7 height 11
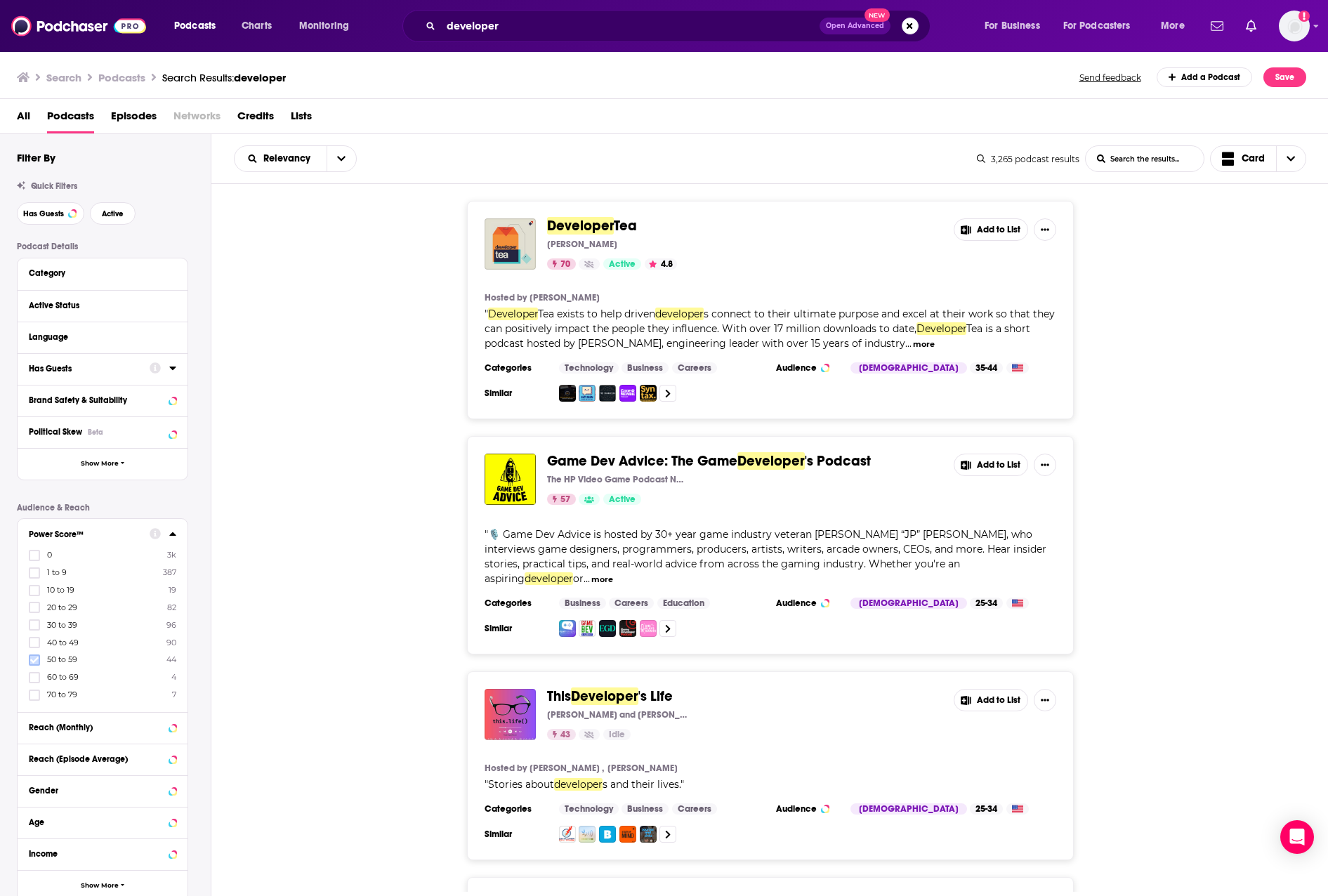
click at [31, 661] on icon at bounding box center [34, 660] width 8 height 8
click at [36, 679] on icon at bounding box center [34, 677] width 8 height 8
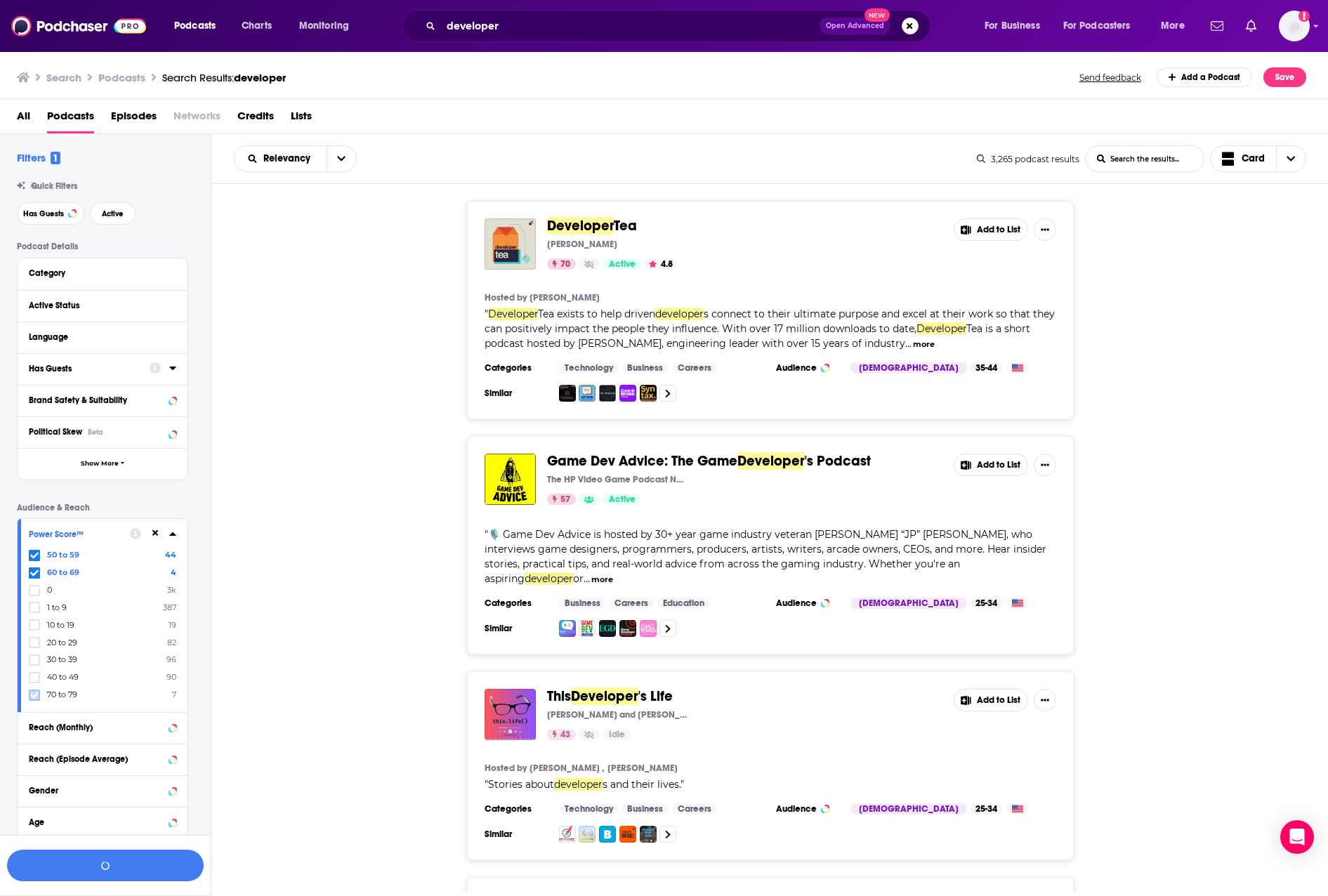
click at [35, 696] on icon at bounding box center [34, 695] width 8 height 8
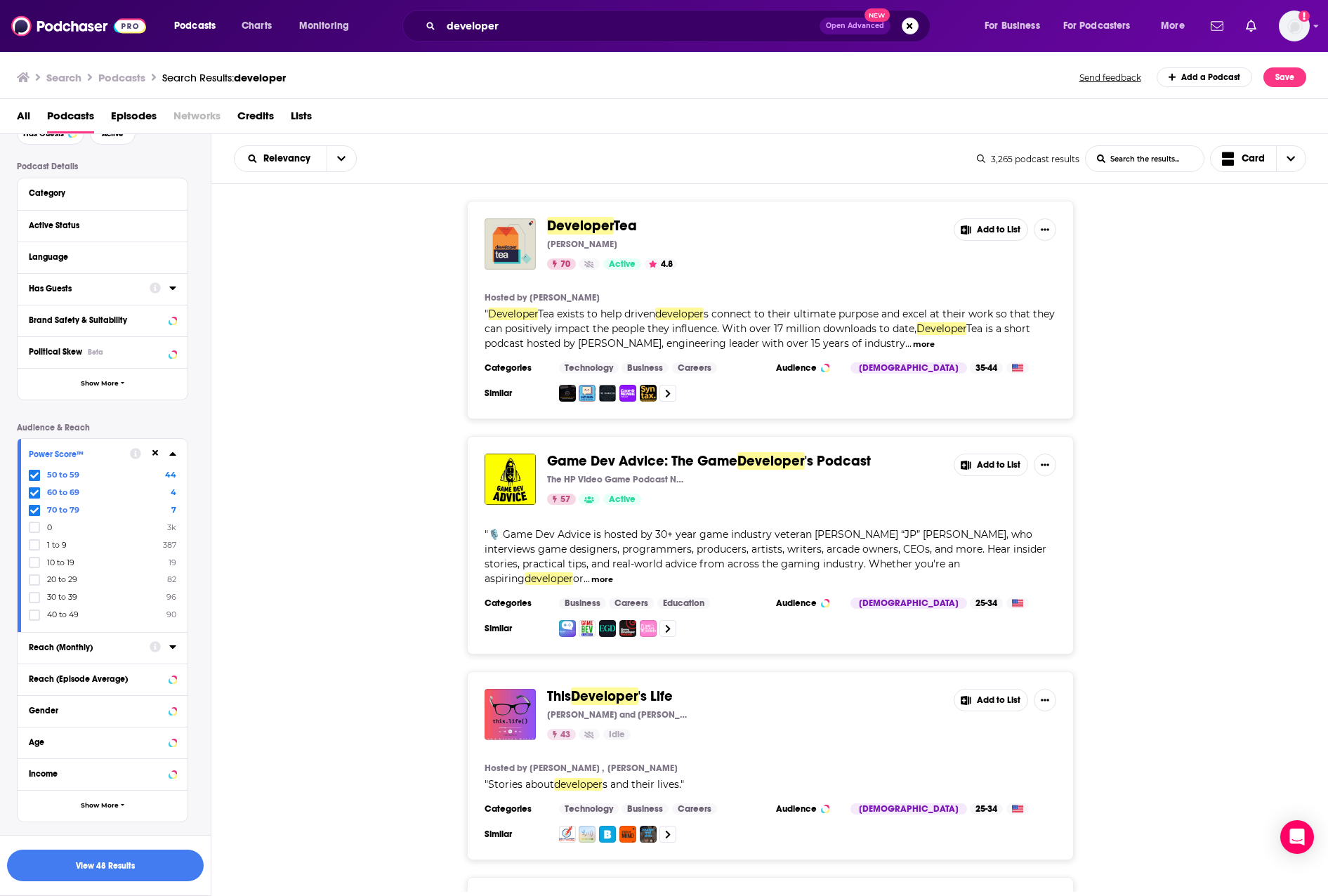
scroll to position [83, 0]
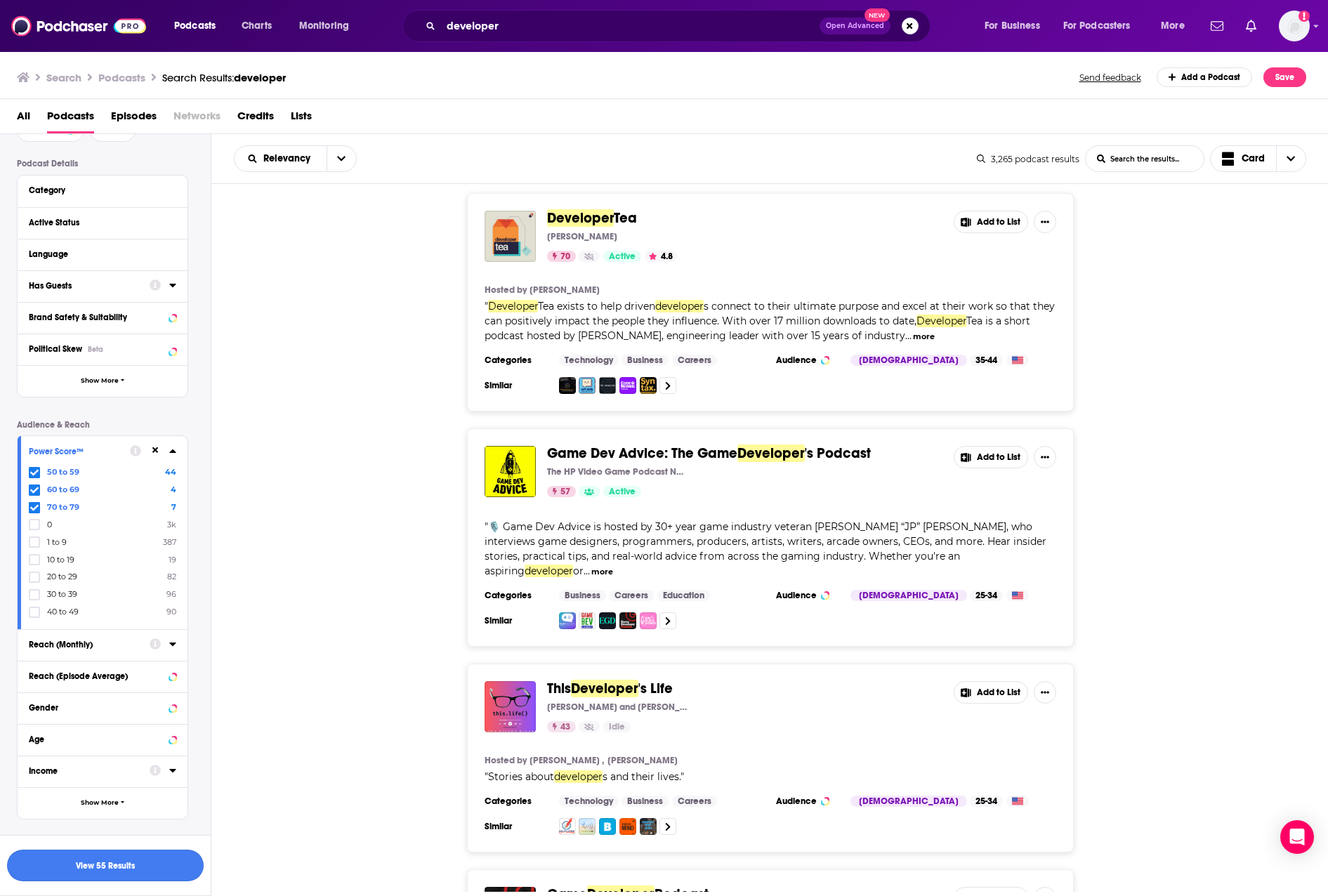
click at [103, 872] on button "View 55 Results" at bounding box center [105, 865] width 197 height 31
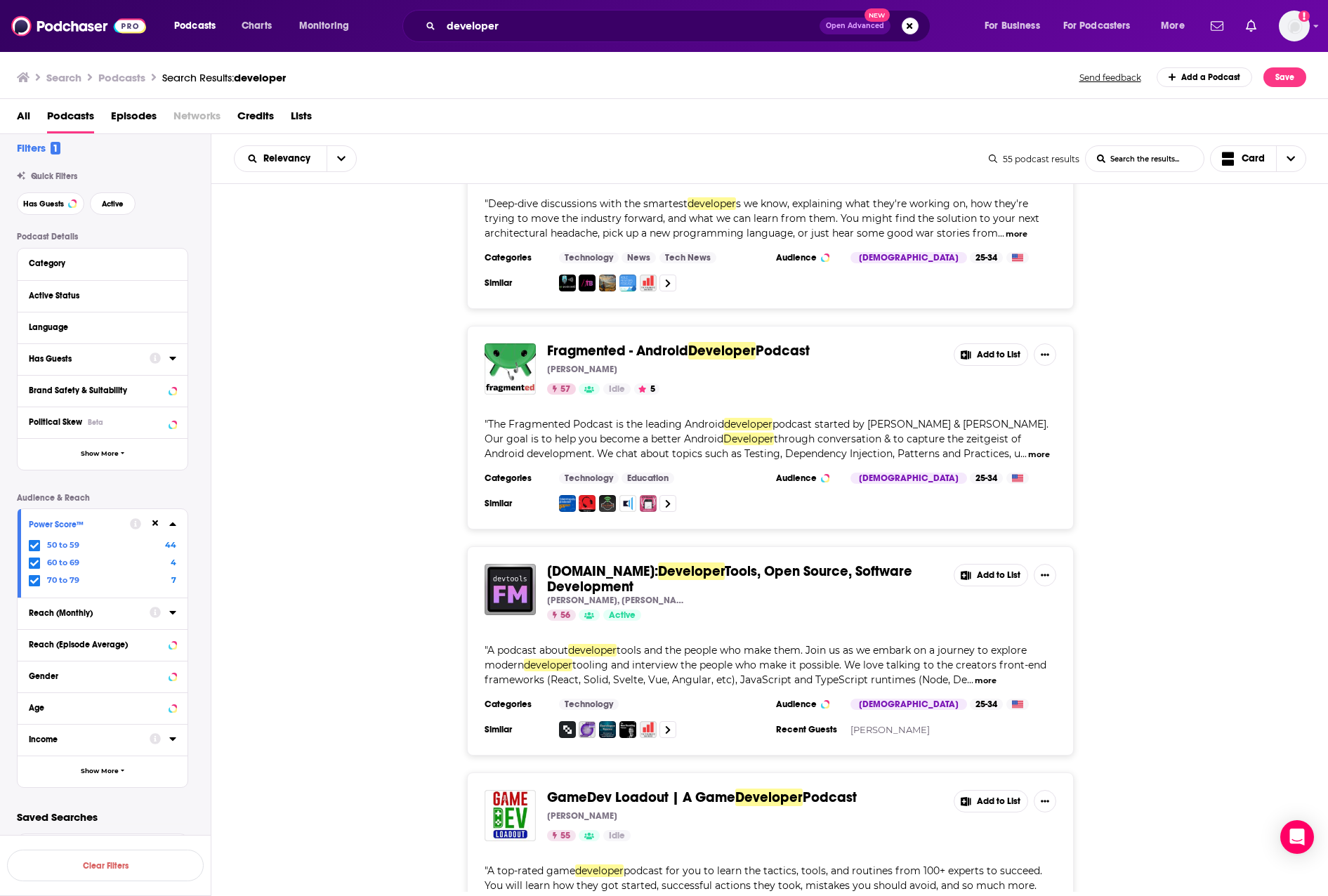
scroll to position [1289, 0]
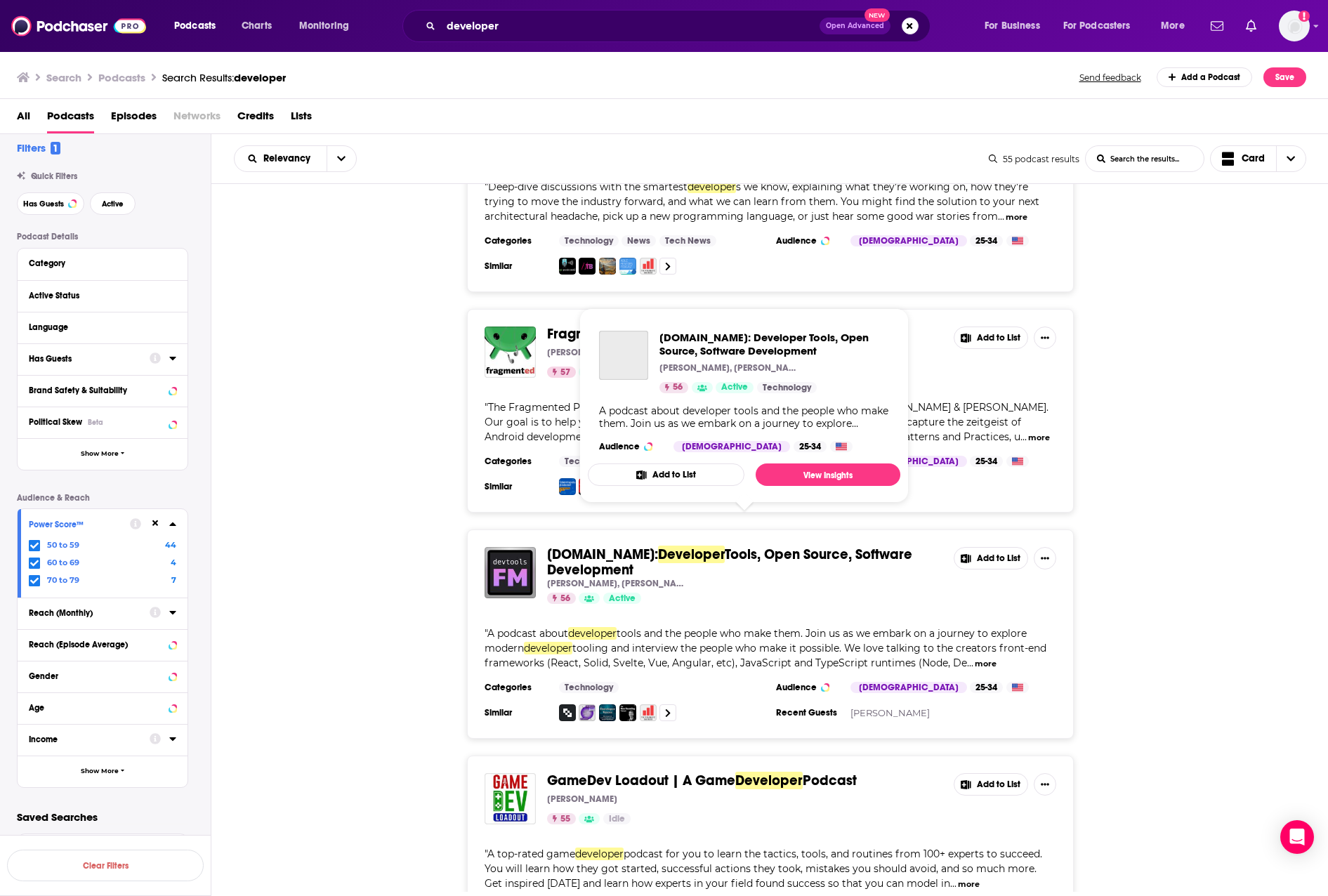
click at [661, 546] on span "Developer" at bounding box center [691, 554] width 66 height 18
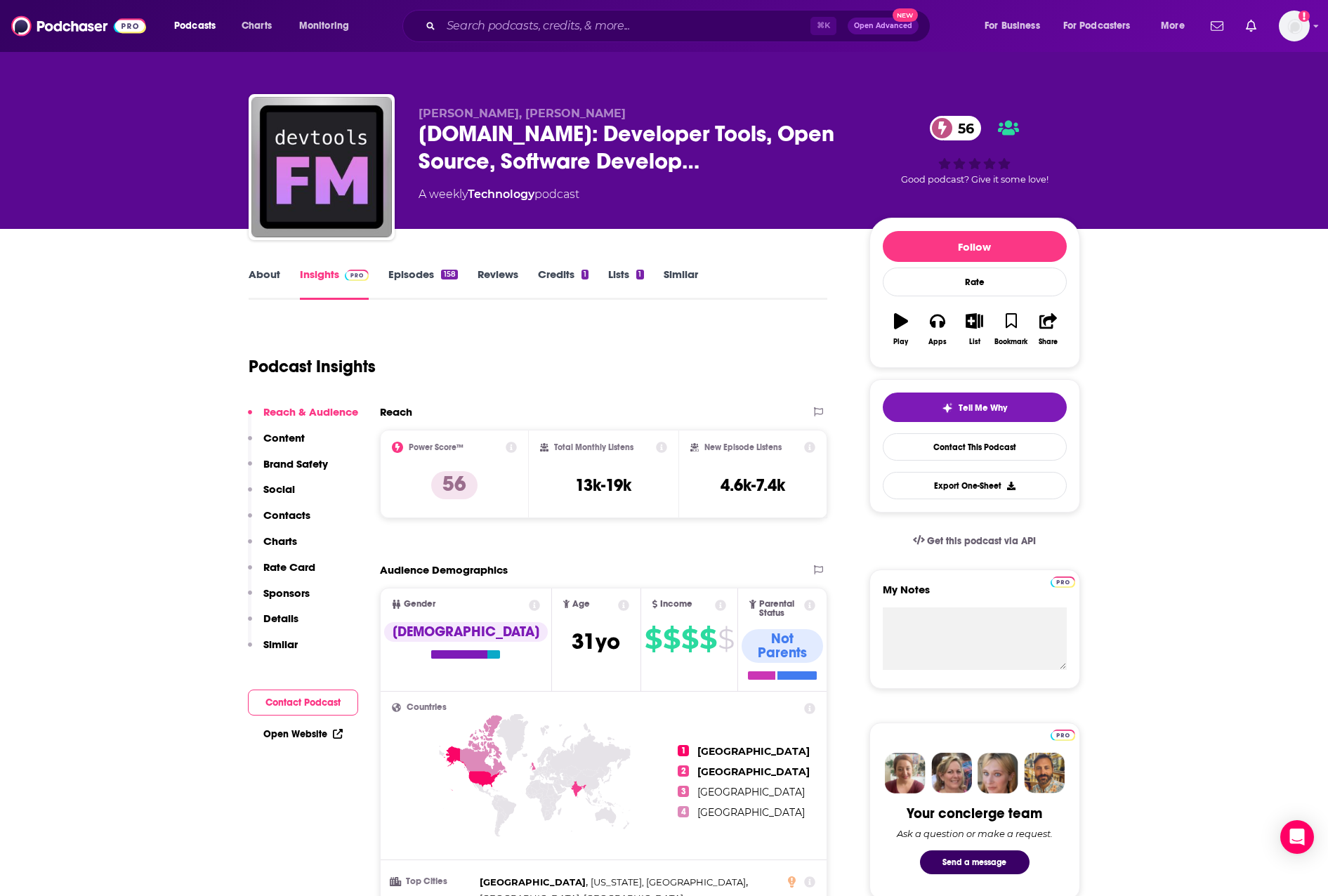
click at [276, 271] on link "About" at bounding box center [264, 284] width 31 height 32
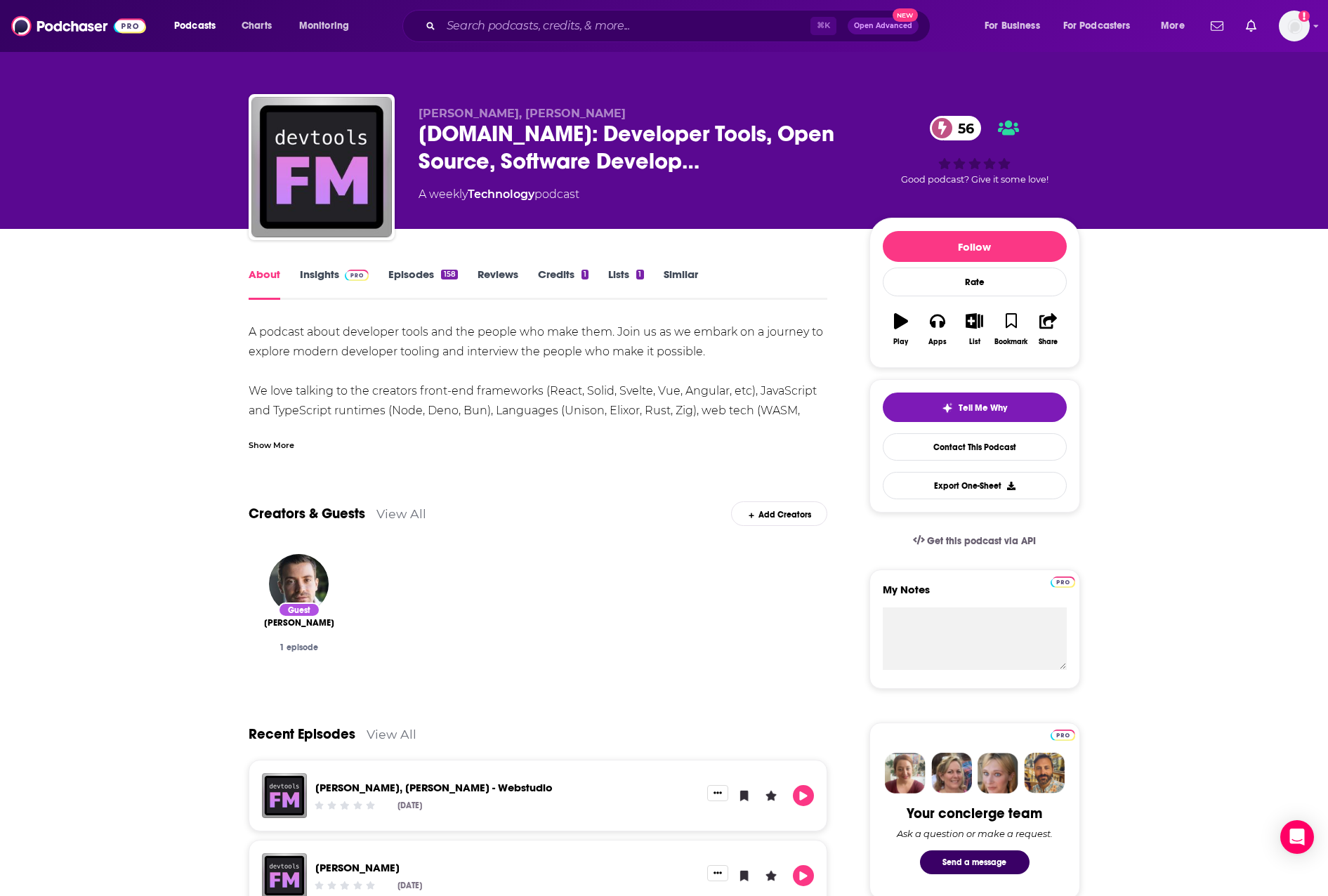
click at [289, 439] on div "Show More" at bounding box center [272, 444] width 46 height 13
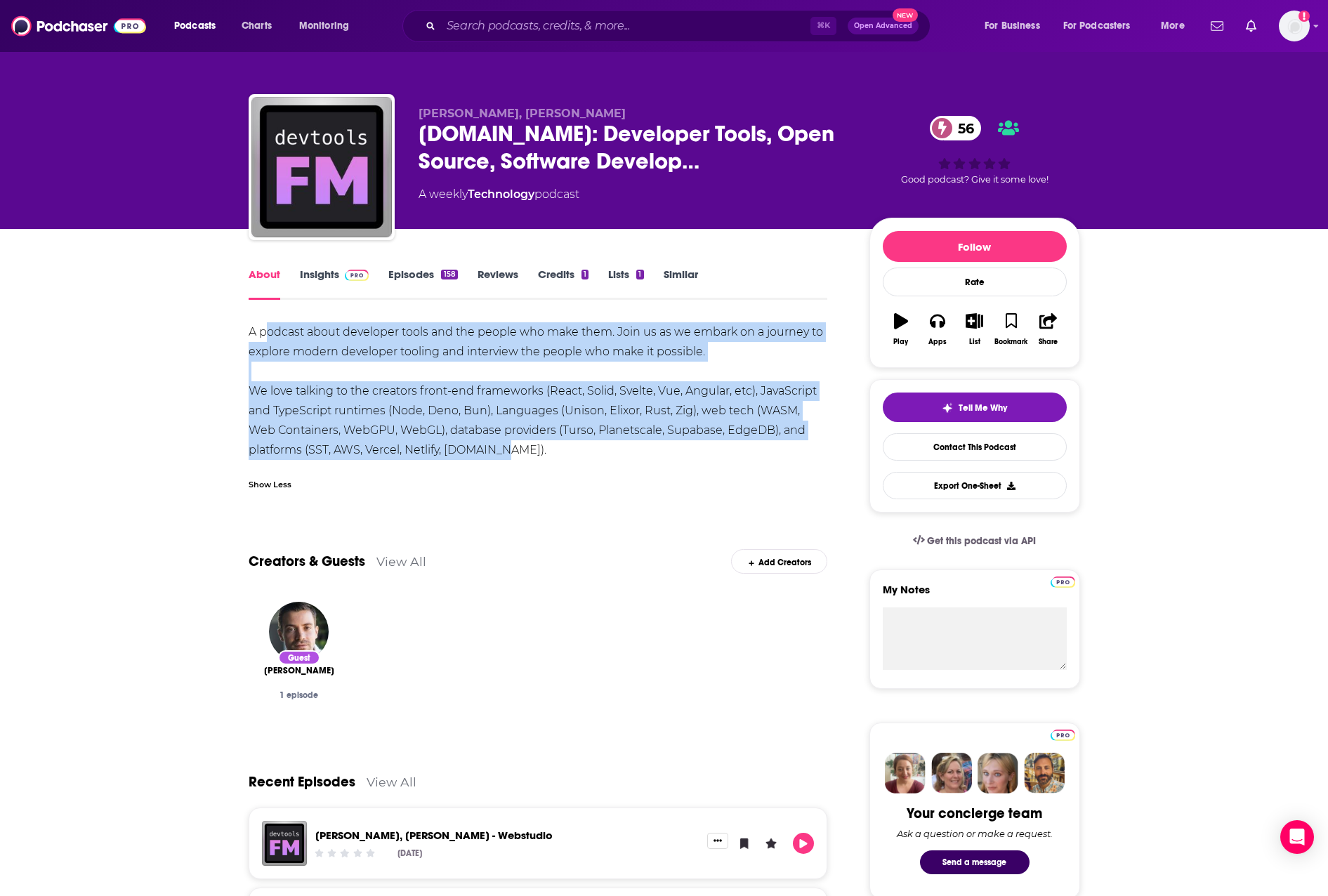
drag, startPoint x: 618, startPoint y: 442, endPoint x: 262, endPoint y: 325, distance: 374.7
click at [262, 325] on div "A podcast about developer tools and the people who make them. Join us as we emb…" at bounding box center [539, 391] width 580 height 137
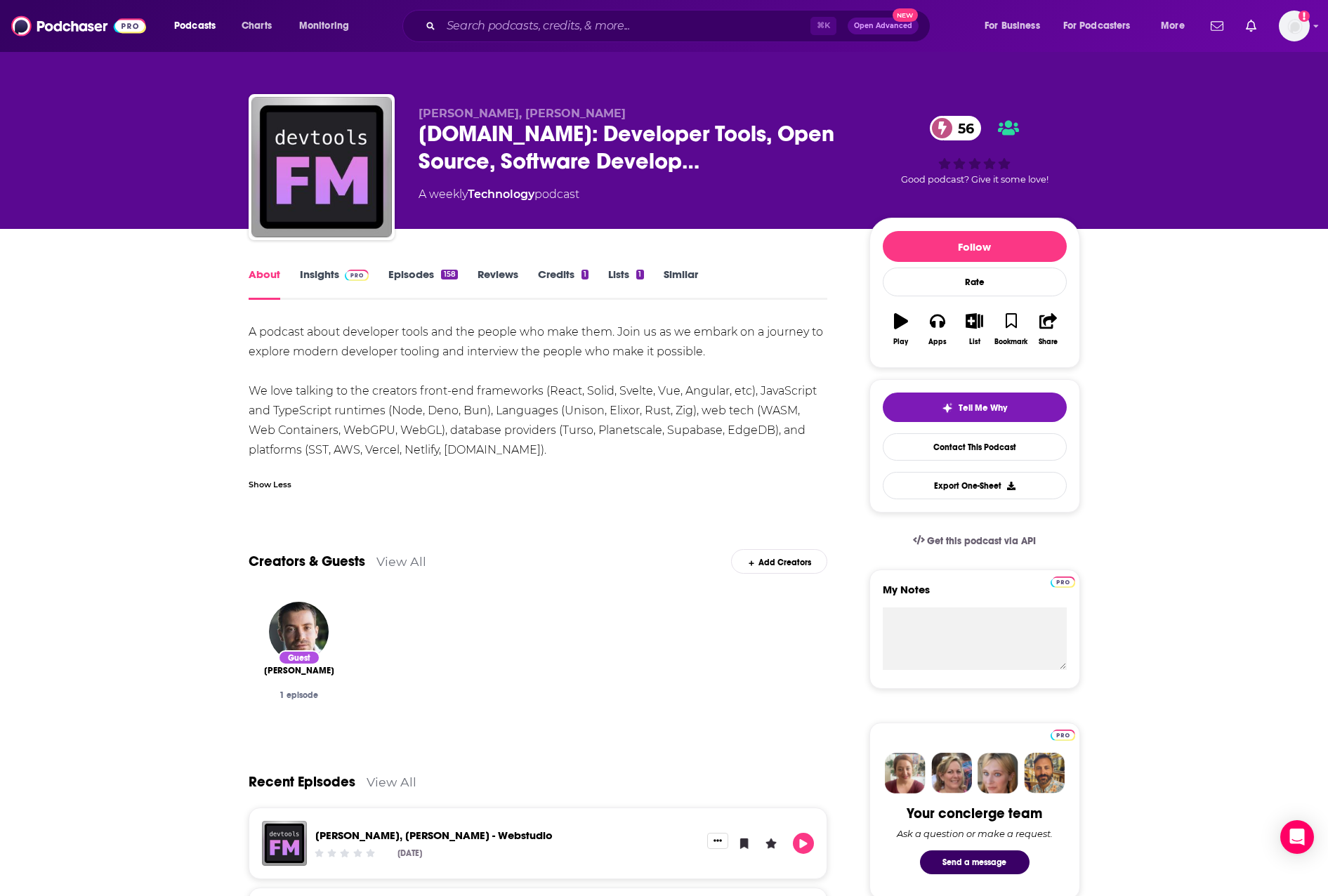
click at [253, 326] on div "A podcast about developer tools and the people who make them. Join us as we emb…" at bounding box center [539, 391] width 580 height 137
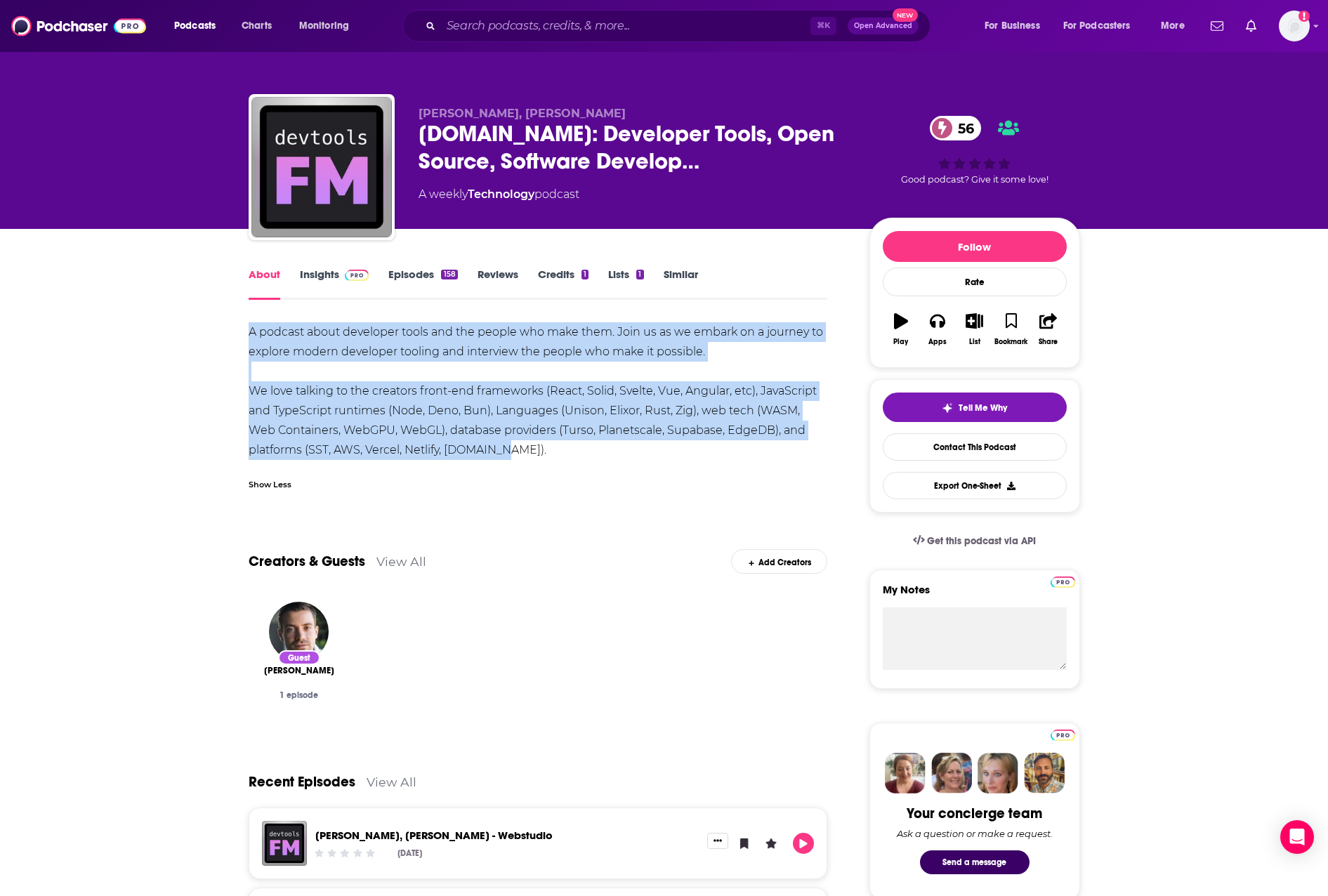
drag, startPoint x: 249, startPoint y: 326, endPoint x: 487, endPoint y: 448, distance: 267.4
click at [479, 448] on div "A podcast about developer tools and the people who make them. Join us as we emb…" at bounding box center [539, 391] width 580 height 137
copy div "A podcast about developer tools and the people who make them. Join us as we emb…"
click at [314, 275] on link "Insights" at bounding box center [334, 284] width 69 height 32
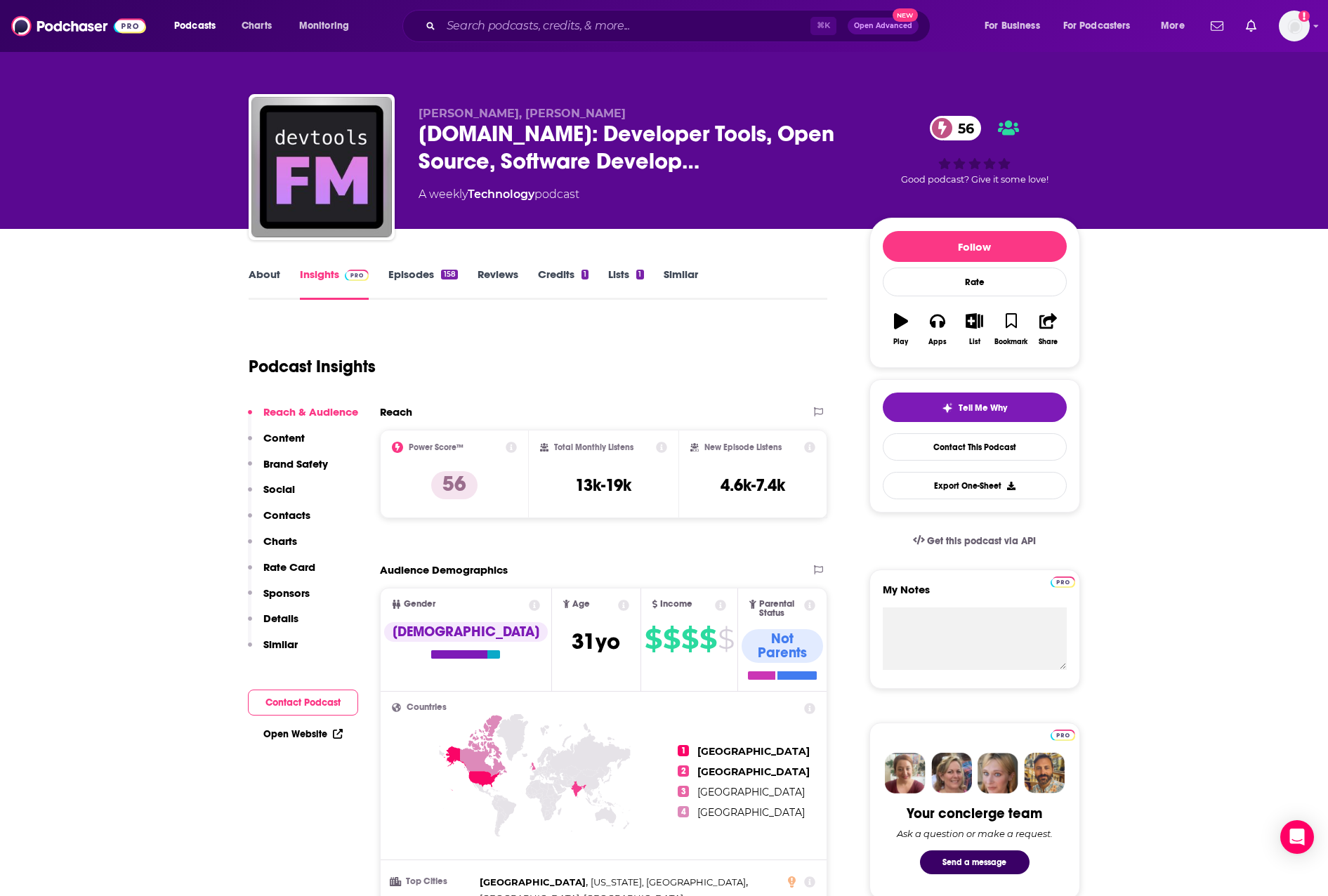
click at [296, 512] on p "Contacts" at bounding box center [287, 515] width 47 height 13
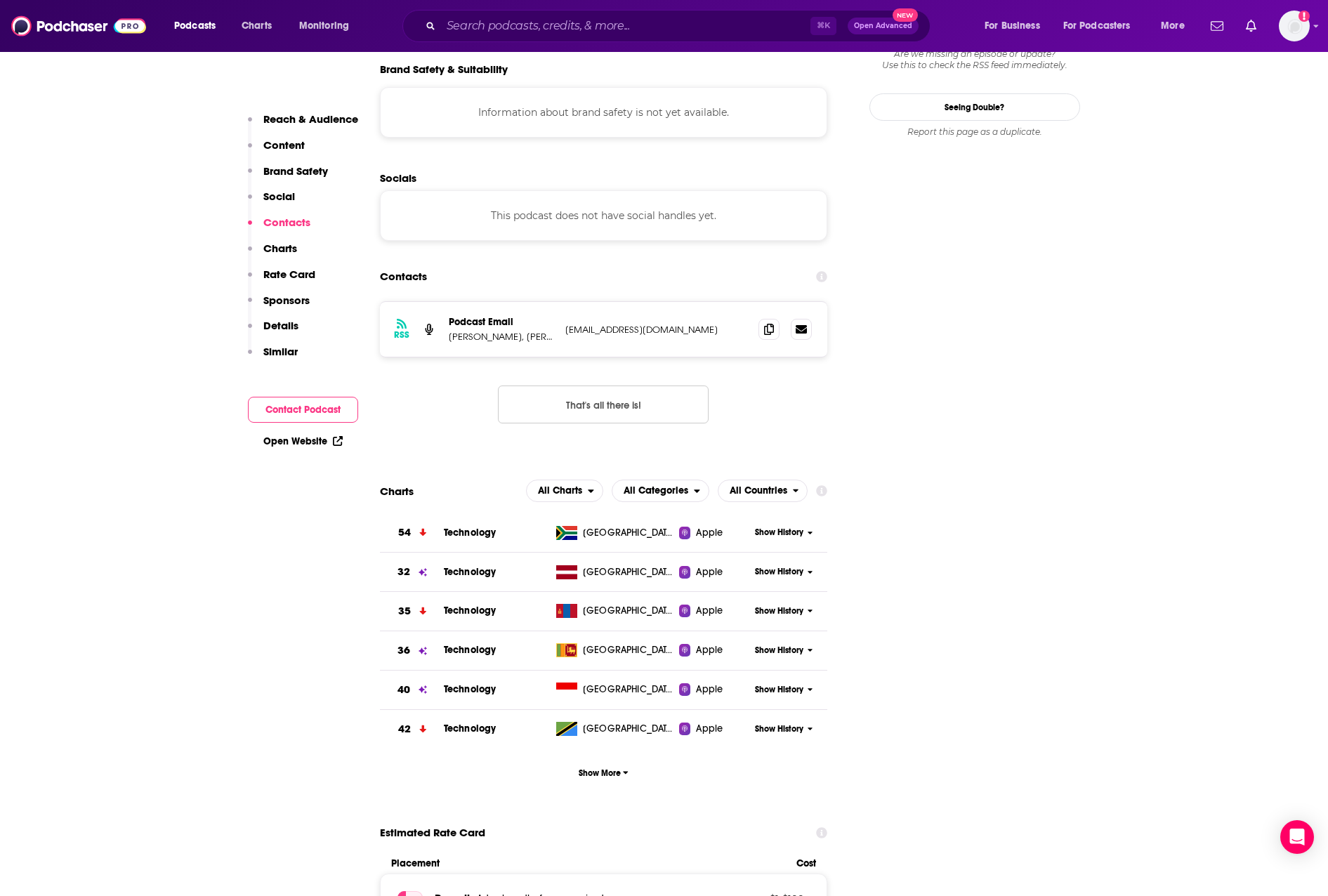
scroll to position [1261, 0]
click at [766, 322] on icon at bounding box center [769, 327] width 10 height 11
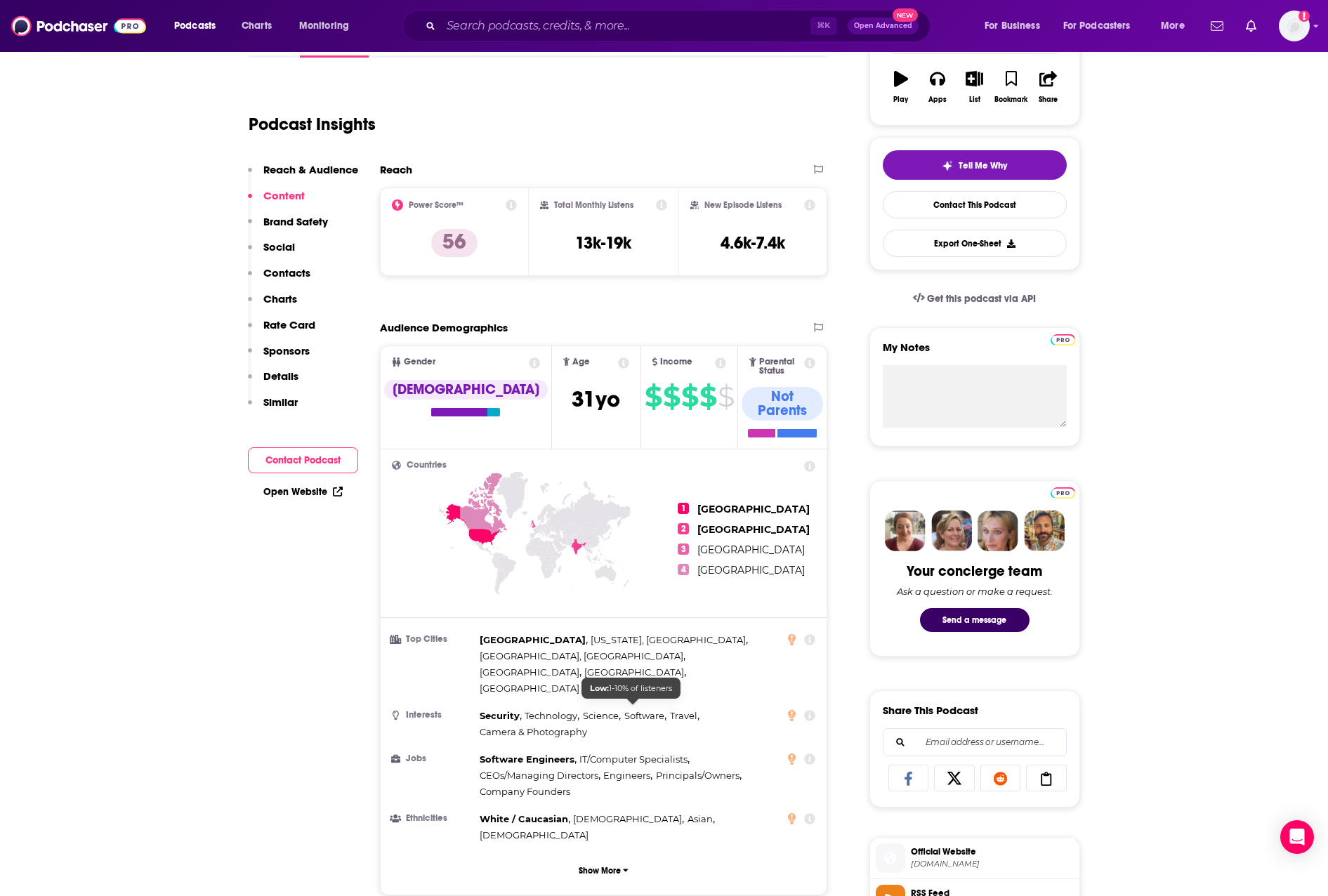
scroll to position [0, 0]
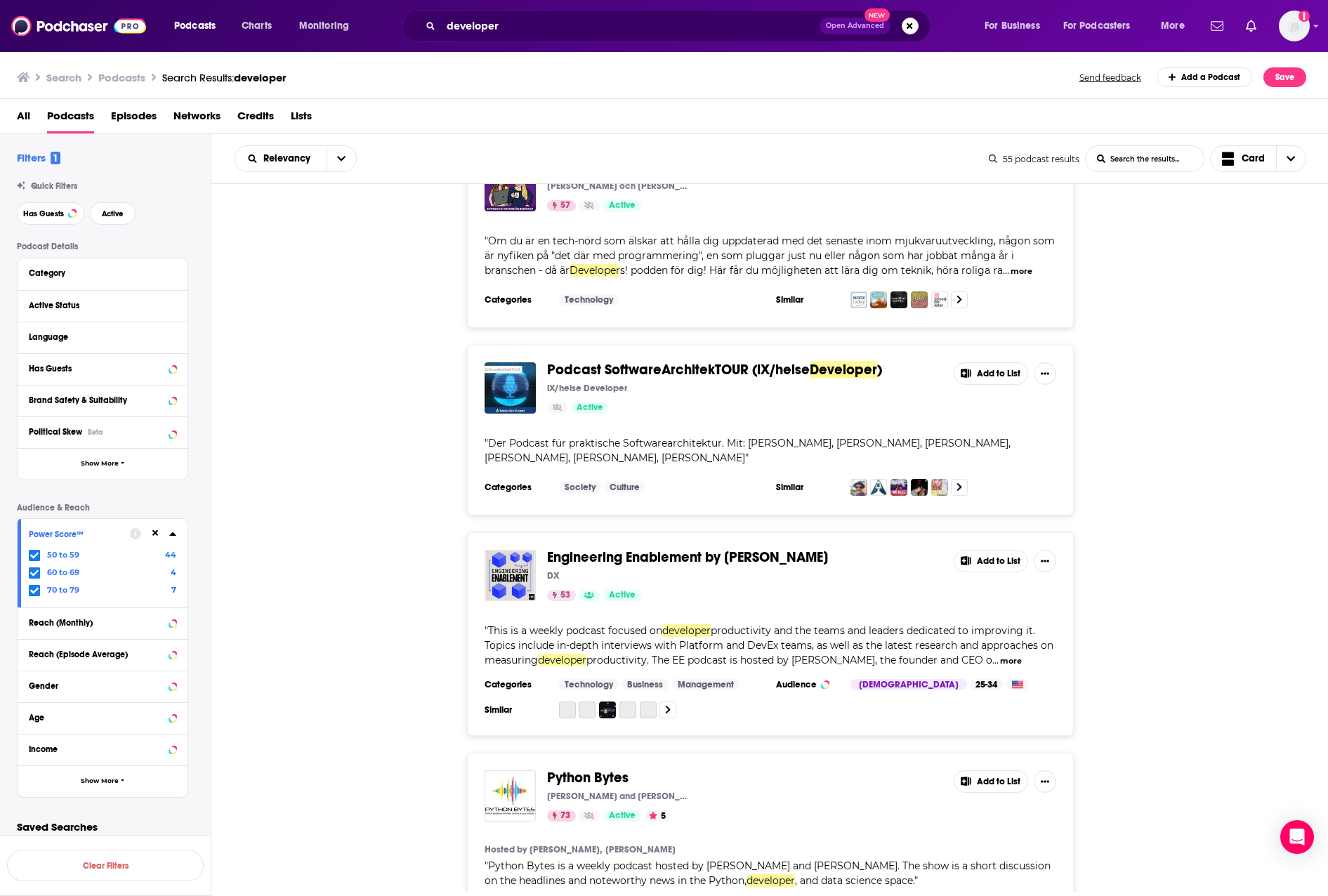
scroll to position [3090, 0]
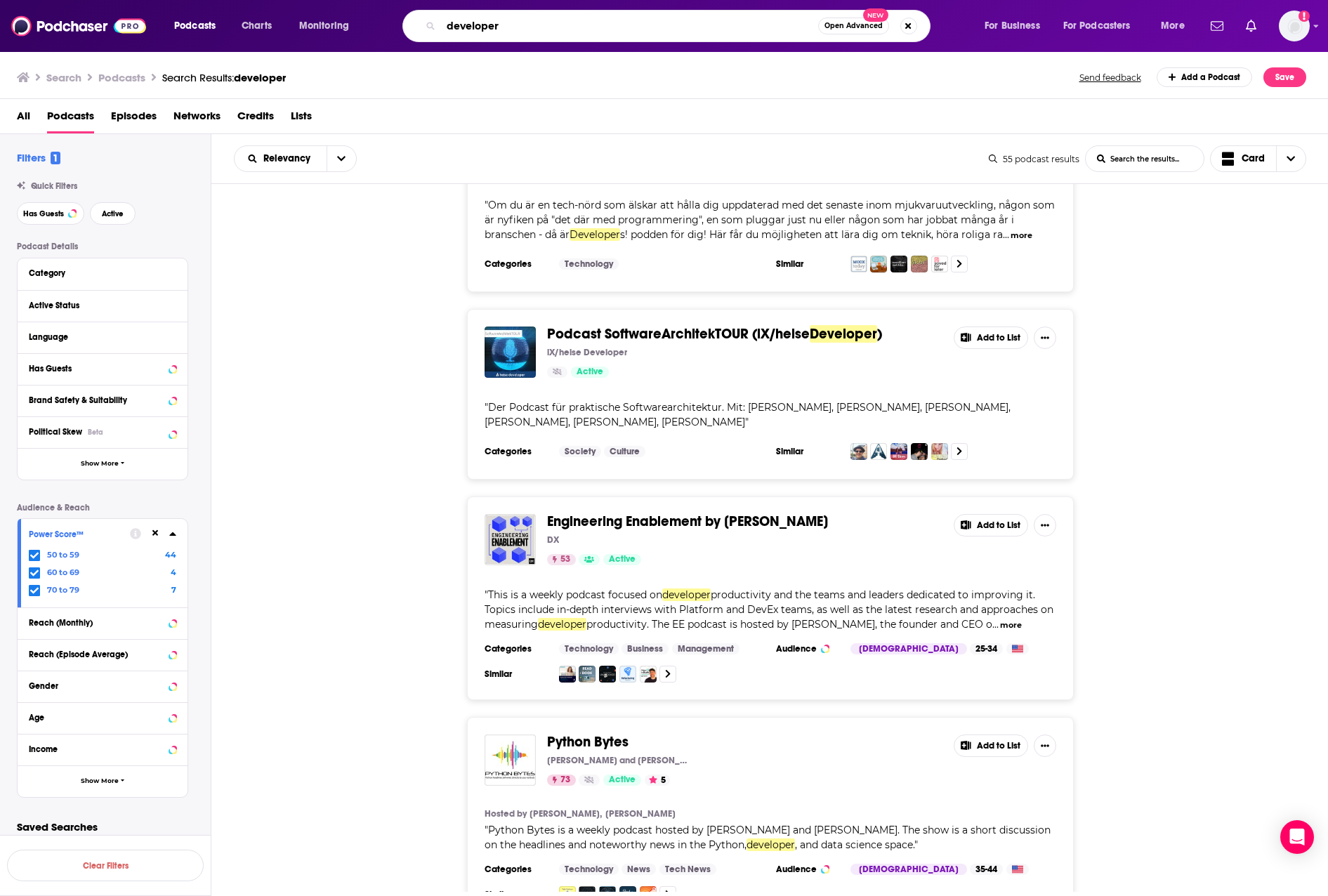
click at [517, 21] on input "developer" at bounding box center [629, 25] width 378 height 22
click at [519, 26] on input "developer" at bounding box center [629, 25] width 378 height 22
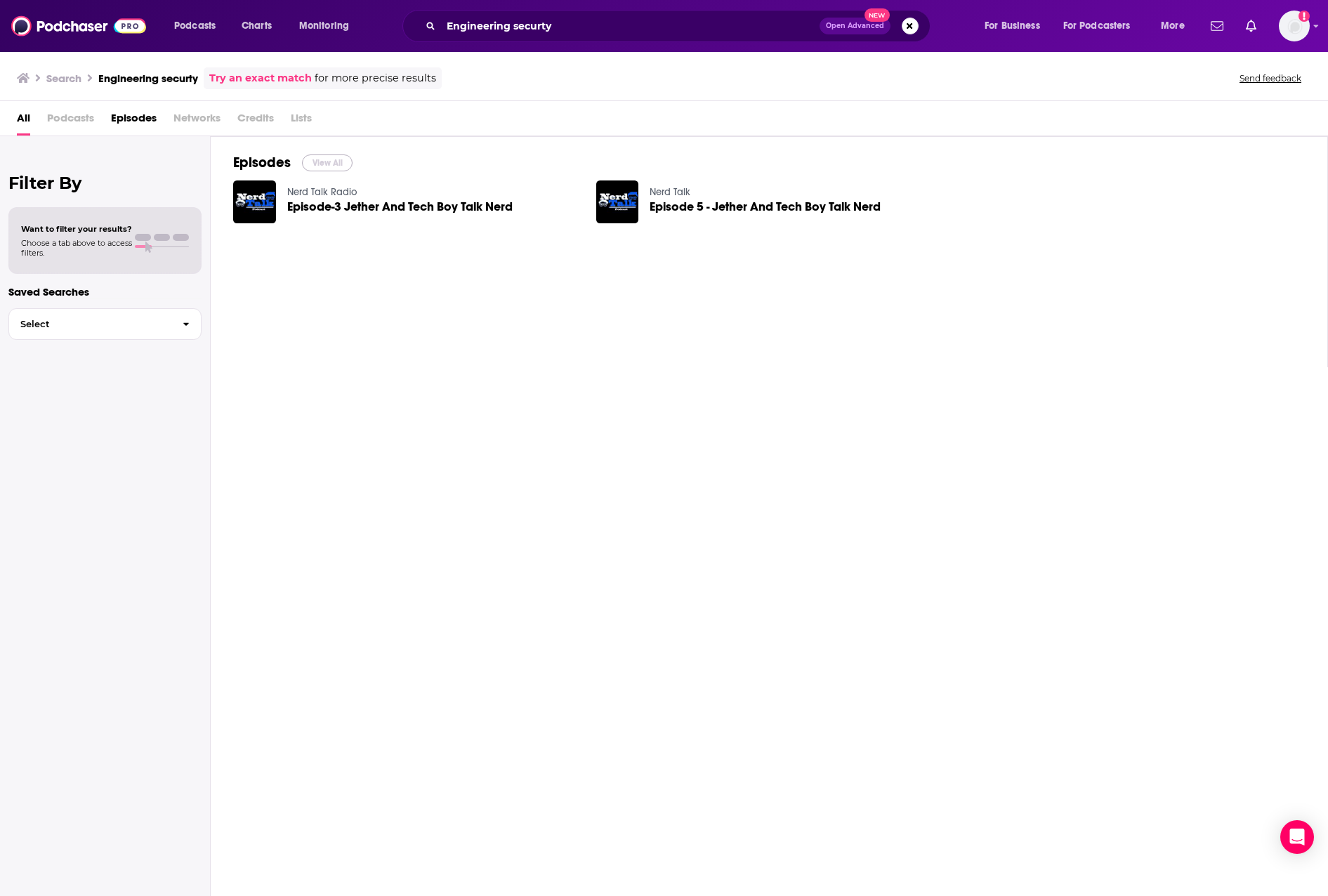
click at [318, 166] on button "View All" at bounding box center [327, 163] width 50 height 17
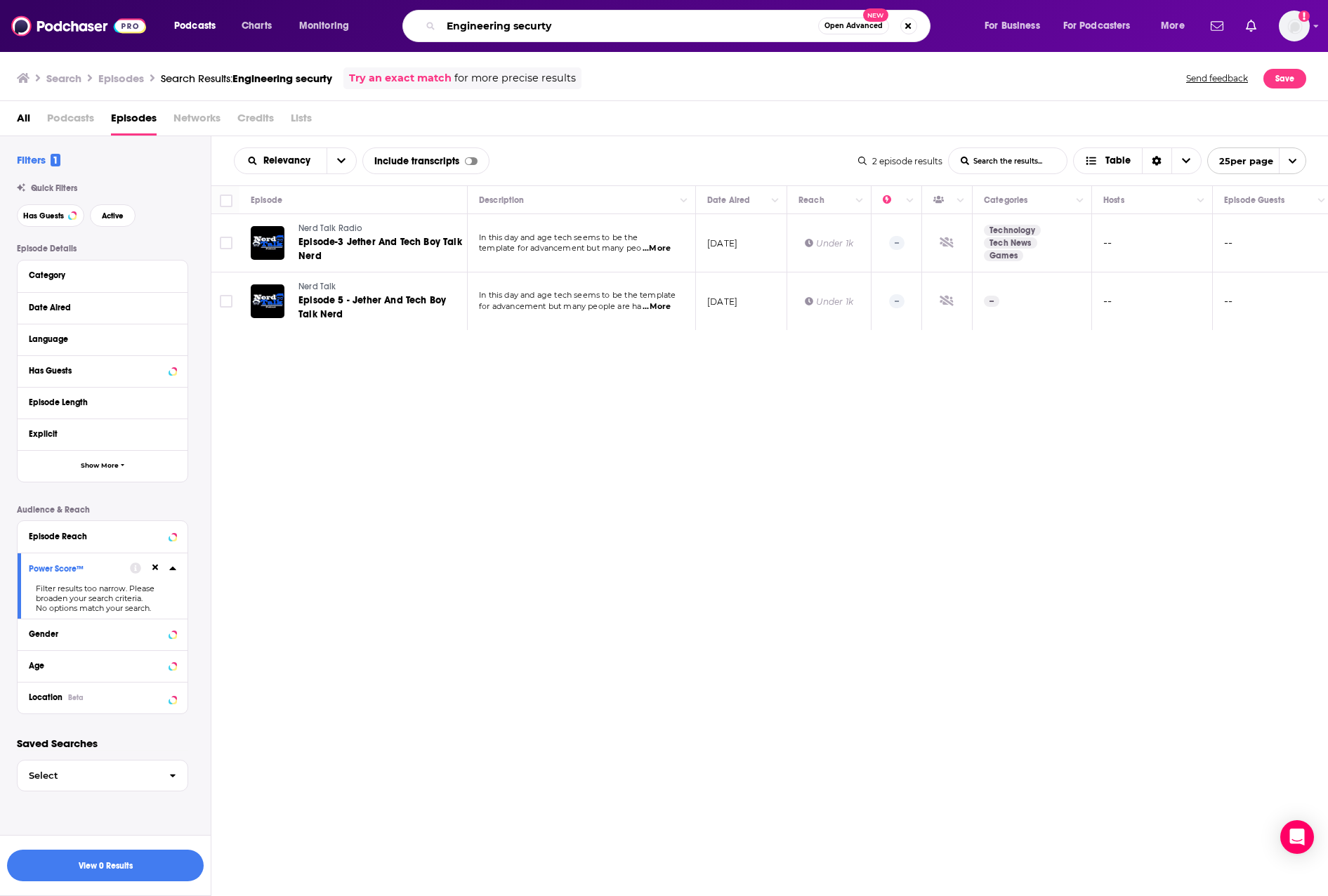
click at [535, 30] on input "Engineering securty" at bounding box center [629, 25] width 378 height 22
type input "Engineering"
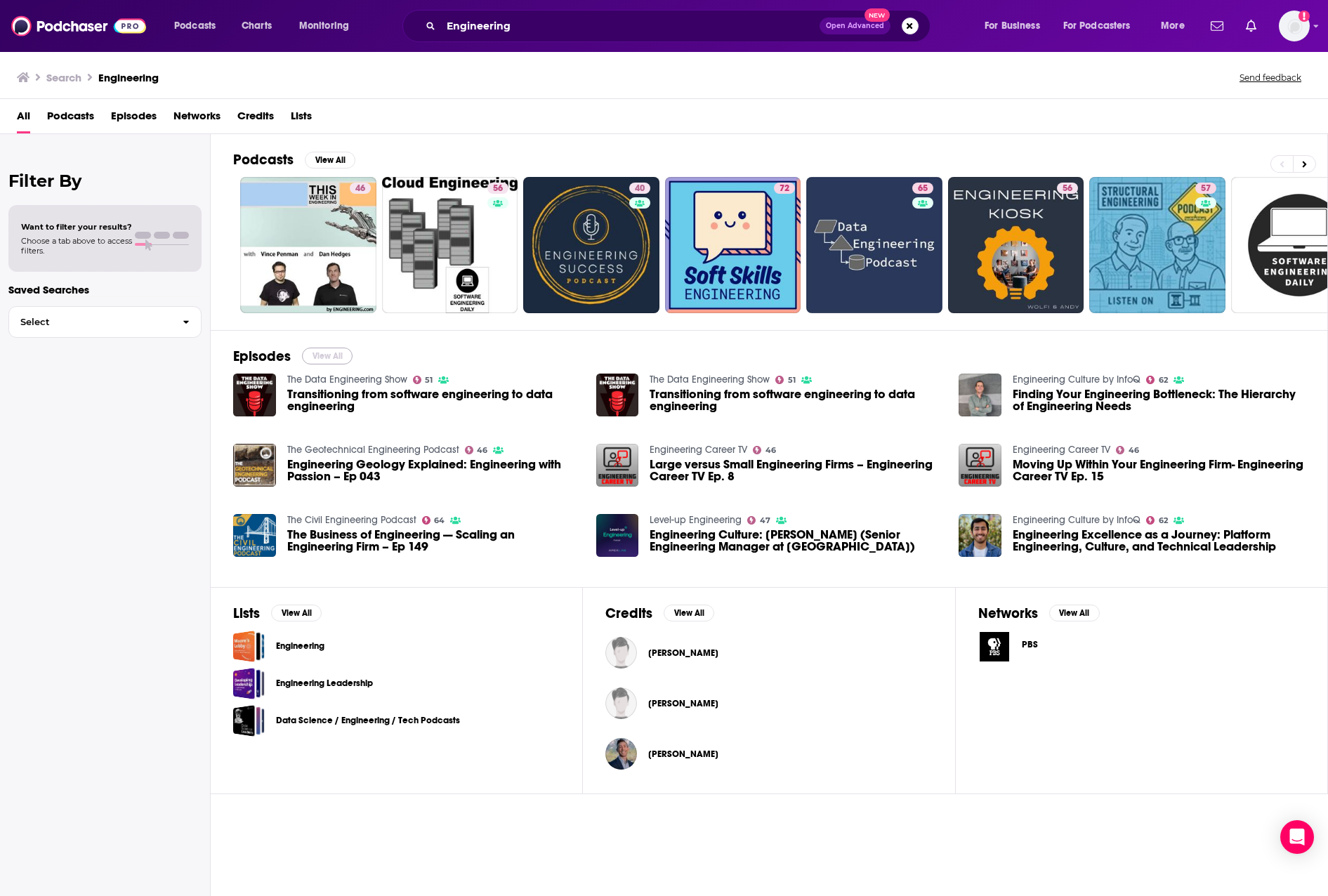
click at [328, 352] on button "View All" at bounding box center [327, 356] width 50 height 17
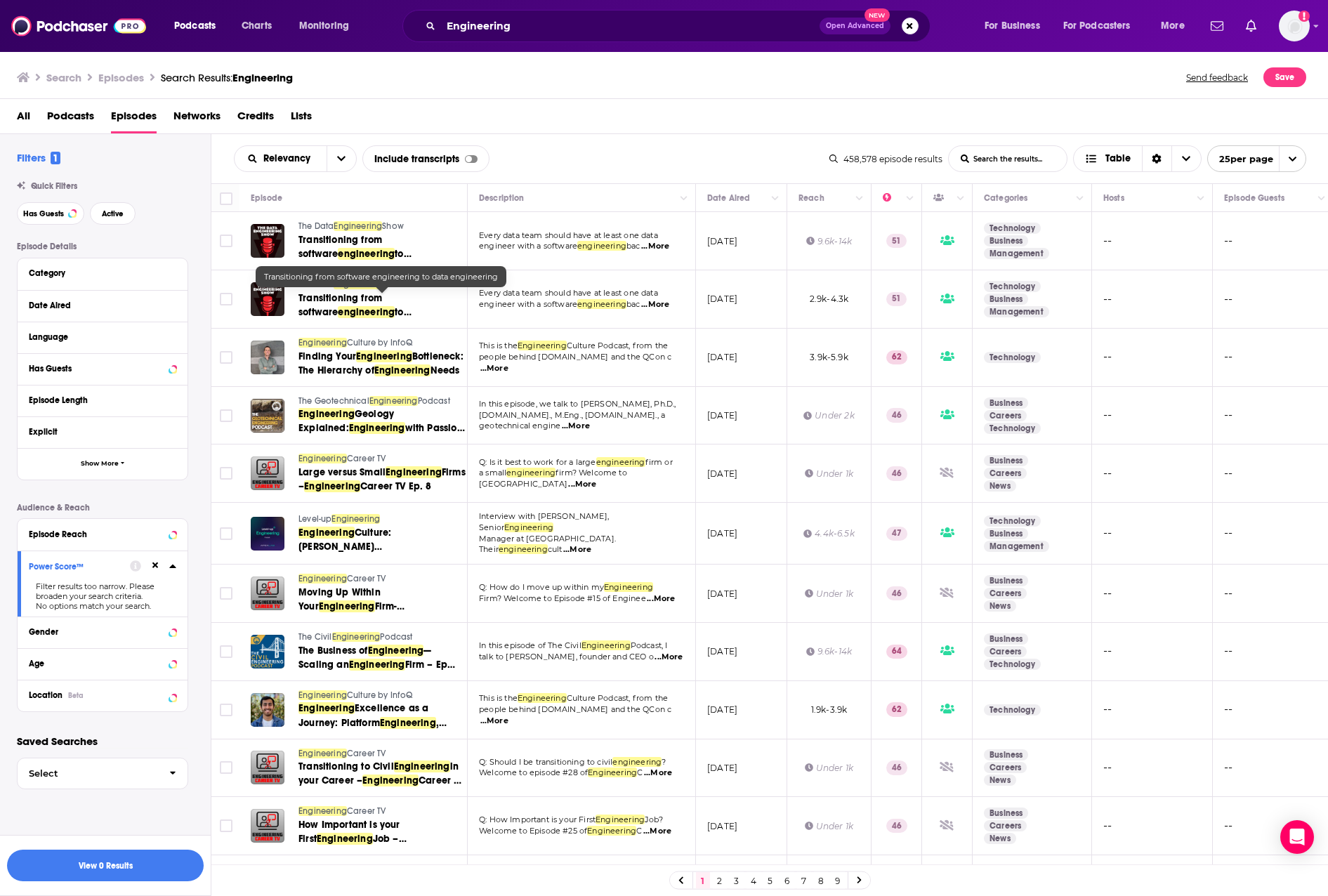
click at [82, 107] on span "Podcasts" at bounding box center [71, 119] width 47 height 29
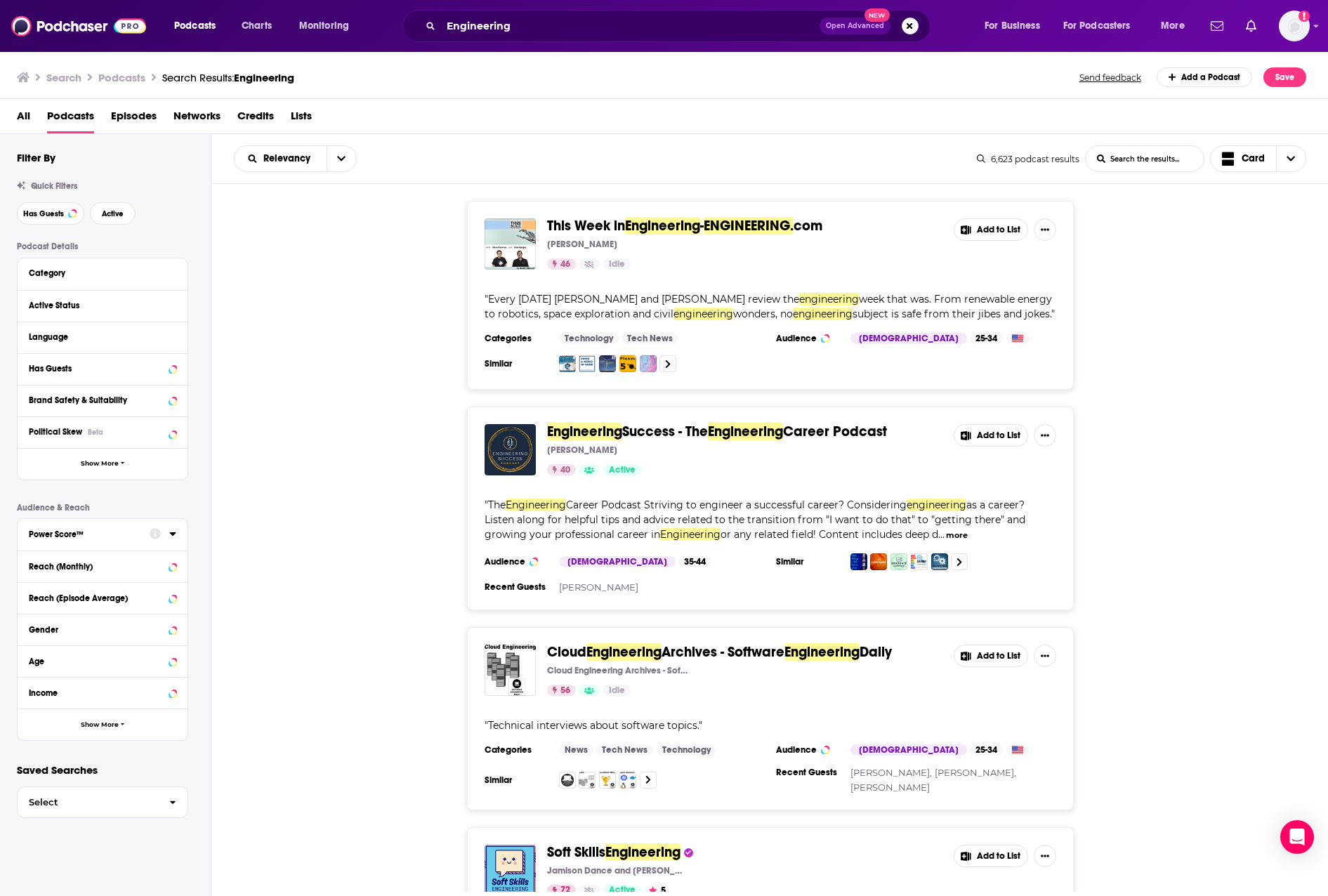
click at [90, 525] on button "Power Score™" at bounding box center [89, 533] width 121 height 18
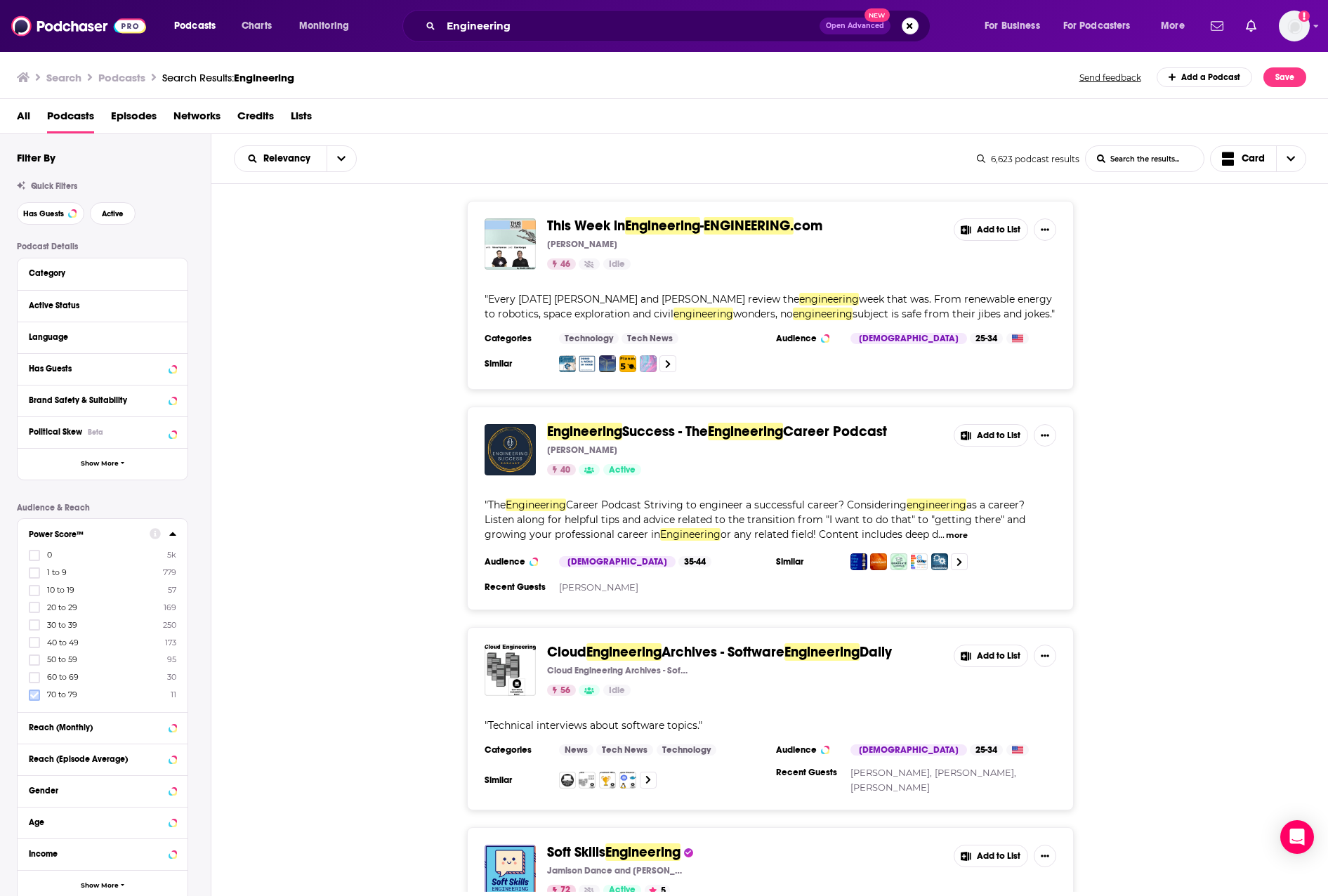
click at [31, 693] on icon at bounding box center [34, 695] width 8 height 8
click at [98, 864] on button "View 11 Results" at bounding box center [105, 865] width 197 height 31
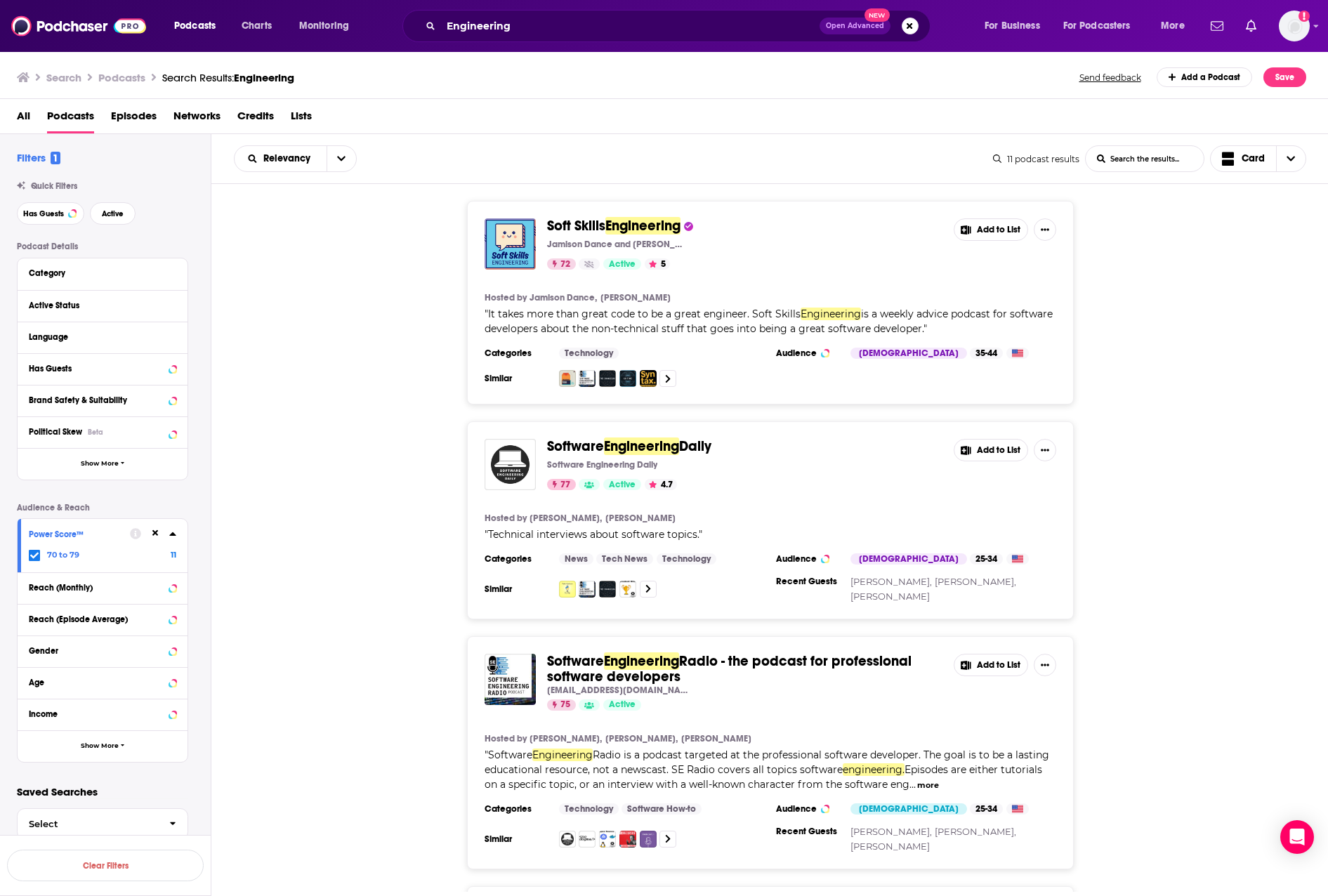
click at [802, 306] on div "Hosted by Jamison Dance, Dave Smith " It takes more than great code to be a gre…" at bounding box center [770, 314] width 572 height 44
click at [802, 311] on span "Engineering" at bounding box center [831, 313] width 60 height 13
click at [521, 257] on img "Soft Skills Engineering" at bounding box center [510, 243] width 51 height 51
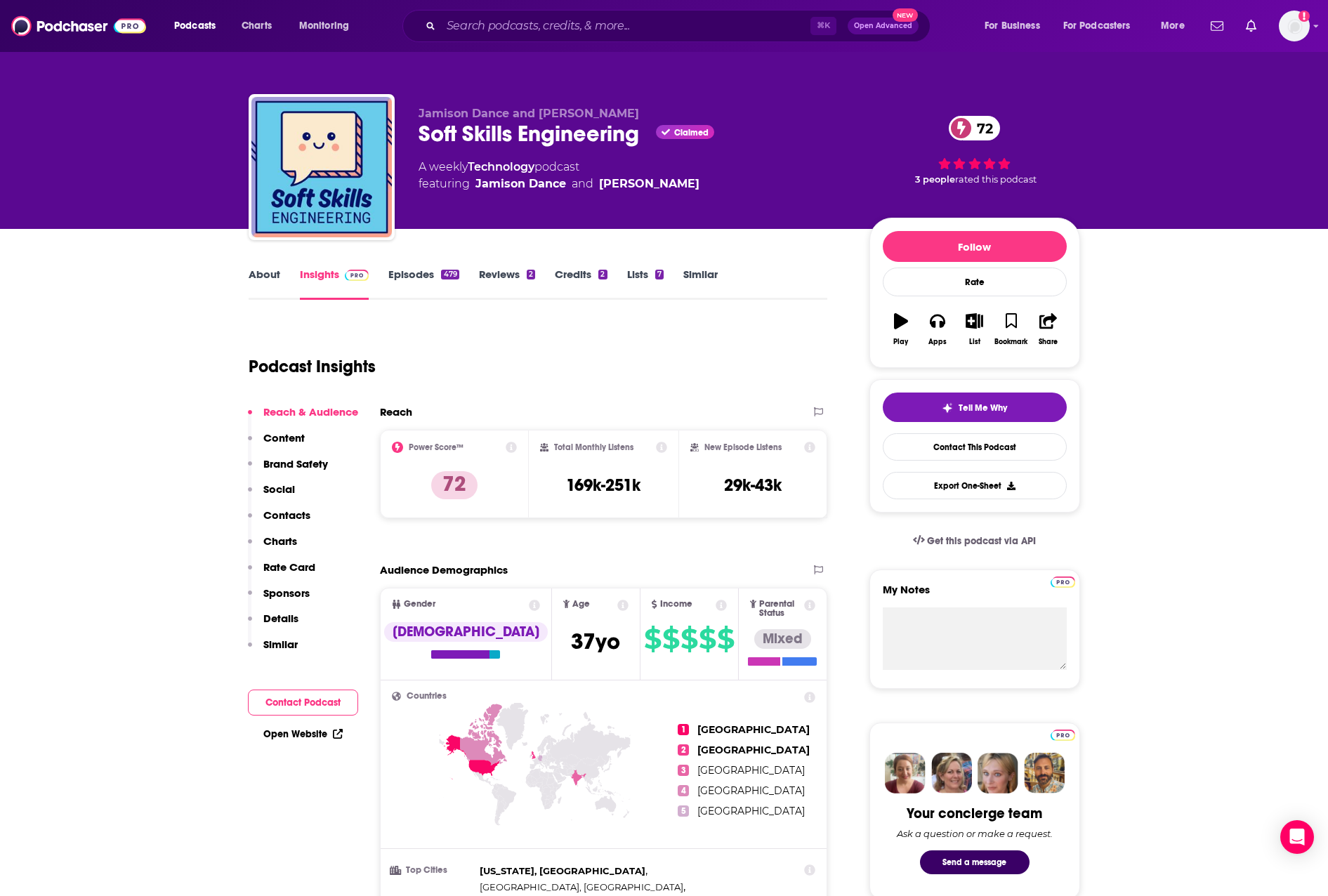
click at [268, 276] on link "About" at bounding box center [264, 284] width 31 height 32
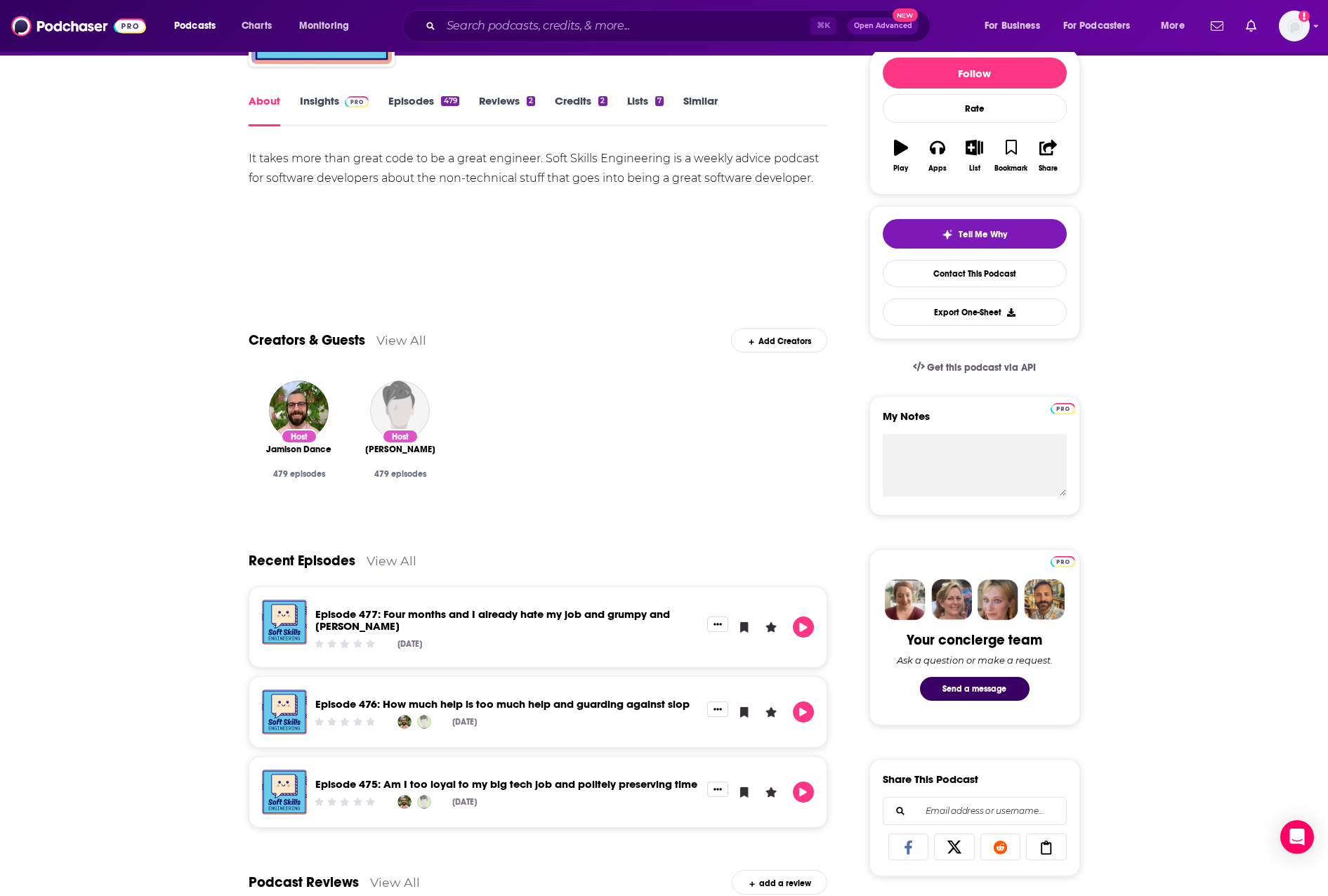
scroll to position [384, 0]
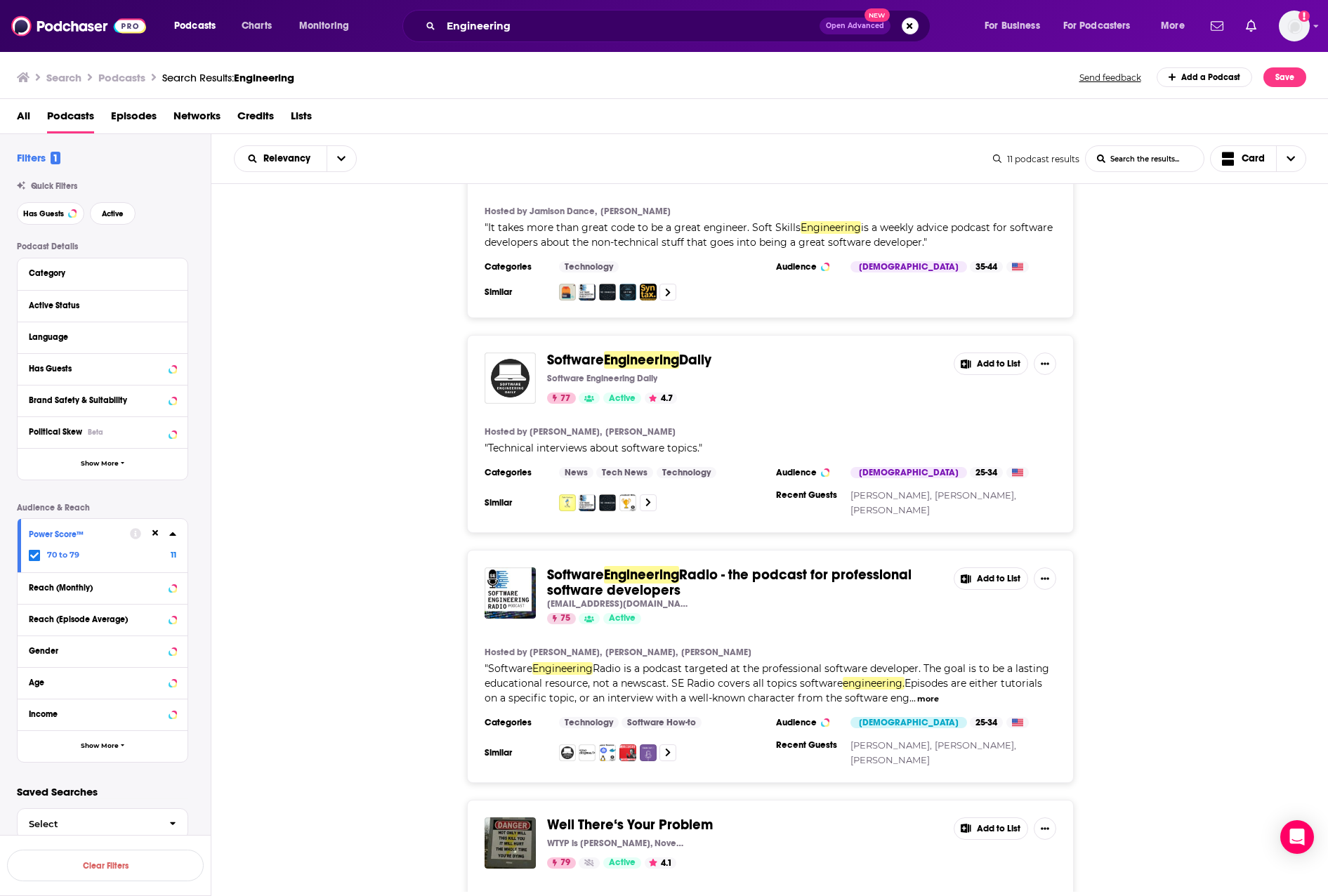
scroll to position [117, 0]
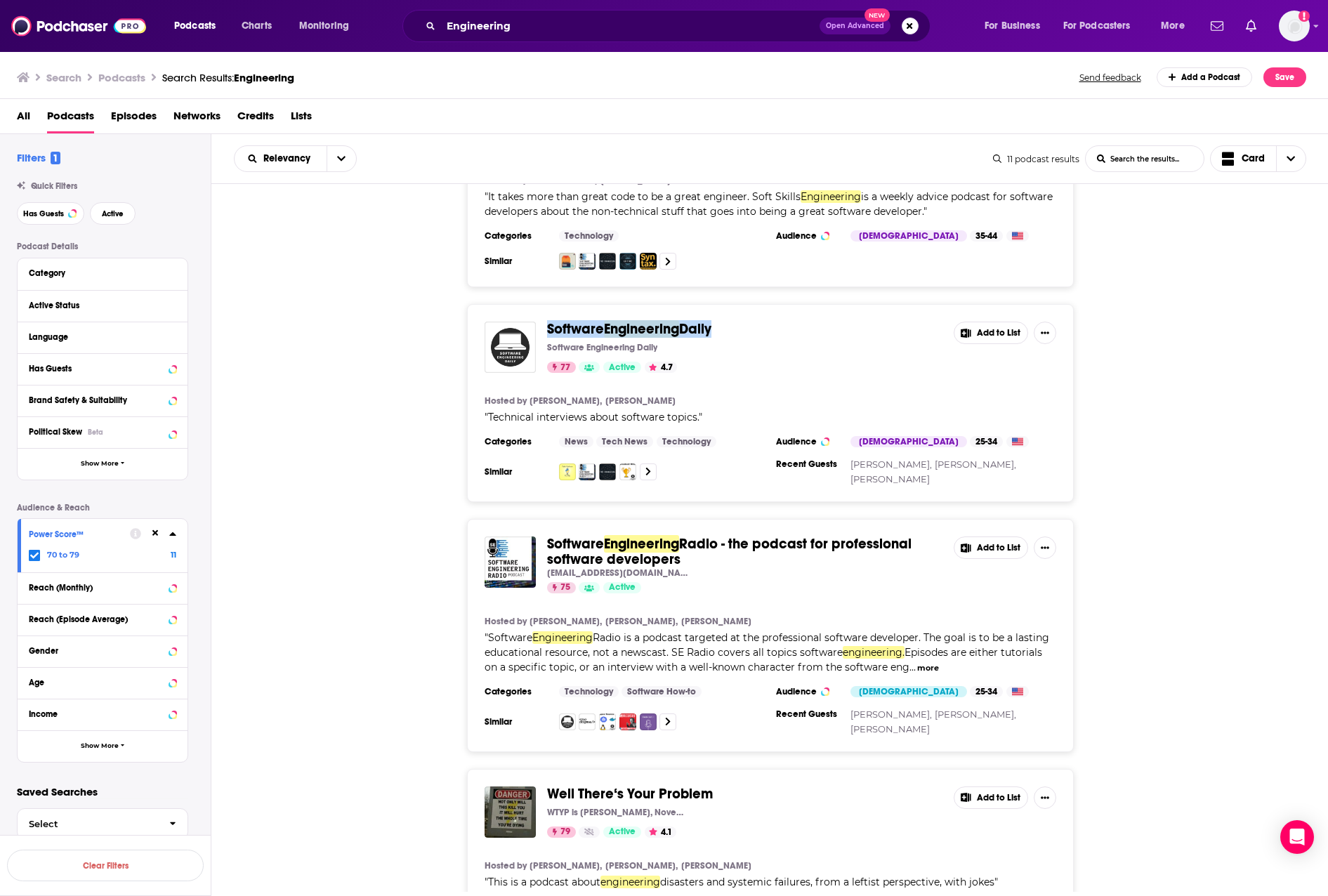
drag, startPoint x: 741, startPoint y: 324, endPoint x: 545, endPoint y: 326, distance: 196.0
click at [545, 326] on div "Software Engineering Daily Software Engineering Daily 77 Active 4.7 Add to List" at bounding box center [770, 347] width 572 height 51
copy span "Software Engineering Daily"
click at [573, 327] on span "Software" at bounding box center [575, 329] width 57 height 18
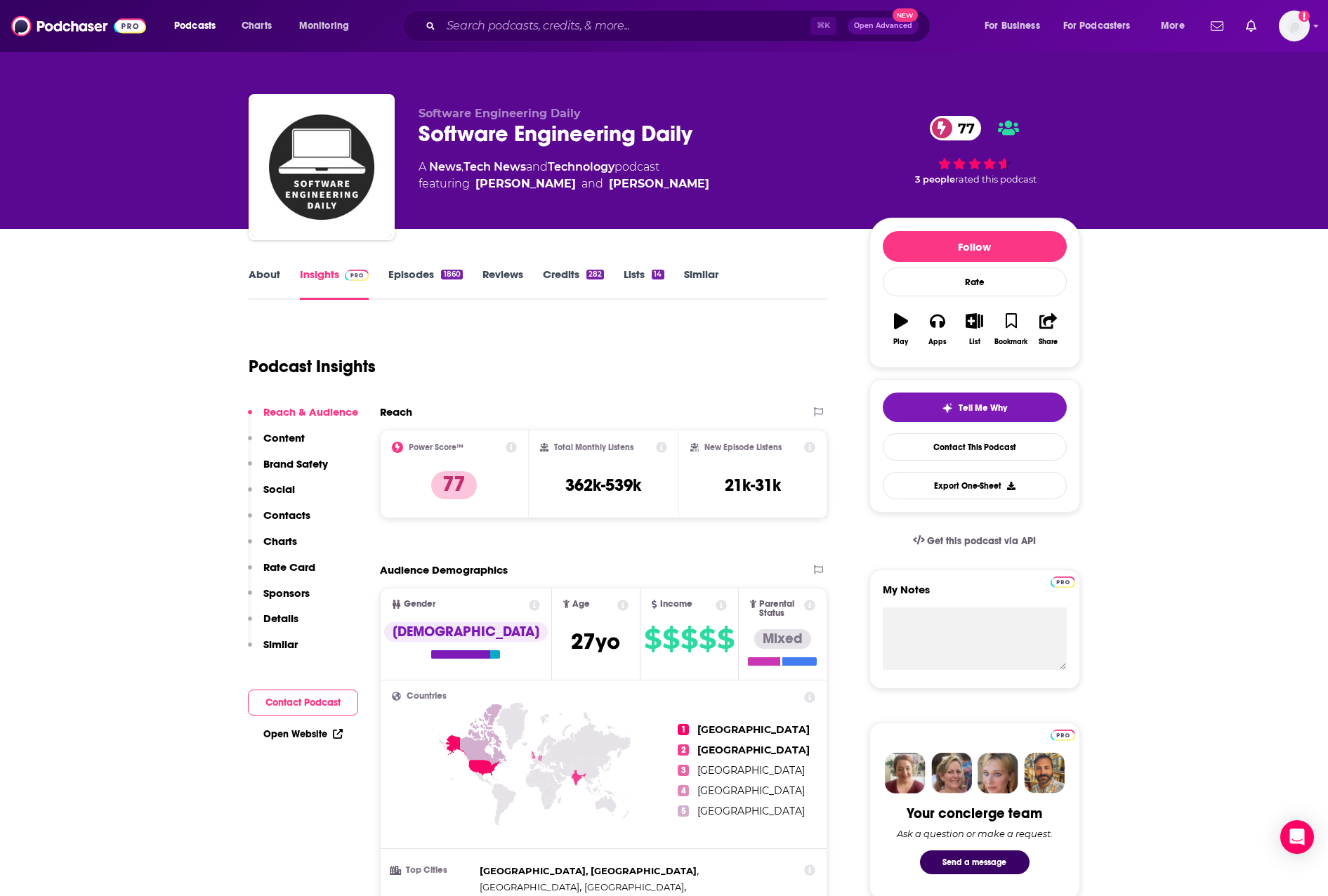
click at [288, 538] on p "Charts" at bounding box center [280, 541] width 34 height 13
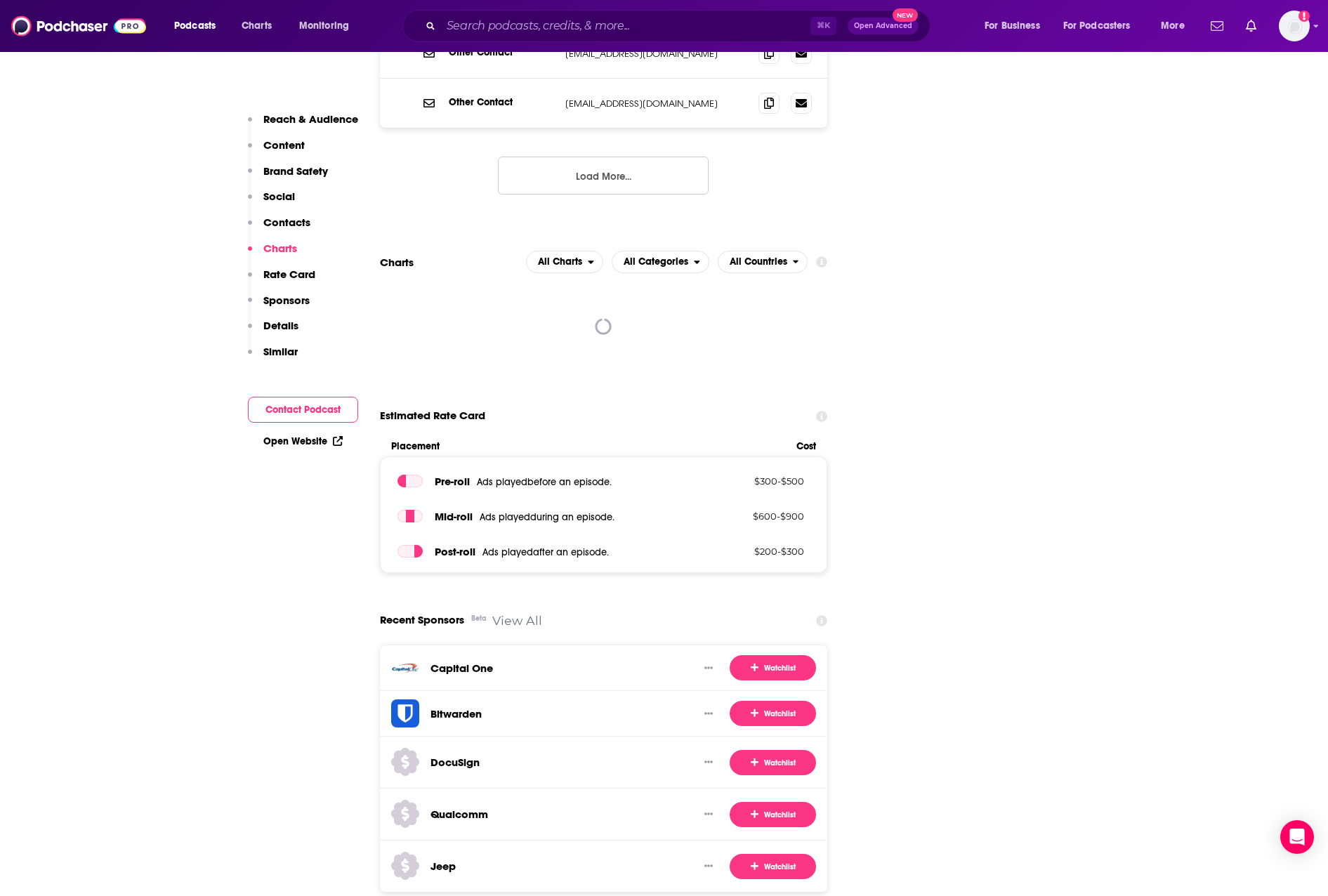
click at [284, 220] on p "Contacts" at bounding box center [287, 222] width 47 height 13
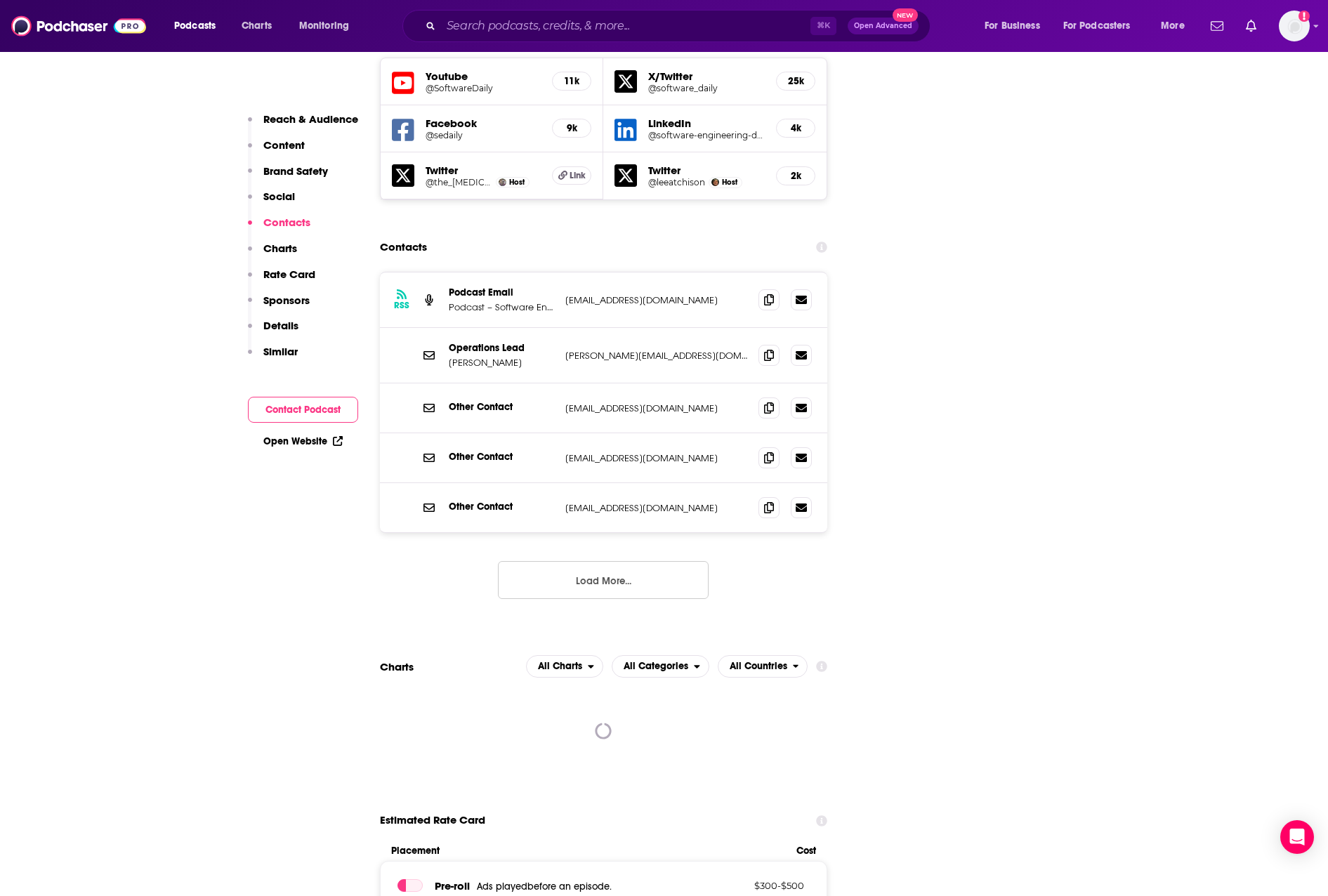
scroll to position [1651, 0]
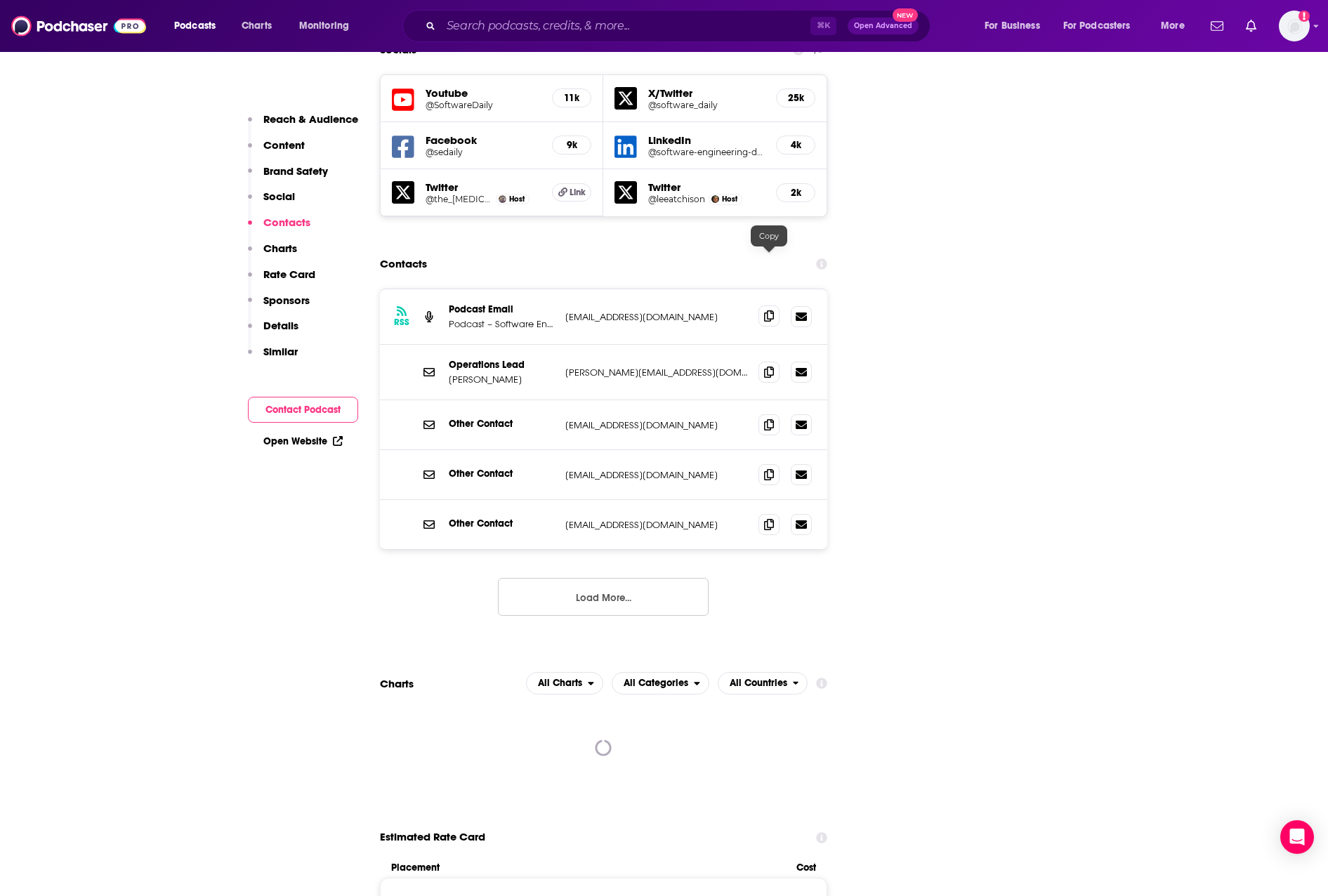
click at [766, 310] on icon at bounding box center [769, 316] width 10 height 11
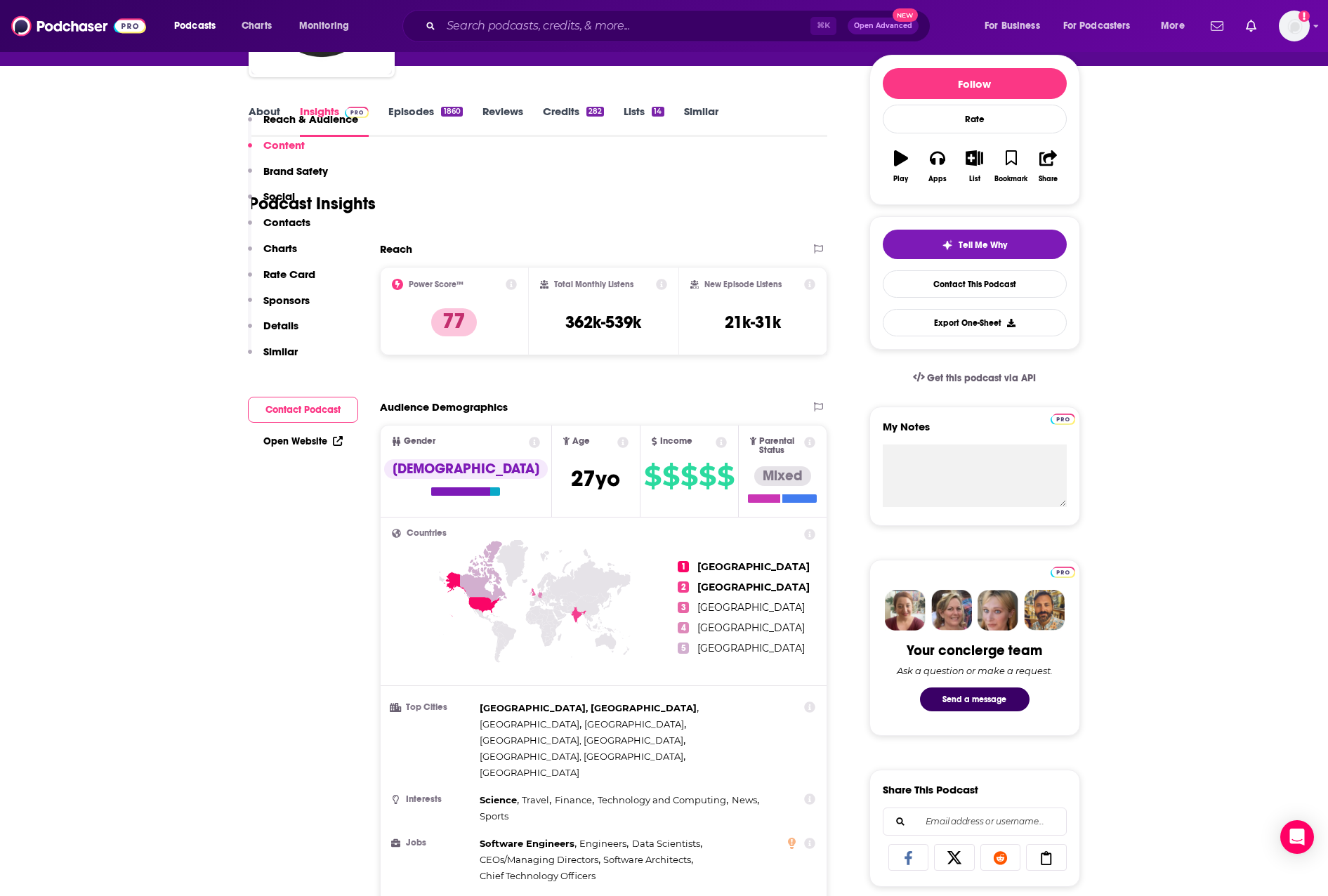
scroll to position [0, 0]
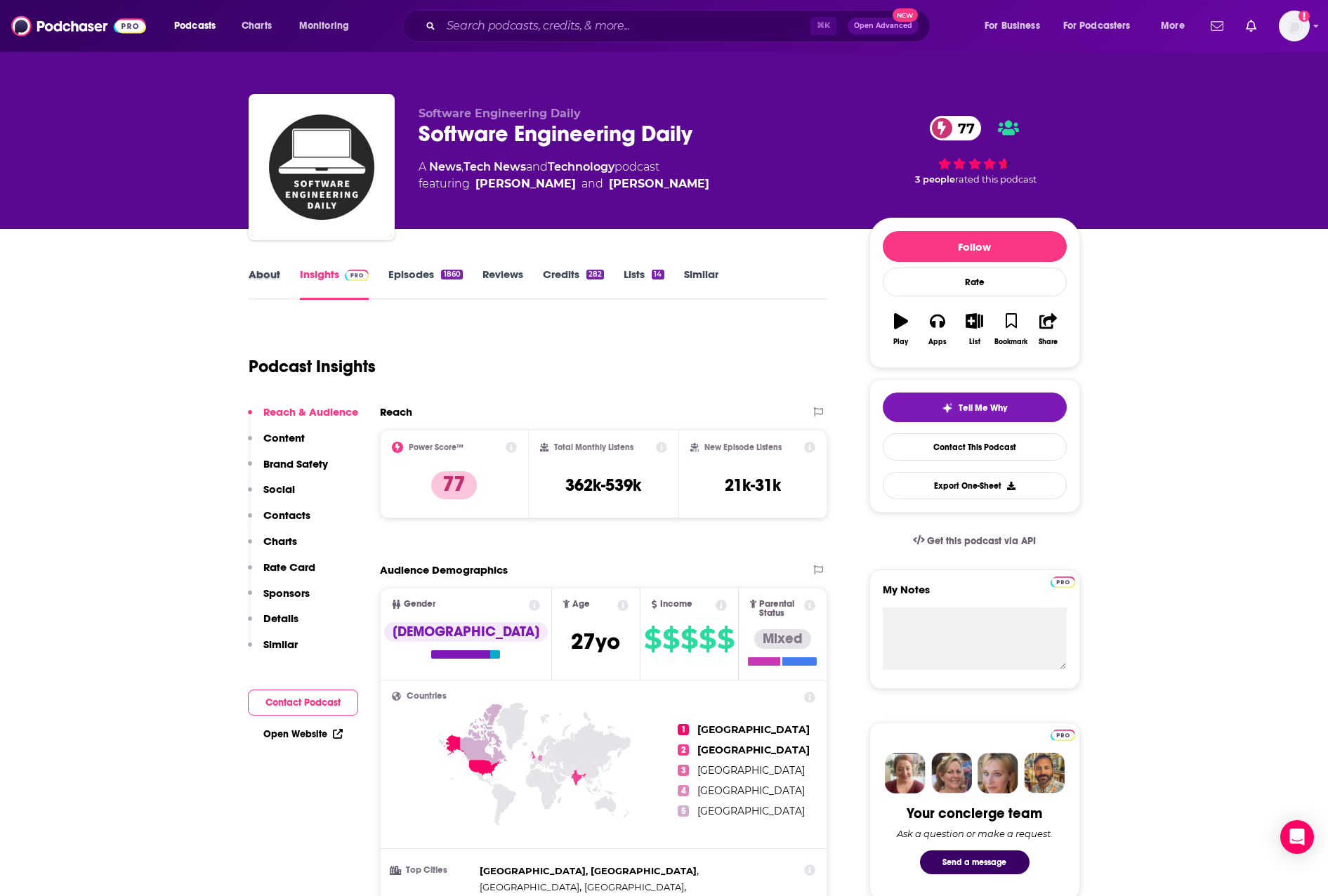
click at [281, 270] on div "About" at bounding box center [274, 284] width 51 height 32
click at [408, 271] on link "Episodes 1860" at bounding box center [425, 284] width 74 height 32
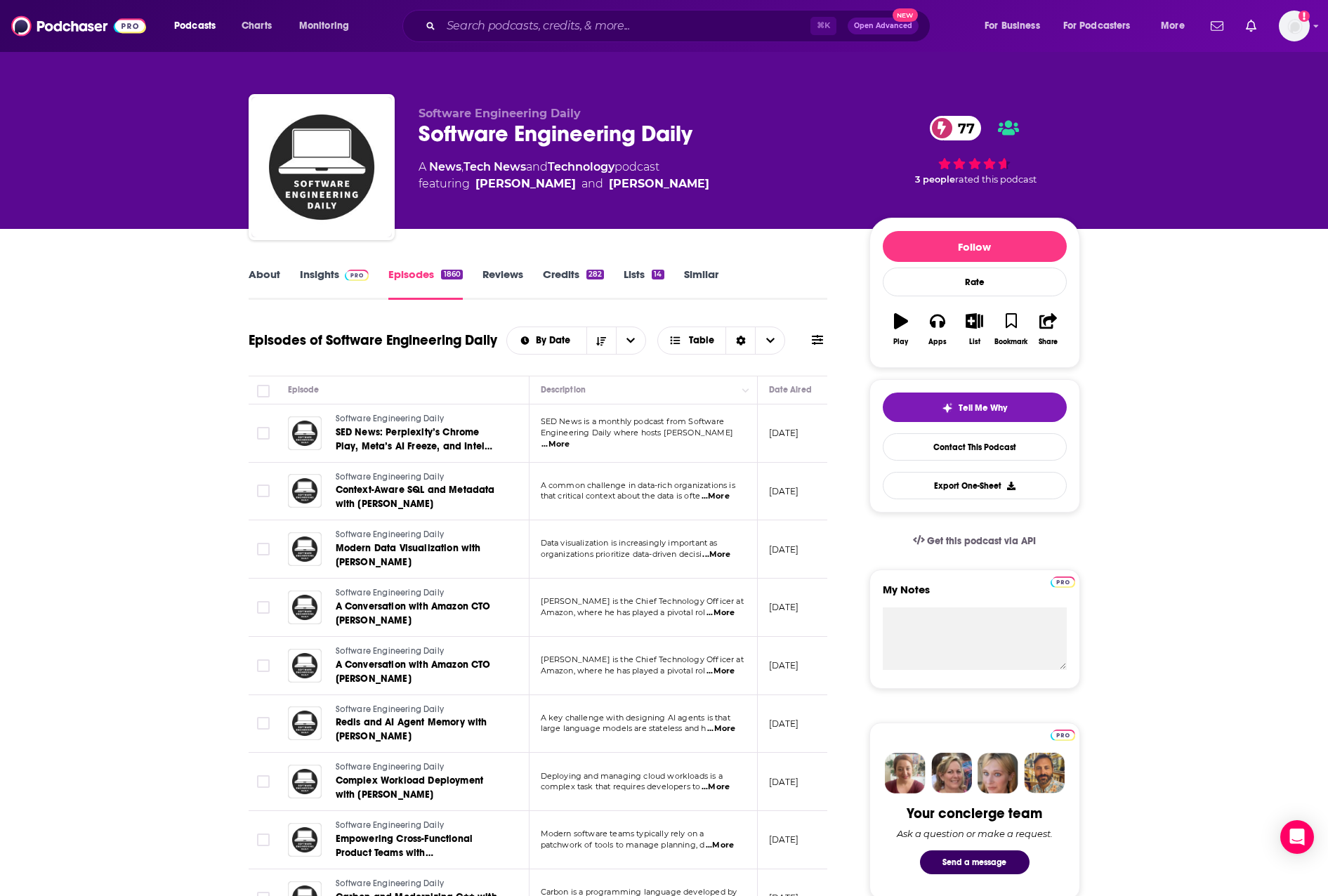
click at [324, 271] on link "Insights" at bounding box center [334, 284] width 69 height 32
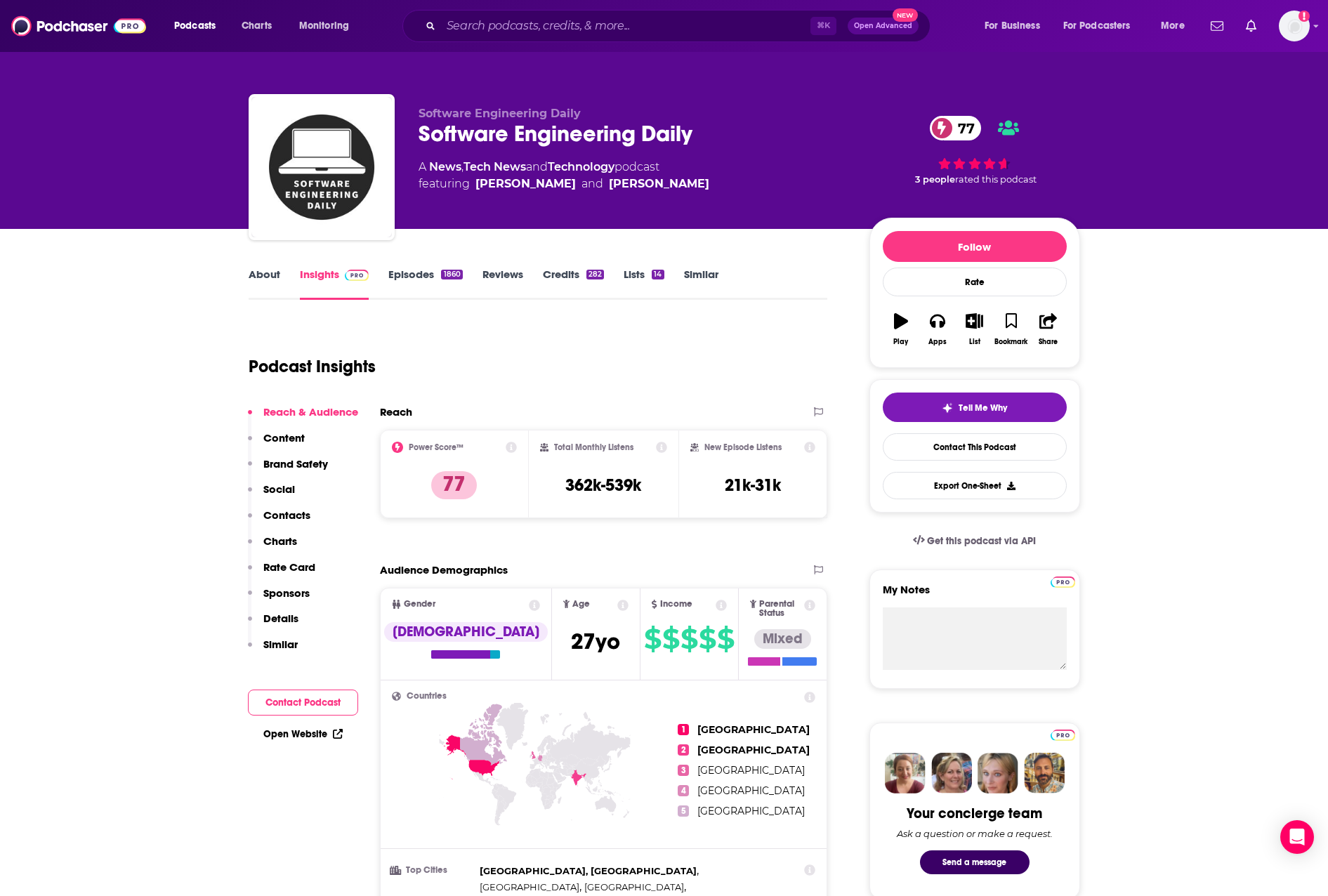
click at [277, 514] on p "Contacts" at bounding box center [287, 515] width 47 height 13
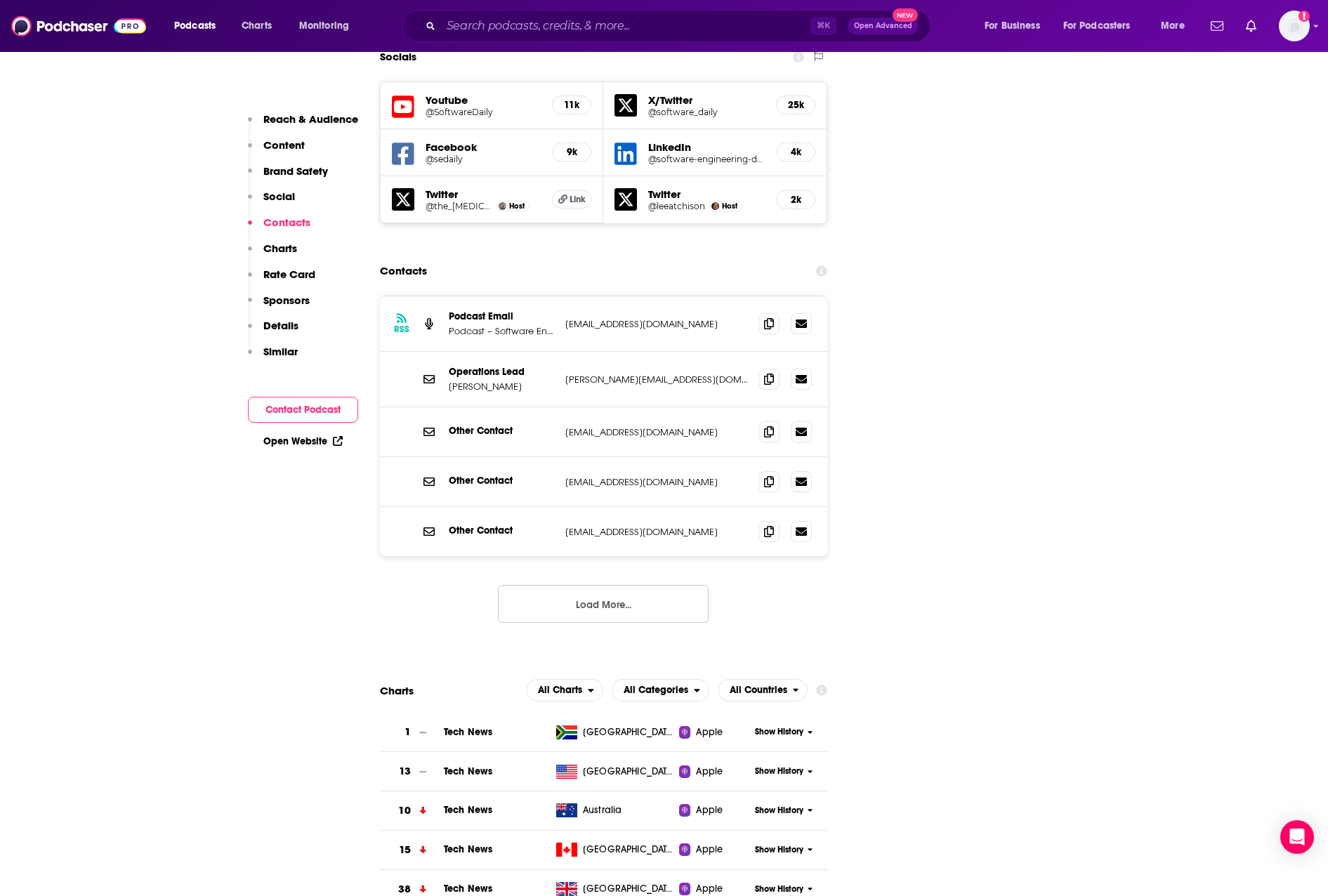
scroll to position [1651, 0]
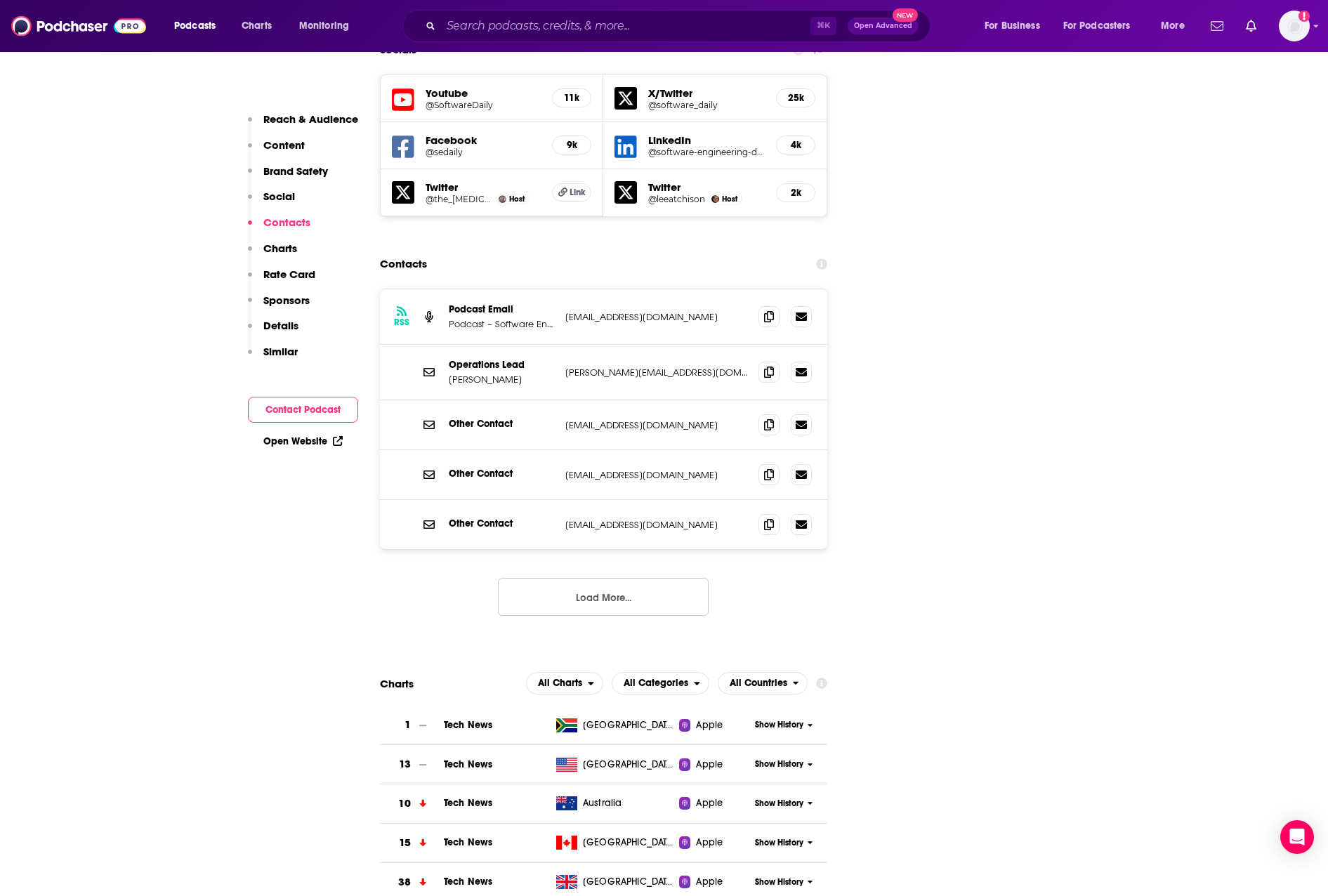
click at [512, 318] on p "Podcast – Software Engineering Daily" at bounding box center [501, 324] width 105 height 12
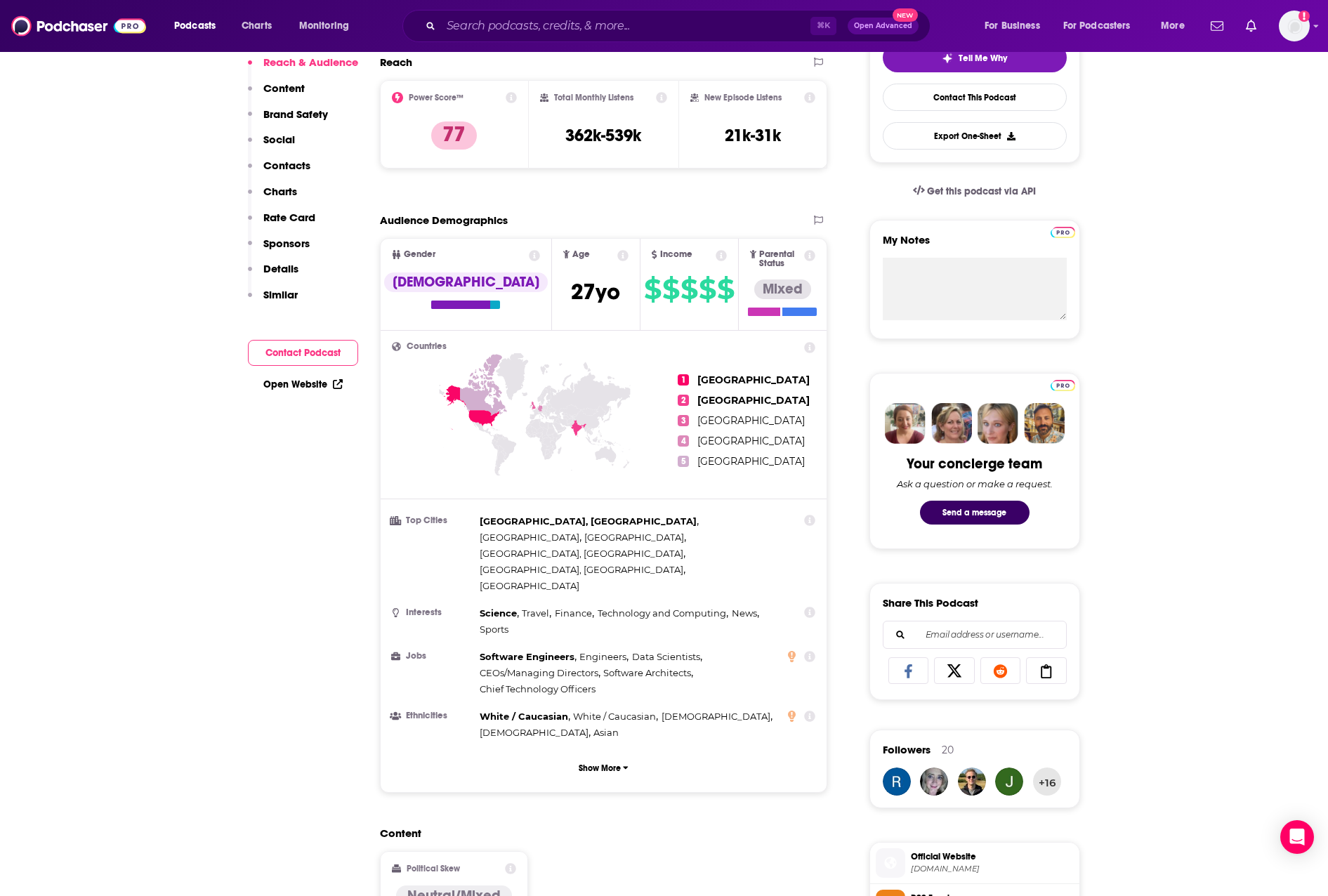
scroll to position [0, 0]
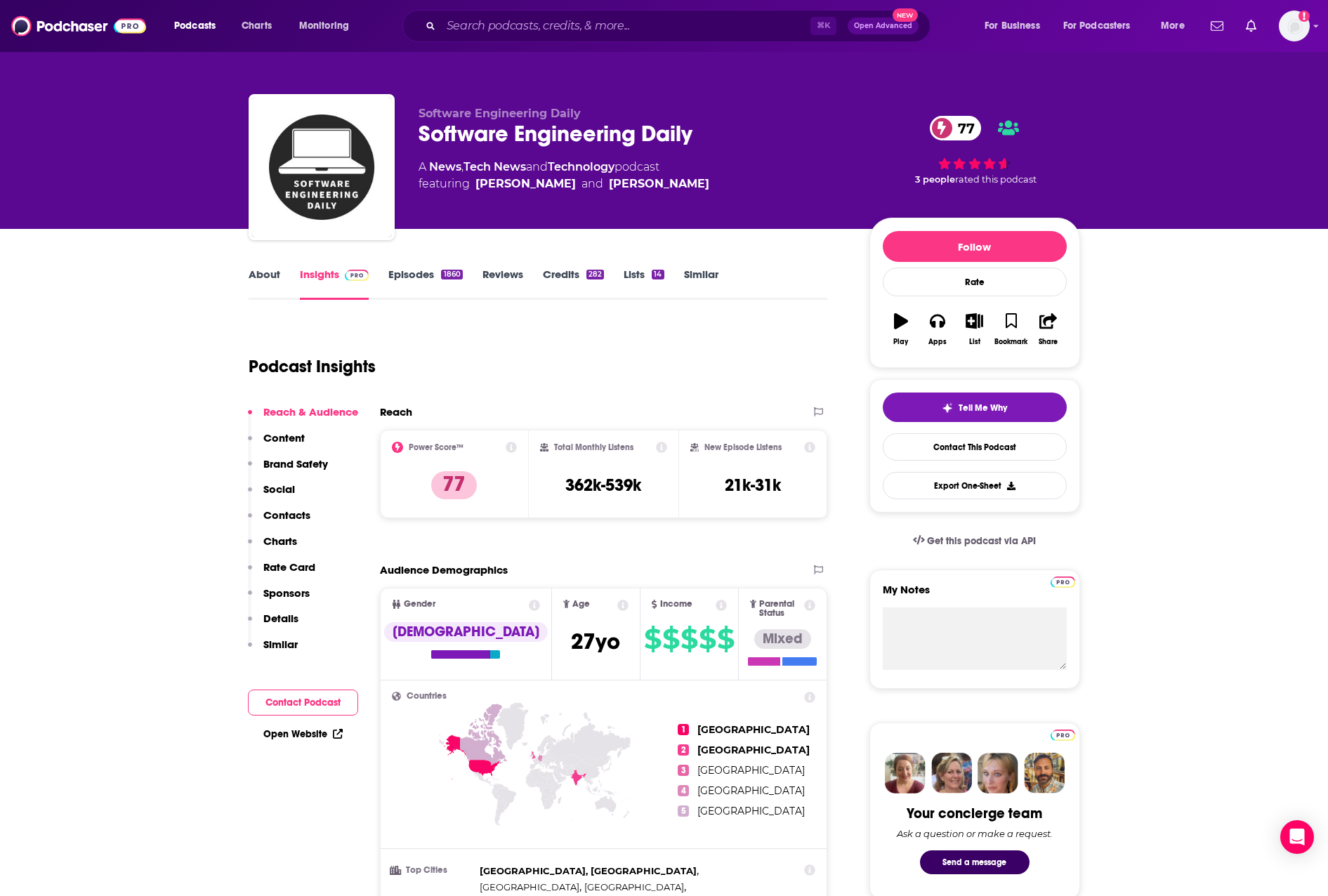
click at [259, 271] on link "About" at bounding box center [264, 284] width 31 height 32
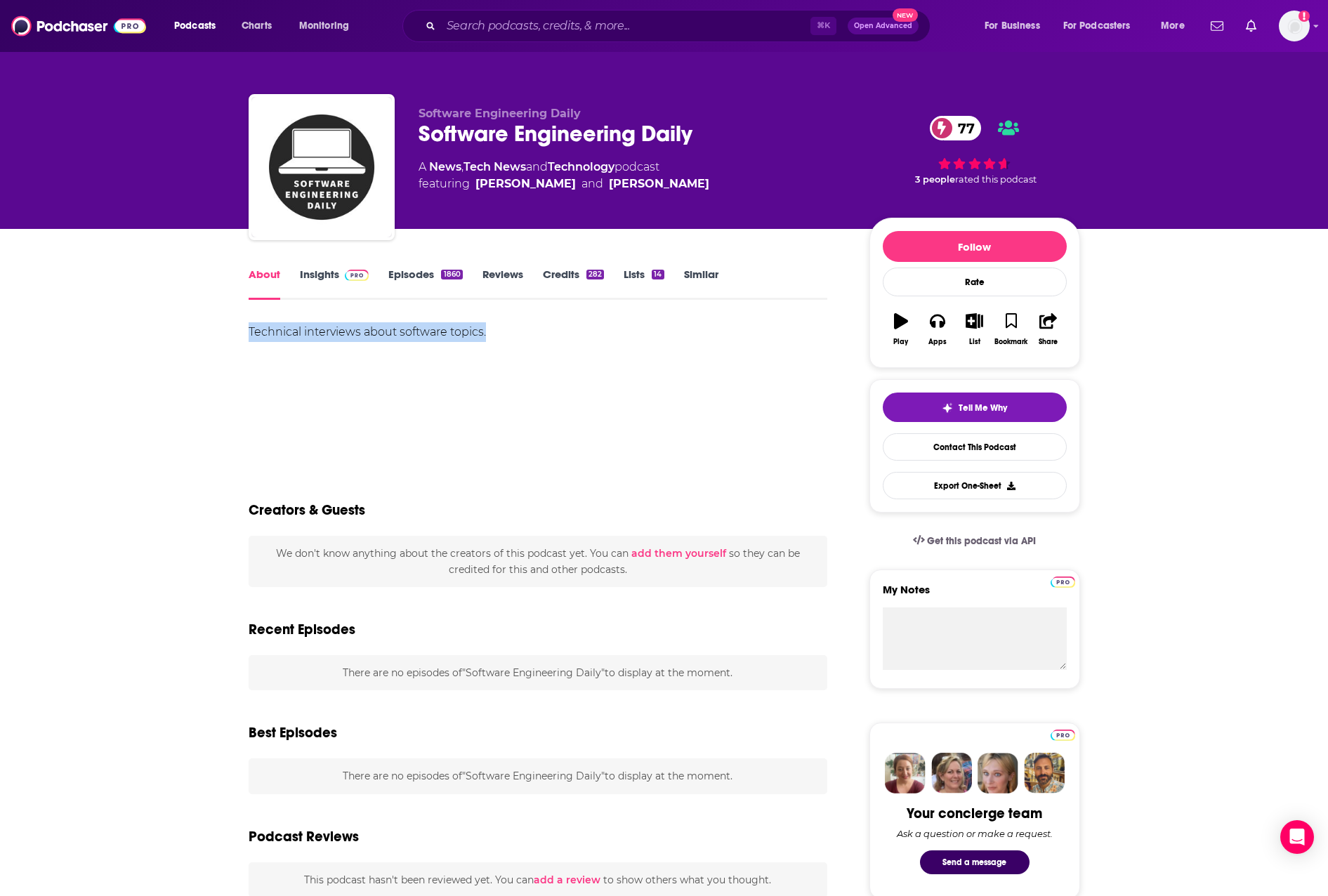
drag, startPoint x: 494, startPoint y: 326, endPoint x: 230, endPoint y: 322, distance: 264.0
copy div "Technical interviews about software topics."
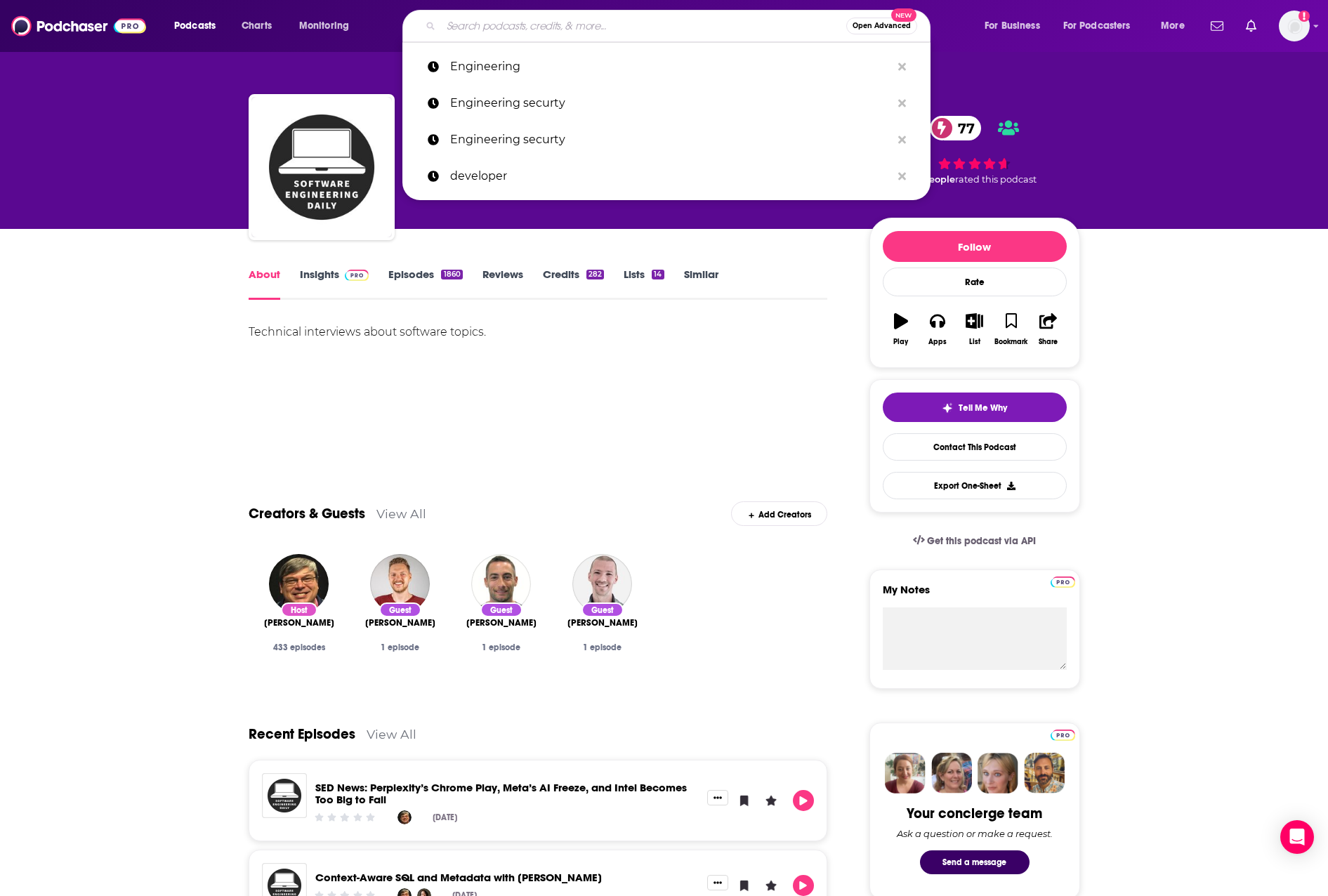
click at [484, 27] on input "Search podcasts, credits, & more..." at bounding box center [643, 25] width 405 height 22
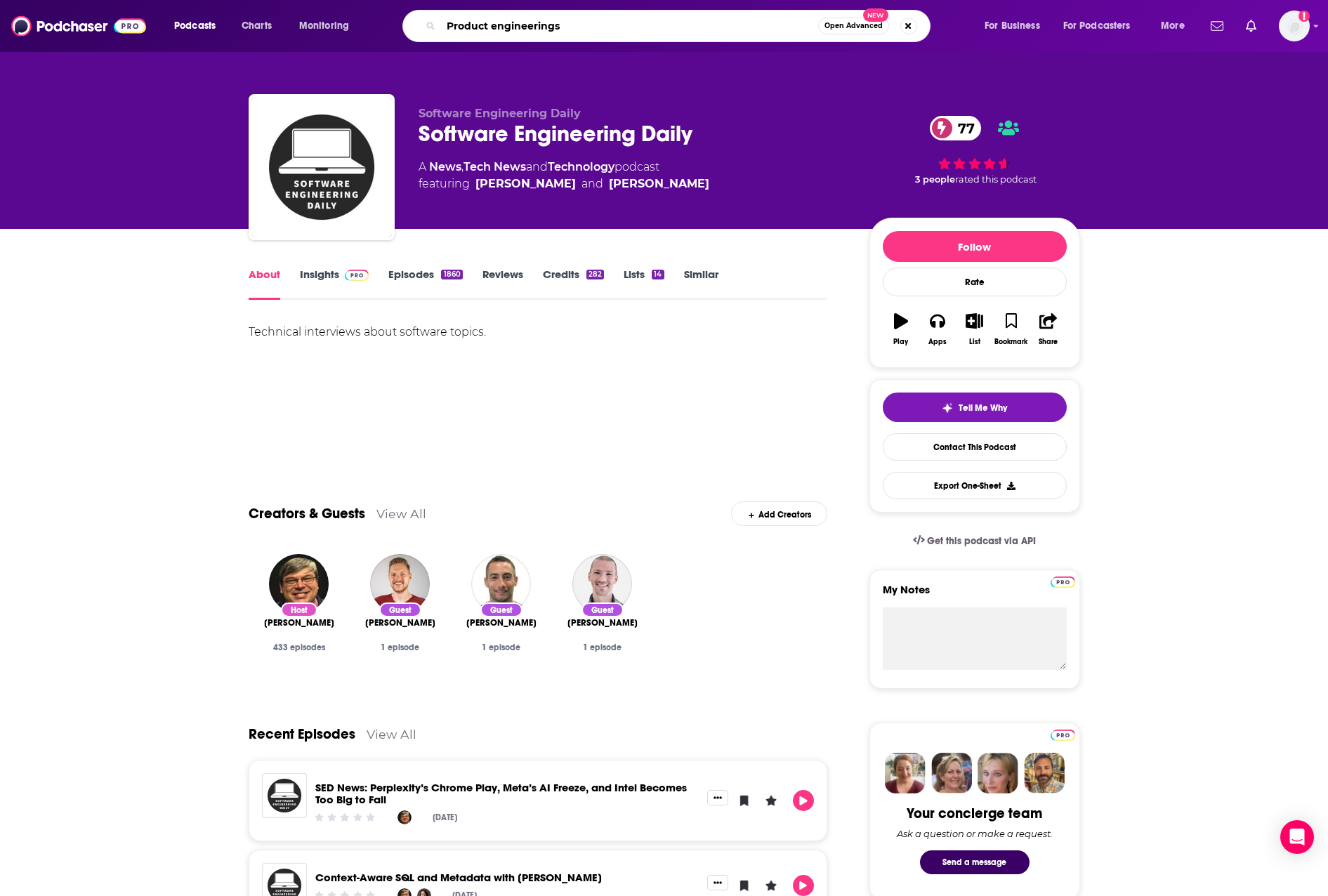
type input "Product engineerings"
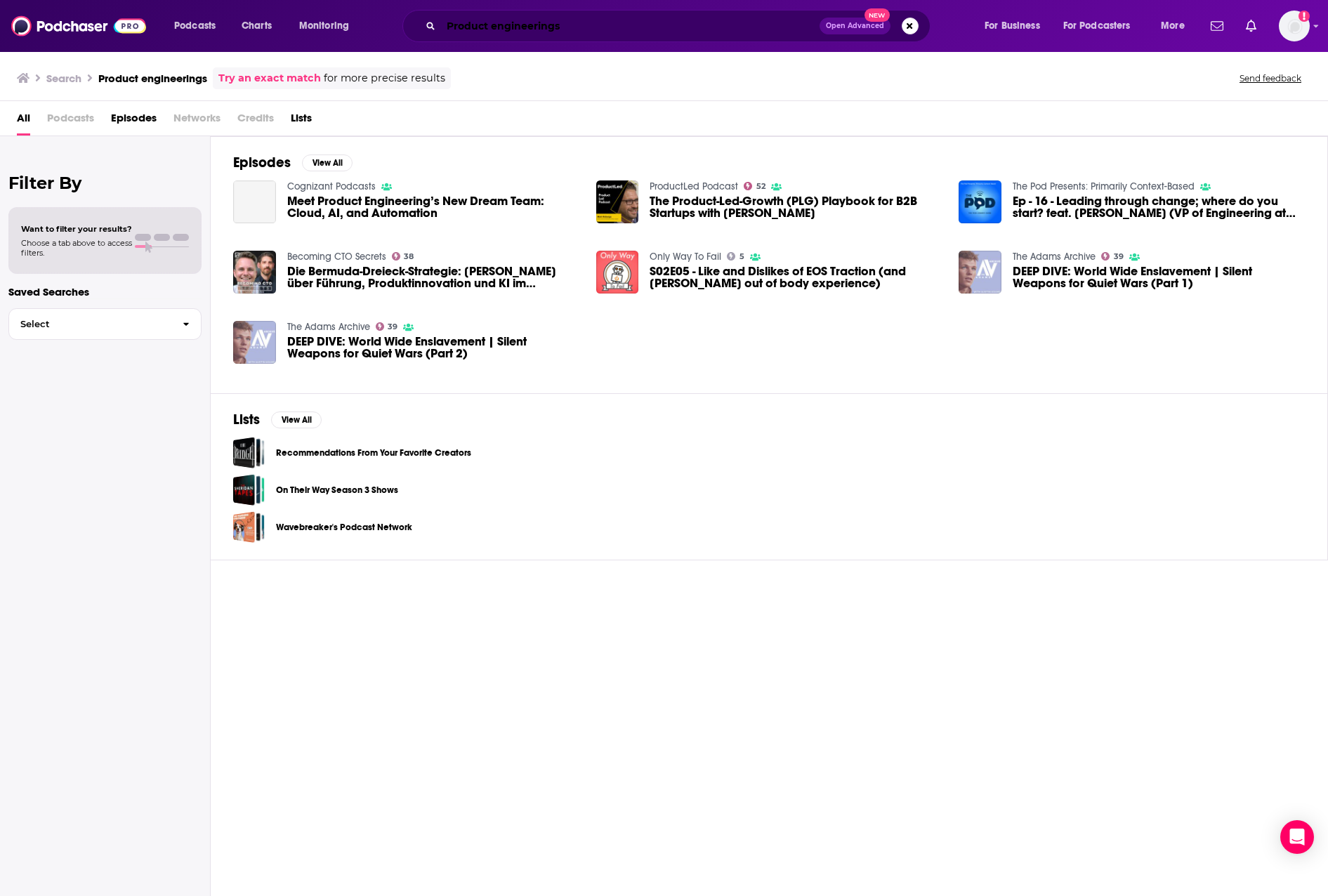
click at [648, 32] on input "Product engineerings" at bounding box center [630, 25] width 378 height 22
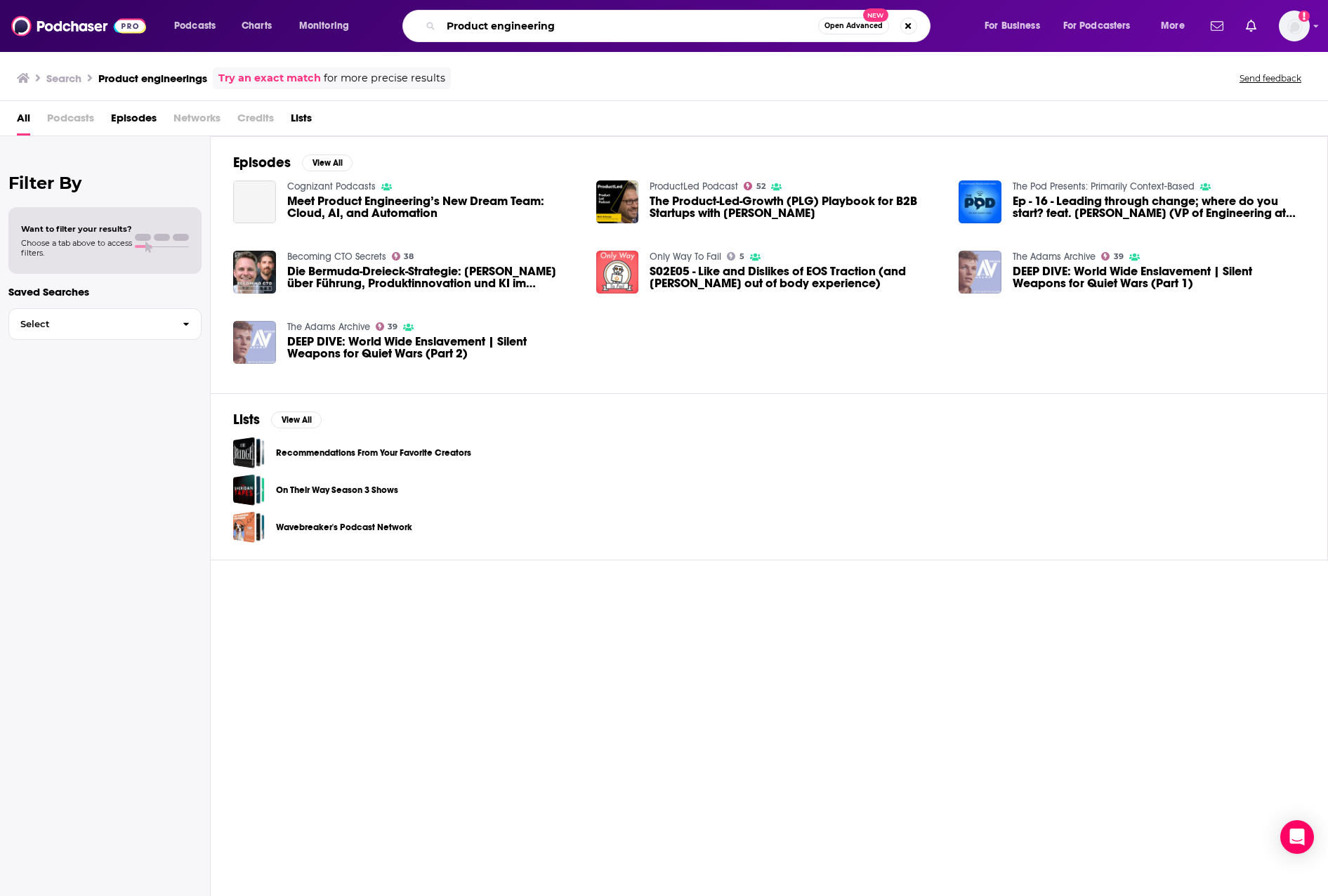
type input "Product engineering"
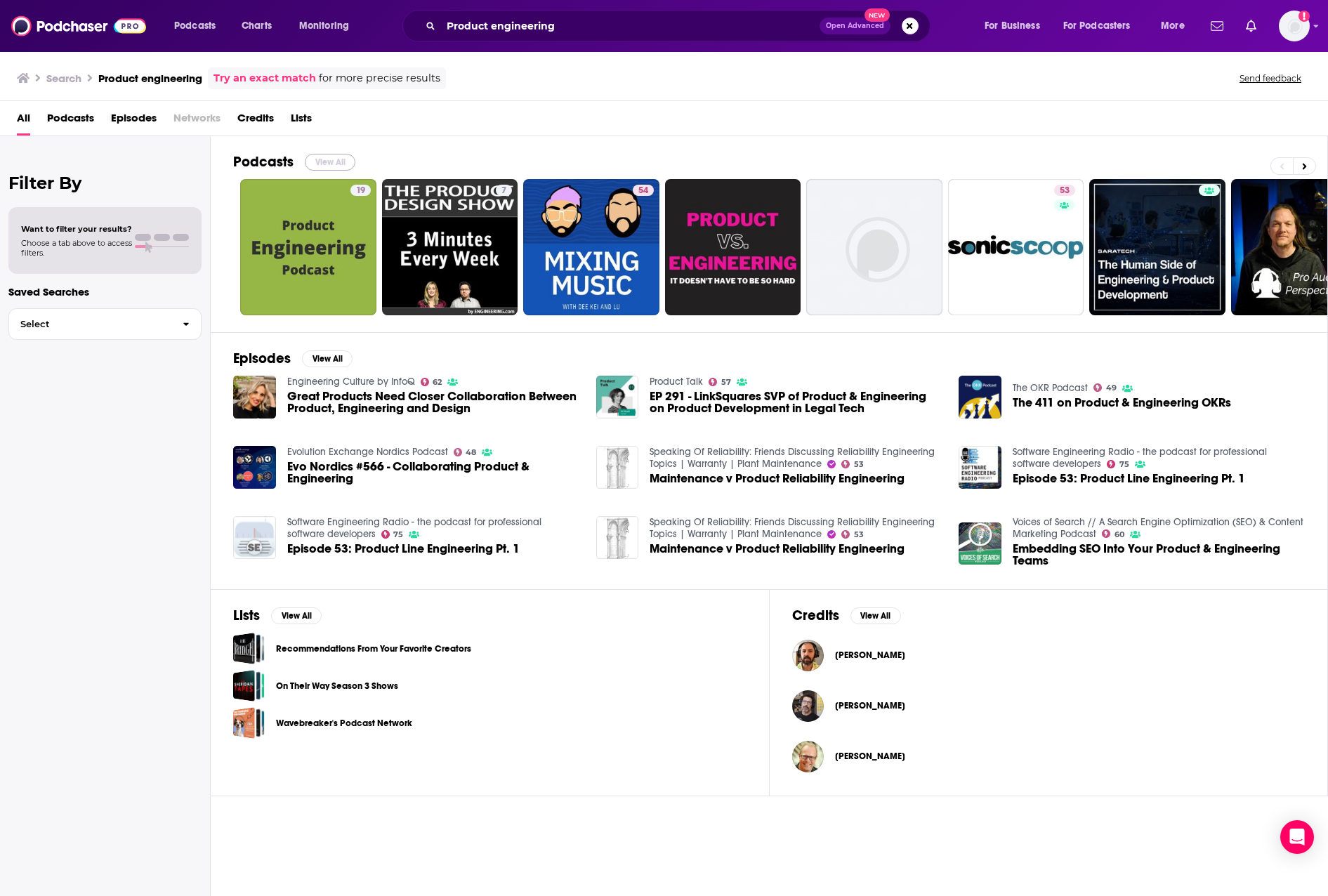
click at [335, 162] on button "View All" at bounding box center [330, 162] width 50 height 17
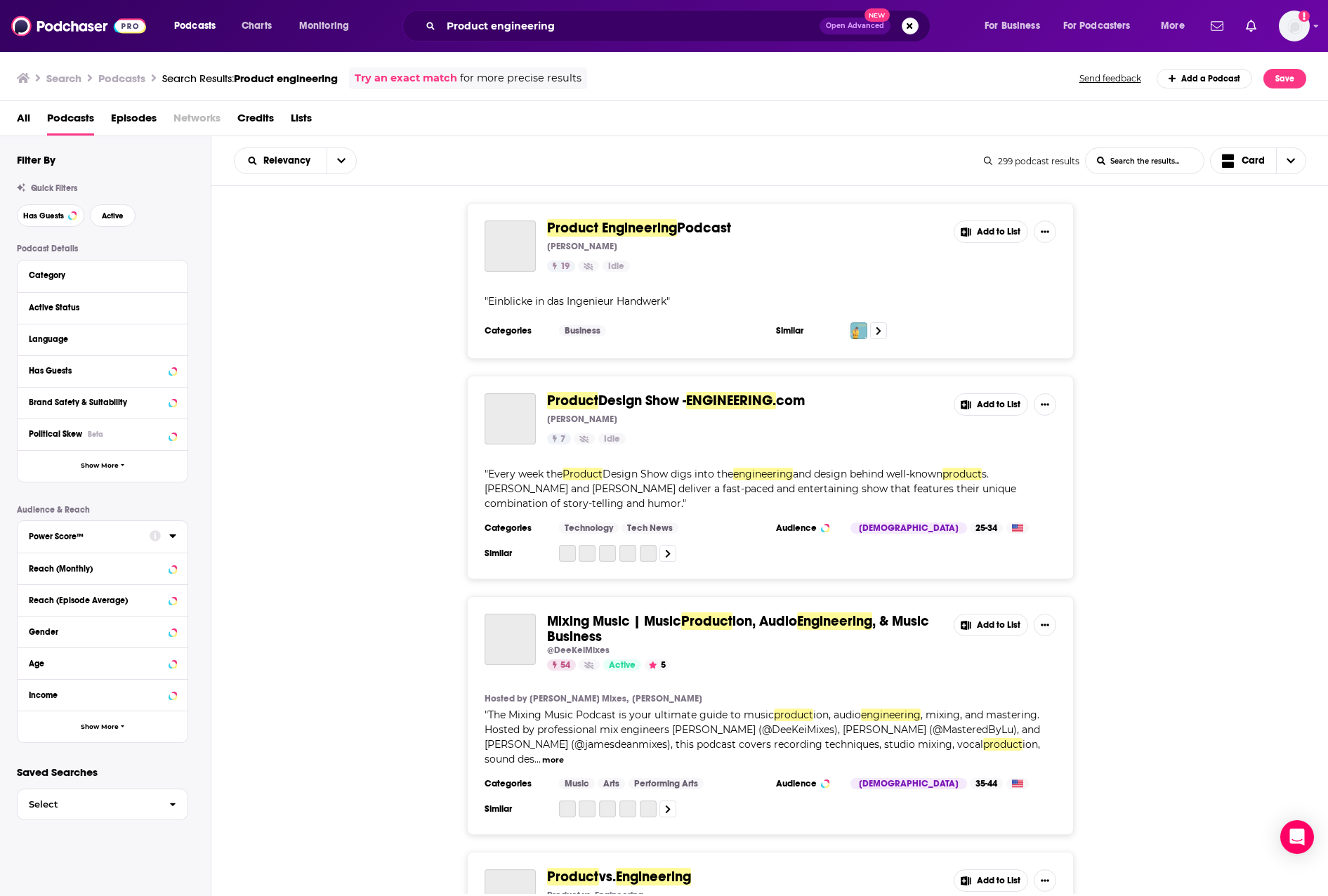
click at [92, 531] on div "Power Score™" at bounding box center [85, 536] width 111 height 10
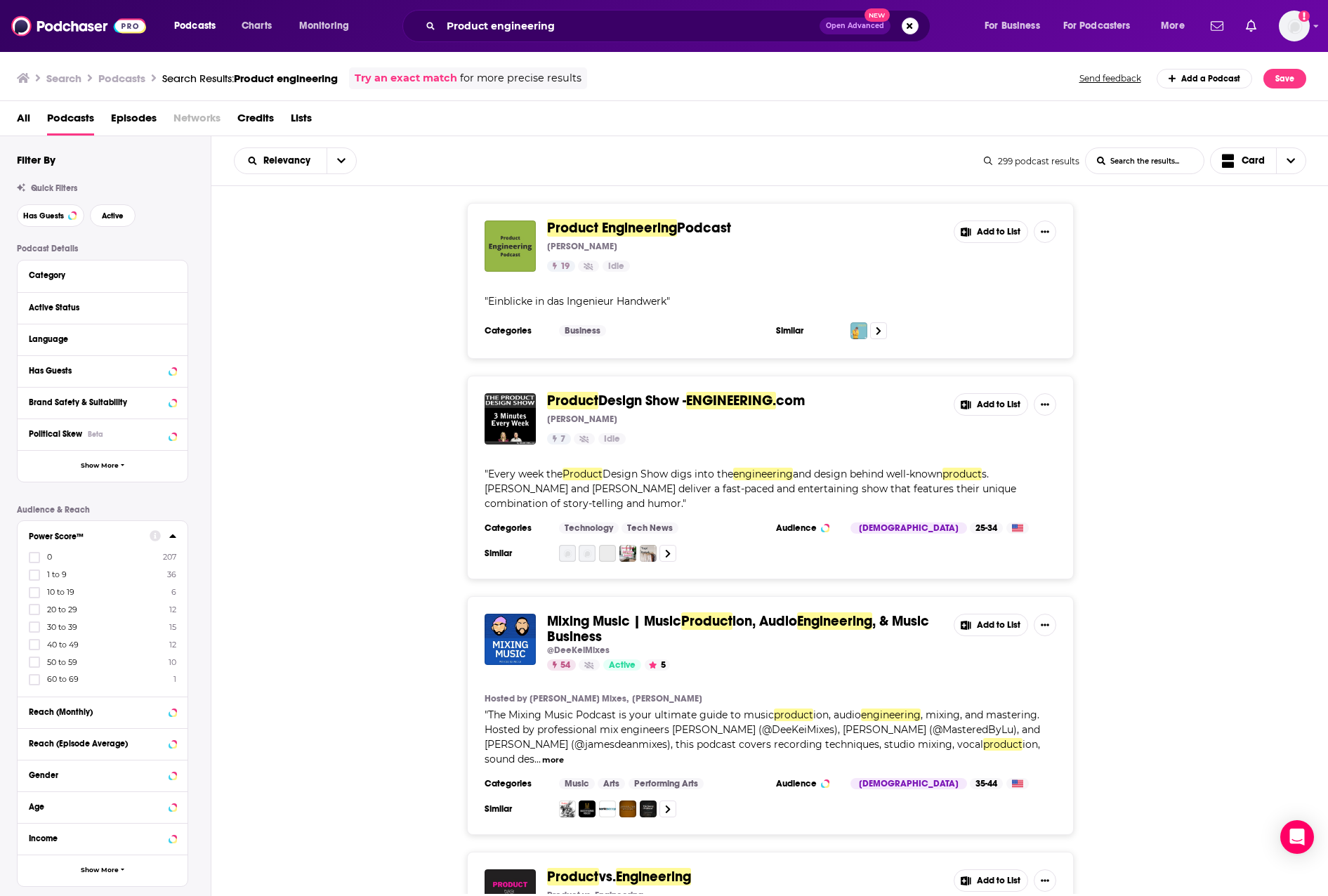
click at [109, 537] on div "Power Score™" at bounding box center [85, 536] width 111 height 10
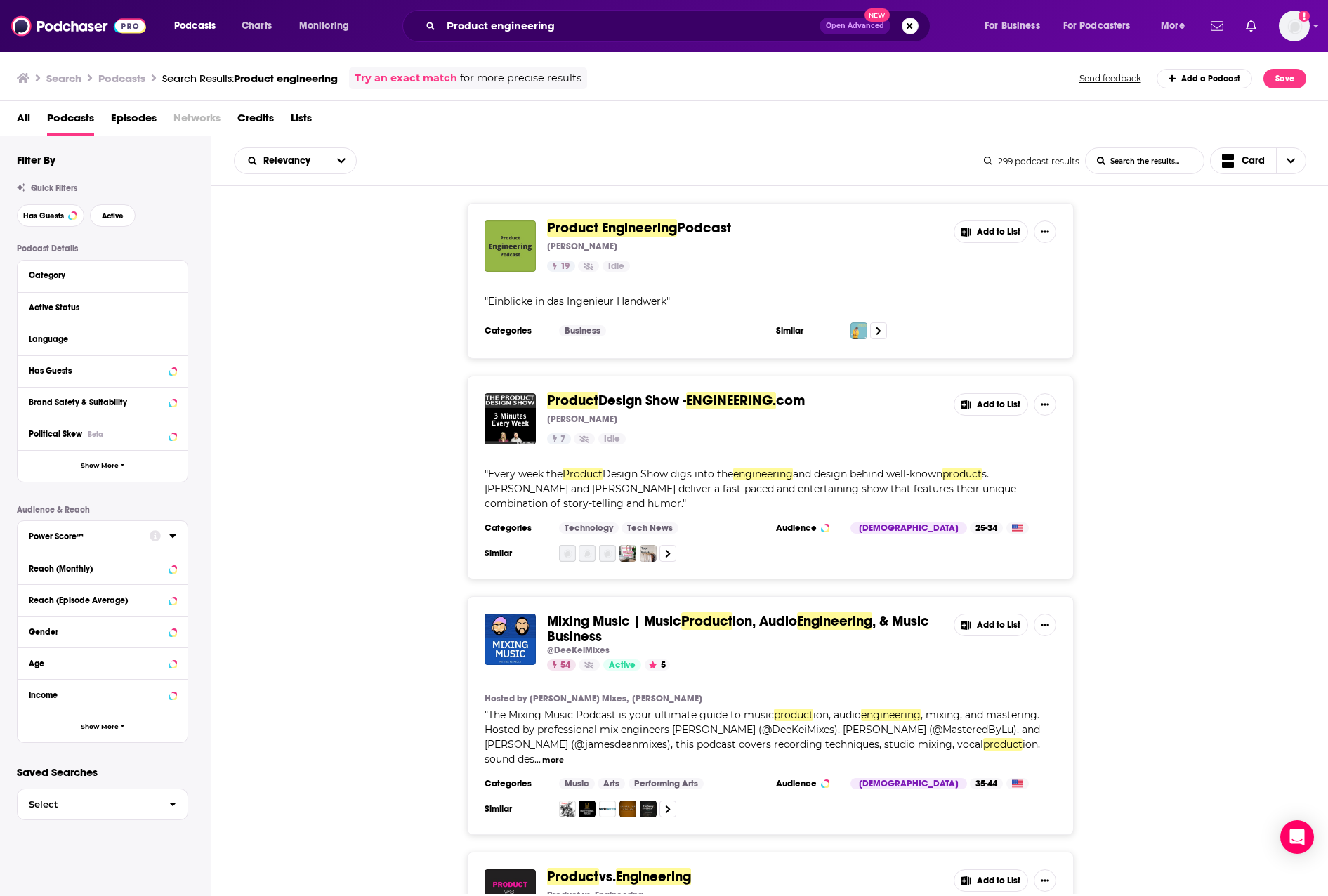
click at [110, 537] on div "Power Score™" at bounding box center [85, 536] width 111 height 10
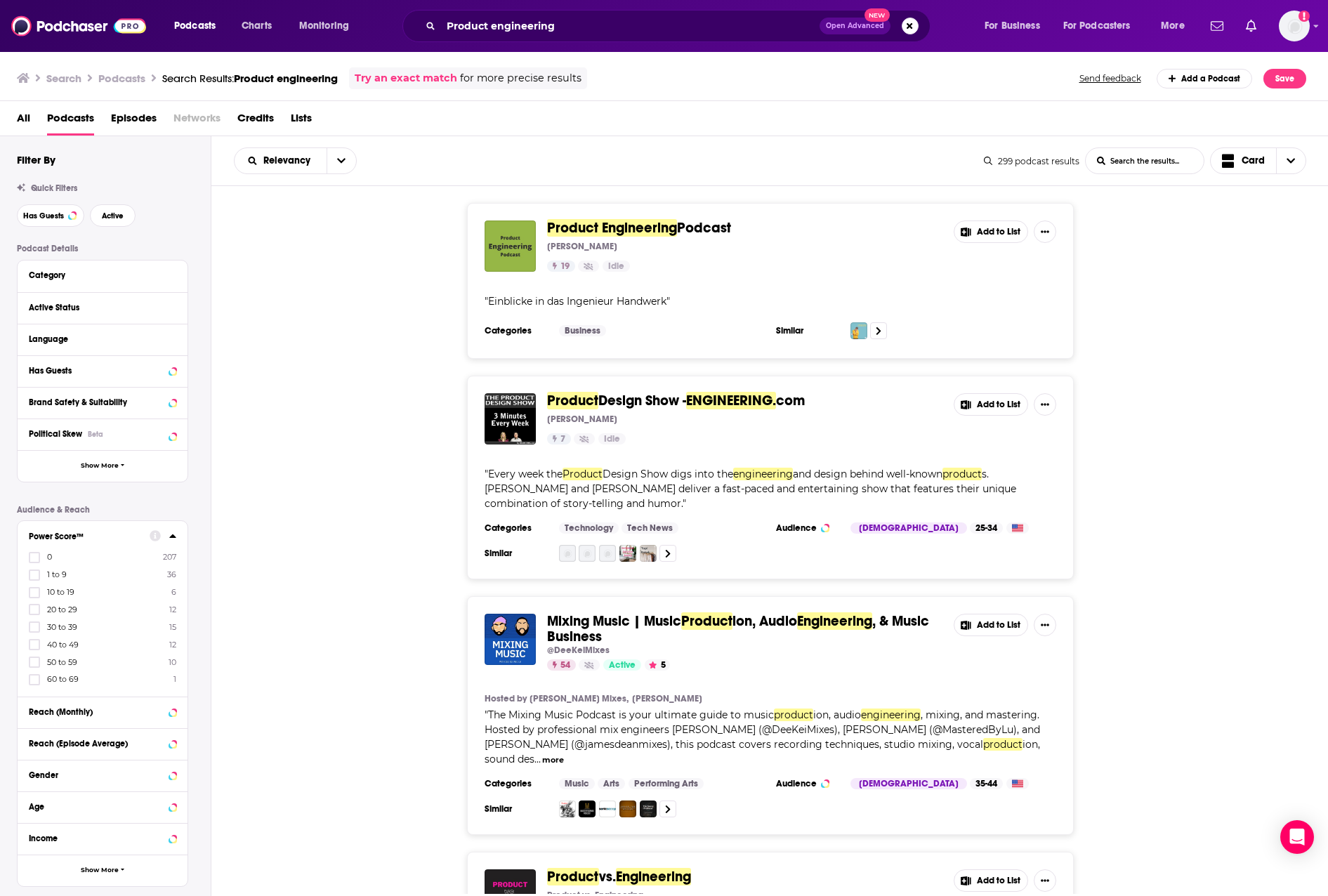
click at [49, 661] on span "50 to 59" at bounding box center [63, 662] width 31 height 10
click at [34, 666] on input "multiSelectOption-50-6" at bounding box center [34, 666] width 0 height 0
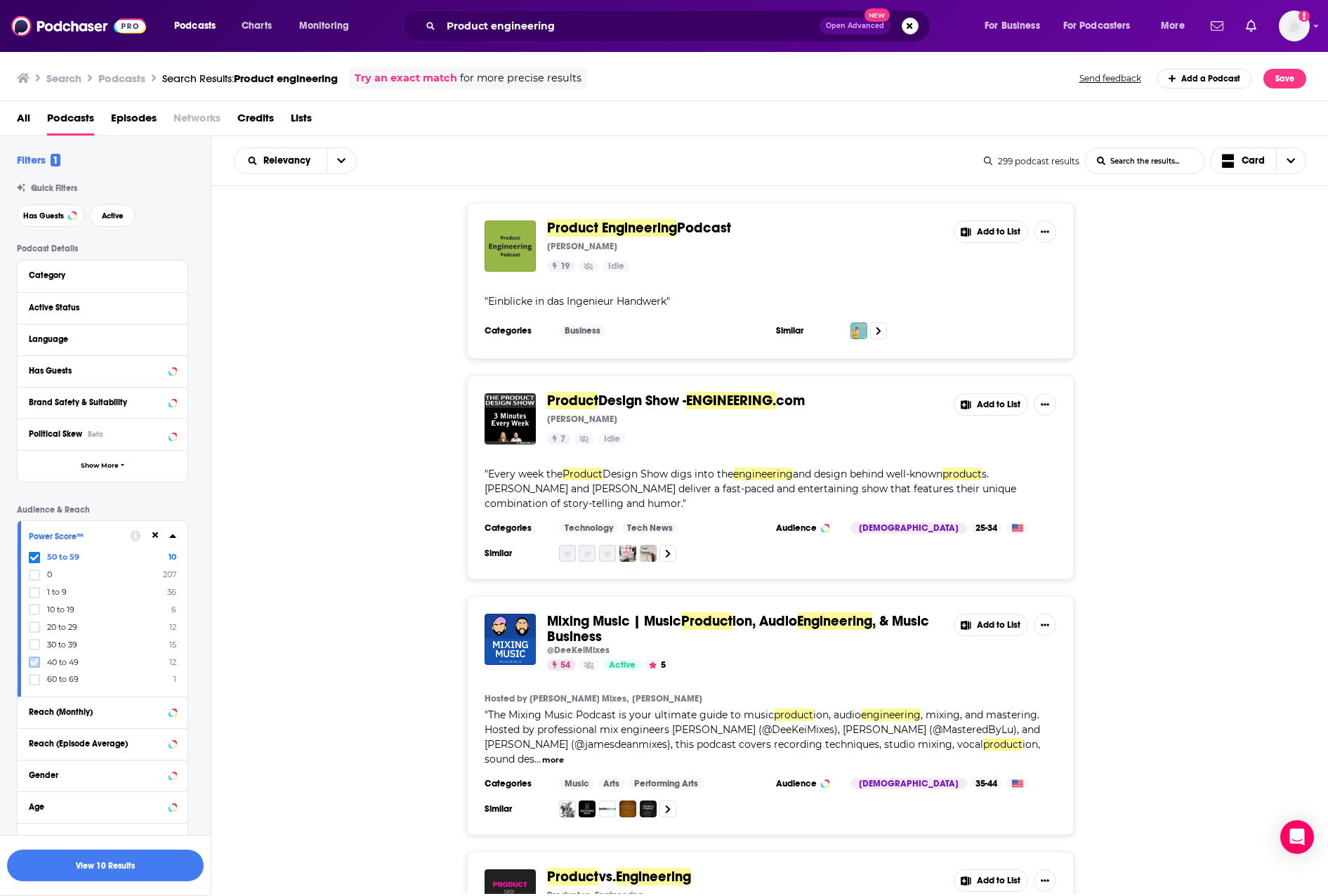
click at [39, 661] on label at bounding box center [34, 662] width 11 height 11
click at [110, 862] on button "View 22 Results" at bounding box center [105, 865] width 197 height 31
